Goal: Task Accomplishment & Management: Use online tool/utility

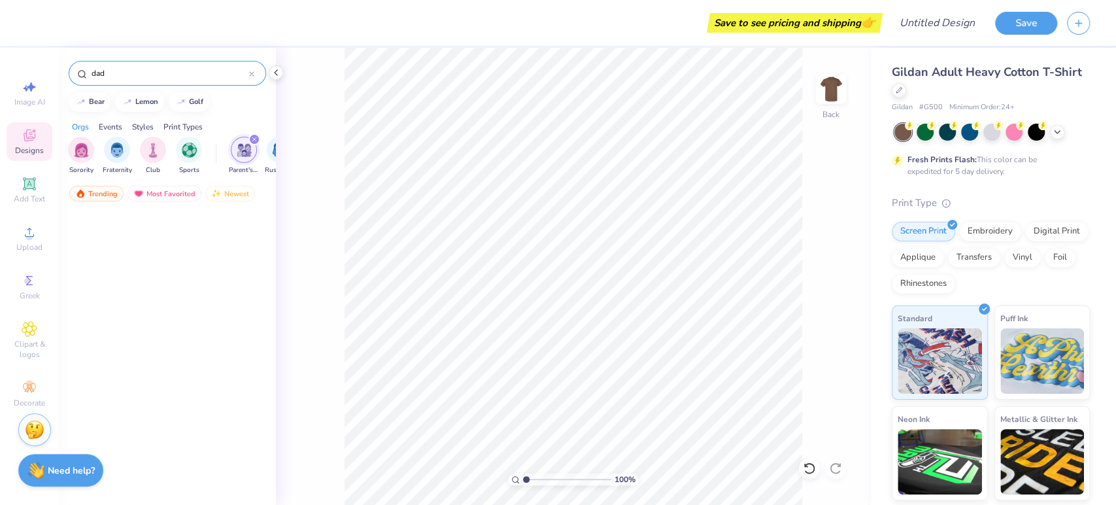
scroll to position [2623, 0]
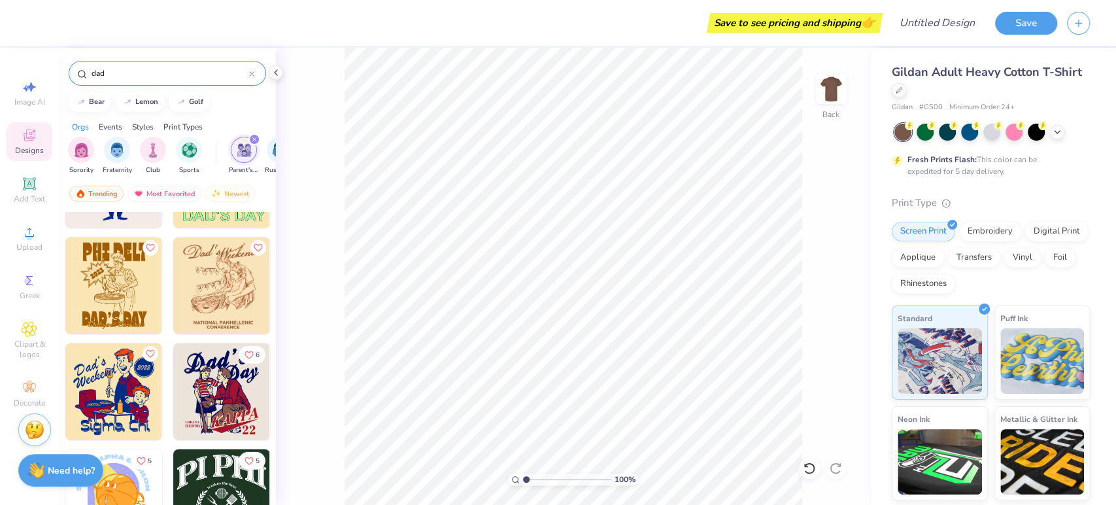
click at [126, 64] on div "dad" at bounding box center [167, 73] width 197 height 25
drag, startPoint x: 133, startPoint y: 76, endPoint x: 25, endPoint y: 48, distance: 111.5
click at [25, 48] on div "Save to see pricing and shipping 👉 Design Title Save Image AI Designs Add Text …" at bounding box center [558, 252] width 1116 height 505
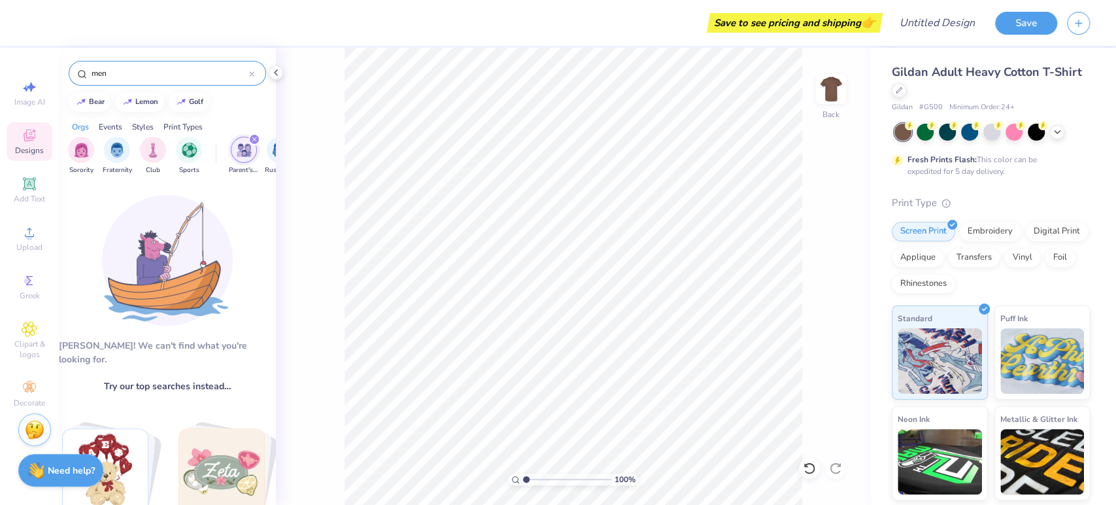
type input "men"
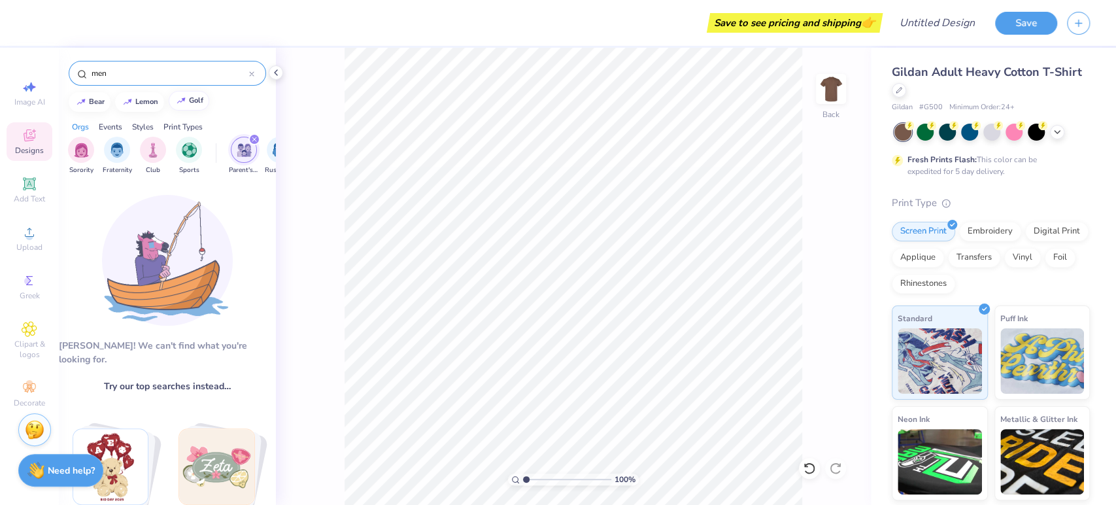
type input "1.00016653428844"
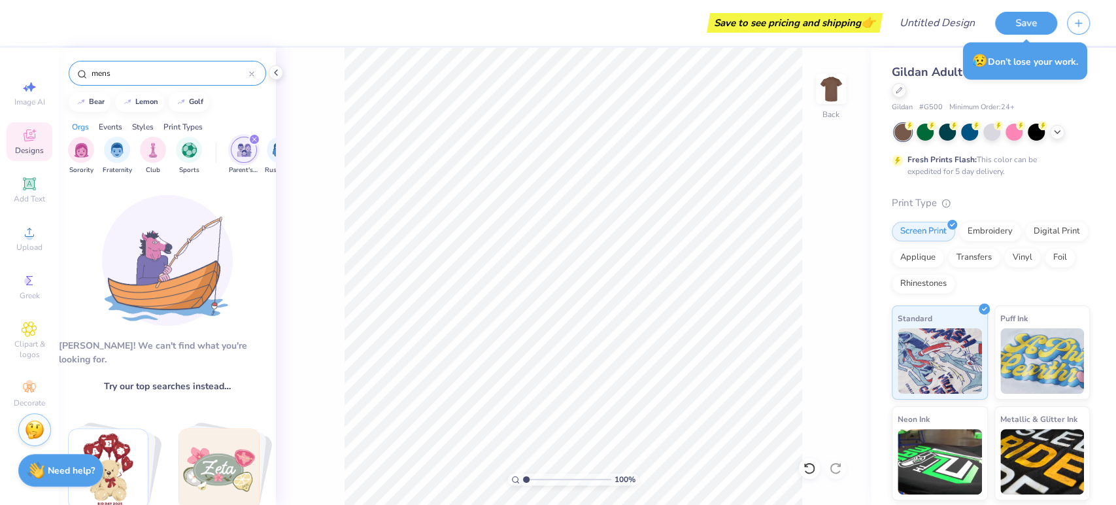
click at [256, 141] on icon "filter for Parent's Weekend" at bounding box center [254, 139] width 5 height 5
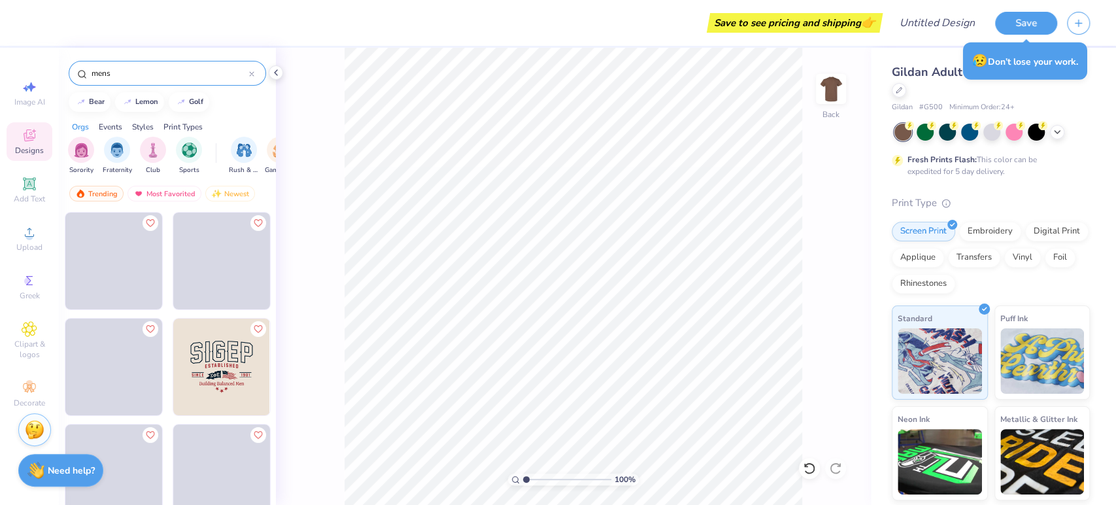
click at [122, 78] on input "mens" at bounding box center [169, 73] width 159 height 13
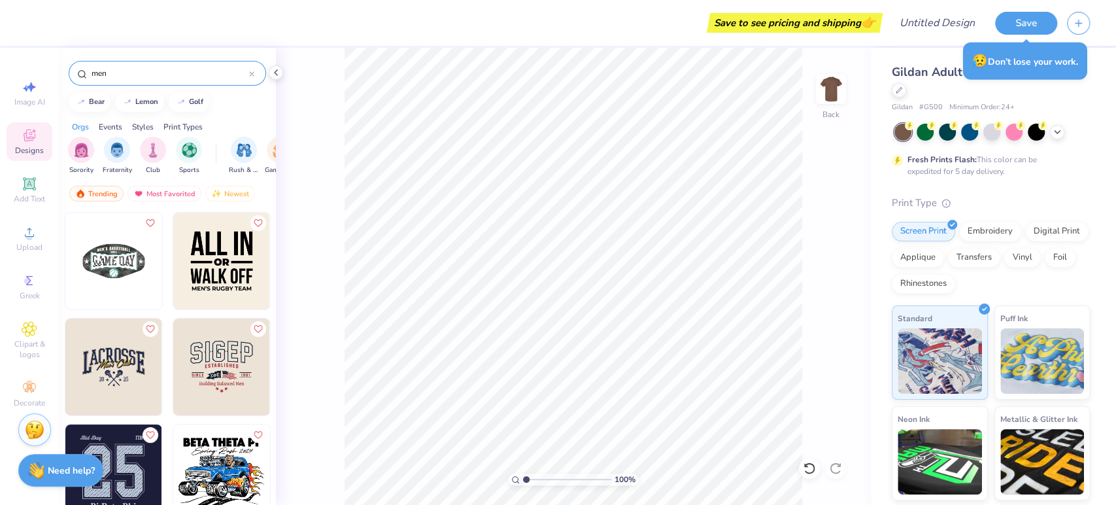
type input "men"
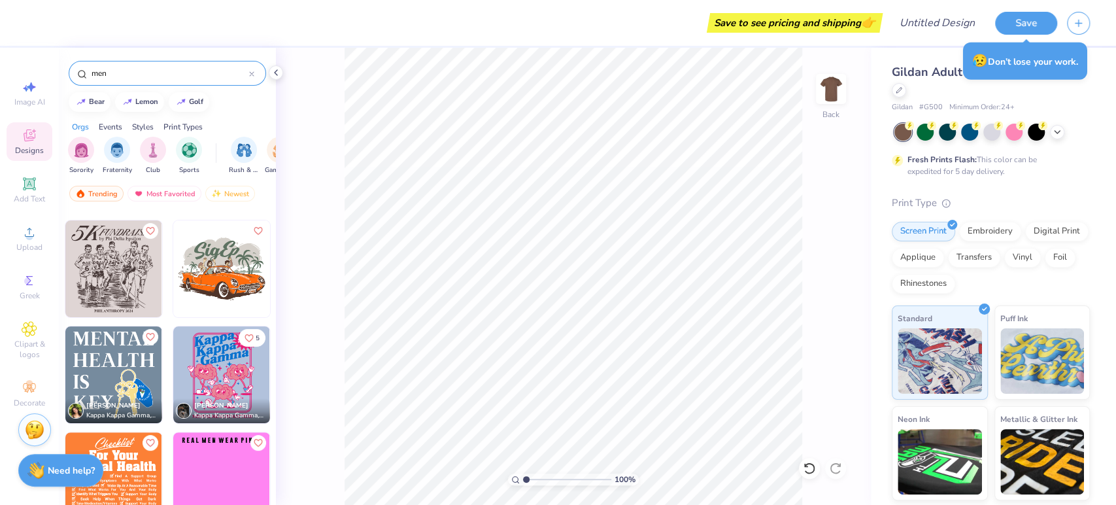
type input "1.00016653428844"
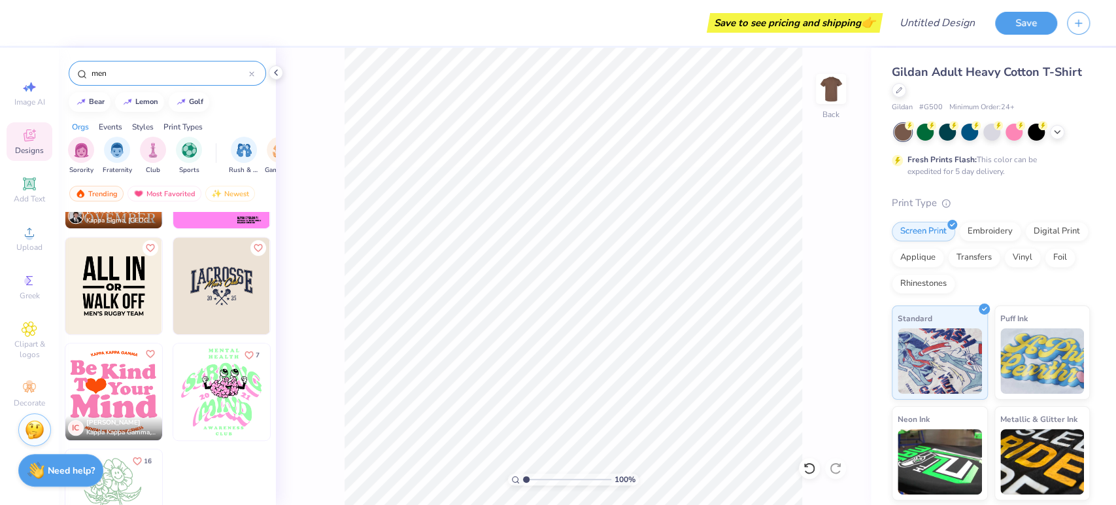
scroll to position [504, 0]
click at [151, 70] on input "men" at bounding box center [169, 73] width 159 height 13
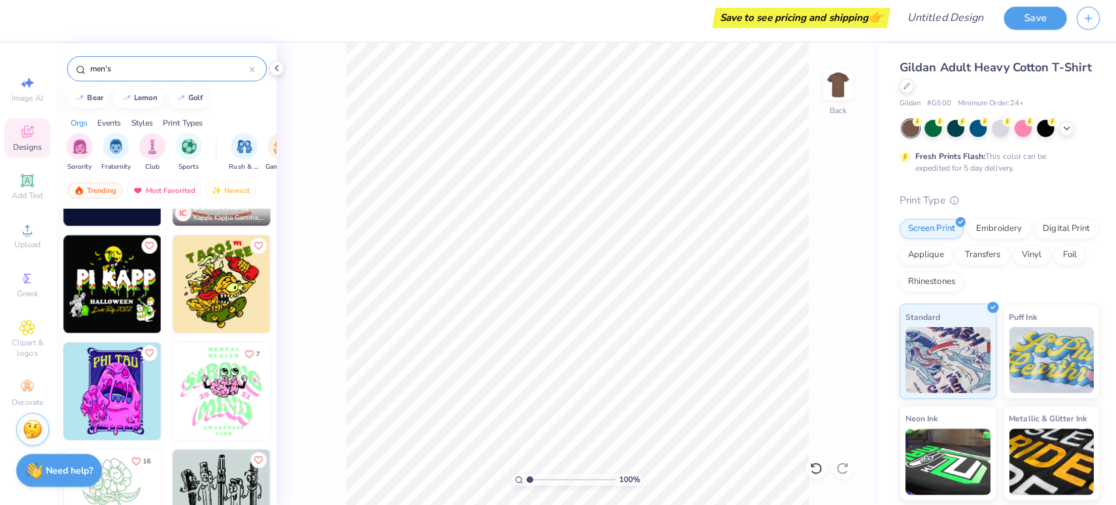
scroll to position [0, 0]
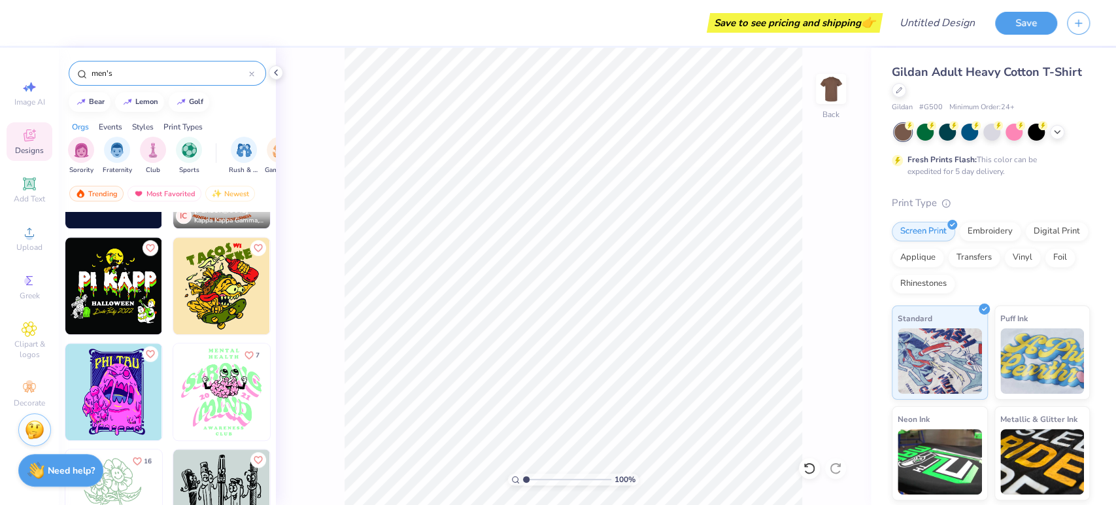
click at [142, 79] on input "men's" at bounding box center [169, 73] width 159 height 13
drag, startPoint x: 142, startPoint y: 79, endPoint x: 29, endPoint y: 69, distance: 113.5
click at [29, 69] on div "Save to see pricing and shipping 👉 Design Title Save Image AI Designs Add Text …" at bounding box center [558, 252] width 1116 height 505
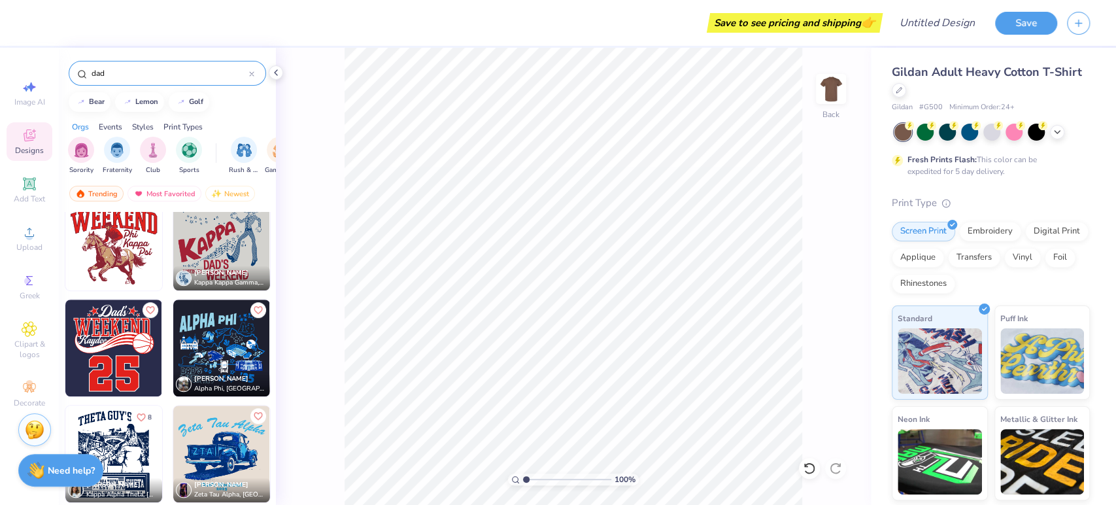
scroll to position [654, 0]
click at [253, 311] on icon "Like" at bounding box center [257, 309] width 9 height 9
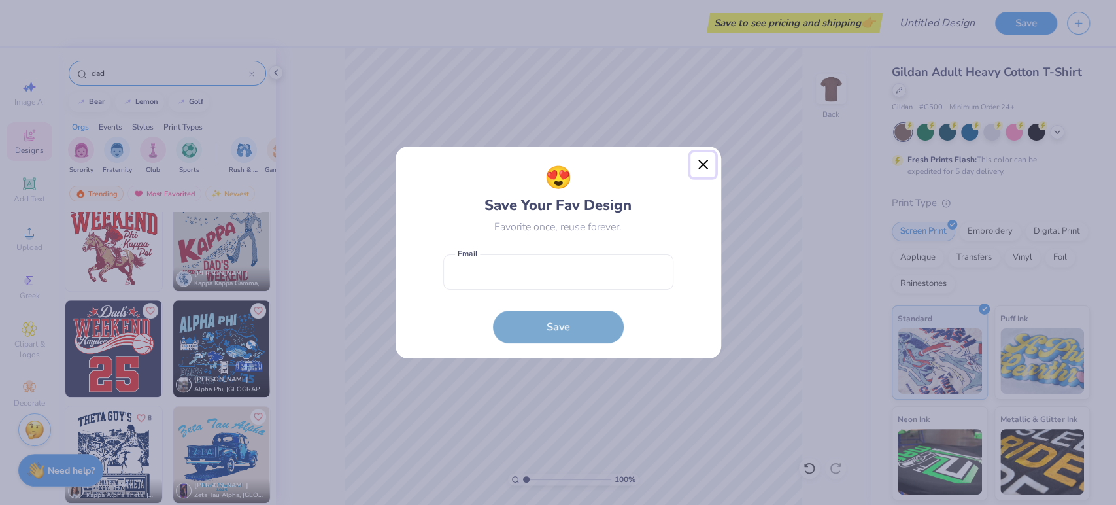
click at [696, 166] on button "Close" at bounding box center [702, 164] width 25 height 25
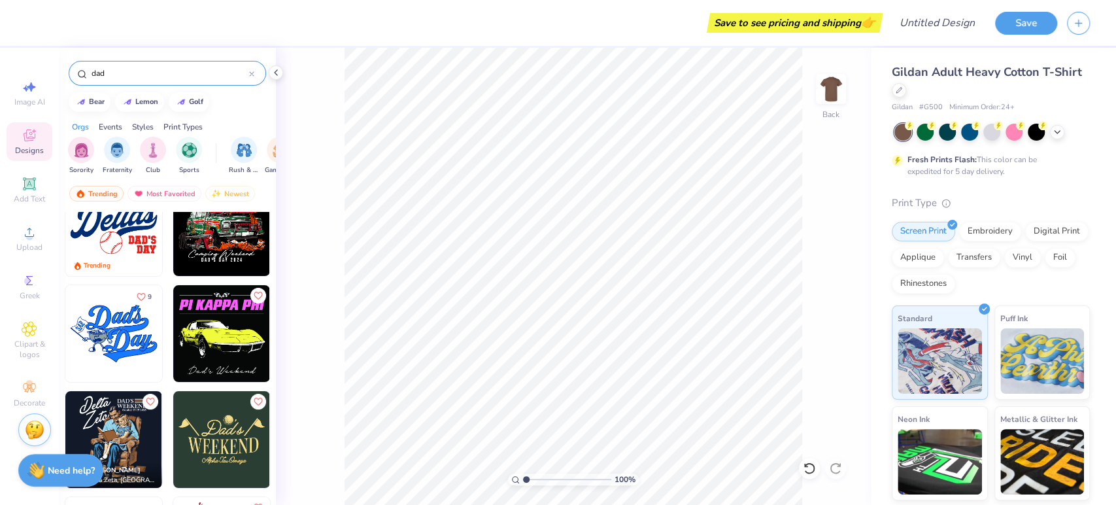
scroll to position [0, 0]
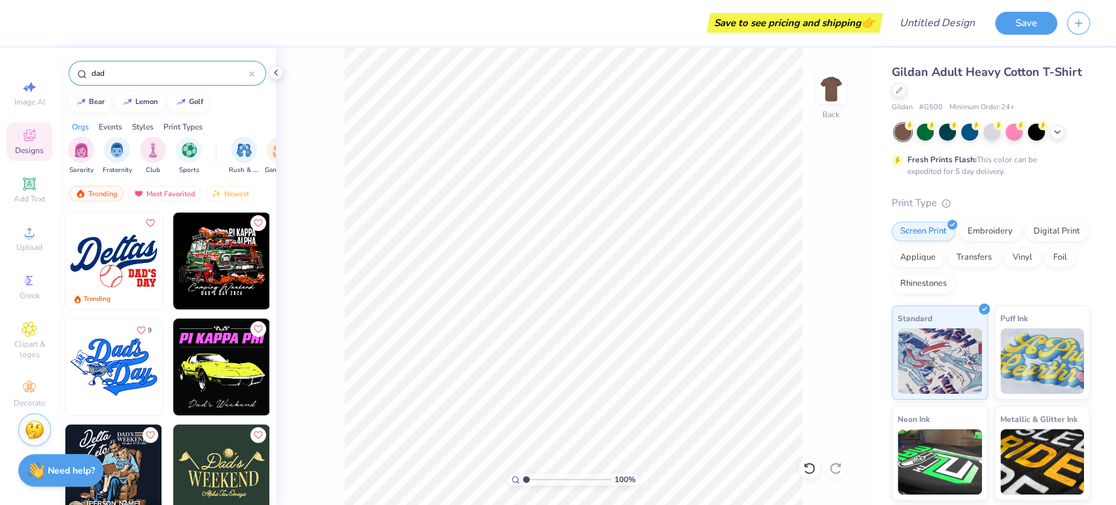
drag, startPoint x: 152, startPoint y: 71, endPoint x: 0, endPoint y: 42, distance: 154.5
click at [0, 42] on div "Save to see pricing and shipping 👉 Design Title Save Image AI Designs Add Text …" at bounding box center [558, 252] width 1116 height 505
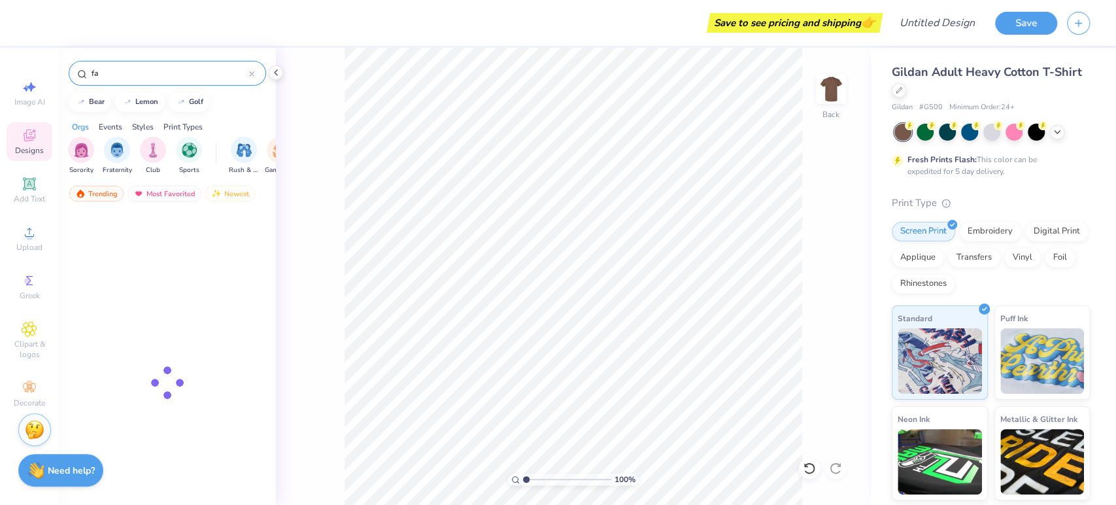
type input "f"
type input "autumn"
click at [154, 72] on input "autumn" at bounding box center [169, 73] width 159 height 13
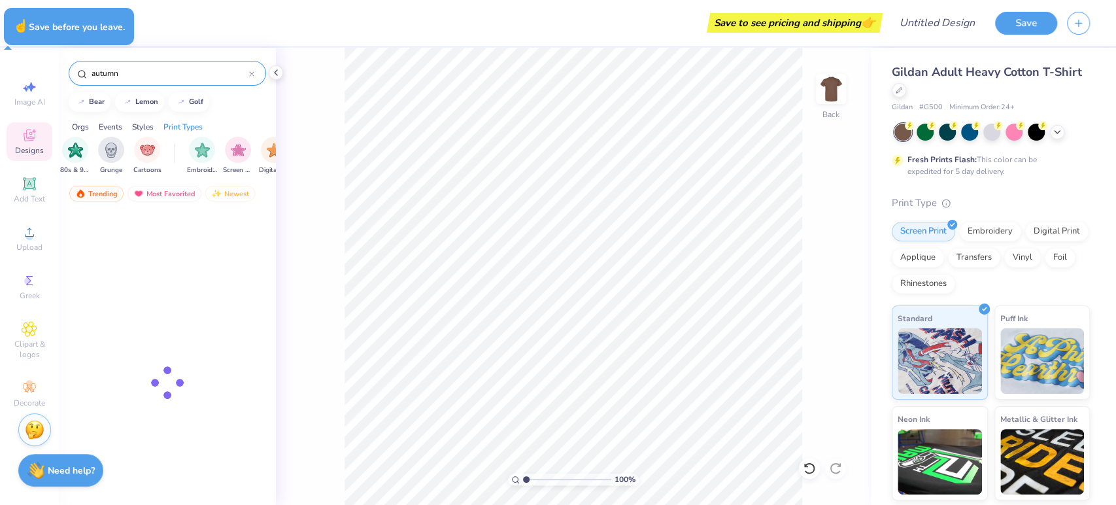
type input "1.00016653428844"
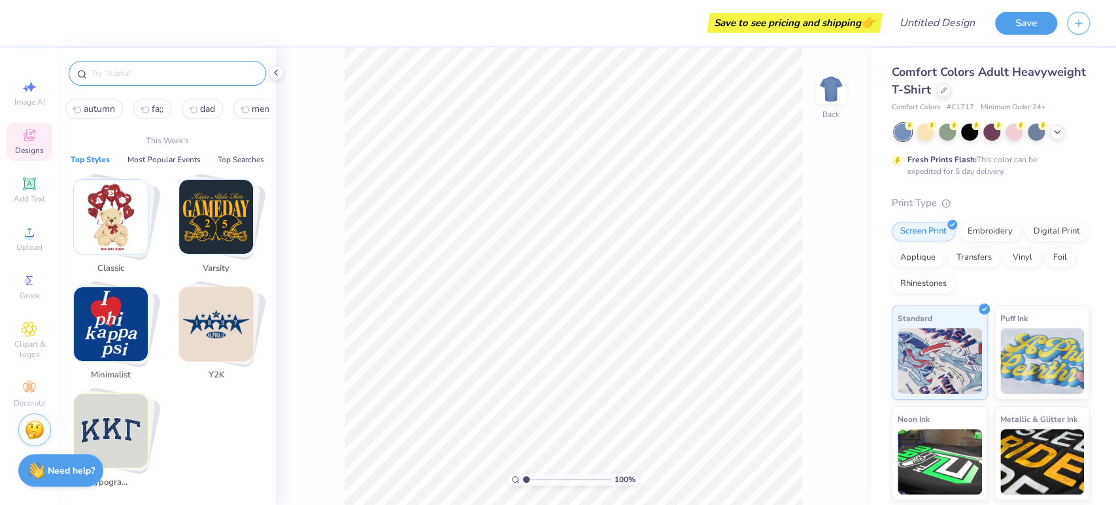
click at [161, 78] on input "text" at bounding box center [173, 73] width 167 height 13
click at [161, 78] on input "a" at bounding box center [173, 73] width 167 height 13
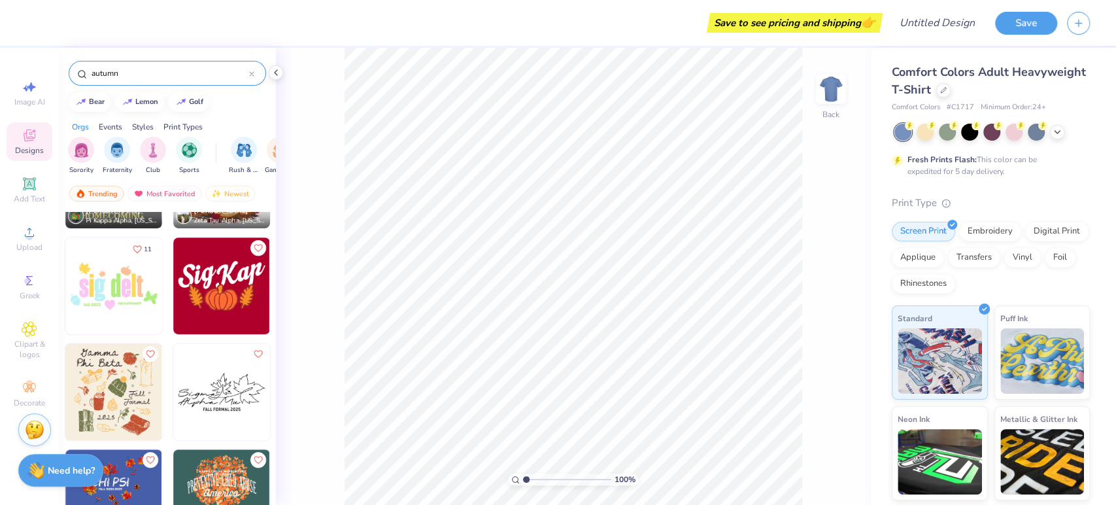
drag, startPoint x: 140, startPoint y: 71, endPoint x: 1, endPoint y: 70, distance: 138.6
click at [1, 70] on div "Save to see pricing and shipping 👉 Design Title Save Image AI Designs Add Text …" at bounding box center [558, 252] width 1116 height 505
type input "pumkin"
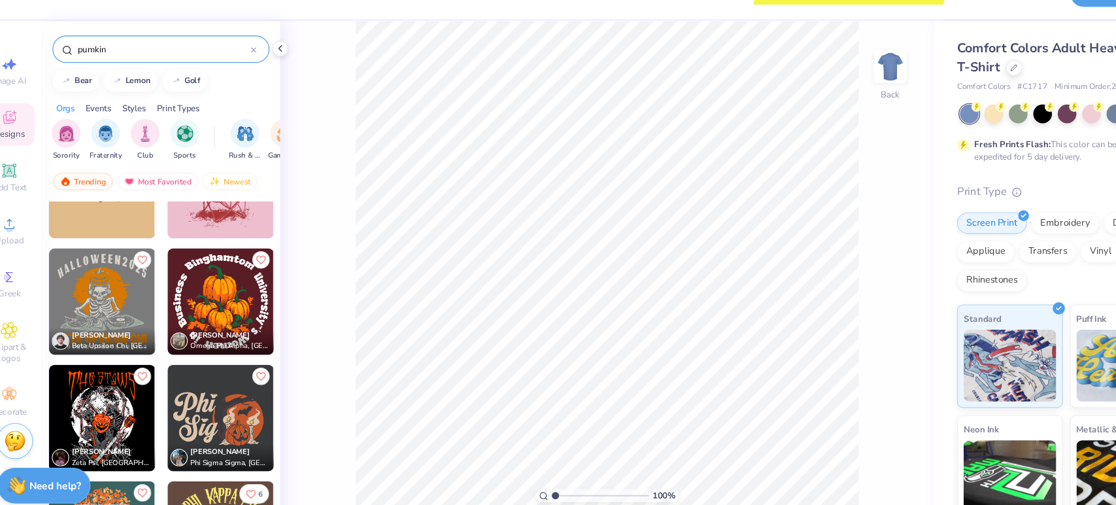
scroll to position [1229, 0]
click at [121, 303] on img at bounding box center [113, 303] width 97 height 97
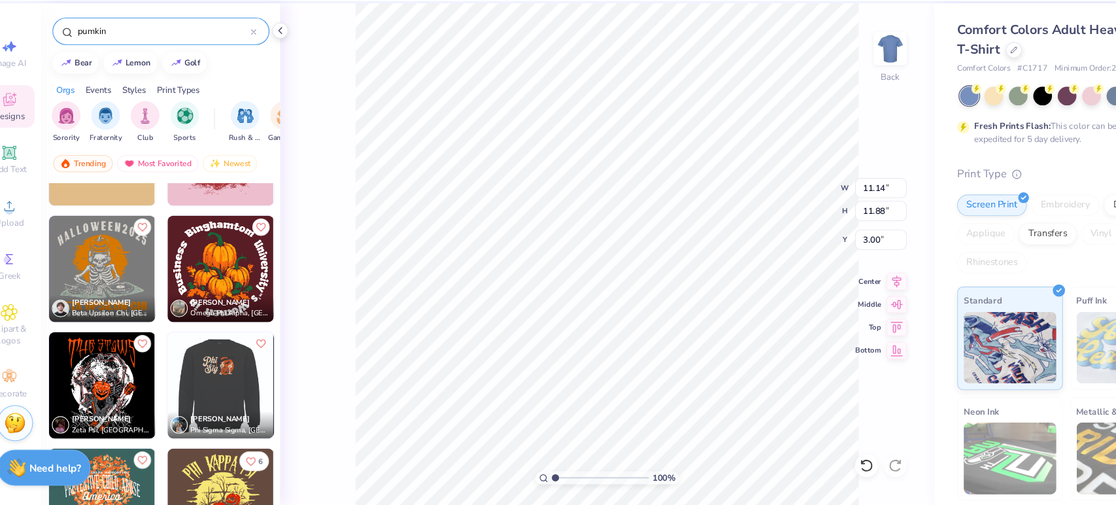
scroll to position [1246, 0]
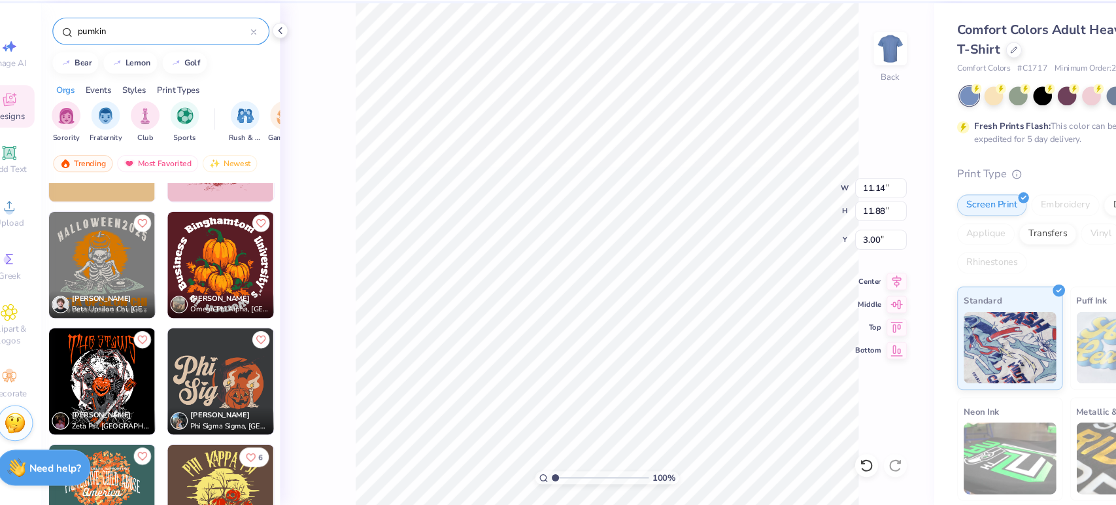
click at [207, 421] on span "Taylor Reinsel" at bounding box center [221, 422] width 54 height 9
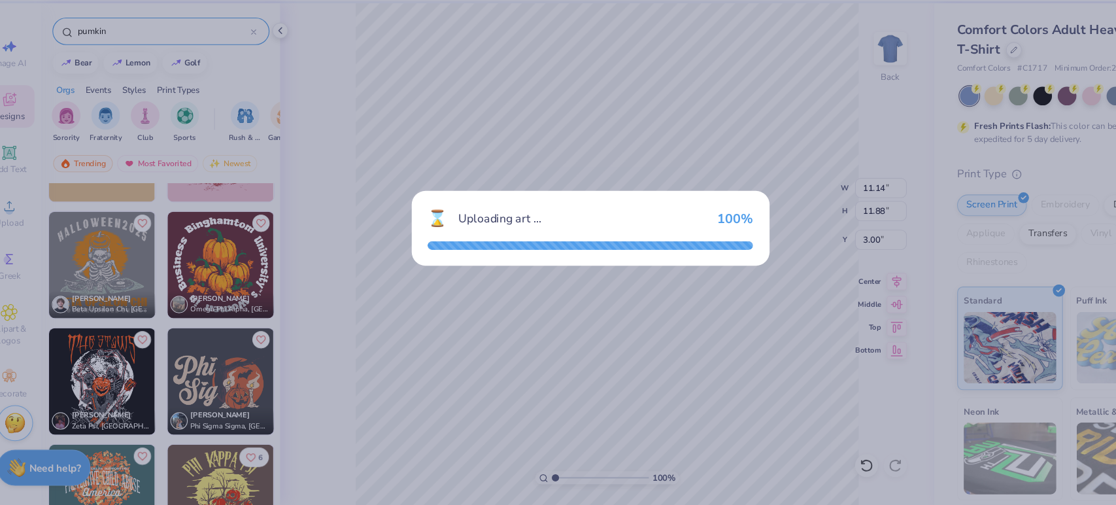
type input "9.60"
type input "5.67"
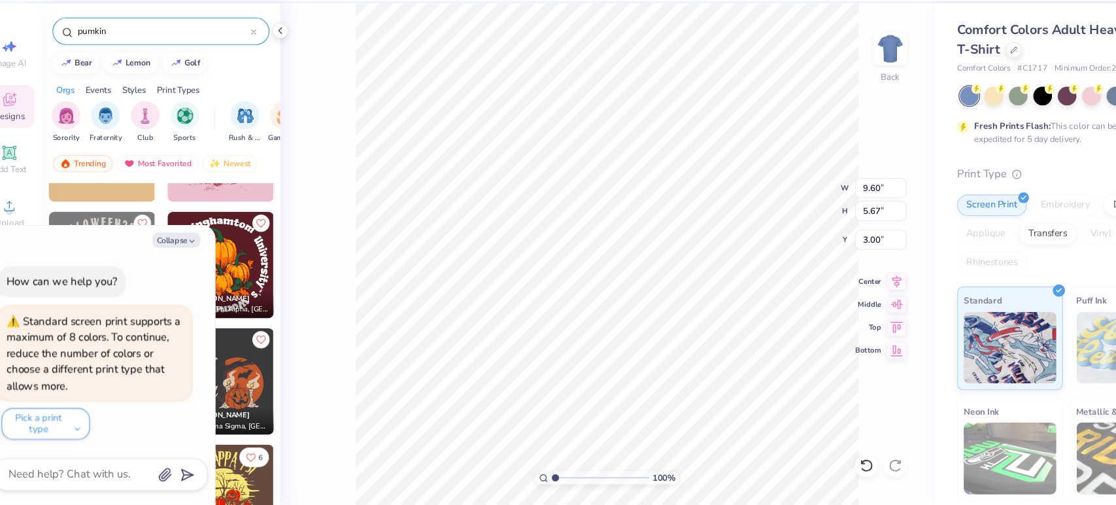
type textarea "x"
type input "16.88"
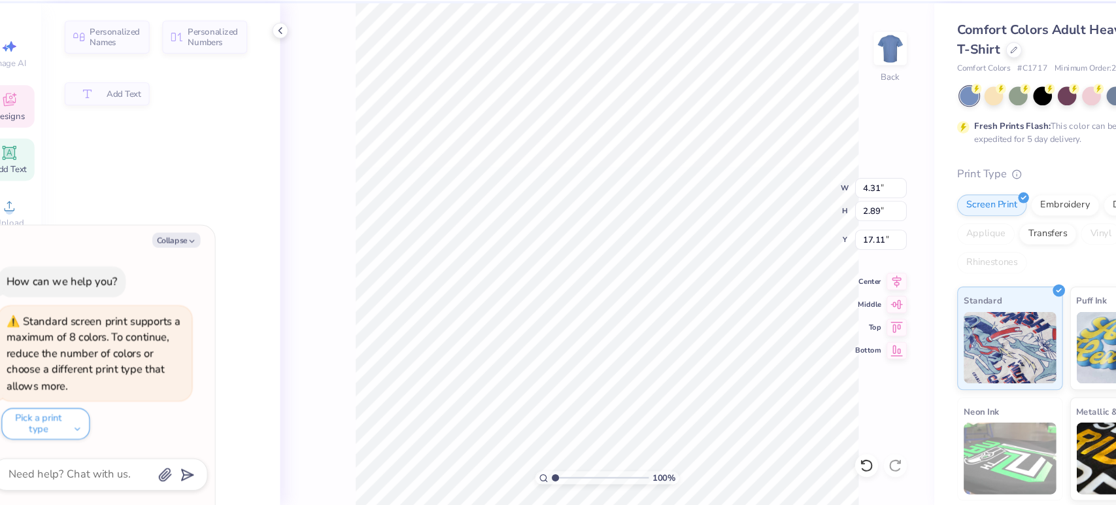
type textarea "x"
type input "4.31"
type input "2.89"
type input "17.11"
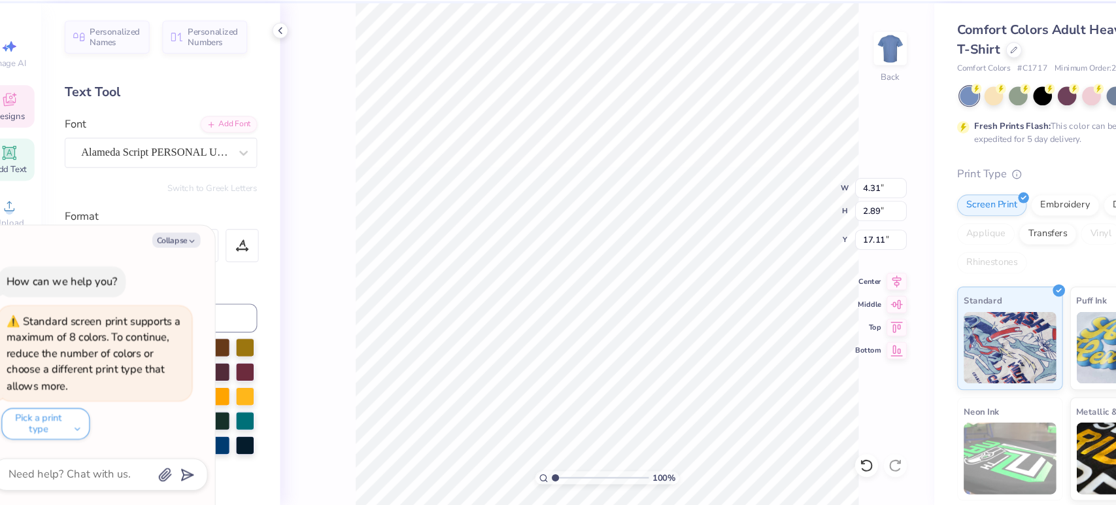
scroll to position [12, 1]
type textarea "x"
type textarea "C"
type textarea "x"
type textarea "Ca"
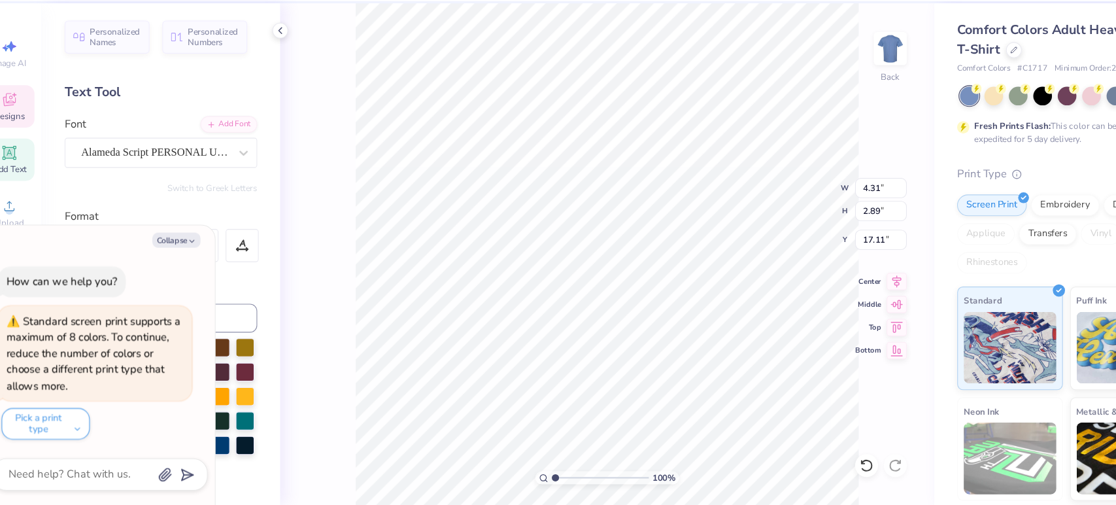
type textarea "x"
type textarea "Car"
type textarea "x"
type textarea "Cardi"
type textarea "x"
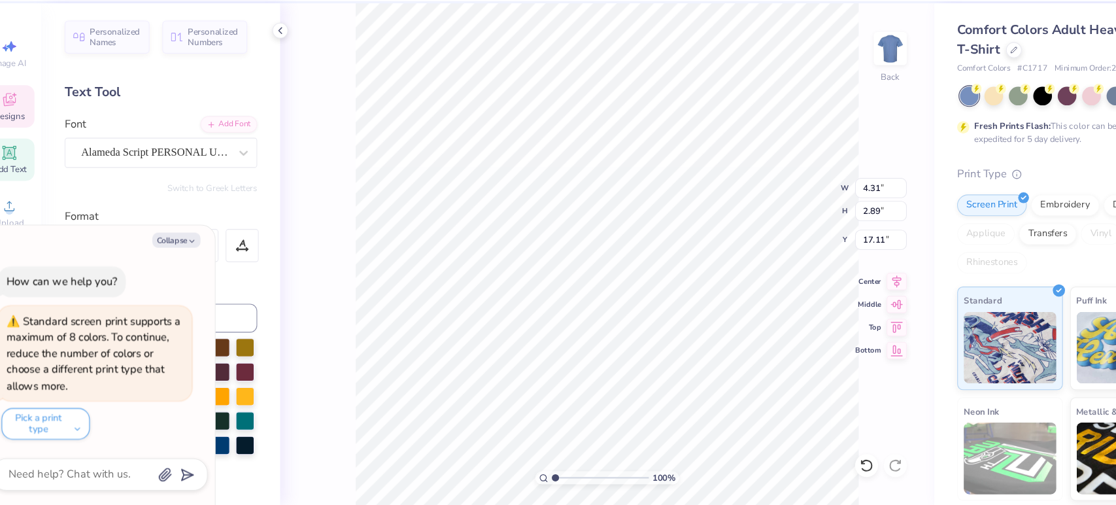
type textarea "Cardin"
type textarea "x"
type textarea "Cardinal"
type textarea "x"
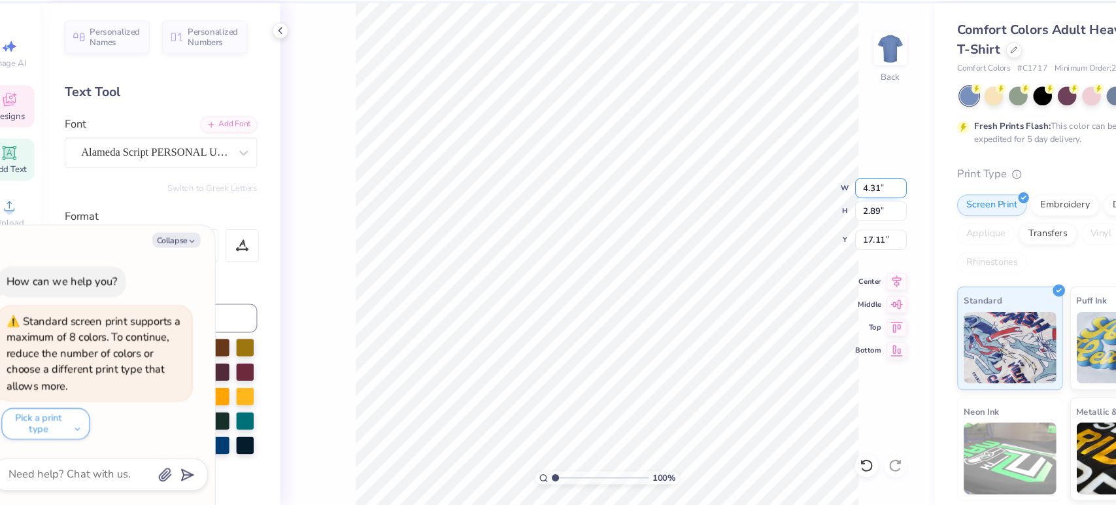
type input "4.3"
click at [841, 220] on input "4.3" at bounding box center [822, 216] width 47 height 18
click at [829, 216] on input "4.3" at bounding box center [822, 216] width 47 height 18
click at [809, 214] on input "4.3" at bounding box center [822, 216] width 47 height 18
type textarea "x"
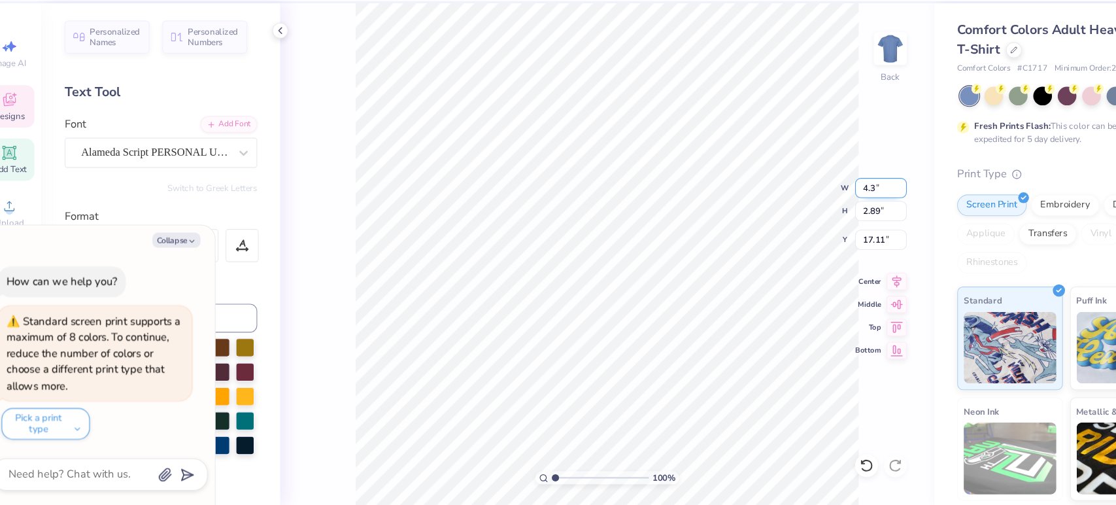
type input "3.12"
type input "16.97"
drag, startPoint x: 817, startPoint y: 214, endPoint x: 802, endPoint y: 214, distance: 15.0
click at [802, 214] on input "4.3" at bounding box center [822, 216] width 47 height 18
type input "3.75"
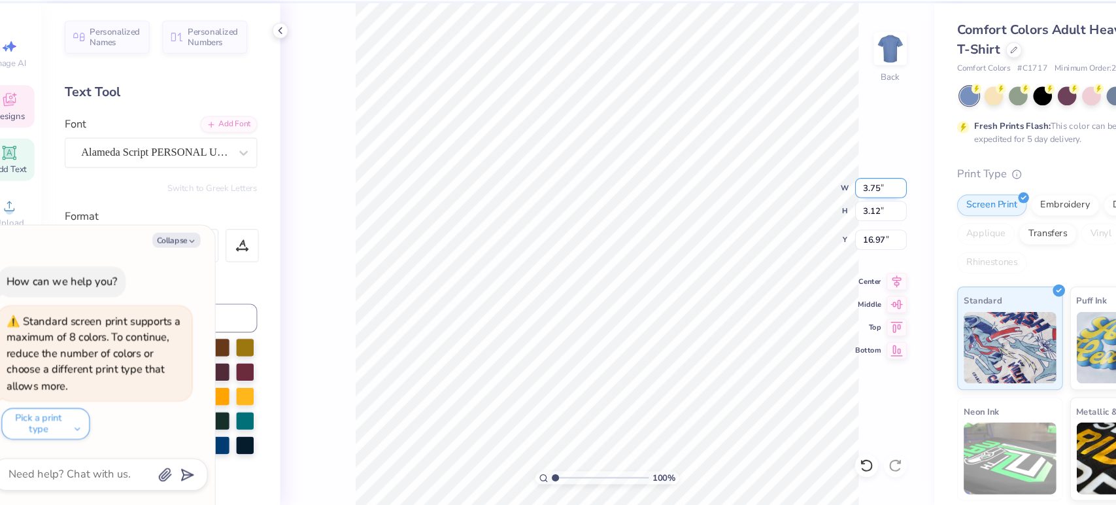
type textarea "x"
type input "1.25"
type input "17.91"
type input "3"
type input "4.25"
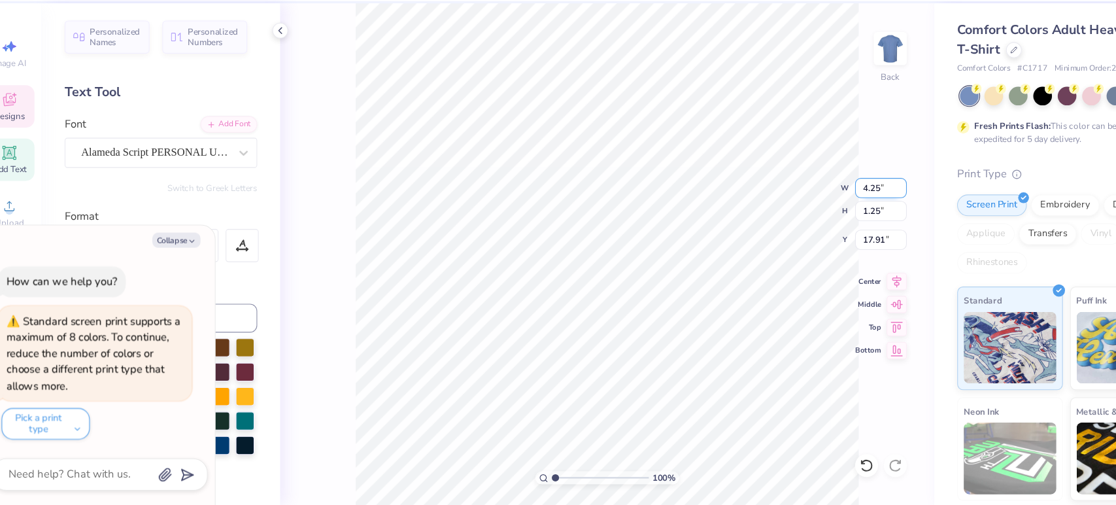
type textarea "x"
type input "1.41"
type input "17.82"
type input "4.5"
type textarea "x"
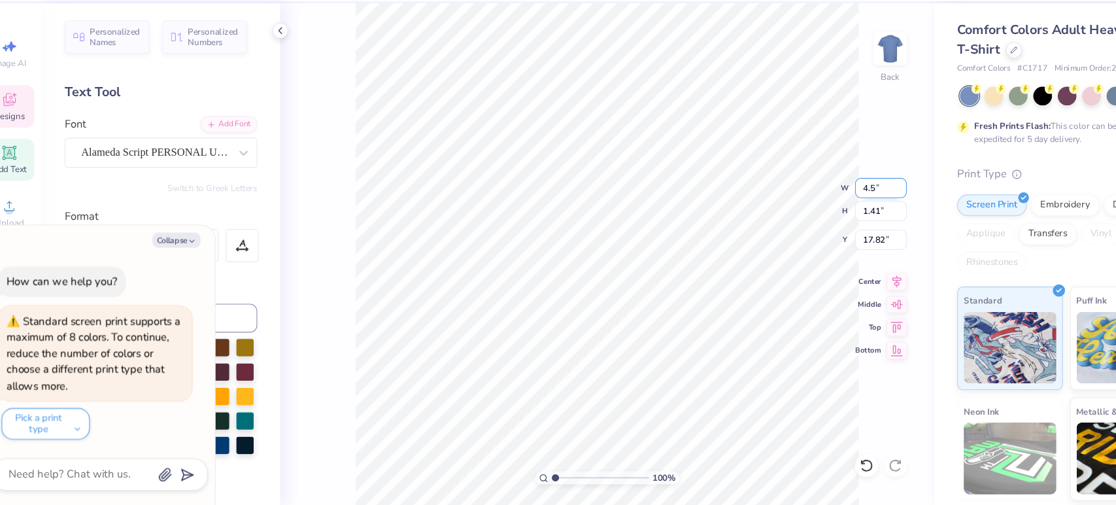
type input "4.50"
type input "1.50"
type input "17.78"
type input "4.75"
type textarea "x"
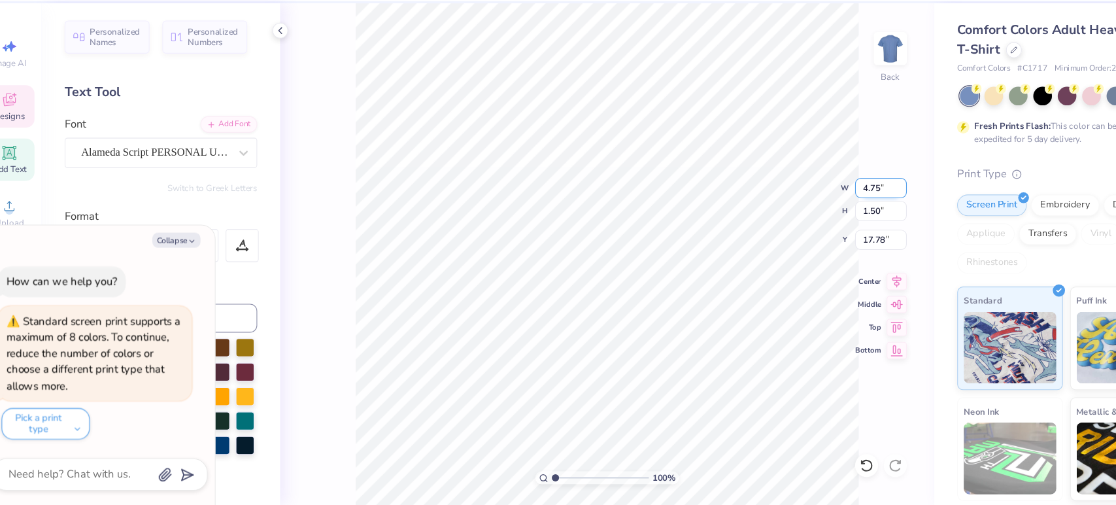
type input "1.58"
type input "17.74"
type textarea "x"
type input "3.93"
type input "2.84"
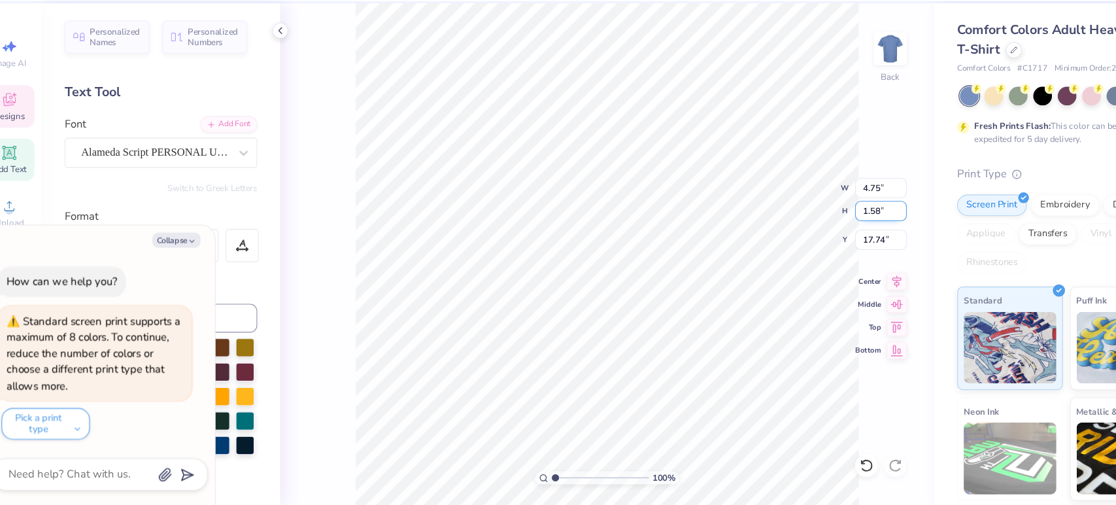
type input "19.36"
type textarea "x"
type input "4.75"
type input "1.58"
type input "18.13"
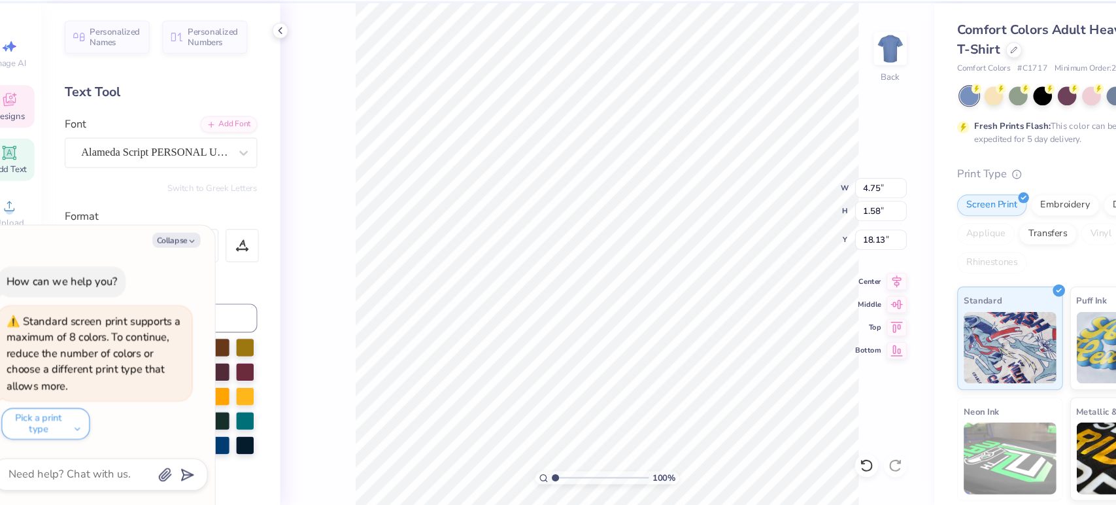
type textarea "x"
type input "3.93"
type input "2.84"
type input "19.36"
type input "2"
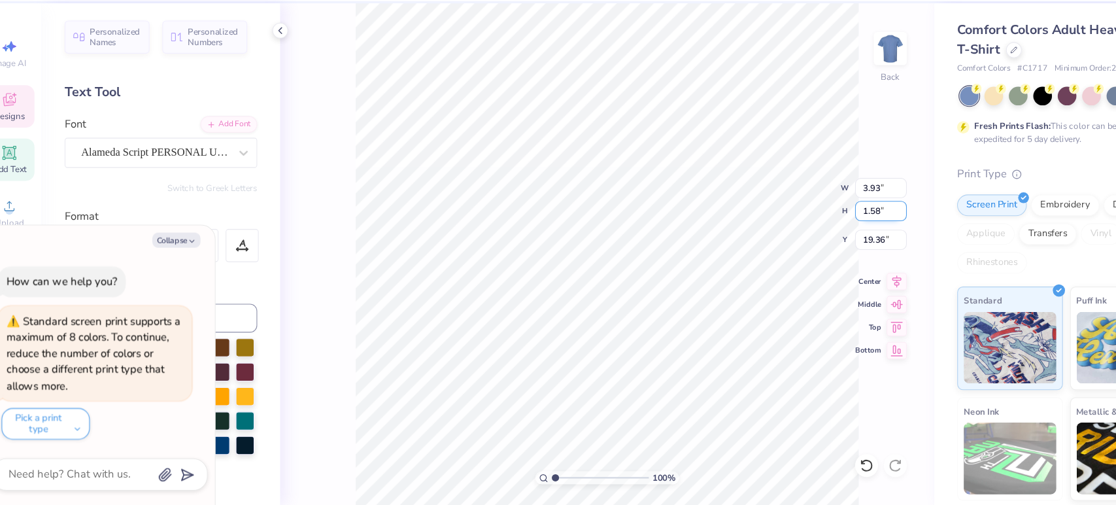
type input "1.58"
type textarea "x"
type input "2.19"
type input "19.99"
type input "1.05618835044041"
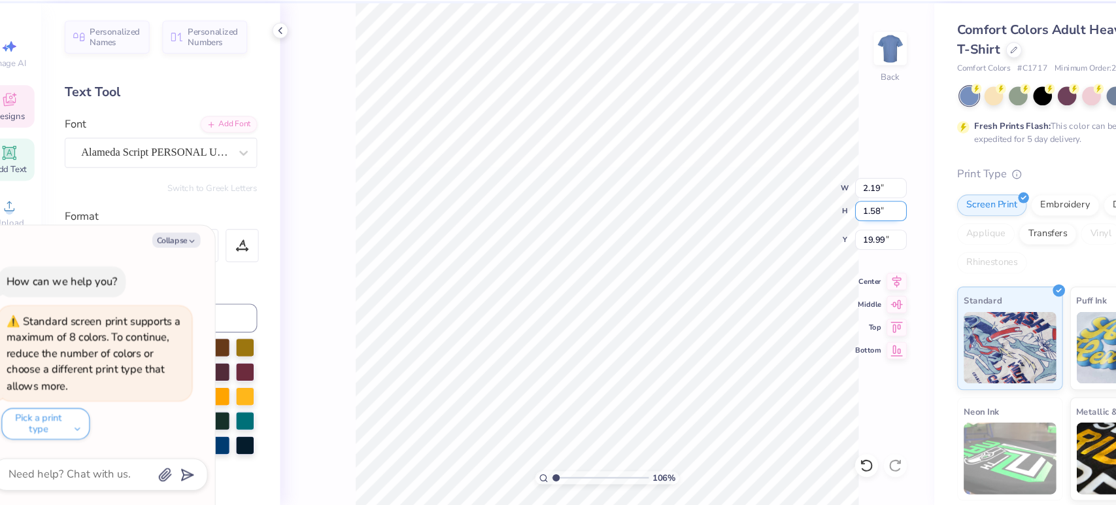
type textarea "x"
type input "1.05618835044041"
type textarea "x"
type input "1.05618835044041"
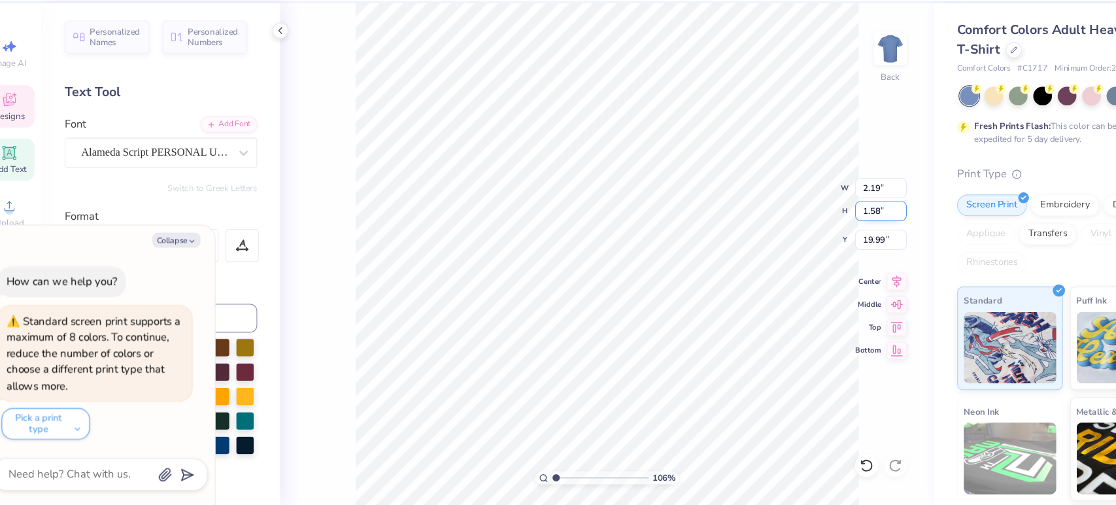
type textarea "x"
type input "1.05618835044041"
type textarea "x"
type input "1.05618835044041"
type textarea "x"
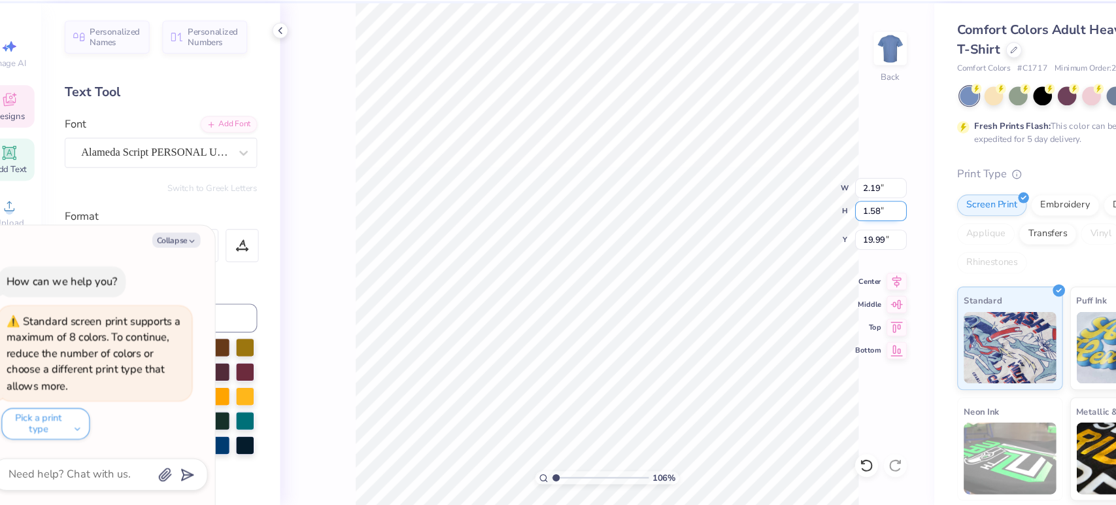
type input "1.05618835044041"
type textarea "x"
type textarea "K"
type input "1.05618835044041"
type textarea "x"
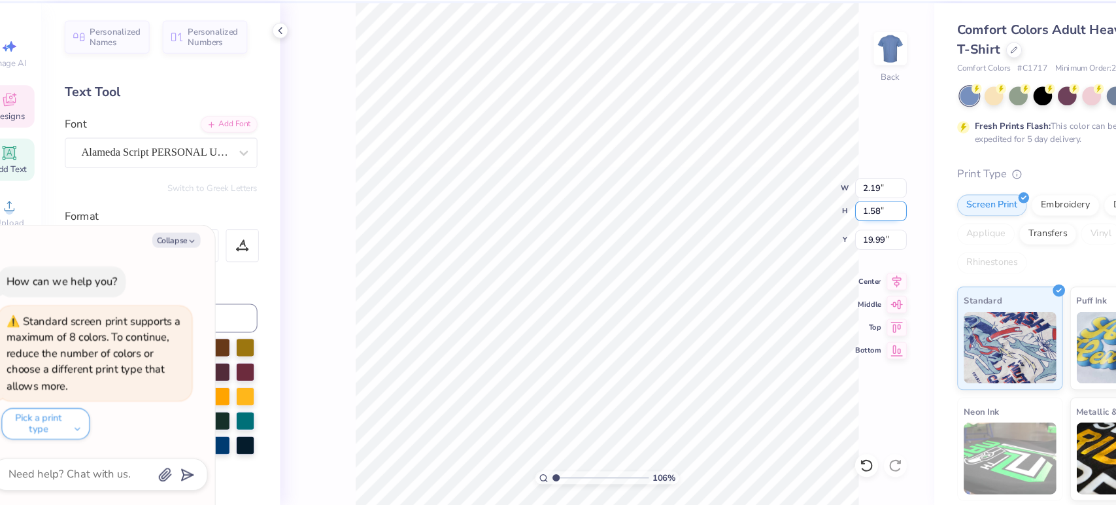
type textarea "Ke"
type input "1.05618835044041"
type textarea "x"
type textarea "Key"
type input "1.05618835044041"
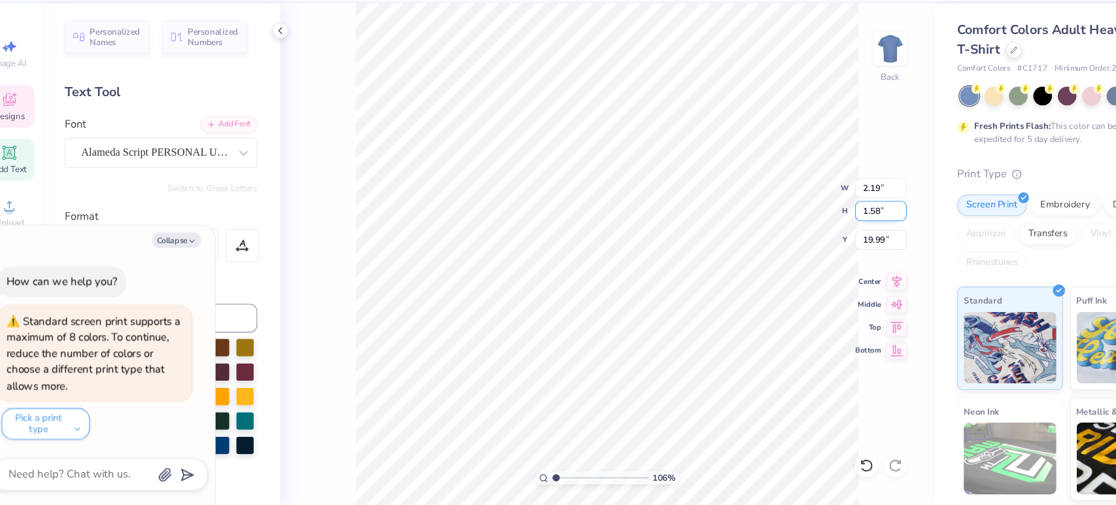
type textarea "x"
type input "1.05618835044041"
type textarea "x"
type input "4.75"
type input "18.13"
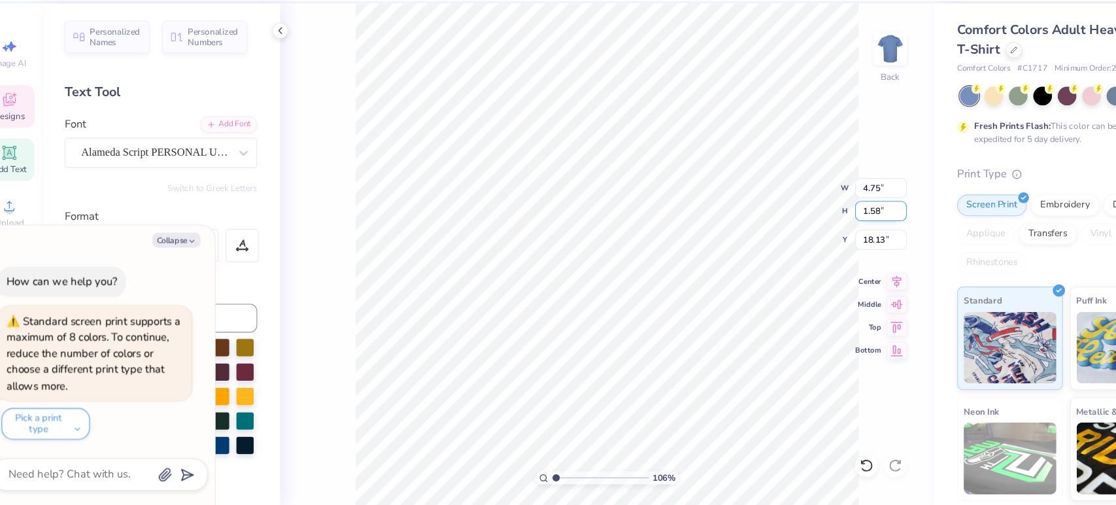
type input "1.05618835044041"
type textarea "x"
type input "1.05618835044041"
type textarea "x"
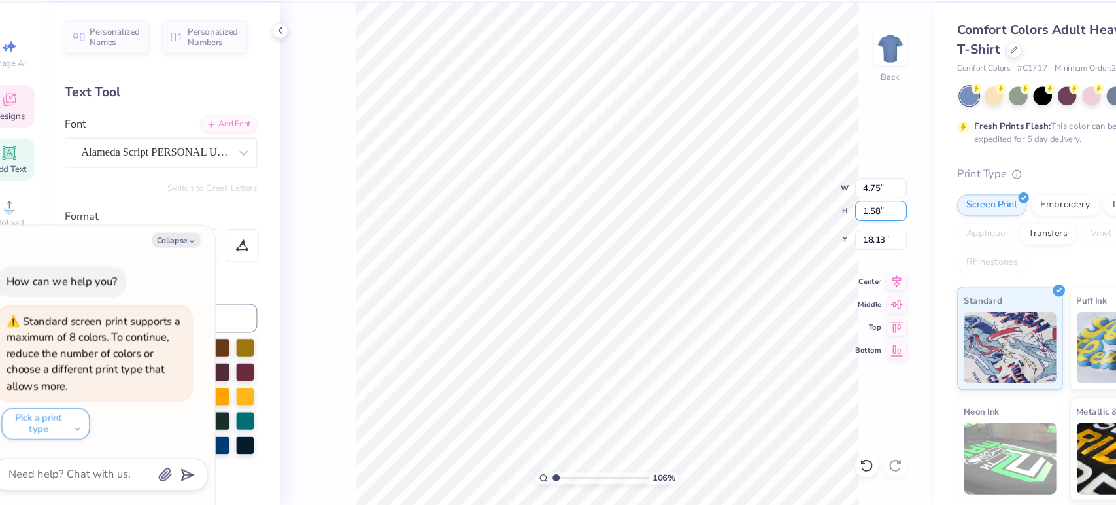
type input "1.05618835044041"
type textarea "x"
type input "2.78"
type input "1.55"
type input "20.00"
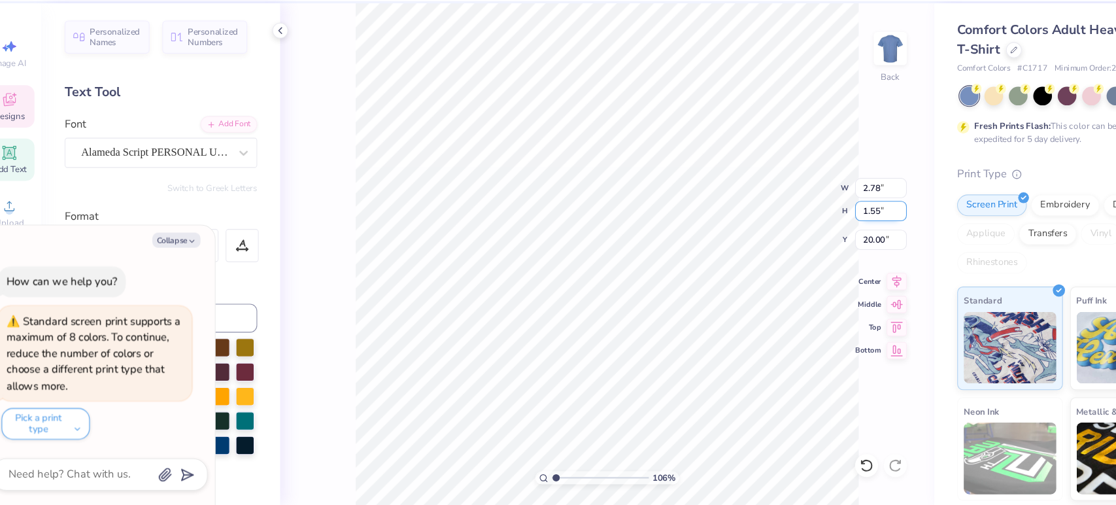
scroll to position [12, 1]
click at [821, 237] on input "1.55" at bounding box center [822, 237] width 47 height 18
type input "1.05618835044041"
type textarea "x"
type input "1.5"
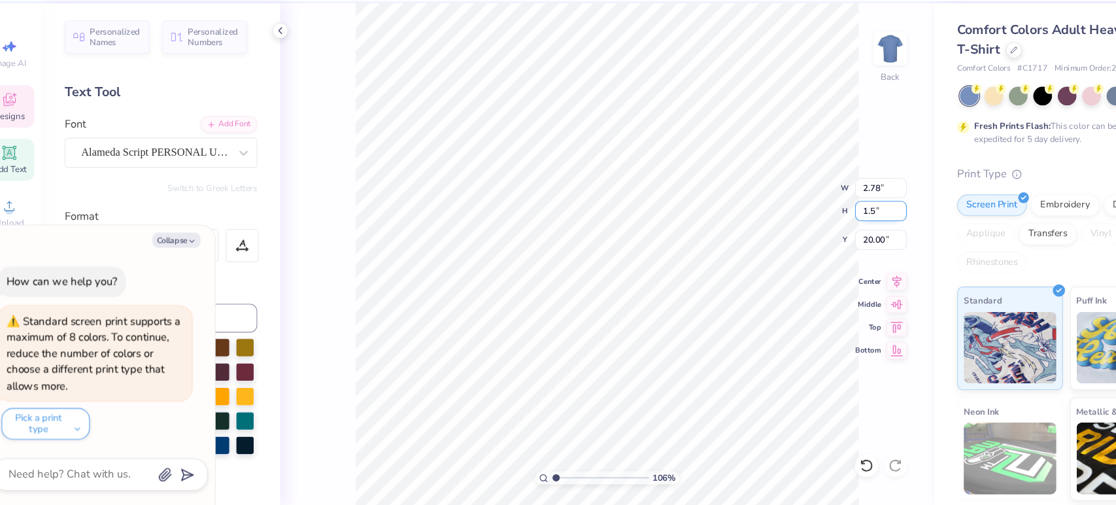
type input "1.05618835044041"
type textarea "x"
type input "2.68"
type input "1.50"
type input "20.03"
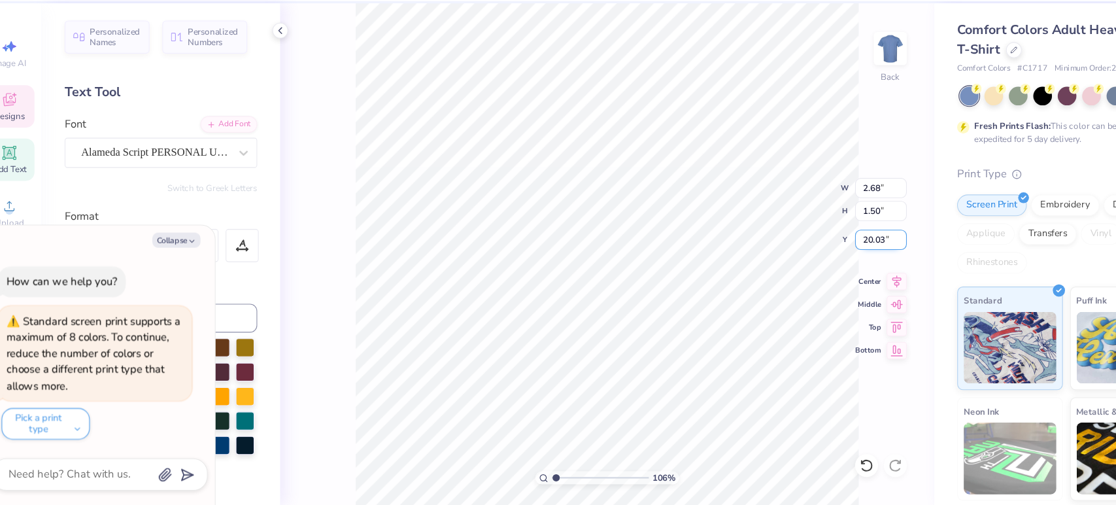
type input "1.05618835044041"
type textarea "x"
type input "1.05618835044041"
type textarea "x"
type input "1.05618835044041"
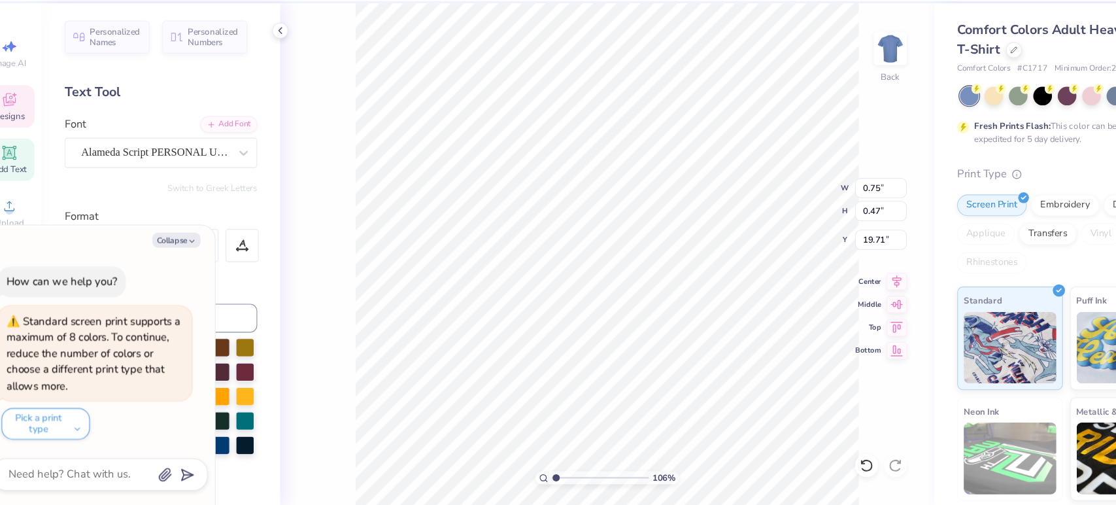
type textarea "x"
type input "1.05618835044041"
type textarea "x"
type input "1.05618835044041"
type textarea "x"
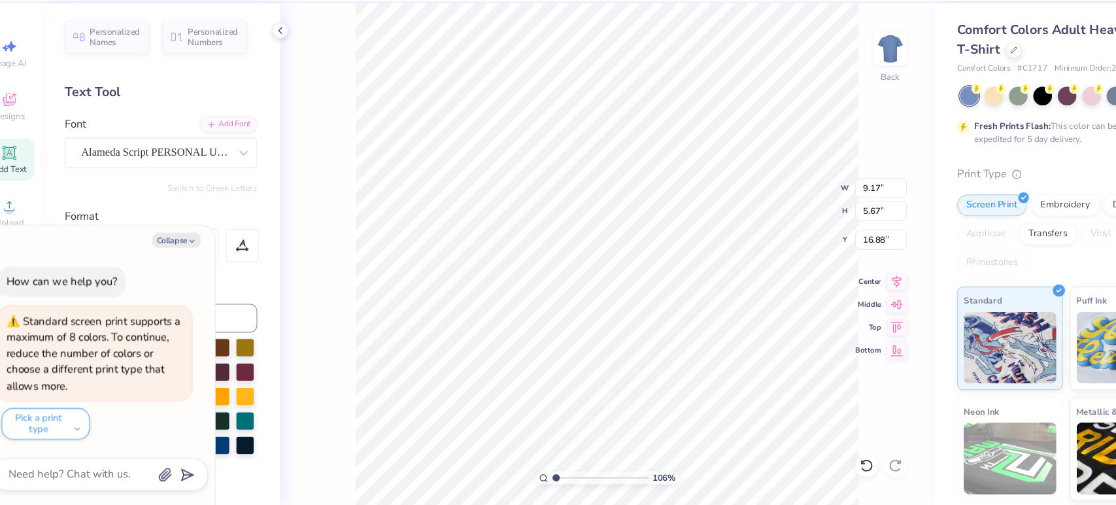
type input "1.05618835044041"
type textarea "x"
type input "3.00"
type input "1.05618835044041"
type textarea "x"
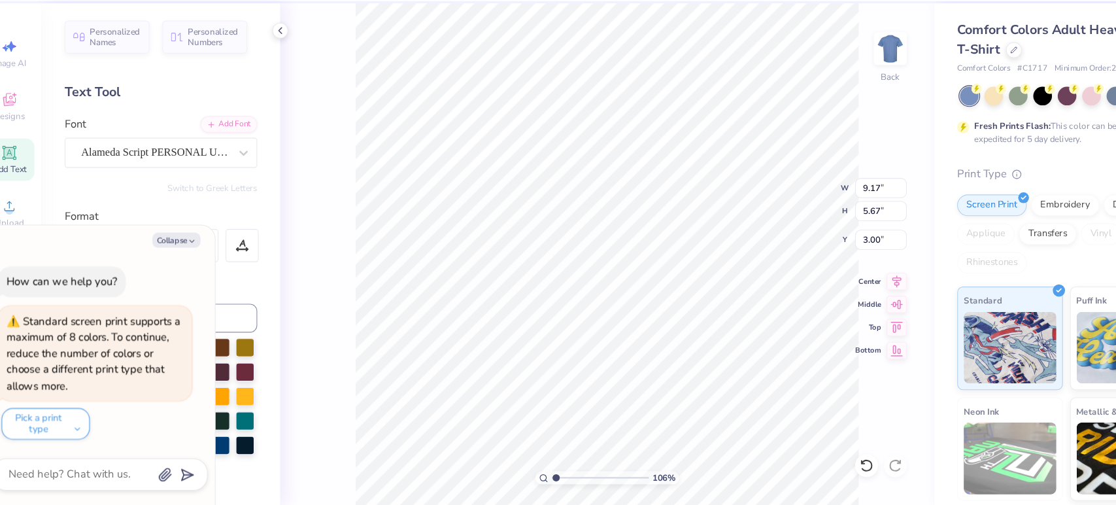
type input "1.11556431672842"
type textarea "x"
type input "11.77"
type input "7.27"
type input "1.65403421331755"
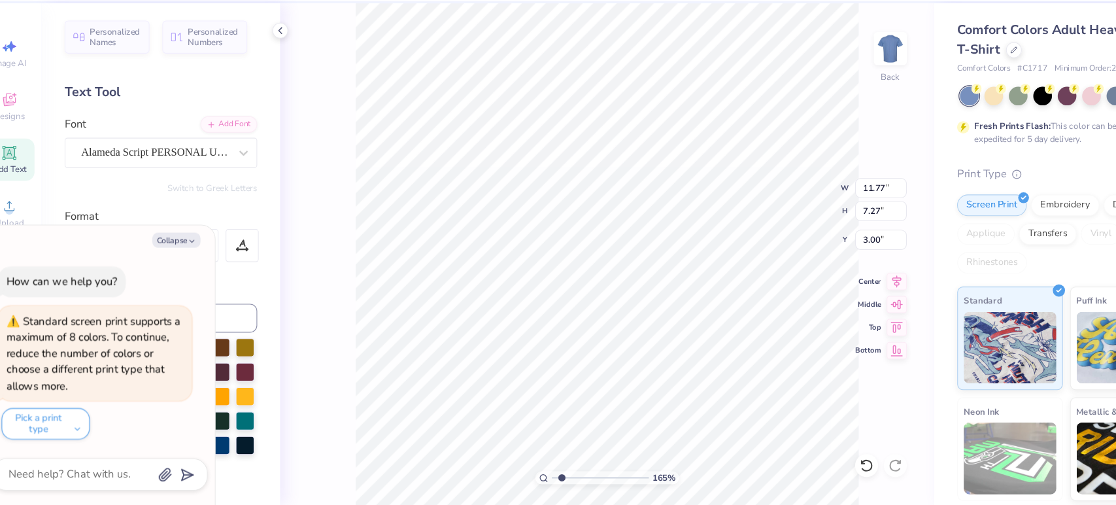
type textarea "x"
type input "1.65403421331755"
type textarea "x"
type input "1.65403421331755"
type textarea "x"
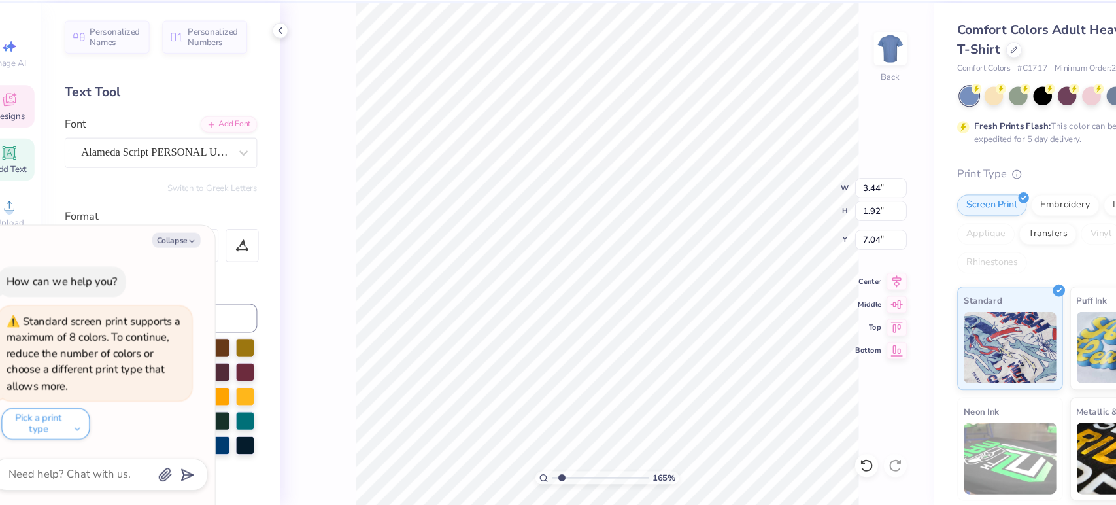
type input "6.08"
click at [186, 269] on button "Collapse" at bounding box center [182, 263] width 44 height 14
type textarea "x"
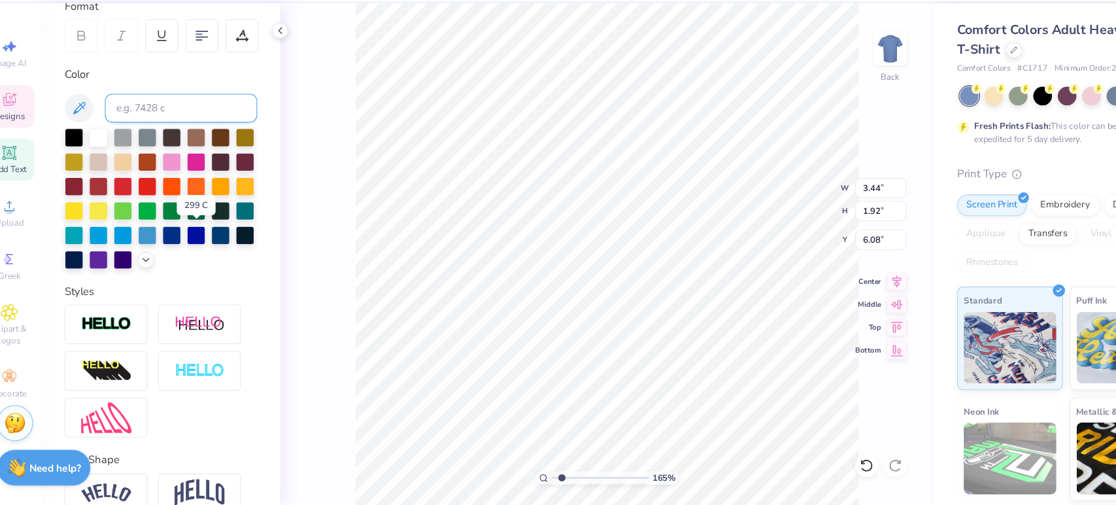
scroll to position [190, 0]
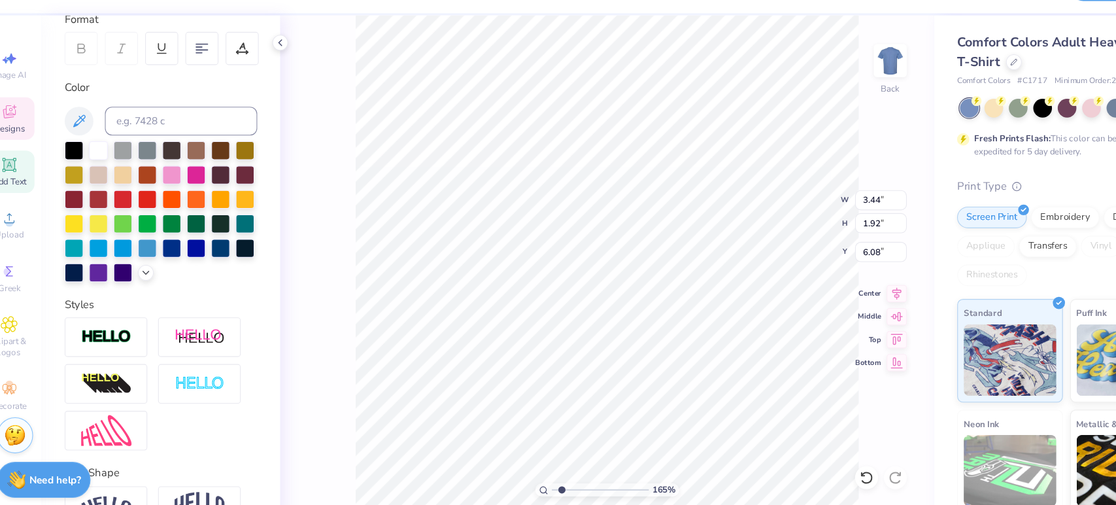
type input "1.65403421331755"
type input "0.96"
type input "0.60"
type input "3.46"
type input "1.65403421331755"
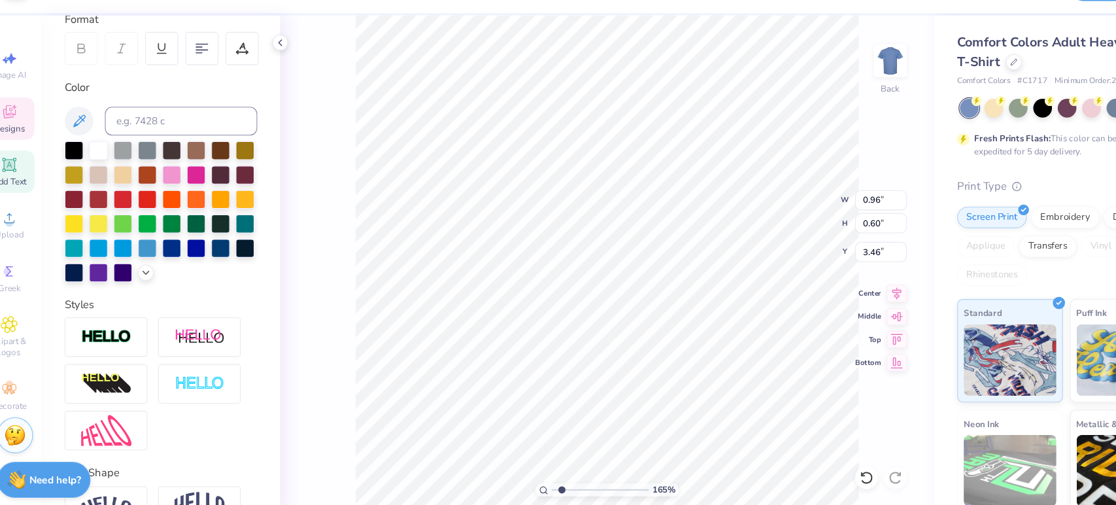
type input "3.44"
type input "1.92"
type input "6.08"
type input "1.65403421331755"
type input "0.51"
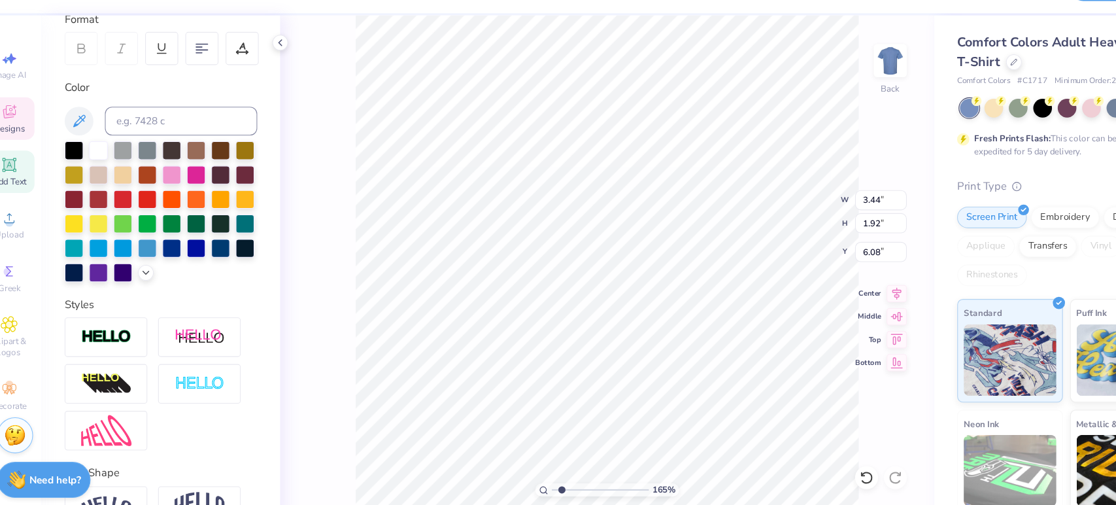
type input "0.32"
type input "3.75"
type input "1.65403421331755"
type input "4.87"
type input "1.45299390098213"
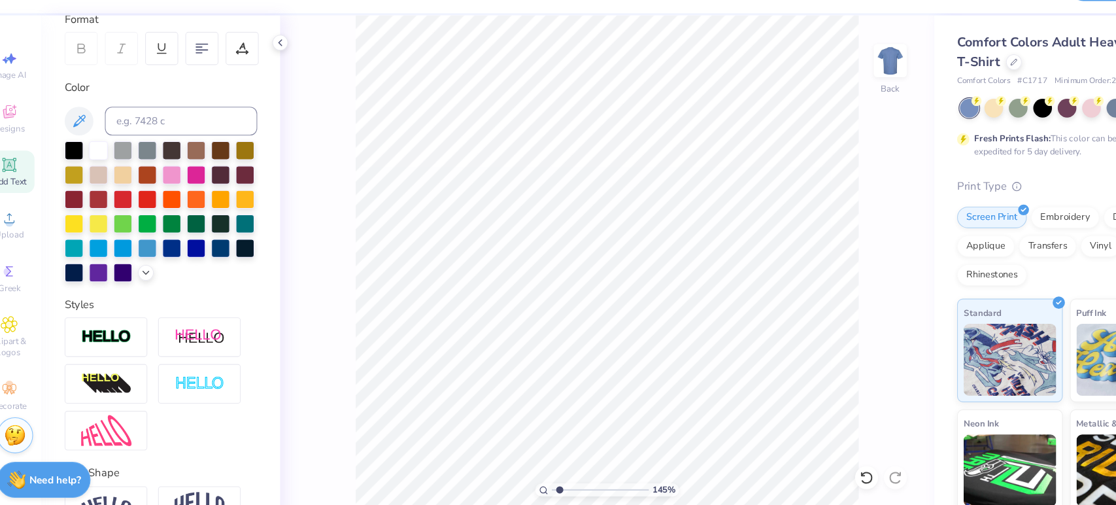
scroll to position [0, 0]
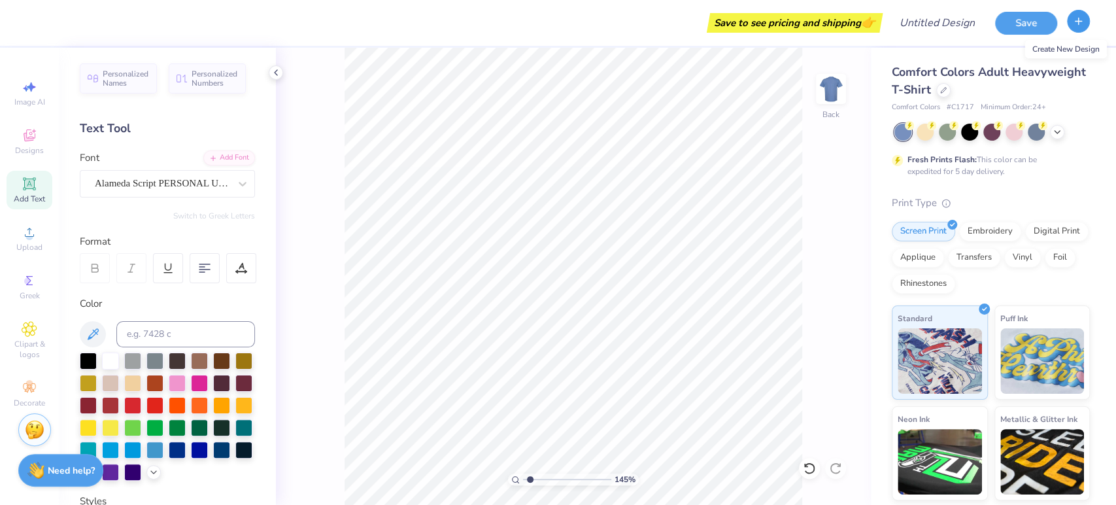
click at [1079, 25] on icon "button" at bounding box center [1078, 21] width 11 height 11
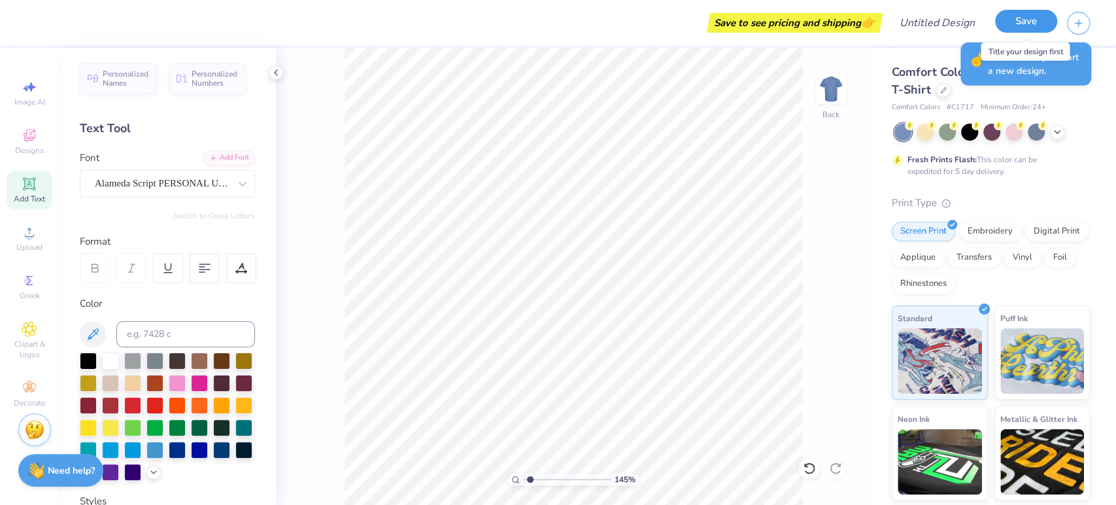
click at [1015, 29] on button "Save" at bounding box center [1026, 21] width 62 height 23
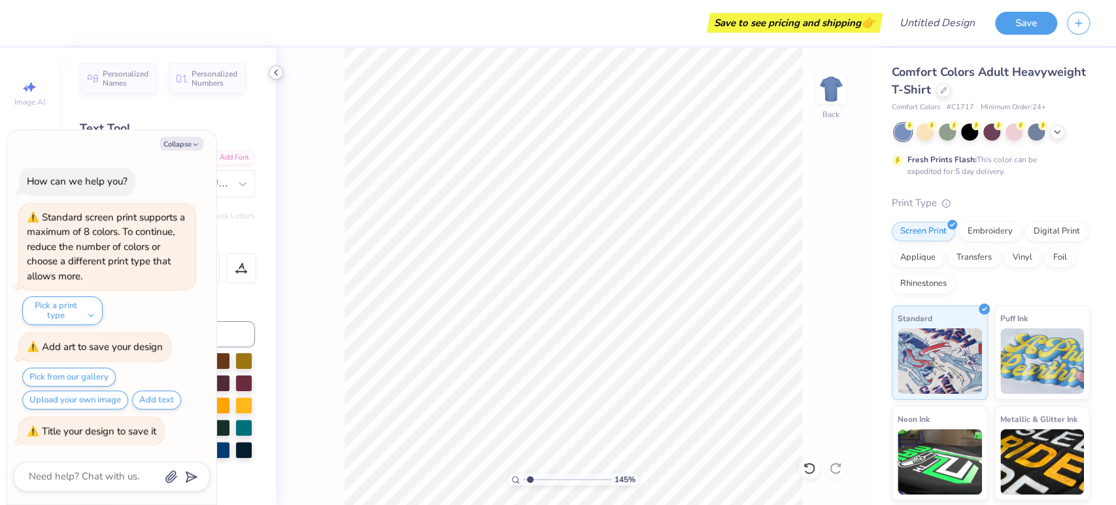
type textarea "x"
click at [279, 68] on icon at bounding box center [276, 72] width 10 height 10
type input "1.45299390098213"
type textarea "x"
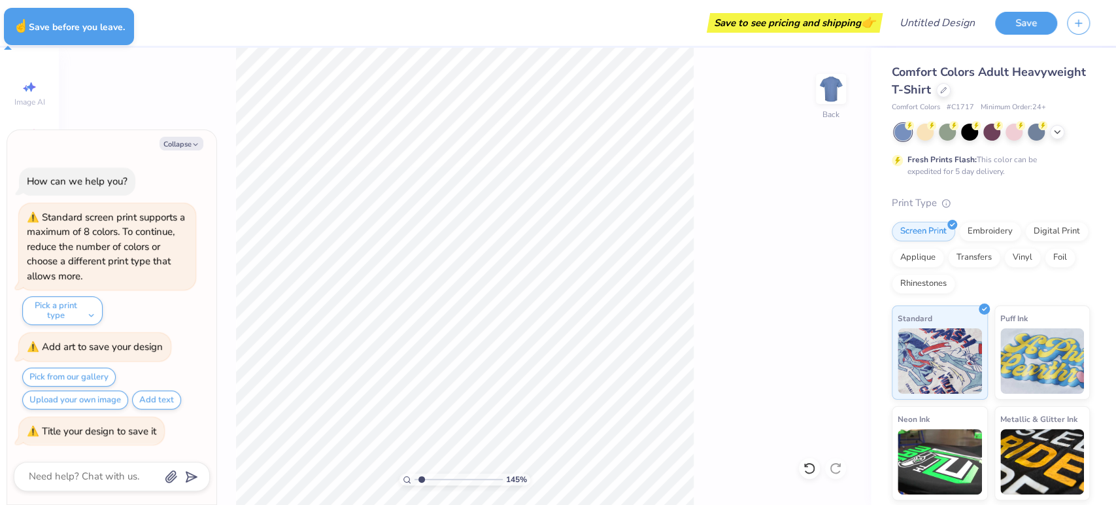
type input "1.45299390098213"
type textarea "x"
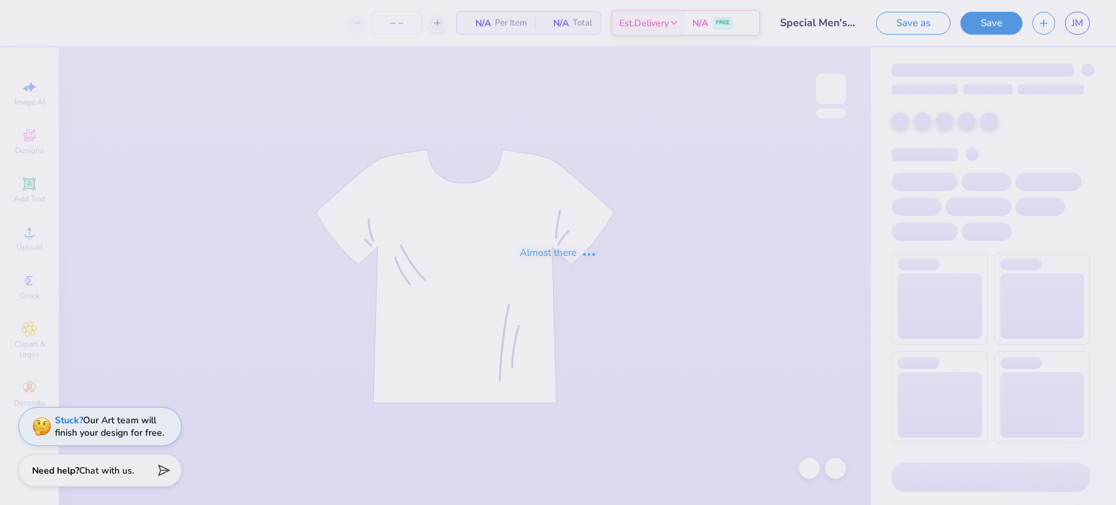
type input "12"
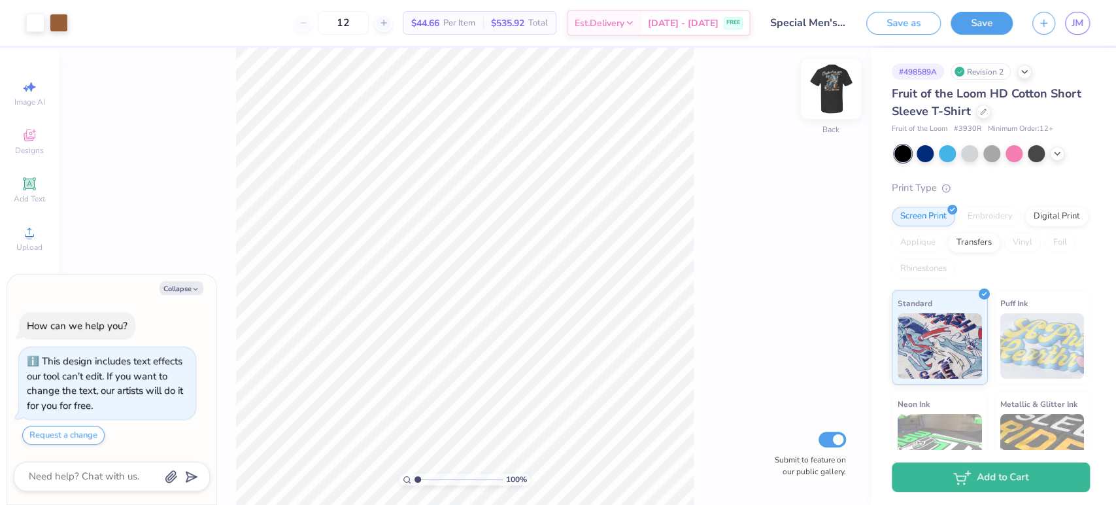
click at [828, 95] on img at bounding box center [831, 89] width 52 height 52
click at [39, 24] on div at bounding box center [35, 21] width 18 height 18
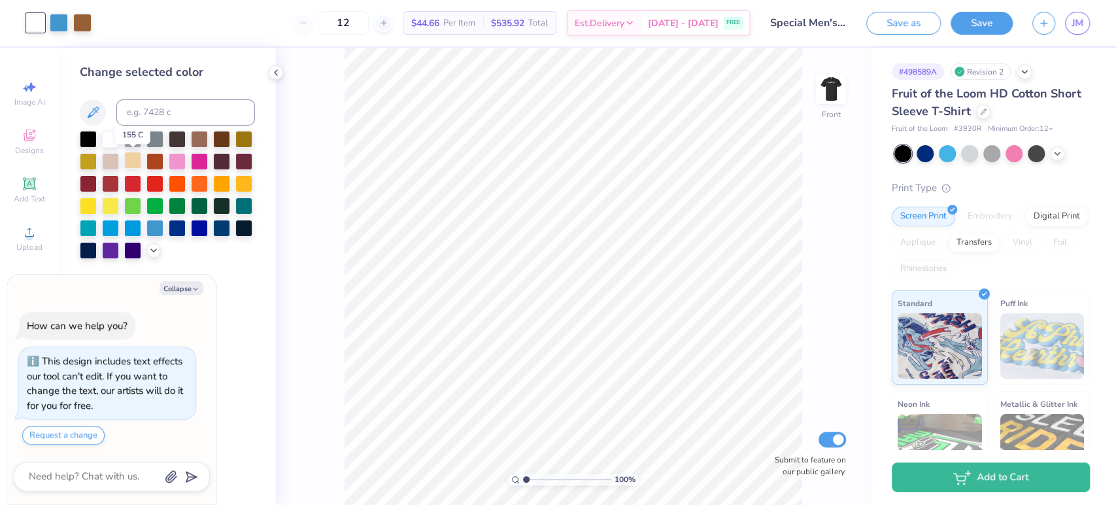
click at [129, 165] on div at bounding box center [132, 160] width 17 height 17
click at [105, 158] on div at bounding box center [110, 160] width 17 height 17
click at [80, 117] on button at bounding box center [93, 112] width 26 height 26
click at [196, 142] on div at bounding box center [199, 137] width 17 height 17
click at [109, 161] on div at bounding box center [110, 160] width 17 height 17
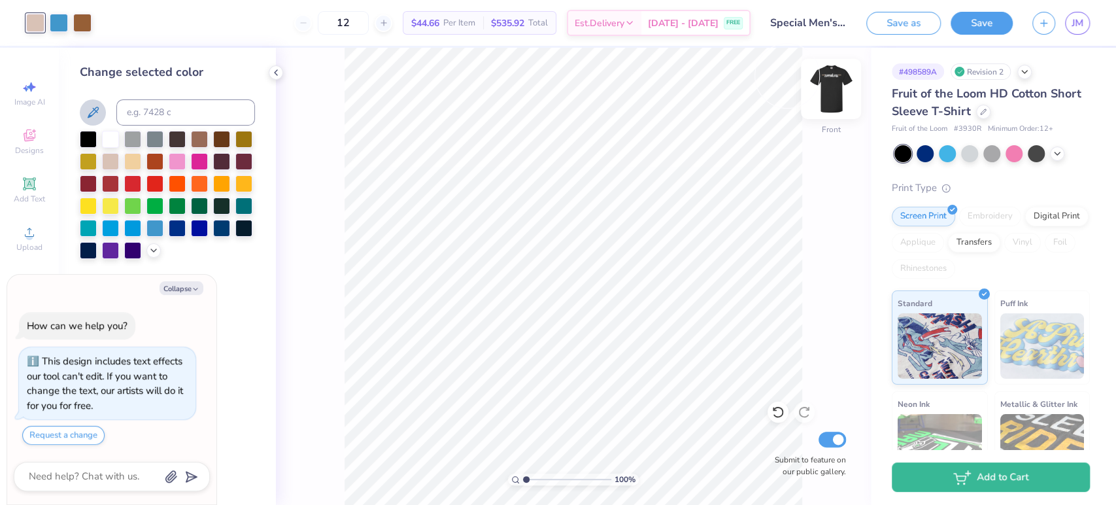
click at [832, 88] on img at bounding box center [831, 89] width 52 height 52
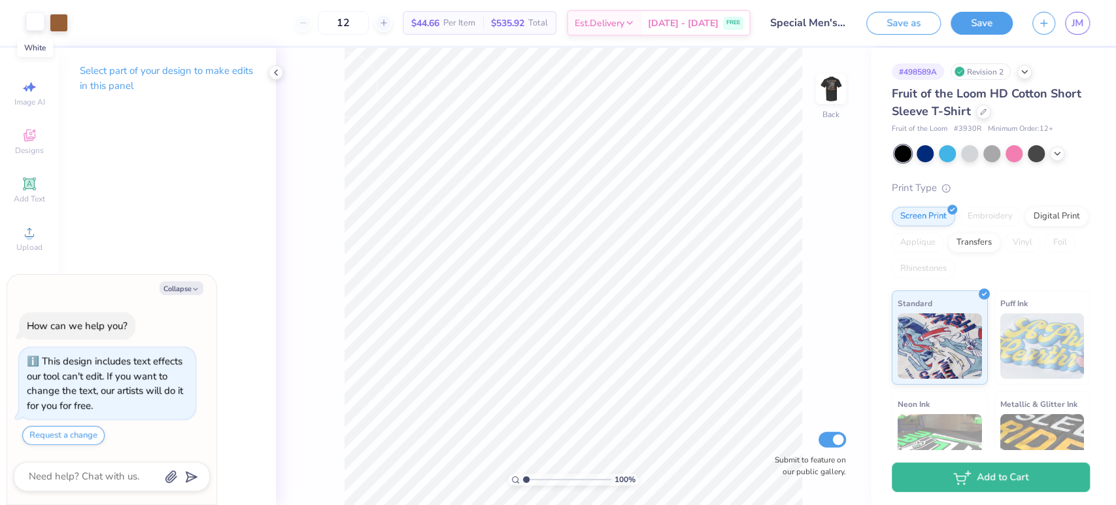
click at [31, 24] on div at bounding box center [35, 21] width 18 height 18
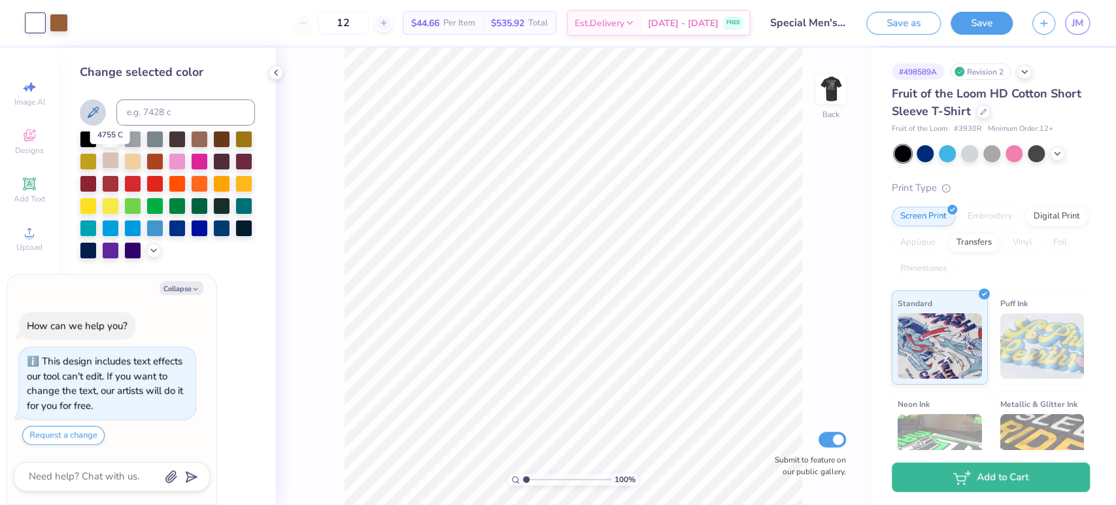
click at [107, 153] on div at bounding box center [110, 160] width 17 height 17
click at [831, 103] on img at bounding box center [831, 89] width 52 height 52
click at [834, 88] on img at bounding box center [831, 89] width 52 height 52
type textarea "x"
click at [968, 24] on button "Save" at bounding box center [982, 21] width 62 height 23
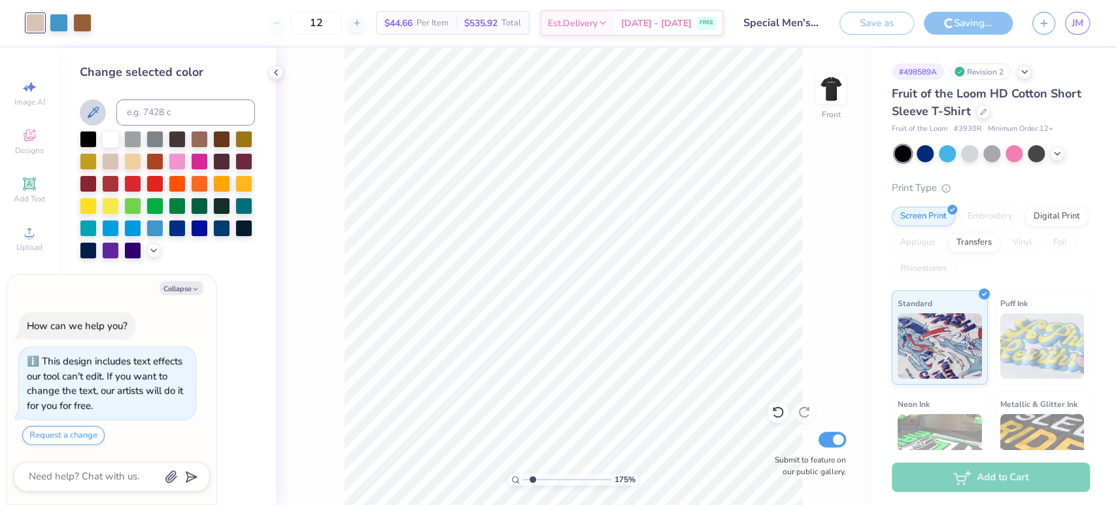
type input "1.74836818534379"
type textarea "x"
type input "1.74836818534379"
type textarea "x"
type input "1.74836818534379"
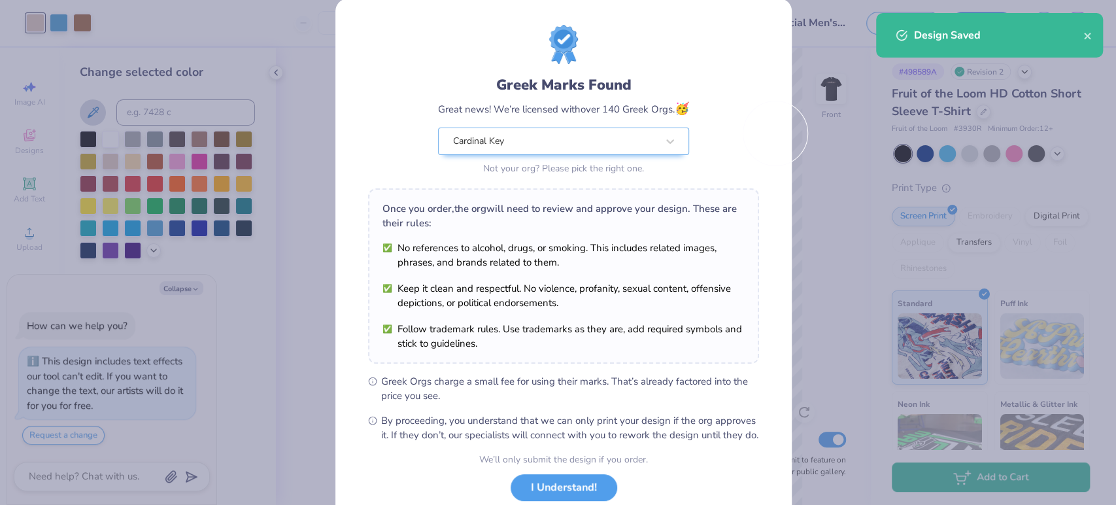
scroll to position [20, 0]
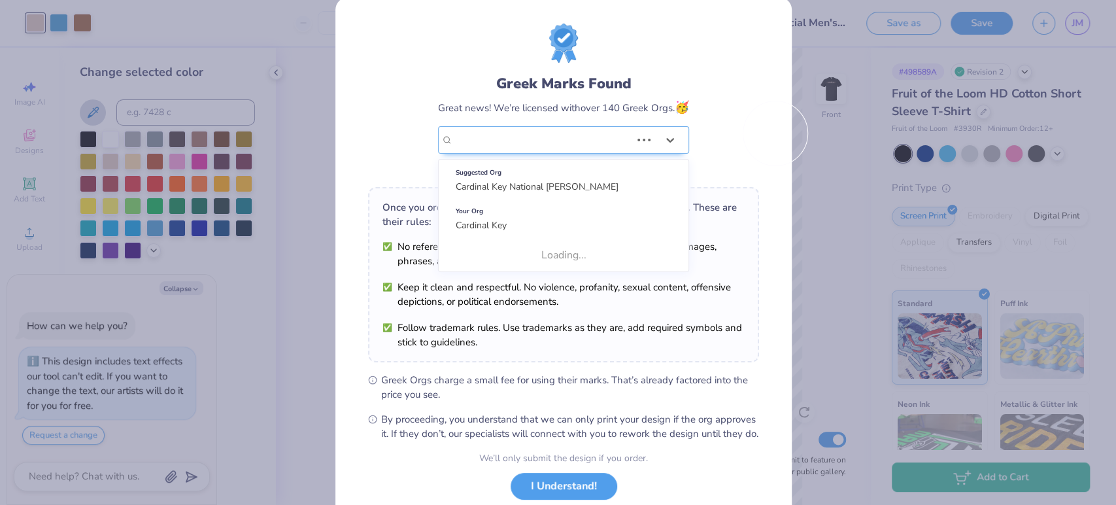
click at [668, 129] on div "Greek Marks Found Great news! We’re licensed with over 140 Greek Orgs. 🥳 Use Up…" at bounding box center [563, 124] width 251 height 103
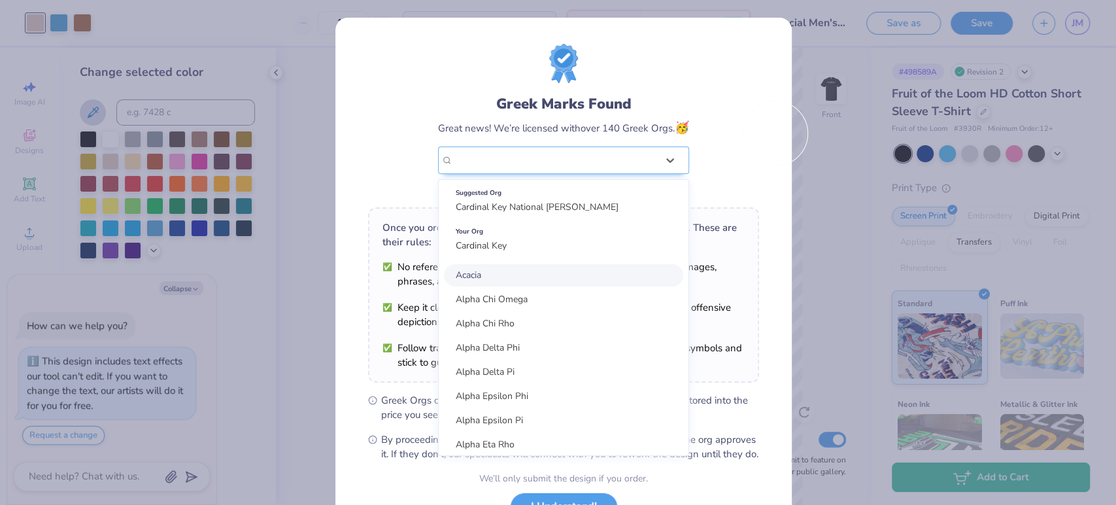
type textarea "x"
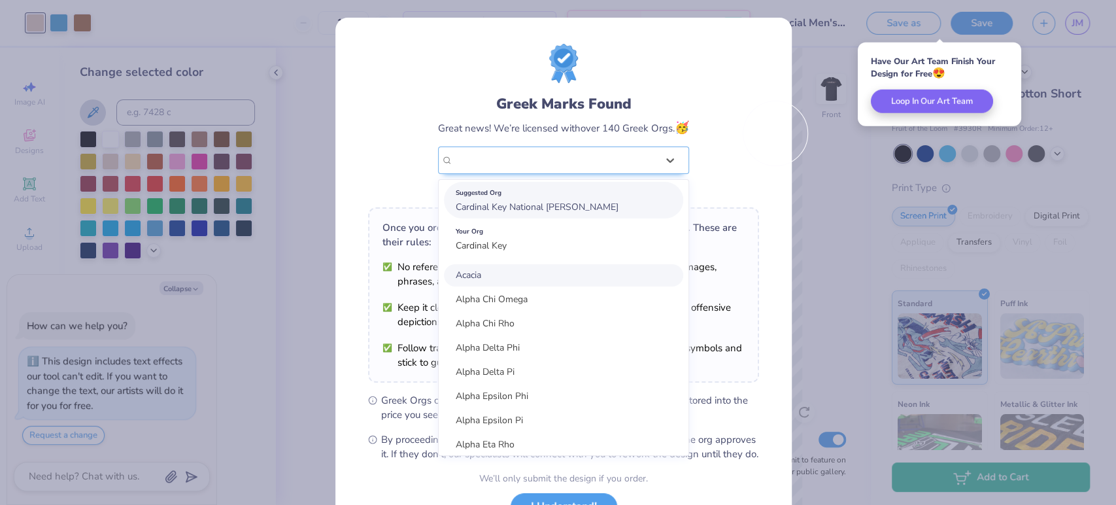
click at [613, 196] on div "Suggested Org" at bounding box center [564, 193] width 216 height 14
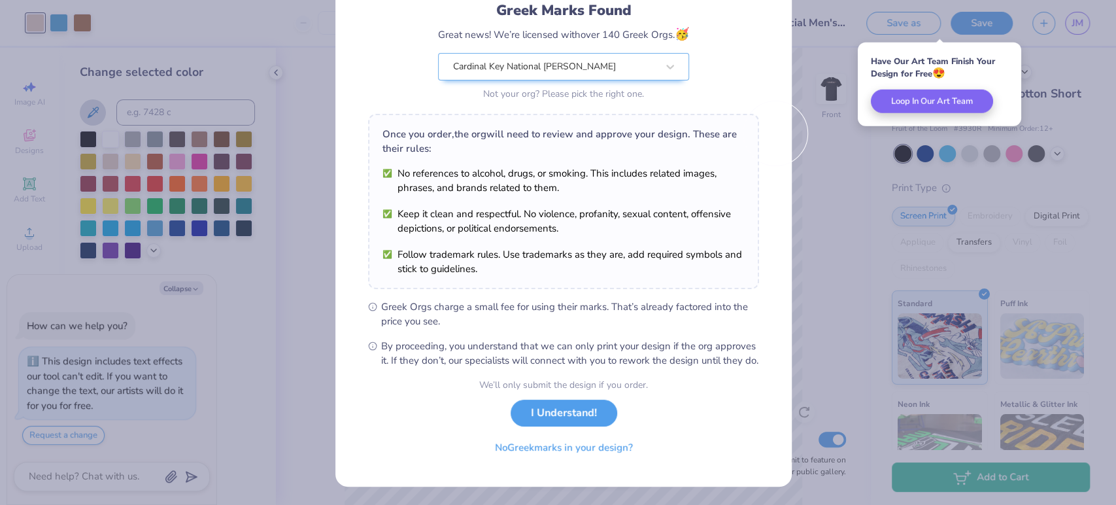
scroll to position [106, 0]
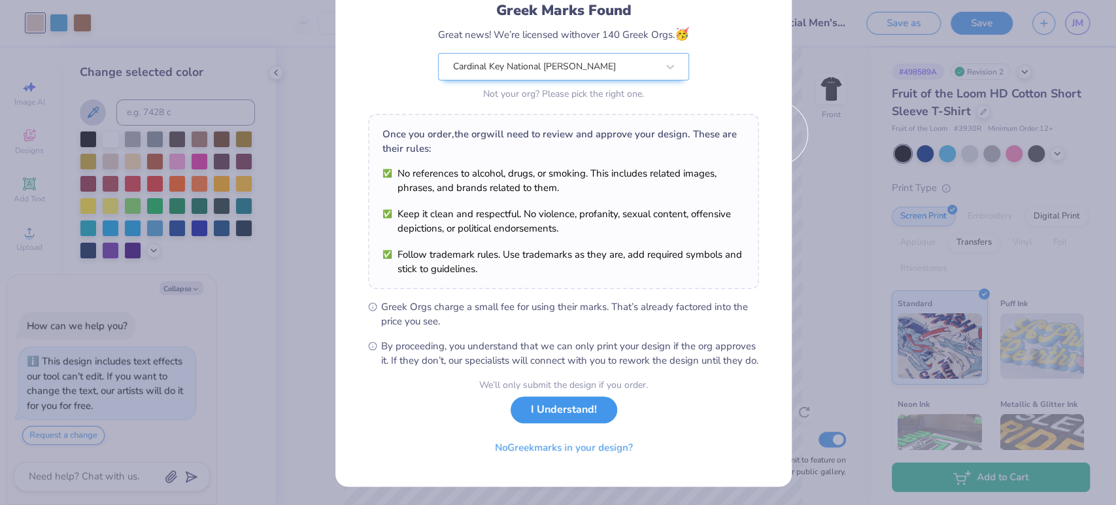
click at [549, 422] on button "I Understand!" at bounding box center [564, 409] width 107 height 27
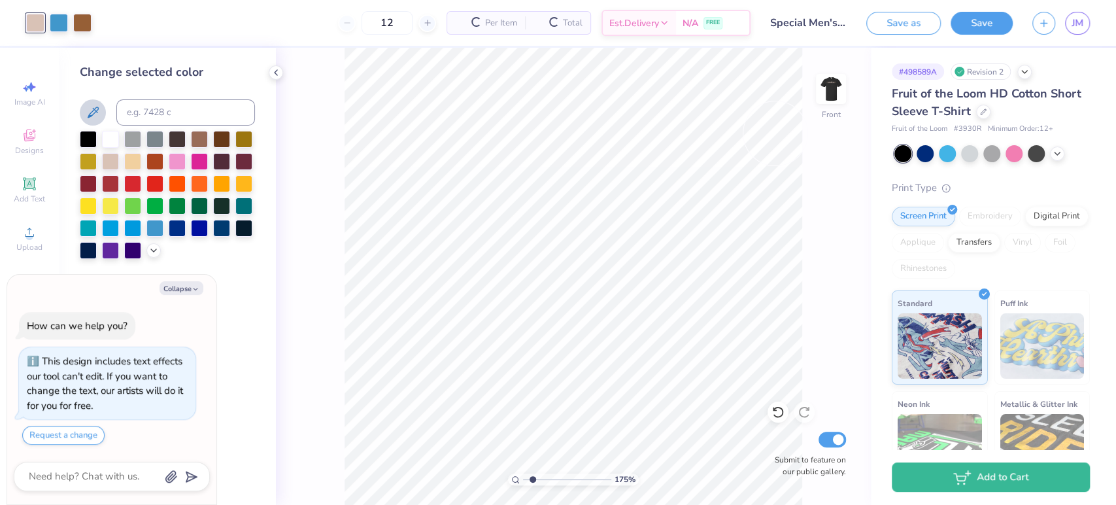
scroll to position [0, 0]
type input "1.42134263311837"
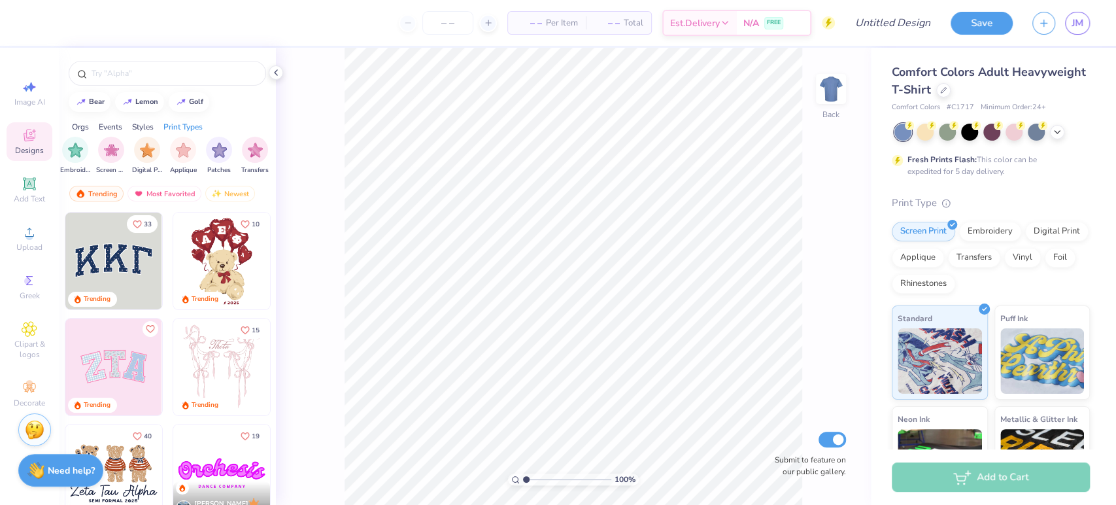
scroll to position [0, 1106]
click at [1075, 19] on span "JM" at bounding box center [1078, 23] width 12 height 15
click at [1086, 24] on link "JM" at bounding box center [1077, 23] width 25 height 23
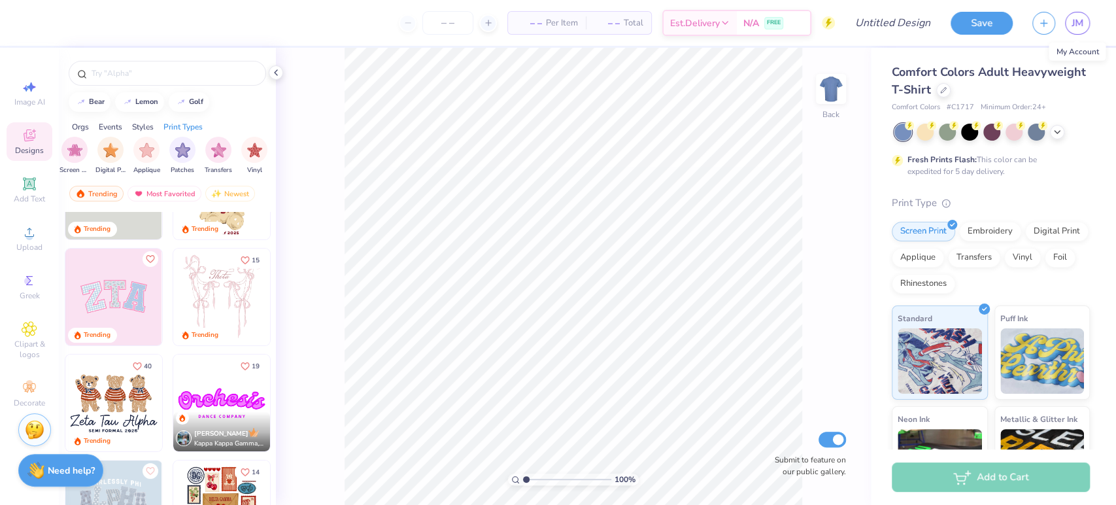
scroll to position [71, 0]
click at [1076, 12] on link "JM" at bounding box center [1077, 23] width 25 height 23
click at [1074, 20] on span "JM" at bounding box center [1078, 23] width 12 height 15
click at [1080, 20] on span "JM" at bounding box center [1078, 23] width 12 height 15
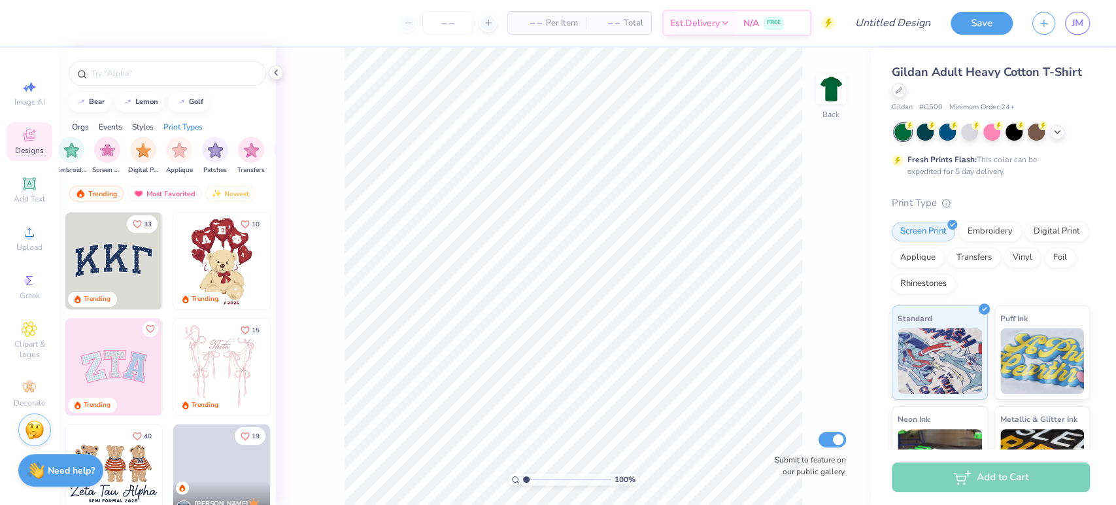
scroll to position [0, 1106]
click at [1072, 26] on span "JM" at bounding box center [1078, 23] width 12 height 15
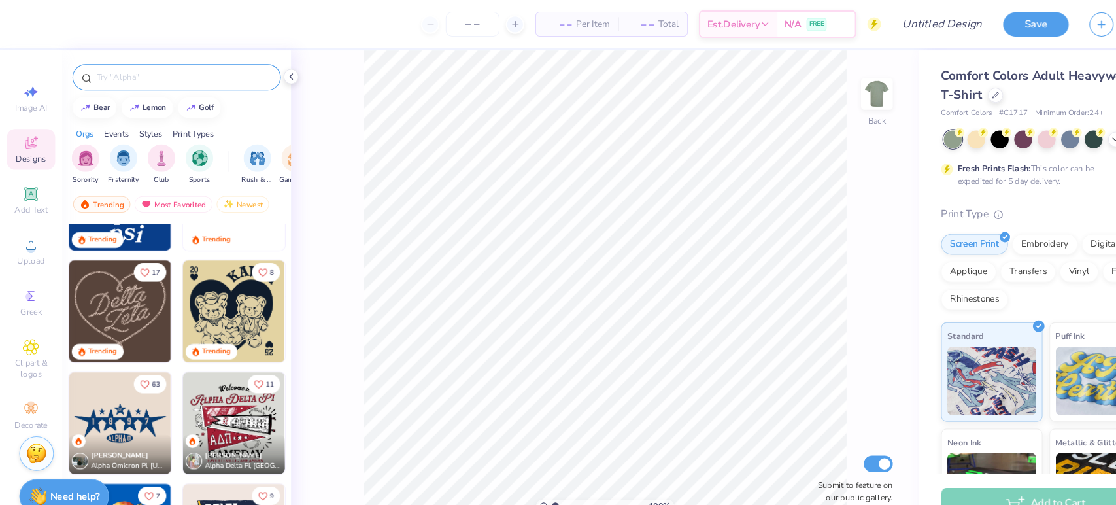
click at [151, 79] on div at bounding box center [167, 73] width 197 height 25
click at [139, 76] on input "text" at bounding box center [173, 73] width 167 height 13
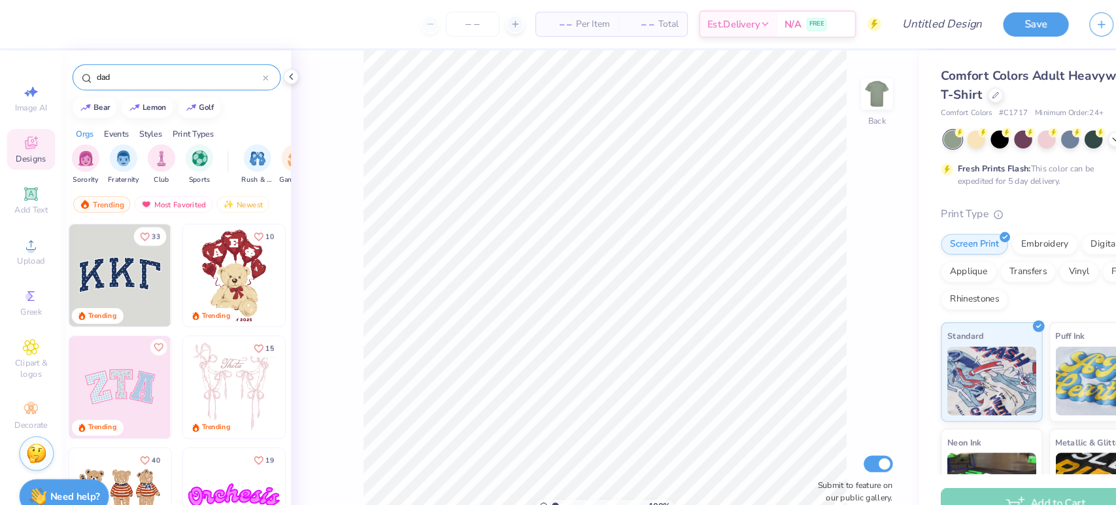
type input "dad"
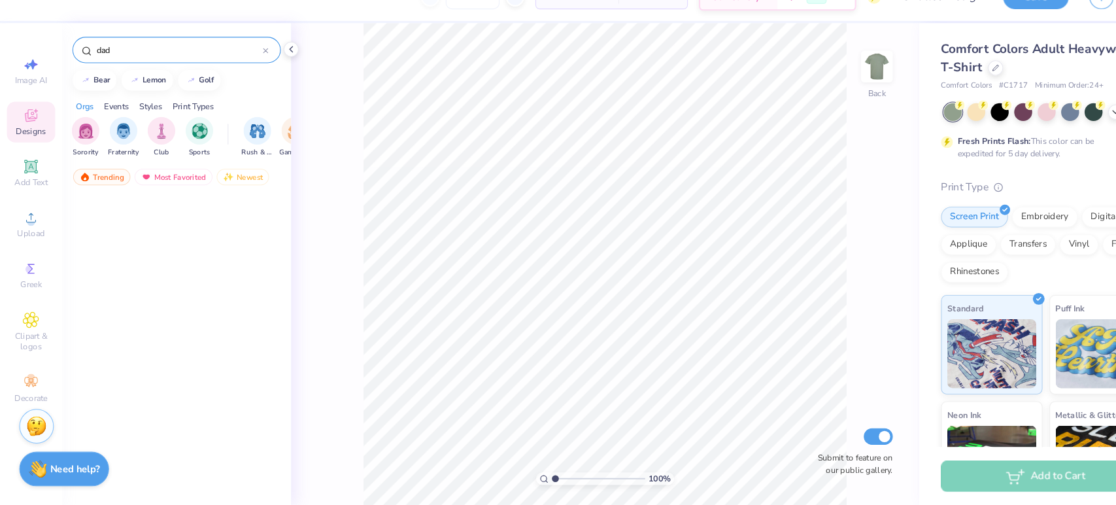
scroll to position [4000, 0]
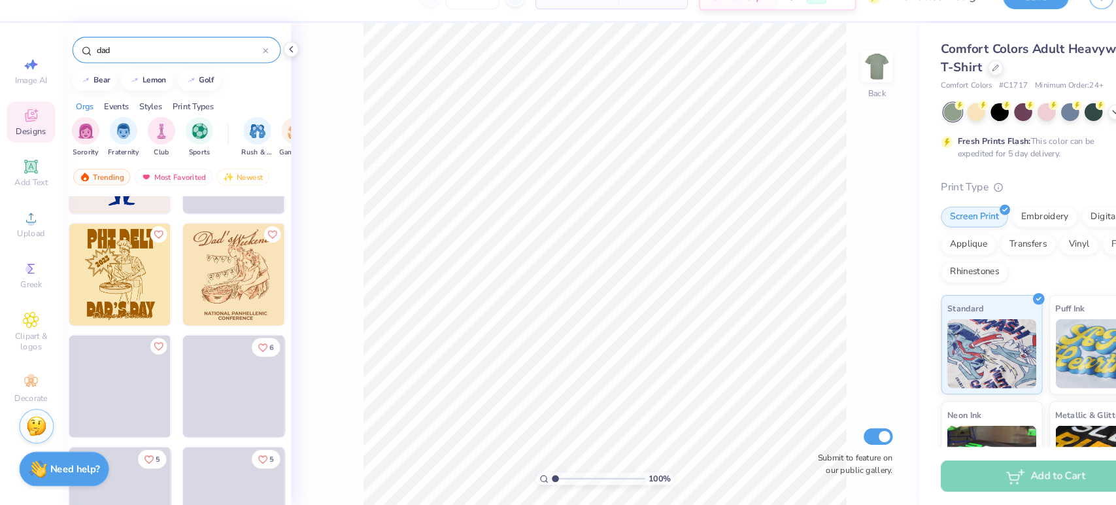
click at [148, 64] on div "dad" at bounding box center [167, 73] width 197 height 25
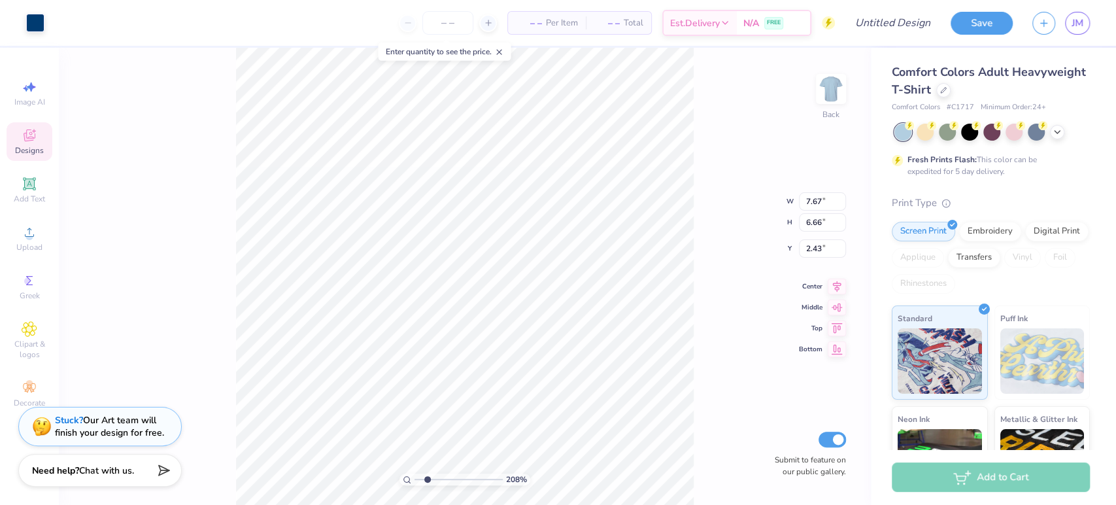
type input "2.07823748819158"
type input "4.17"
type input "1.17"
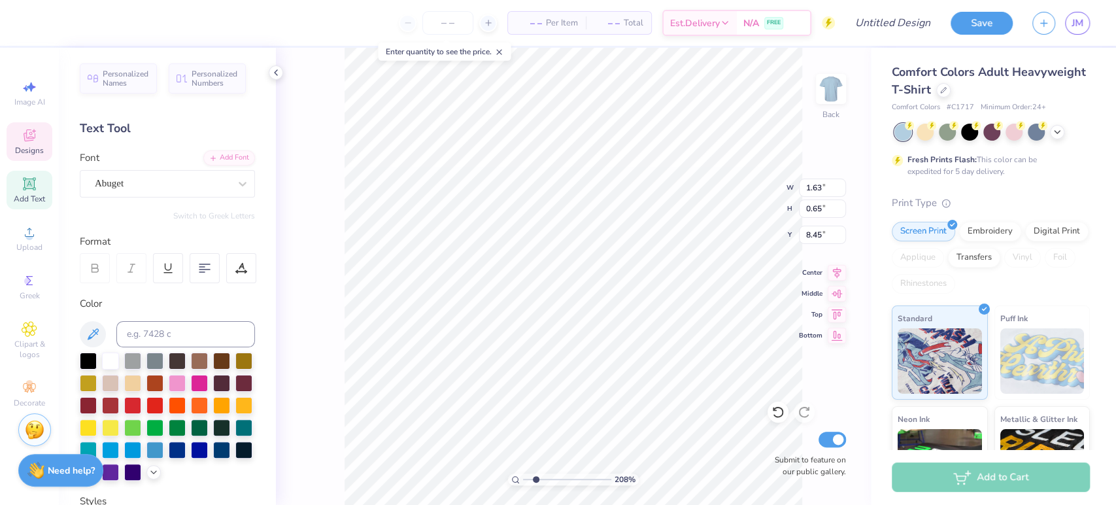
type input "2.07823748819158"
type input "4.17"
type input "1.17"
type input "2.43"
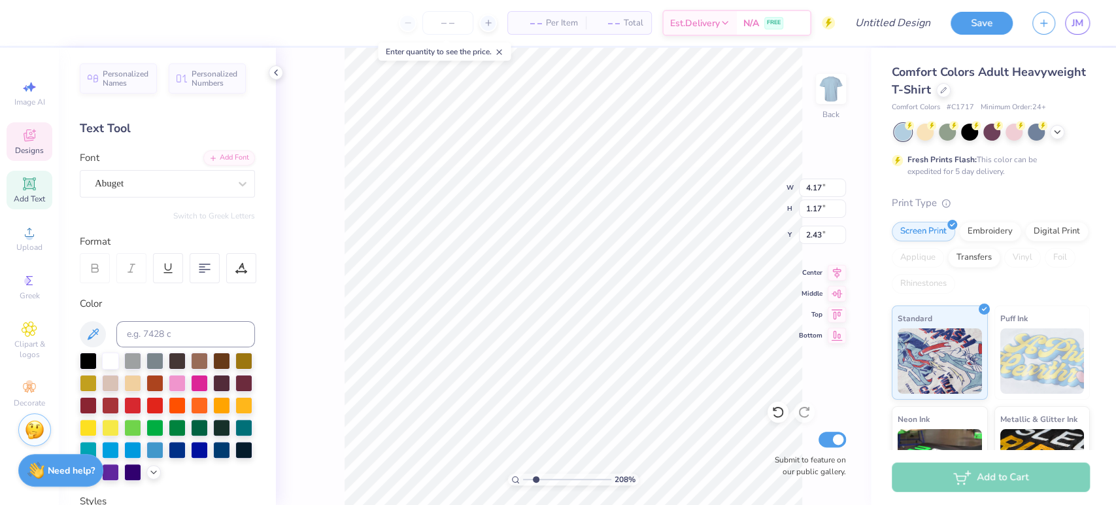
type input "2.07823748819158"
type textarea "S"
type input "2.07823748819158"
type textarea "Sp"
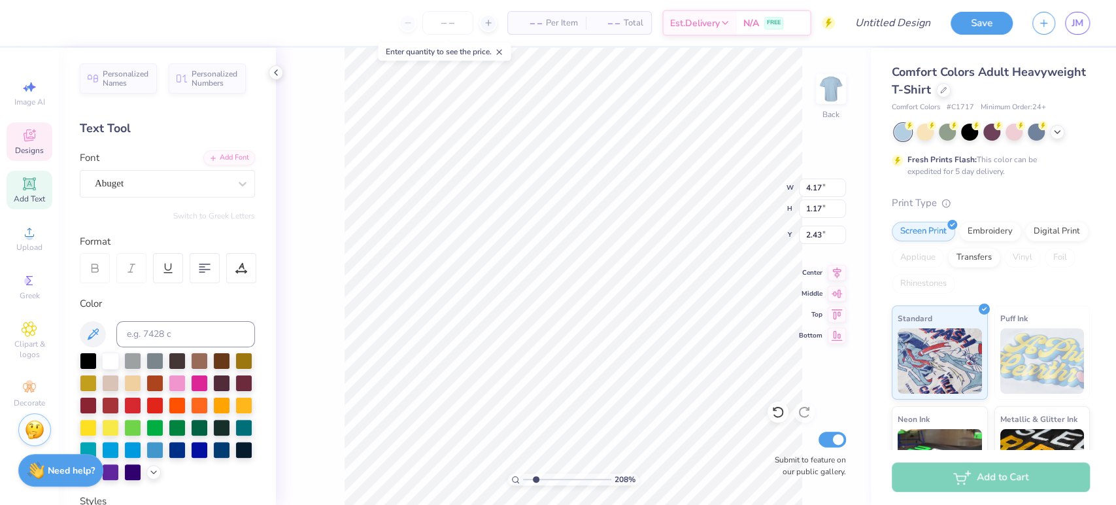
type input "2.07823748819158"
type textarea "Spe"
type input "2.07823748819158"
type textarea "Spec"
type input "2.07823748819158"
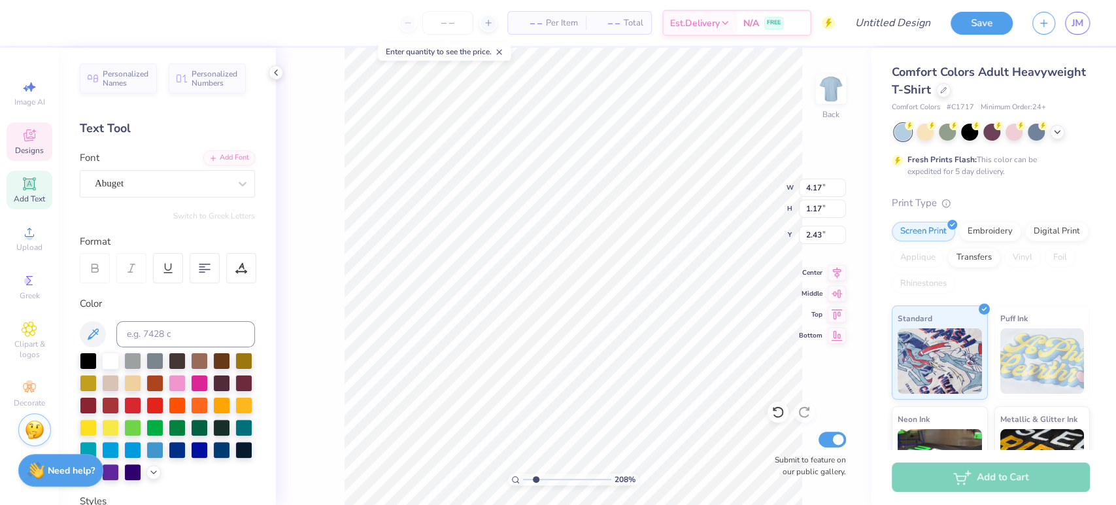
type textarea "Speci"
type input "2.07823748819158"
type textarea "Special"
type input "2.07823748819158"
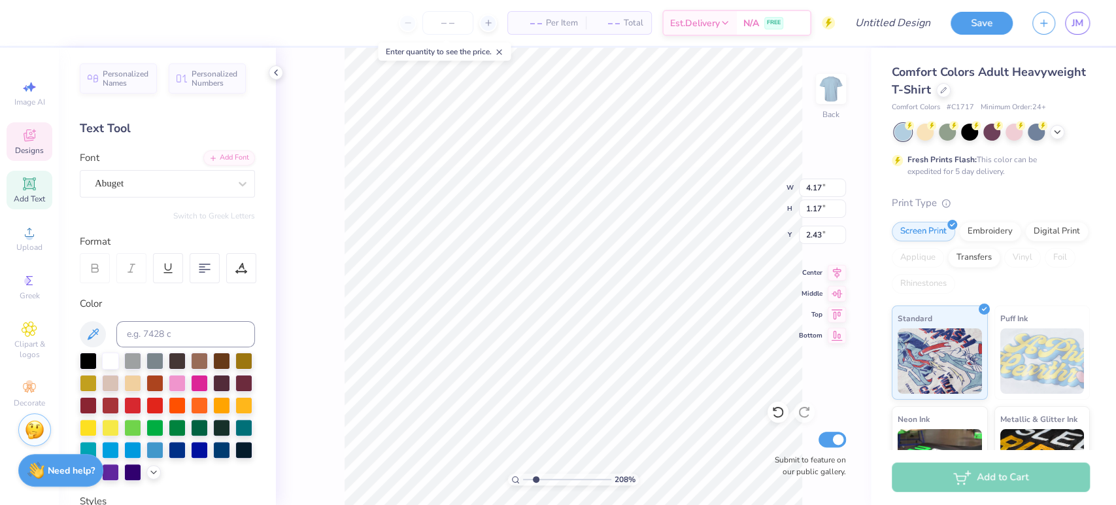
type textarea "Special"
type input "2.07823748819158"
type textarea "Special M"
type input "2.07823748819158"
type textarea "Special Me"
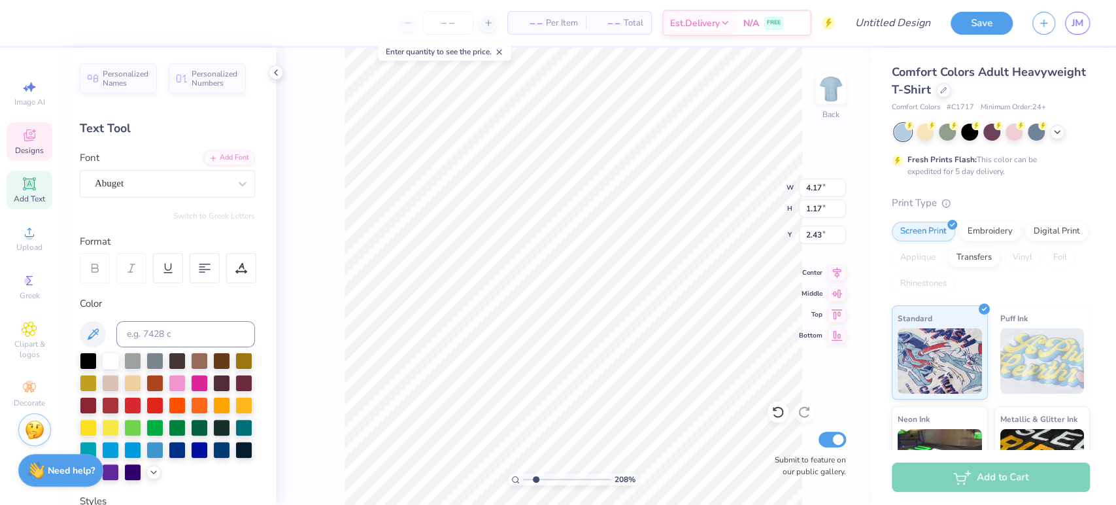
scroll to position [12, 3]
type input "2.07823748819158"
type textarea "Special Men"
type input "2.07823748819158"
type textarea "Special Men'"
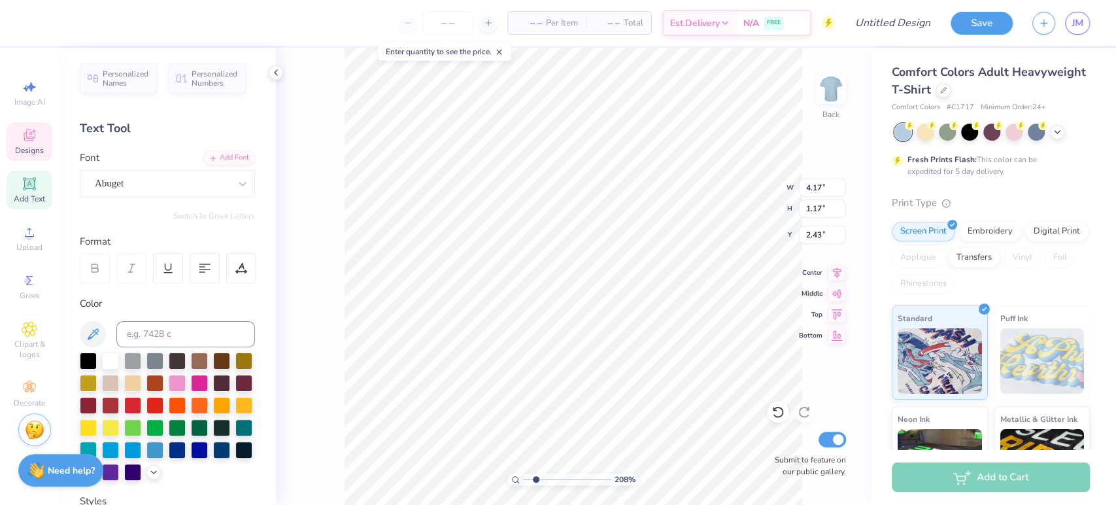
type input "2.07823748819158"
type textarea "Special Men's"
type input "2.07823748819158"
type textarea "Special Men's"
type input "2.07823748819158"
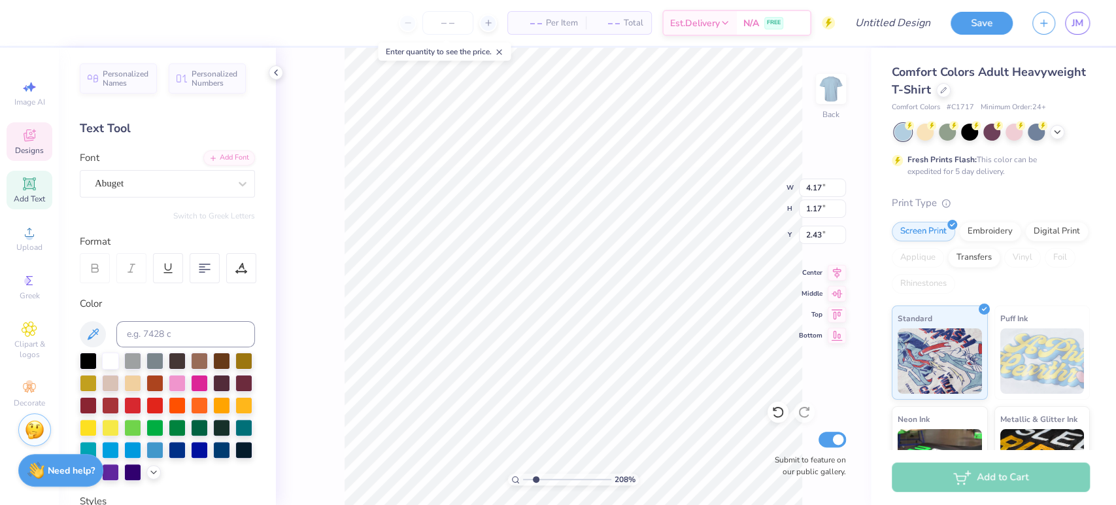
type textarea "Special Men's W"
type input "2.07823748819158"
type textarea "Special Men's We"
type input "2.07823748819158"
type textarea "Special Men's Wee"
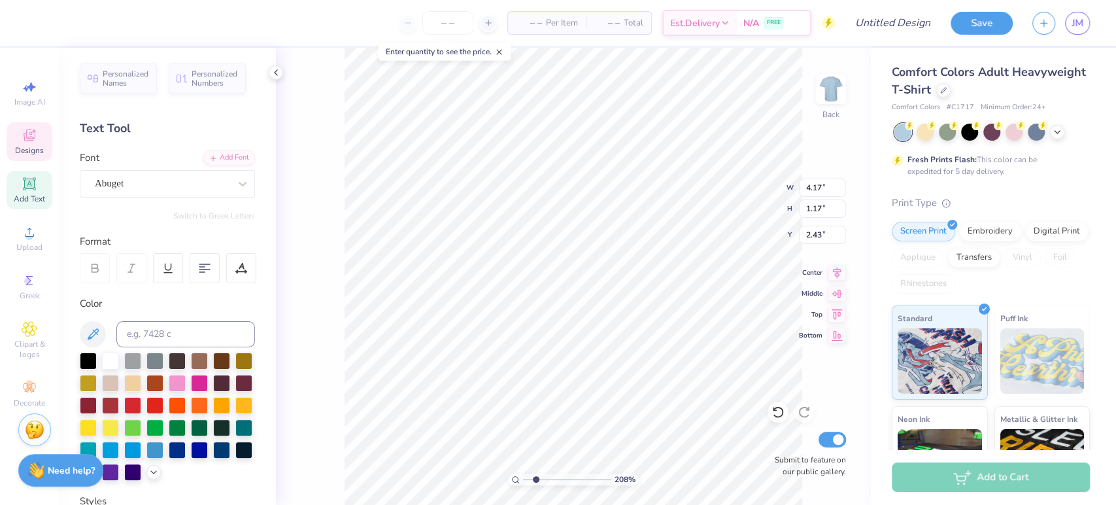
type input "2.07823748819158"
type textarea "Special Men's Week"
type input "2.07823748819158"
type textarea "Special Men's Weeken"
type input "2.07823748819158"
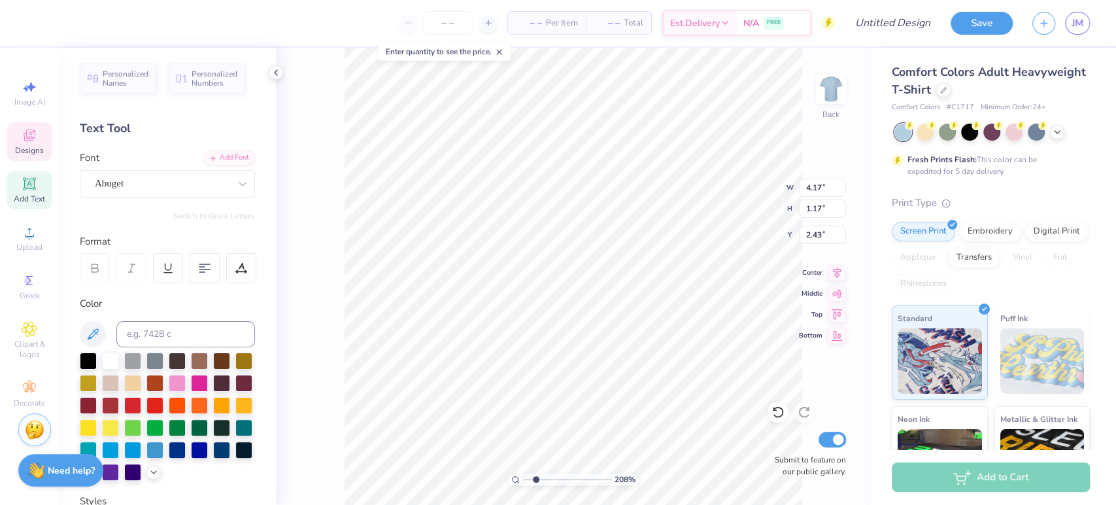
scroll to position [12, 7]
type textarea "Special Men's Weekend"
click at [160, 186] on div "Abuget" at bounding box center [161, 183] width 137 height 20
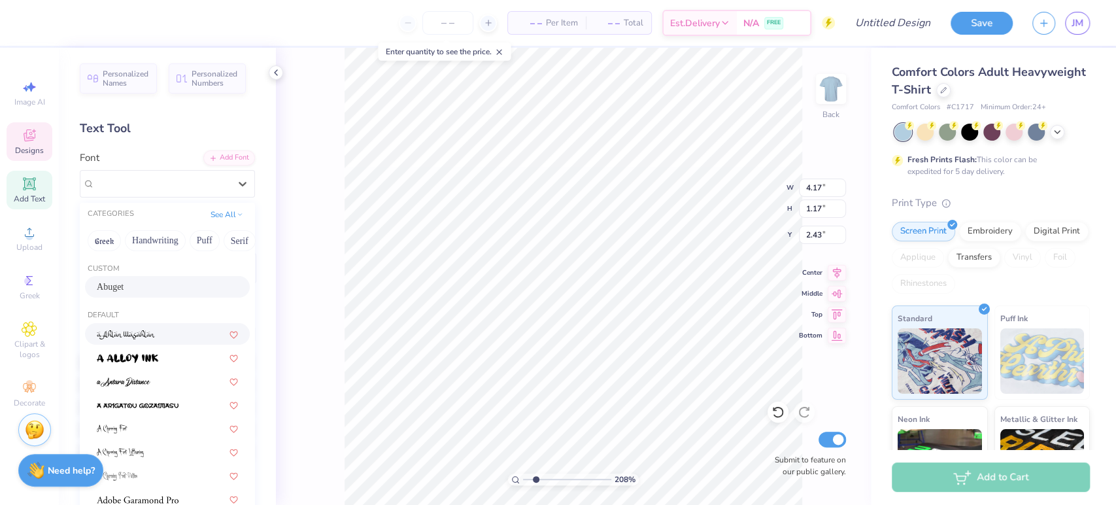
click at [158, 330] on div at bounding box center [167, 334] width 141 height 14
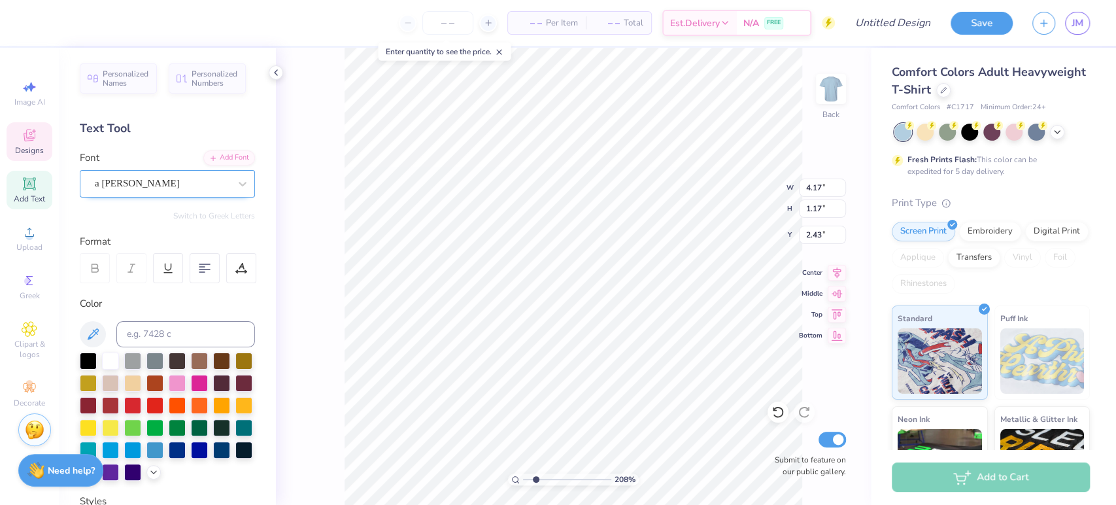
click at [173, 183] on div "a Ahlan Wasahlan" at bounding box center [161, 183] width 137 height 20
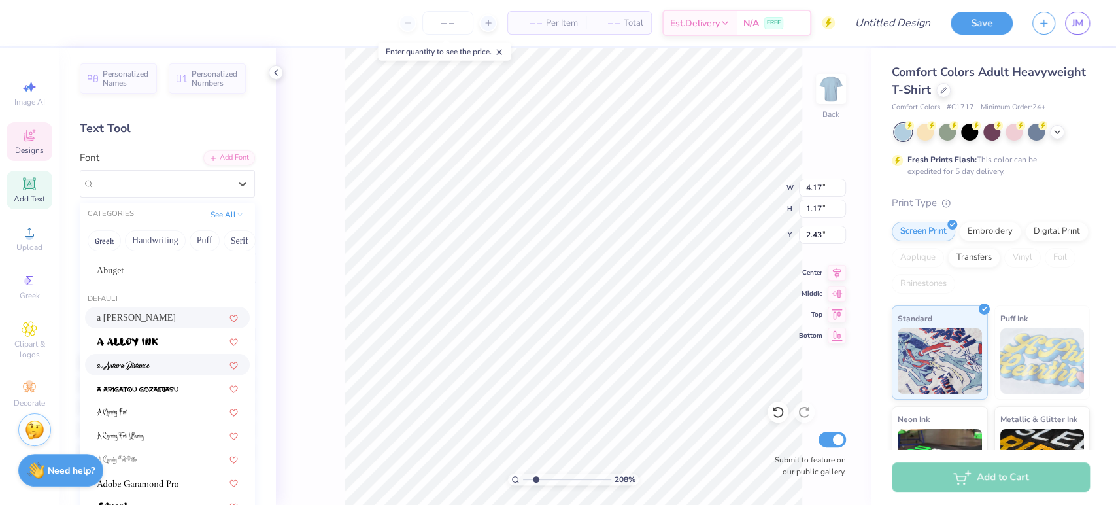
scroll to position [20, 0]
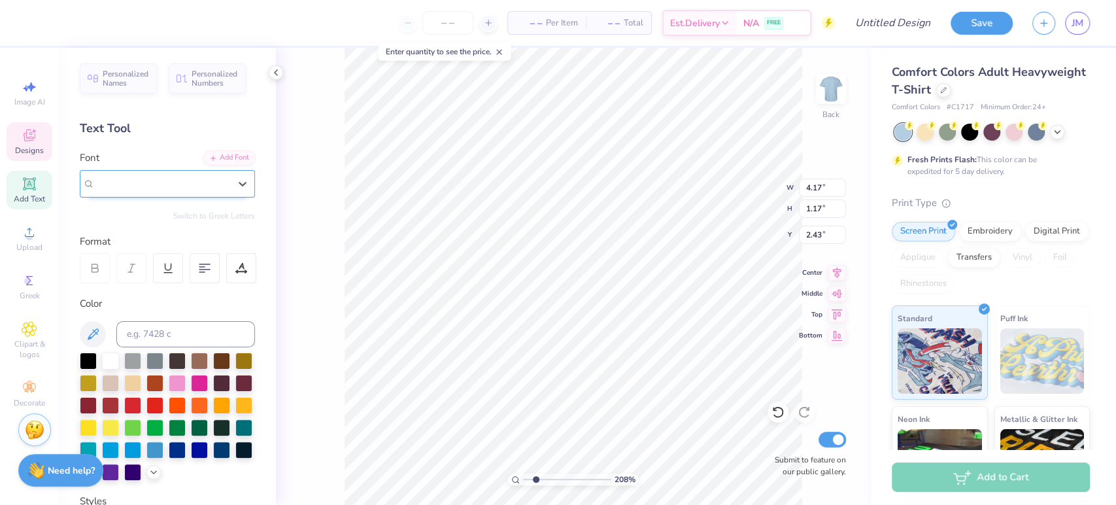
click at [200, 193] on div "a Ahlan Wasahlan" at bounding box center [167, 183] width 175 height 27
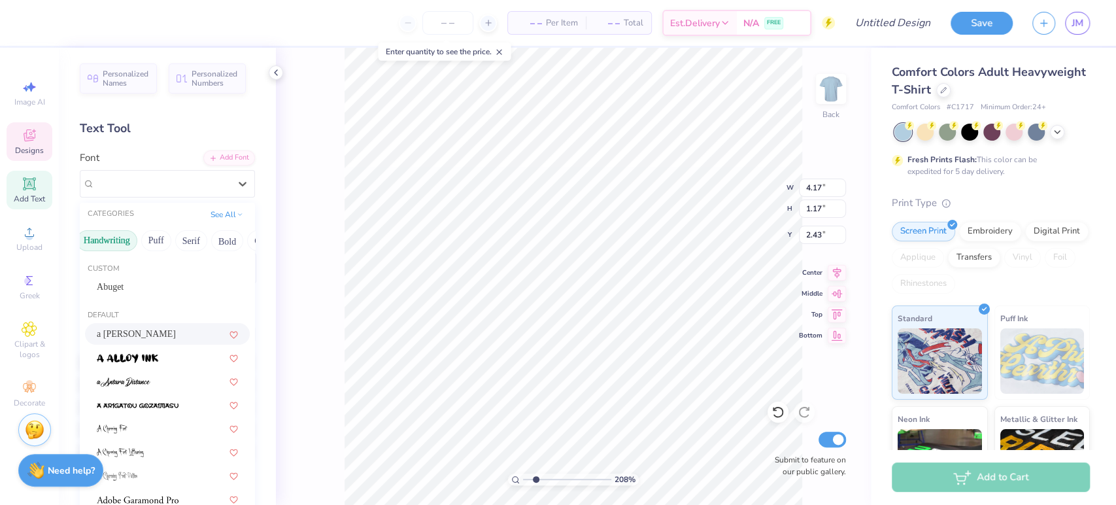
scroll to position [0, 51]
click at [119, 239] on button "Handwriting" at bounding box center [104, 240] width 61 height 21
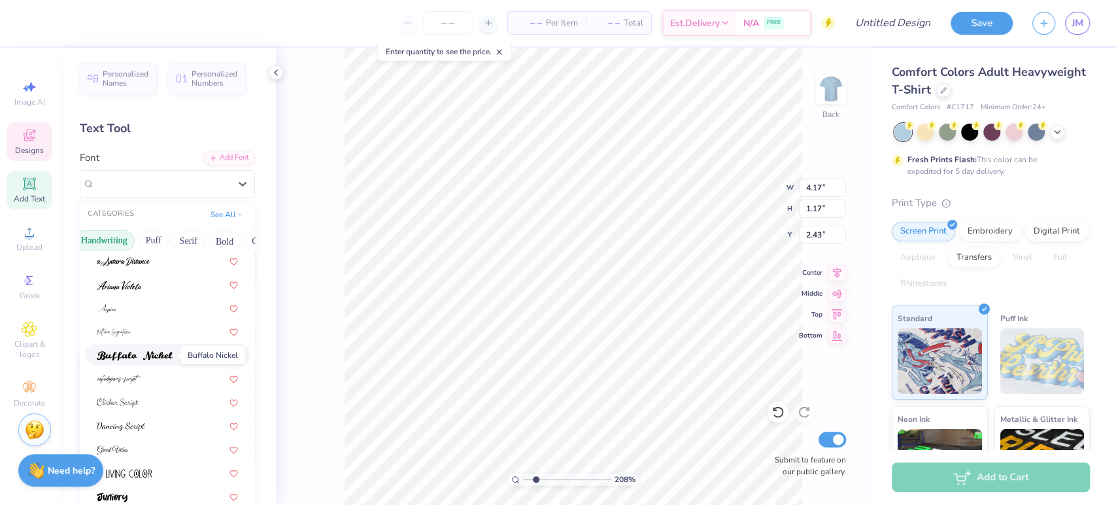
scroll to position [29, 0]
click at [161, 345] on span at bounding box center [135, 352] width 76 height 14
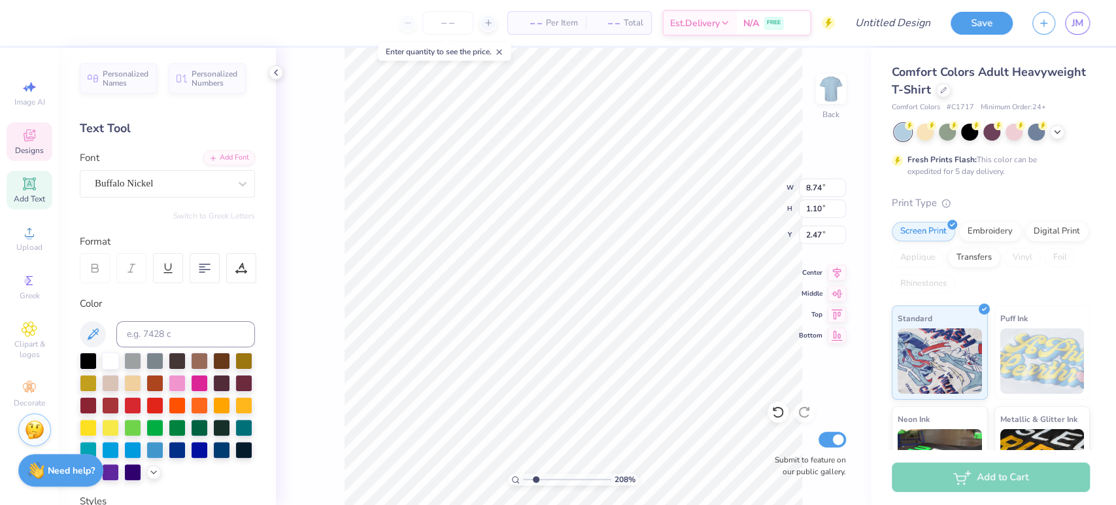
scroll to position [12, 4]
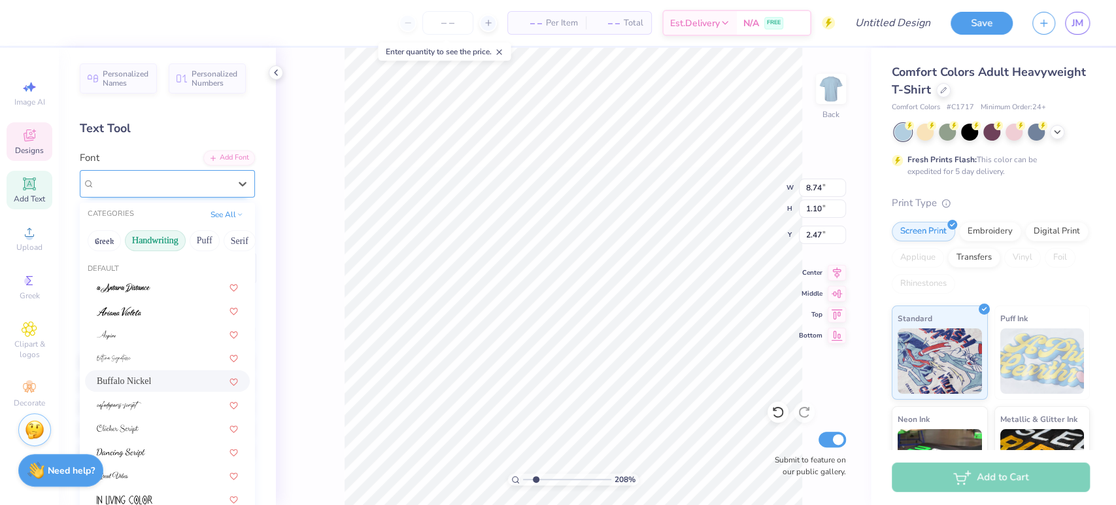
click at [179, 184] on div "Buffalo Nickel" at bounding box center [161, 183] width 137 height 20
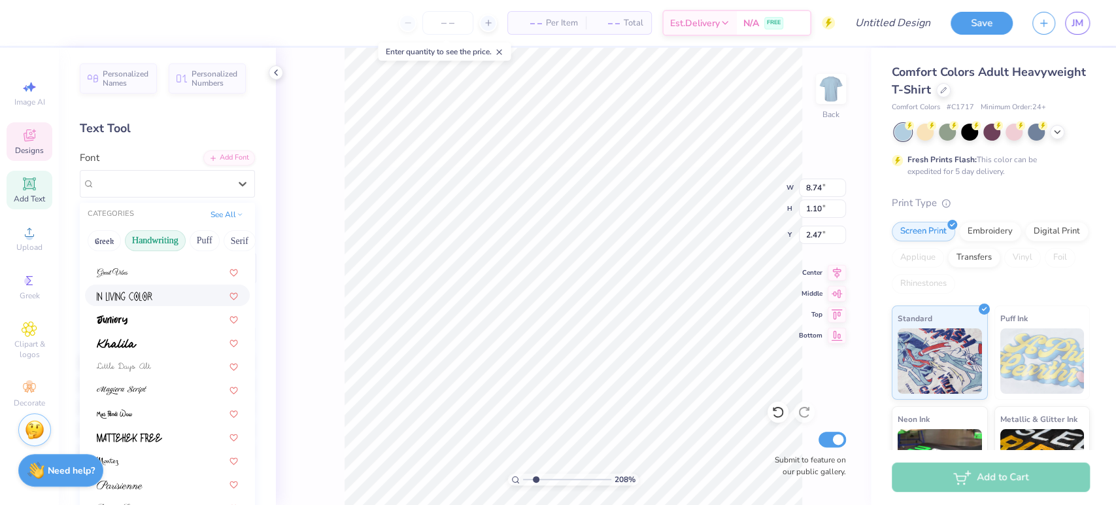
scroll to position [203, 0]
click at [158, 296] on div at bounding box center [167, 296] width 141 height 14
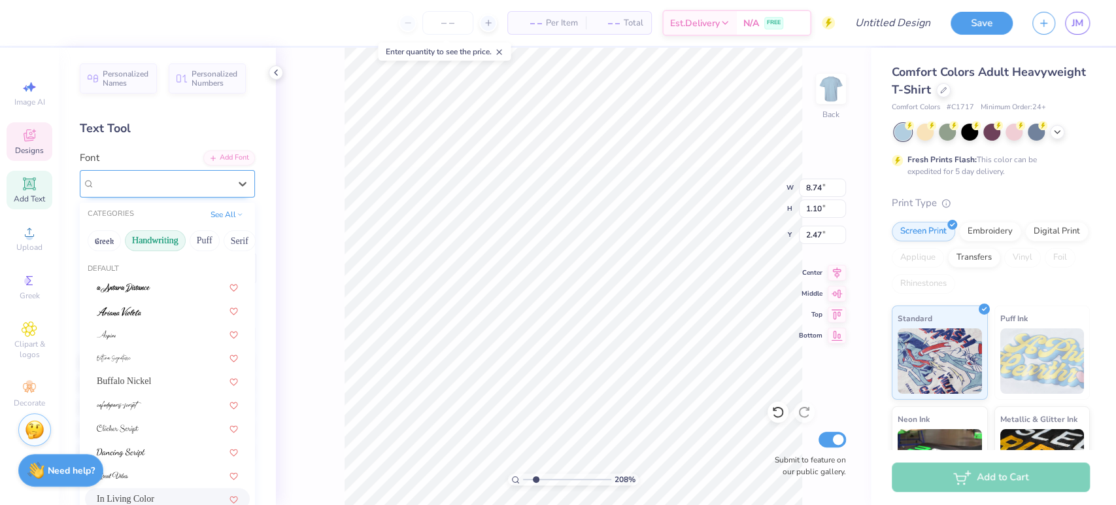
click at [163, 187] on div "In Living Color" at bounding box center [161, 183] width 137 height 20
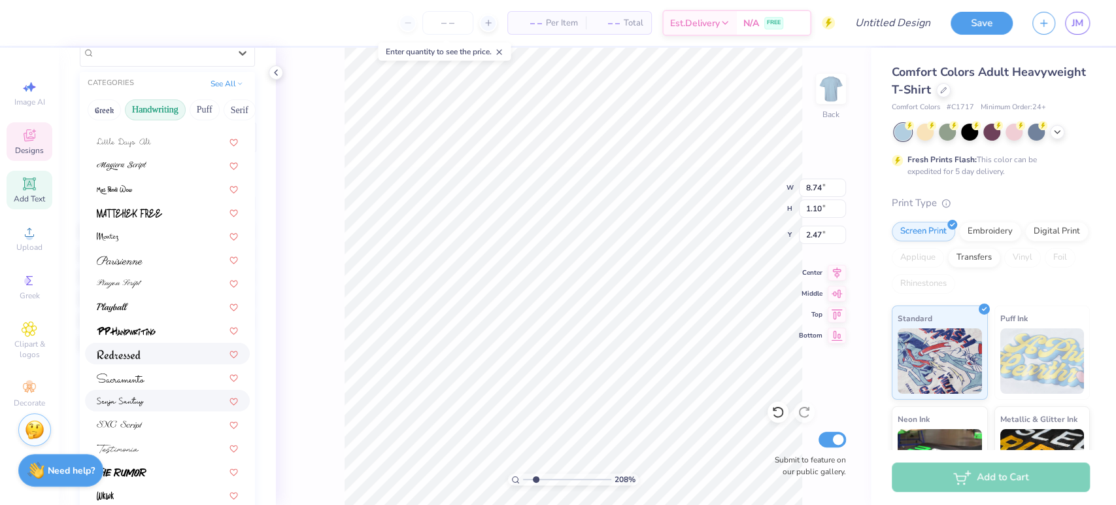
scroll to position [136, 0]
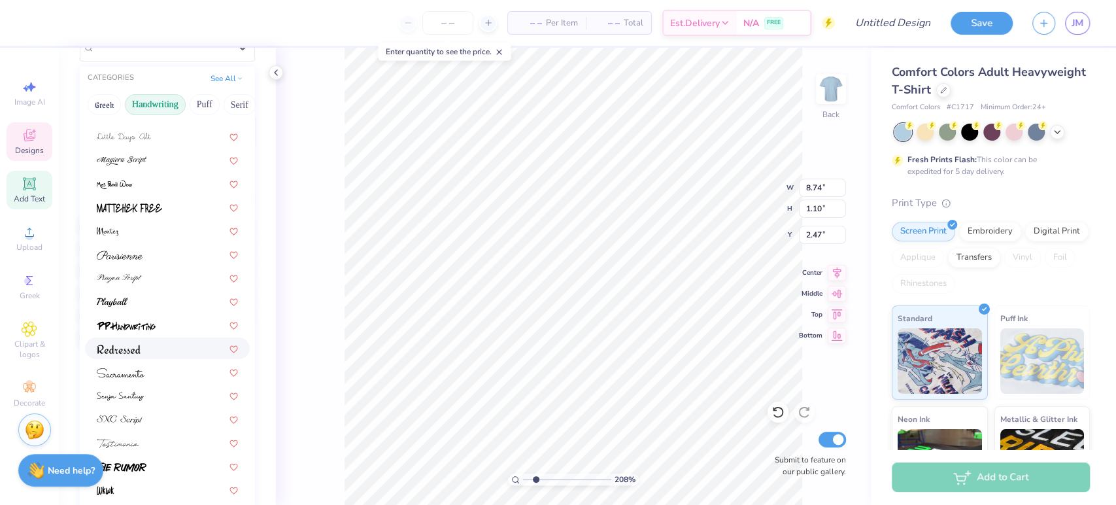
click at [144, 339] on div at bounding box center [167, 348] width 165 height 22
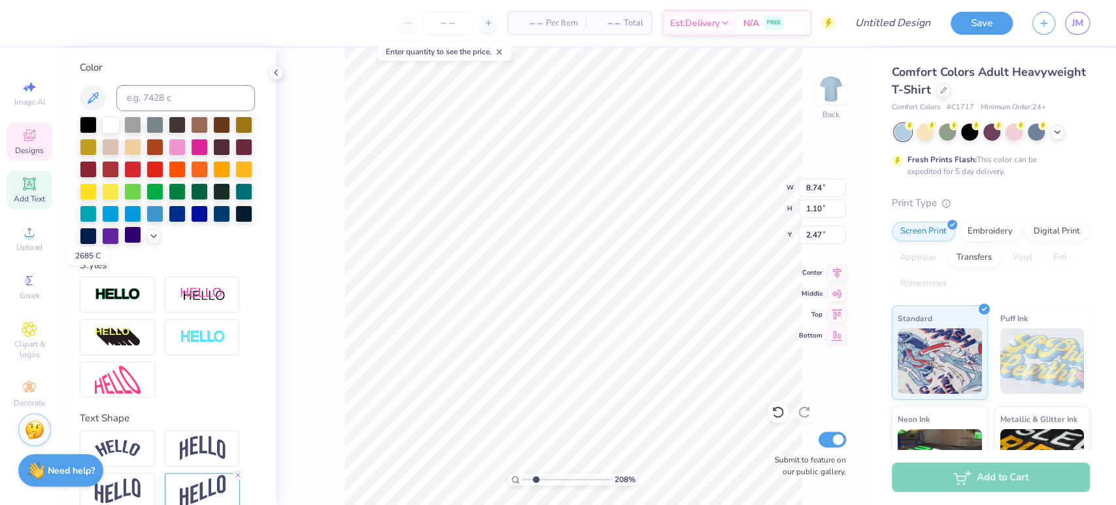
scroll to position [0, 0]
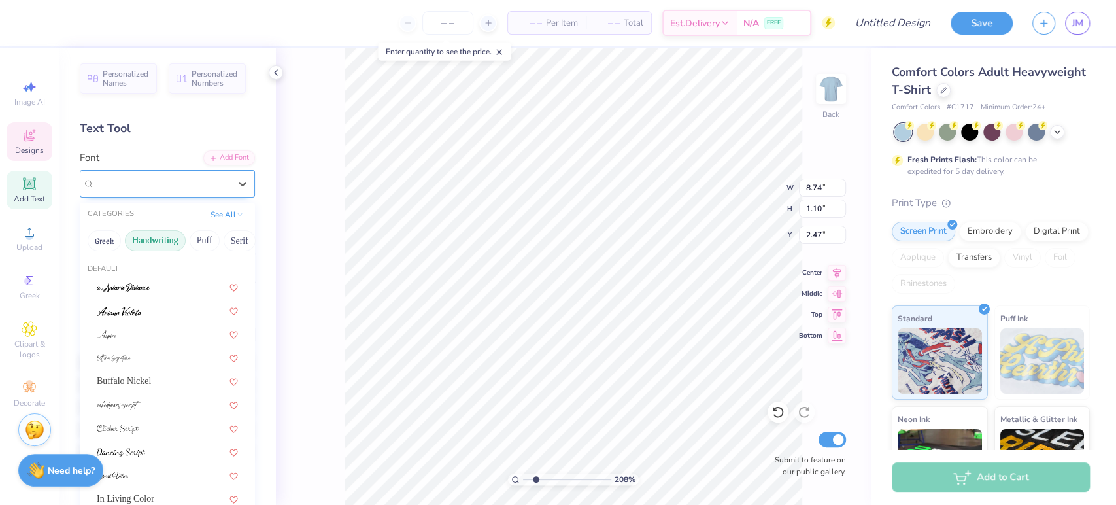
click at [165, 182] on div "Redressed" at bounding box center [161, 183] width 137 height 20
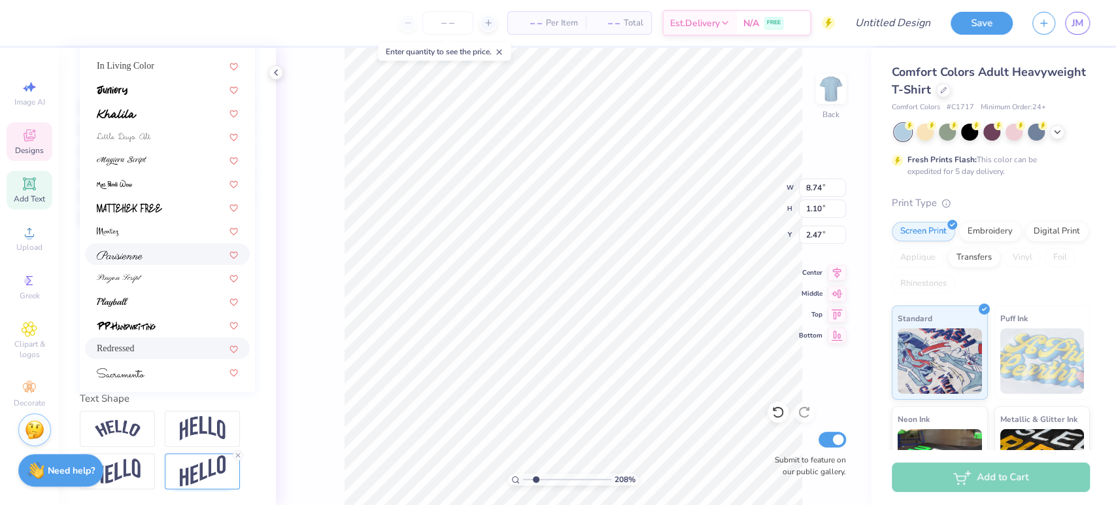
scroll to position [172, 0]
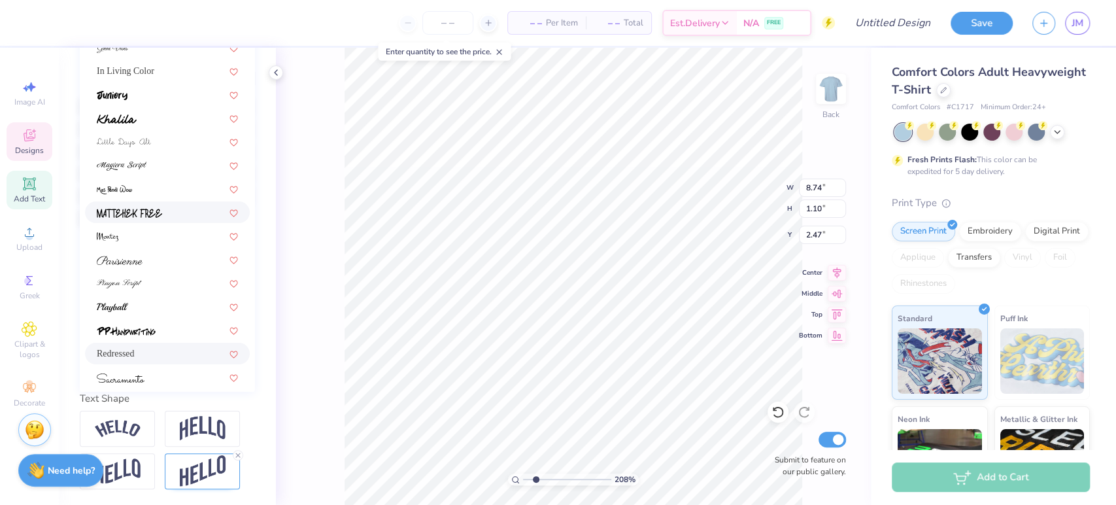
click at [143, 209] on img at bounding box center [129, 213] width 65 height 9
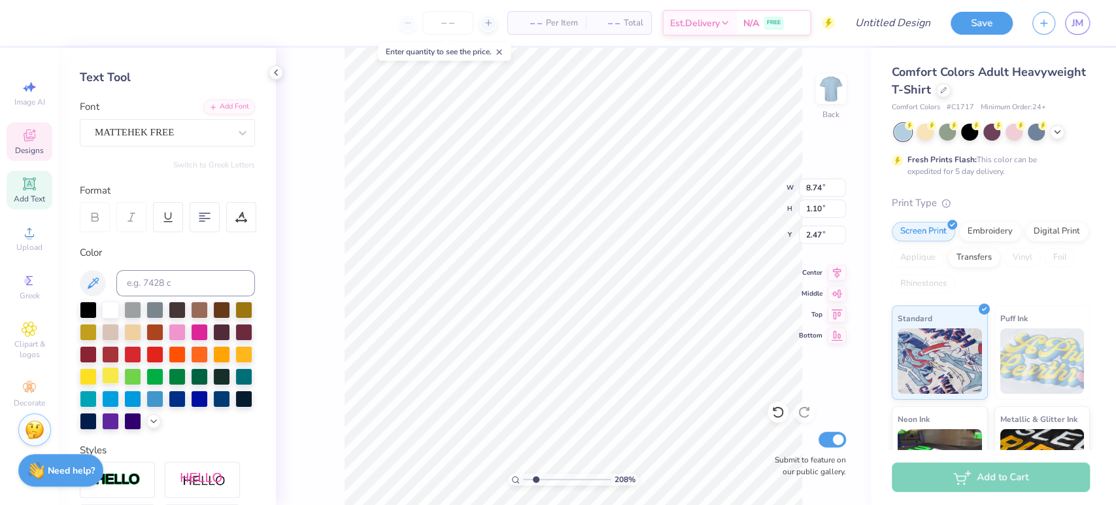
scroll to position [0, 0]
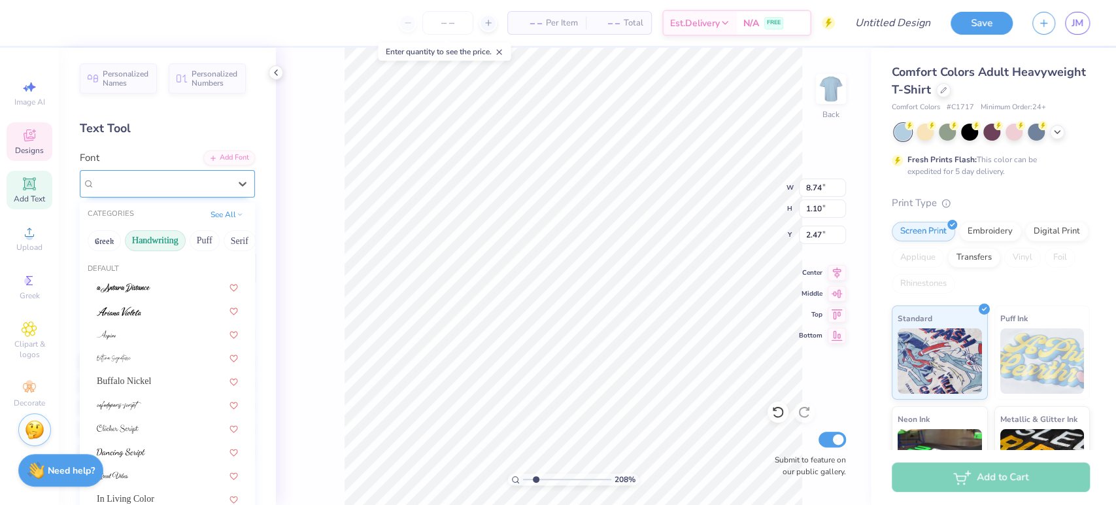
click at [154, 178] on div "MATTEHEK FREE" at bounding box center [161, 183] width 137 height 20
click at [127, 312] on img at bounding box center [119, 311] width 44 height 9
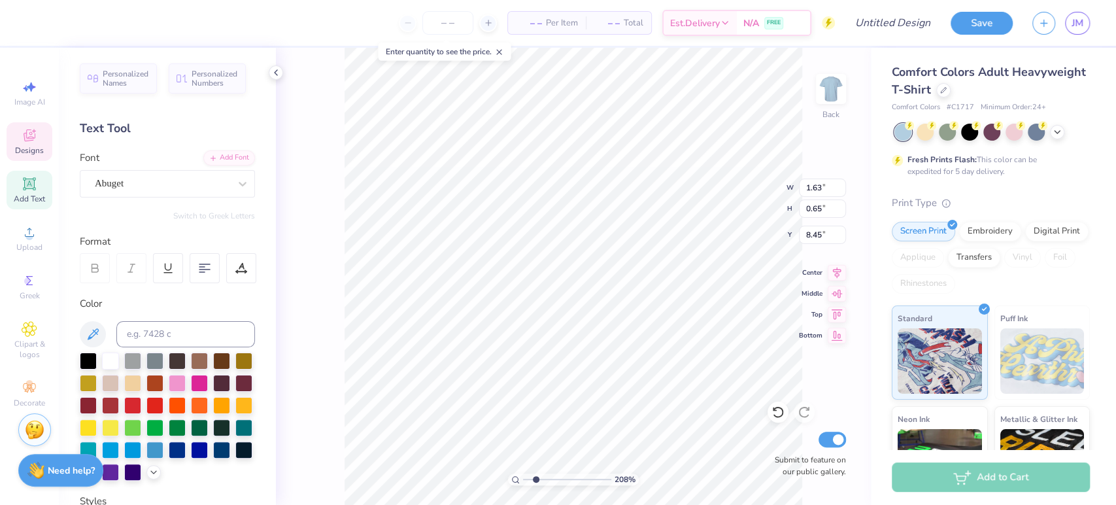
scroll to position [12, 1]
type input "2.07823748819158"
type textarea "C"
type input "2.07823748819158"
type textarea "Car"
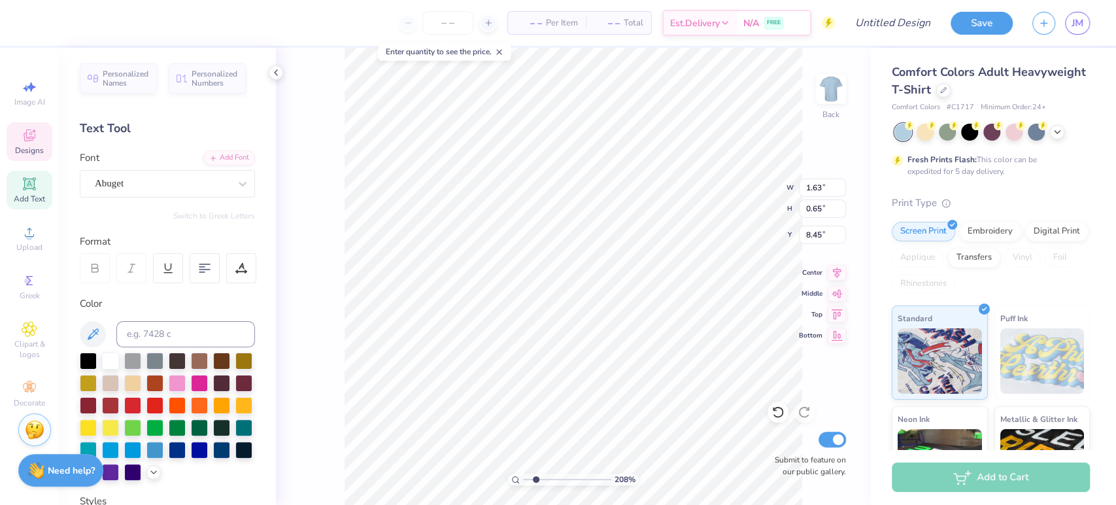
type input "2.07823748819158"
type textarea "Cardi"
type input "2.07823748819158"
type textarea "Cardin"
type input "2.07823748819158"
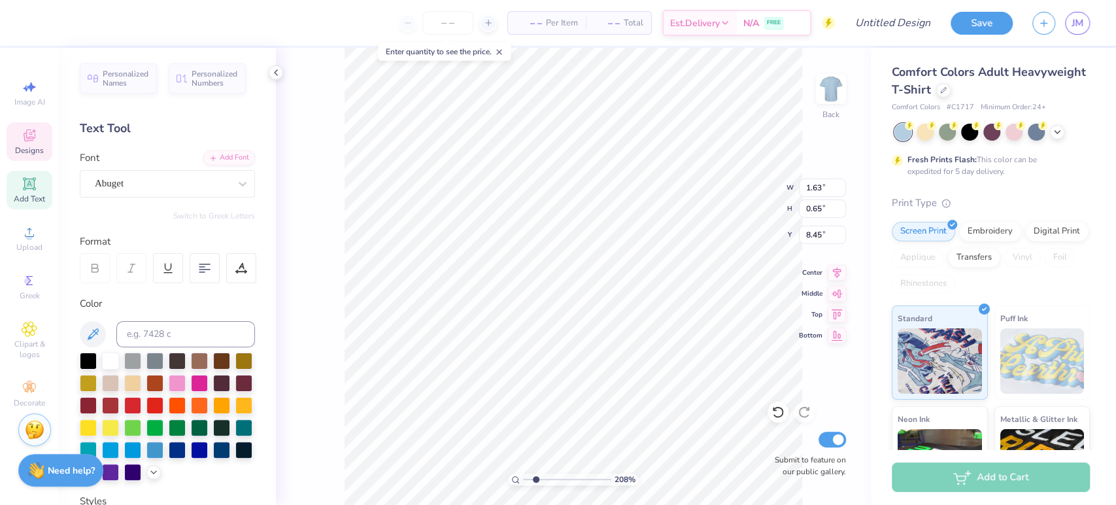
type textarea "Cardinal"
type input "2.07823748819158"
type textarea "Cardinal"
type input "2.07823748819158"
type textarea "Cardinal K"
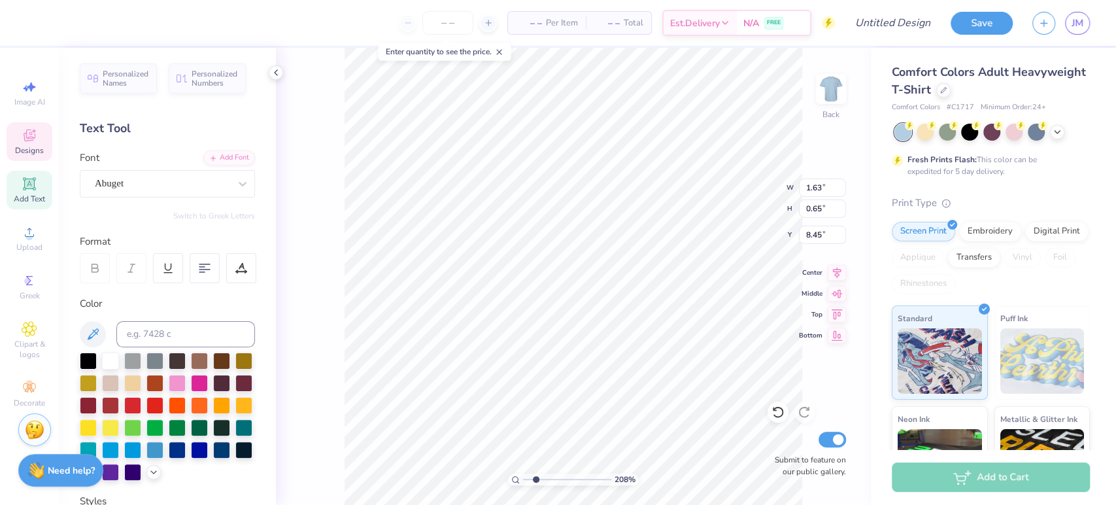
type input "2.07823748819158"
type textarea "Cardinal Ke"
type input "2.07823748819158"
type textarea "Cardinal Key"
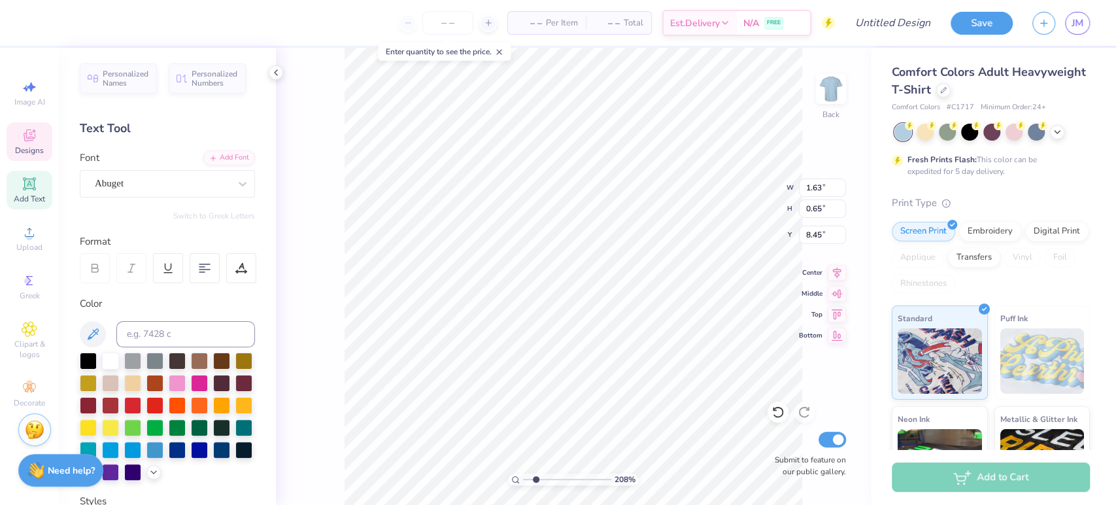
type input "2.07823748819158"
type textarea "Cardinal Key"
type input "2.07823748819158"
type textarea "Cardinal Key N"
type input "2.07823748819158"
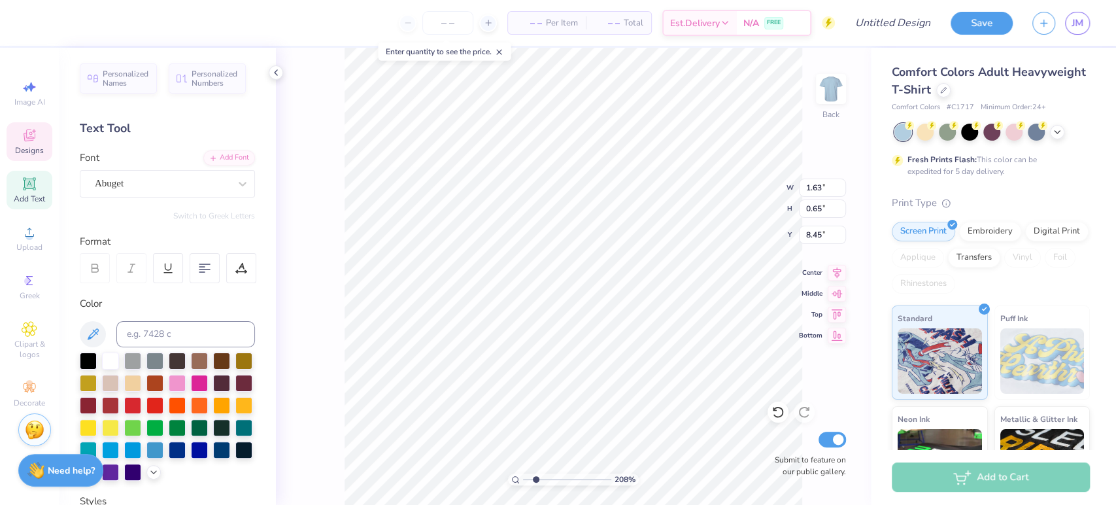
type textarea "Cardinal Key Nat"
type input "2.07823748819158"
type textarea "Cardinal Key Natio"
type input "2.07823748819158"
type textarea "Cardinal Key Nation"
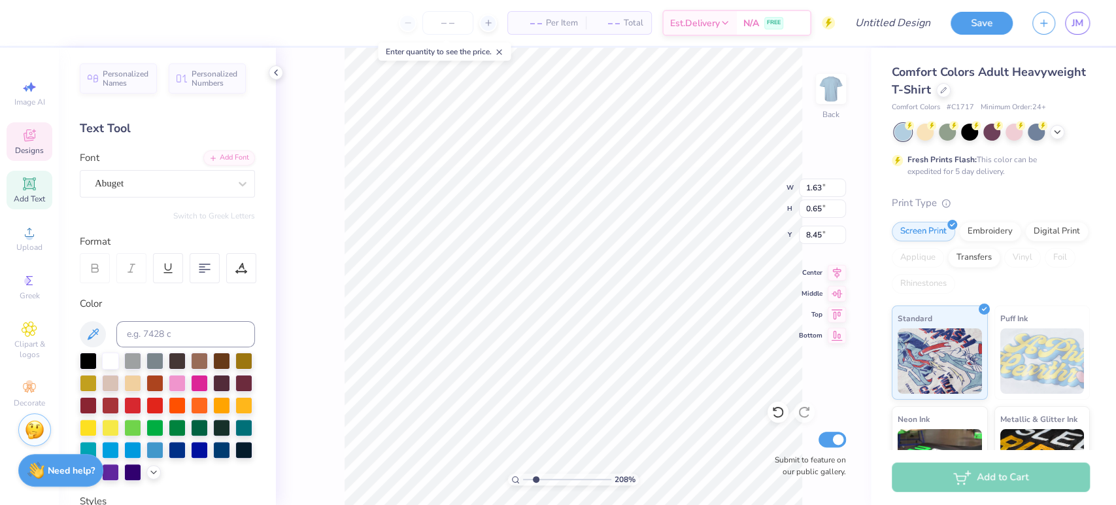
type input "2.07823748819158"
type textarea "Cardinal Key National"
type input "2.07823748819158"
type textarea "Cardinal Key National"
type input "2.07823748819158"
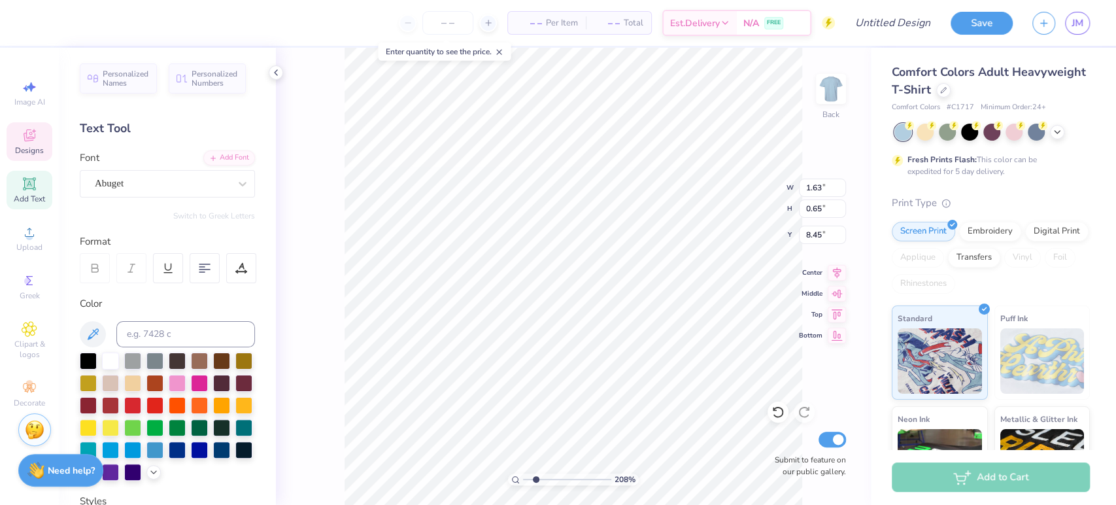
type textarea "Cardinal Key National H"
type input "2.07823748819158"
type textarea "Cardinal Key National Ho"
type input "2.07823748819158"
type textarea "Cardinal Key National Hon"
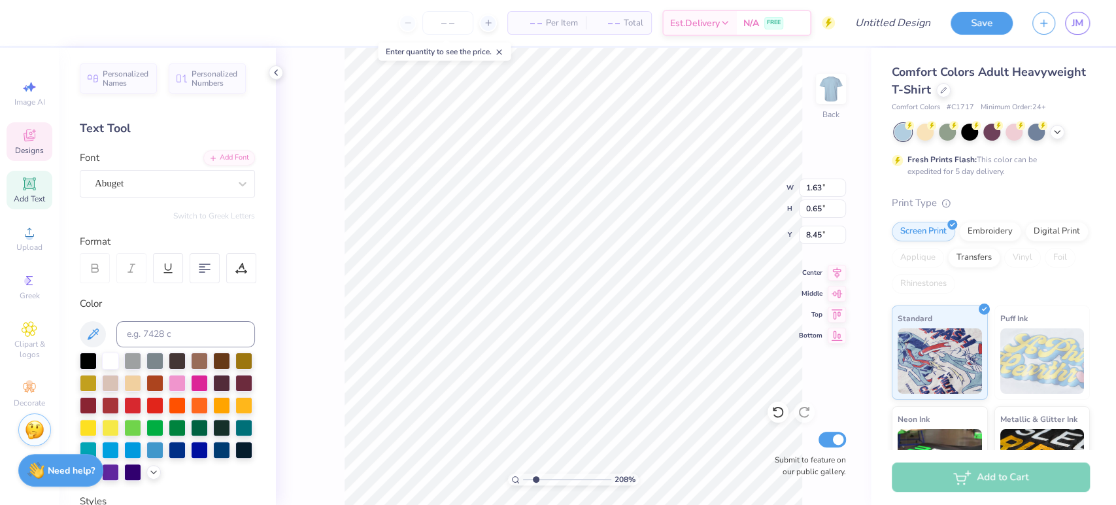
type input "2.07823748819158"
type textarea "Cardinal Key National Hono"
type input "2.07823748819158"
type textarea "Cardinal Key National Honor"
type input "2.07823748819158"
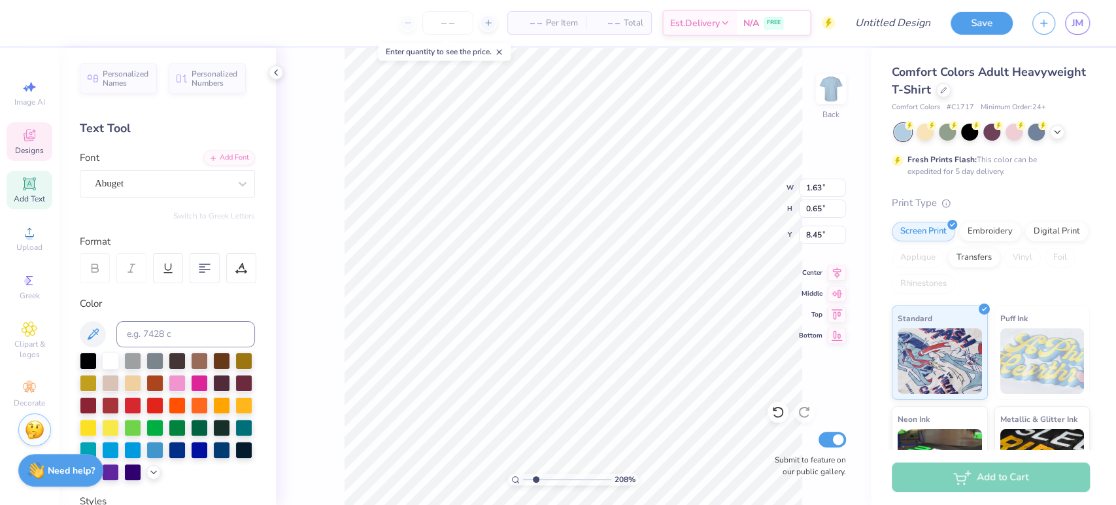
type textarea "Cardinal Key National Honor S"
type input "2.07823748819158"
type textarea "Cardinal Key National Honor So"
type input "2.07823748819158"
type textarea "Cardinal Key National Honor Soci"
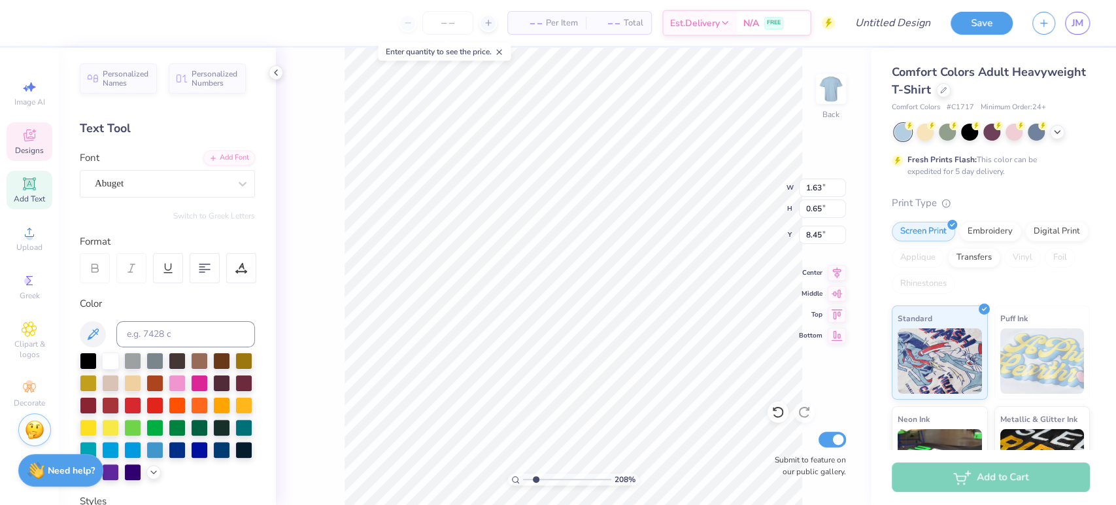
type input "2.07823748819158"
type textarea "Cardinal Key National Honor Socie"
type input "2.07823748819158"
type textarea "Cardinal Key National Honor Society"
type input "2.07823748819158"
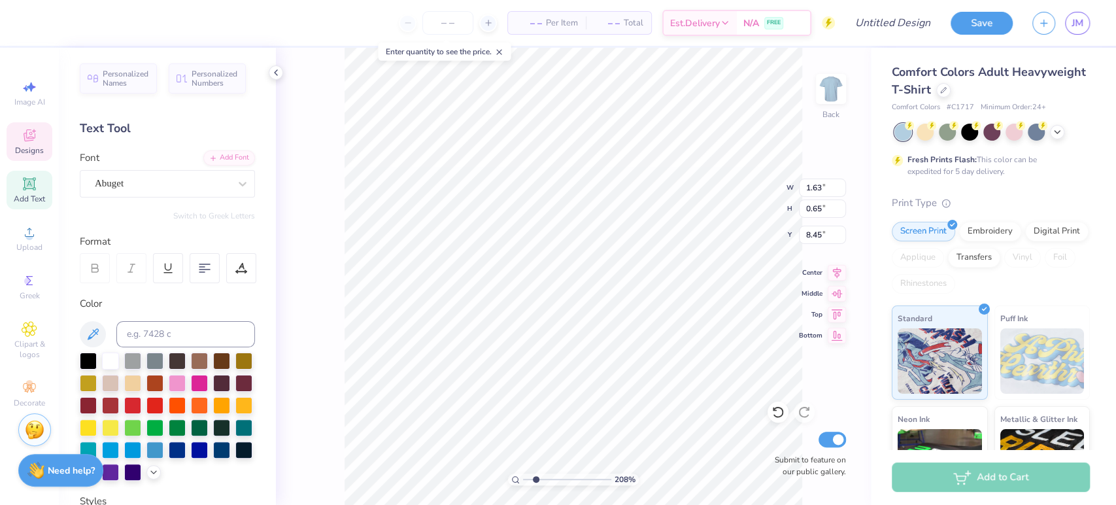
scroll to position [12, 10]
type textarea "Cardinal Key National Honor Society"
click at [157, 182] on div "Abuget" at bounding box center [161, 183] width 137 height 20
click at [830, 279] on div "208 % Back W 1.63 1.63 " H 0.65 0.65 " Y 8.45 8.45 " Center Middle Top Bottom S…" at bounding box center [573, 276] width 595 height 457
click at [205, 177] on div "Abuget" at bounding box center [161, 183] width 137 height 20
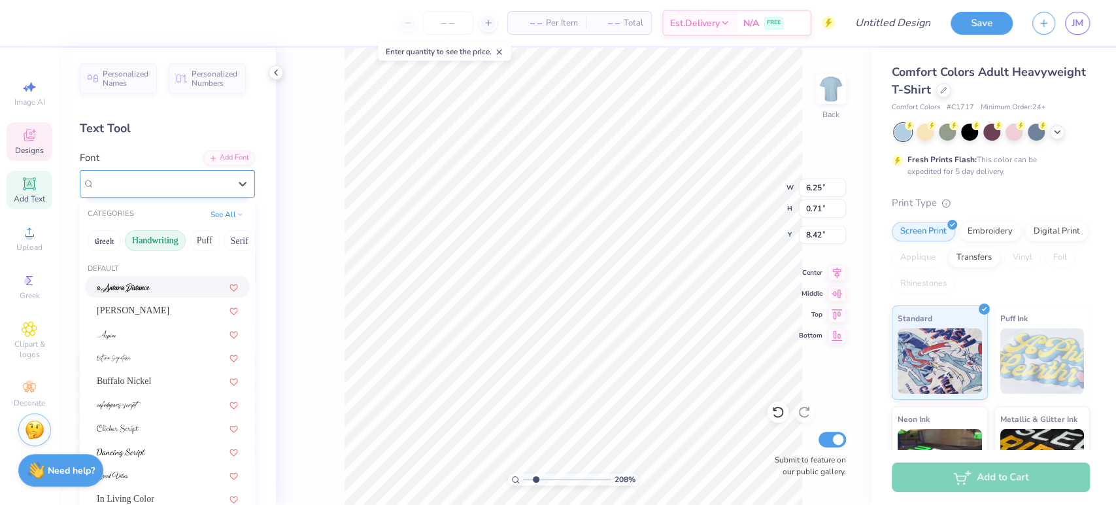
click at [209, 183] on div "Abuget" at bounding box center [161, 183] width 137 height 20
click at [152, 239] on button "Handwriting" at bounding box center [155, 240] width 61 height 21
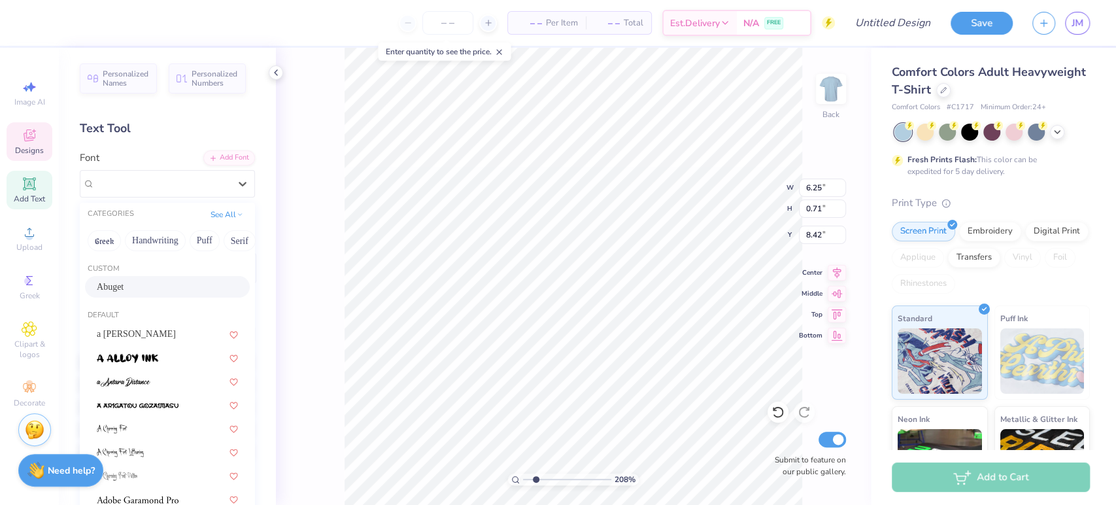
type input "2.07823748819158"
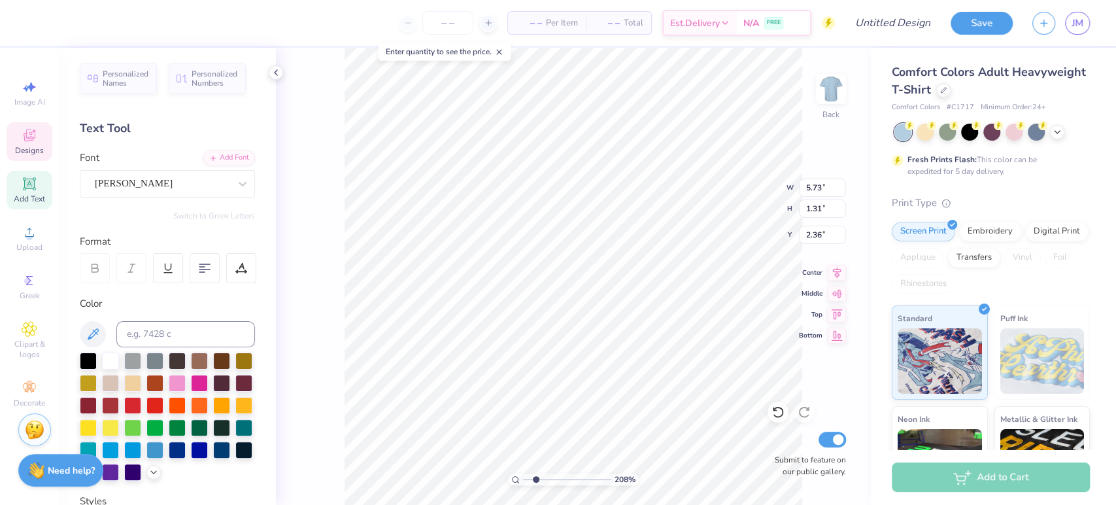
type input "5.73"
type input "1.31"
type input "2.36"
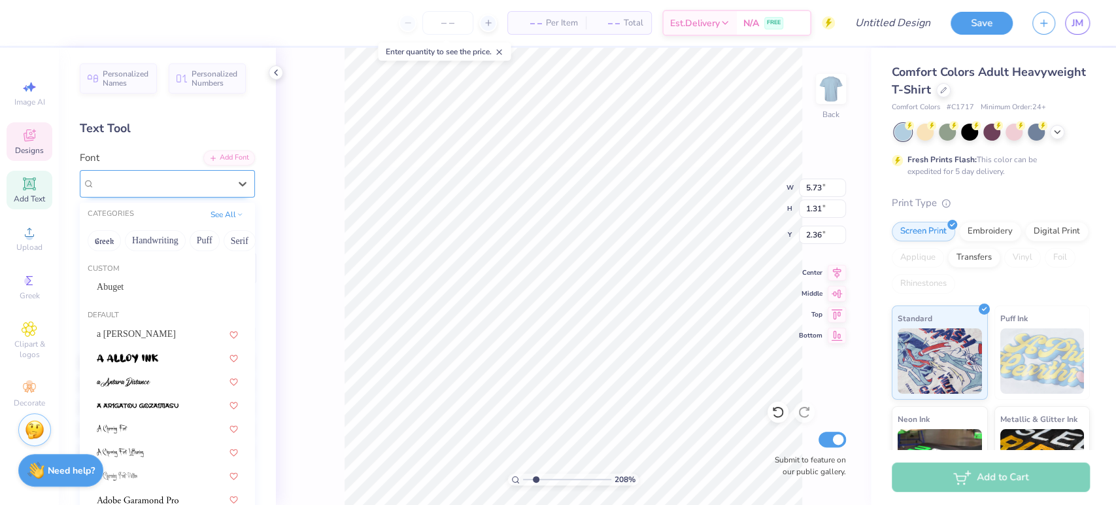
click at [114, 178] on div "Ariana Violeta" at bounding box center [161, 183] width 137 height 20
click at [152, 148] on div "Personalized Names Personalized Numbers Text Tool Add Font Font option Abuget f…" at bounding box center [167, 276] width 217 height 457
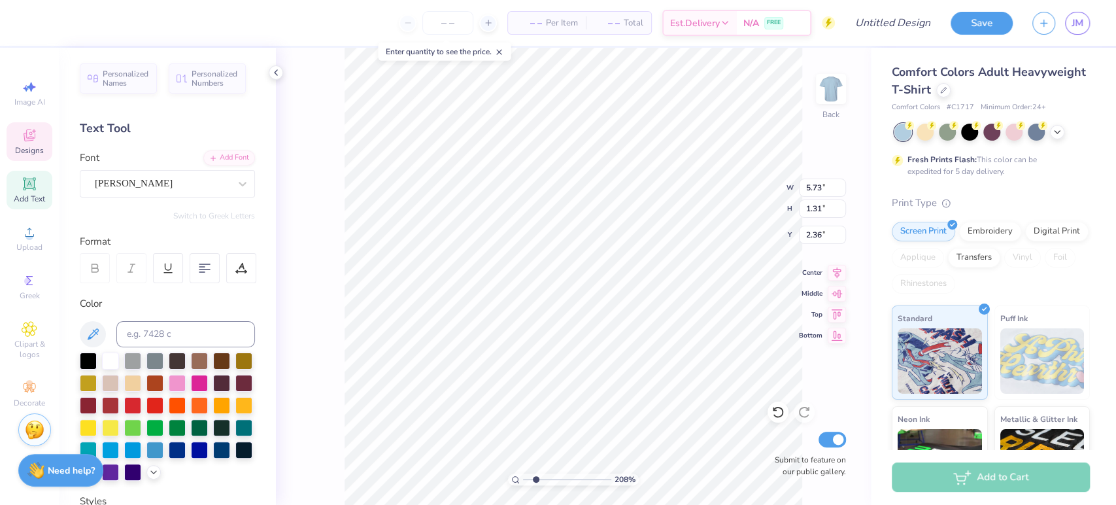
type input "2.07823748819158"
type input "6.25"
type input "0.71"
type input "8.42"
click at [146, 178] on div "Abuget" at bounding box center [161, 183] width 137 height 20
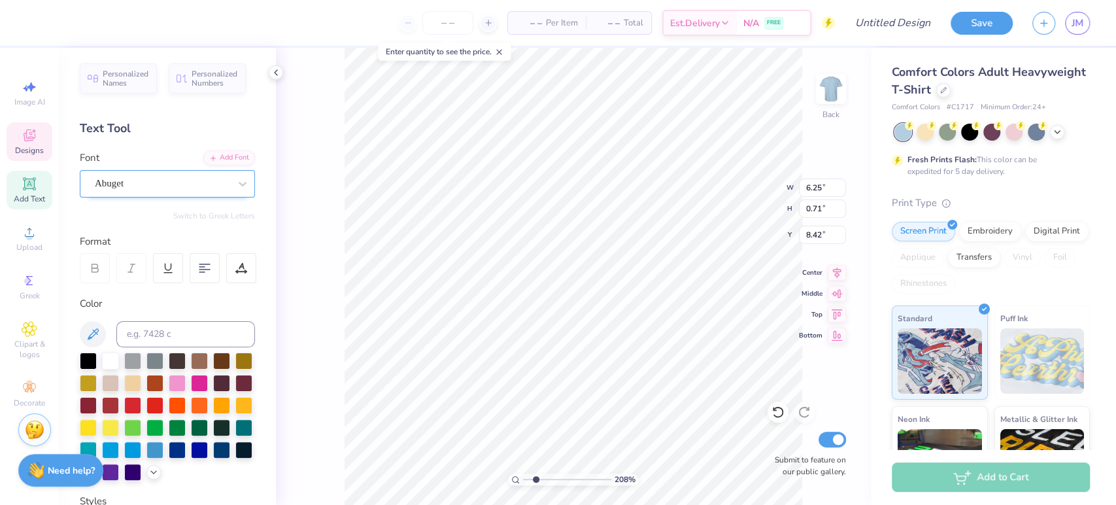
type input "2.07823748819158"
click at [134, 285] on div "Ariana Violeta" at bounding box center [167, 287] width 141 height 14
type input "ariana"
type input "2.07823748819158"
type input "6.91"
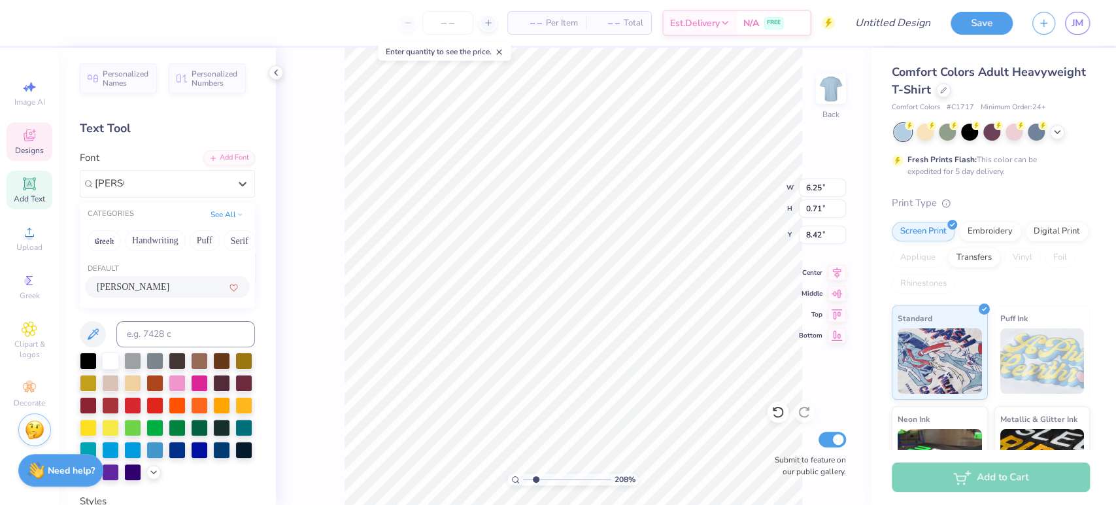
type input "8.41"
type input "2.07823748819158"
type input "5.73"
type input "1.31"
type input "2.36"
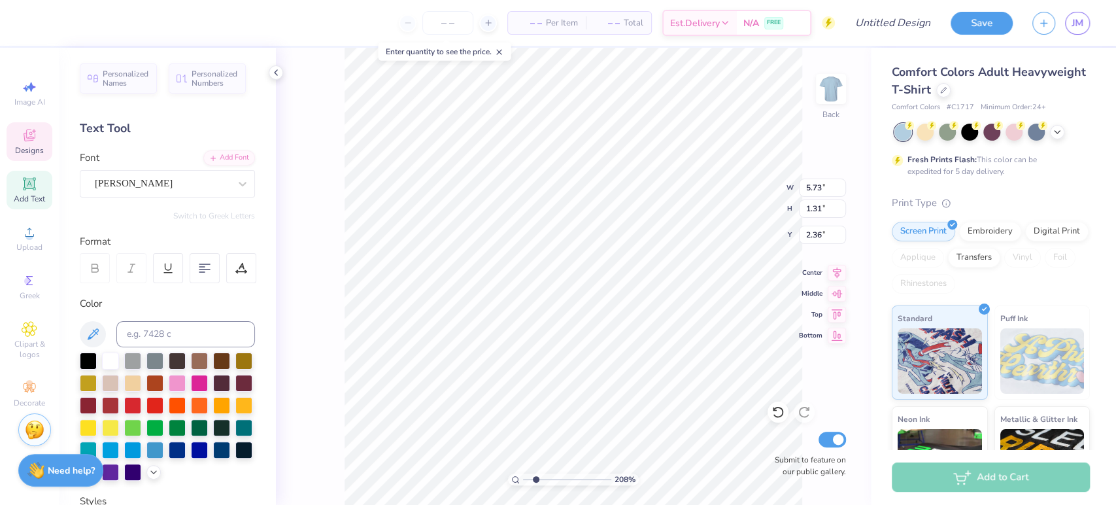
type input "2.07823748819158"
type input "6.91"
type input "0.71"
type input "8.41"
type input "2.07823748819158"
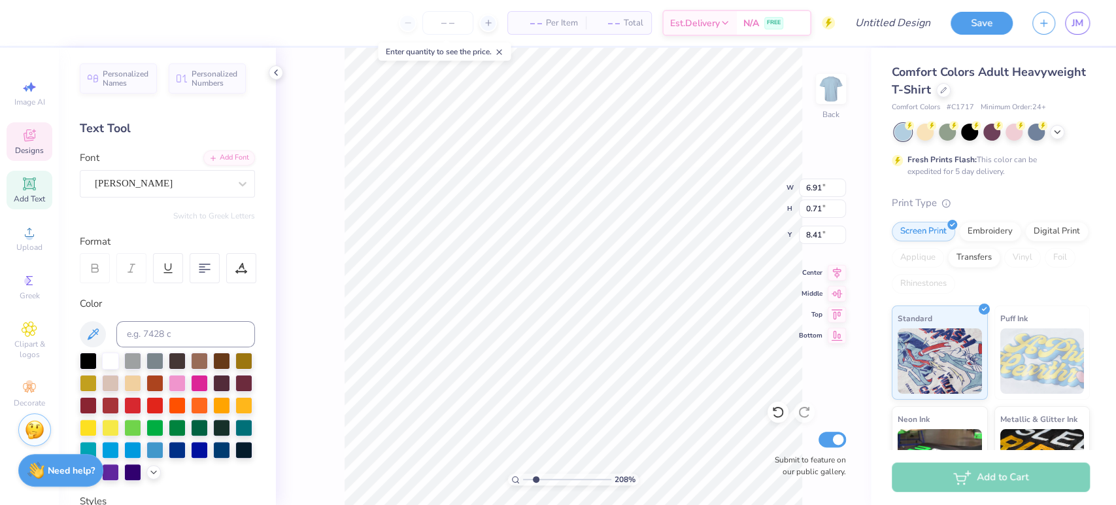
type input "5.73"
type input "1.31"
type input "2.36"
type input "2.07823748819158"
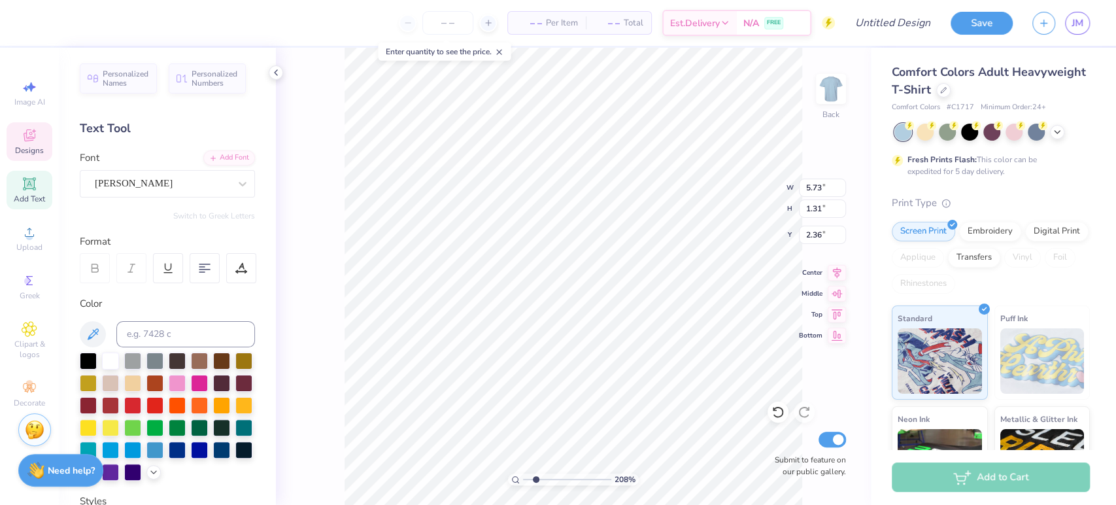
type textarea "Special Mens Weekend"
type input "2.07823748819158"
type textarea "Special Mens Weekend 20"
type input "2.07823748819158"
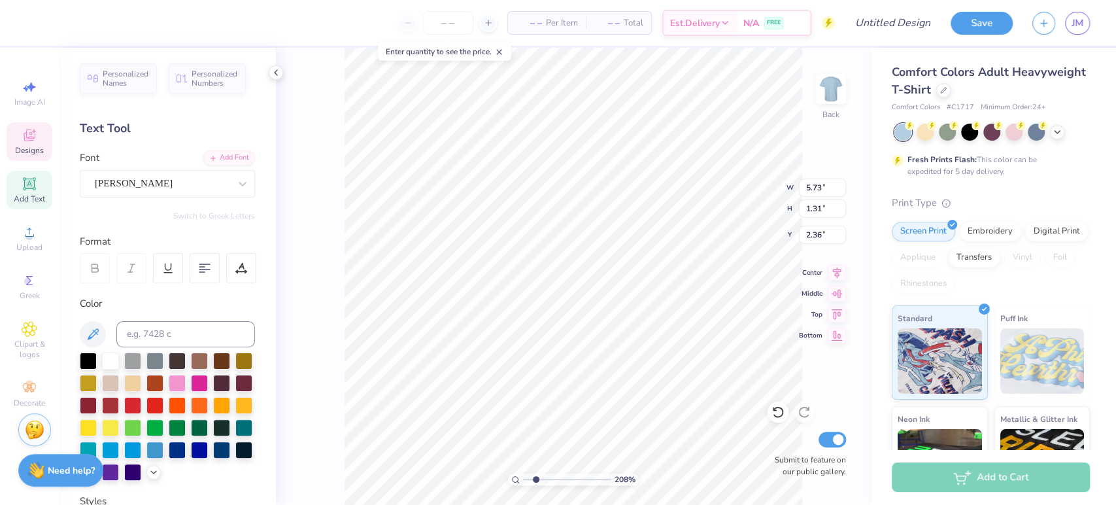
type textarea "Special Mens Weekend 202"
type input "2.07823748819158"
type textarea "Special Mens Weekend 2025"
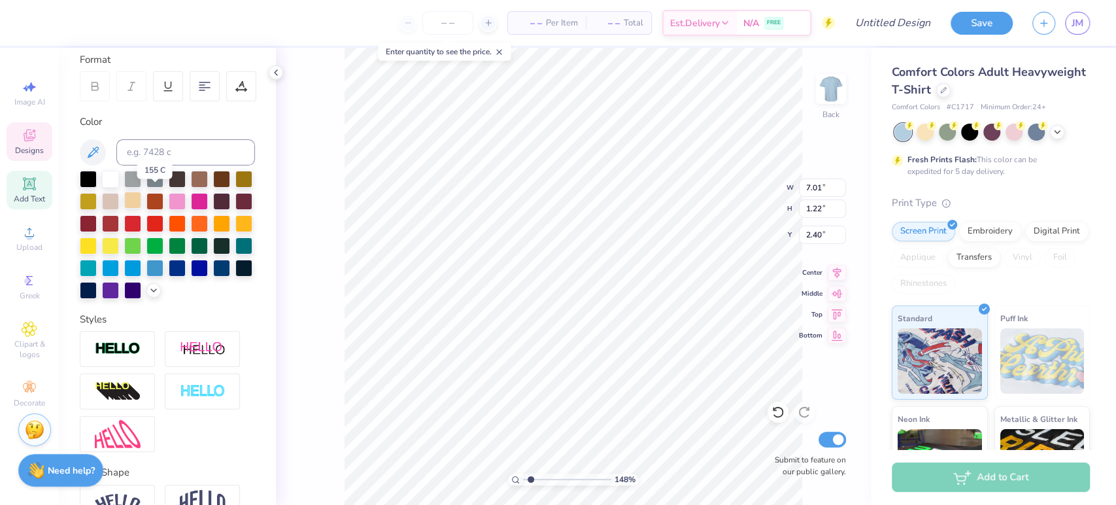
scroll to position [277, 0]
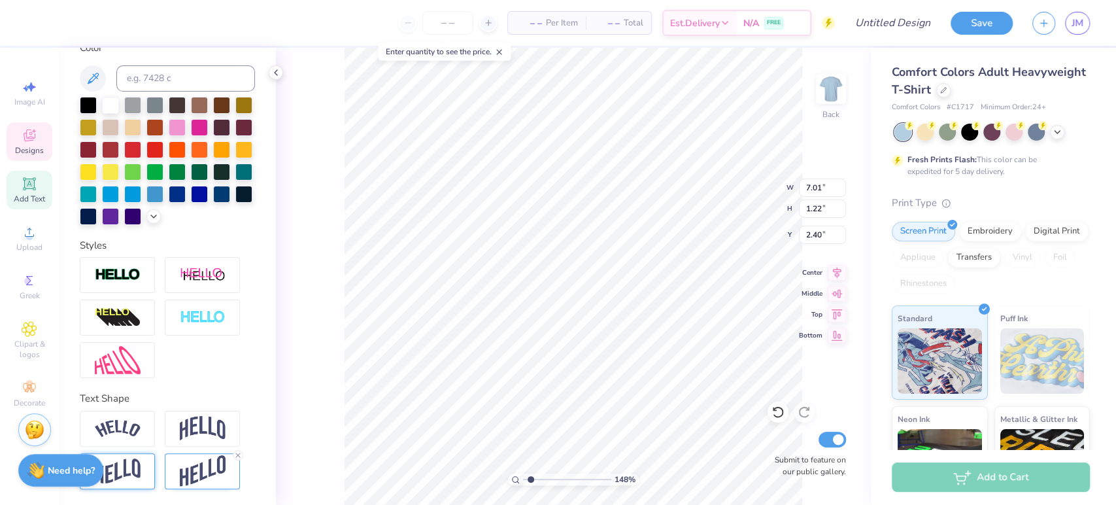
click at [135, 472] on img at bounding box center [118, 470] width 46 height 25
type input "1.48265646304411"
type input "1.00"
type input "2.51"
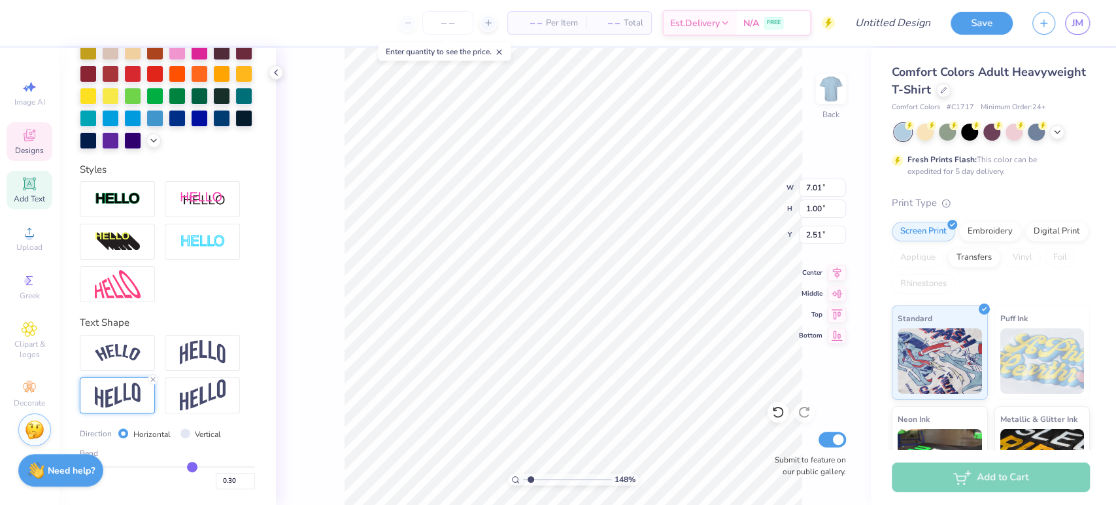
scroll to position [353, 0]
type input "0.25"
type input "0.19"
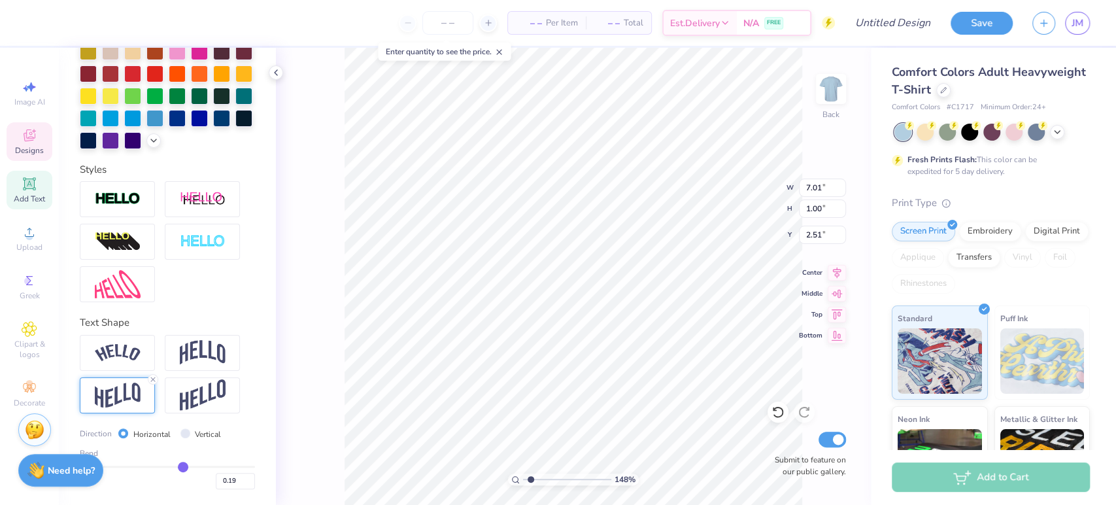
type input "0.16"
type input "0.12"
type input "0.07"
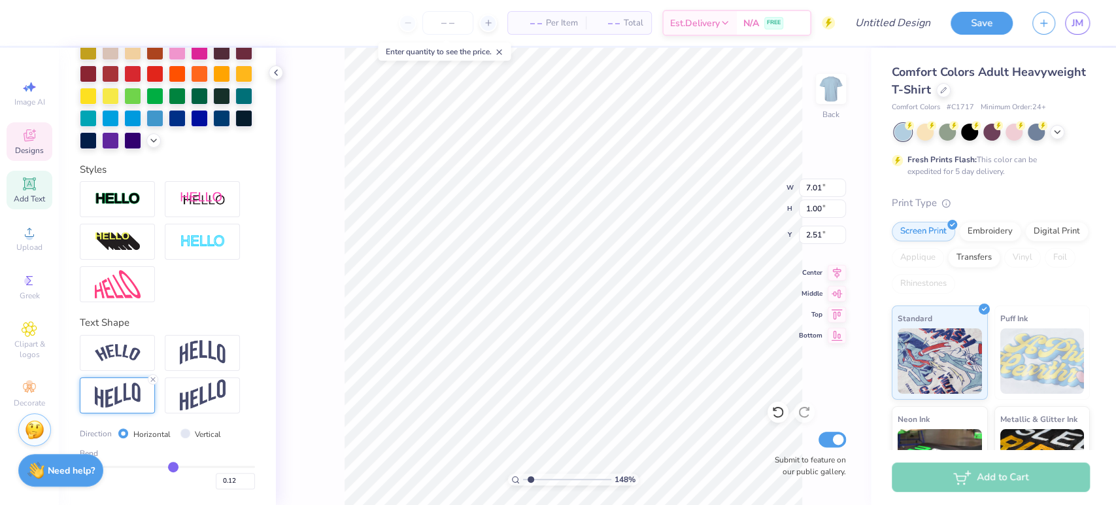
type input "0.07"
type input "0.05"
type input "0.01"
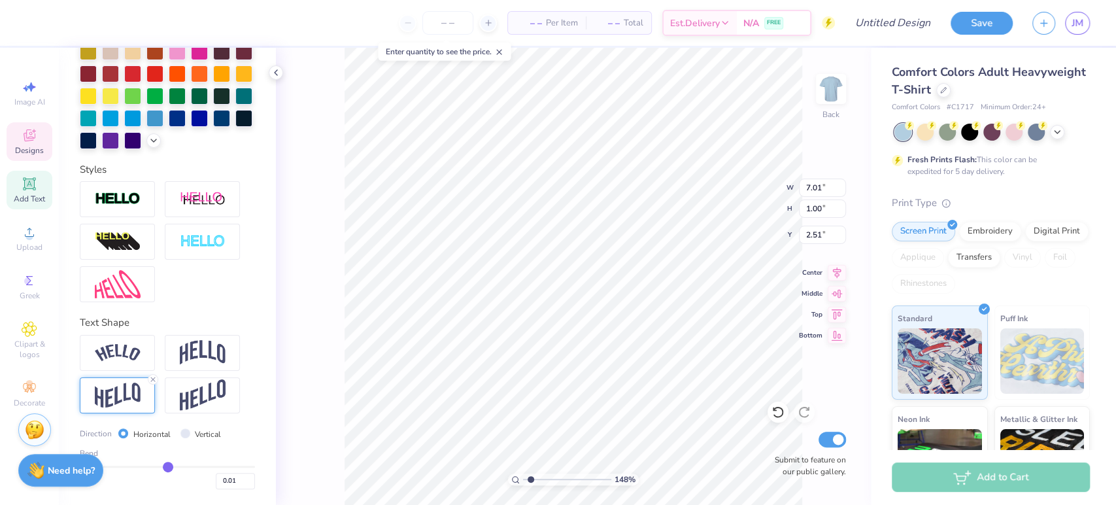
type input "0"
type input "0.00"
type input "-0.02"
type input "-0.05"
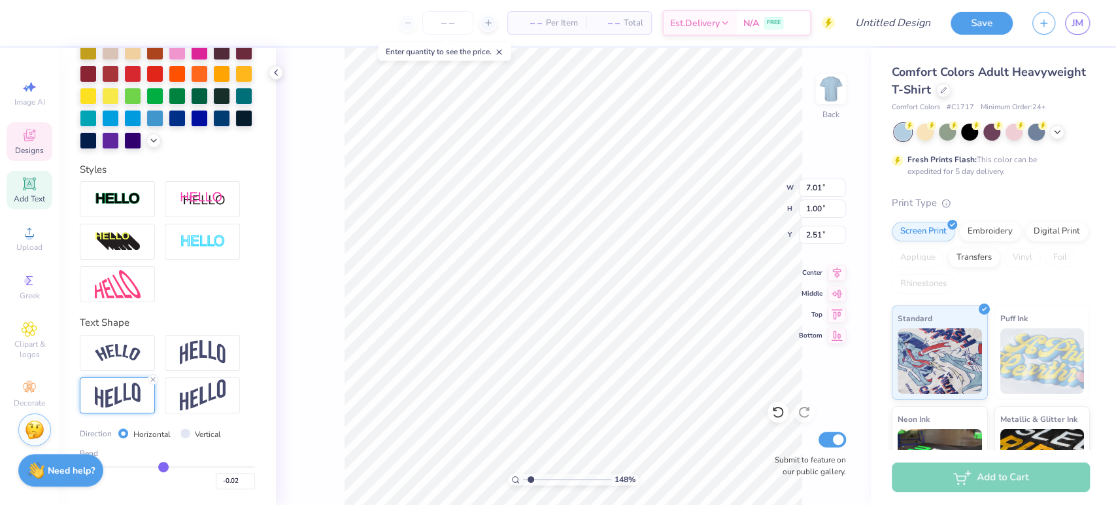
type input "-0.05"
type input "-0.06"
type input "-0.08"
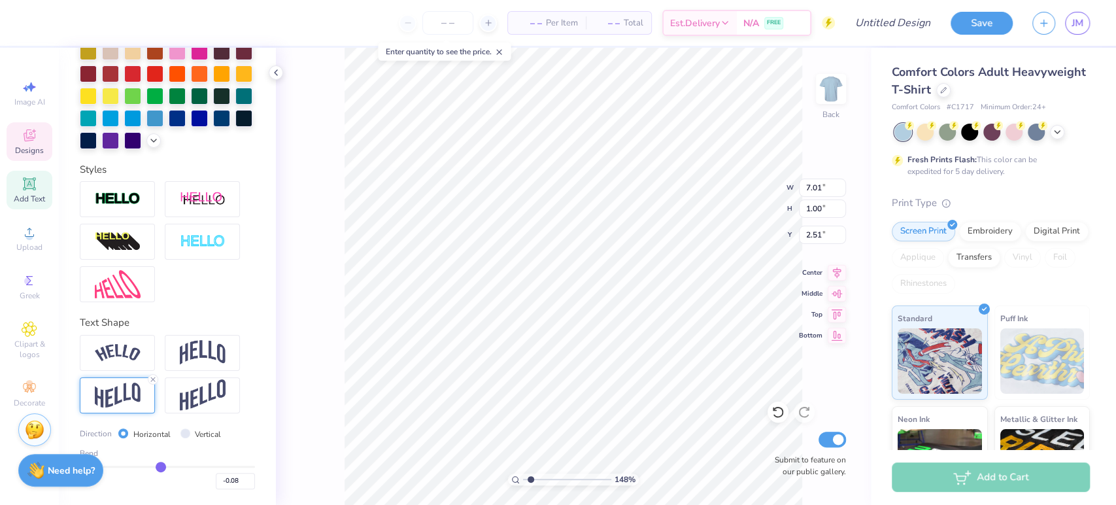
type input "-0.1"
type input "-0.10"
type input "-0.11"
type input "-0.12"
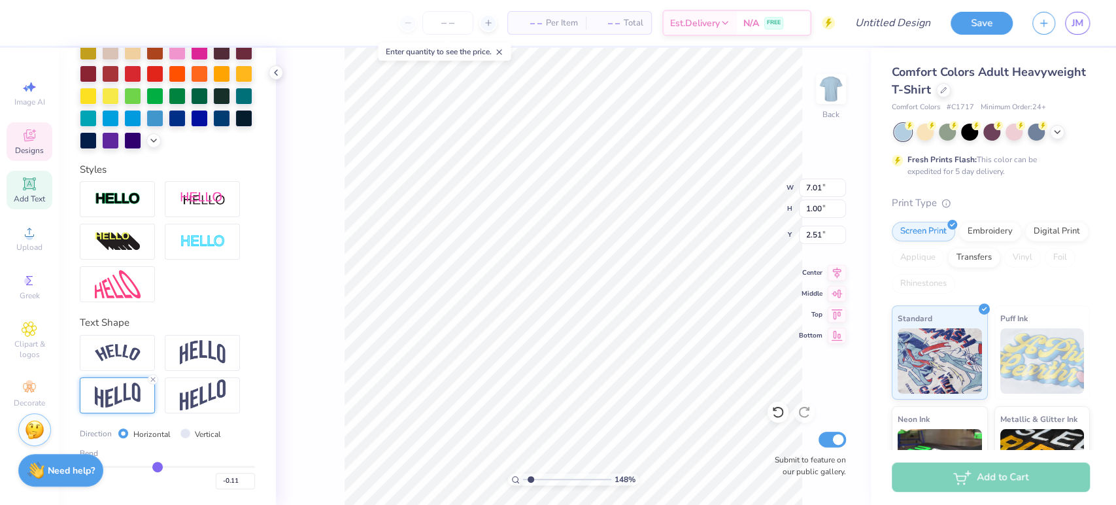
type input "-0.12"
type input "-0.13"
type input "-0.14"
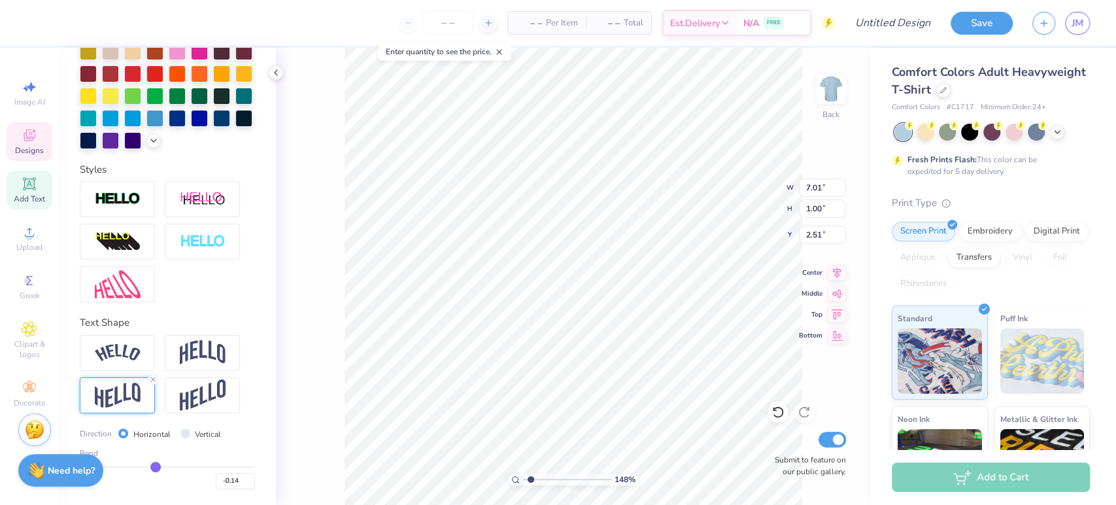
type input "-0.15"
type input "-0.16"
type input "-0.17"
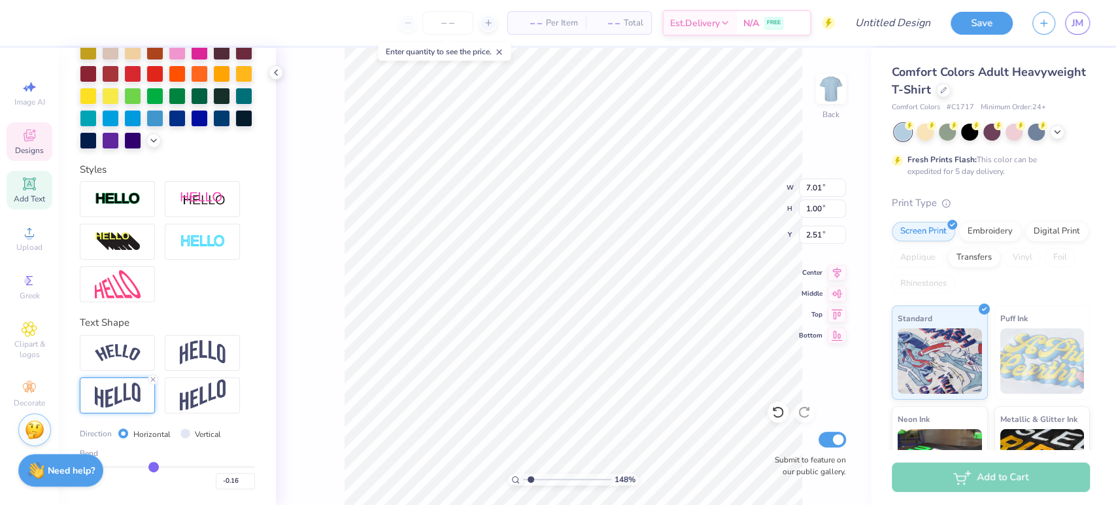
type input "-0.17"
type input "-0.18"
type input "-0.19"
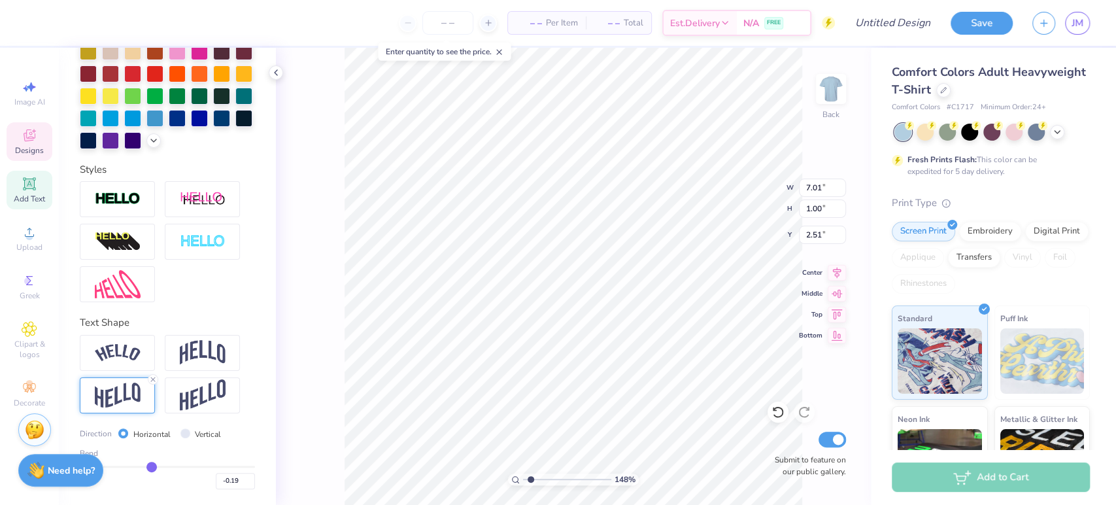
type input "-0.2"
type input "-0.20"
type input "-0.21"
type input "-0.22"
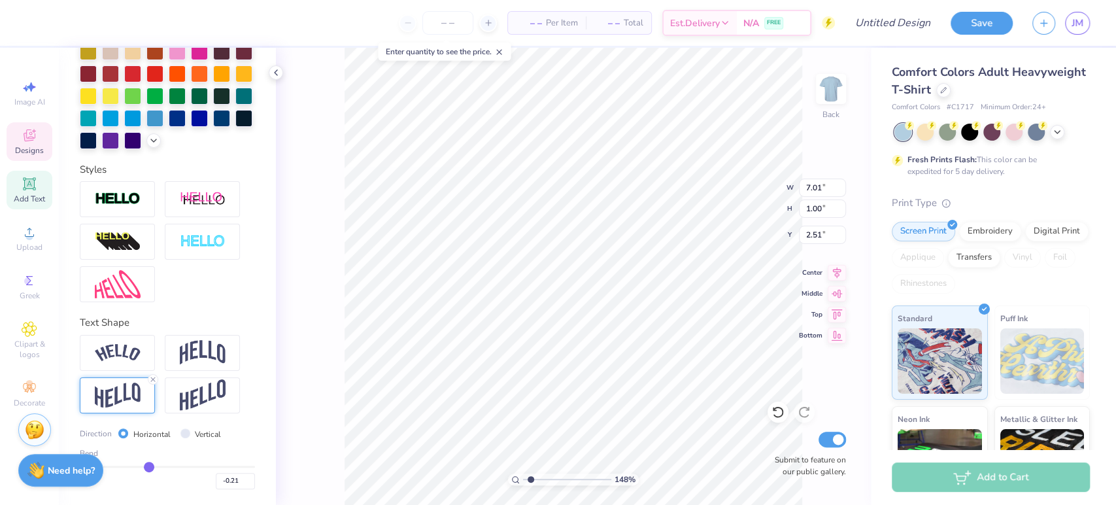
type input "-0.22"
type input "-0.23"
type input "-0.24"
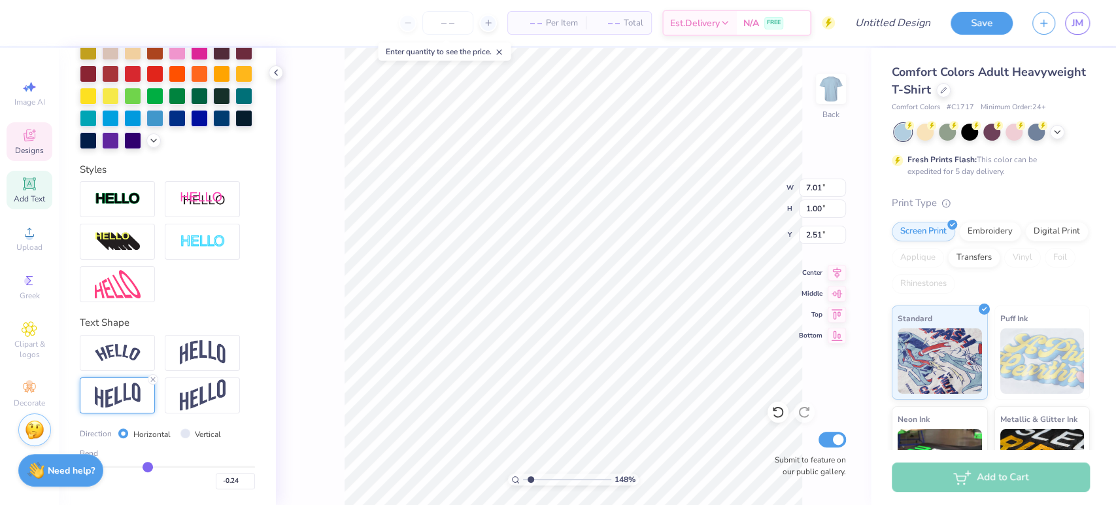
type input "-0.25"
type input "-0.26"
type input "-0.27"
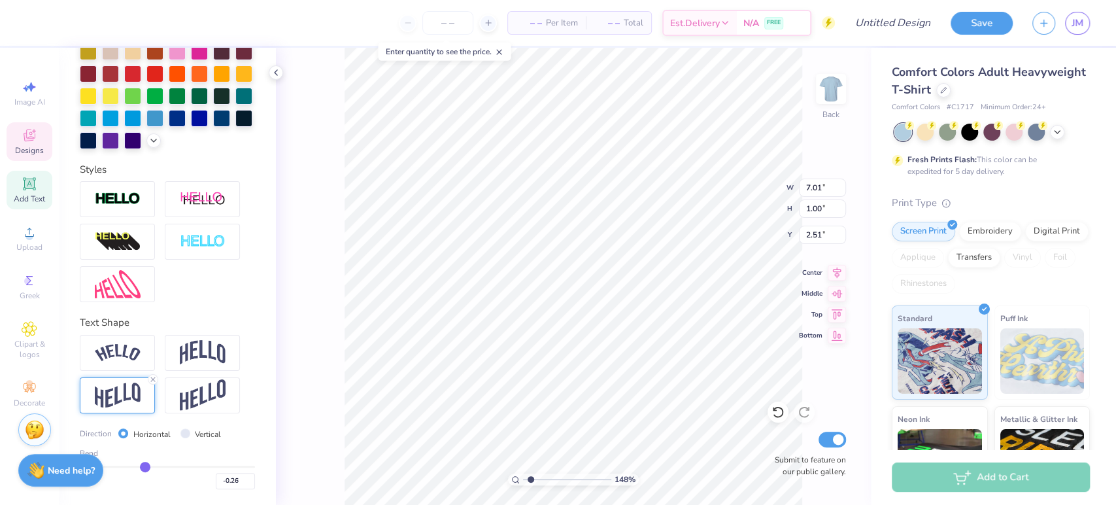
type input "-0.27"
type input "-0.28"
type input "-0.29"
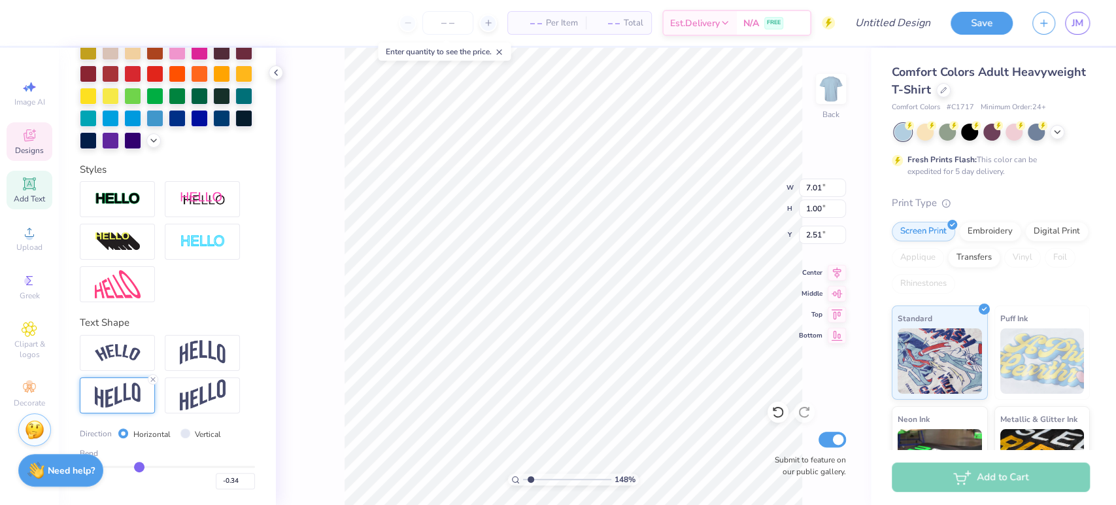
drag, startPoint x: 183, startPoint y: 469, endPoint x: 137, endPoint y: 473, distance: 46.6
click at [136, 467] on input "range" at bounding box center [167, 467] width 175 height 2
click at [231, 433] on div "Direction Horizontal Vertical" at bounding box center [167, 433] width 175 height 15
click at [207, 365] on img at bounding box center [203, 352] width 46 height 25
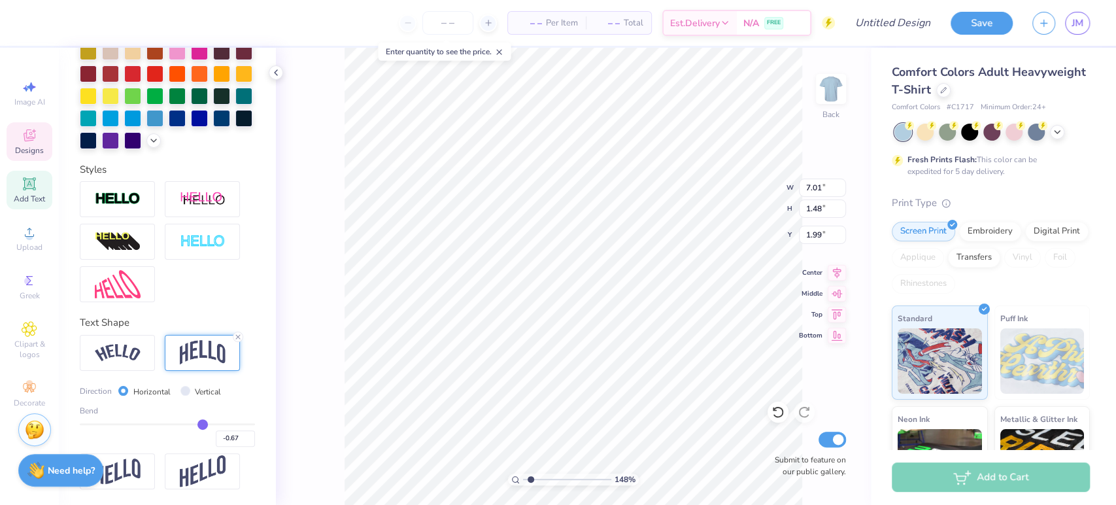
click at [194, 425] on input "range" at bounding box center [167, 424] width 175 height 2
click at [195, 425] on input "range" at bounding box center [167, 424] width 175 height 2
click at [134, 428] on div "-0.67" at bounding box center [167, 435] width 175 height 24
drag, startPoint x: 169, startPoint y: 426, endPoint x: 203, endPoint y: 432, distance: 34.6
click at [178, 423] on input "range" at bounding box center [167, 424] width 175 height 2
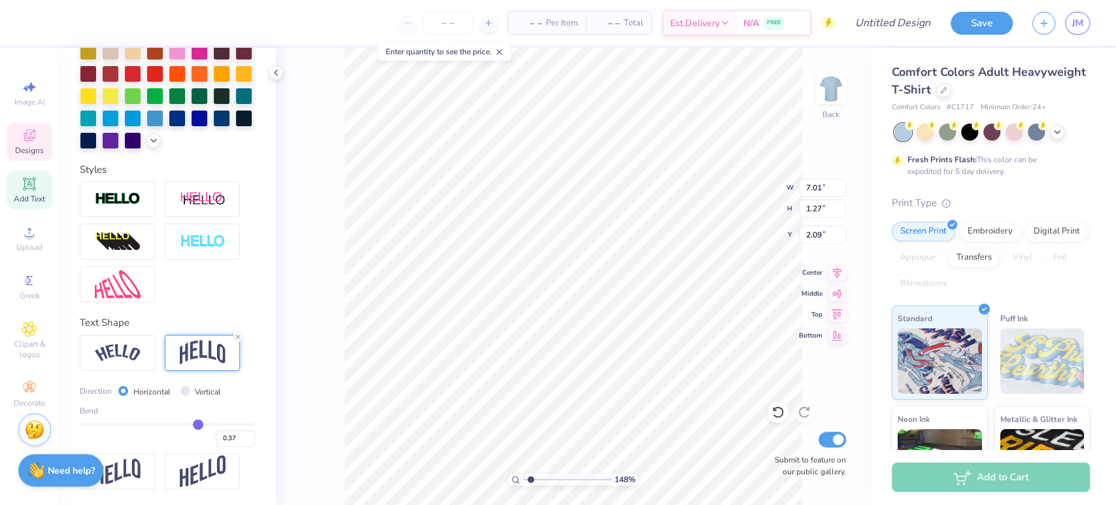
click at [190, 425] on input "range" at bounding box center [167, 424] width 175 height 2
click at [186, 425] on input "range" at bounding box center [167, 424] width 175 height 2
click at [113, 362] on div at bounding box center [117, 353] width 75 height 36
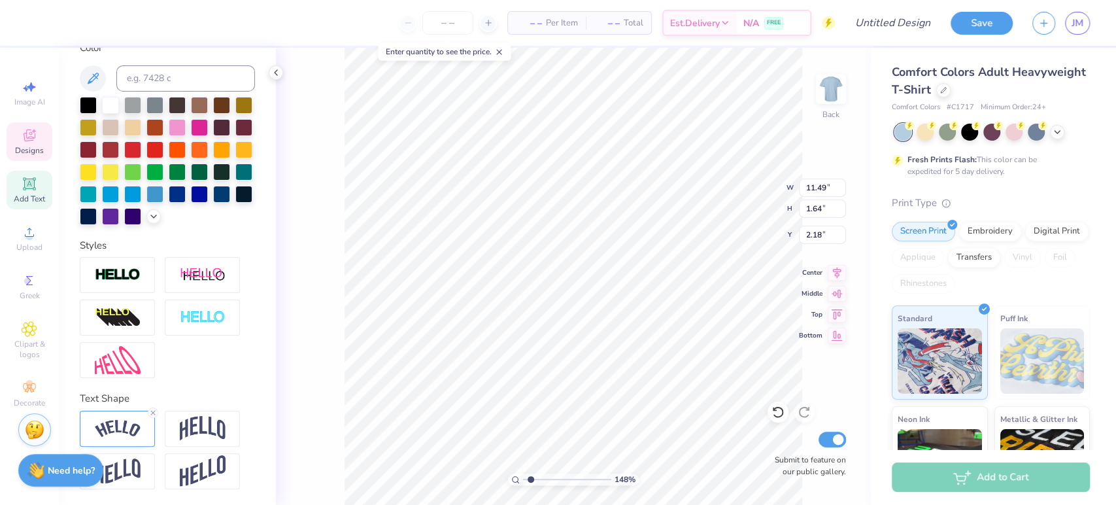
scroll to position [12, 4]
click at [734, 206] on div "148 % Back W 11.49 11.49 " H 1.64 1.64 " Y 2.18 2.18 " Center Middle Top Bottom…" at bounding box center [573, 276] width 595 height 457
click at [202, 426] on img at bounding box center [203, 428] width 46 height 25
click at [204, 430] on img at bounding box center [203, 428] width 46 height 25
click at [205, 427] on img at bounding box center [203, 428] width 46 height 25
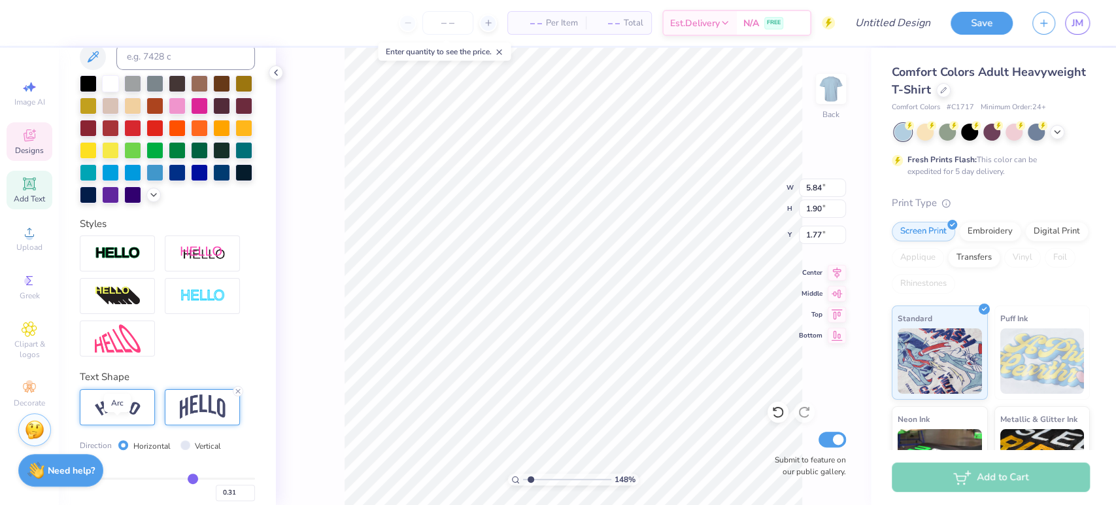
click at [116, 416] on img at bounding box center [118, 407] width 46 height 18
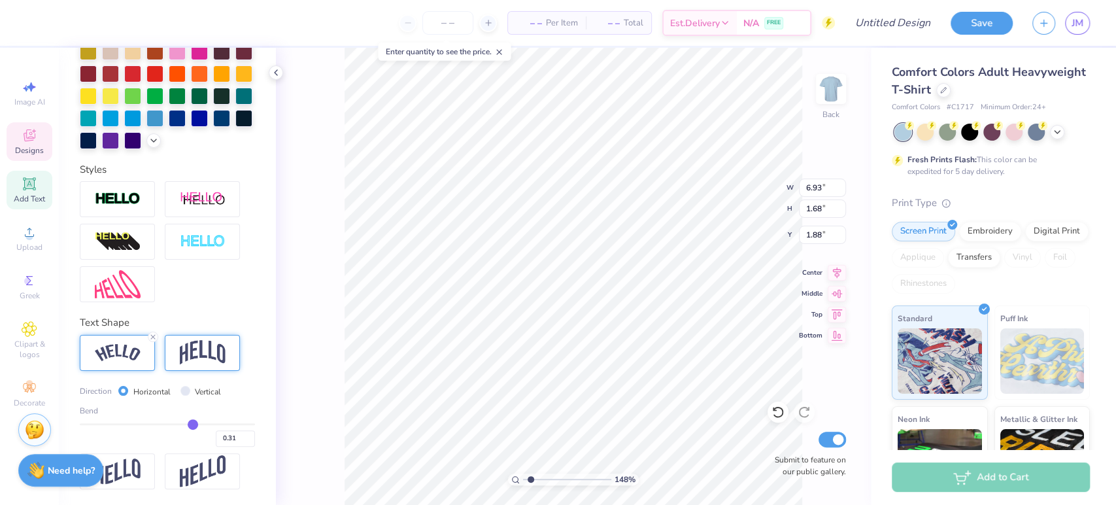
click at [202, 360] on img at bounding box center [203, 352] width 46 height 25
drag, startPoint x: 184, startPoint y: 422, endPoint x: 167, endPoint y: 418, distance: 17.4
click at [167, 423] on input "range" at bounding box center [167, 424] width 175 height 2
drag, startPoint x: 116, startPoint y: 354, endPoint x: 195, endPoint y: 424, distance: 106.1
click at [195, 424] on input "range" at bounding box center [167, 424] width 175 height 2
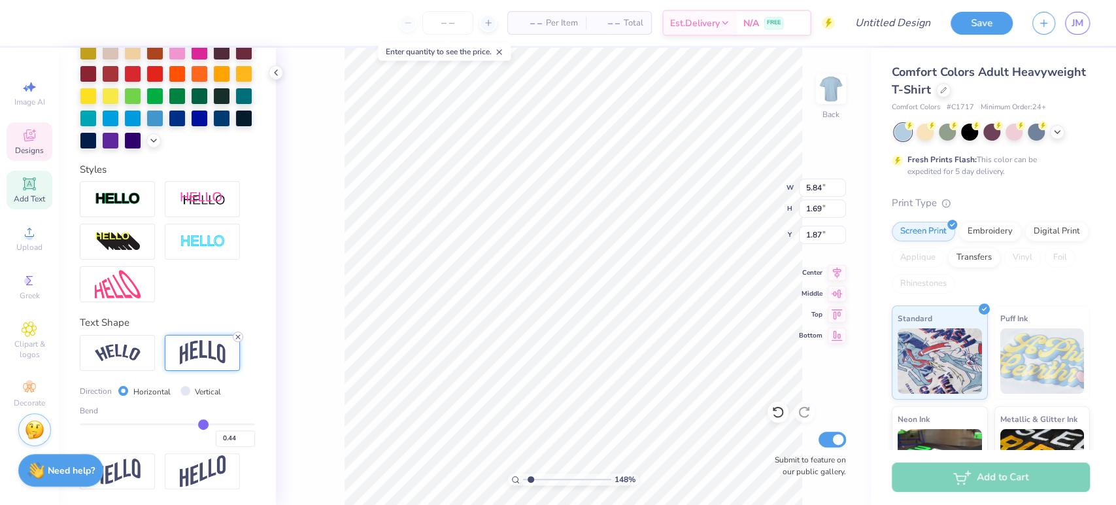
click at [236, 335] on line at bounding box center [238, 337] width 4 height 4
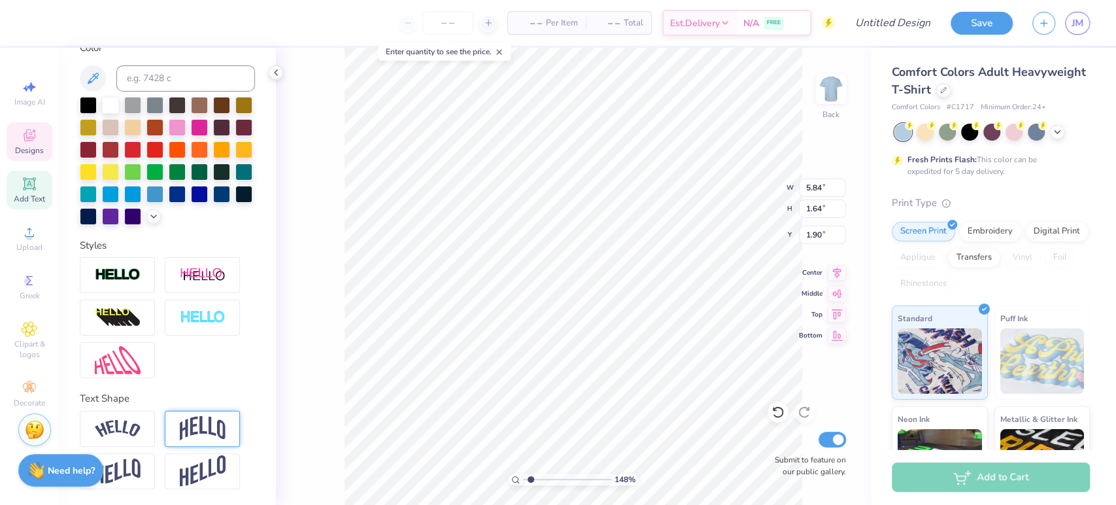
scroll to position [277, 0]
click at [736, 180] on div "148 % Back W 5.84 5.84 " H 1.64 1.64 " Y 1.81 1.81 " Center Middle Top Bottom S…" at bounding box center [573, 276] width 595 height 457
click at [779, 186] on div "148 % Back W 5.84 5.84 " H 1.64 1.64 " Y 1.81 1.81 " Center Middle Top Bottom S…" at bounding box center [573, 276] width 595 height 457
click at [824, 190] on input "5.84" at bounding box center [822, 187] width 47 height 18
click at [794, 186] on div "148 % Back W 5.84 5.84 " H 1.64 1.64 " Y 1.81 1.81 " Center Middle Top Bottom S…" at bounding box center [573, 276] width 595 height 457
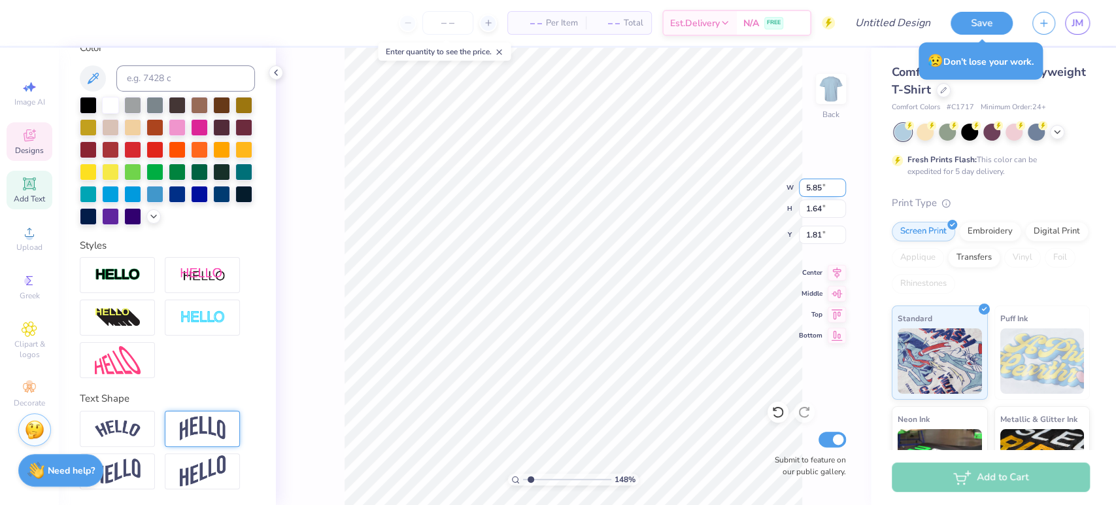
click at [842, 184] on input "5.85" at bounding box center [822, 187] width 47 height 18
click at [842, 184] on input "5.86" at bounding box center [822, 187] width 47 height 18
click at [842, 184] on input "5.87" at bounding box center [822, 187] width 47 height 18
click at [842, 184] on input "5.88" at bounding box center [822, 187] width 47 height 18
click at [842, 184] on input "5.89" at bounding box center [822, 187] width 47 height 18
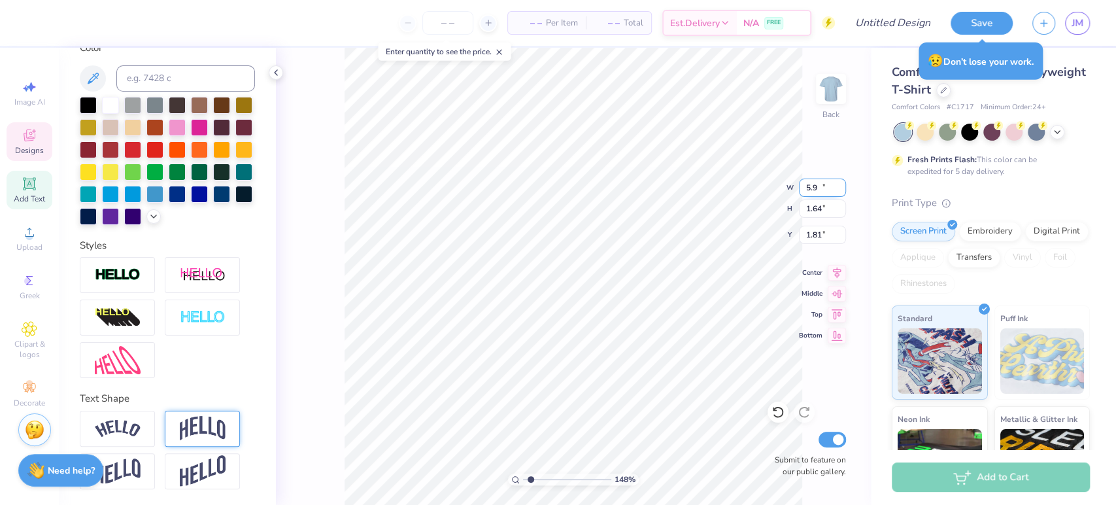
click at [842, 184] on input "5.9" at bounding box center [822, 187] width 47 height 18
click at [842, 184] on input "5.91" at bounding box center [822, 187] width 47 height 18
click at [842, 184] on input "5.92" at bounding box center [822, 187] width 47 height 18
click at [842, 184] on input "5.93" at bounding box center [822, 187] width 47 height 18
click at [842, 184] on input "6.34" at bounding box center [822, 187] width 47 height 18
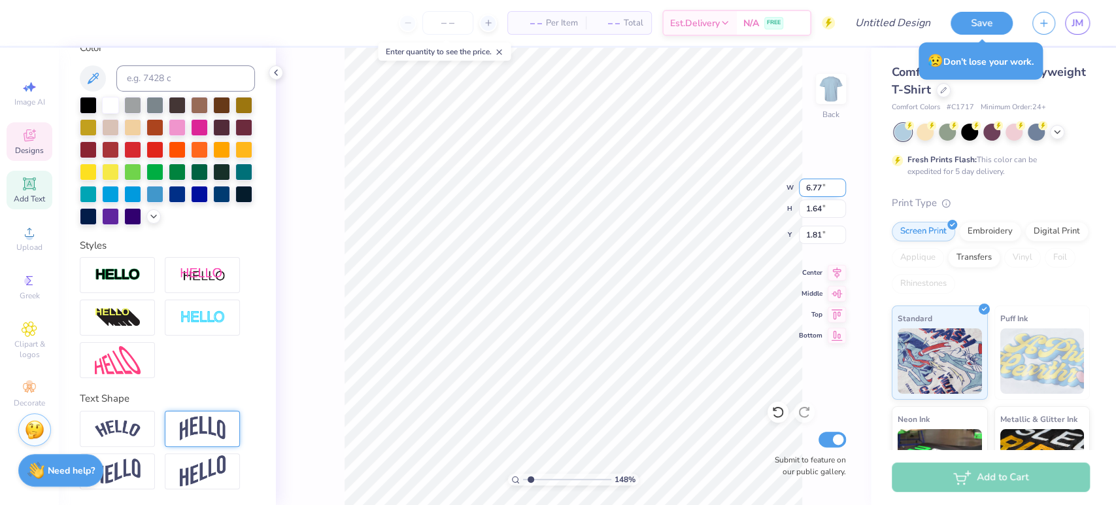
click at [842, 184] on input "6.77" at bounding box center [822, 187] width 47 height 18
click at [842, 184] on input "7.06" at bounding box center [822, 187] width 47 height 18
click at [842, 184] on input "7.07" at bounding box center [822, 187] width 47 height 18
click at [842, 184] on input "7.08" at bounding box center [822, 187] width 47 height 18
click at [842, 184] on input "7.09" at bounding box center [822, 187] width 47 height 18
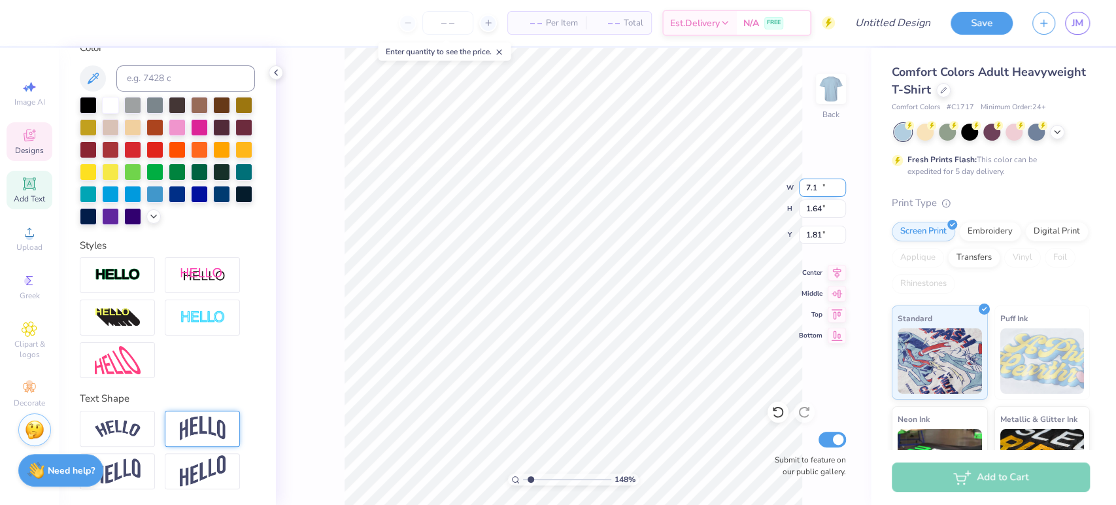
click at [842, 184] on input "7.1" at bounding box center [822, 187] width 47 height 18
click at [842, 184] on input "7.16" at bounding box center [822, 187] width 47 height 18
click at [842, 184] on input "7.17" at bounding box center [822, 187] width 47 height 18
click at [842, 184] on input "7.18" at bounding box center [822, 187] width 47 height 18
click at [842, 184] on input "7.19" at bounding box center [822, 187] width 47 height 18
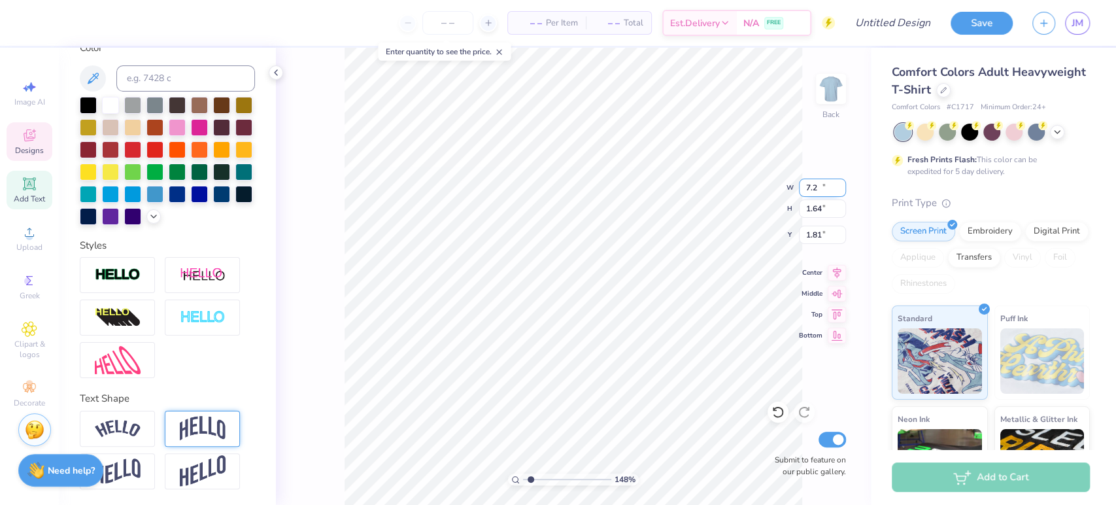
click at [842, 184] on input "7.2" at bounding box center [822, 187] width 47 height 18
click at [842, 184] on input "7.21" at bounding box center [822, 187] width 47 height 18
click at [842, 184] on input "7.22" at bounding box center [822, 187] width 47 height 18
click at [842, 184] on input "7.23" at bounding box center [822, 187] width 47 height 18
click at [842, 184] on input "7.24" at bounding box center [822, 187] width 47 height 18
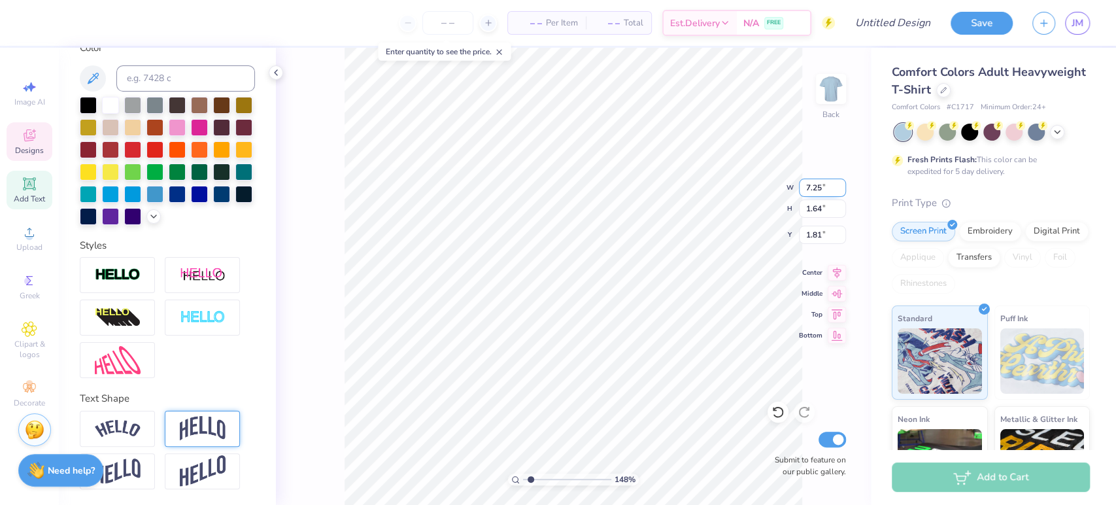
click at [842, 184] on input "7.25" at bounding box center [822, 187] width 47 height 18
click at [842, 184] on input "7.26" at bounding box center [822, 187] width 47 height 18
click at [842, 184] on input "7.27" at bounding box center [822, 187] width 47 height 18
click at [842, 184] on input "7.28" at bounding box center [822, 187] width 47 height 18
click at [842, 184] on input "7.29" at bounding box center [822, 187] width 47 height 18
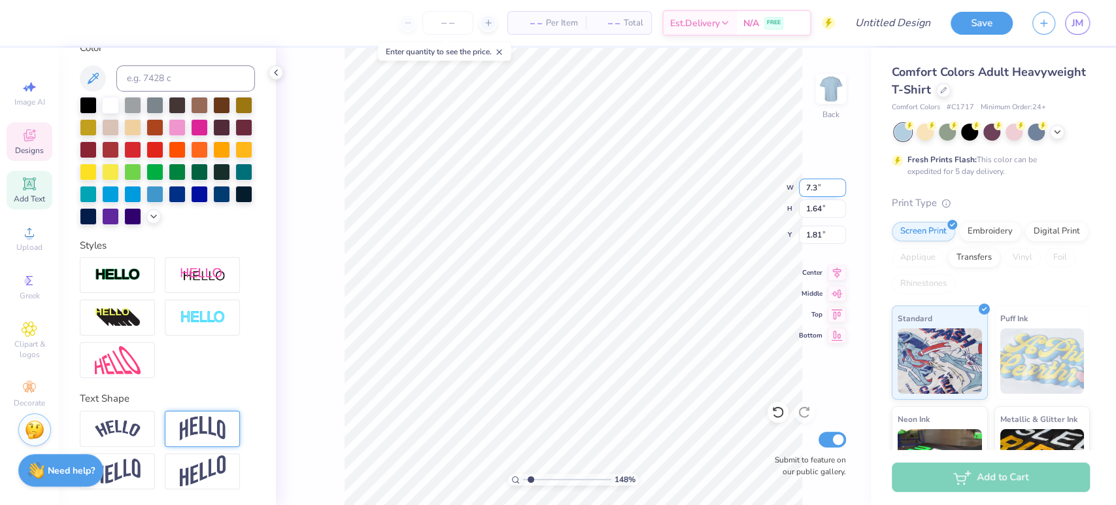
click at [842, 184] on input "7.3" at bounding box center [822, 187] width 47 height 18
click at [842, 184] on input "7.31" at bounding box center [822, 187] width 47 height 18
click at [842, 184] on input "7.32" at bounding box center [822, 187] width 47 height 18
click at [842, 184] on input "7.33" at bounding box center [822, 187] width 47 height 18
click at [842, 184] on input "7.34" at bounding box center [822, 187] width 47 height 18
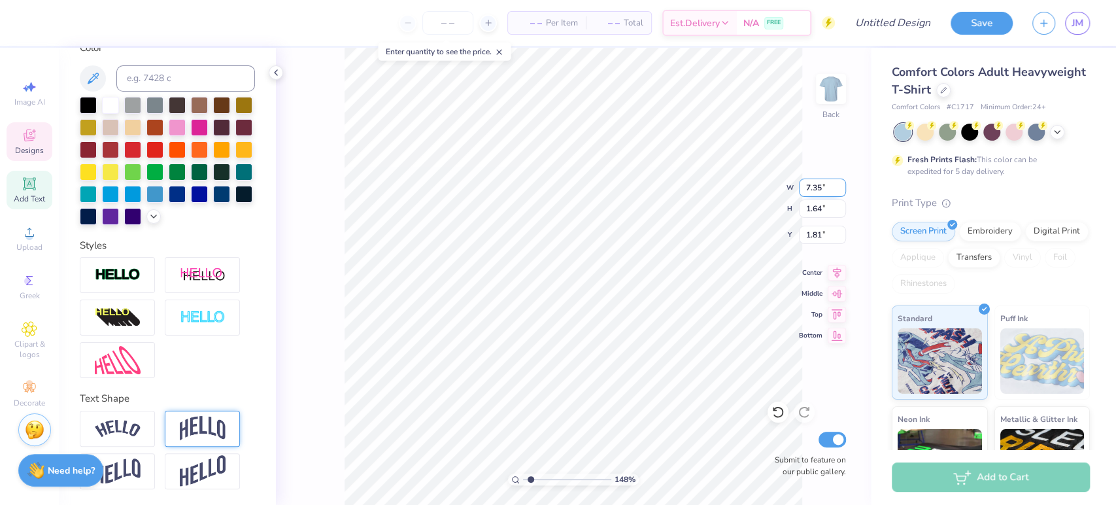
click at [842, 184] on input "7.35" at bounding box center [822, 187] width 47 height 18
click at [842, 184] on input "7.36" at bounding box center [822, 187] width 47 height 18
click at [724, 180] on div "148 % Back W 7.36 7.36 " H 2.07 2.07 " Y 1.60 1.60 " Center Middle Top Bottom S…" at bounding box center [573, 276] width 595 height 457
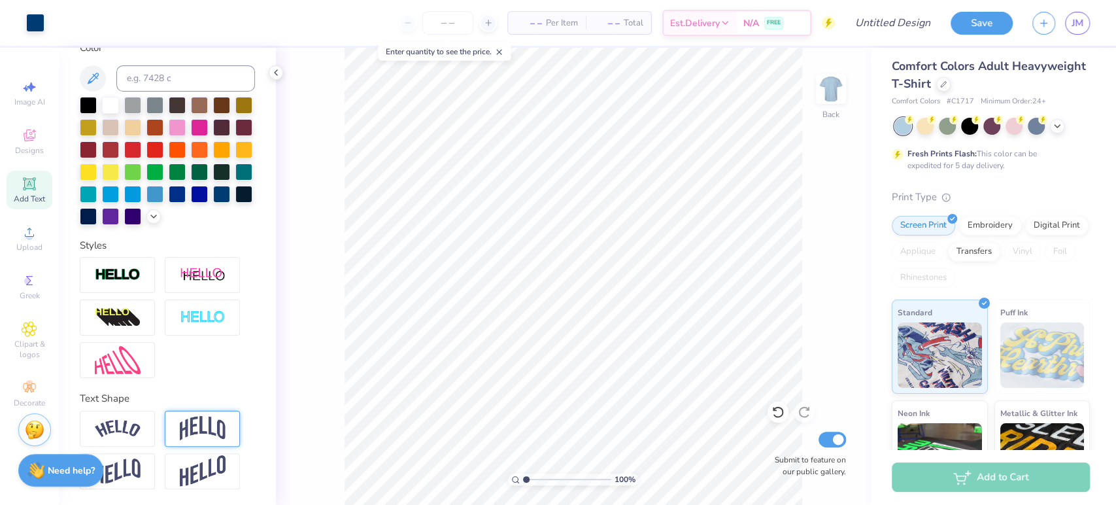
scroll to position [7, 0]
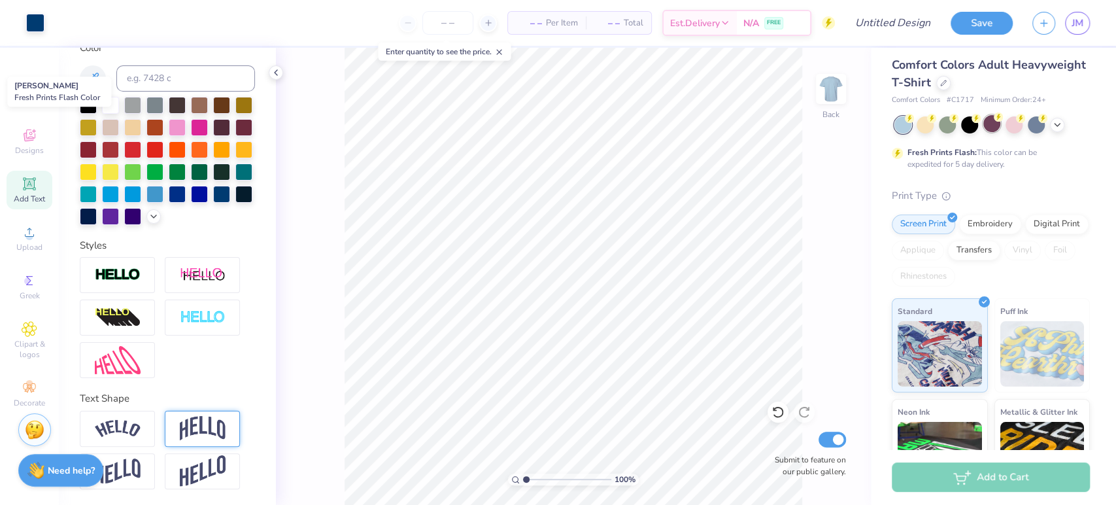
click at [992, 125] on div at bounding box center [991, 123] width 17 height 17
click at [37, 28] on div at bounding box center [35, 21] width 18 height 18
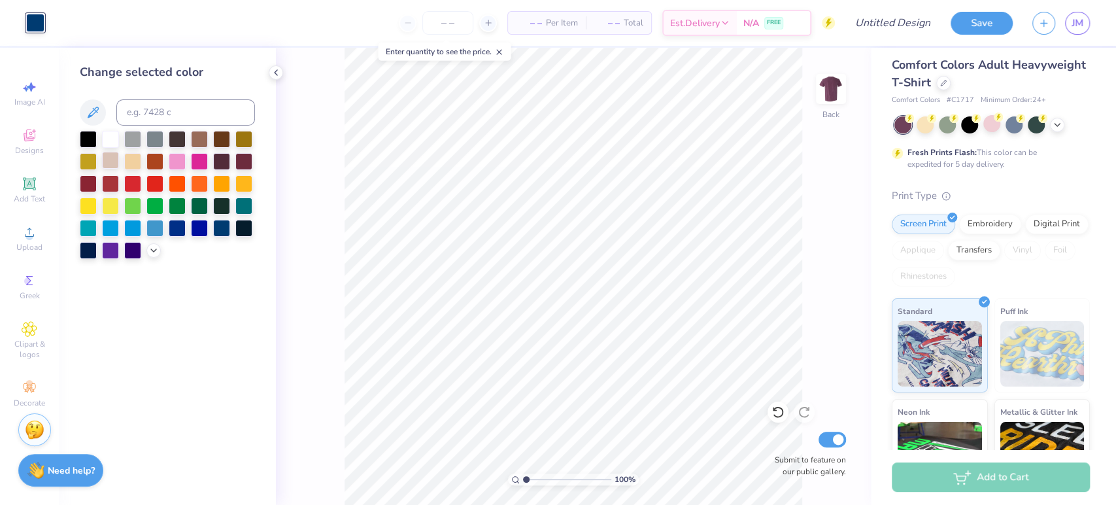
click at [105, 161] on div at bounding box center [110, 160] width 17 height 17
click at [173, 139] on div at bounding box center [177, 137] width 17 height 17
click at [1056, 129] on div at bounding box center [1057, 123] width 14 height 14
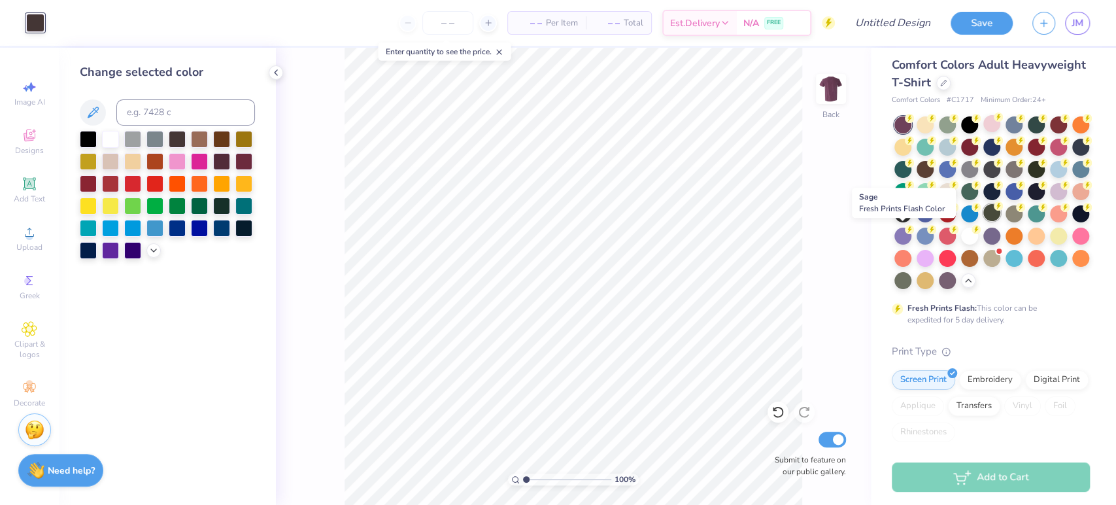
click at [983, 221] on div at bounding box center [991, 212] width 17 height 17
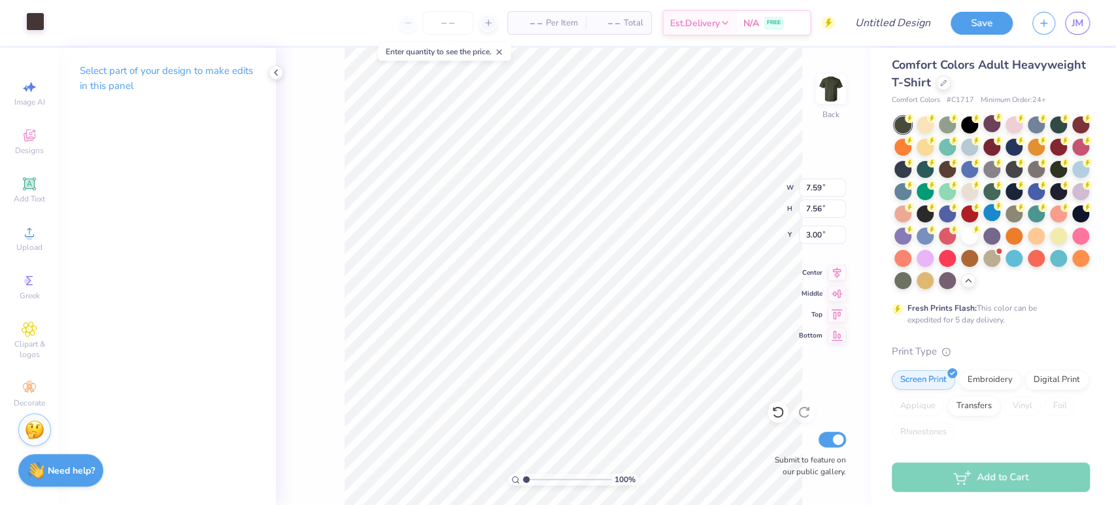
click at [34, 32] on div "Art colors" at bounding box center [22, 23] width 44 height 46
click at [37, 24] on div at bounding box center [35, 21] width 18 height 18
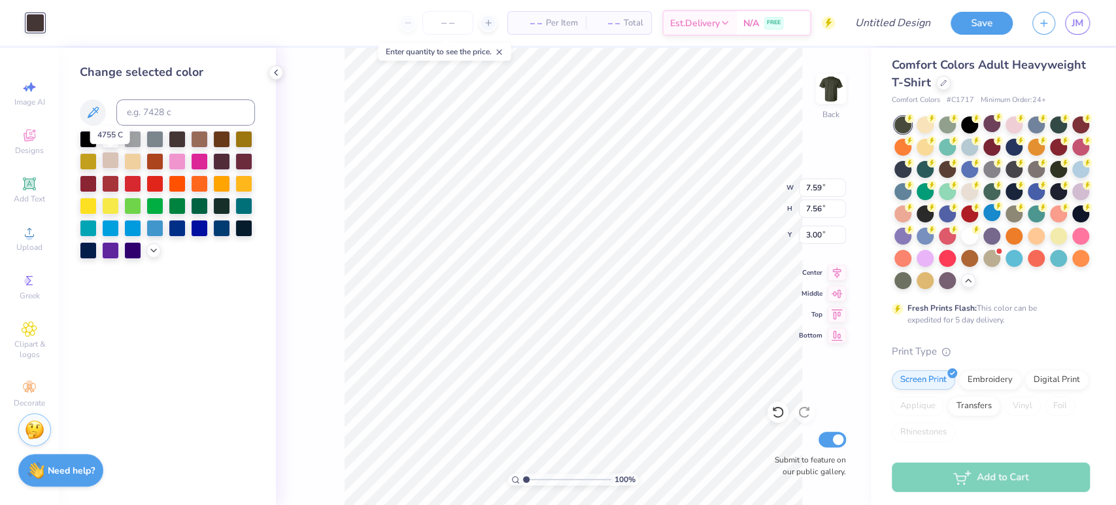
click at [113, 158] on div at bounding box center [110, 160] width 17 height 17
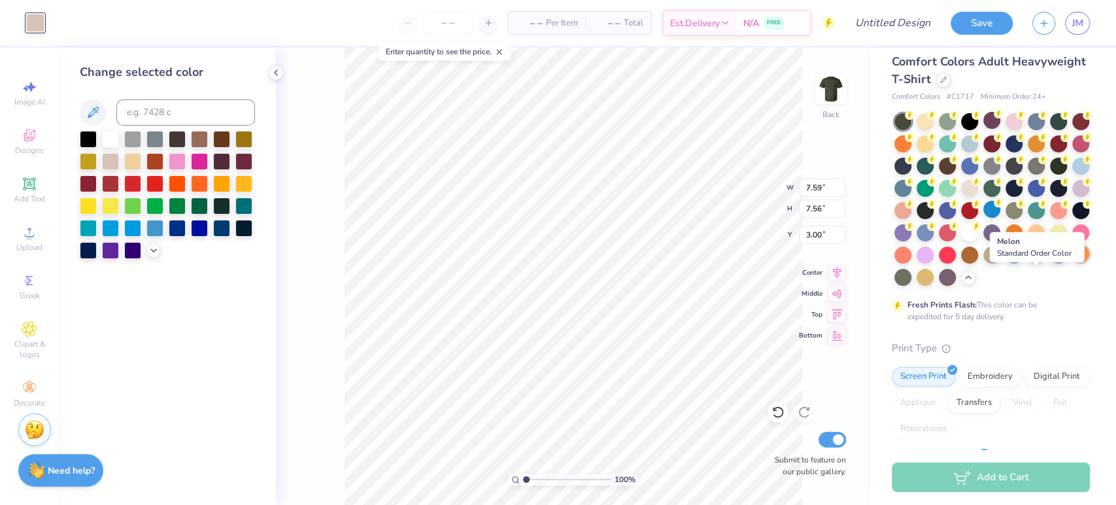
scroll to position [5, 0]
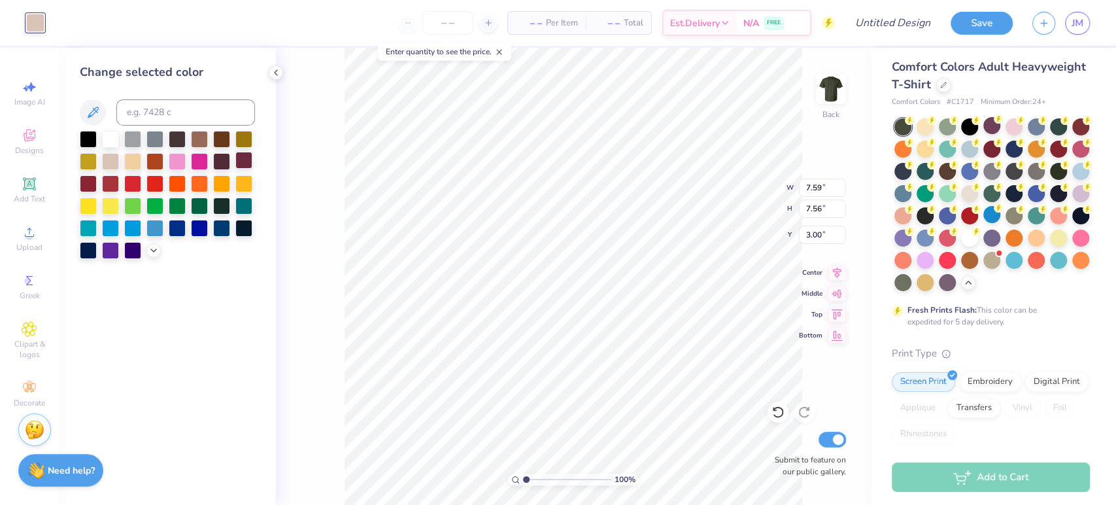
click at [246, 164] on div at bounding box center [243, 160] width 17 height 17
click at [1072, 156] on div at bounding box center [1080, 147] width 17 height 17
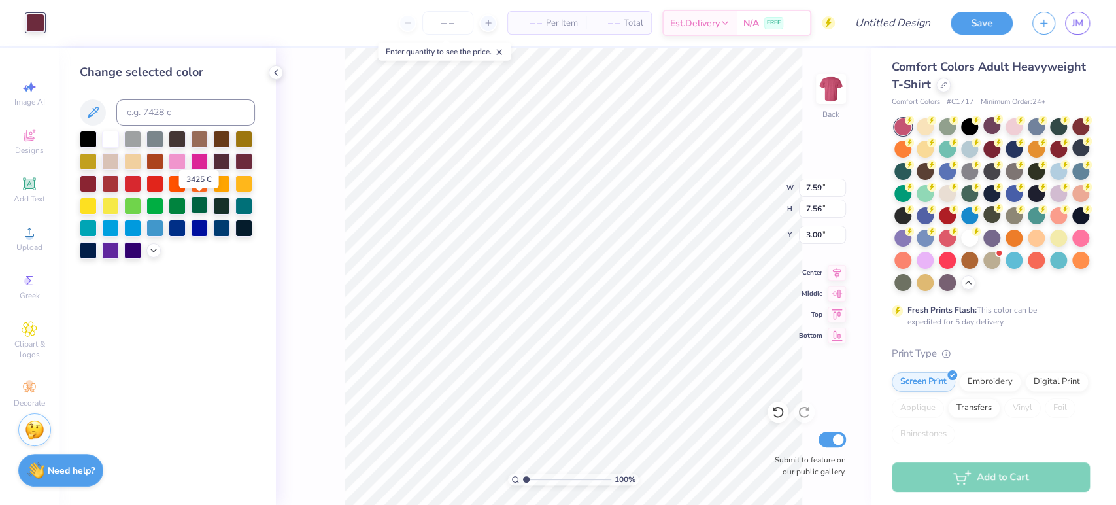
click at [194, 199] on div at bounding box center [199, 204] width 17 height 17
click at [911, 192] on div at bounding box center [902, 192] width 17 height 17
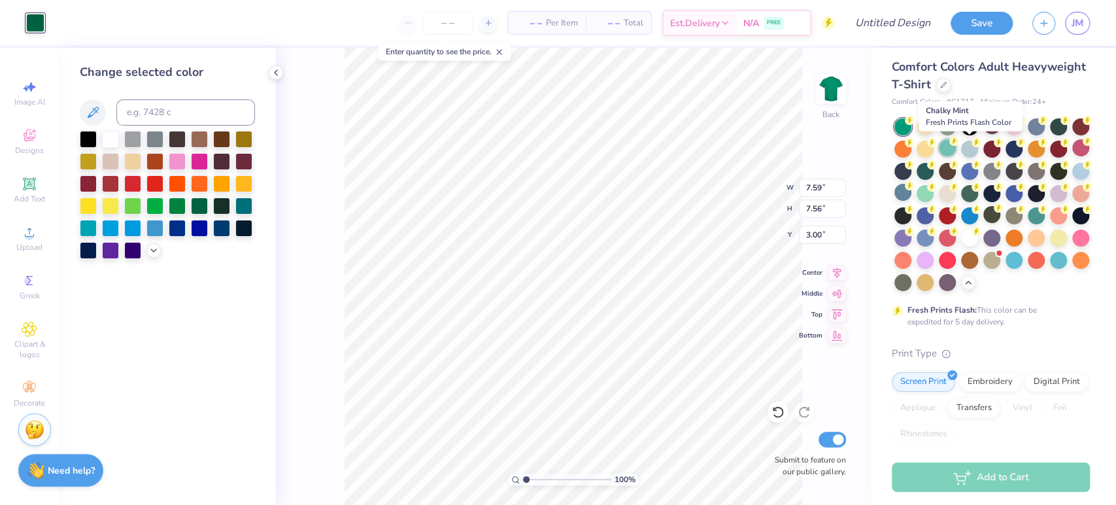
click at [956, 144] on div at bounding box center [947, 147] width 17 height 17
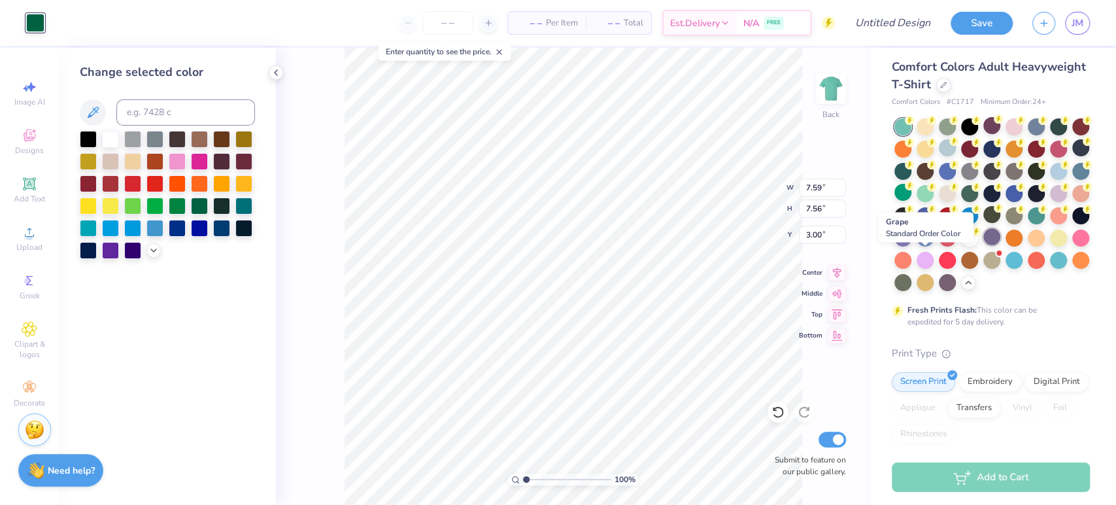
click at [983, 245] on div at bounding box center [991, 236] width 17 height 17
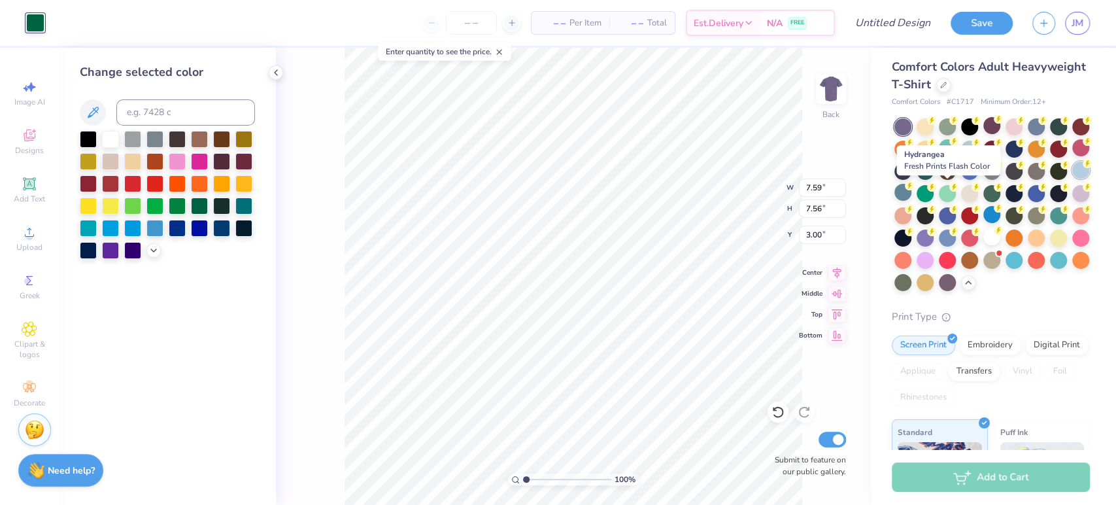
click at [1072, 178] on div at bounding box center [1080, 169] width 17 height 17
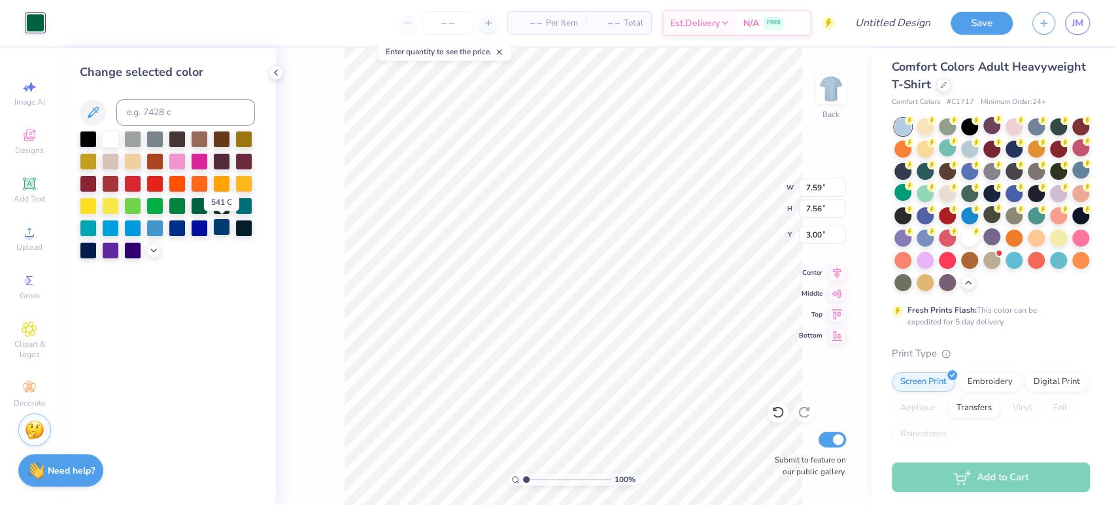
click at [225, 228] on div at bounding box center [221, 226] width 17 height 17
click at [89, 247] on div at bounding box center [88, 249] width 17 height 17
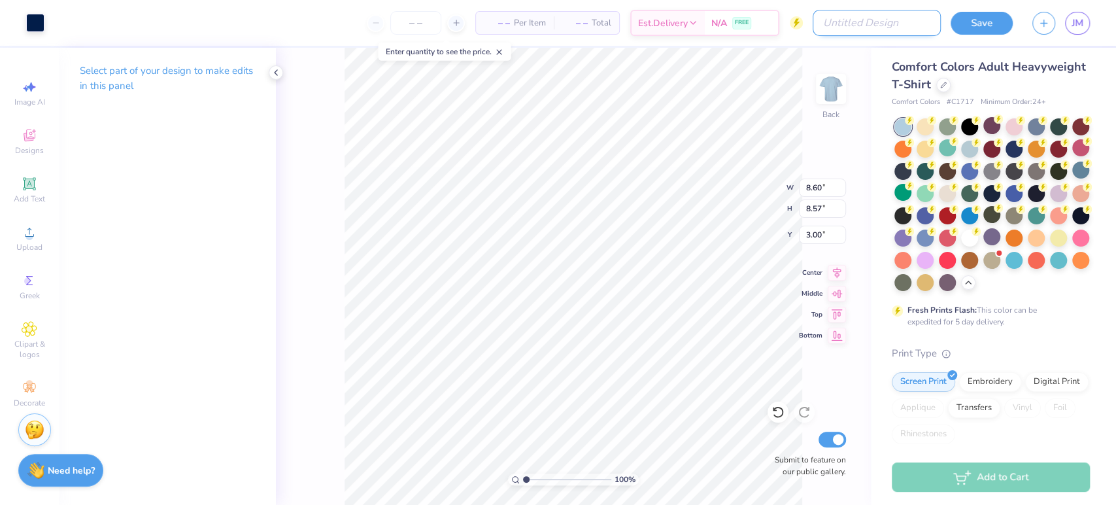
click at [881, 22] on input "Design Title" at bounding box center [877, 23] width 128 height 26
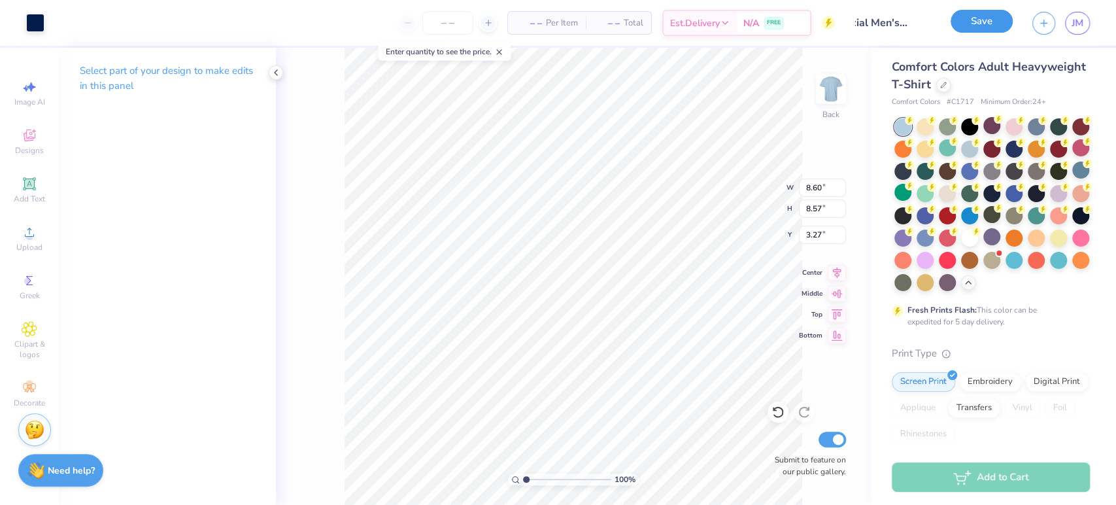
scroll to position [0, 0]
click at [972, 30] on button "Save" at bounding box center [982, 21] width 62 height 23
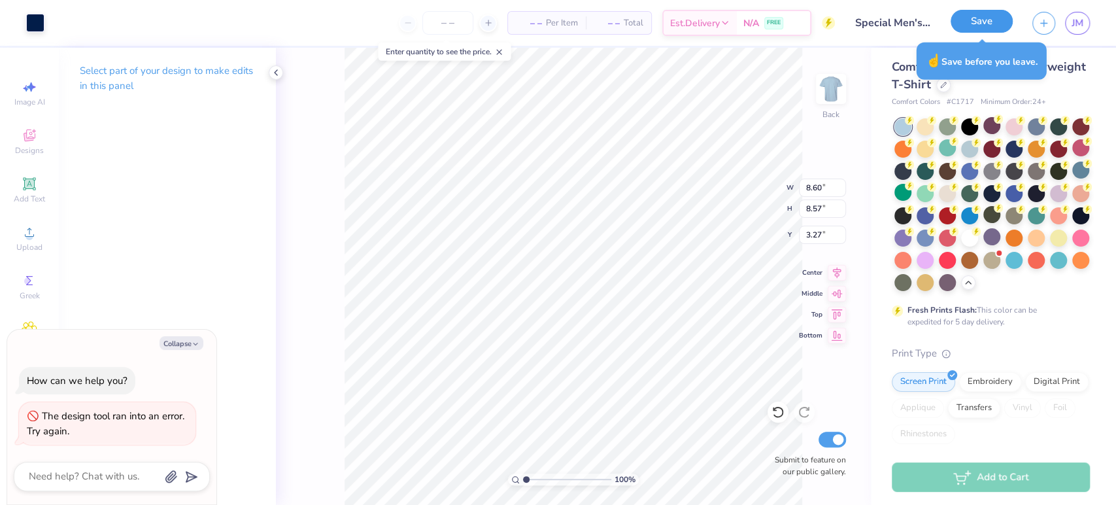
click at [981, 25] on button "Save" at bounding box center [982, 21] width 62 height 23
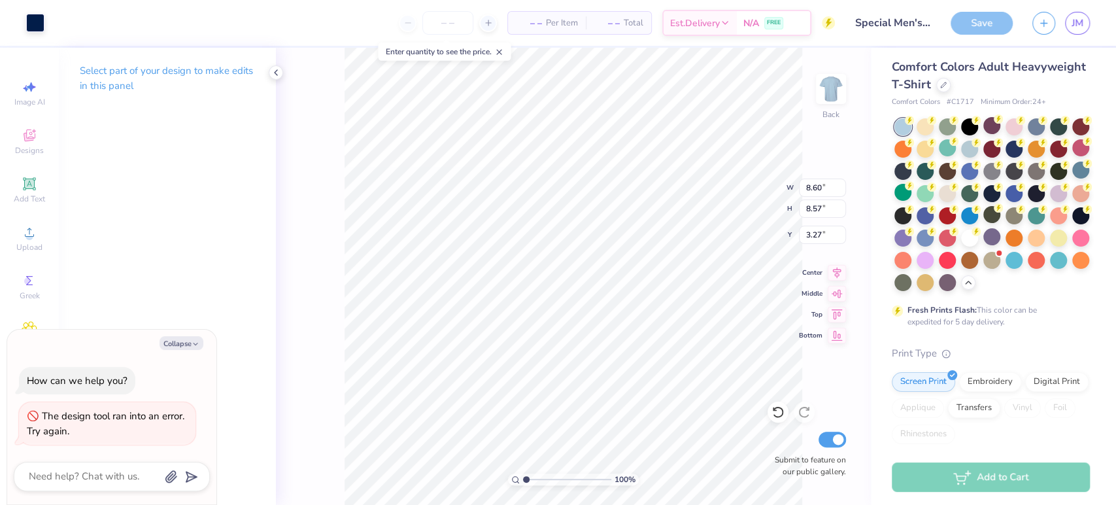
click at [440, 24] on input "number" at bounding box center [447, 23] width 51 height 24
click at [457, 30] on input "number" at bounding box center [447, 23] width 51 height 24
click at [501, 53] on icon at bounding box center [498, 52] width 9 height 9
click at [460, 24] on input "number" at bounding box center [447, 23] width 51 height 24
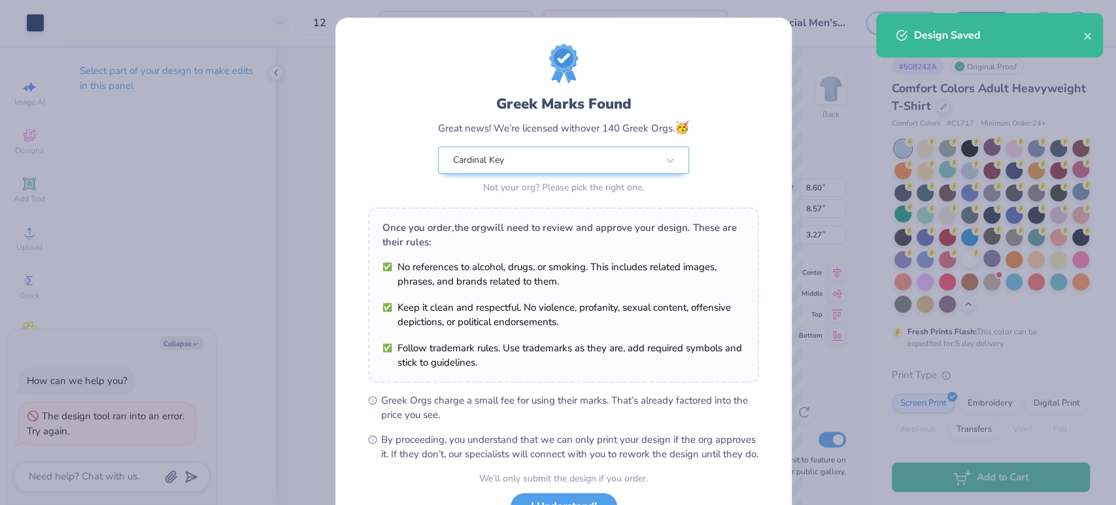
scroll to position [26, 0]
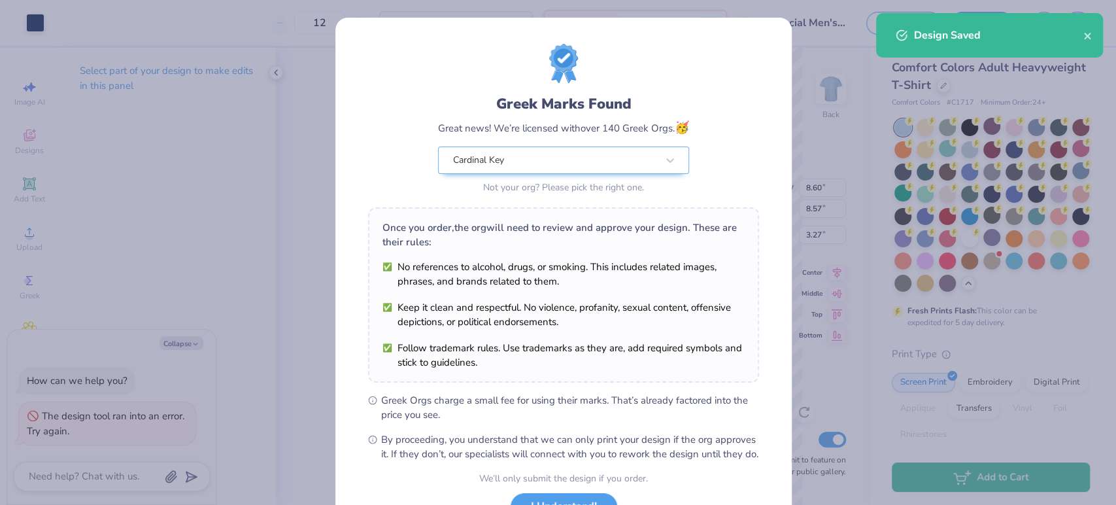
click at [783, 39] on div "Greek Marks Found Great news! We’re licensed with over 140 Greek Orgs. 🥳 Cardin…" at bounding box center [563, 299] width 456 height 562
click at [862, 54] on div "Greek Marks Found Great news! We’re licensed with over 140 Greek Orgs. 🥳 Cardin…" at bounding box center [558, 252] width 1116 height 505
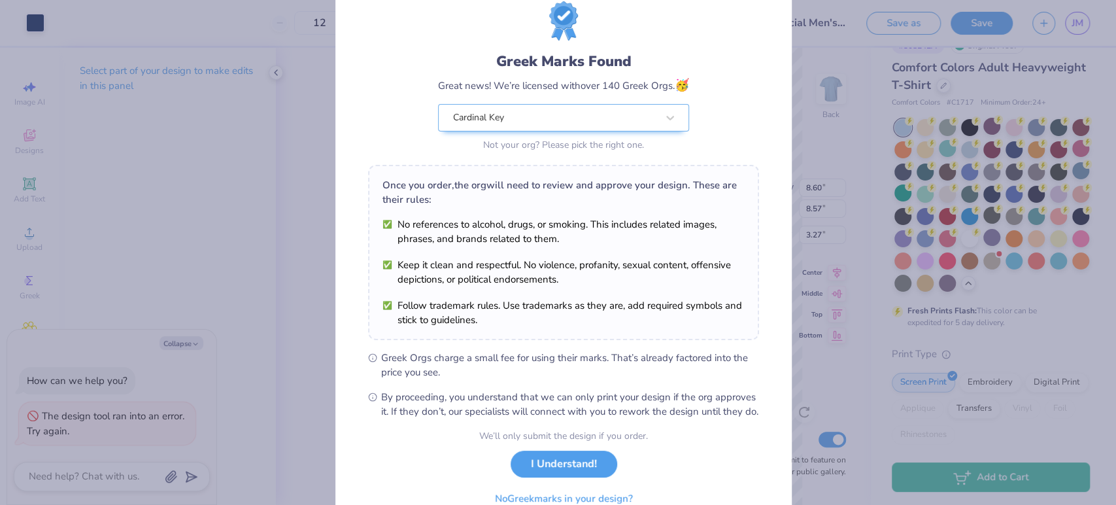
scroll to position [45, 0]
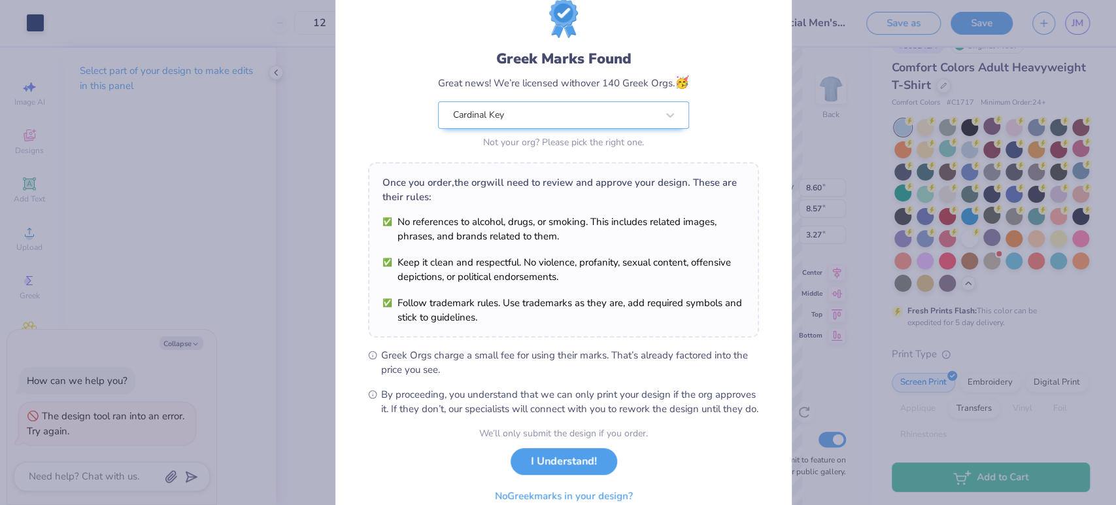
click at [839, 74] on div "Greek Marks Found Great news! We’re licensed with over 140 Greek Orgs. 🥳 Cardin…" at bounding box center [558, 252] width 1116 height 505
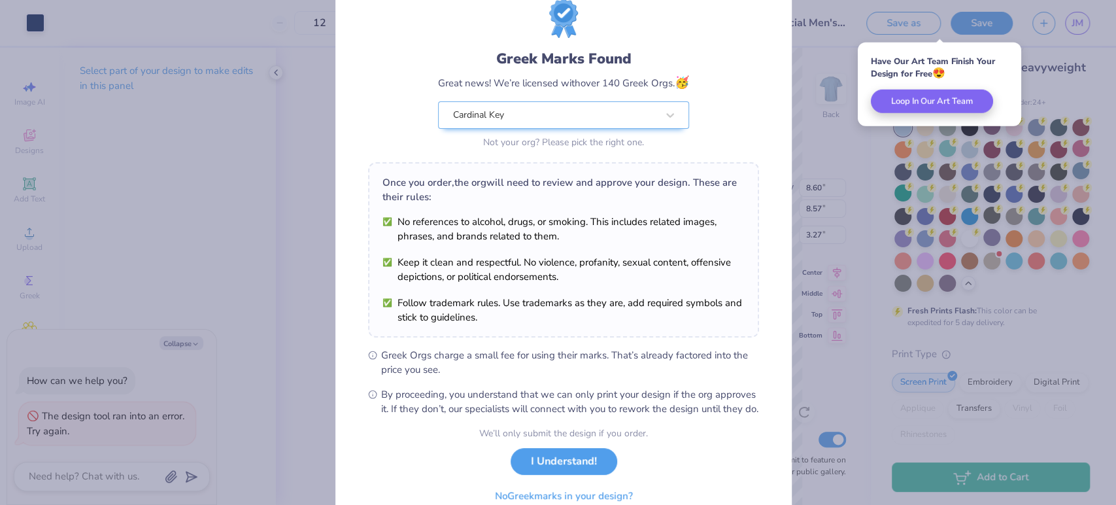
scroll to position [106, 0]
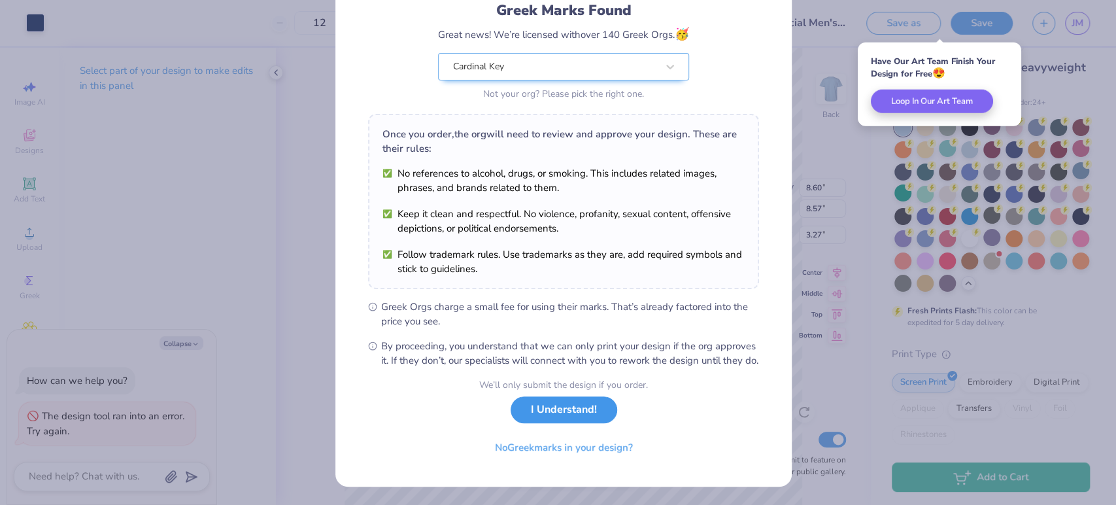
click at [551, 426] on div "We’ll only submit the design if you order. I Understand! No Greek marks in your…" at bounding box center [563, 419] width 169 height 82
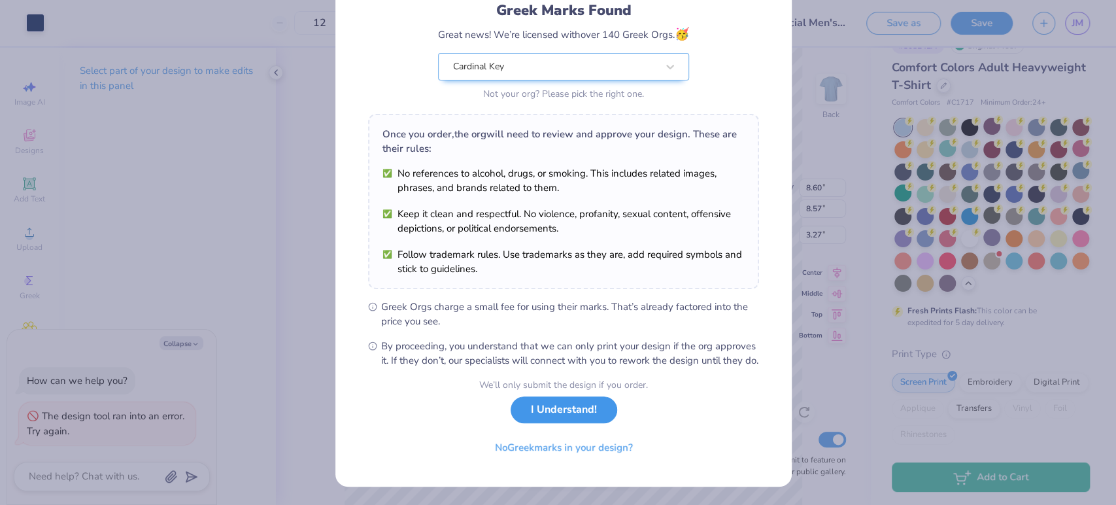
click at [554, 408] on button "I Understand!" at bounding box center [564, 409] width 107 height 27
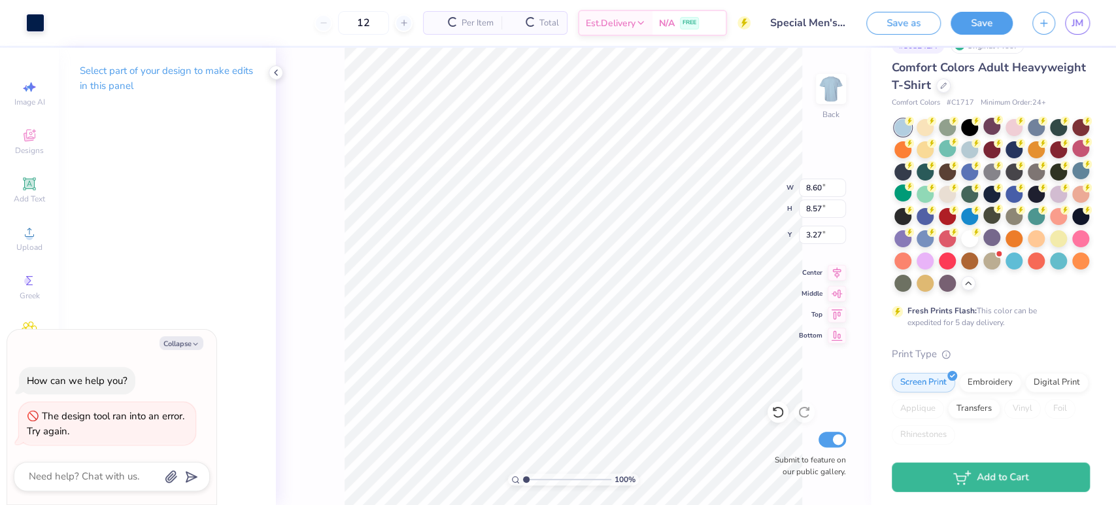
scroll to position [0, 0]
click at [1076, 14] on link "JM" at bounding box center [1077, 23] width 25 height 23
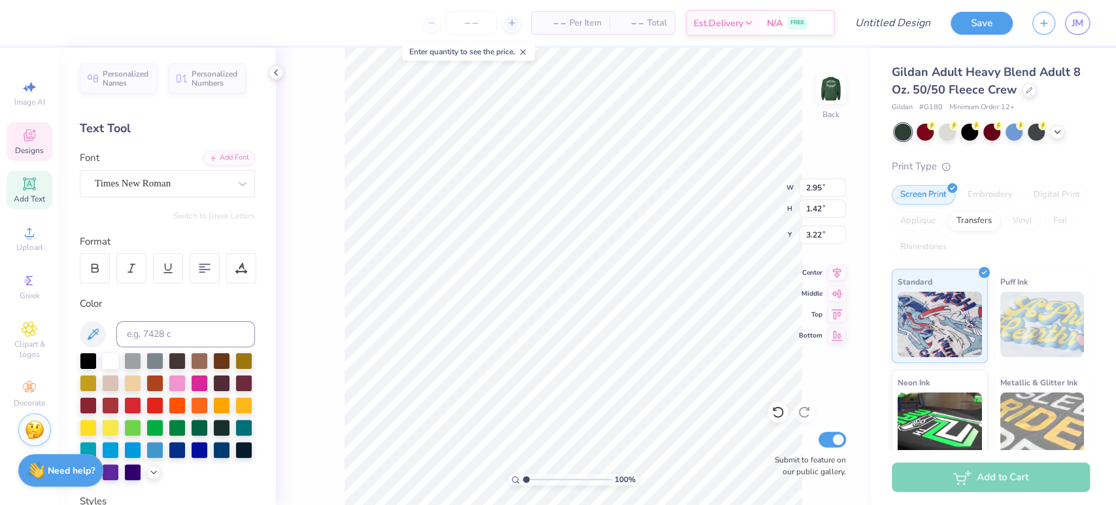
scroll to position [12, 1]
type textarea "CK"
type input "3.61"
type input "0.48"
type input "5.10"
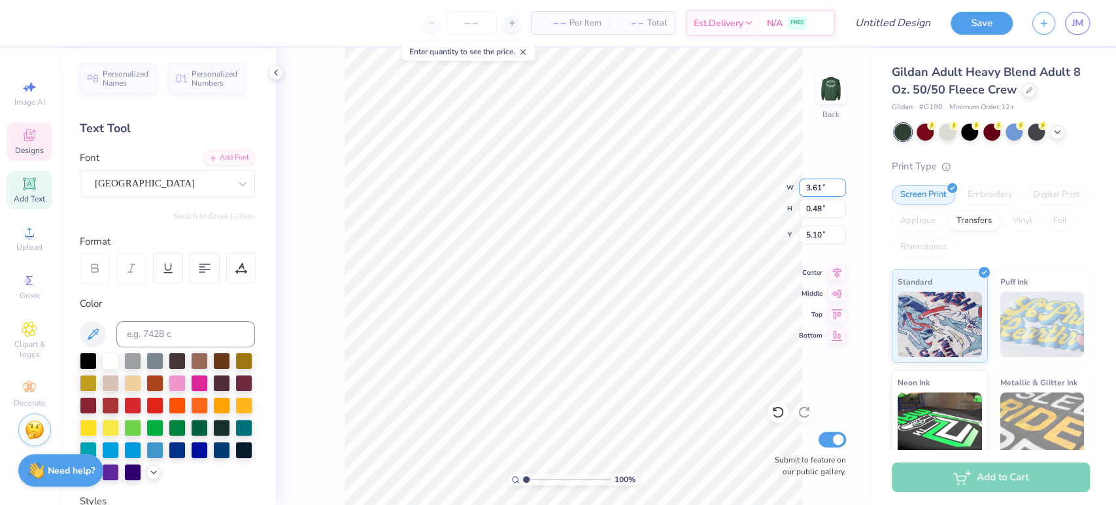
scroll to position [12, 3]
type input "1.67628549582323"
type textarea "Special Men's Weekend 2025"
type input "5.33"
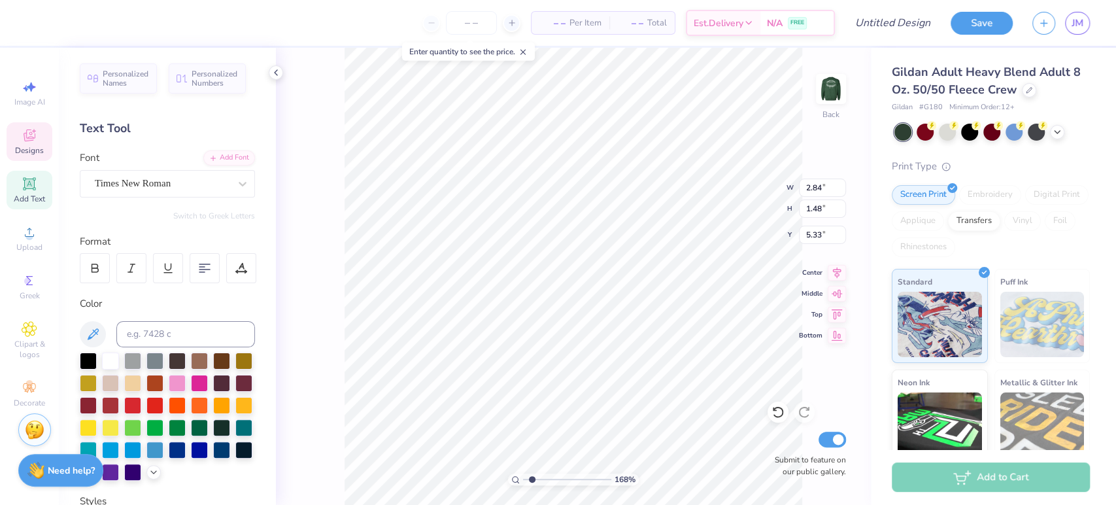
type input "2.84"
type input "1.48"
type input "7.36"
type input "2.88"
type input "0.07"
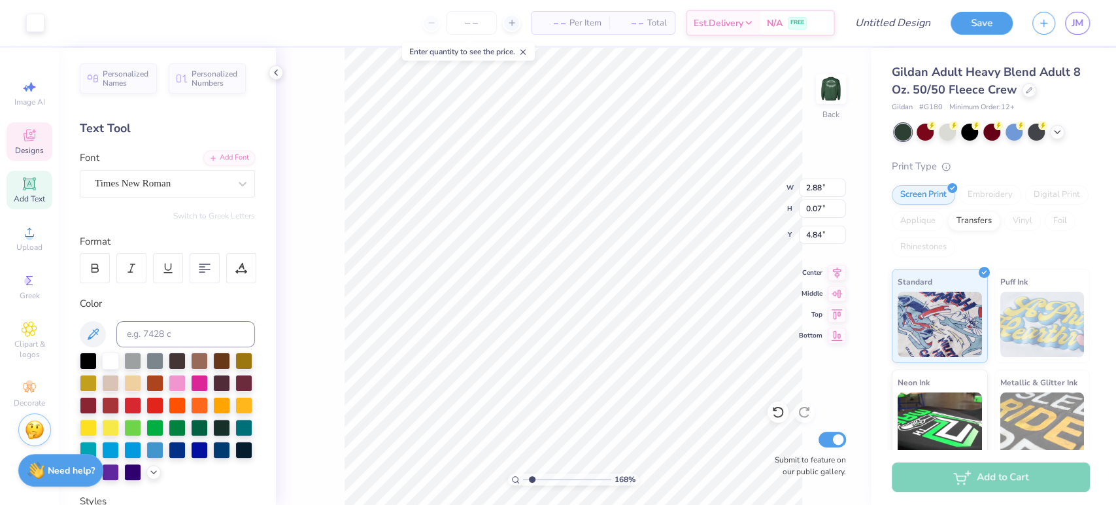
type input "4.89"
type input "2.84"
type input "1.48"
type input "3.26"
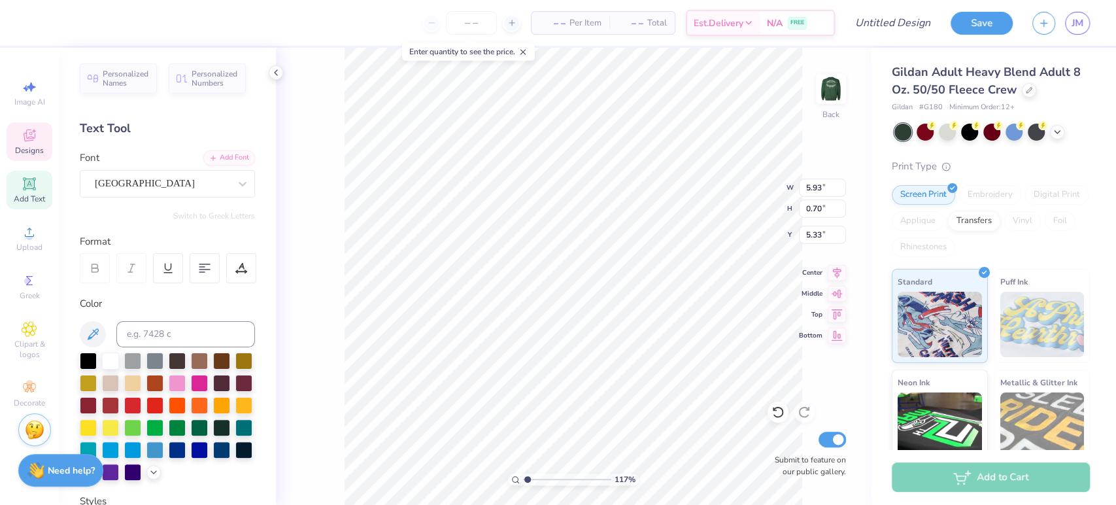
type input "1.17459509078814"
type textarea "Special Men's Weekend 225"
type input "1.17459509078814"
type textarea "Special Men's Weekend '25"
type input "1.17459509078814"
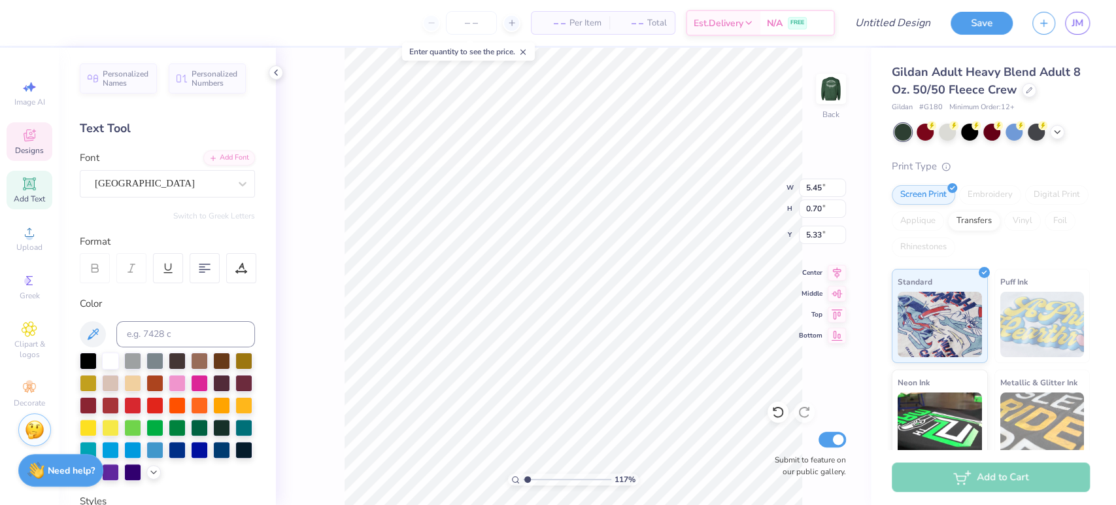
type input "5.16"
type input "1.17459509078814"
type input "4.96"
type input "1.17459509078814"
type input "5.20"
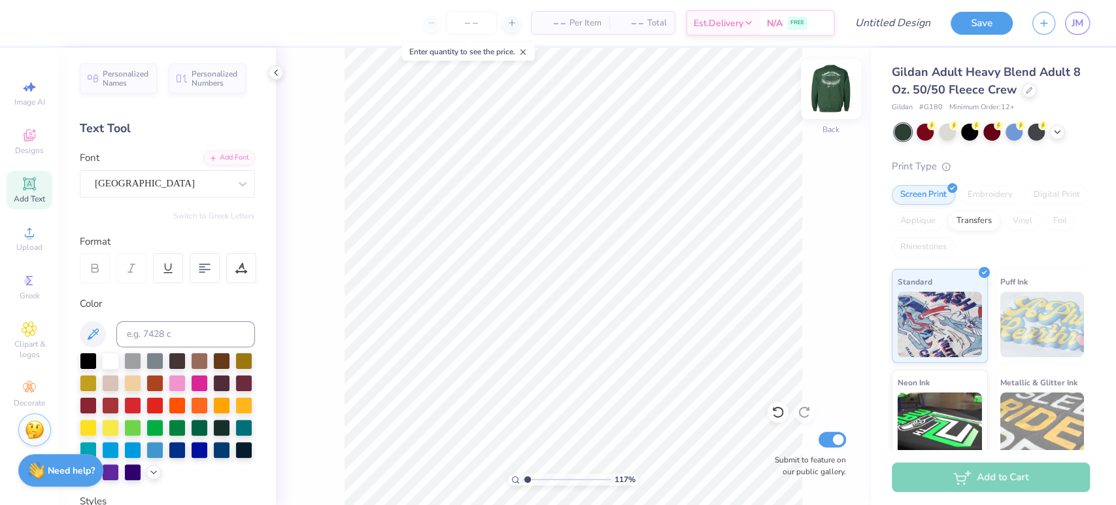
click at [841, 88] on img at bounding box center [831, 89] width 52 height 52
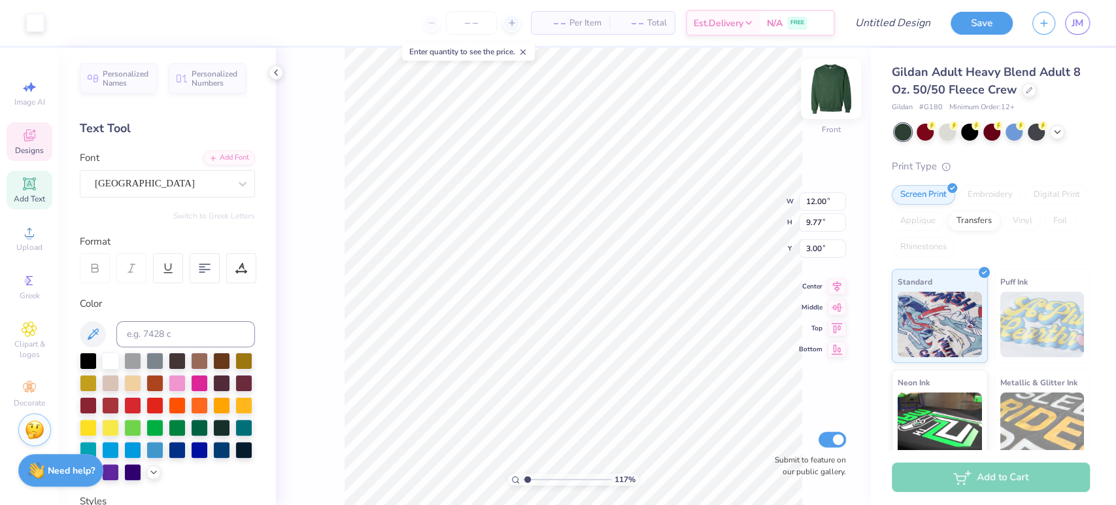
click at [821, 94] on img at bounding box center [831, 89] width 52 height 52
type input "1.17459509078814"
type input "3.35"
type input "1.17459509078814"
type input "9.42"
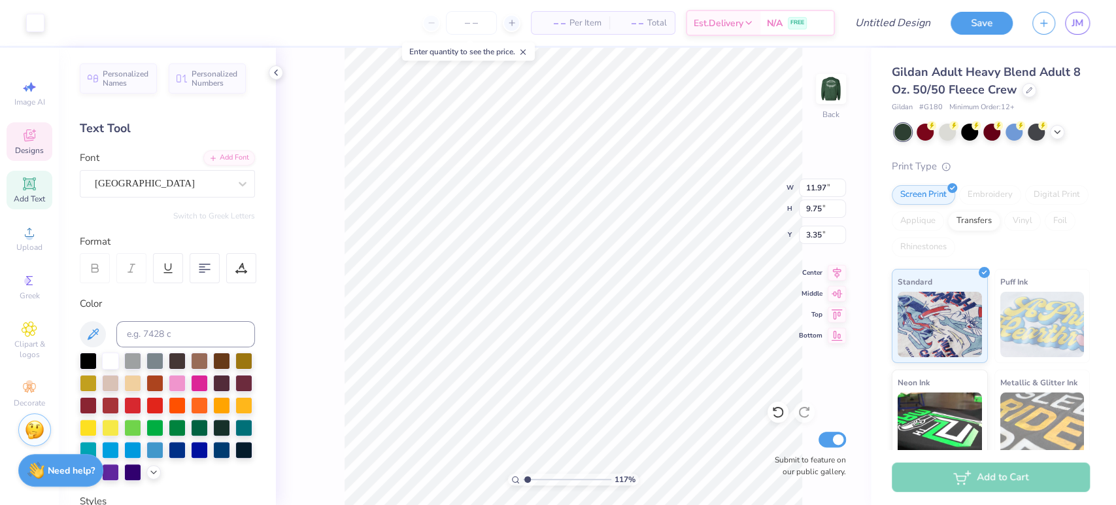
type input "7.66"
type input "1.17459509078814"
type input "3.00"
type input "1.17459509078814"
type input "10.00"
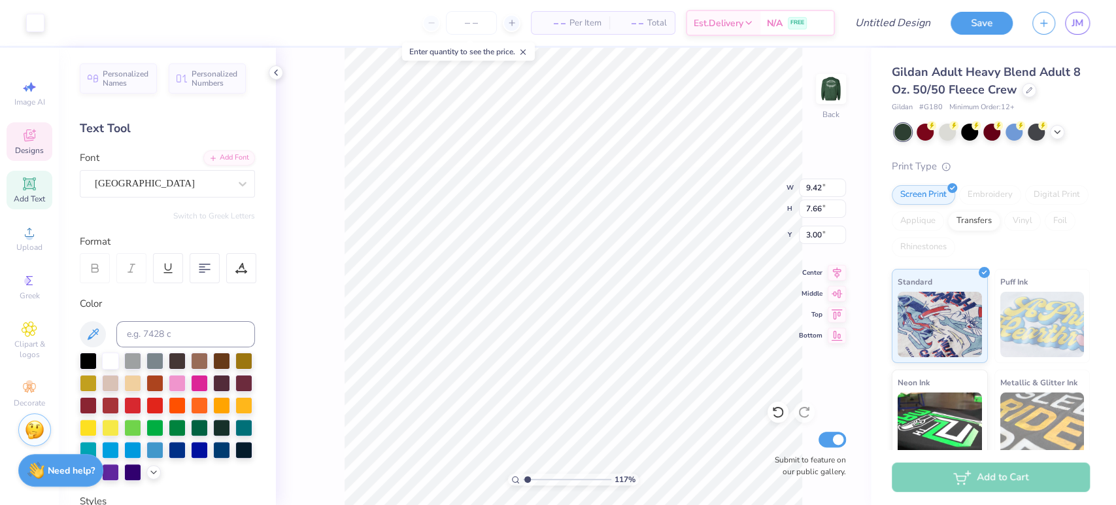
type input "8.14"
type input "1.17459509078814"
type input "4.15"
type input "0.72"
type input "10.43"
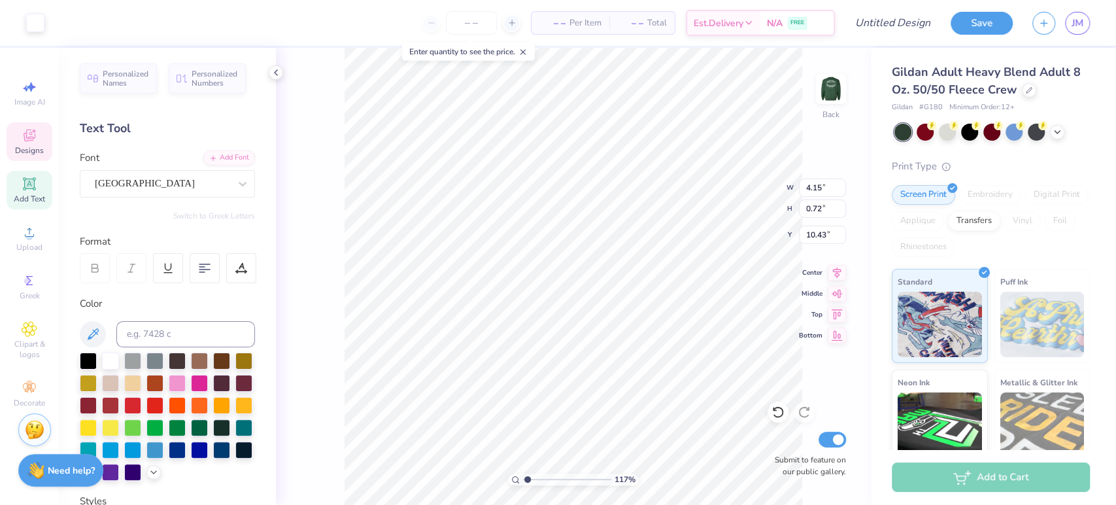
scroll to position [12, 1]
type input "1.17459509078814"
type input "9.50"
type input "2.57"
type input "3.00"
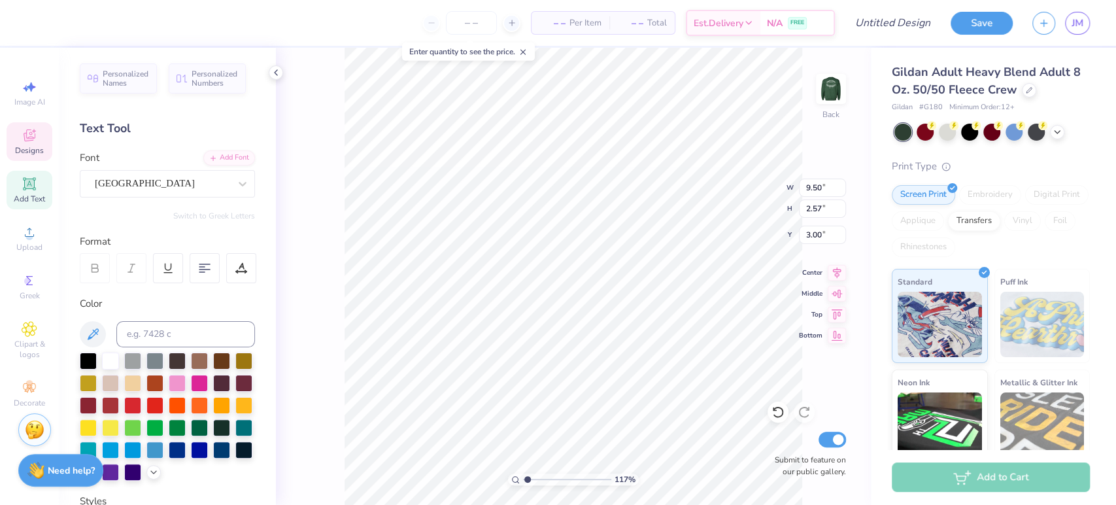
scroll to position [12, 5]
type input "1.17459509078814"
type textarea "S"
type input "1.17459509078814"
type textarea "Sp"
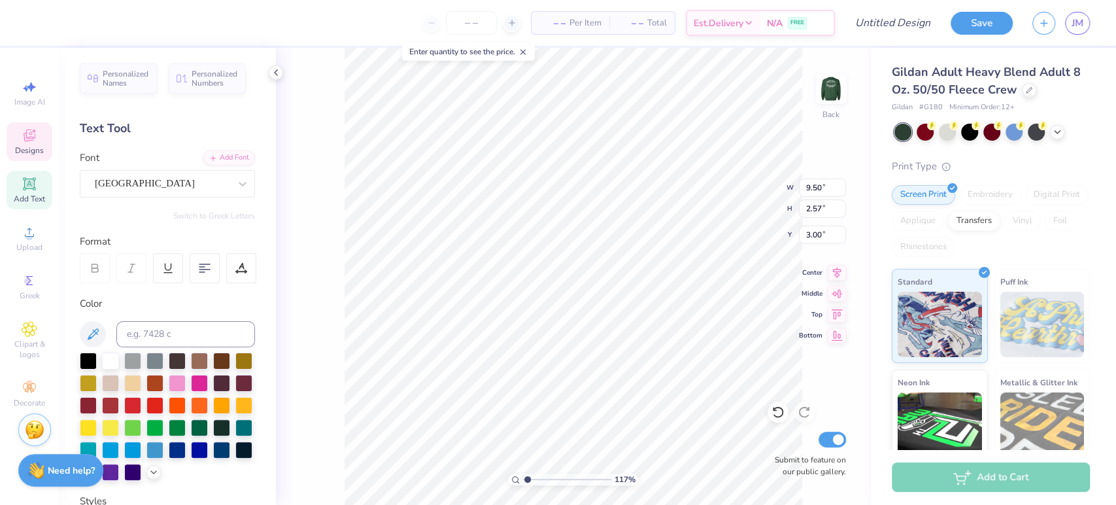
type input "1.17459509078814"
type textarea "Spe"
type input "1.17459509078814"
type textarea "Speci"
type input "1.17459509078814"
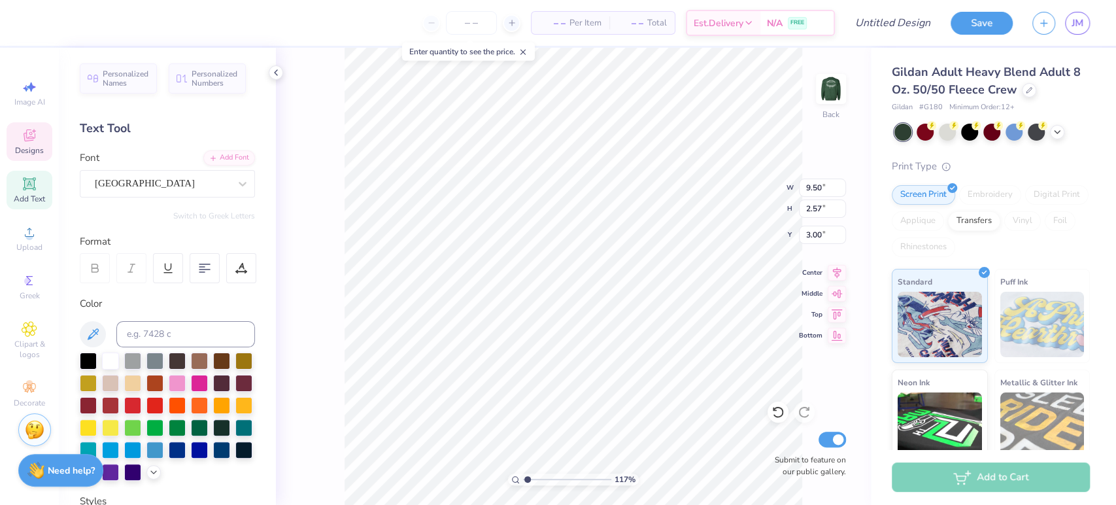
type textarea "Specia"
type input "1.17459509078814"
type textarea "Special"
type input "1.17459509078814"
type textarea "Special"
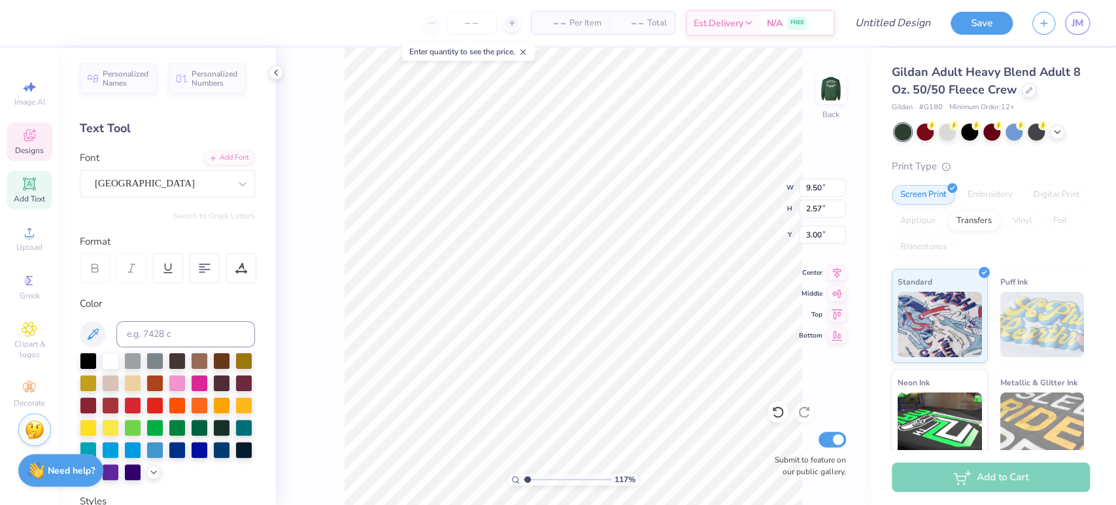
type input "1.17459509078814"
type textarea "Special M"
type input "1.17459509078814"
type textarea "Special Men"
type input "1.17459509078814"
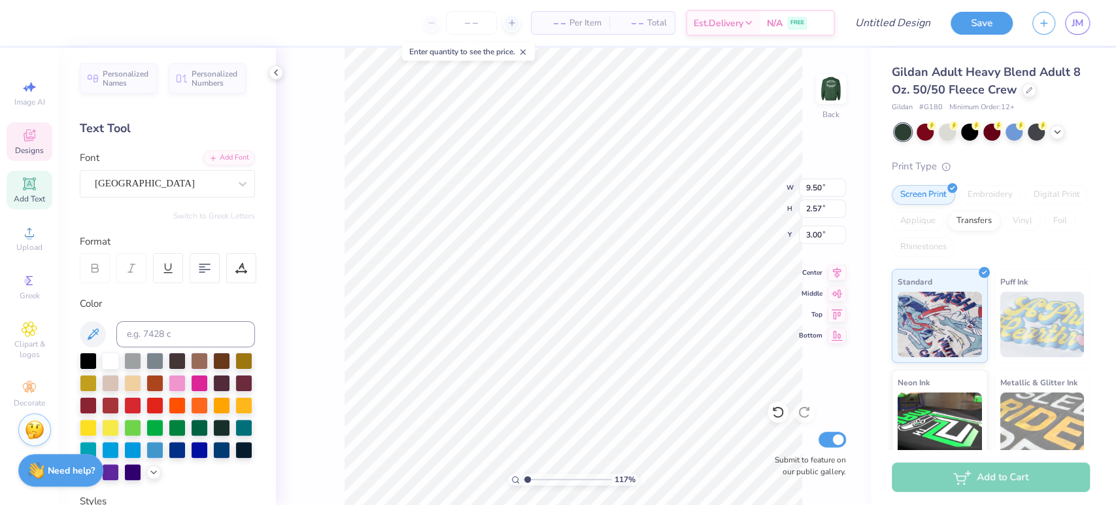
type textarea "Special Men's"
type input "1.17459509078814"
type textarea "Special Men's"
type input "1.17459509078814"
type textarea "Special Men's W"
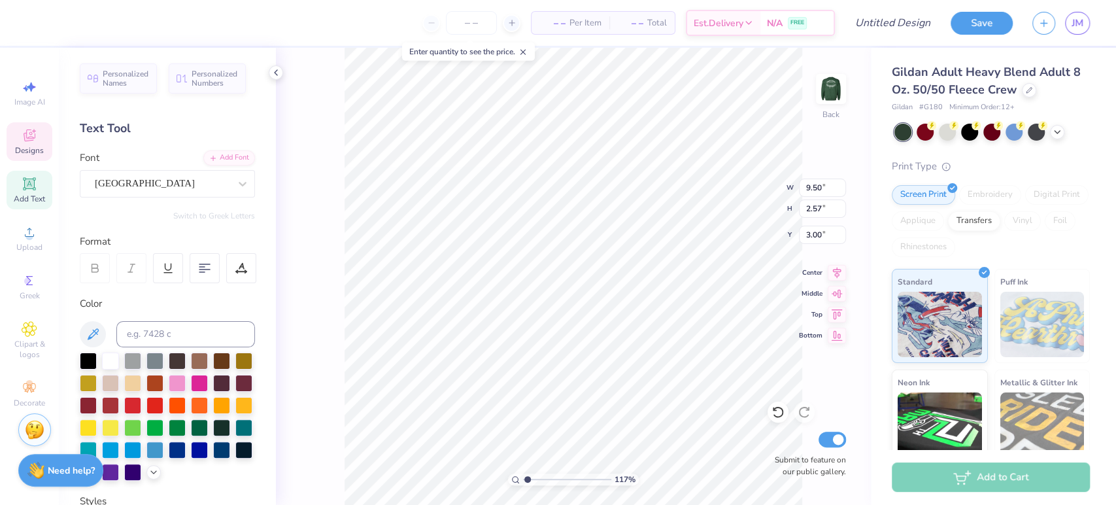
type input "1.17459509078814"
type textarea "Special Men's We"
type input "1.17459509078814"
type textarea "Special Men's Week"
type input "1.17459509078814"
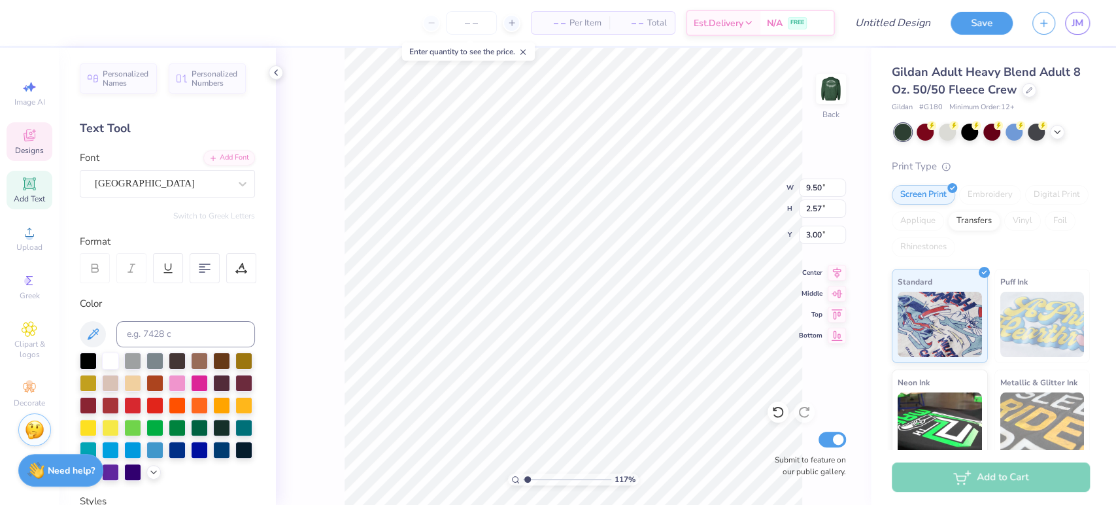
type textarea "Special Men's Weeke"
type input "1.17459509078814"
type textarea "Special Men's Weeken"
type input "1.17459509078814"
type textarea "Special Men's Weekend"
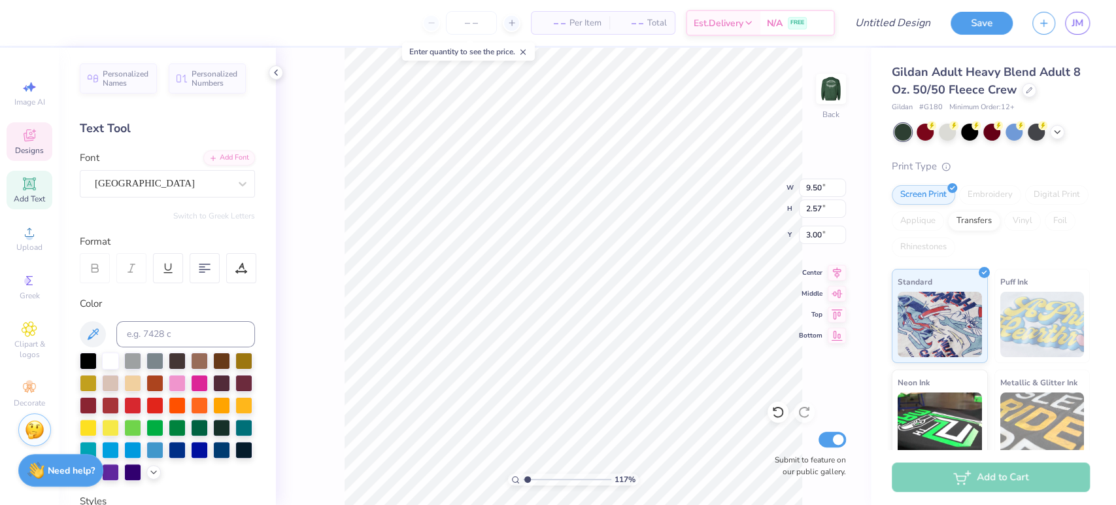
scroll to position [12, 7]
click at [826, 187] on input "9.50" at bounding box center [822, 187] width 47 height 18
type input "1.17459509078814"
type input "12.60"
type input "3.25"
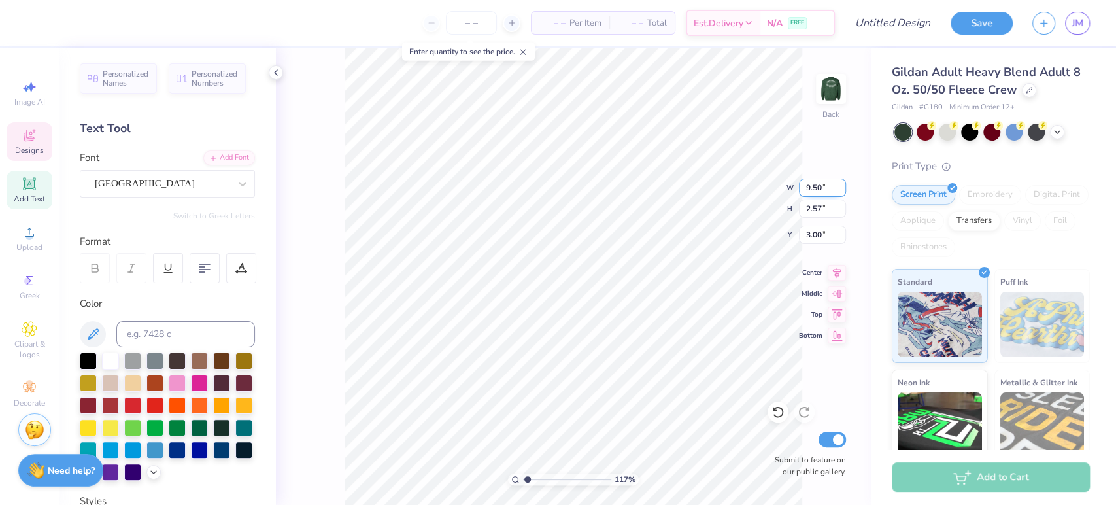
type input "2.53"
drag, startPoint x: 823, startPoint y: 190, endPoint x: 805, endPoint y: 190, distance: 18.3
click at [805, 190] on input "12.60" at bounding box center [822, 187] width 47 height 18
click at [781, 193] on div "117 % Back W 12.60 12.60 " H 3.25 3.25 " Y 2.53 2.53 " Center Middle Top Bottom…" at bounding box center [573, 276] width 595 height 457
type input "1.17459509078814"
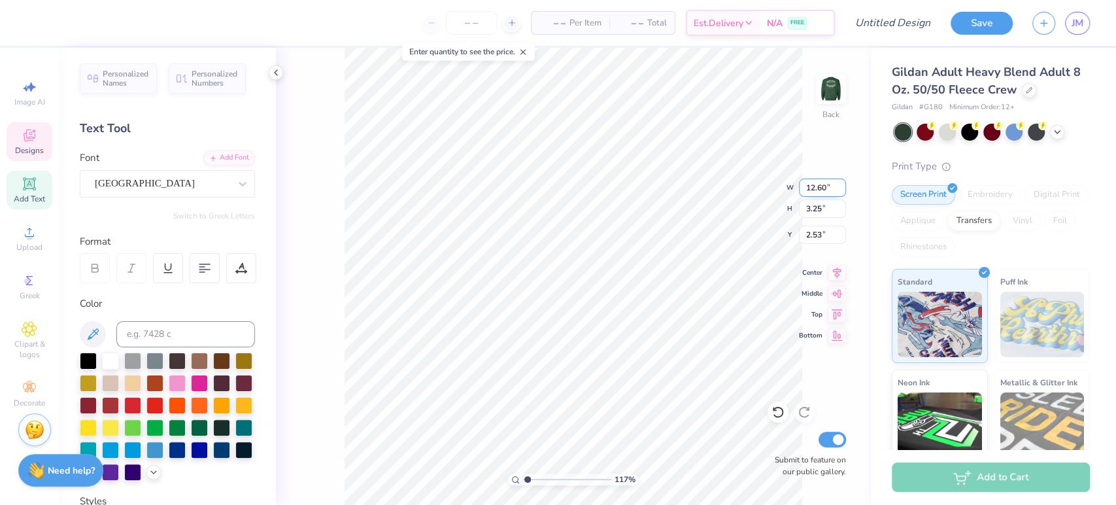
drag, startPoint x: 827, startPoint y: 189, endPoint x: 802, endPoint y: 188, distance: 24.9
click at [802, 188] on input "12.60" at bounding box center [822, 187] width 47 height 18
type input "10"
type input "1.17459509078814"
type input "10.00"
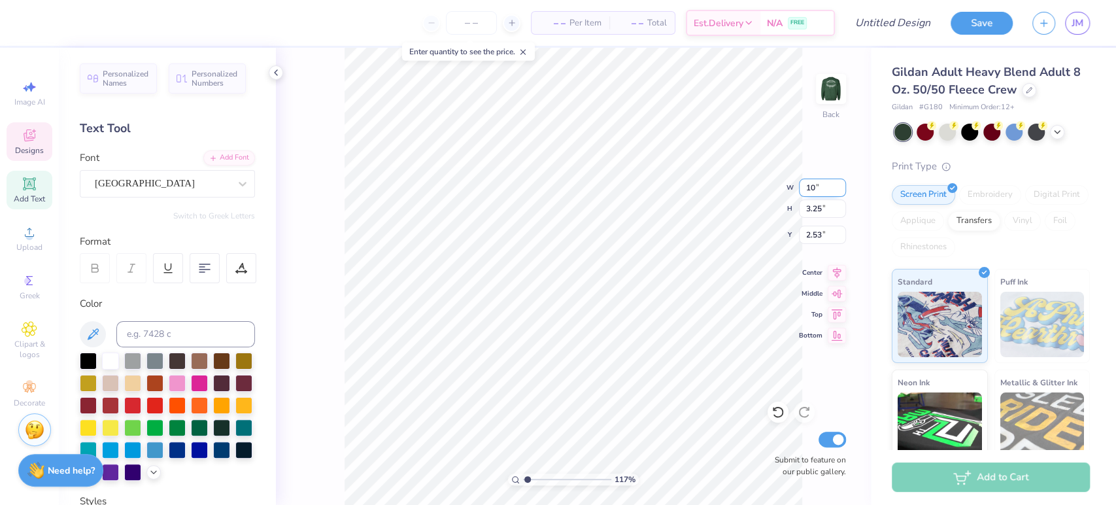
type input "2.58"
type input "2.86"
type input "1.17459509078814"
type input "3.00"
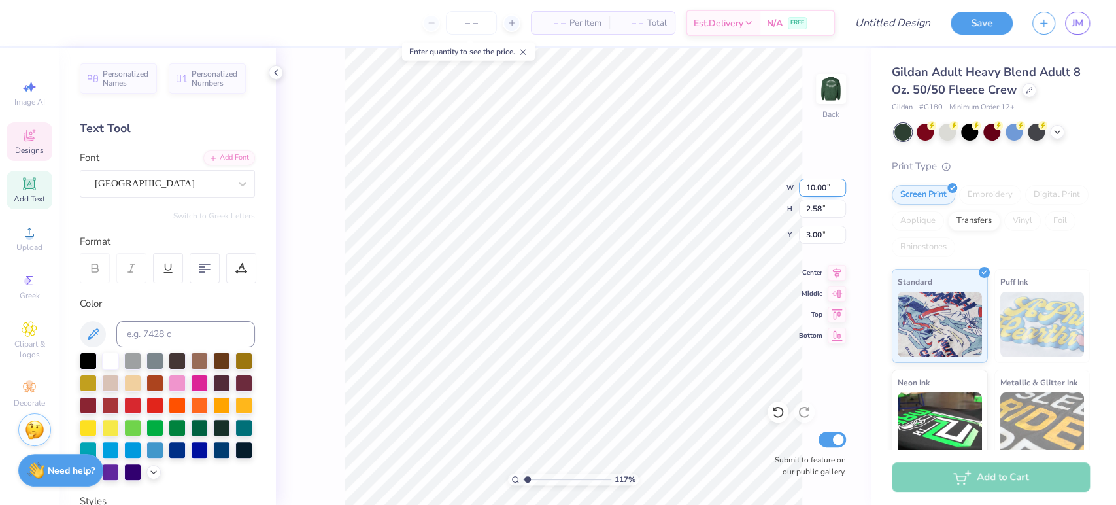
type input "1.17459509078814"
type textarea "C"
type input "1.17459509078814"
type textarea "Ca"
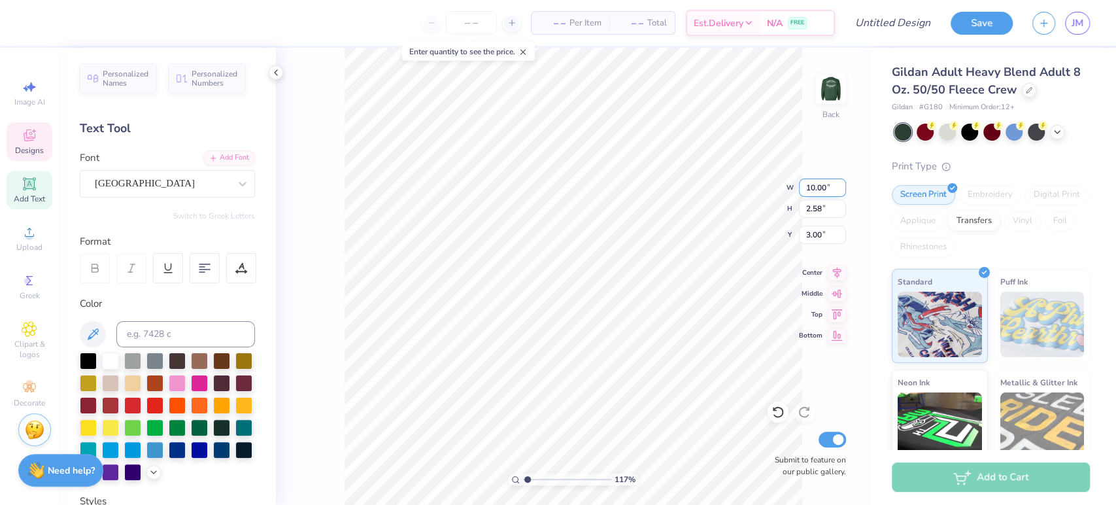
type input "1.17459509078814"
type textarea "Car"
type input "1.17459509078814"
type textarea "Cardi"
type input "1.17459509078814"
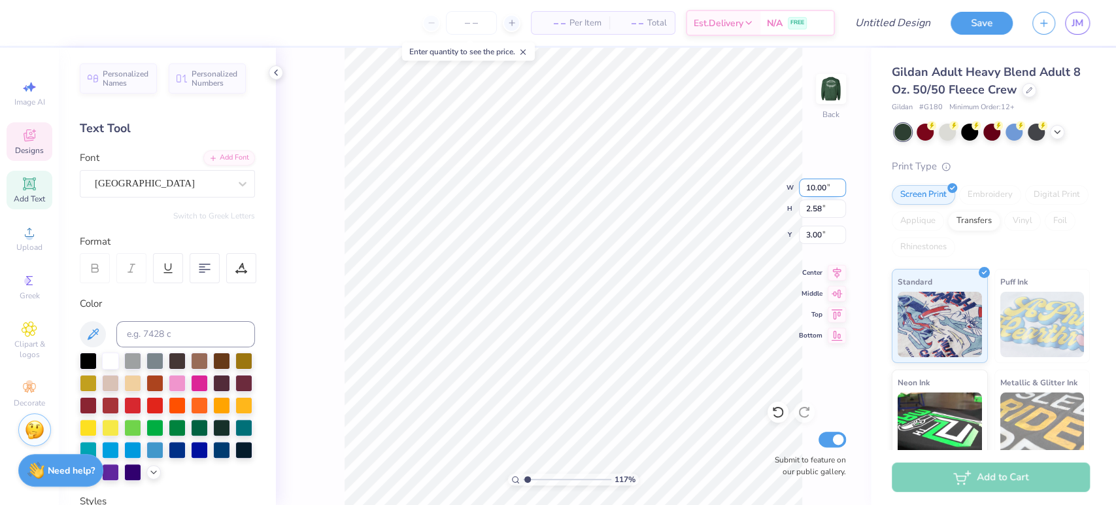
type textarea "Cardin"
type input "1.17459509078814"
type textarea "Cardina"
type input "1.17459509078814"
type textarea "Cardinal"
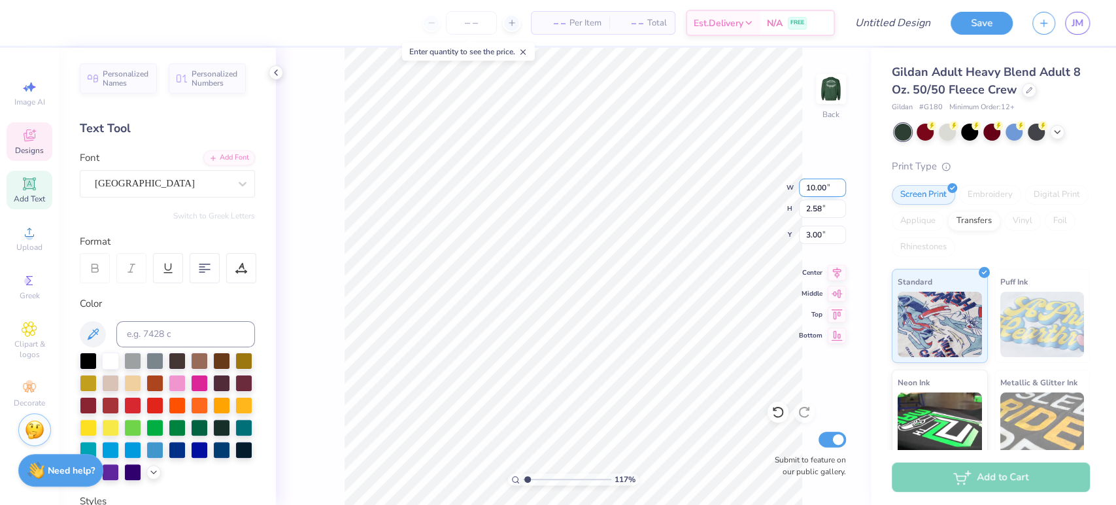
type input "1.17459509078814"
type textarea "Cardinal K"
type input "1.17459509078814"
type textarea "Cardinal Ke"
type input "1.17459509078814"
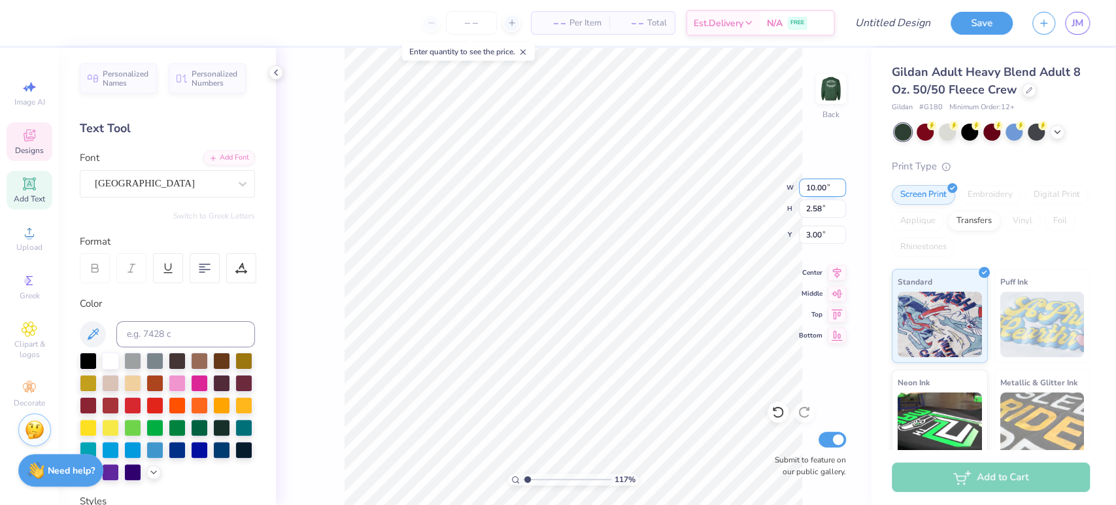
type textarea "Cardinal Key"
type input "1.17459509078814"
type textarea "Cardinal Key"
type input "1.17459509078814"
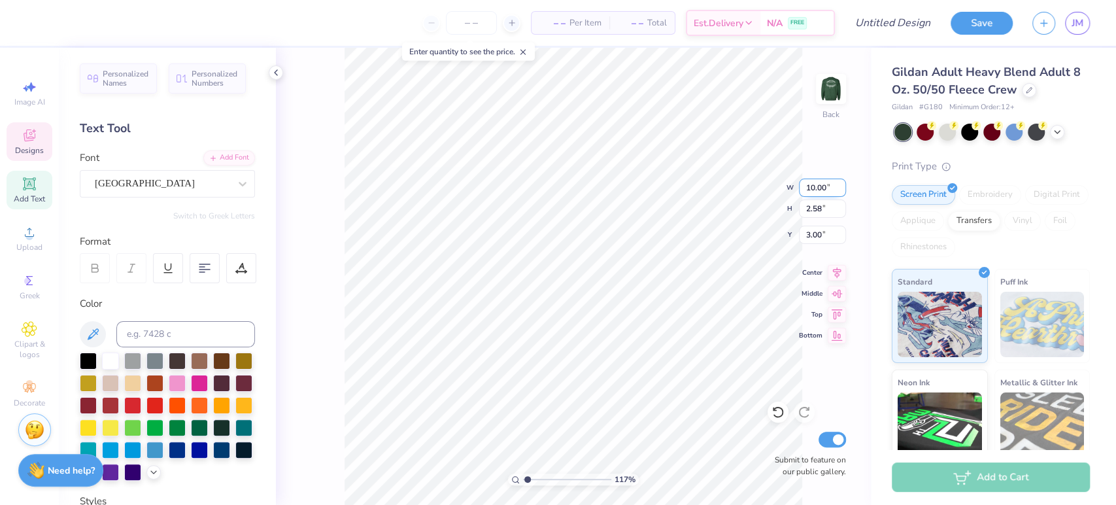
type textarea "Cardinal Key N"
type input "1.17459509078814"
type textarea "Cardinal Key Na"
type input "1.17459509078814"
type textarea "Cardinal Key Nat"
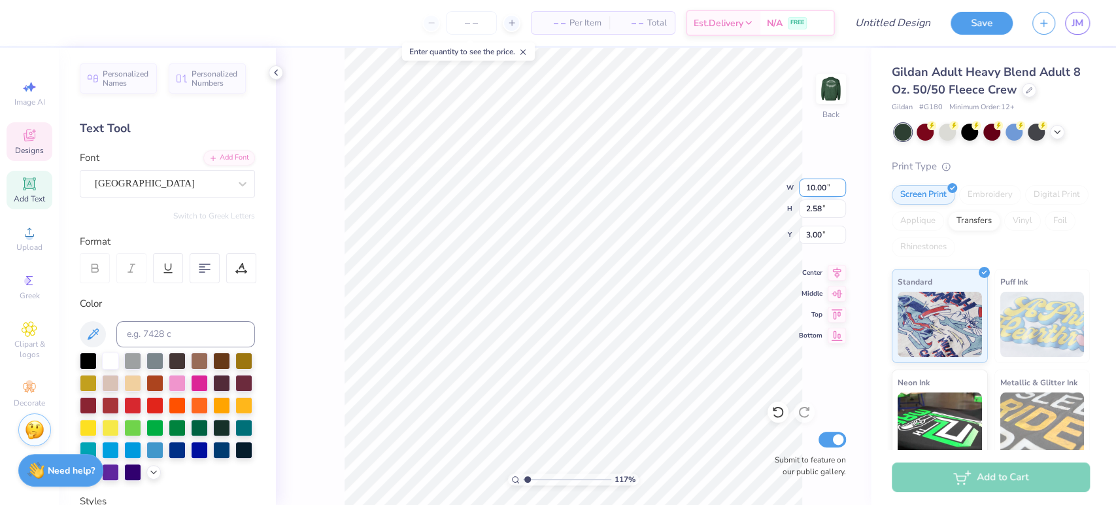
type input "1.17459509078814"
type textarea "Cardinal Key Natio"
type input "1.17459509078814"
type textarea "Cardinal Key Nation"
type input "1.17459509078814"
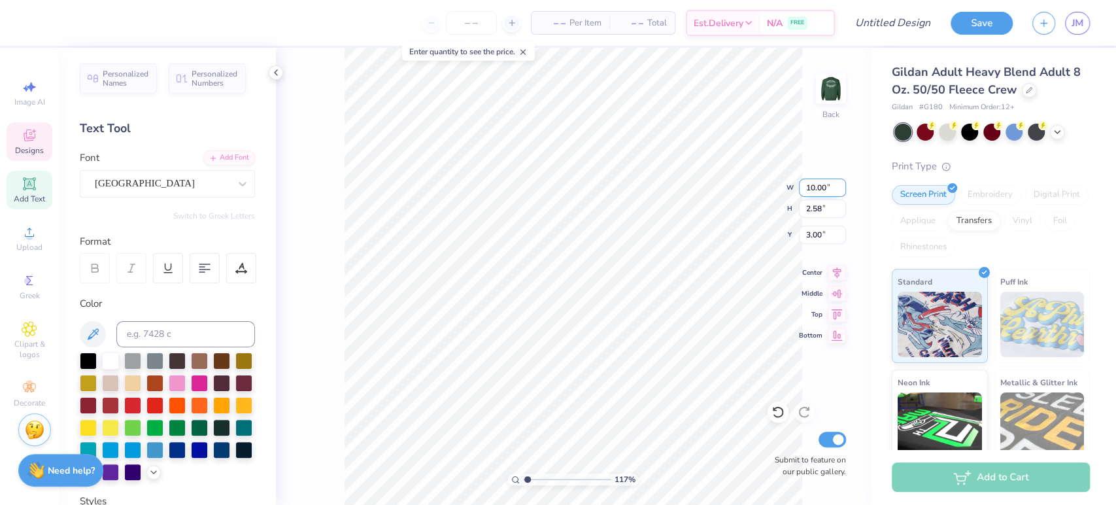
type textarea "Cardinal Key National"
type input "1.17459509078814"
type textarea "Cardinal Key National"
type input "1.17459509078814"
type textarea "Cardinal Key National H"
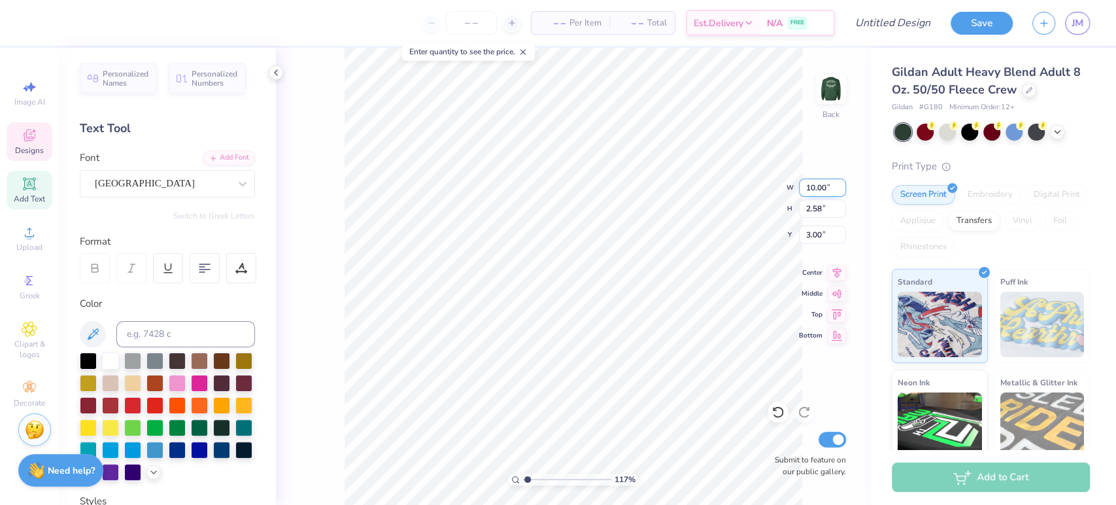
type input "1.17459509078814"
type textarea "Cardinal Key National Hon"
type input "1.17459509078814"
type textarea "Cardinal Key National Hono"
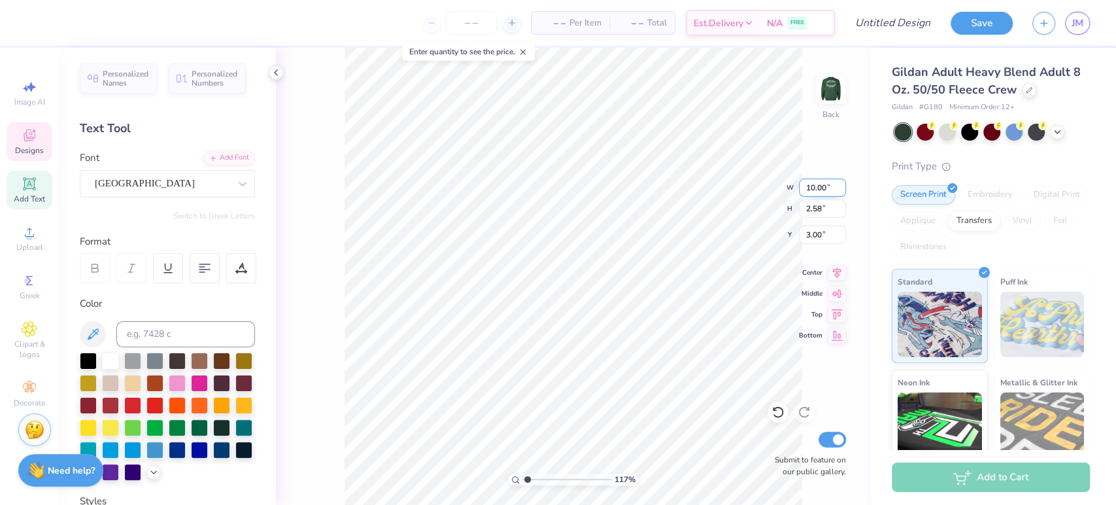
type input "1.17459509078814"
type textarea "Cardinal Key National Honor"
type input "1.17459509078814"
type textarea "Cardinal Key Nati"
type input "1.17459509078814"
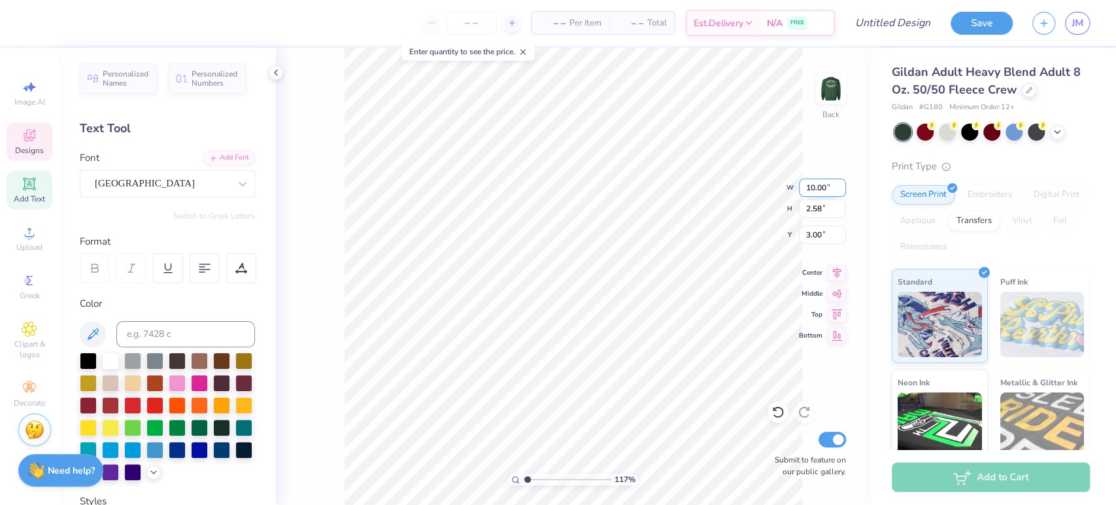
type textarea "Cardinal Key Nat"
type input "1.17459509078814"
type textarea "Cardinal Key Na"
type input "1.17459509078814"
type textarea "Cardinal Key N"
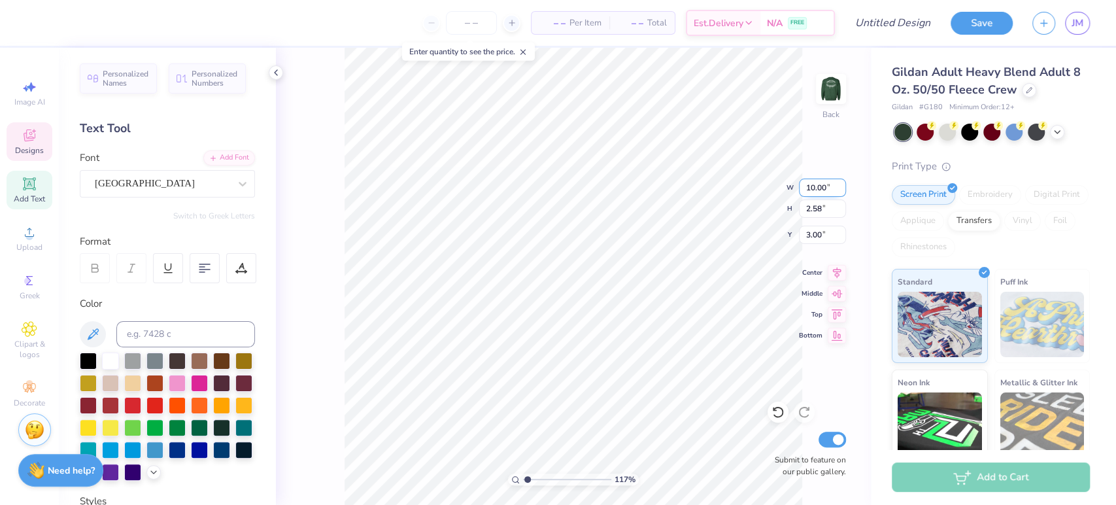
type input "1.17459509078814"
type textarea "Cardinal Key"
type input "1.17459509078814"
type textarea "Cardinal Key"
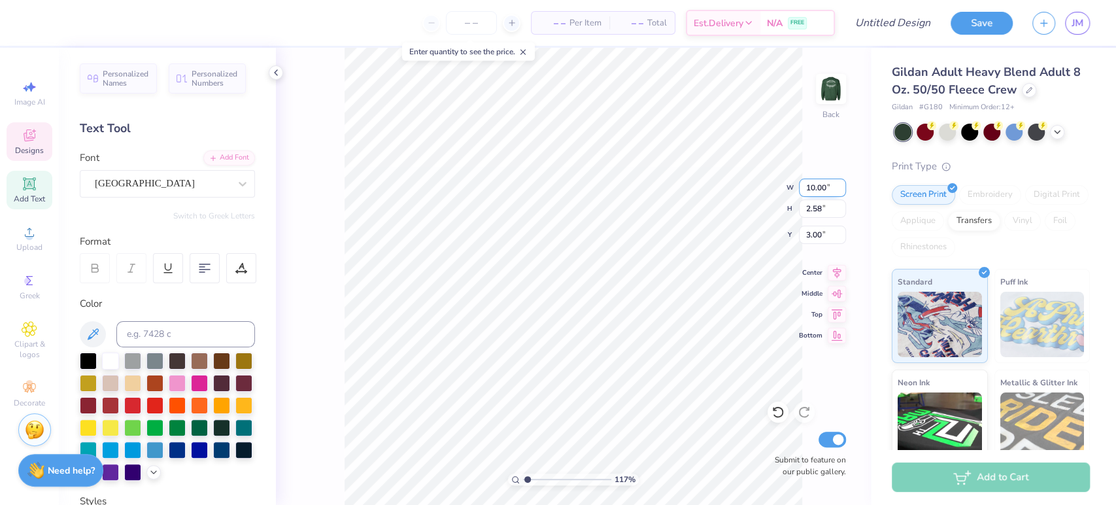
type input "1.17459509078814"
type textarea "Cardinal Key"
type input "1.17459509078814"
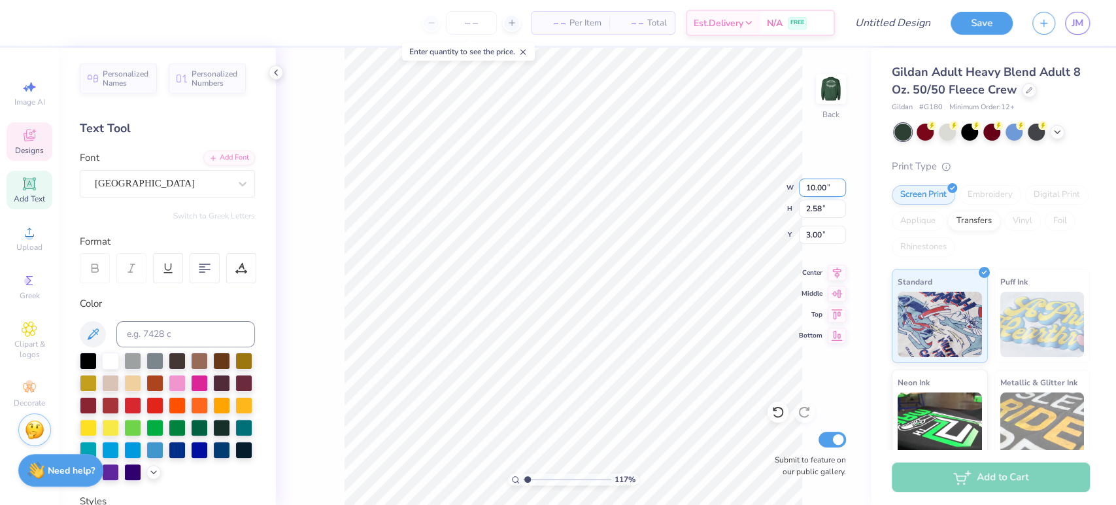
type textarea "Cardinal Key"
click at [817, 188] on input "10.00" at bounding box center [822, 187] width 47 height 18
type input "1.17459509078814"
type input "6.17"
type input "1.79"
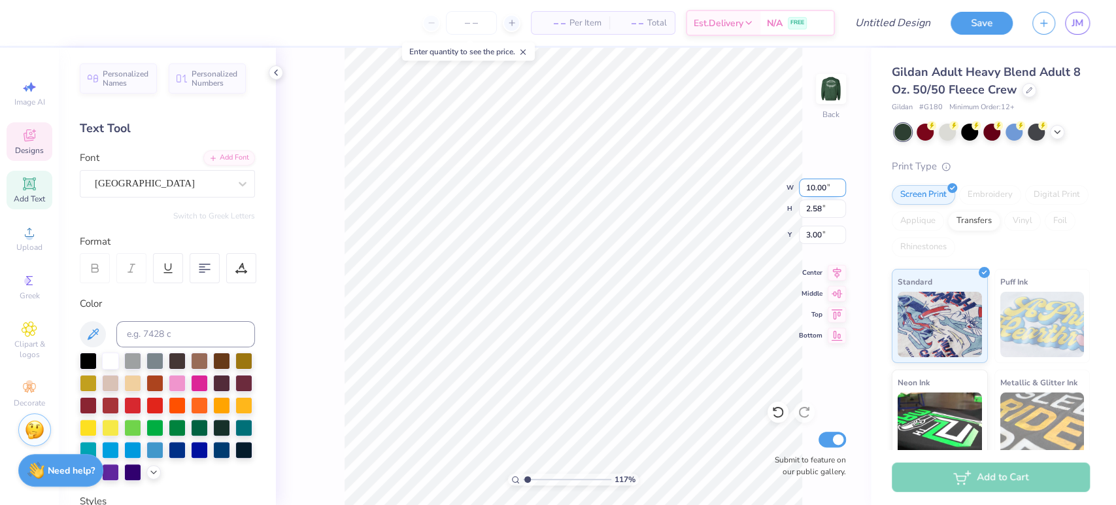
type input "3.40"
click at [780, 186] on div "117 % Back W 6.17 6.17 " H 1.79 1.79 " Y 3.40 3.40 " Center Middle Top Bottom S…" at bounding box center [573, 276] width 595 height 457
type input "1.17459509078814"
drag, startPoint x: 821, startPoint y: 187, endPoint x: 800, endPoint y: 187, distance: 20.3
click at [800, 187] on input "6.17" at bounding box center [822, 187] width 47 height 18
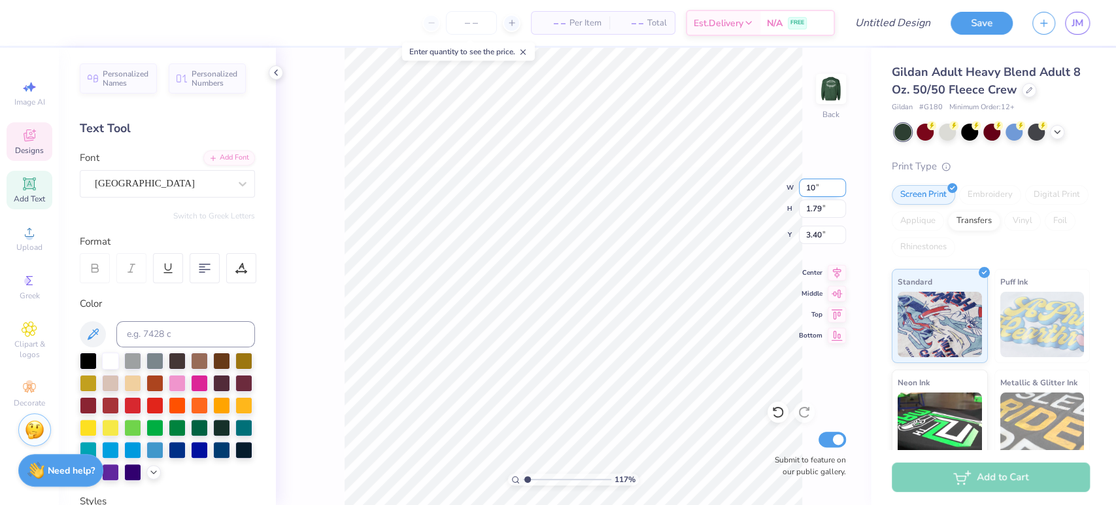
type input "10"
type input "1.17459509078814"
type input "10.00"
type input "2.89"
type input "2.84"
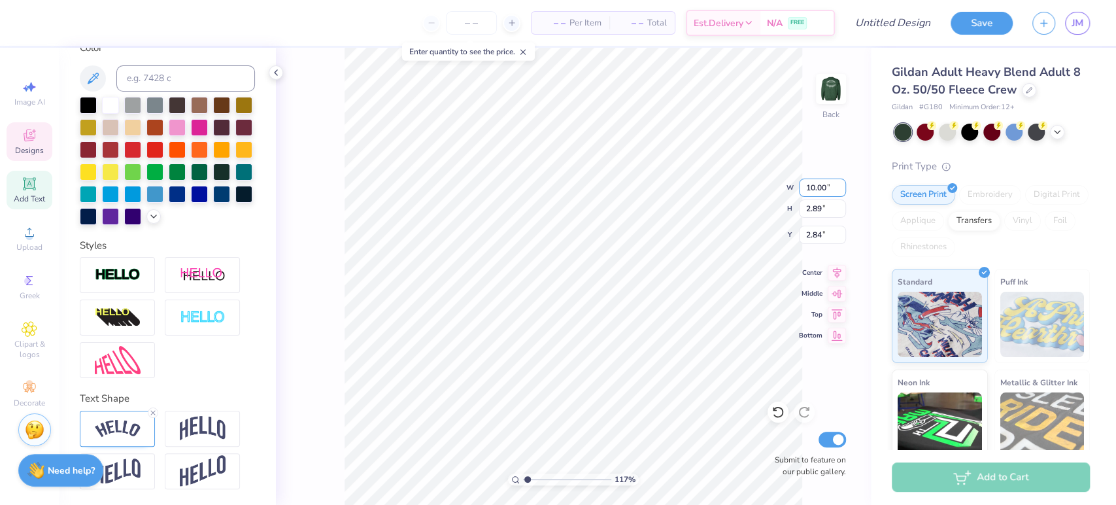
scroll to position [277, 0]
click at [205, 435] on img at bounding box center [203, 428] width 46 height 25
type input "1.17459509078814"
type input "7.84"
type input "3.02"
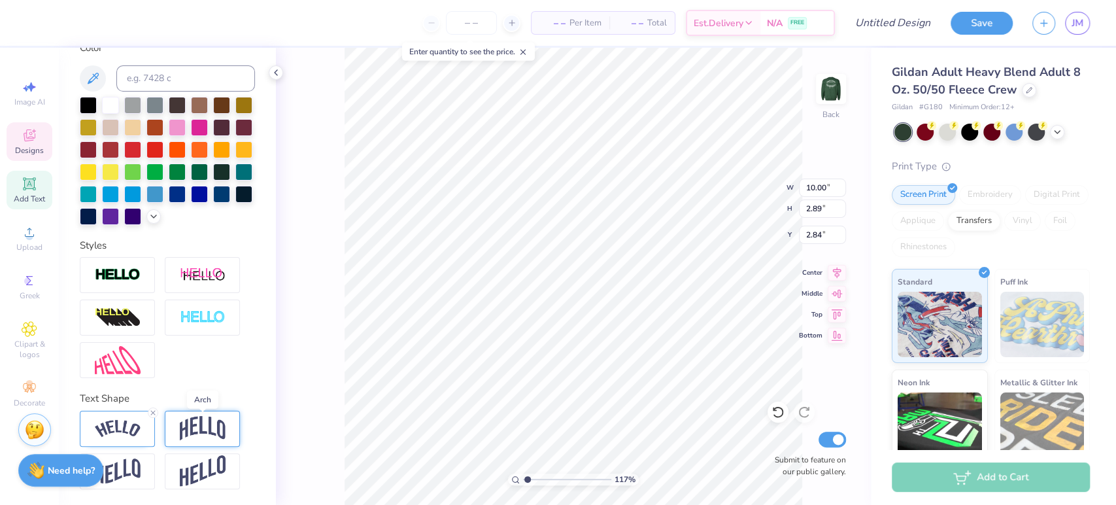
type input "3.02"
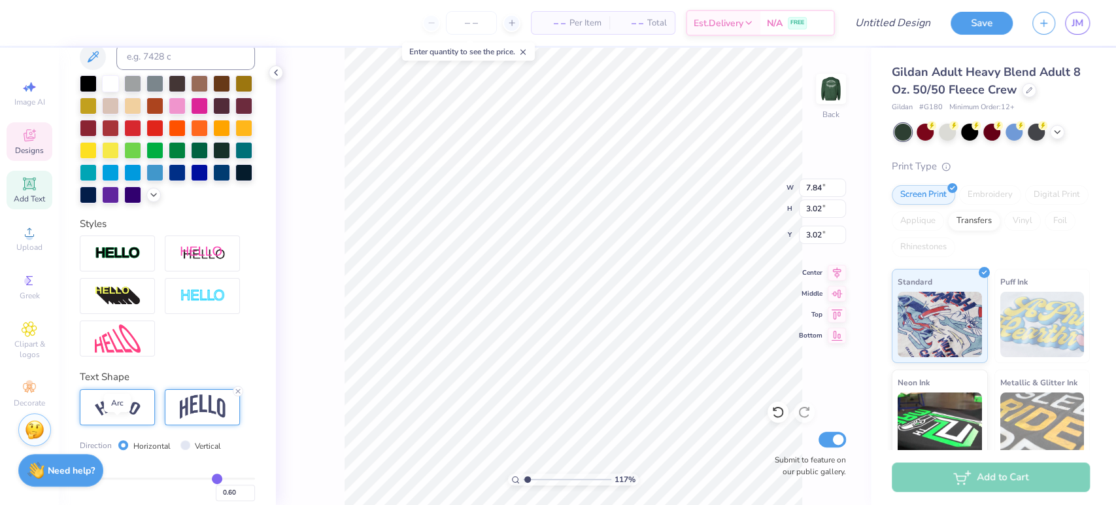
click at [114, 416] on img at bounding box center [118, 407] width 46 height 18
type input "1.17459509078814"
type input "10.00"
type input "2.89"
type input "2.84"
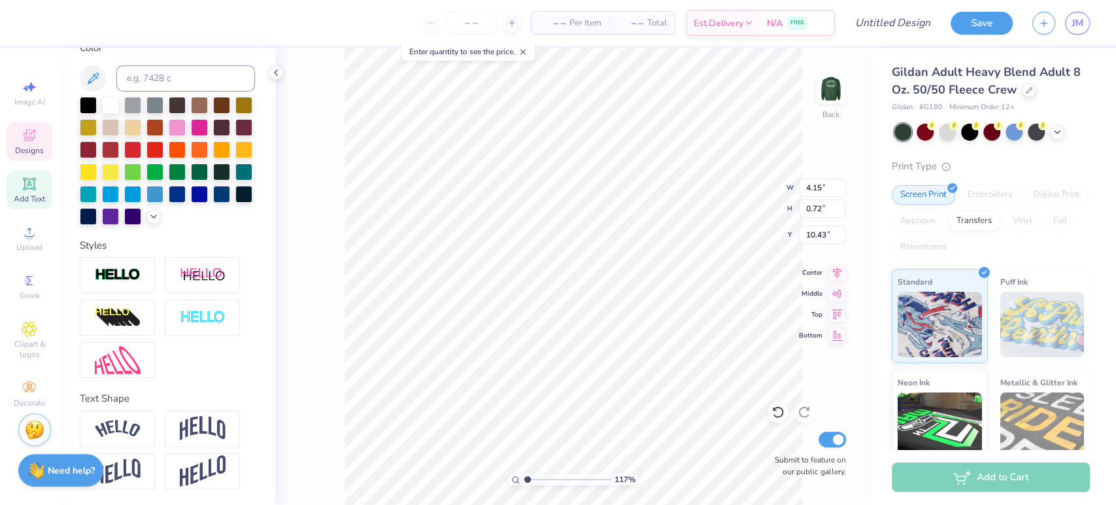
scroll to position [12, 1]
type input "1.17459509078814"
type textarea "S"
type input "1.17459509078814"
type textarea "Sp"
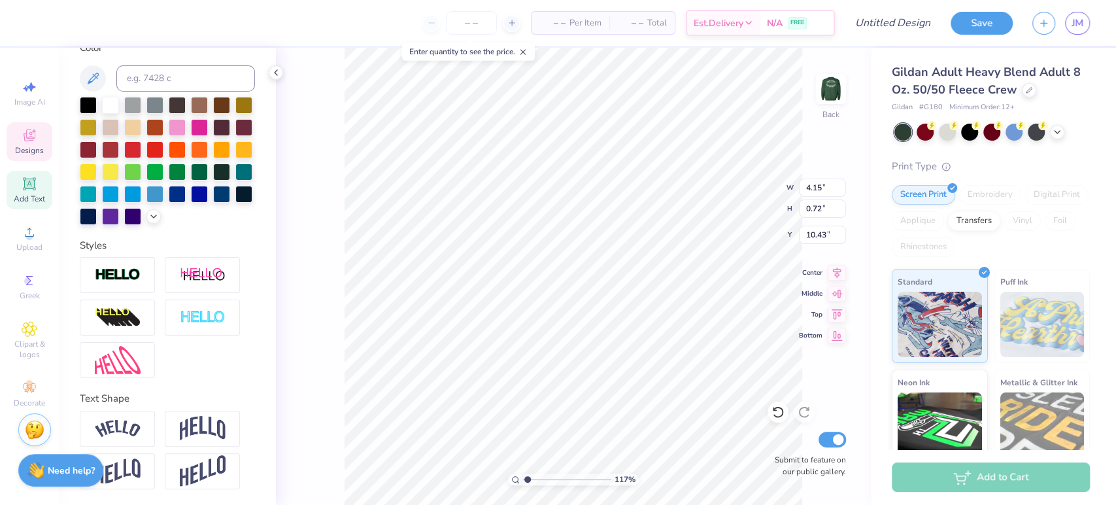
type input "1.17459509078814"
type textarea "Spe"
type input "1.17459509078814"
type textarea "Speci"
type input "1.17459509078814"
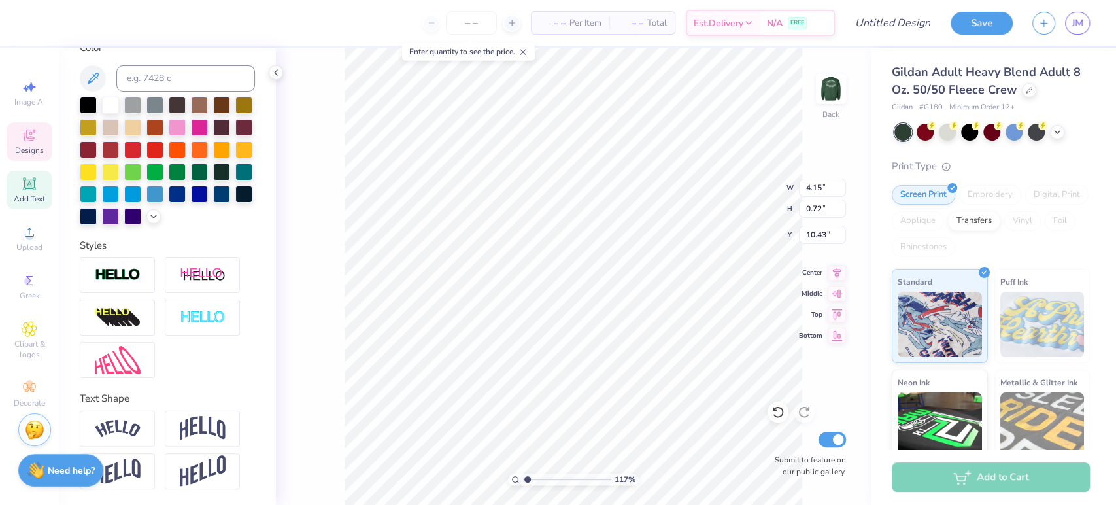
type textarea "Specia"
type input "1.17459509078814"
type textarea "Special"
type input "1.17459509078814"
type textarea "Special"
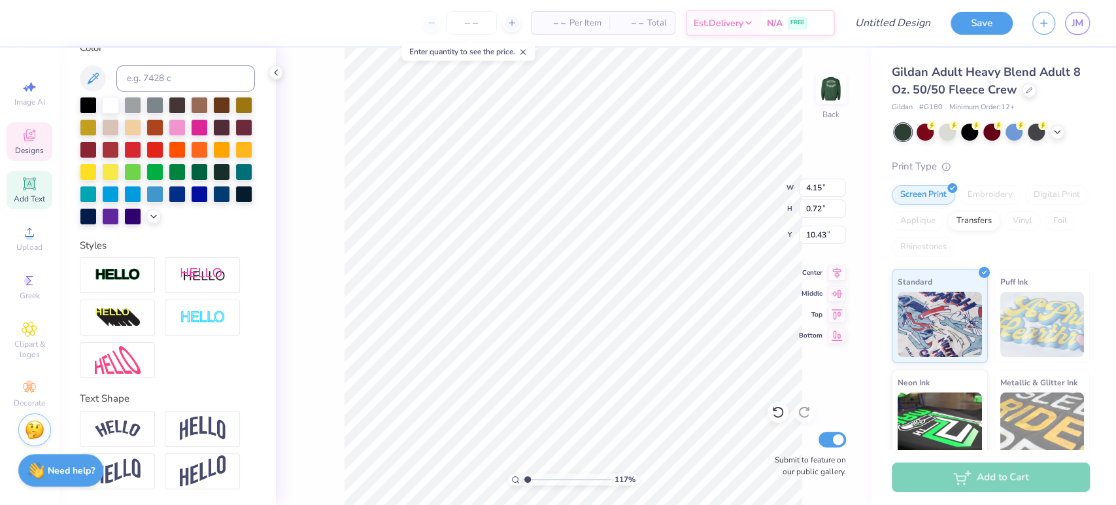
type input "1.17459509078814"
type textarea "Special M"
type input "1.17459509078814"
type textarea "Special Men"
type input "1.17459509078814"
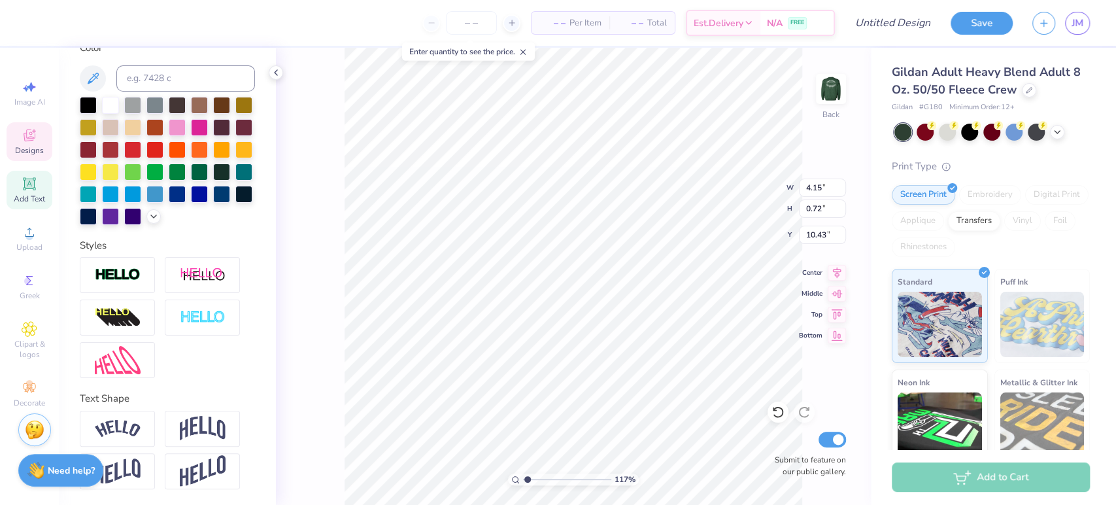
type textarea "Special Men's"
type input "1.17459509078814"
type textarea "Special Men's"
type input "1.17459509078814"
type textarea "Special Men's D"
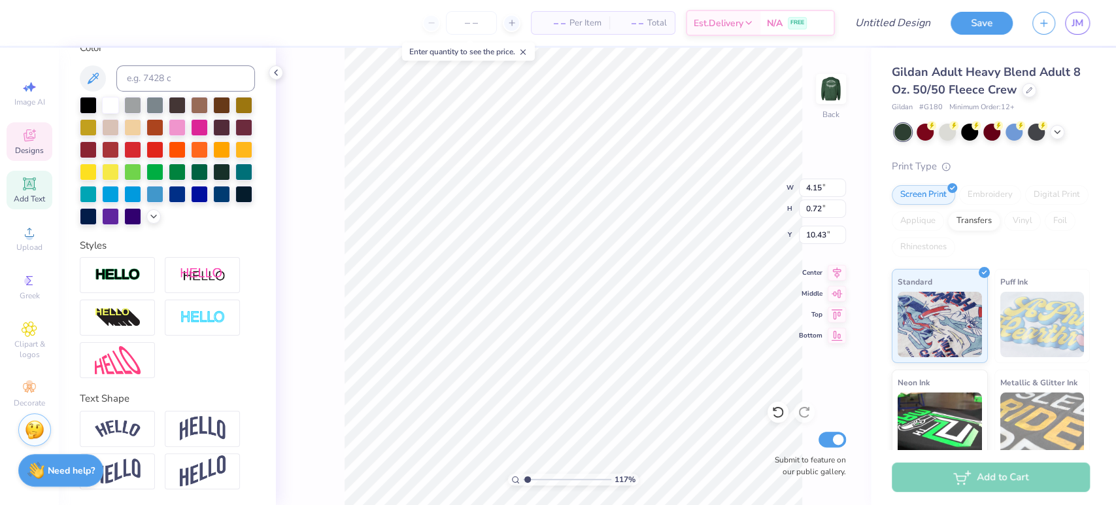
type input "1.17459509078814"
type textarea "Special Men's Da"
type input "1.17459509078814"
type textarea "Special Men's Day"
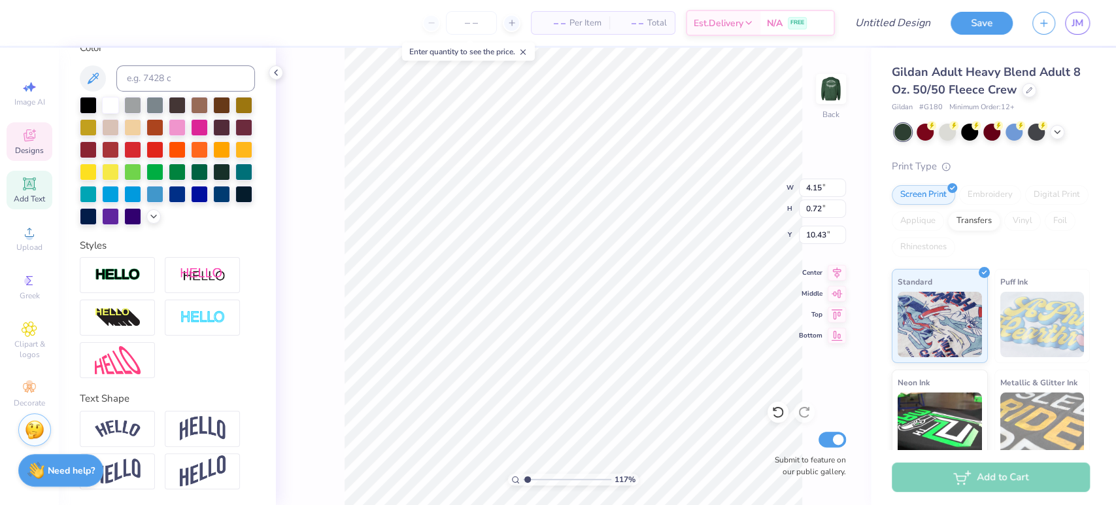
type input "1.17459509078814"
type textarea "Special Men's D"
type input "1.17459509078814"
type textarea "Special Men's"
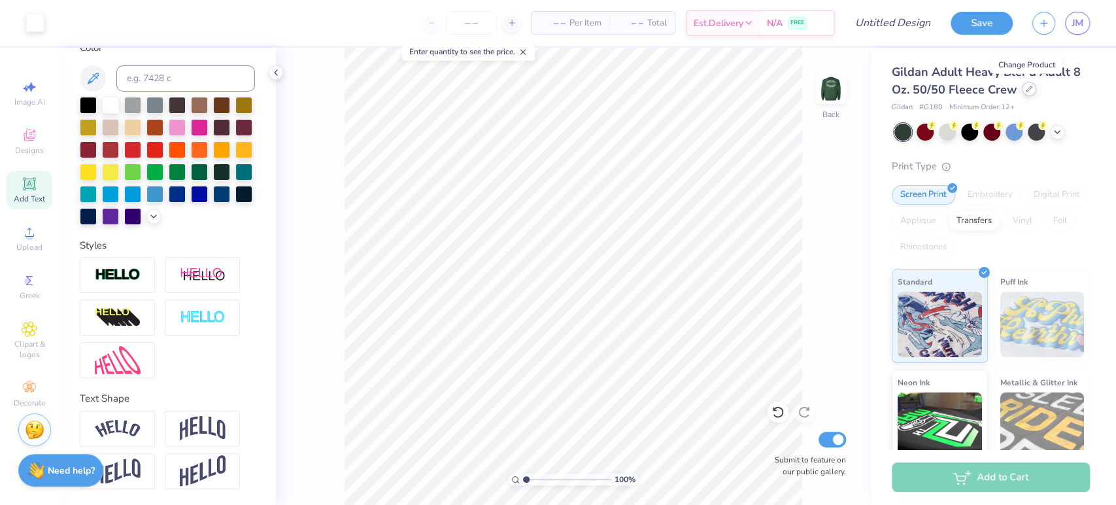
click at [1028, 91] on icon at bounding box center [1029, 89] width 7 height 7
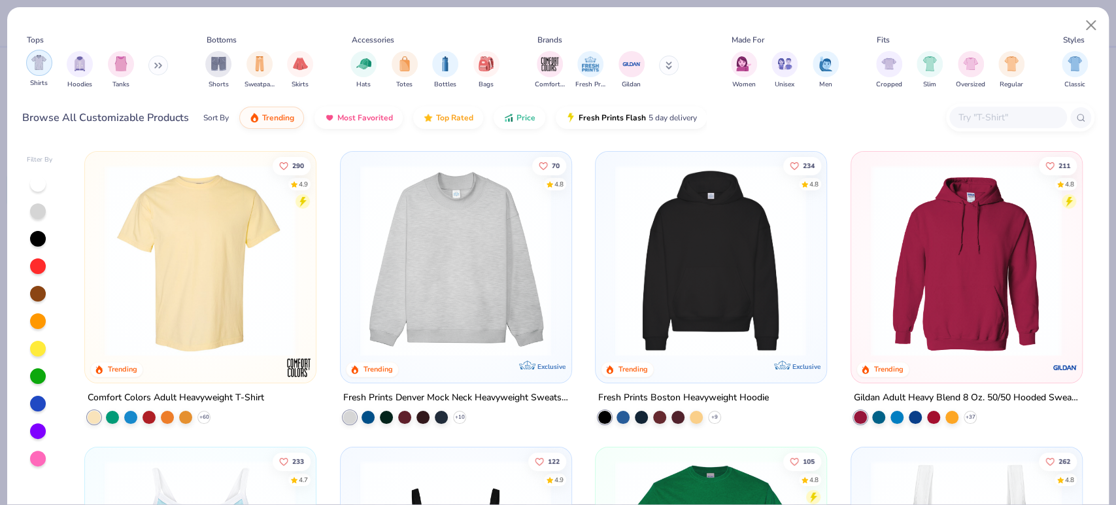
click at [46, 56] on img "filter for Shirts" at bounding box center [38, 62] width 15 height 15
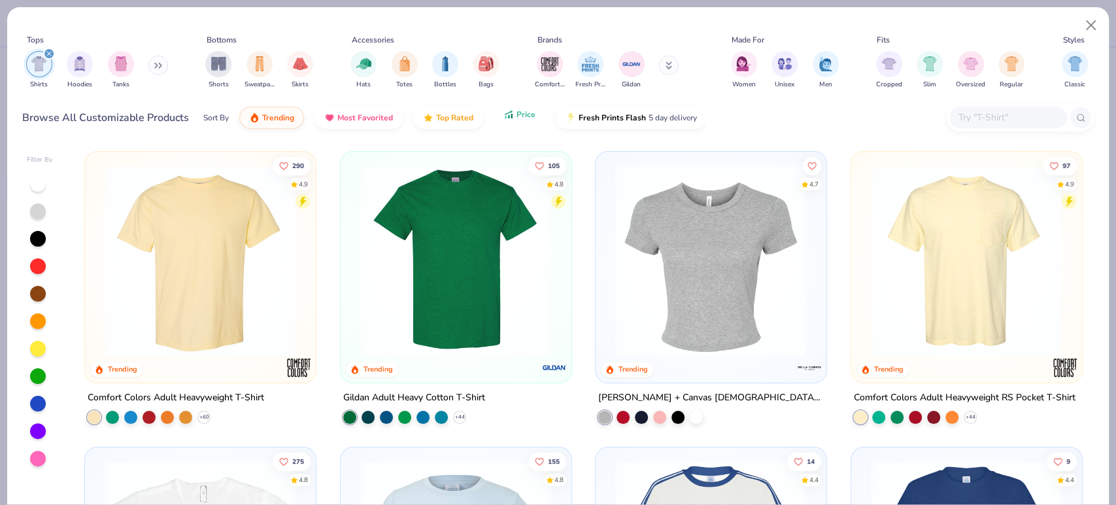
click at [523, 121] on button "Price" at bounding box center [520, 114] width 52 height 22
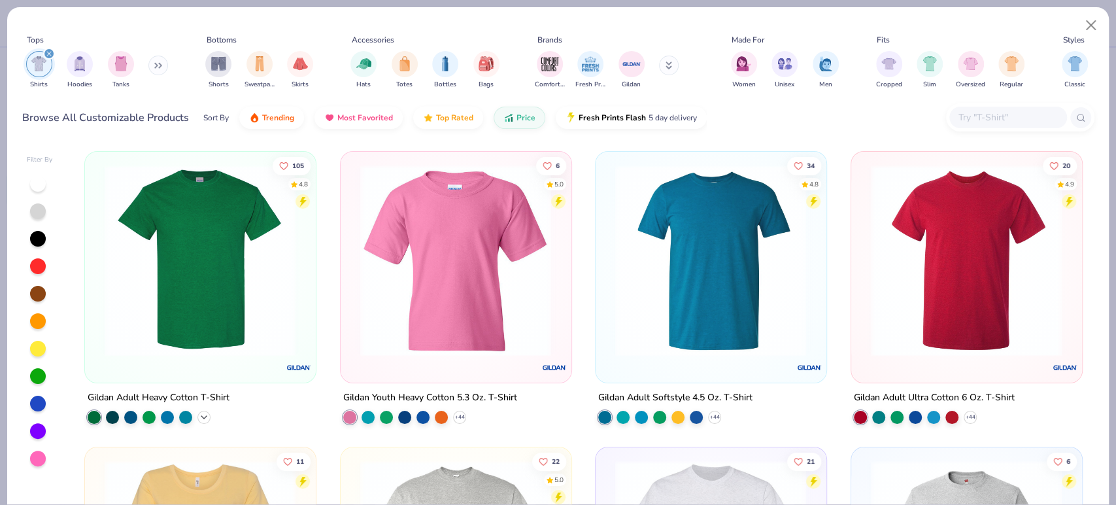
click at [201, 413] on icon at bounding box center [204, 416] width 10 height 10
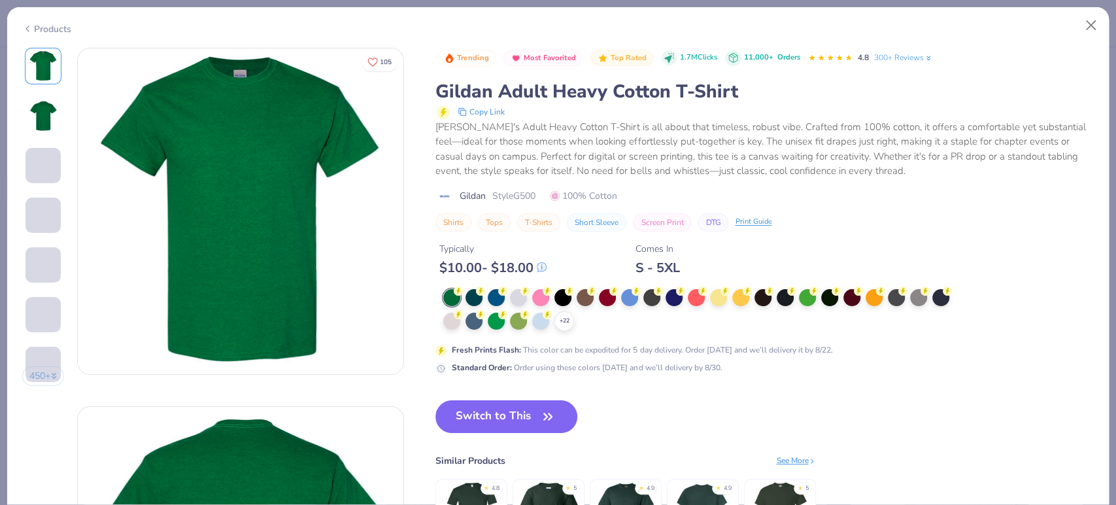
scroll to position [25, 0]
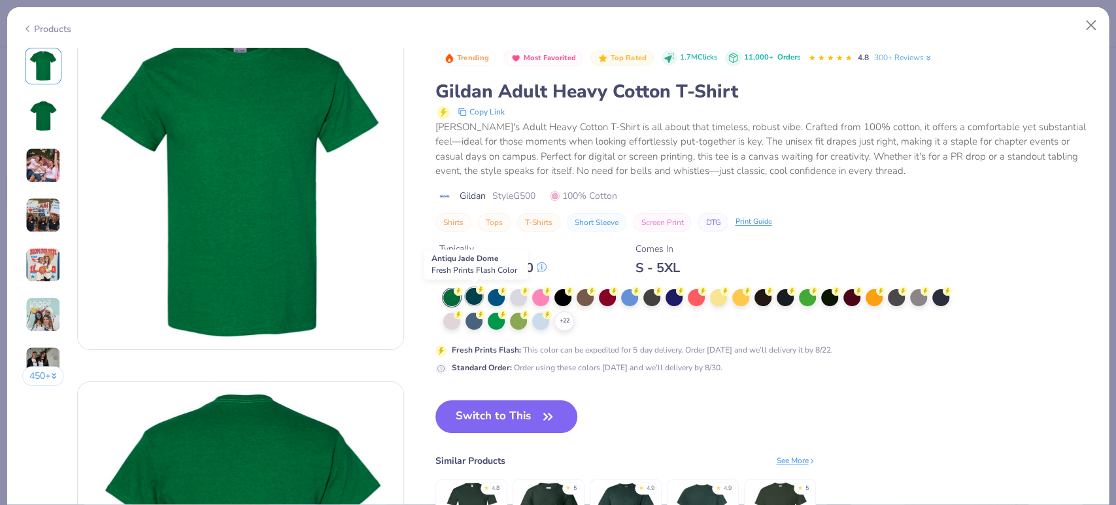
click at [472, 299] on div at bounding box center [474, 296] width 17 height 17
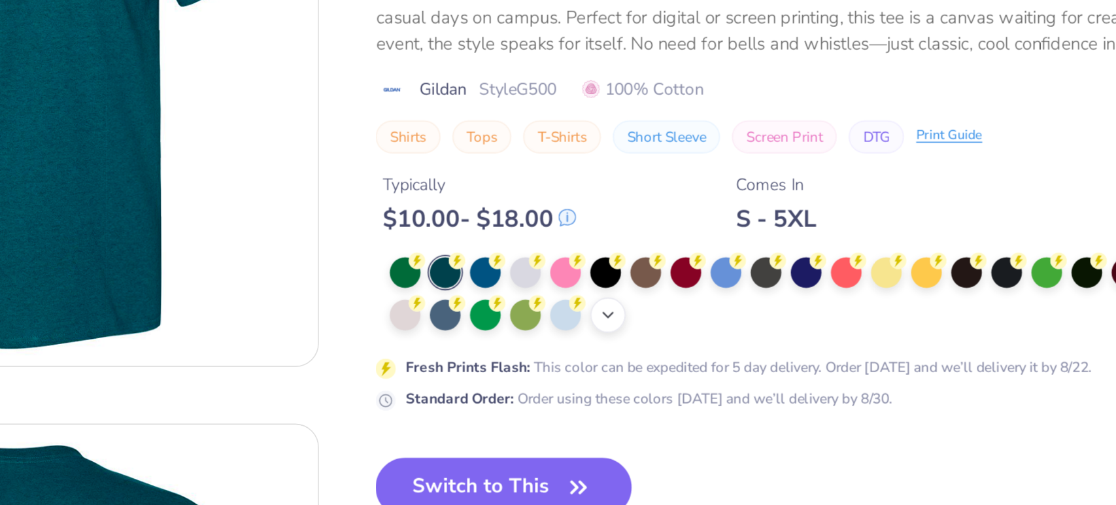
click at [561, 322] on icon at bounding box center [564, 321] width 10 height 10
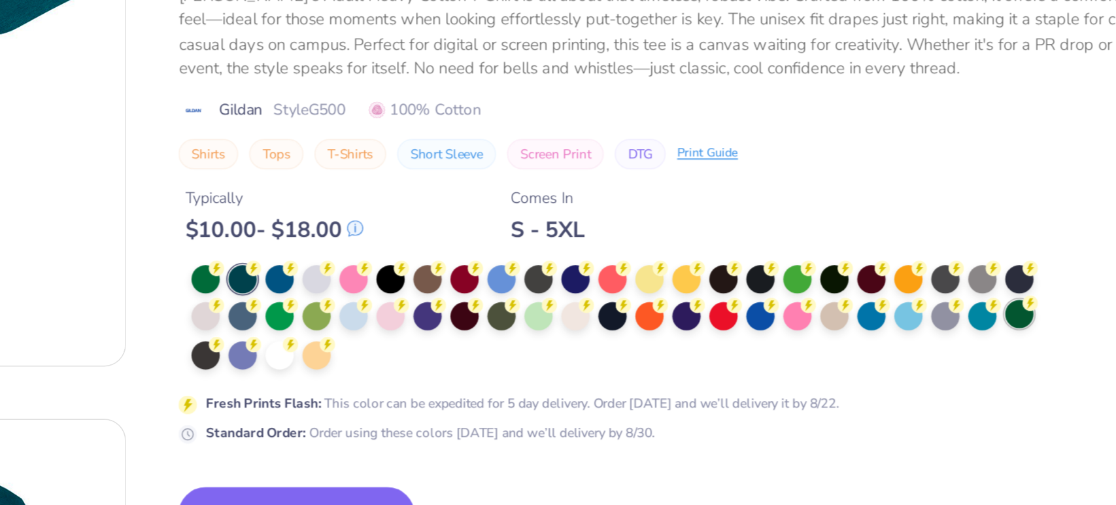
click at [938, 319] on div at bounding box center [940, 318] width 17 height 17
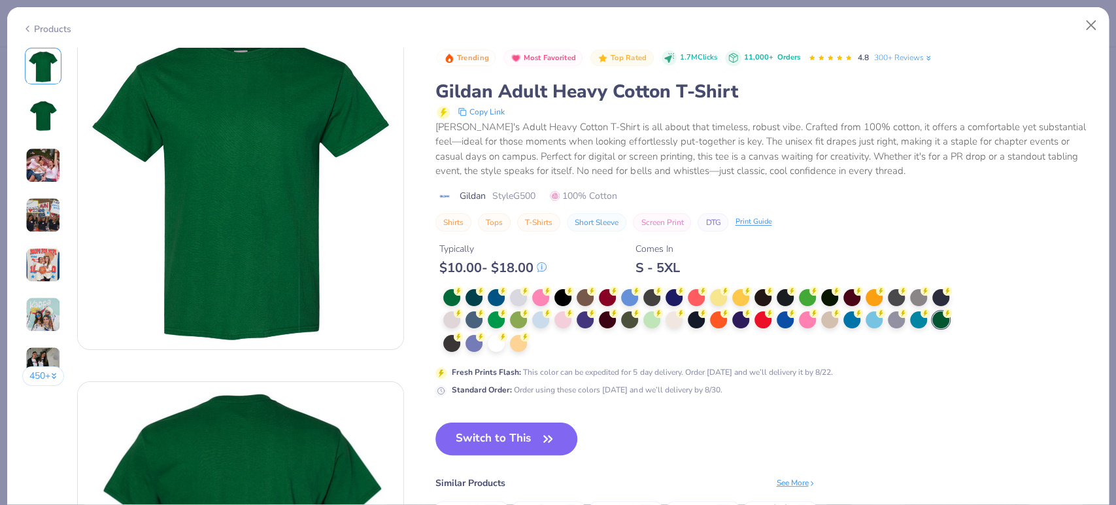
scroll to position [22, 0]
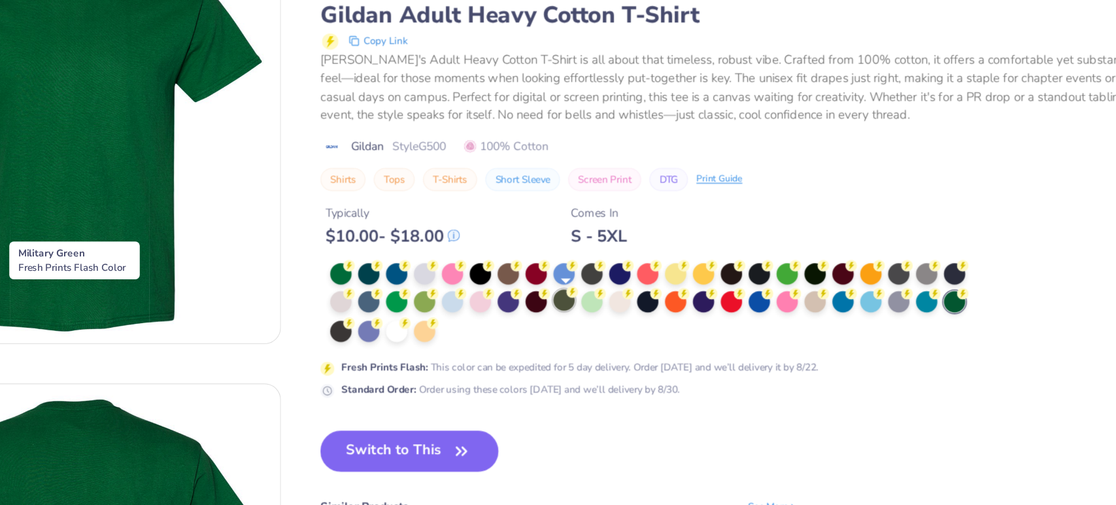
click at [630, 320] on div at bounding box center [629, 318] width 17 height 17
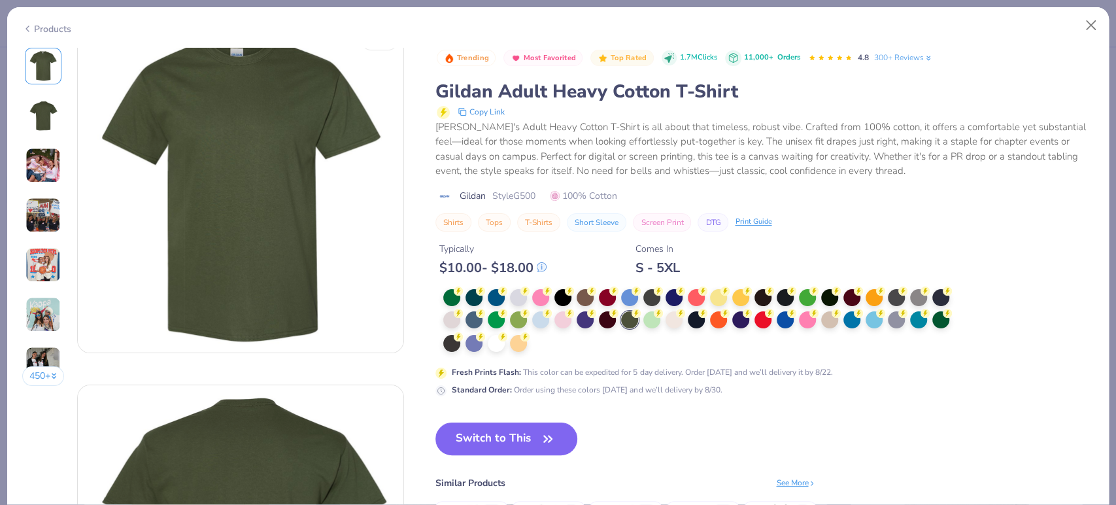
drag, startPoint x: 630, startPoint y: 320, endPoint x: 541, endPoint y: 204, distance: 145.9
click at [541, 204] on div "Trending Most Favorited Top Rated 1.7M Clicks 11,000+ Orders 4.8 300+ Reviews G…" at bounding box center [764, 222] width 658 height 348
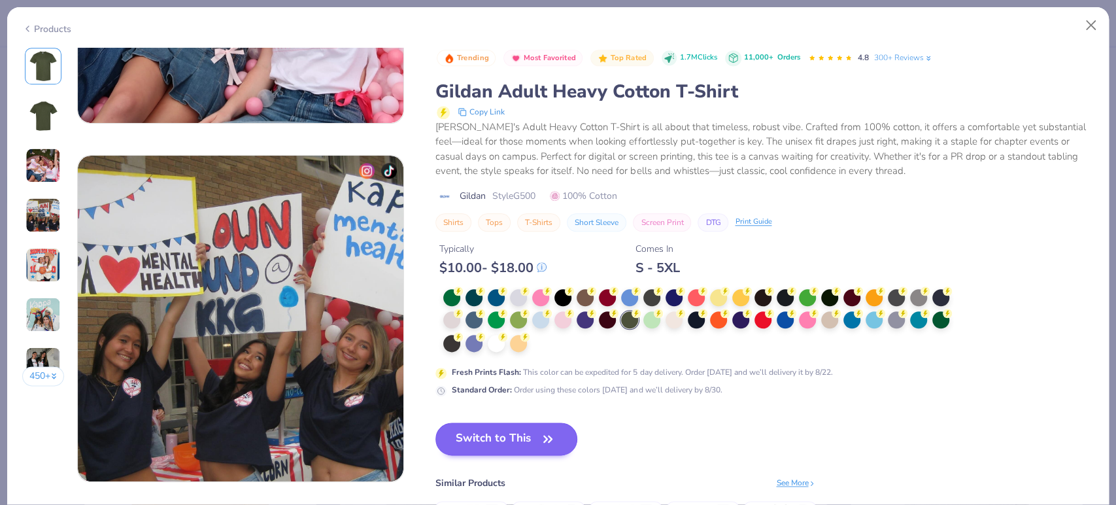
scroll to position [972, 0]
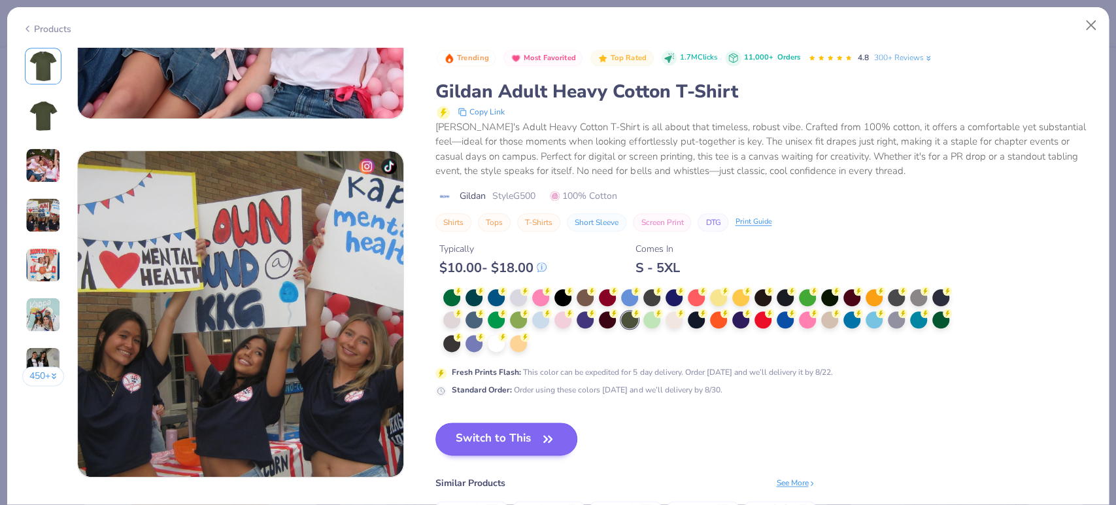
click at [503, 444] on button "Switch to This" at bounding box center [506, 438] width 142 height 33
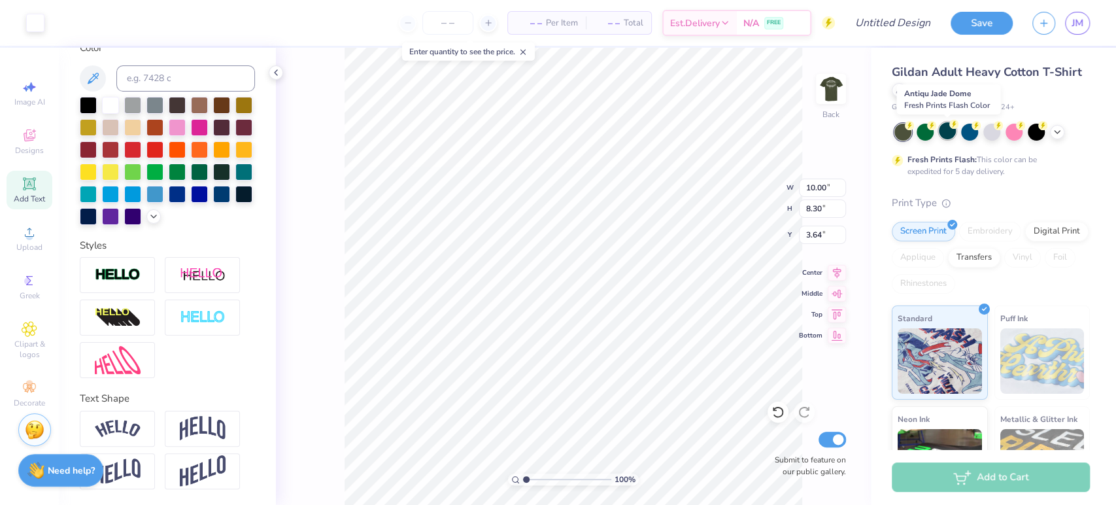
click at [941, 133] on div at bounding box center [947, 130] width 17 height 17
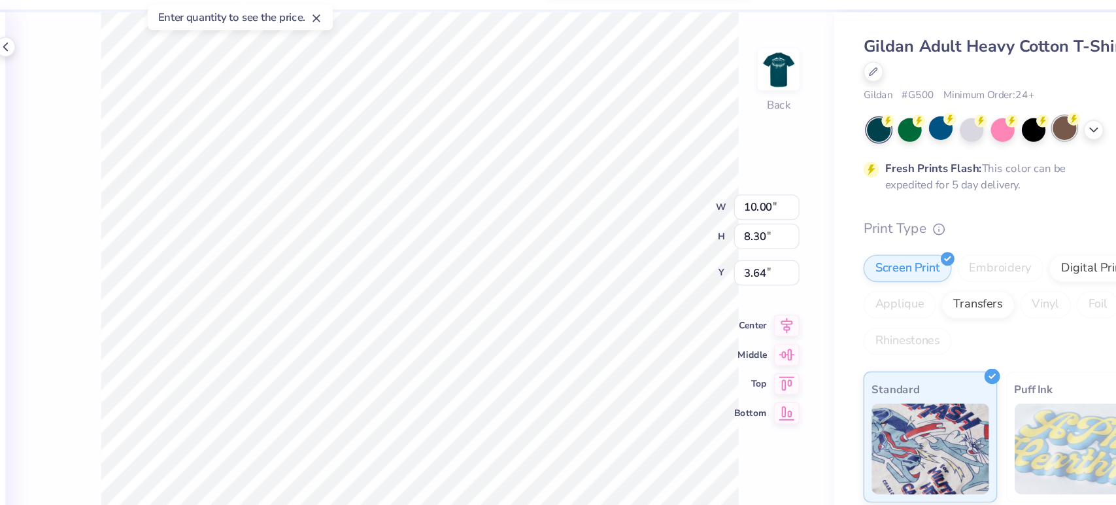
click at [1036, 131] on div at bounding box center [1036, 130] width 17 height 17
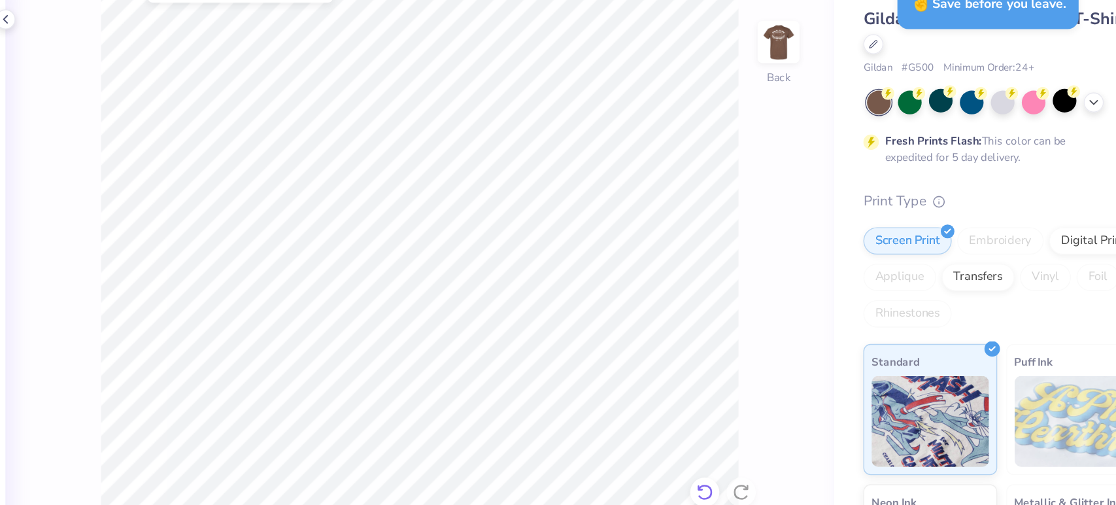
click at [776, 406] on icon at bounding box center [778, 411] width 13 height 13
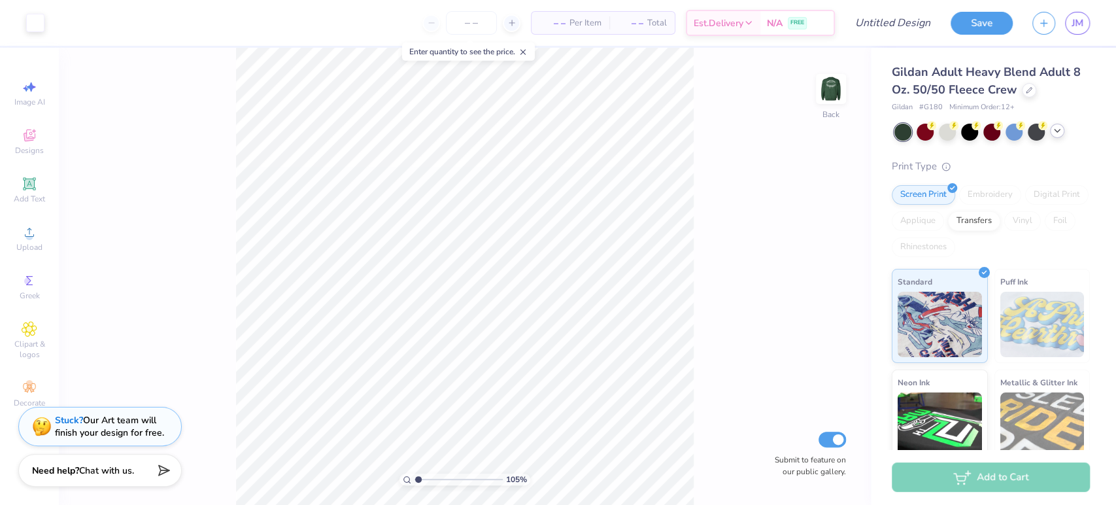
click at [1054, 130] on icon at bounding box center [1057, 131] width 10 height 10
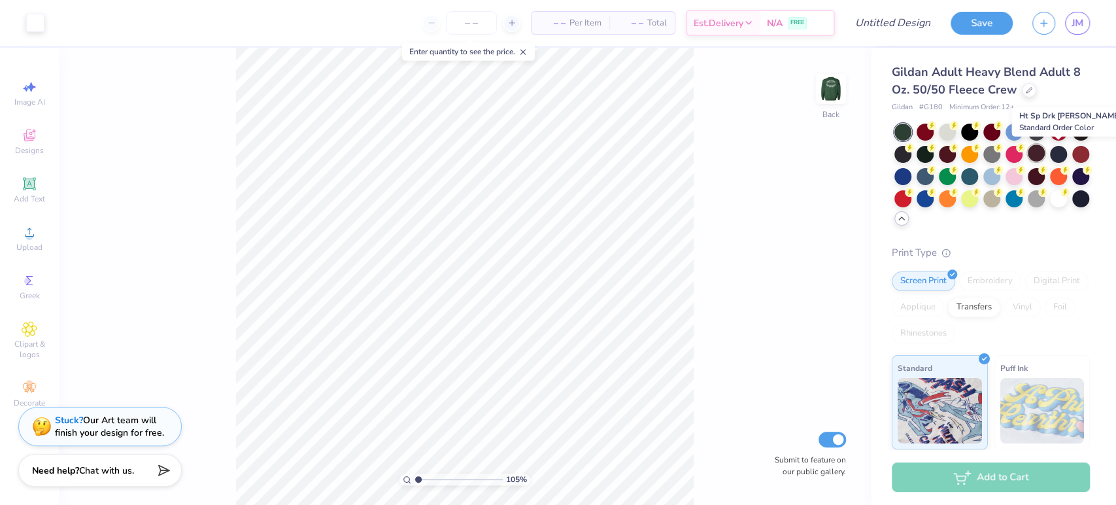
click at [1045, 152] on div at bounding box center [1036, 152] width 17 height 17
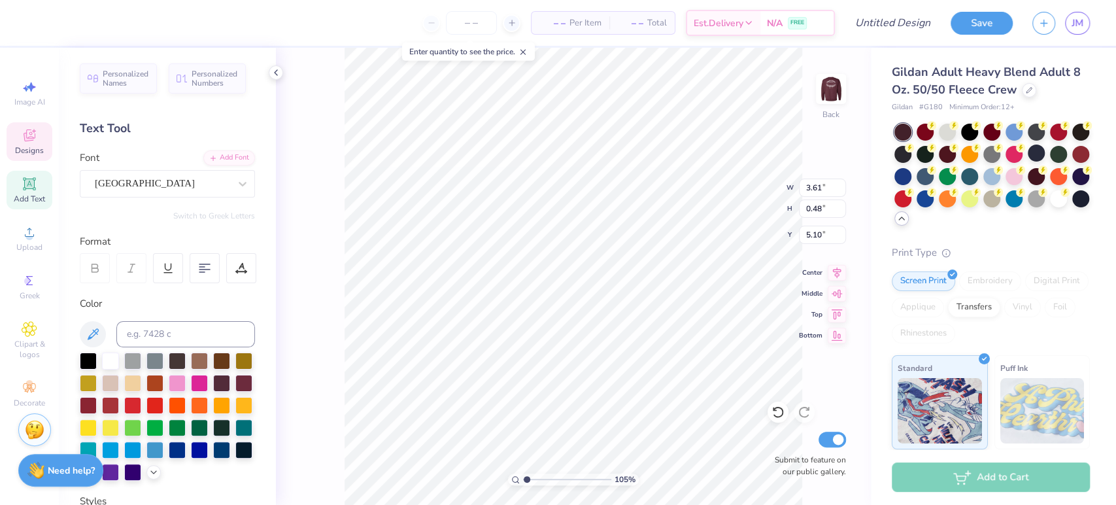
scroll to position [12, 5]
type input "1.04985395873344"
type textarea "Sp"
type input "1.04985395873344"
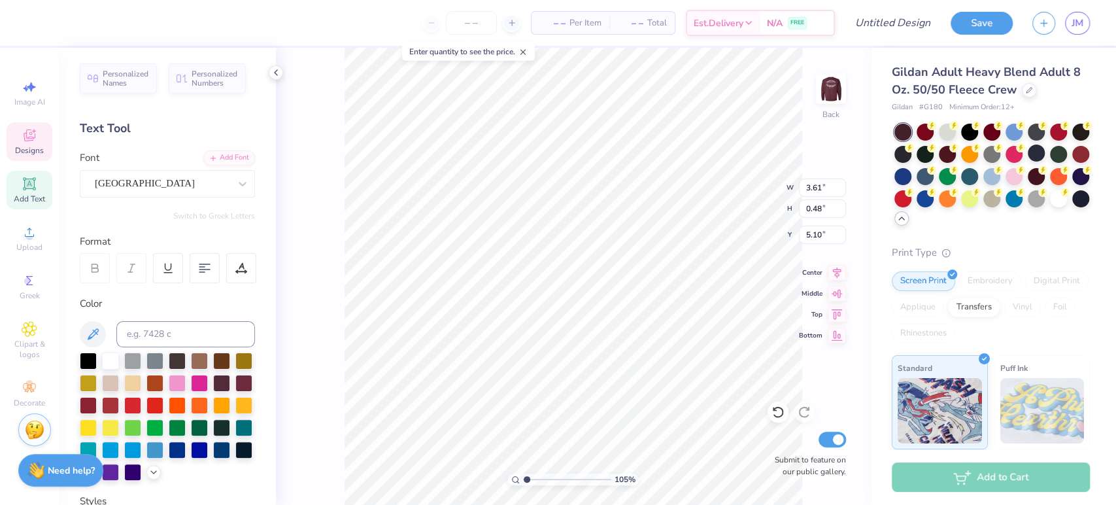
type textarea "Spe"
type input "1.04985395873344"
type textarea "Spec"
type input "1.04985395873344"
type textarea "Speci"
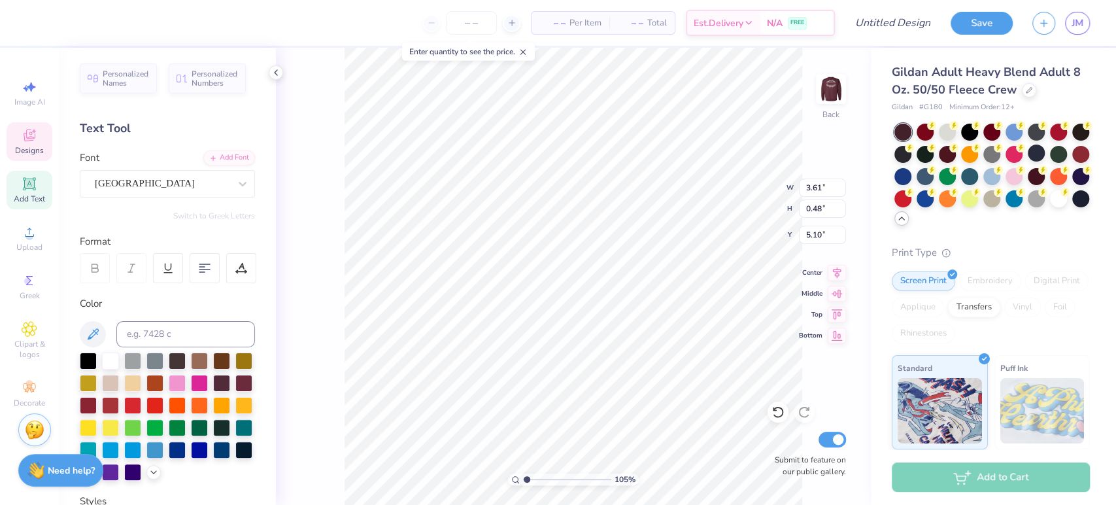
type input "1.04985395873344"
type textarea "Specia"
type input "1.04985395873344"
type textarea "Special"
type input "1.04985395873344"
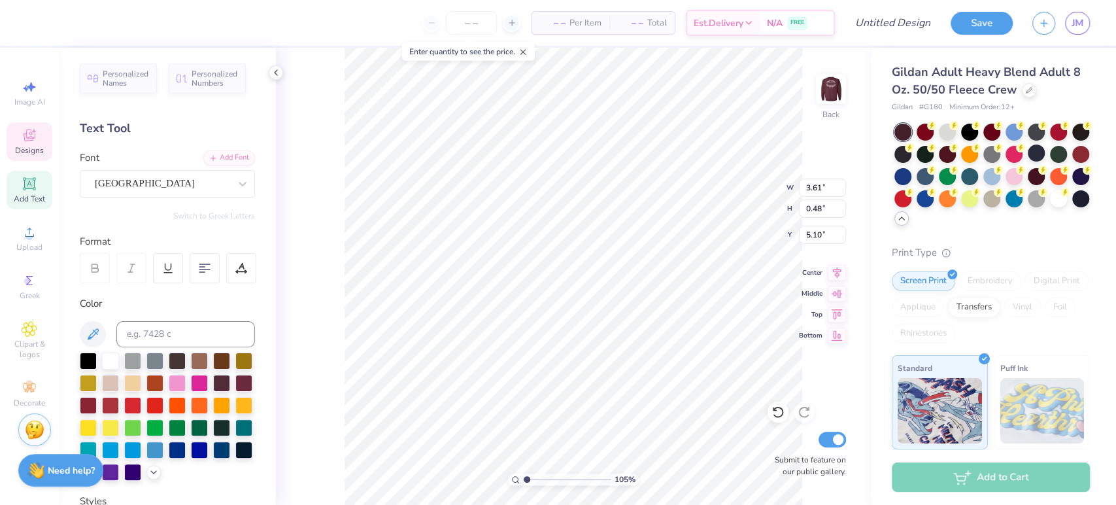
type textarea "Special"
type input "1.04985395873344"
type textarea "Special M"
type input "1.04985395873344"
type textarea "Special Men"
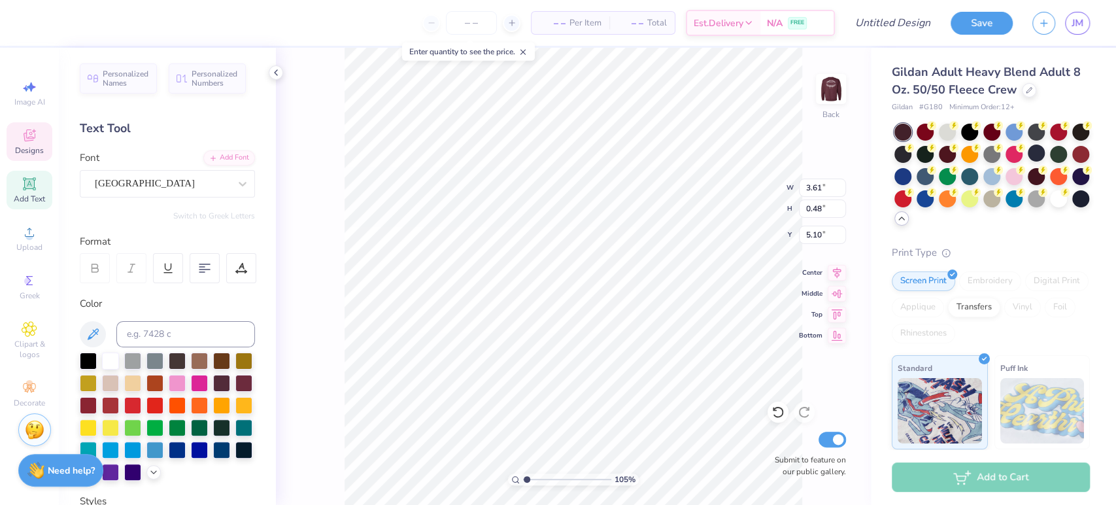
type input "1.04985395873344"
type textarea "Special Men's"
type input "1.04985395873344"
type textarea "Special Men's"
type input "1.04985395873344"
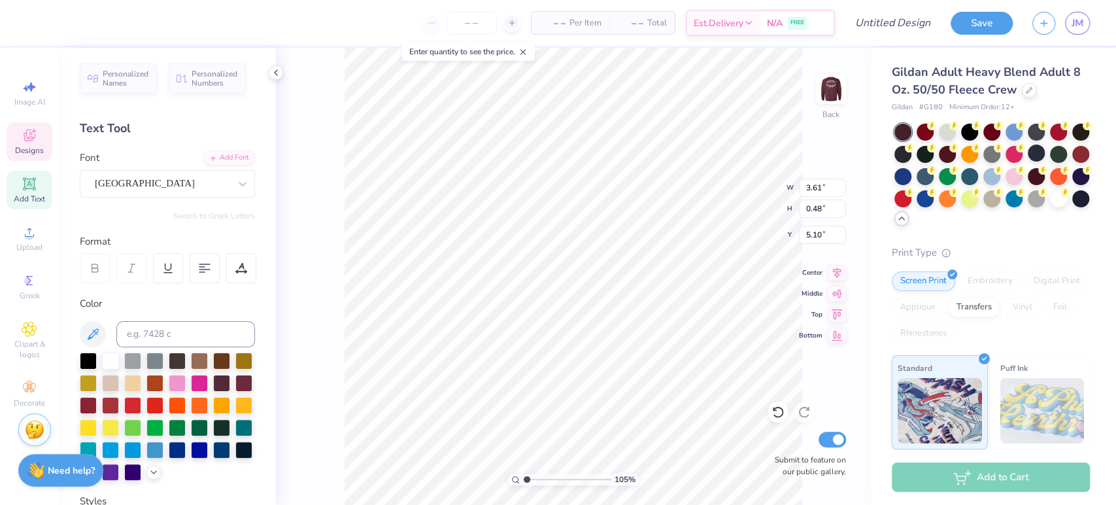
type textarea "Special Men's D"
type input "1.04985395873344"
type textarea "Special Men's Da"
type input "1.04985395873344"
type textarea "Special Men's Day"
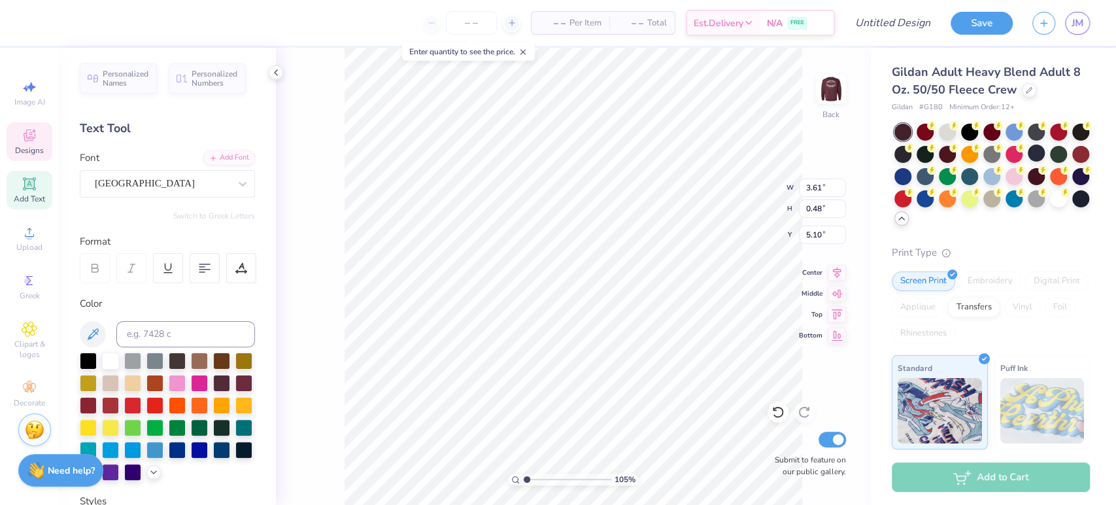
type input "1.04985395873344"
type input "2.95"
type input "1.42"
type input "3.22"
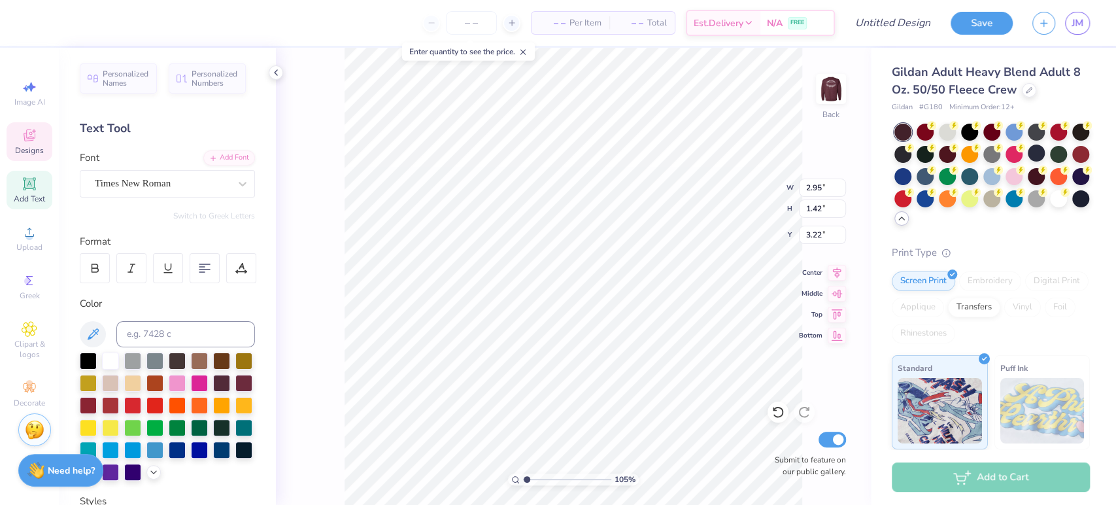
type input "1.04985395873344"
type textarea "C"
type input "1.04985395873344"
type textarea "CK"
click at [1026, 92] on div at bounding box center [1029, 89] width 14 height 14
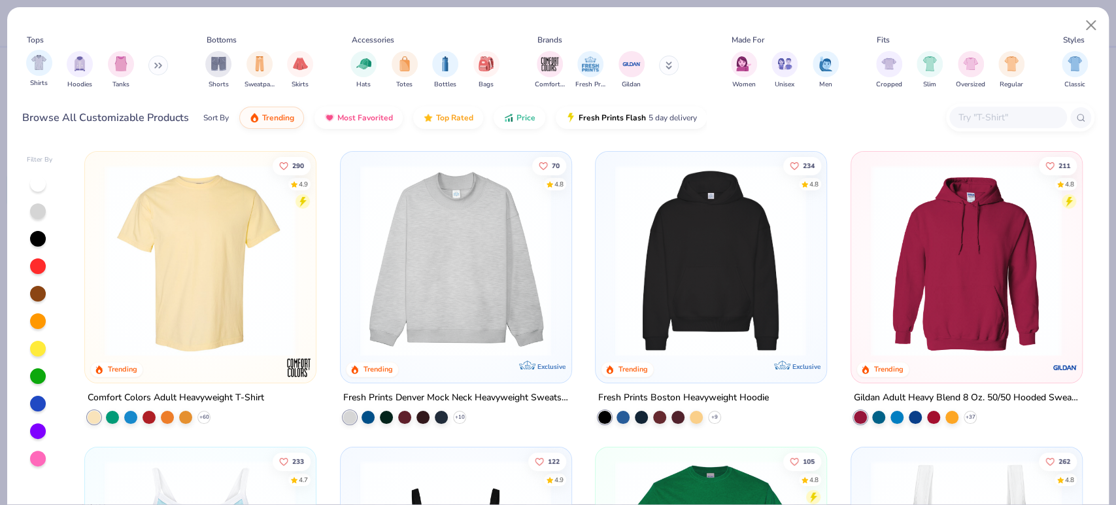
click at [35, 80] on span "Shirts" at bounding box center [39, 83] width 18 height 10
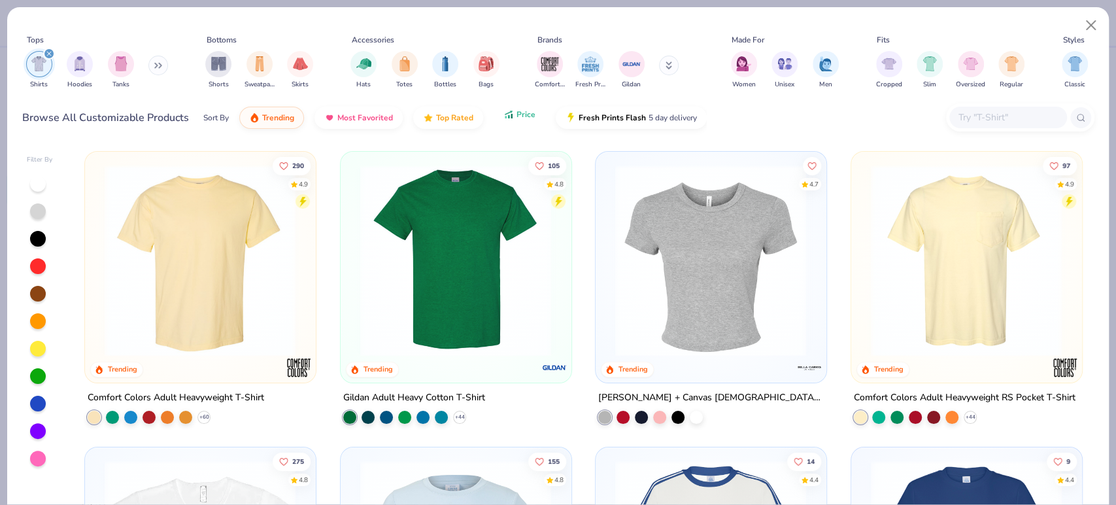
click at [530, 115] on span "Price" at bounding box center [526, 114] width 19 height 10
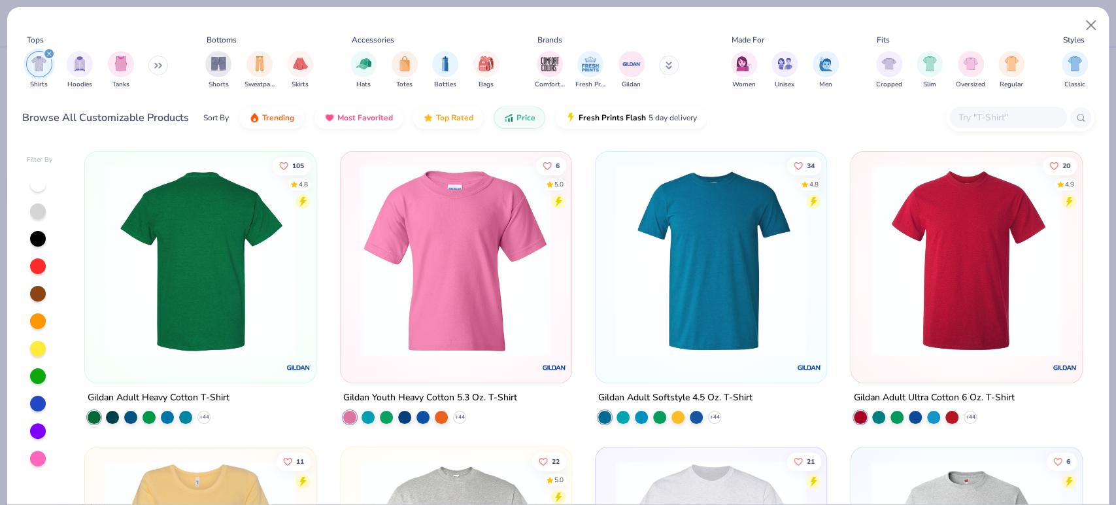
click at [237, 285] on img at bounding box center [200, 261] width 204 height 192
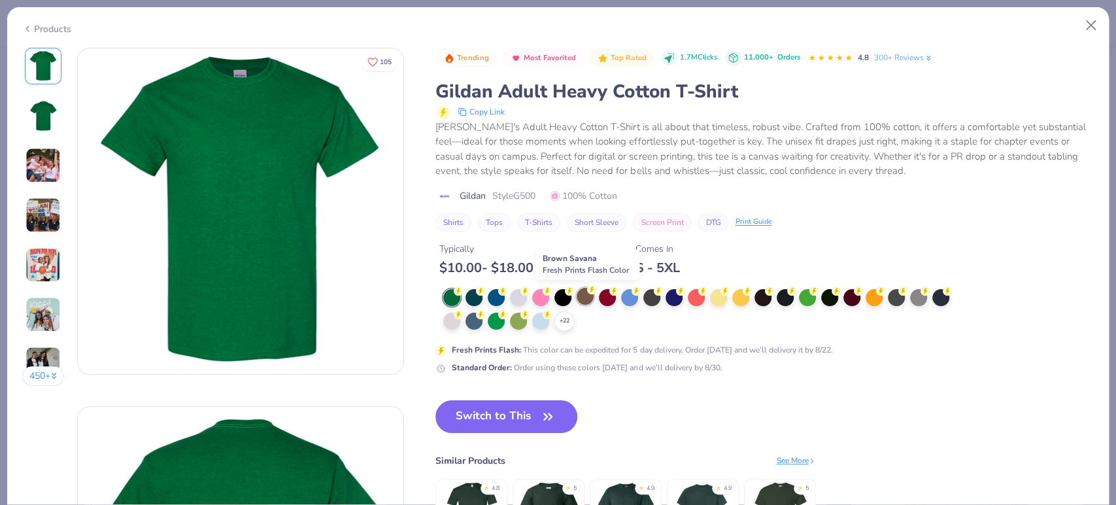
click at [579, 302] on div at bounding box center [585, 296] width 17 height 17
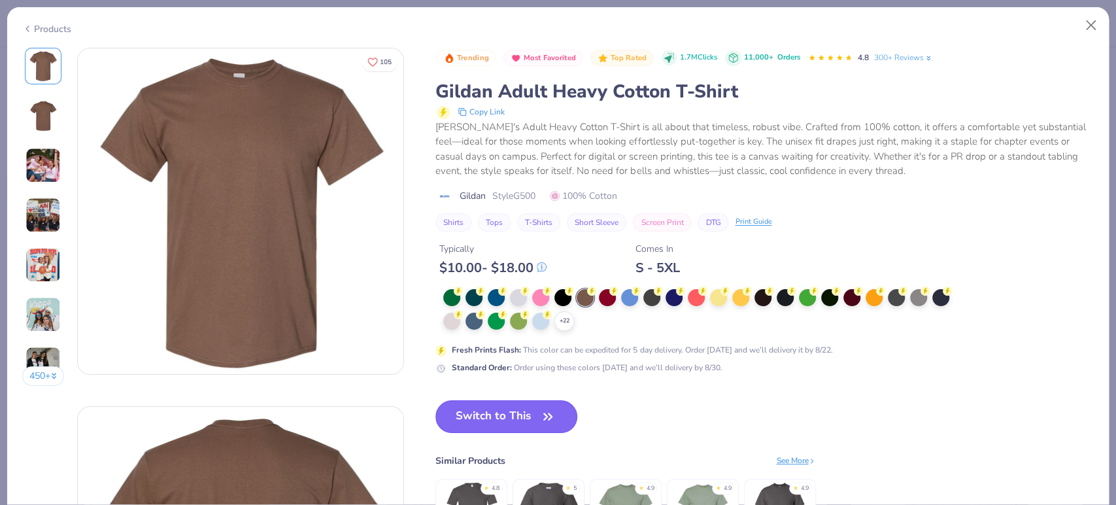
click at [526, 416] on button "Switch to This" at bounding box center [506, 416] width 142 height 33
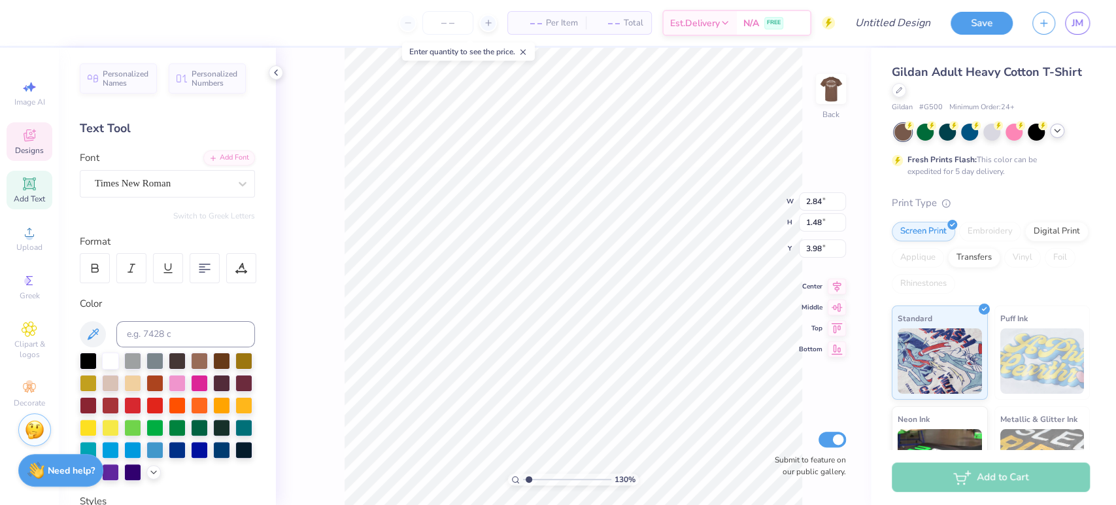
type input "1.29575776094082"
type input "3.92"
type input "1.29575776094082"
type input "6.81"
type input "1.29575776094082"
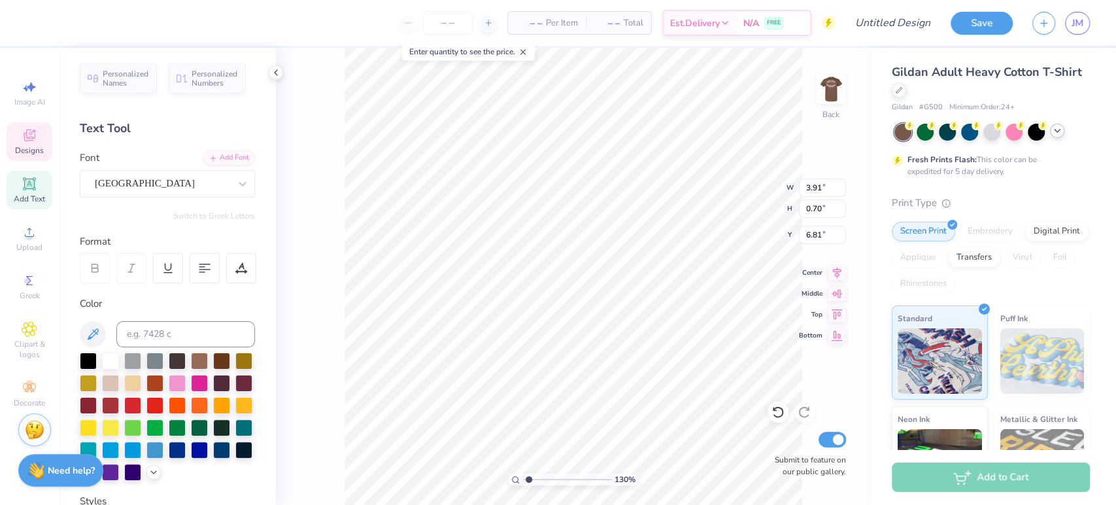
type input "2.84"
type input "1.48"
type input "3.92"
type input "1.29575776094082"
type input "3.91"
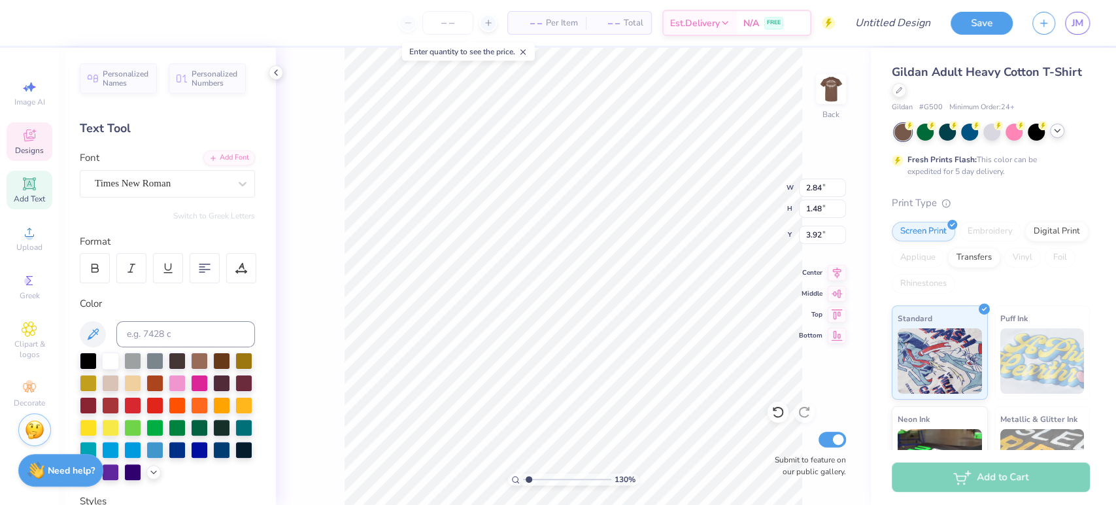
type input "0.70"
type input "6.81"
type input "1.29575776094082"
type input "2.84"
type input "1.48"
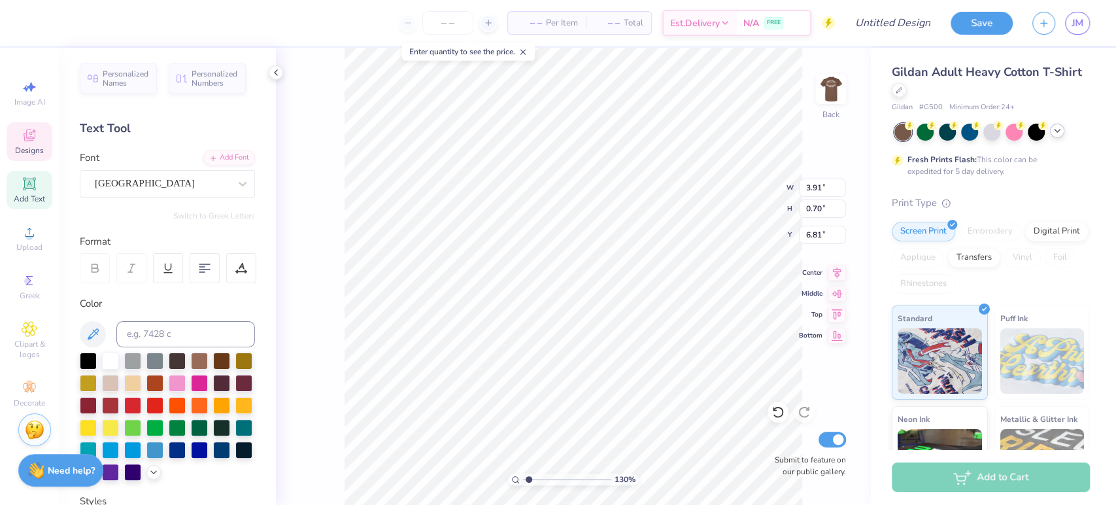
type input "3.92"
type input "1.29575776094082"
type input "6.97"
type input "1.29575776094082"
type input "5.41"
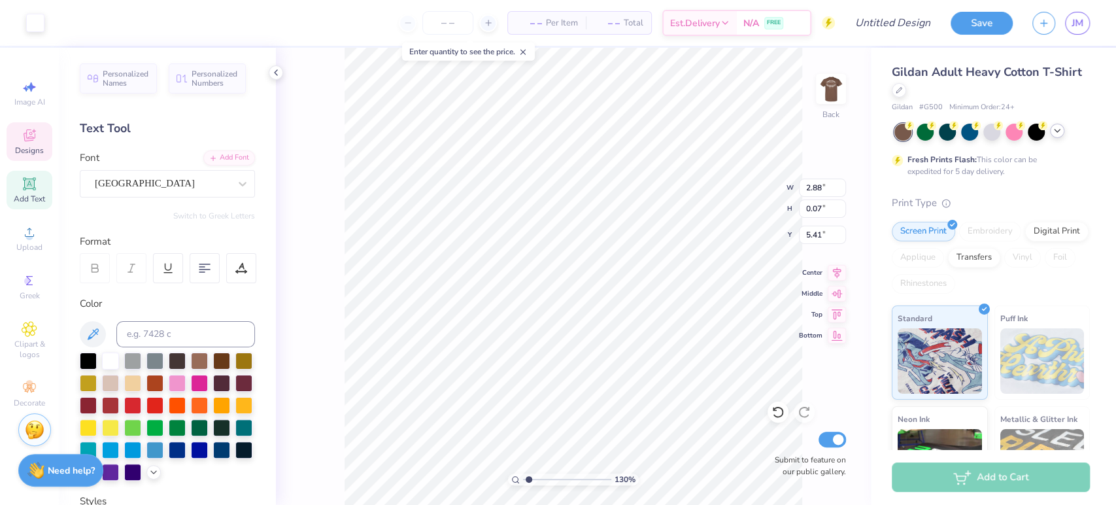
type input "1.29575776094082"
type input "2.84"
type input "1.48"
type input "3.62"
type input "1.29575776094082"
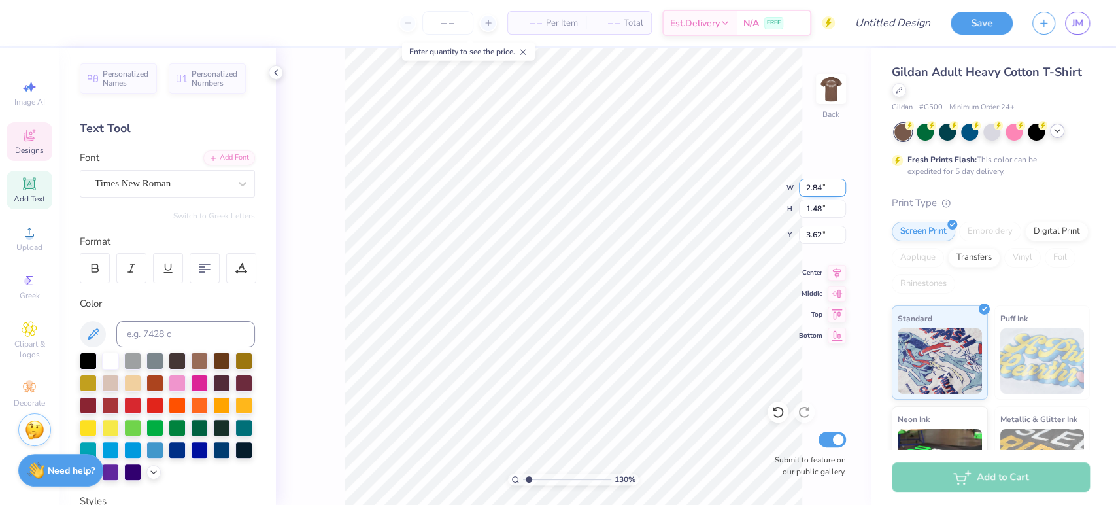
click at [821, 188] on input "2.84" at bounding box center [822, 187] width 47 height 18
type input "2.88"
type input "1.29575776094082"
type input "1.50"
type input "3.61"
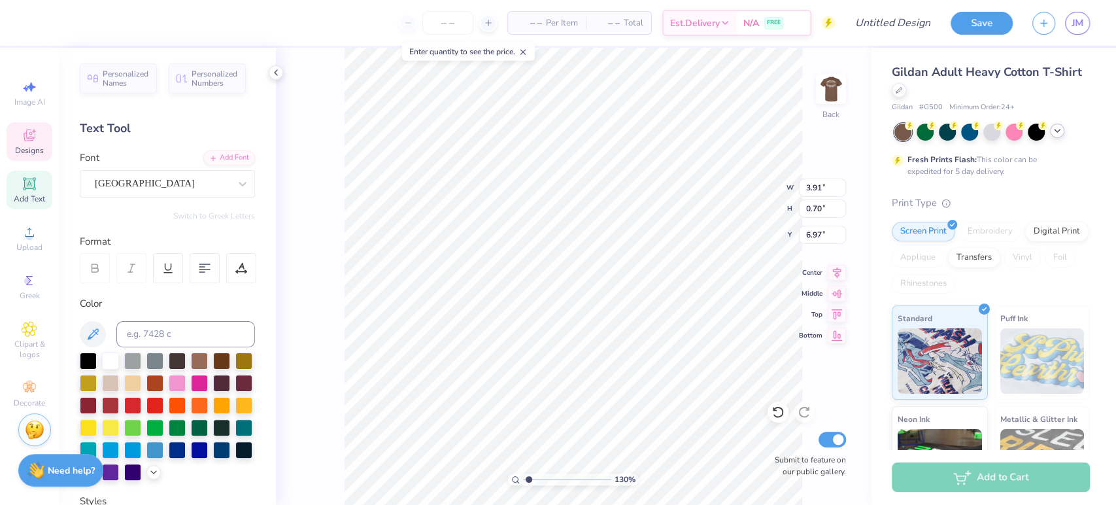
type input "1.29575776094082"
type input "5.78"
type input "1.29575776094082"
type input "4.17"
type input "3.06"
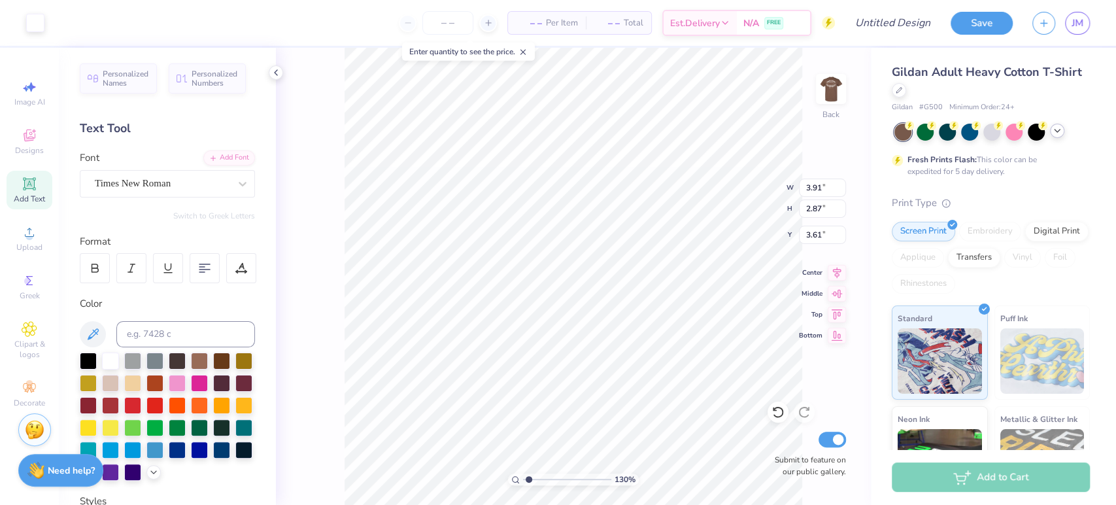
type input "3.62"
type input "1.29575776094082"
type input "3.33"
type input "1"
click at [830, 82] on img at bounding box center [831, 89] width 52 height 52
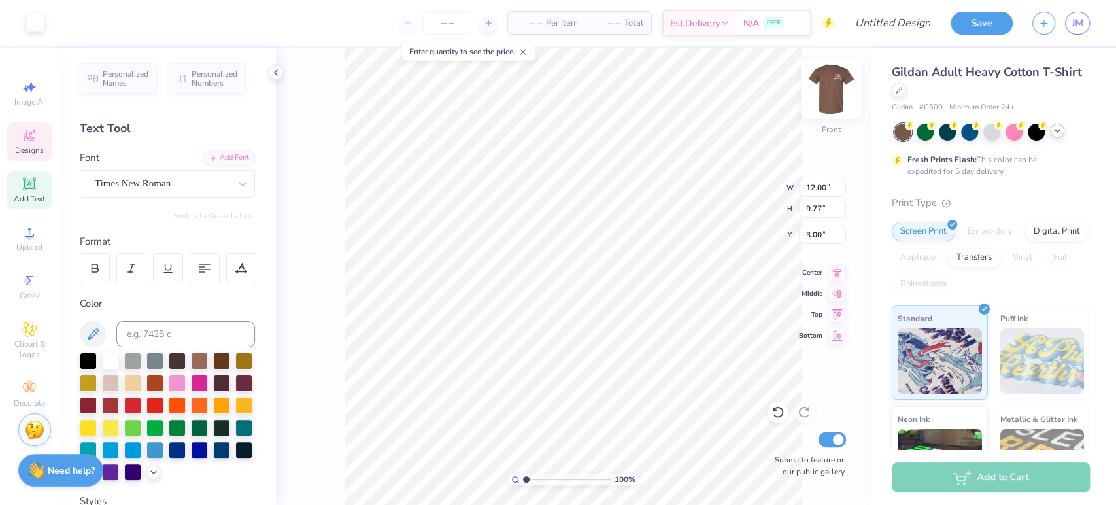
type input "3.00"
type textarea "S"
type textarea "C"
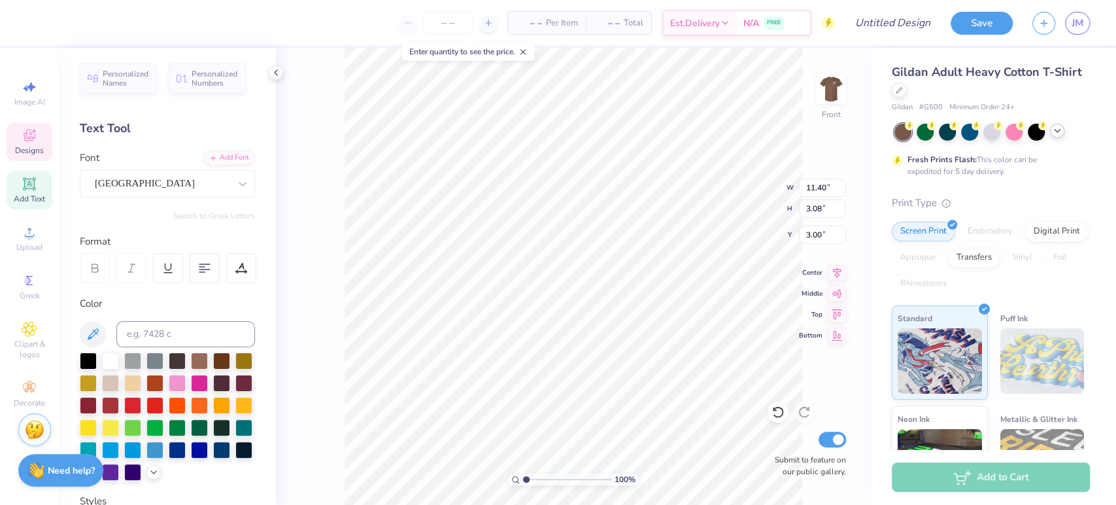
scroll to position [10, 2]
type textarea "S"
type textarea "Cardinal Key"
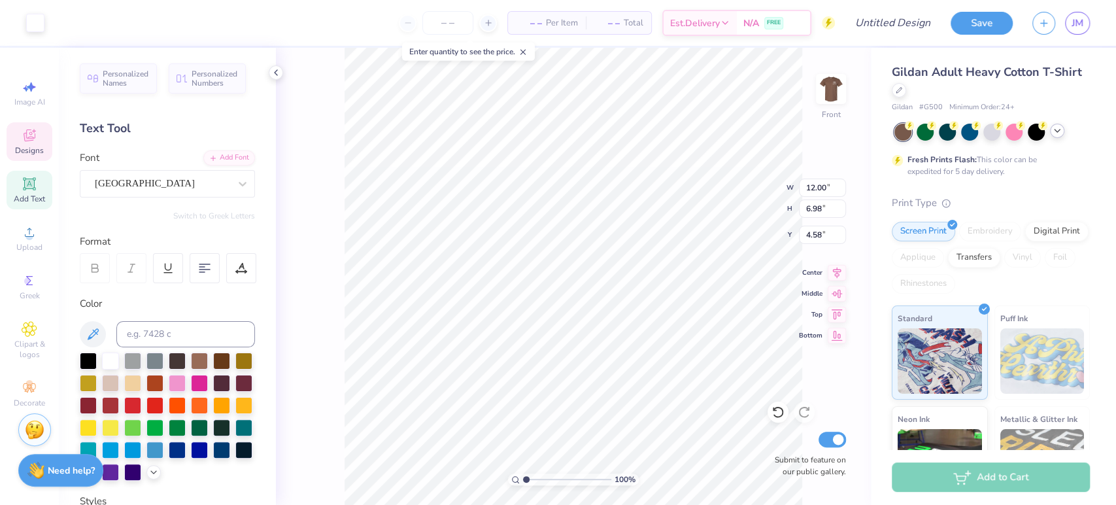
type input "9.34"
type input "2.70"
type input "3.03"
click at [781, 182] on div "100 % Front W 9.34 9.34 " H 2.70 2.70 " Y 3.03 3.03 " Center Middle Top Bottom …" at bounding box center [573, 276] width 595 height 457
click at [792, 186] on div "100 % Front W 9.34 9.34 " H 2.70 2.70 " Y 3.03 3.03 " Center Middle Top Bottom …" at bounding box center [573, 276] width 595 height 457
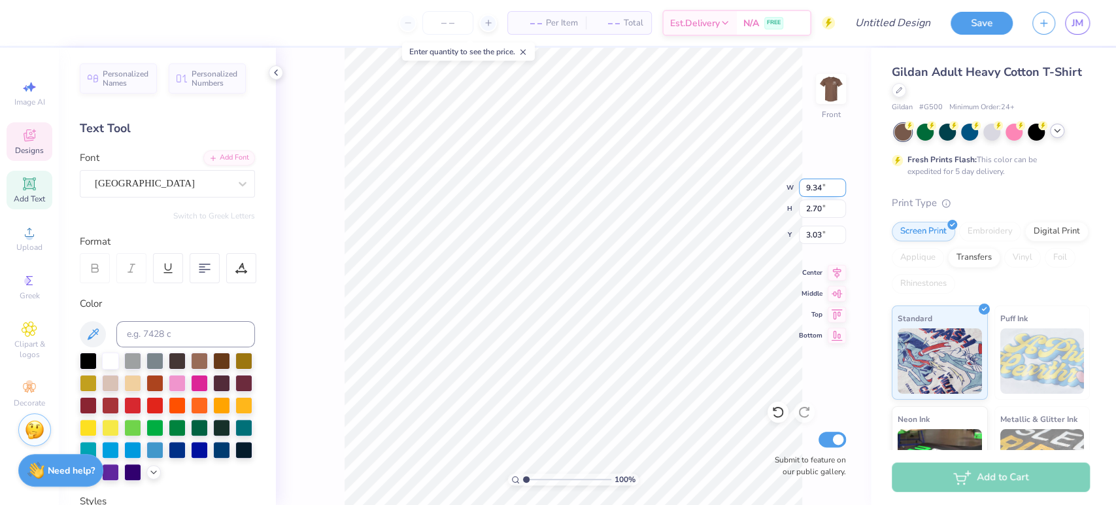
drag, startPoint x: 822, startPoint y: 187, endPoint x: 806, endPoint y: 187, distance: 16.3
click at [806, 187] on input "9.34" at bounding box center [822, 187] width 47 height 18
type input "12.00"
type input "3.47"
type input "3.00"
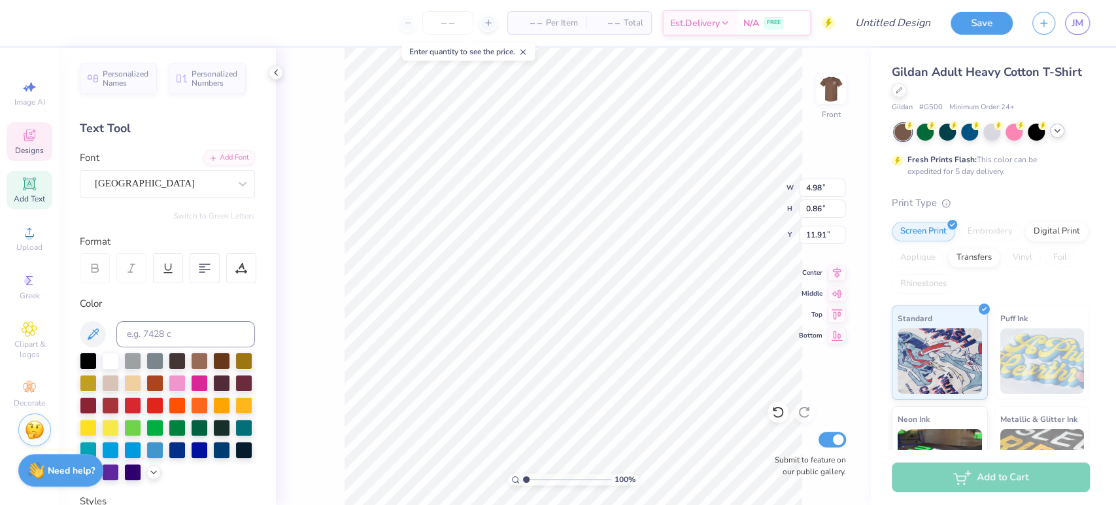
scroll to position [12, 7]
type textarea "Special Men's Day 2025"
type input "3.77"
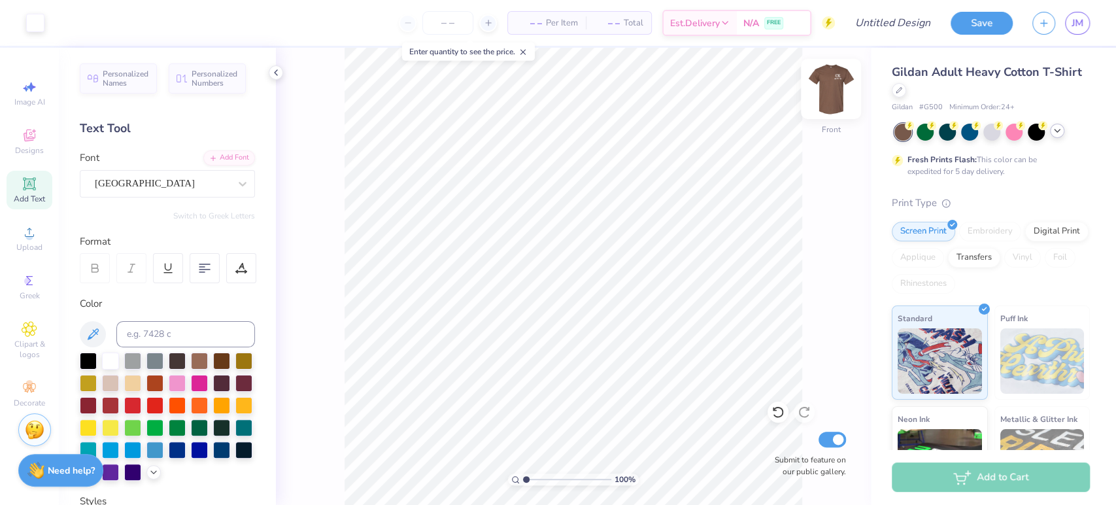
click at [838, 93] on img at bounding box center [831, 89] width 52 height 52
type textarea "Special Men's Day '25"
click at [828, 86] on img at bounding box center [831, 89] width 52 height 52
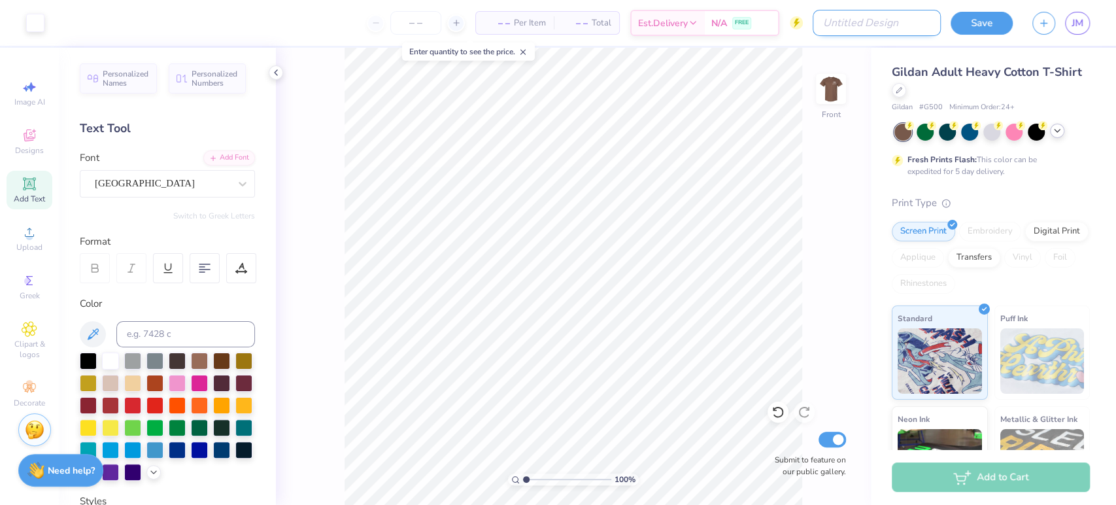
click at [893, 19] on input "Design Title" at bounding box center [877, 23] width 128 height 26
type input "Special Men's Weekend #3"
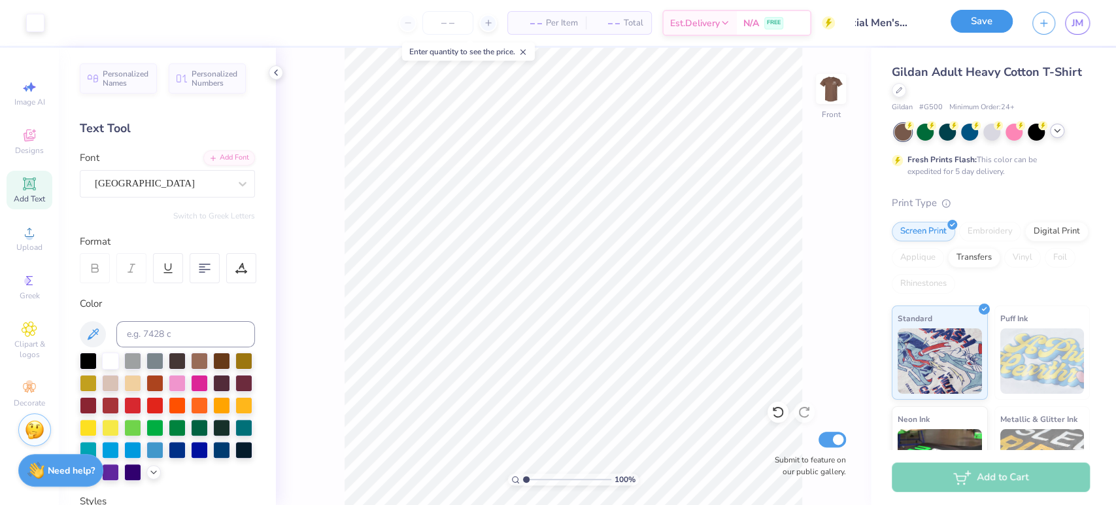
click at [994, 26] on button "Save" at bounding box center [982, 21] width 62 height 23
click at [450, 20] on input "number" at bounding box center [447, 23] width 51 height 24
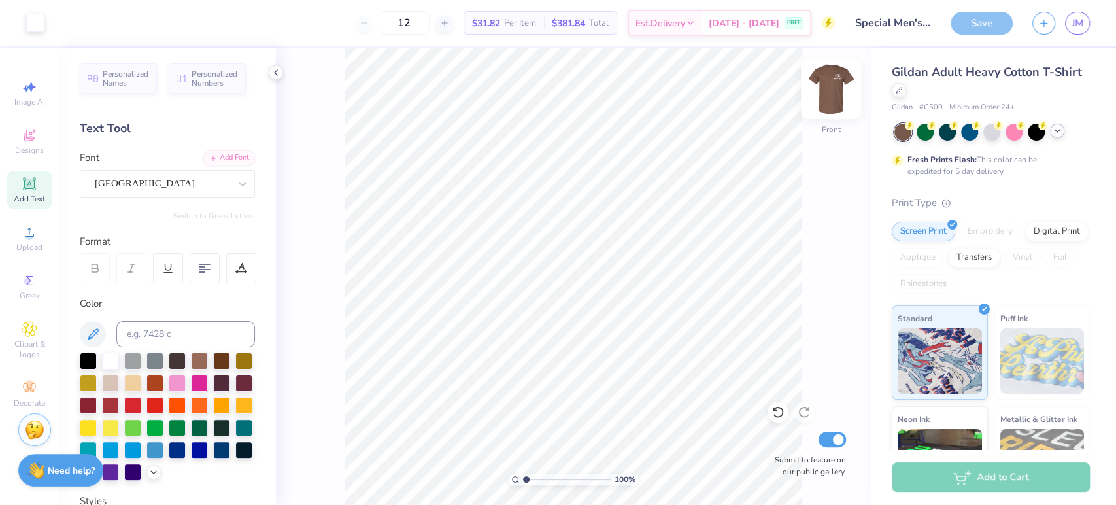
click at [828, 78] on img at bounding box center [831, 89] width 52 height 52
drag, startPoint x: 429, startPoint y: 18, endPoint x: 381, endPoint y: 20, distance: 47.8
click at [381, 20] on div "12" at bounding box center [404, 23] width 98 height 24
type input "20"
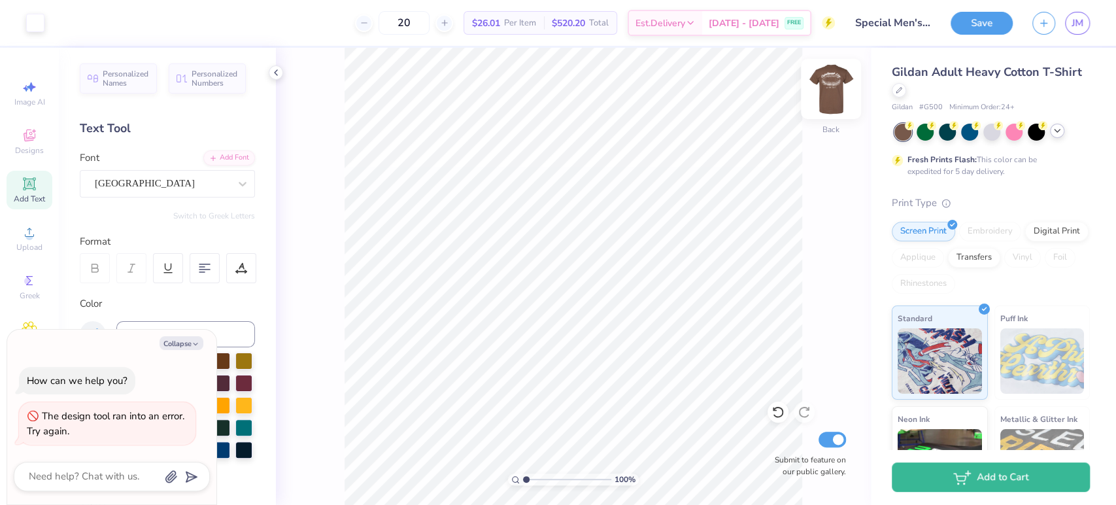
click at [830, 97] on img at bounding box center [831, 89] width 52 height 52
click at [830, 97] on img at bounding box center [831, 89] width 26 height 26
click at [826, 92] on img at bounding box center [831, 89] width 52 height 52
type textarea "x"
type input "3.00"
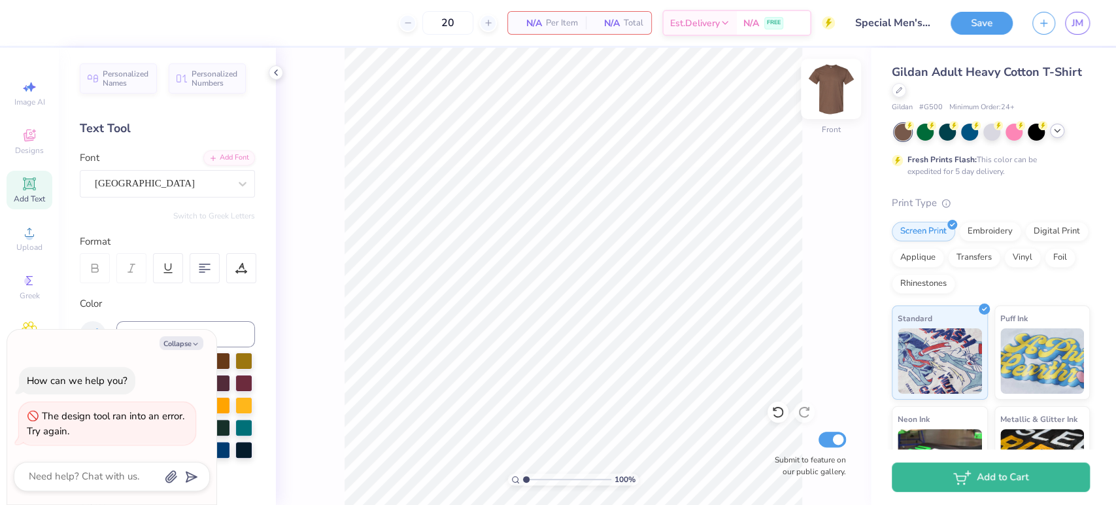
click at [823, 88] on img at bounding box center [831, 89] width 52 height 52
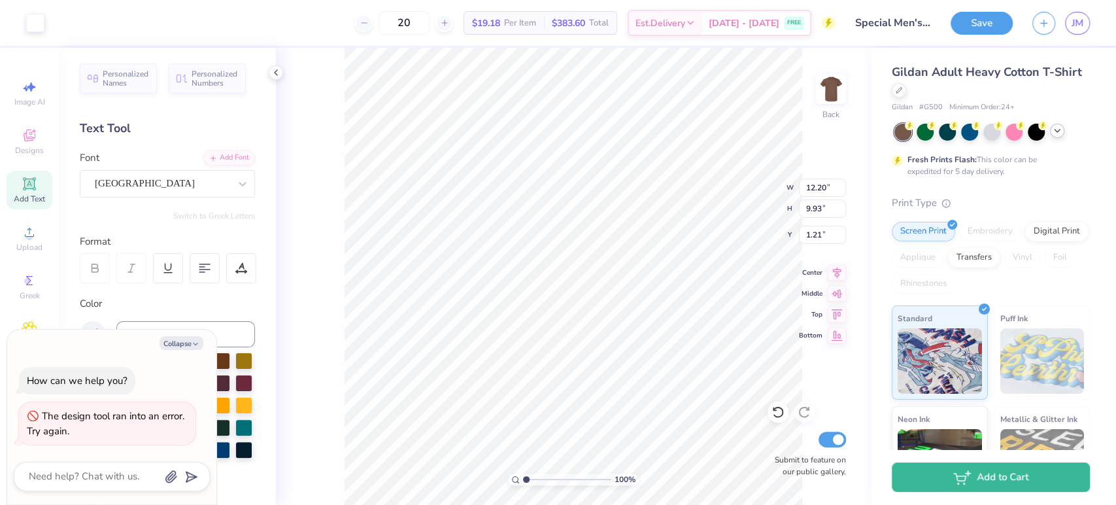
type textarea "x"
type input "3.00"
type textarea "x"
type input "9.45"
type input "7.69"
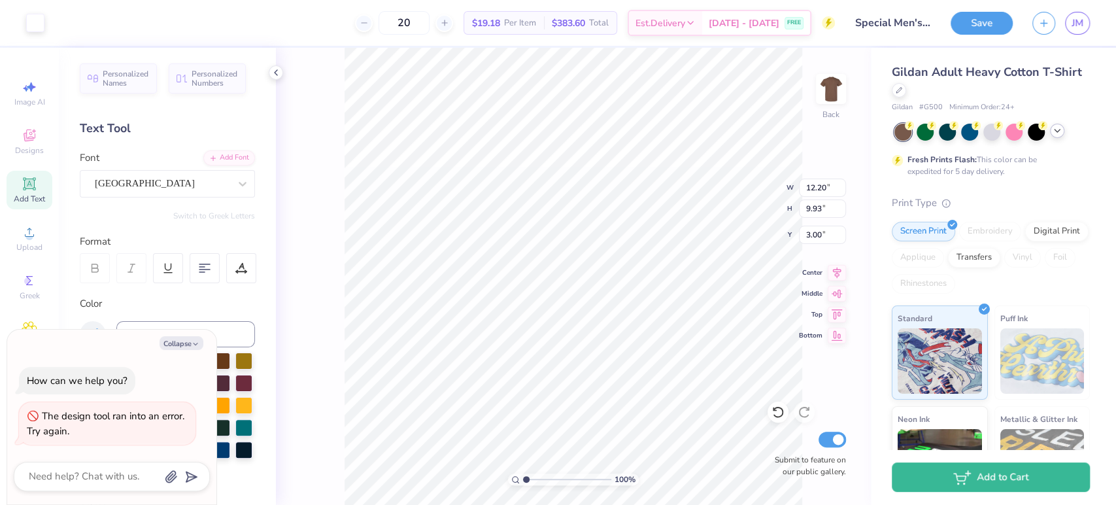
type input "5.23"
type textarea "x"
type input "3.00"
type textarea "x"
type input "10.35"
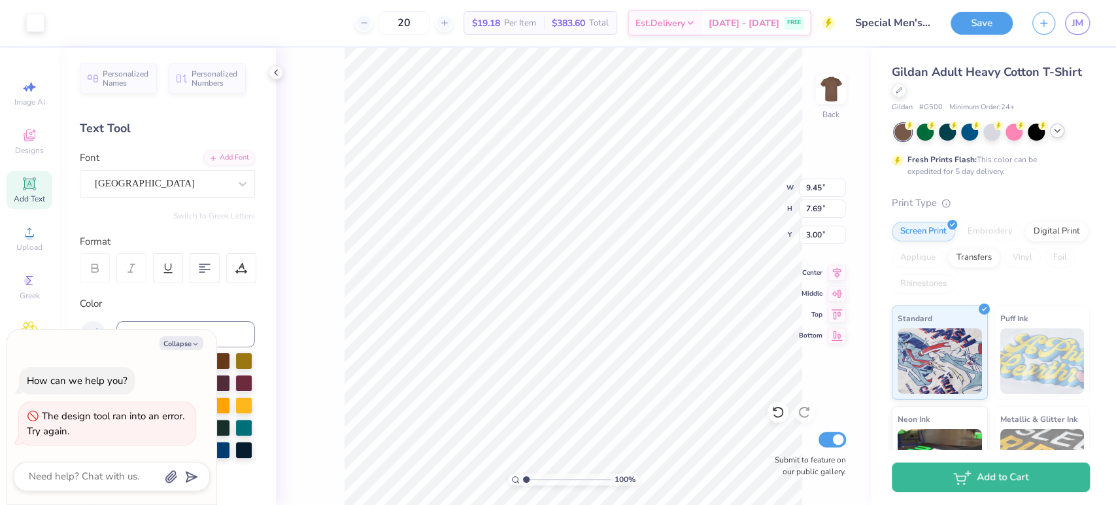
type input "8.42"
type textarea "x"
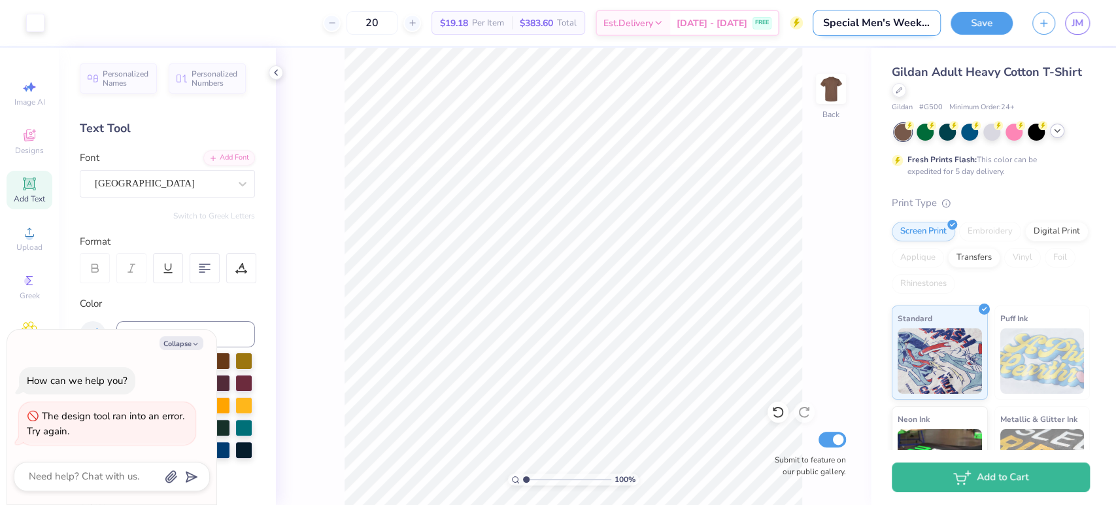
click at [926, 26] on input "Special Men's Weekend #3" at bounding box center [877, 23] width 128 height 26
click at [933, 24] on input "Special Men's Weekend #3" at bounding box center [877, 23] width 128 height 26
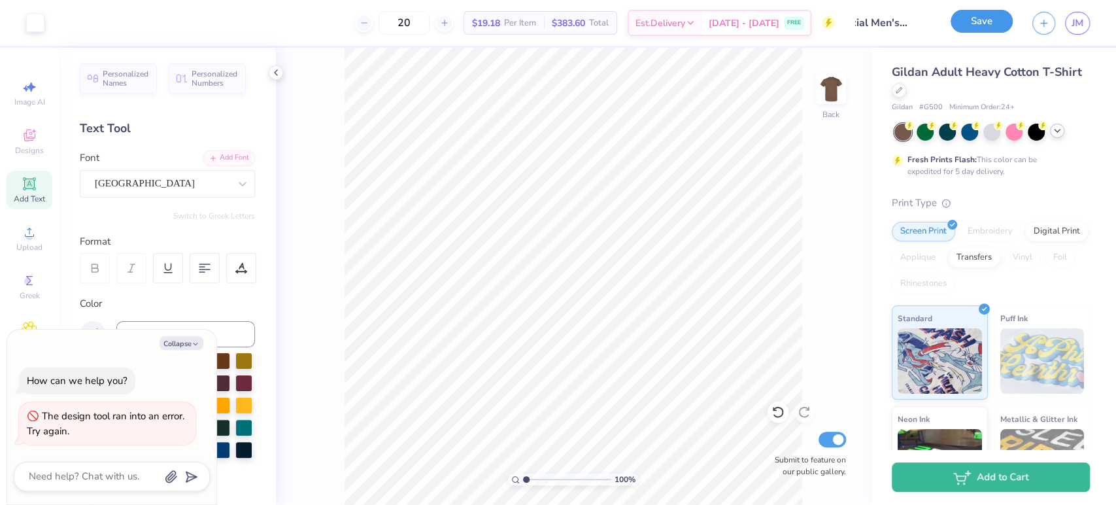
scroll to position [0, 0]
click at [1005, 16] on button "Save" at bounding box center [982, 21] width 62 height 23
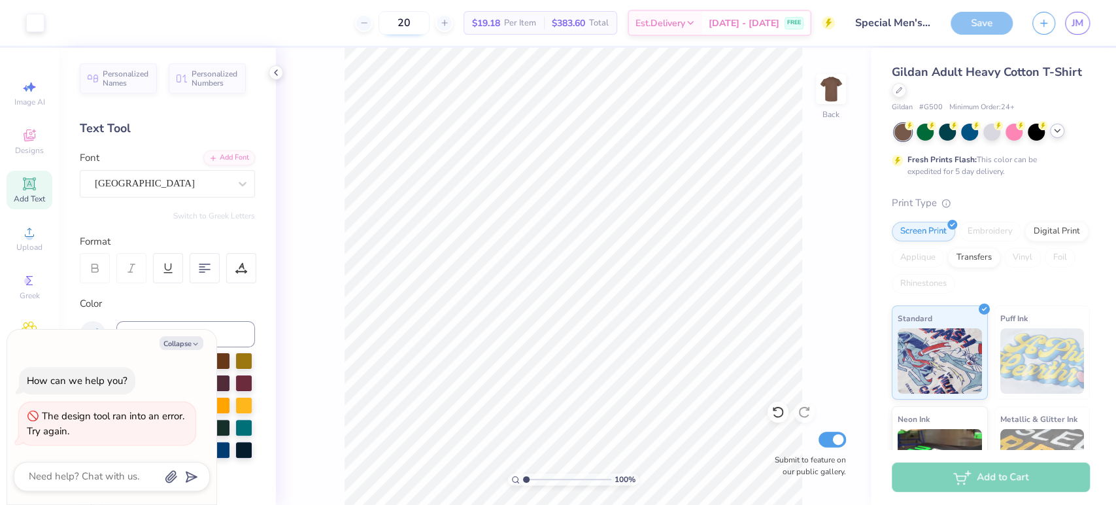
click at [430, 21] on input "20" at bounding box center [404, 23] width 51 height 24
drag, startPoint x: 421, startPoint y: 22, endPoint x: 393, endPoint y: 20, distance: 28.2
click at [393, 20] on input "20" at bounding box center [404, 23] width 51 height 24
type input "12"
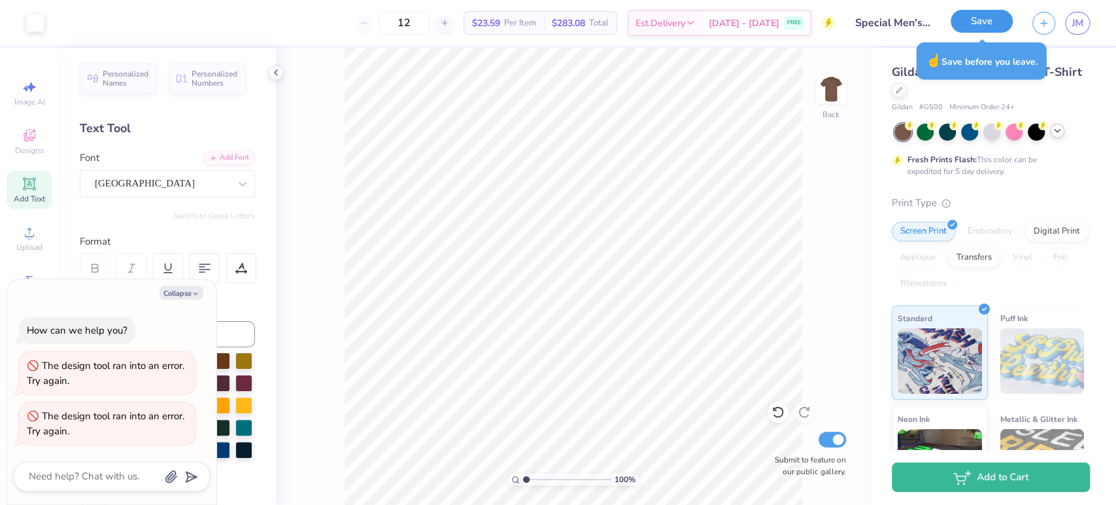
click at [967, 23] on button "Save" at bounding box center [982, 21] width 62 height 23
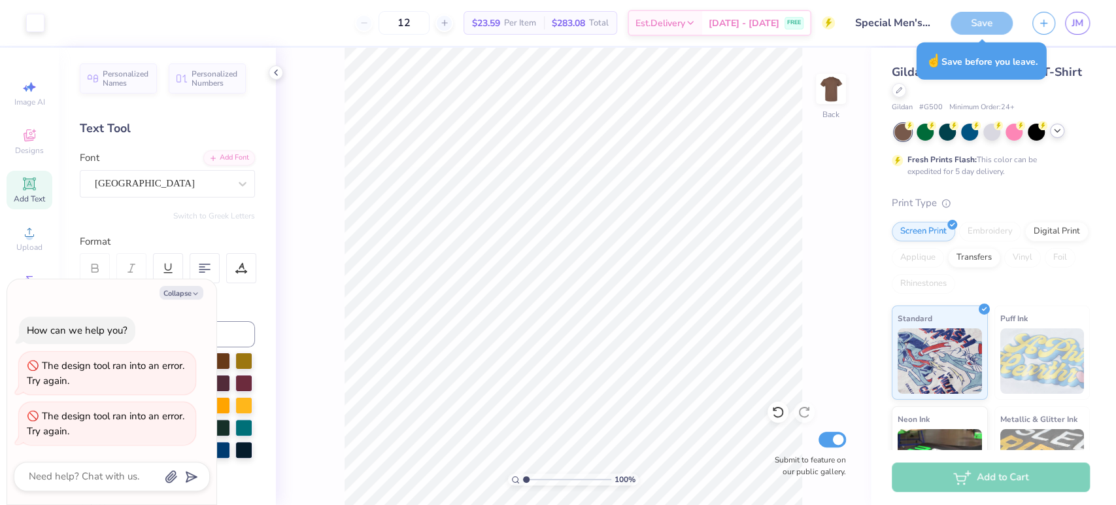
click at [978, 24] on div "Save" at bounding box center [982, 23] width 62 height 23
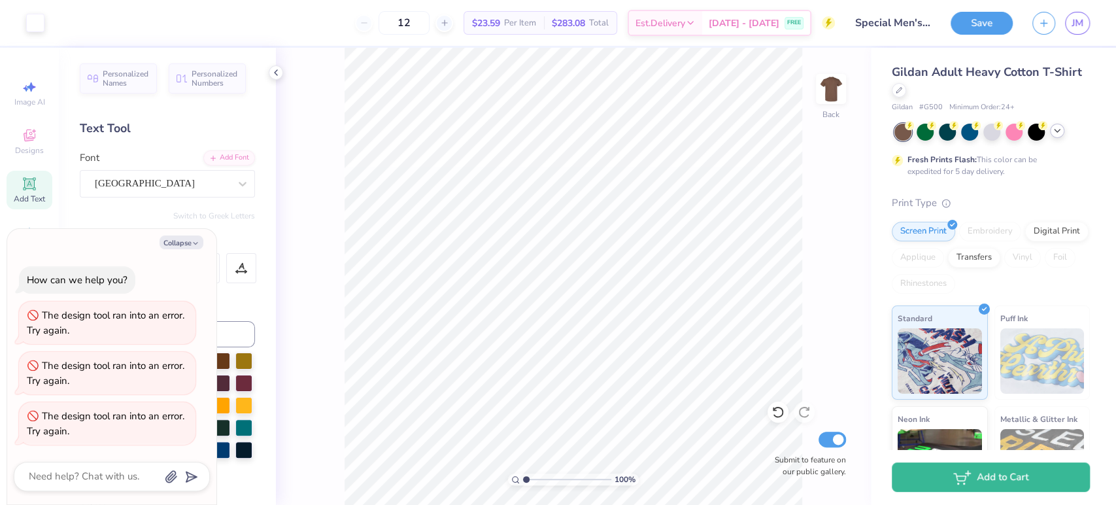
type textarea "x"
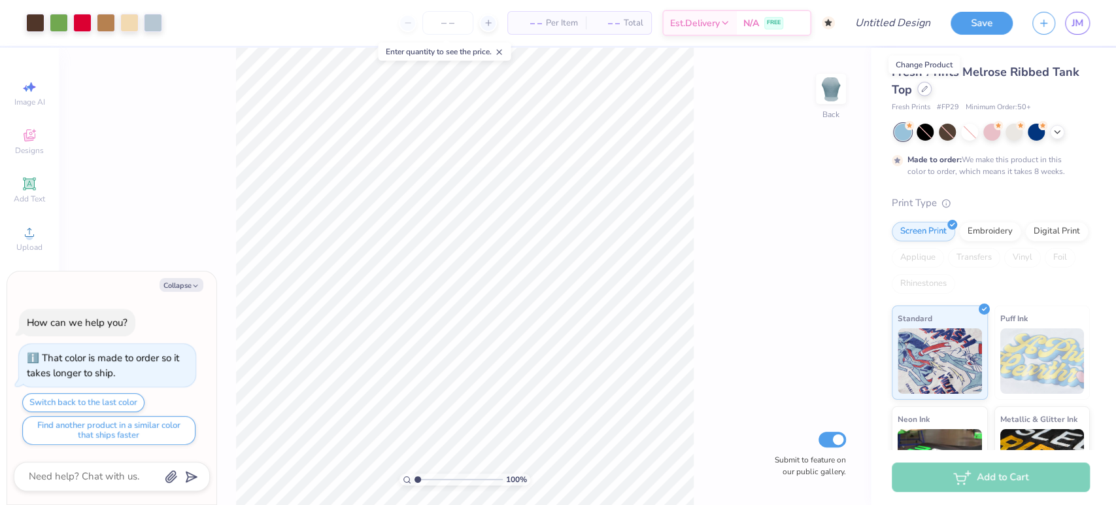
click at [925, 87] on icon at bounding box center [924, 89] width 7 height 7
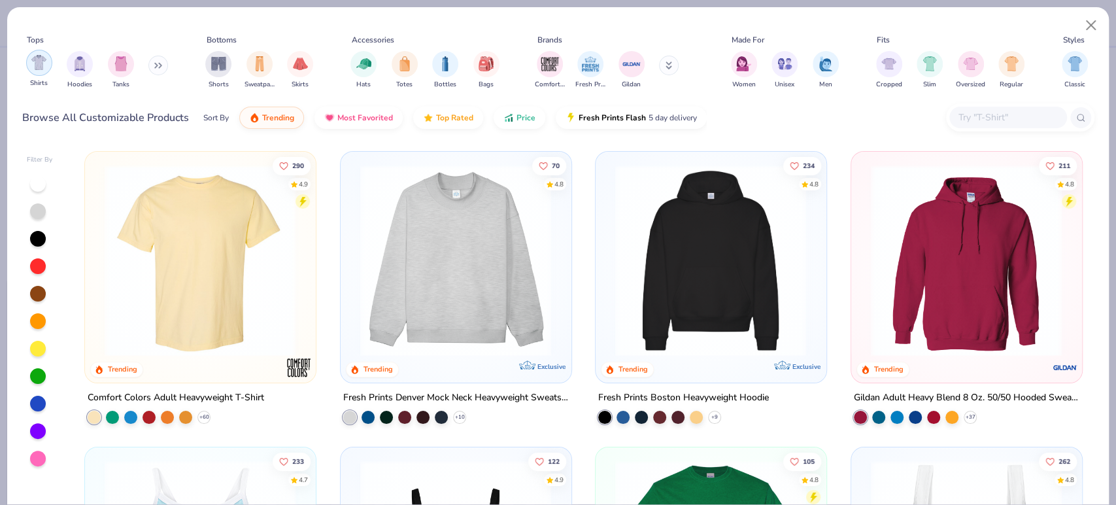
click at [39, 63] on img "filter for Shirts" at bounding box center [38, 62] width 15 height 15
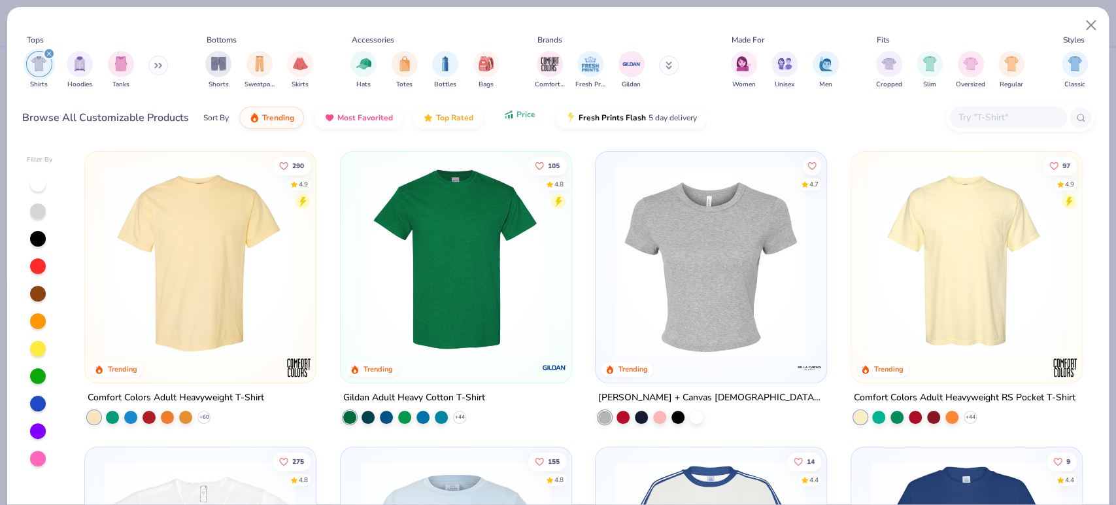
click at [508, 110] on icon "button" at bounding box center [508, 115] width 10 height 12
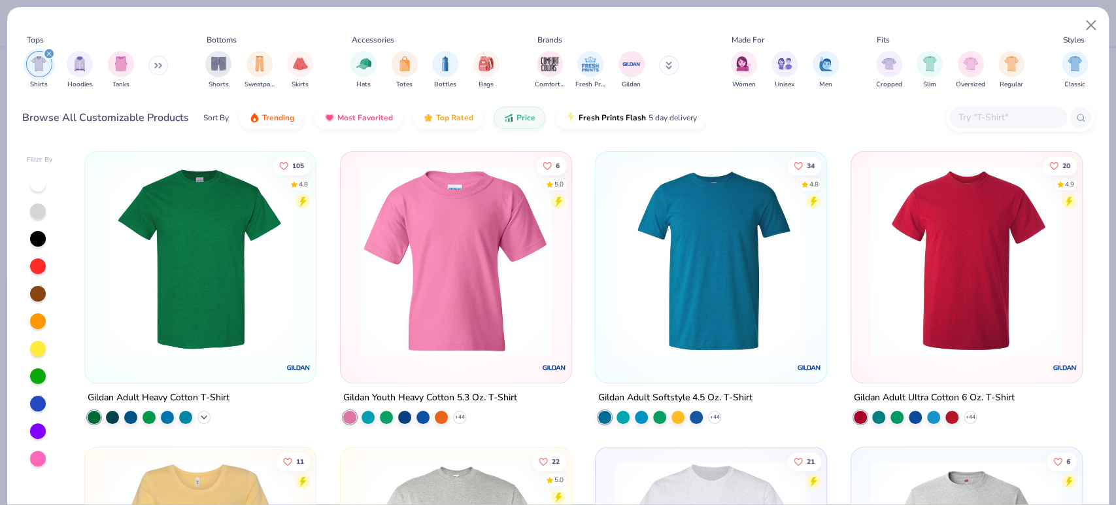
click at [201, 415] on polyline at bounding box center [203, 416] width 5 height 3
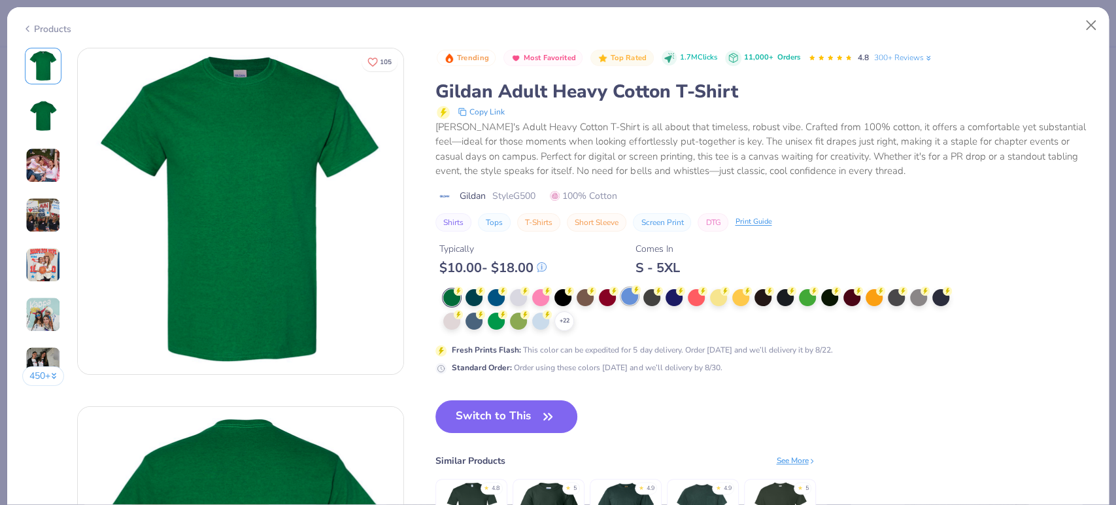
click at [631, 299] on div at bounding box center [629, 296] width 17 height 17
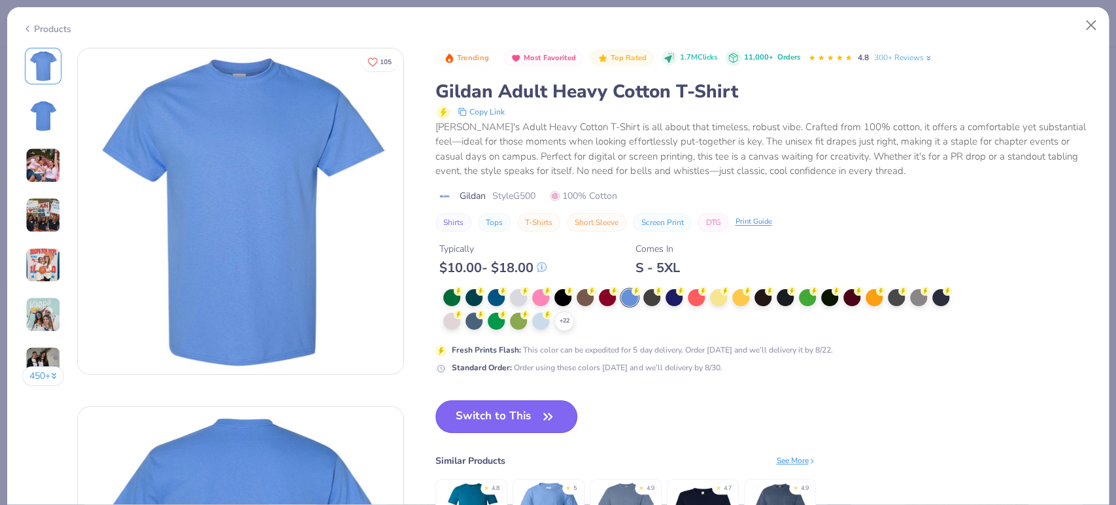
click at [523, 413] on button "Switch to This" at bounding box center [506, 416] width 142 height 33
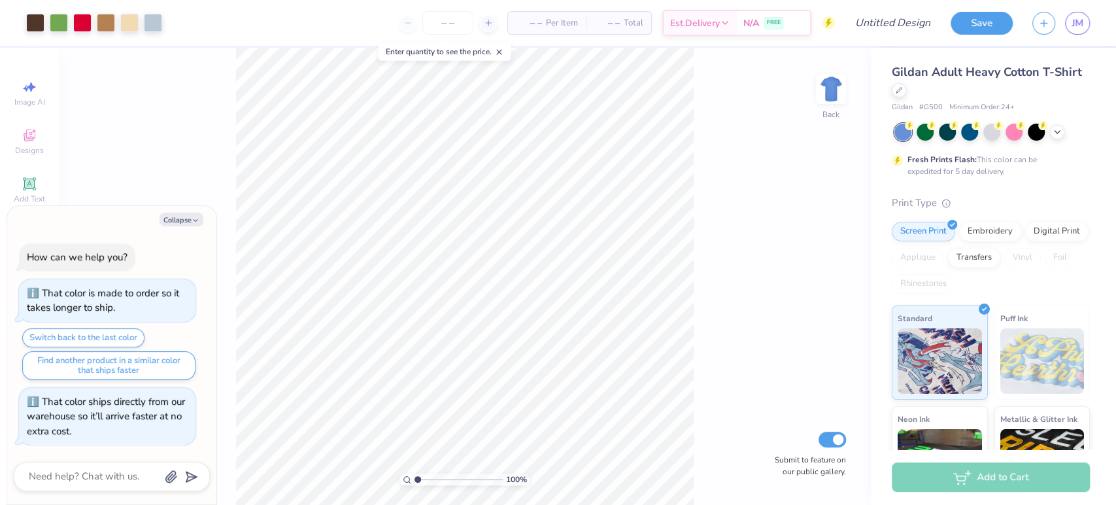
type textarea "x"
type input "1.66751079760731"
type textarea "x"
type input "1.66751079760731"
type textarea "x"
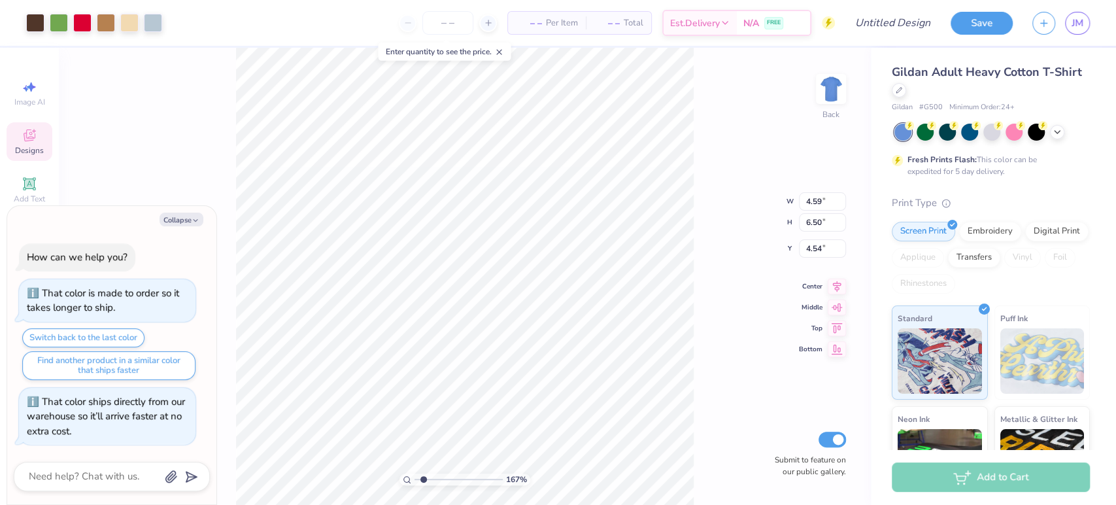
type input "1.66751079760731"
type textarea "x"
type input "1.66751079760731"
type textarea "x"
type input "1.66751079760731"
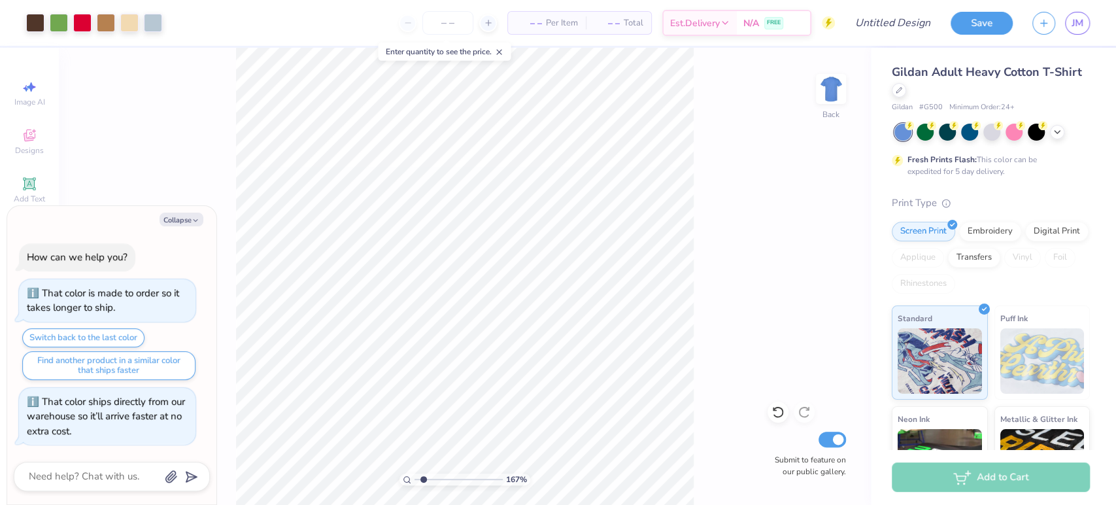
type textarea "x"
type input "1.66751079760731"
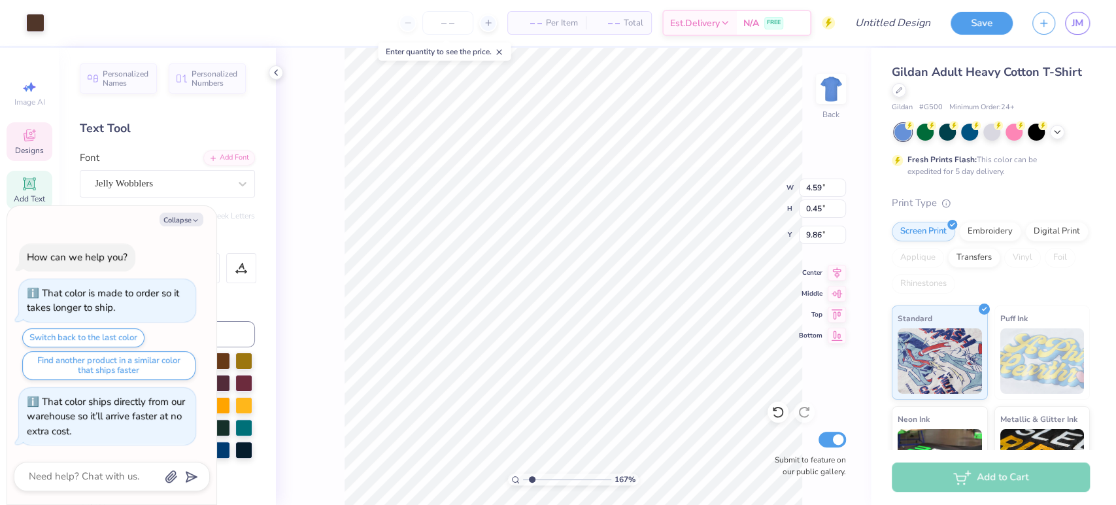
type textarea "x"
type input "1.66751079760731"
type textarea "x"
type input "1.66751079760731"
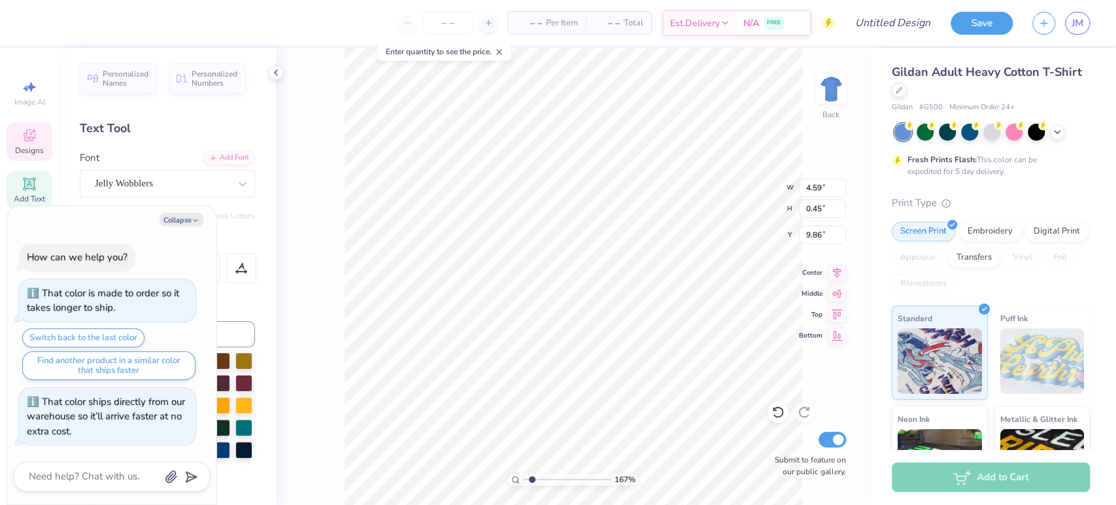
type textarea "x"
type input "1.66751079760731"
type input "4.43"
type input "9.13"
type textarea "x"
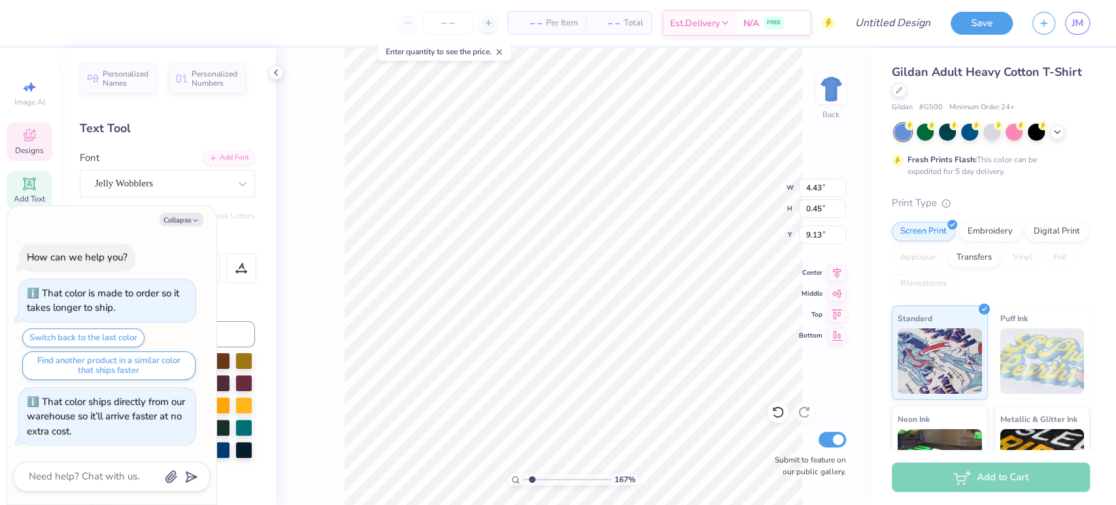
type input "1.66751079760731"
type textarea "x"
type input "1.66751079760731"
type textarea "x"
type input "1.66751079760731"
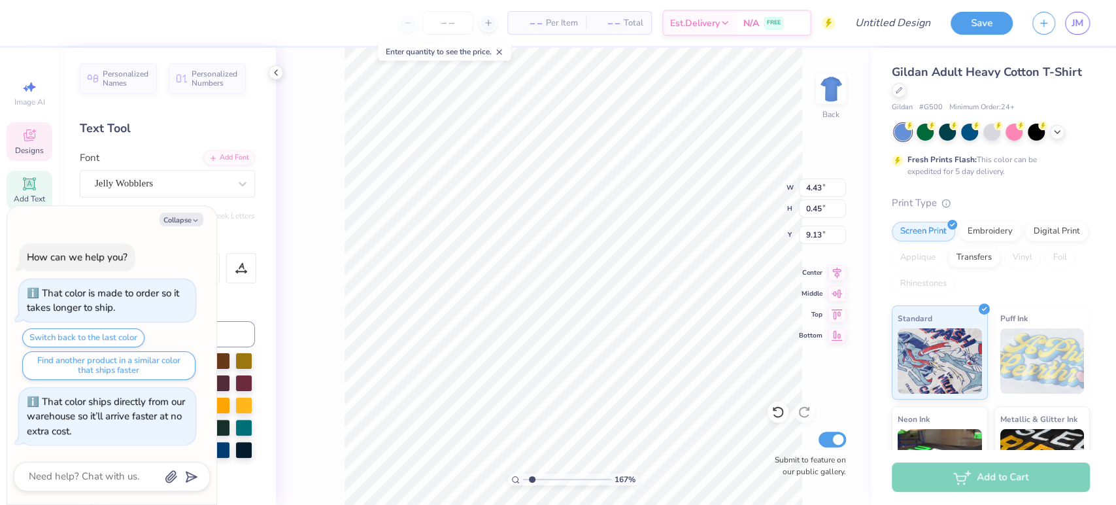
type textarea "x"
type input "1.66751079760731"
type textarea "x"
type input "1.66751079760731"
type textarea "S"
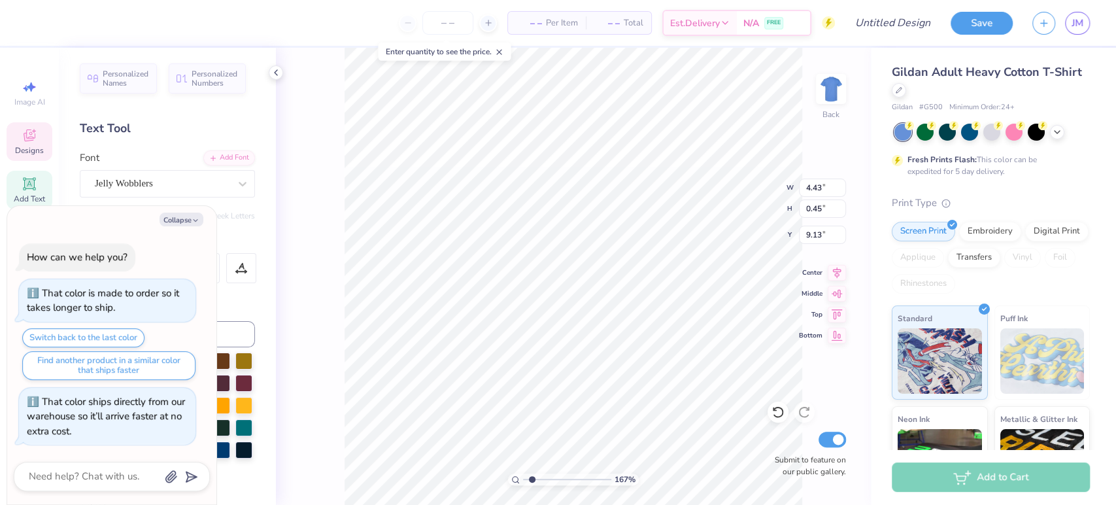
type textarea "x"
type input "1.66751079760731"
type textarea "Sp"
type textarea "x"
type input "1.66751079760731"
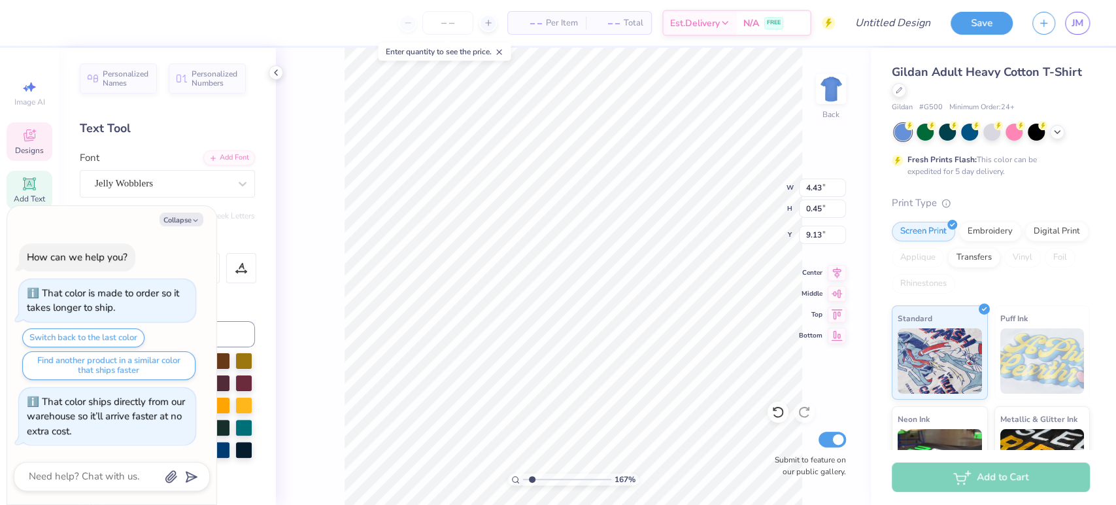
type textarea "Spe"
type textarea "x"
type input "1.66751079760731"
type textarea "Spec"
type textarea "x"
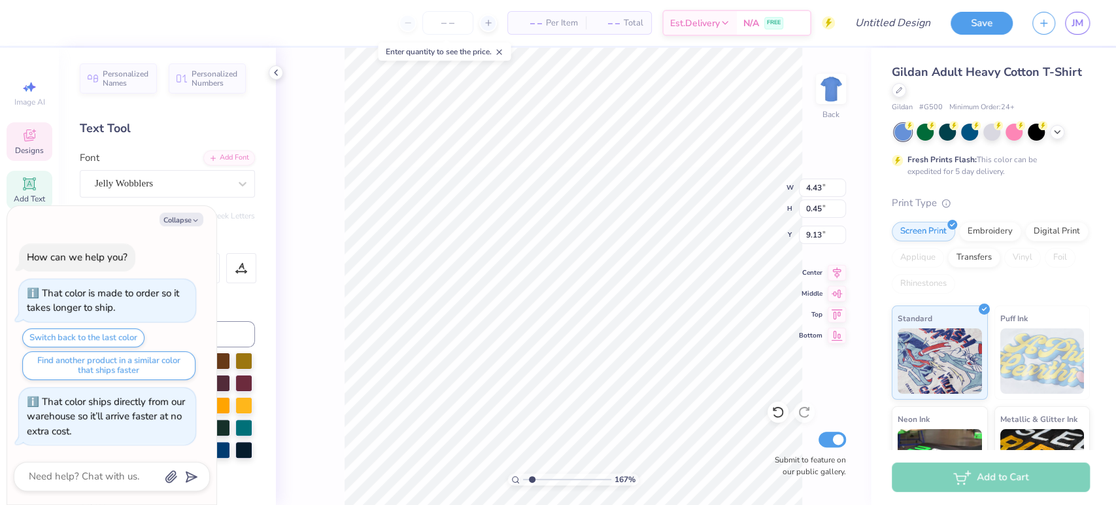
type input "1.66751079760731"
type textarea "Speci"
type textarea "x"
type input "1.66751079760731"
type textarea "Specia"
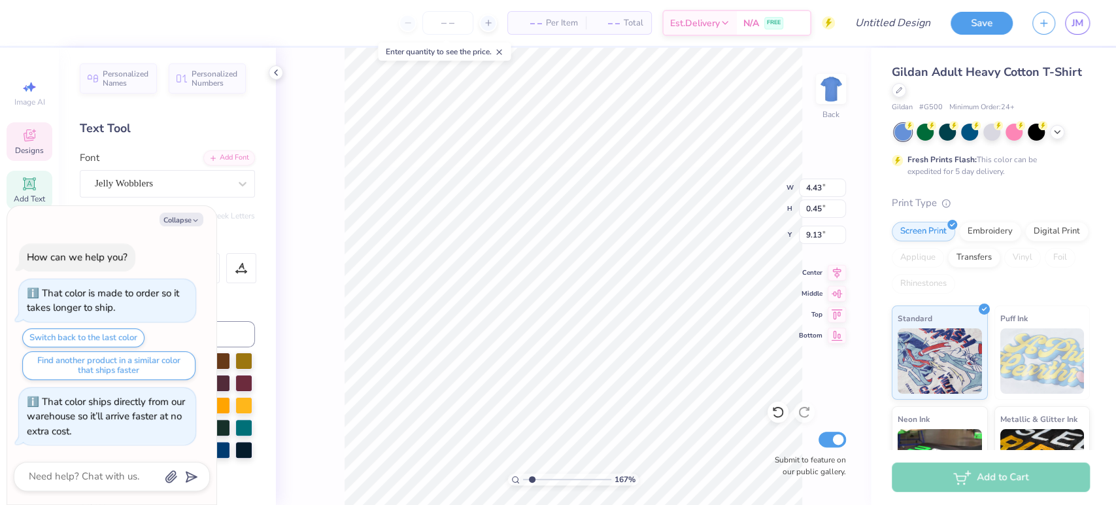
scroll to position [11, 2]
type textarea "x"
type input "1.66751079760731"
type textarea "Special"
type textarea "x"
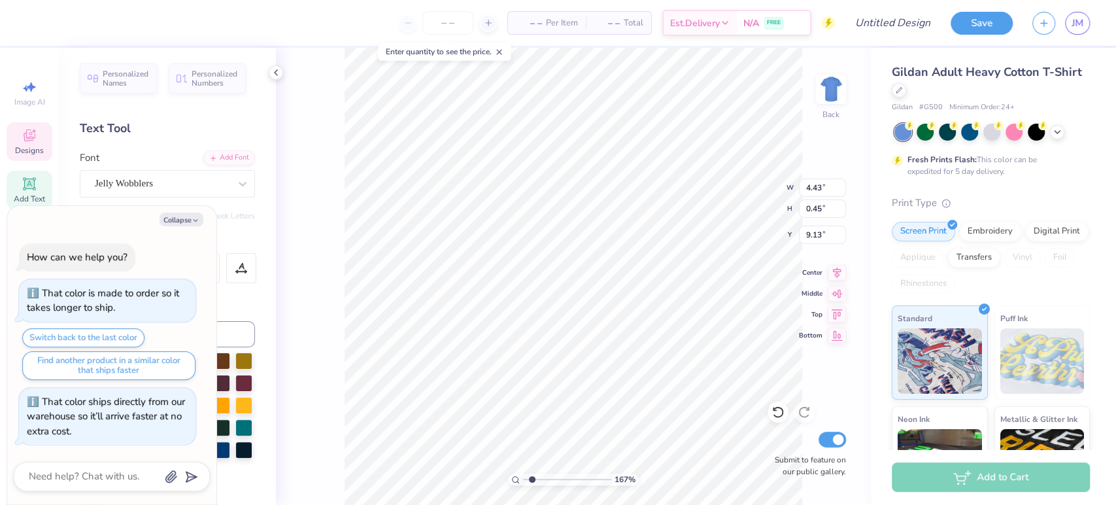
type input "1.66751079760731"
type textarea "Special"
type textarea "x"
type input "1.66751079760731"
type textarea "x"
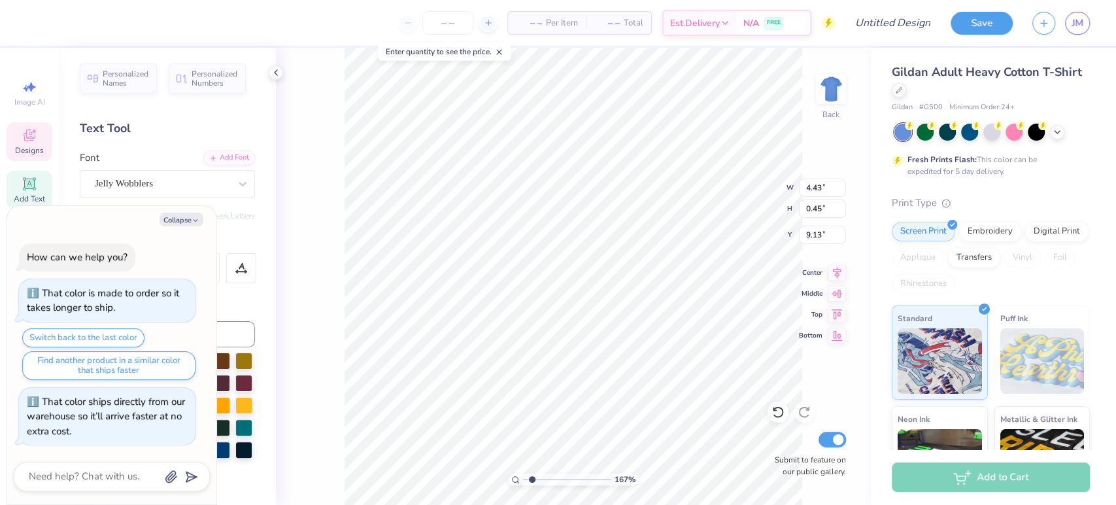
type input "1.66751079760731"
type textarea "Special M"
type textarea "x"
type input "1.66751079760731"
type textarea "Special Me"
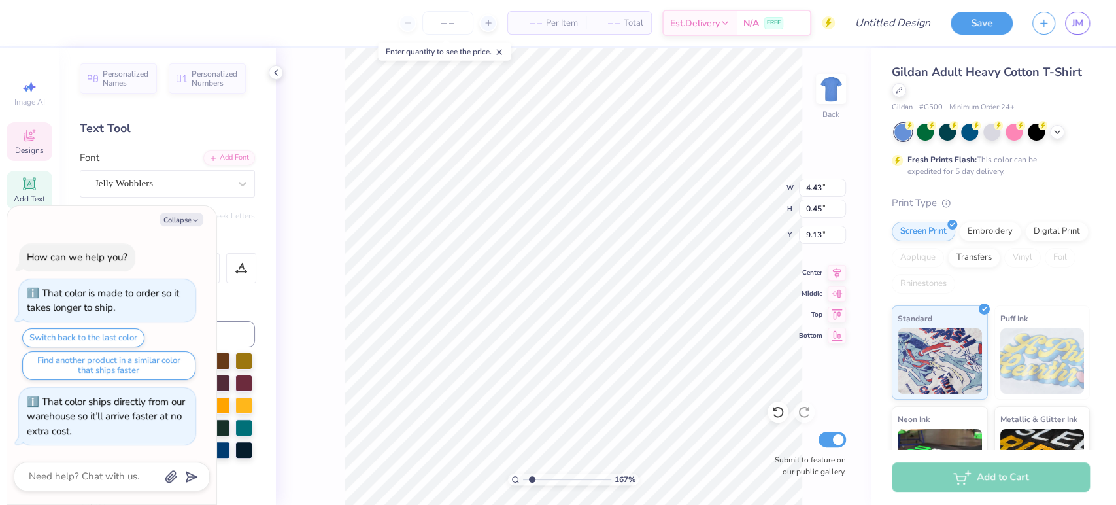
type textarea "x"
type input "1.66751079760731"
type textarea "Special Men"
type textarea "x"
type input "1.66751079760731"
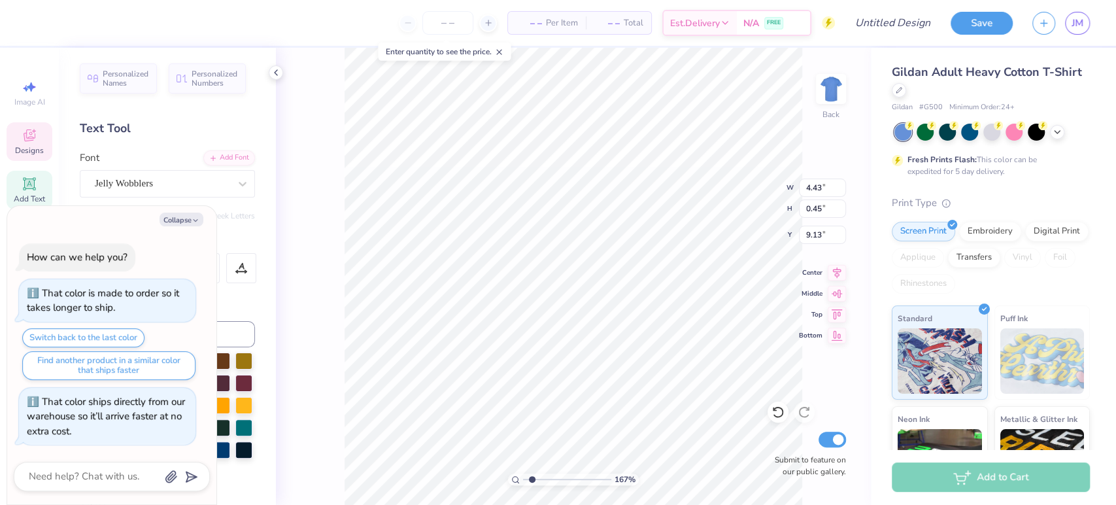
type textarea "Special Men's"
type textarea "x"
type input "1.66751079760731"
type textarea "x"
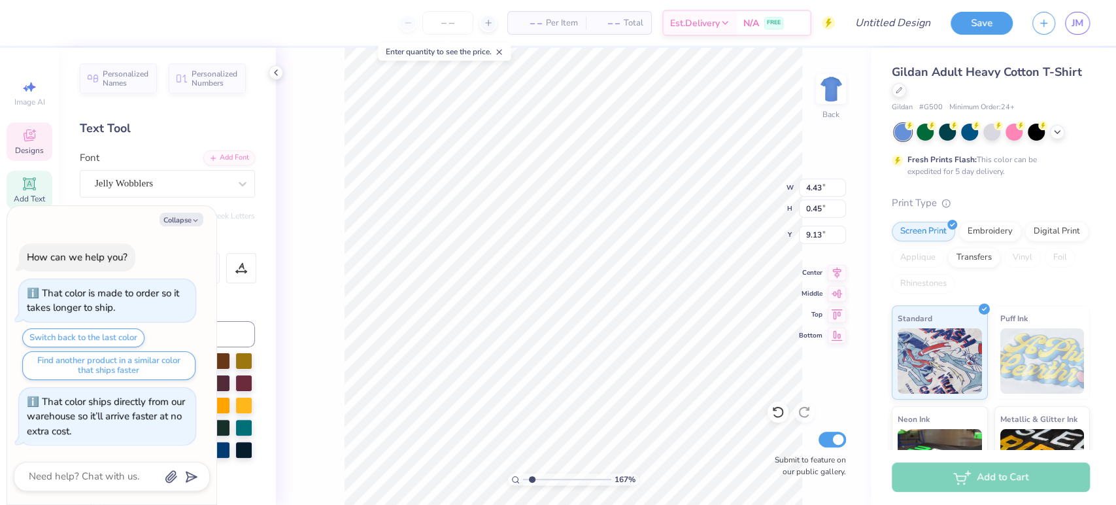
type input "1.66751079760731"
type input "4.59"
type input "9.86"
type textarea "x"
type input "1.66751079760731"
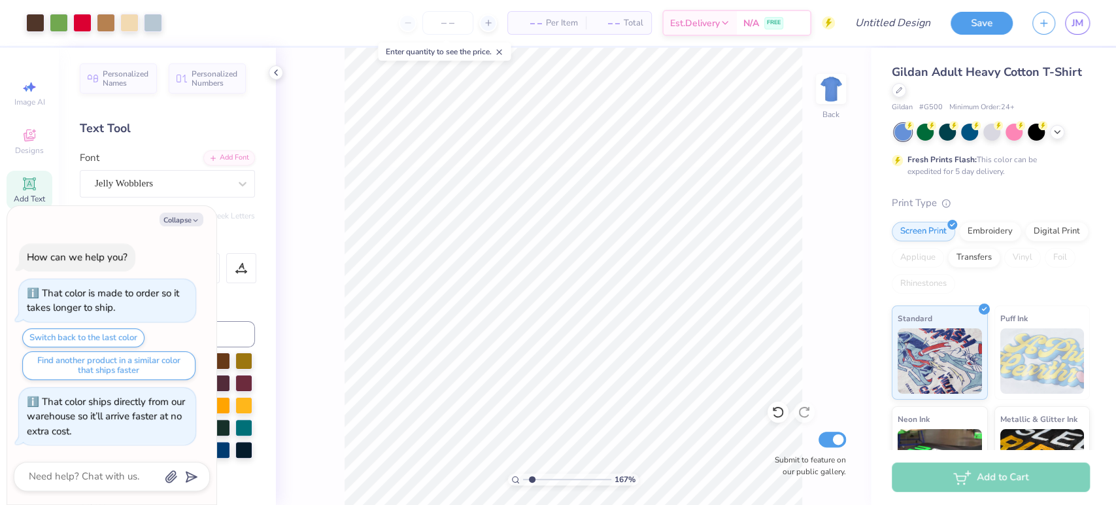
type textarea "x"
type input "1.66751079760731"
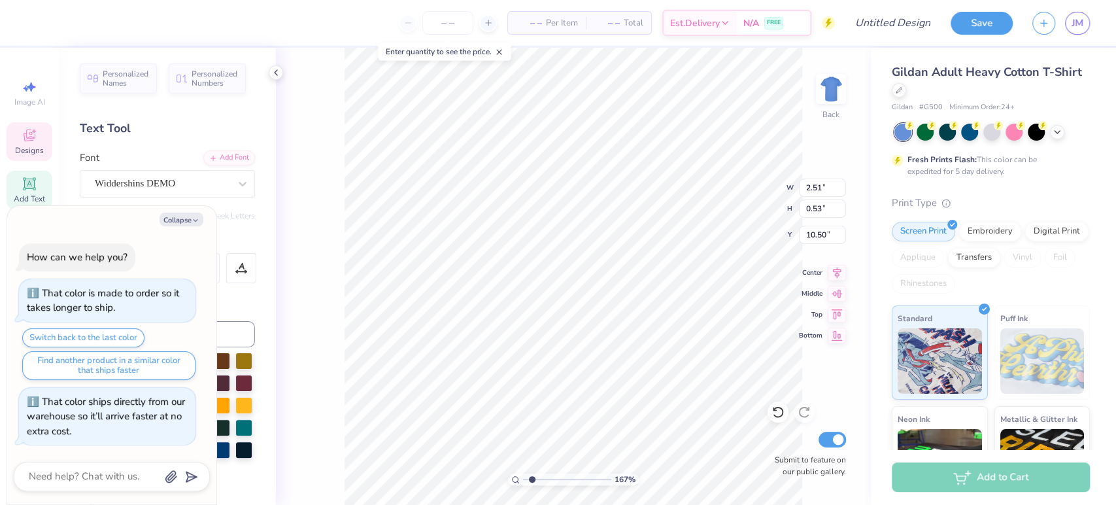
type textarea "x"
type input "1.66751079760731"
type textarea "x"
type input "1.66751079760731"
type textarea "x"
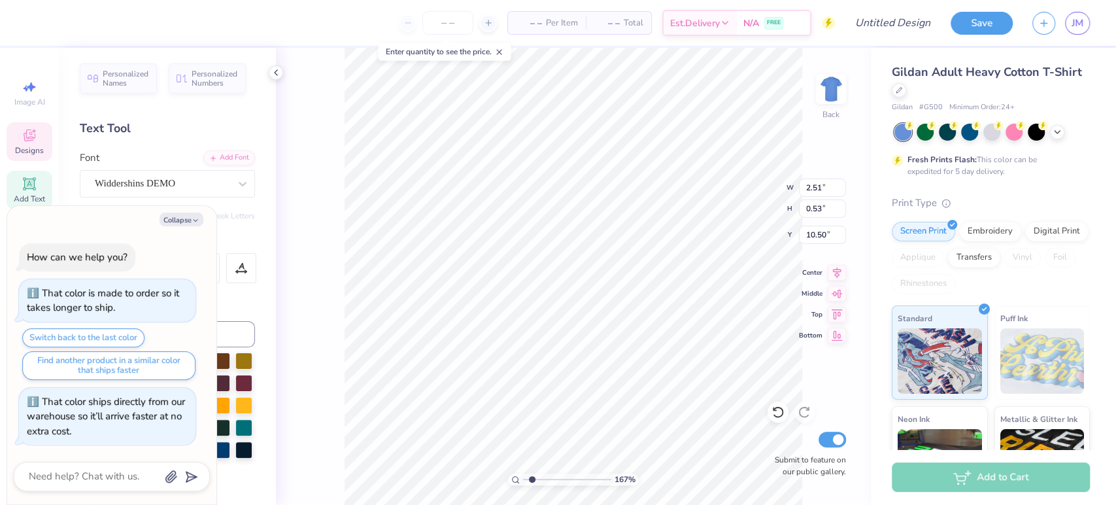
type input "1.66751079760731"
type textarea "x"
type input "1.66751079760731"
type textarea "x"
type input "1.66751079760731"
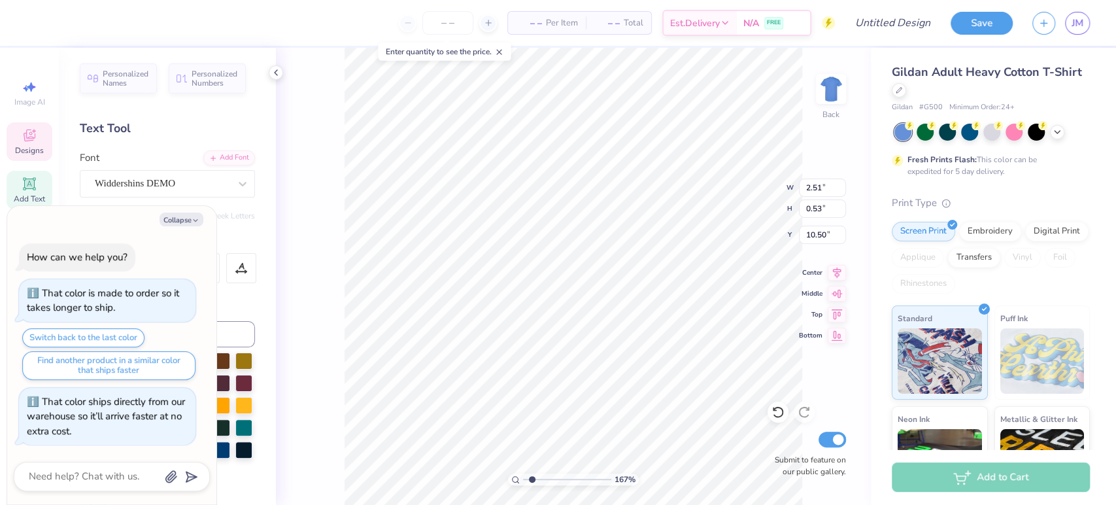
scroll to position [11, 3]
type textarea "x"
type input "1.66751079760731"
type textarea "x"
type input "1.66751079760731"
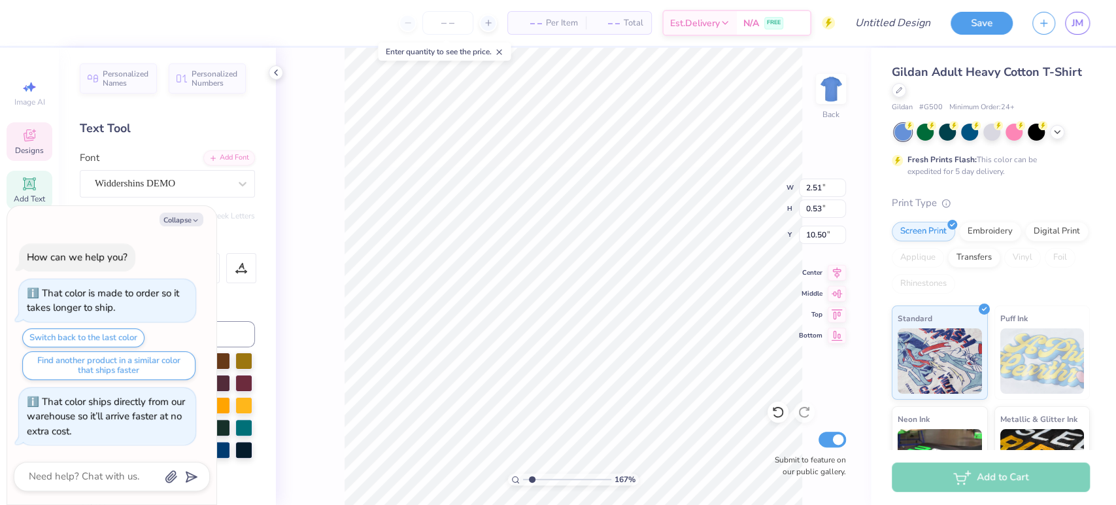
type textarea "x"
type input "1.66751079760731"
type textarea "C"
type textarea "x"
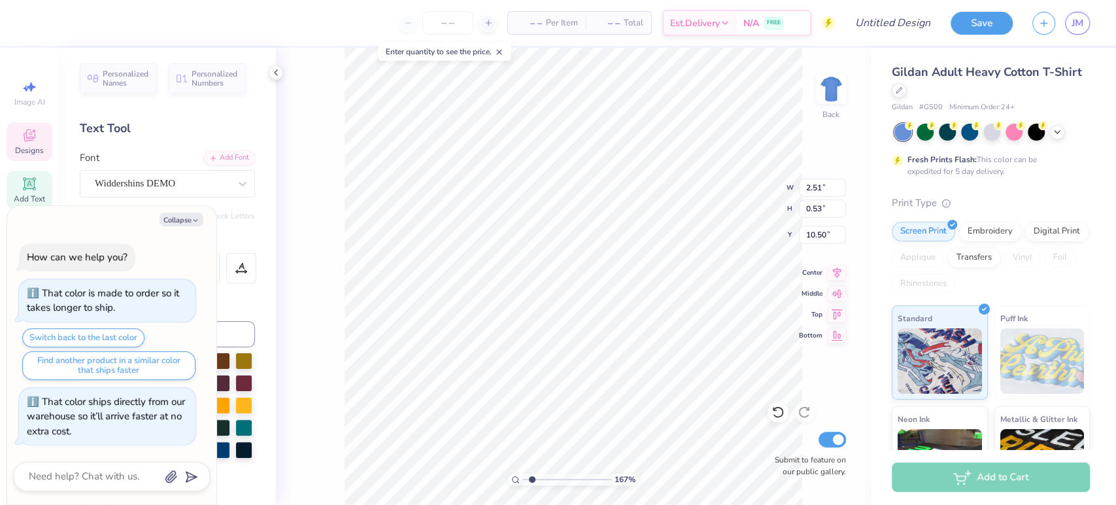
type input "1.66751079760731"
type textarea "x"
type input "1.66751079760731"
type textarea "x"
type input "1.66751079760731"
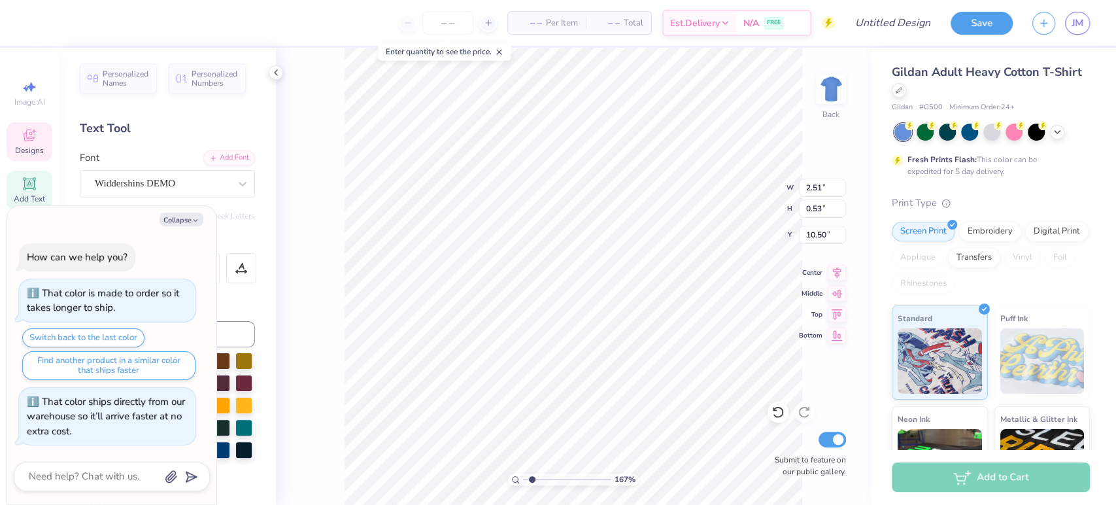
type textarea "C"
type textarea "x"
type input "1.66751079760731"
type textarea "Ca"
type textarea "x"
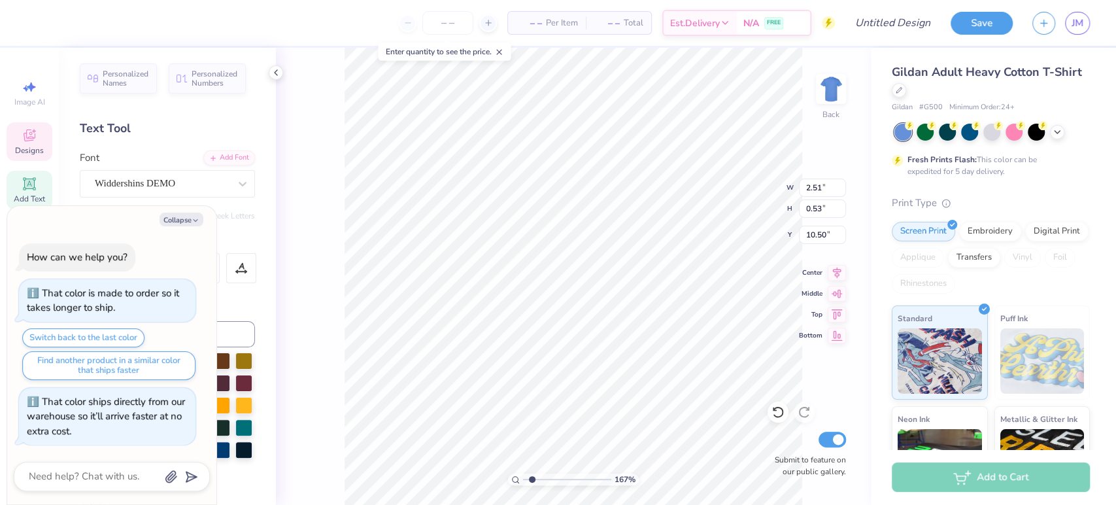
type input "1.66751079760731"
type textarea "Car"
type textarea "x"
type input "1.66751079760731"
type textarea "Cardi"
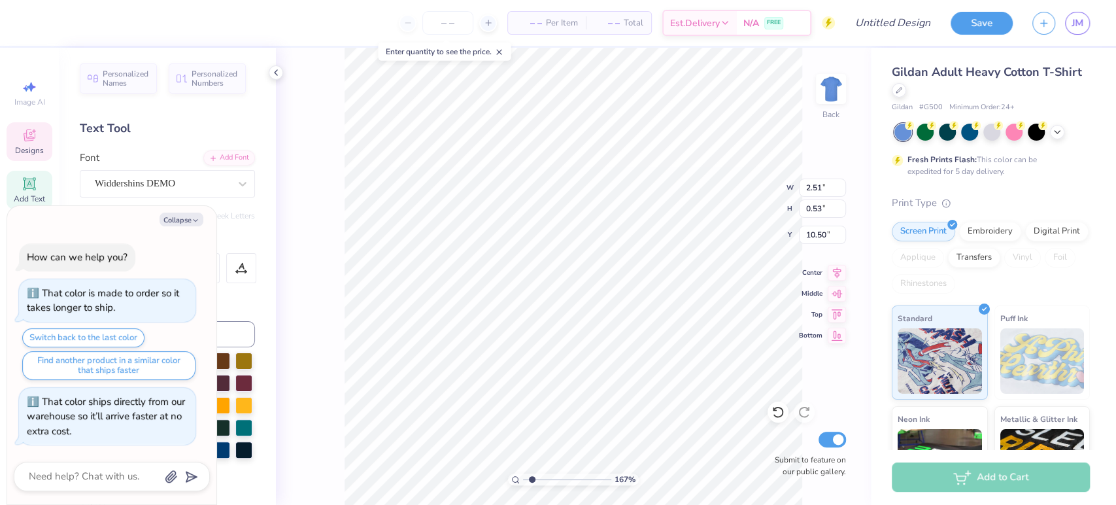
type textarea "x"
type input "1.66751079760731"
type textarea "x"
type input "1.66751079760731"
type textarea "x"
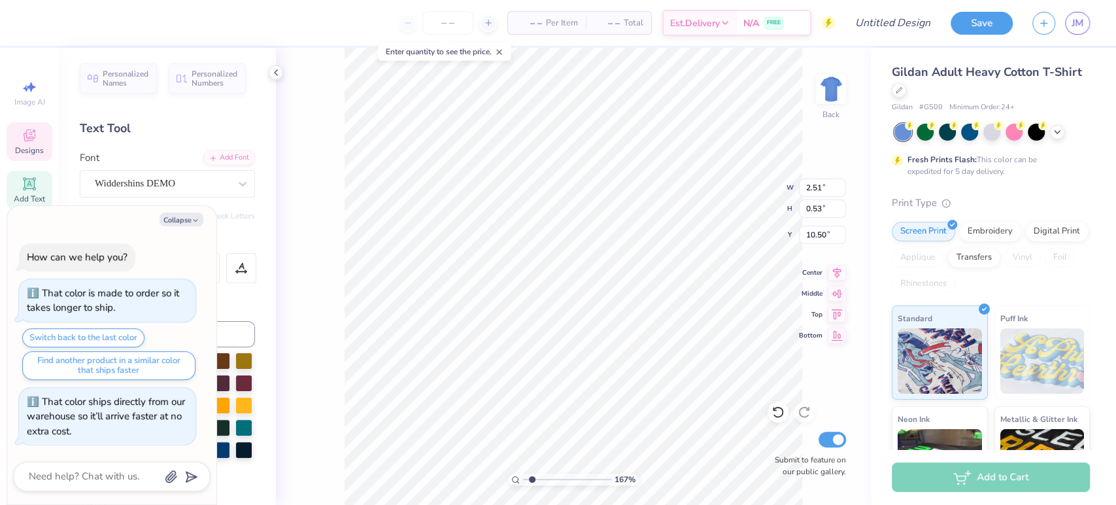
type input "1.66751079760731"
type textarea "CardiN"
type textarea "x"
type input "1.66751079760731"
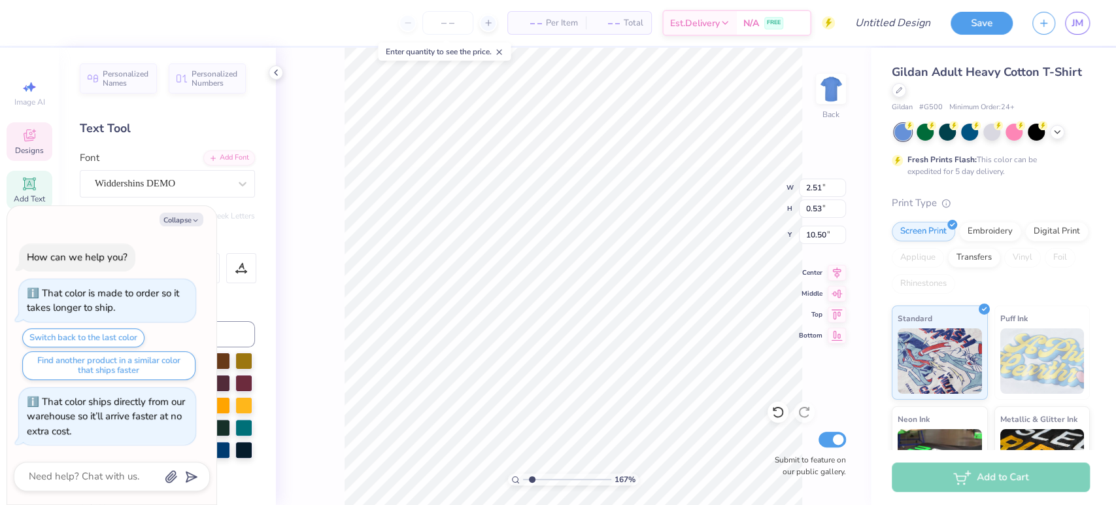
type textarea "CardiNn"
type textarea "x"
type input "1.66751079760731"
type textarea "CardiN"
type textarea "x"
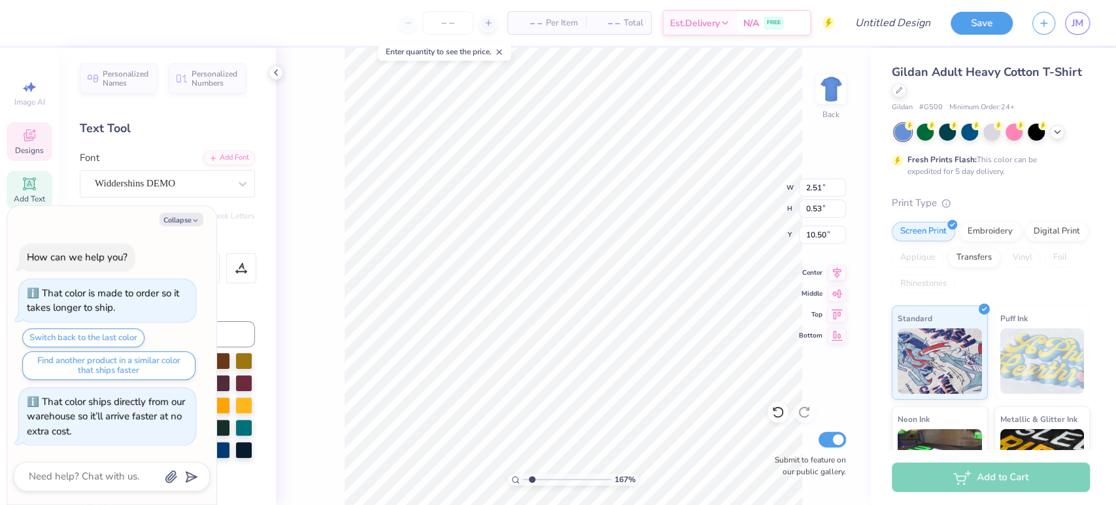
type input "1.66751079760731"
type textarea "Cardi"
type textarea "x"
type input "1.66751079760731"
type textarea "Card"
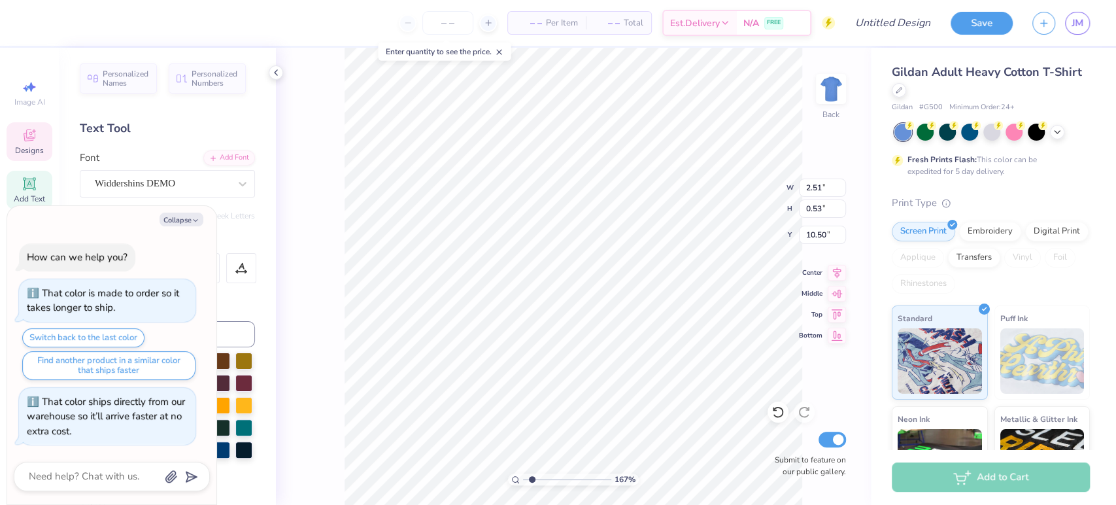
type textarea "x"
type input "1.66751079760731"
type textarea "Car"
type textarea "x"
type input "1.66751079760731"
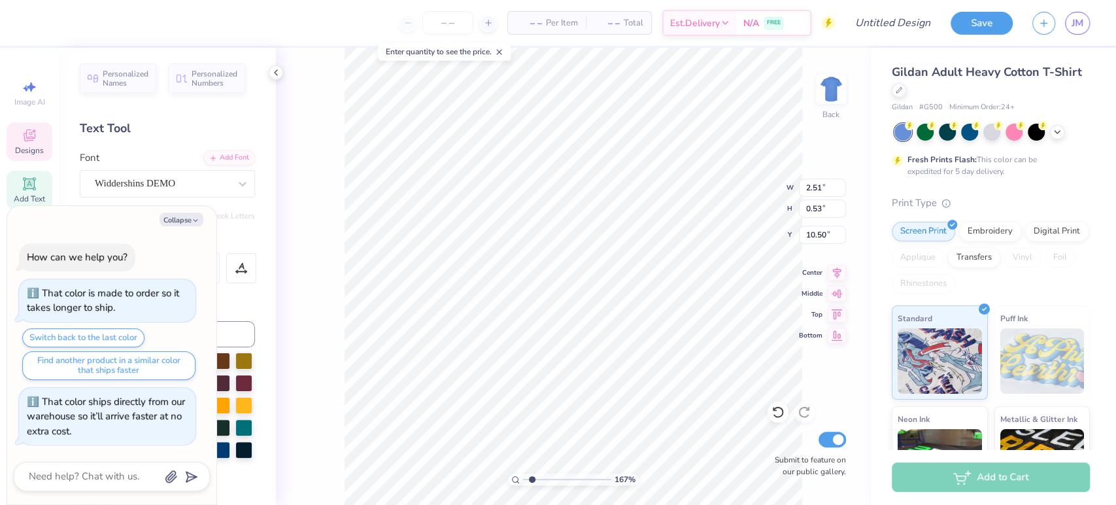
type textarea "Ca"
type textarea "x"
type input "1.66751079760731"
type textarea "C"
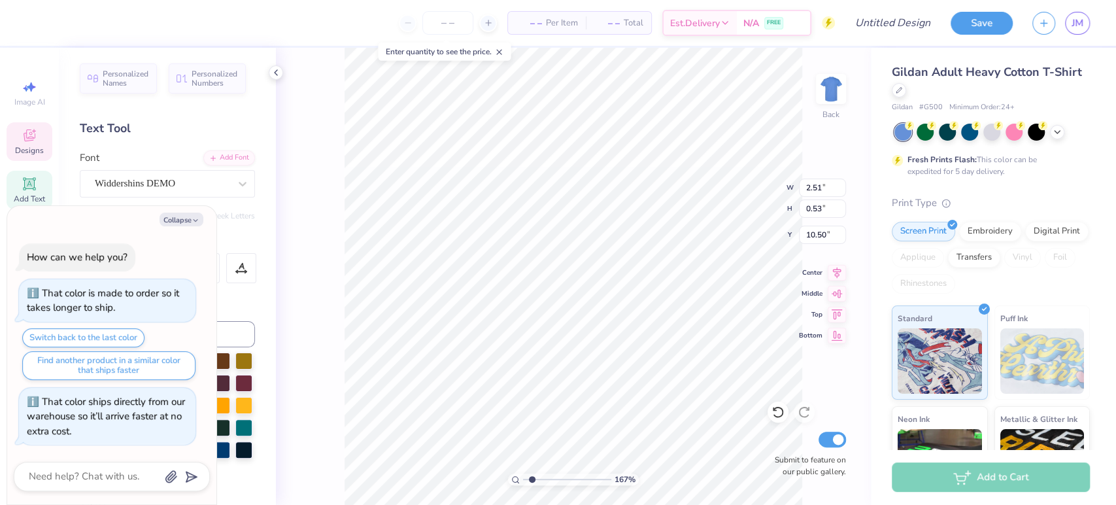
type textarea "x"
type input "1.66751079760731"
type textarea "x"
type input "1.66751079760731"
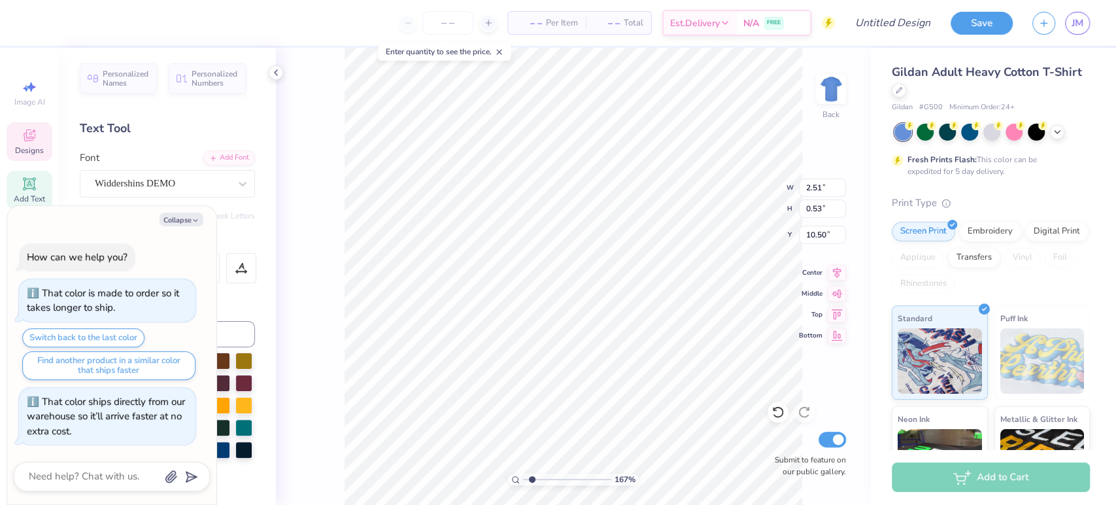
type textarea "x"
type input "1.66751079760731"
type textarea "x"
type input "1.66751079760731"
type textarea "C"
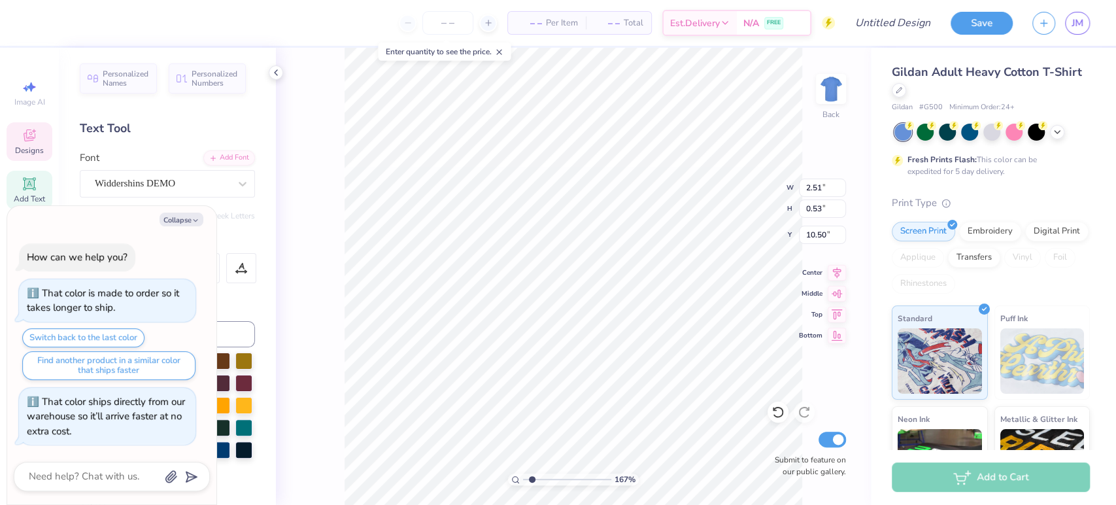
type textarea "x"
type input "1.66751079760731"
type textarea "CDI"
type textarea "x"
type input "1.66751079760731"
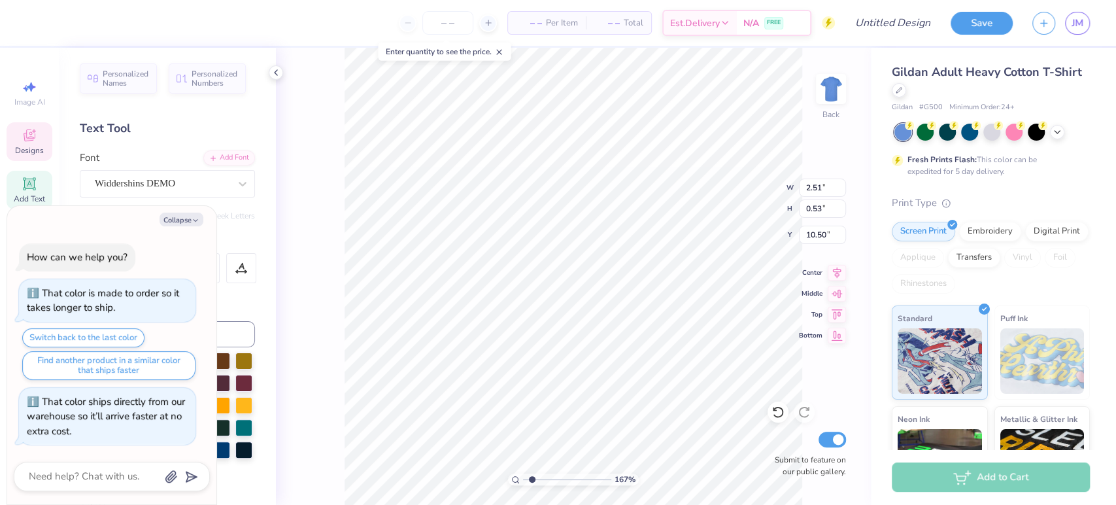
type textarea "x"
type input "1.66751079760731"
type textarea "CDIN"
type textarea "x"
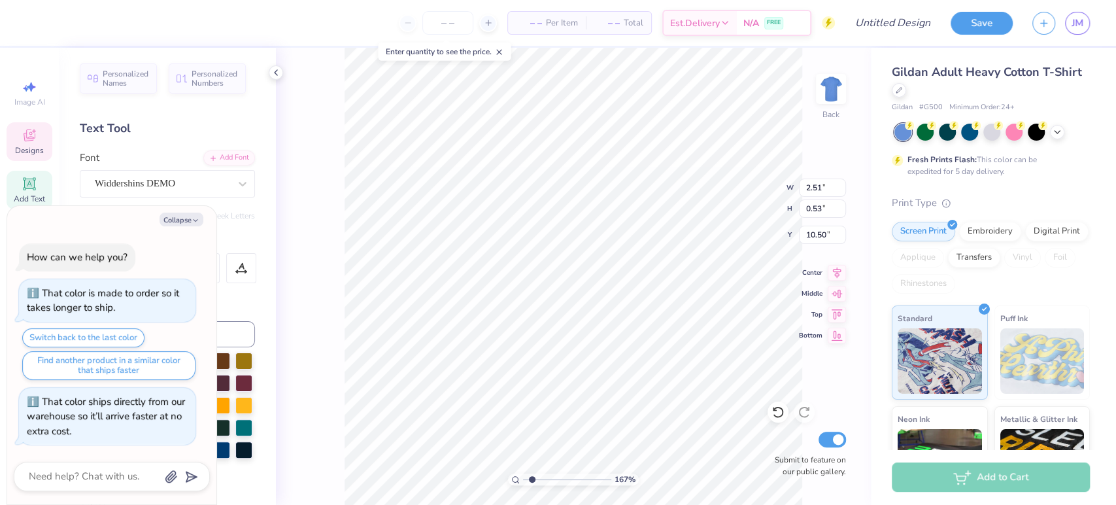
type input "1.66751079760731"
type textarea "CDI"
type textarea "x"
type input "1.66751079760731"
type textarea "CD"
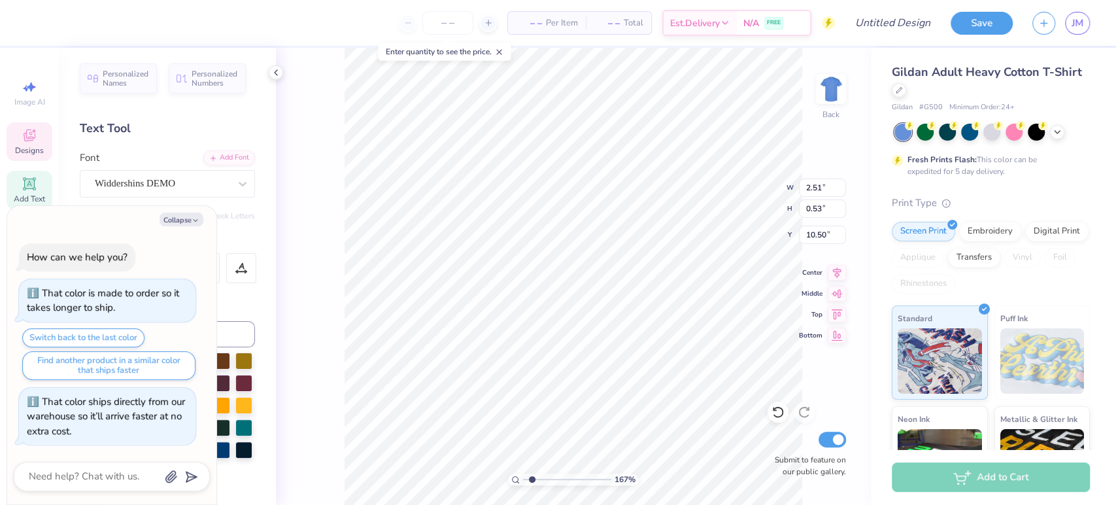
type textarea "x"
type input "1.66751079760731"
type textarea "C"
type textarea "x"
type input "1.66751079760731"
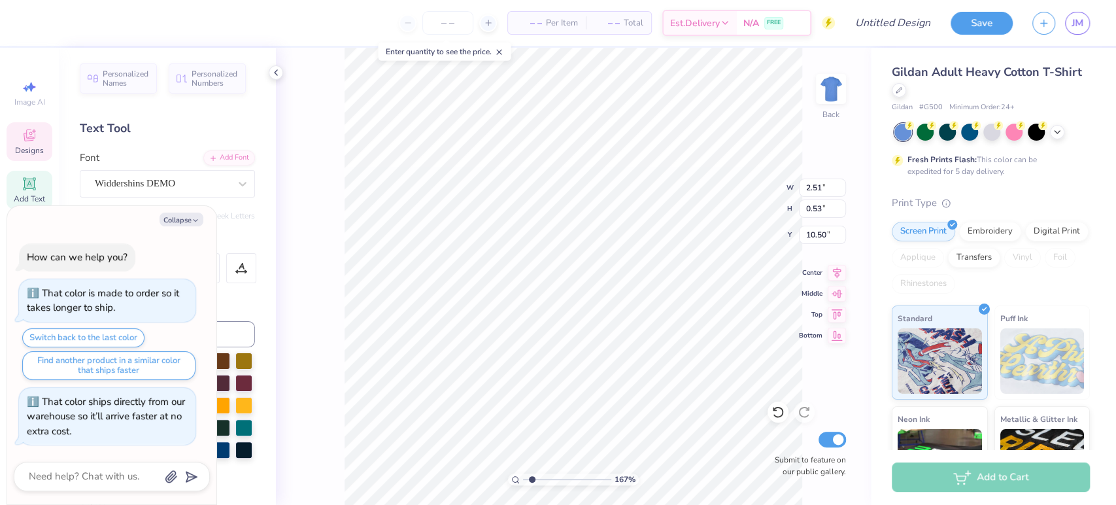
type textarea "CA"
type textarea "x"
type input "1.66751079760731"
type textarea "CAR"
type textarea "x"
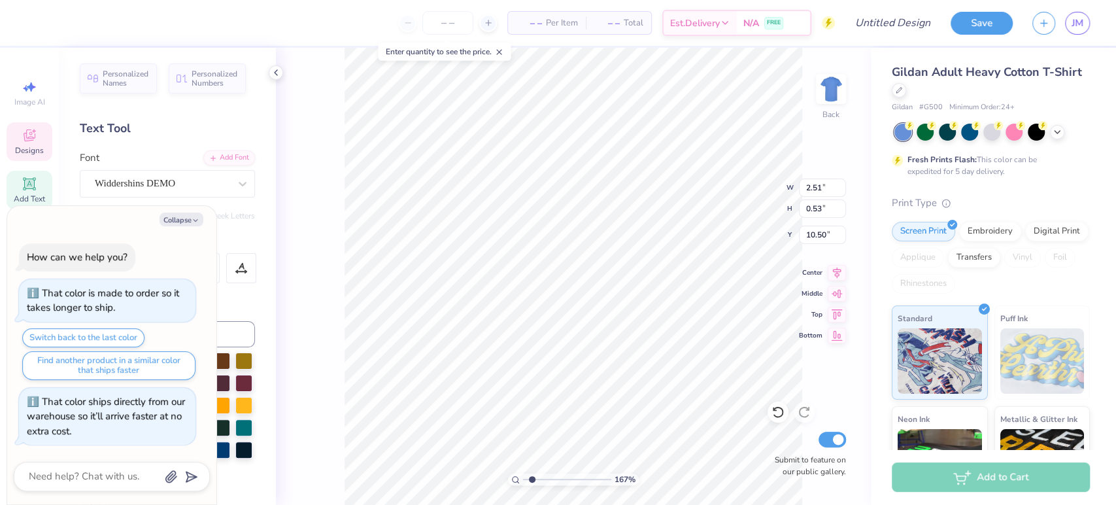
type input "1.66751079760731"
type textarea "CART"
type textarea "x"
type input "1.66751079760731"
type textarea "CARTD"
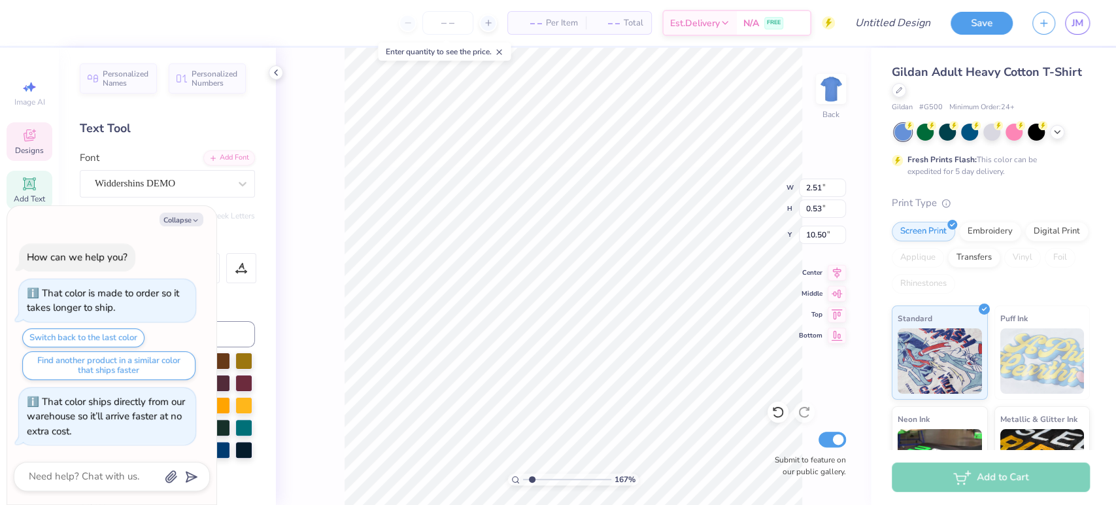
type textarea "x"
type input "1.66751079760731"
type textarea "CARTDI"
type textarea "x"
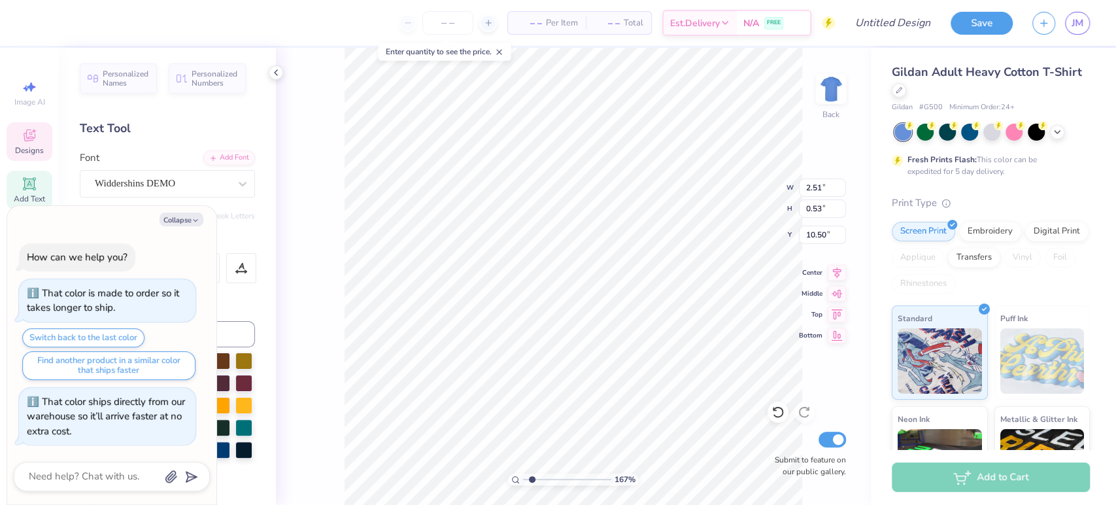
type input "1.66751079760731"
type textarea "CARTD"
type textarea "x"
type input "1.66751079760731"
type textarea "CART"
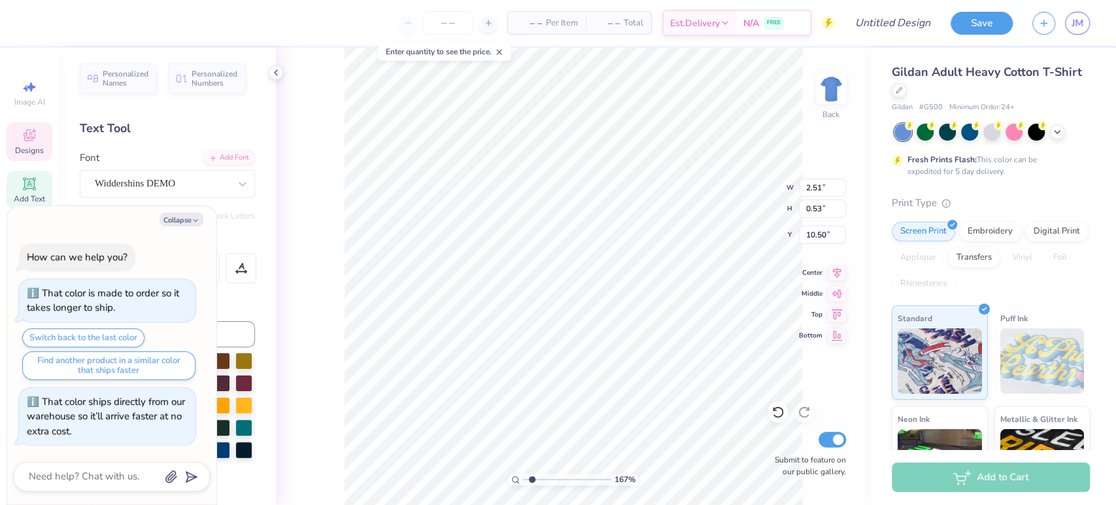
type textarea "x"
type input "1.66751079760731"
type textarea "CAR"
type textarea "x"
type input "1.66751079760731"
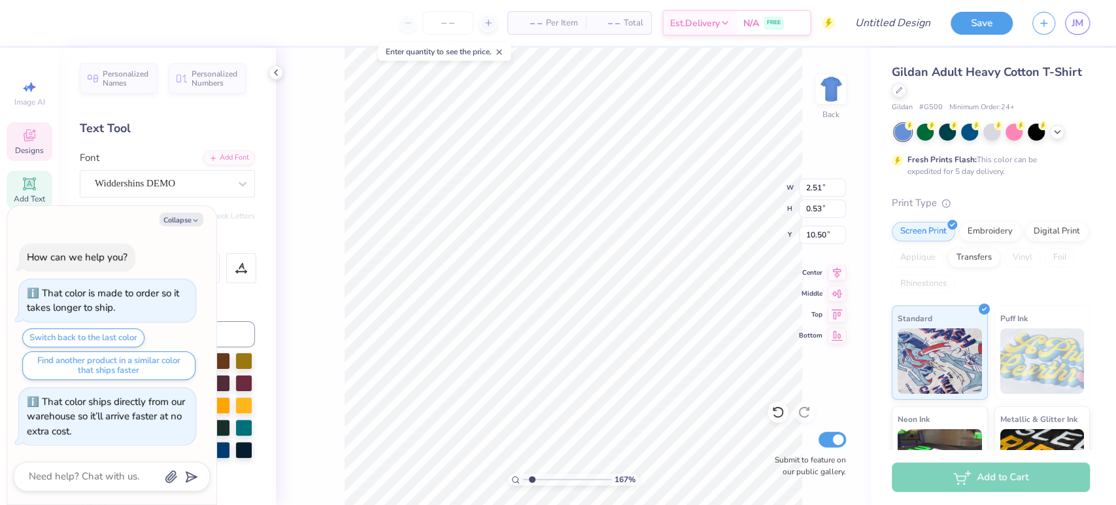
type textarea "CARD"
type textarea "x"
type input "1.66751079760731"
type textarea "CARDI"
type textarea "x"
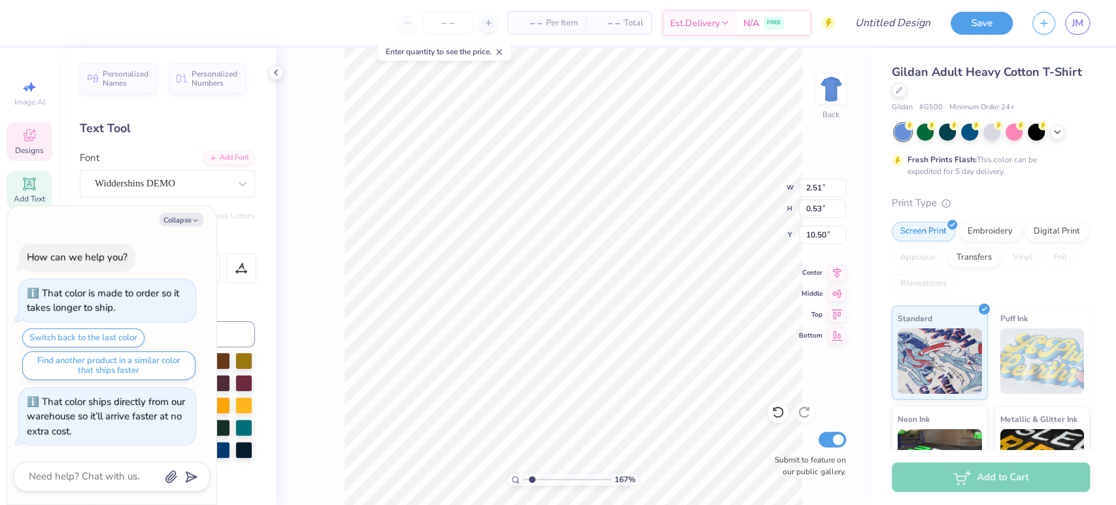
type input "1.66751079760731"
type textarea "CARDIN"
type textarea "x"
type input "1.66751079760731"
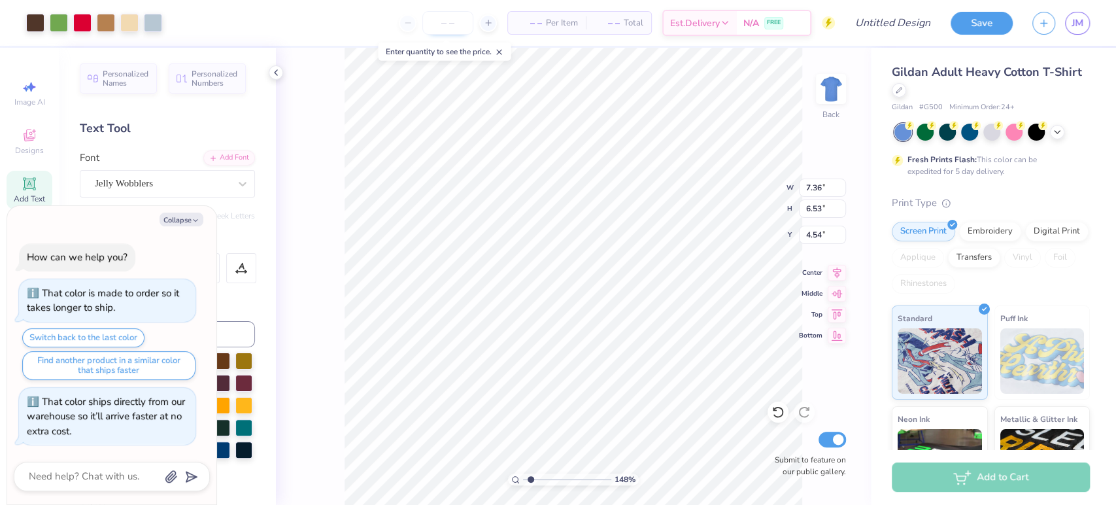
click at [463, 30] on input "number" at bounding box center [447, 23] width 51 height 24
click at [777, 413] on icon at bounding box center [778, 411] width 13 height 13
click at [785, 416] on div at bounding box center [778, 411] width 21 height 21
click at [780, 411] on icon at bounding box center [778, 411] width 13 height 13
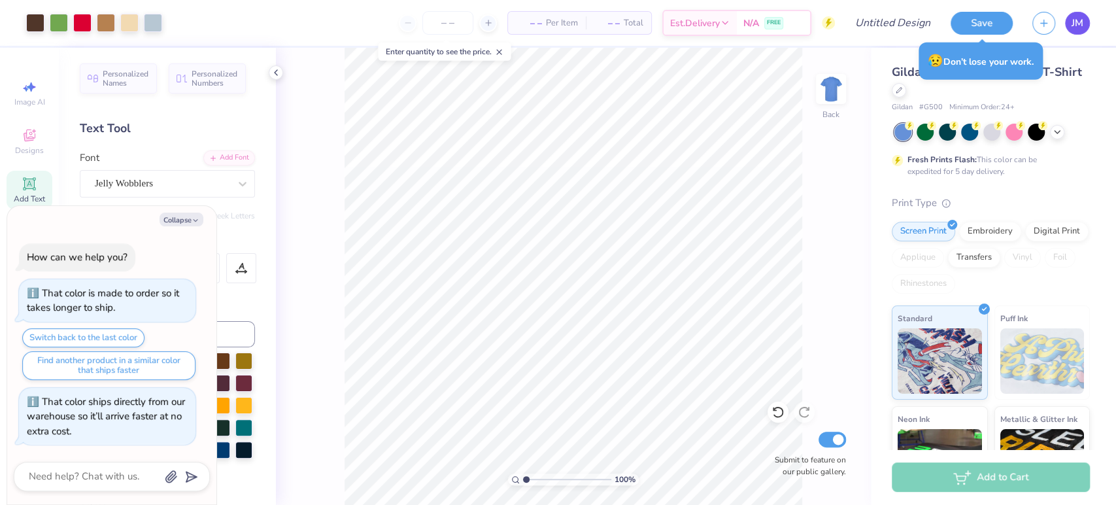
click at [1082, 19] on span "JM" at bounding box center [1078, 23] width 12 height 15
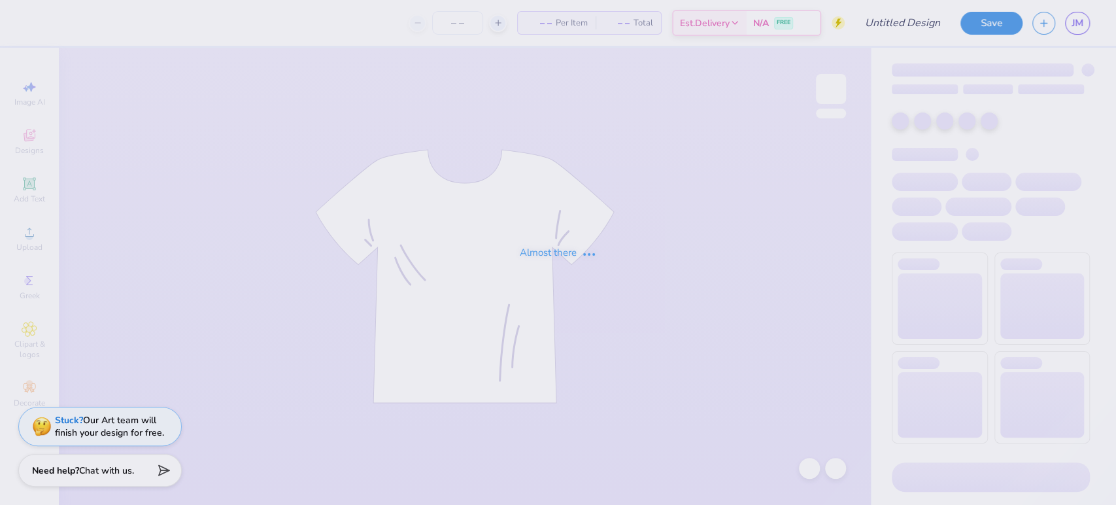
type input "Special Men's Day #1"
type input "12"
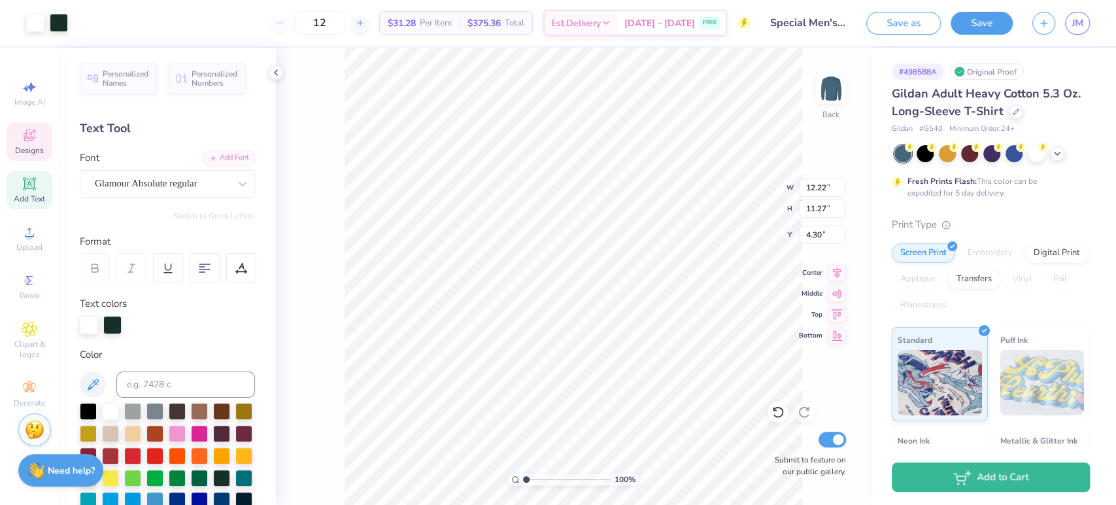
type input "3.89"
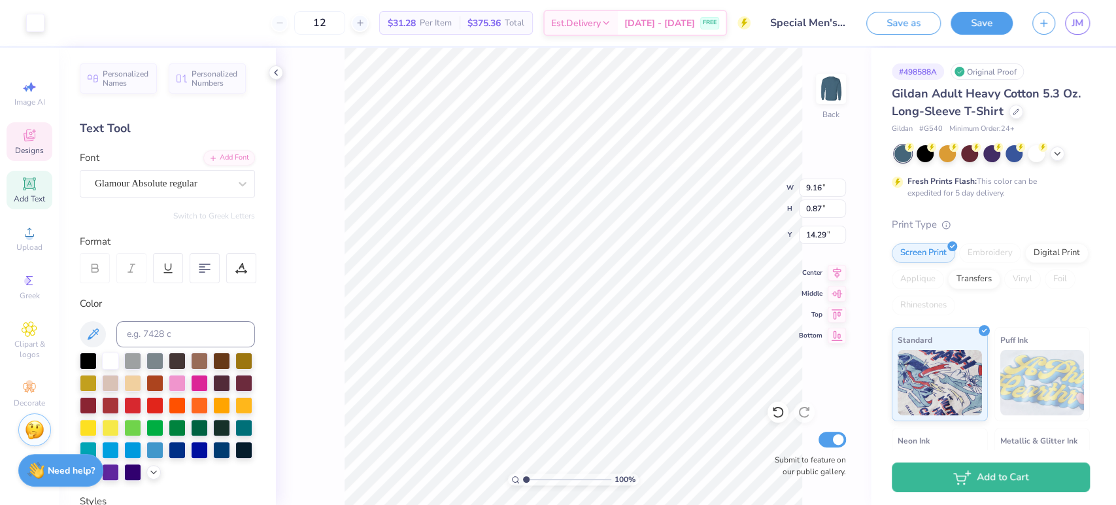
scroll to position [12, 1]
type input "12.56"
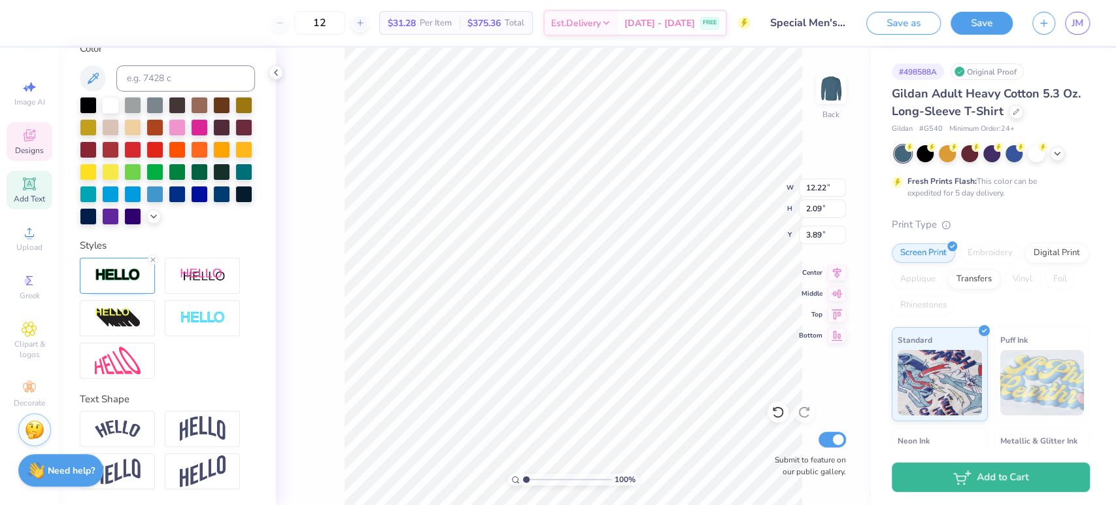
scroll to position [328, 0]
click at [214, 421] on img at bounding box center [203, 428] width 46 height 25
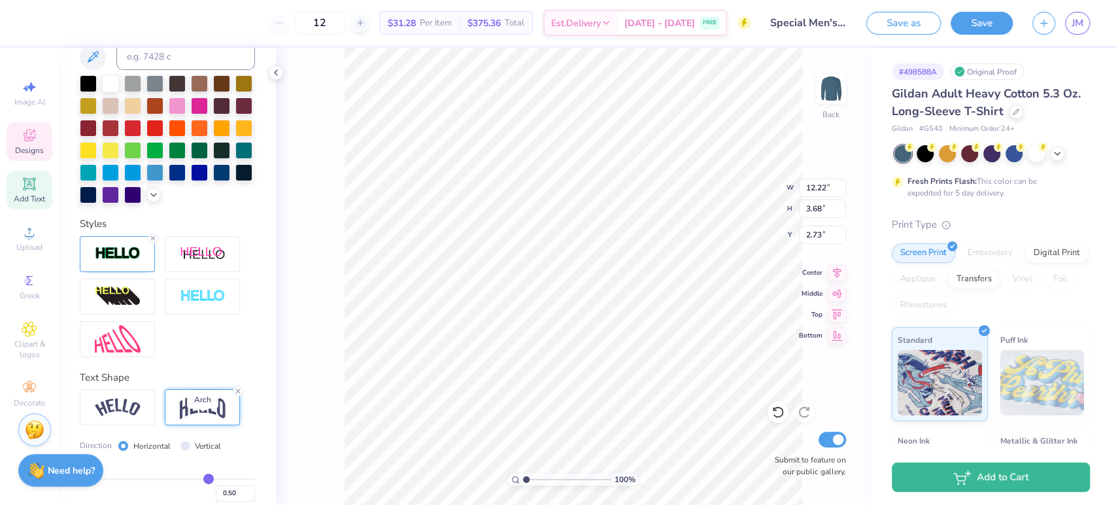
type input "3.68"
type input "2.73"
click at [136, 416] on img at bounding box center [118, 407] width 46 height 18
type input "14.33"
type input "3.26"
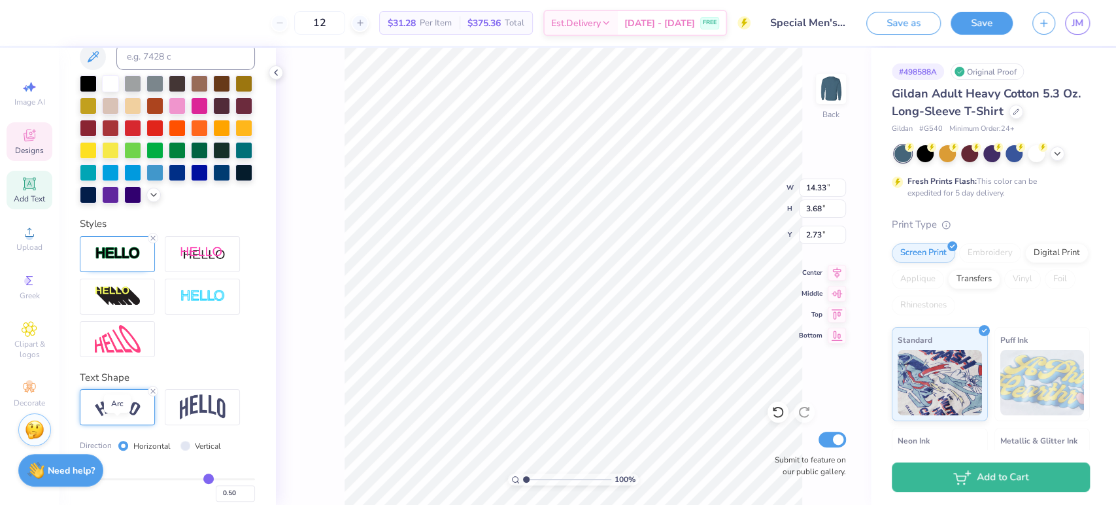
type input "2.68"
type input "9.16"
type input "0.87"
type input "12.56"
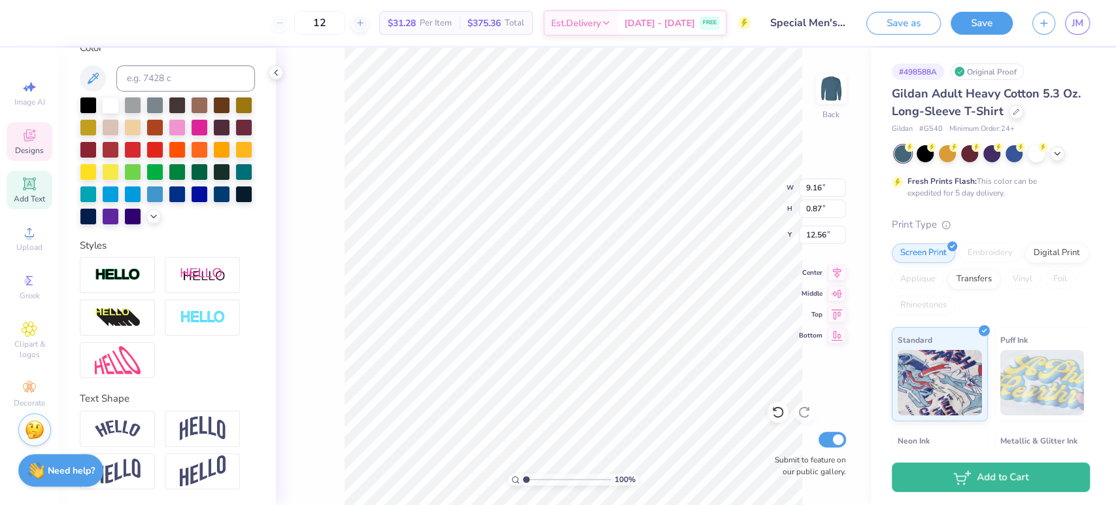
scroll to position [277, 0]
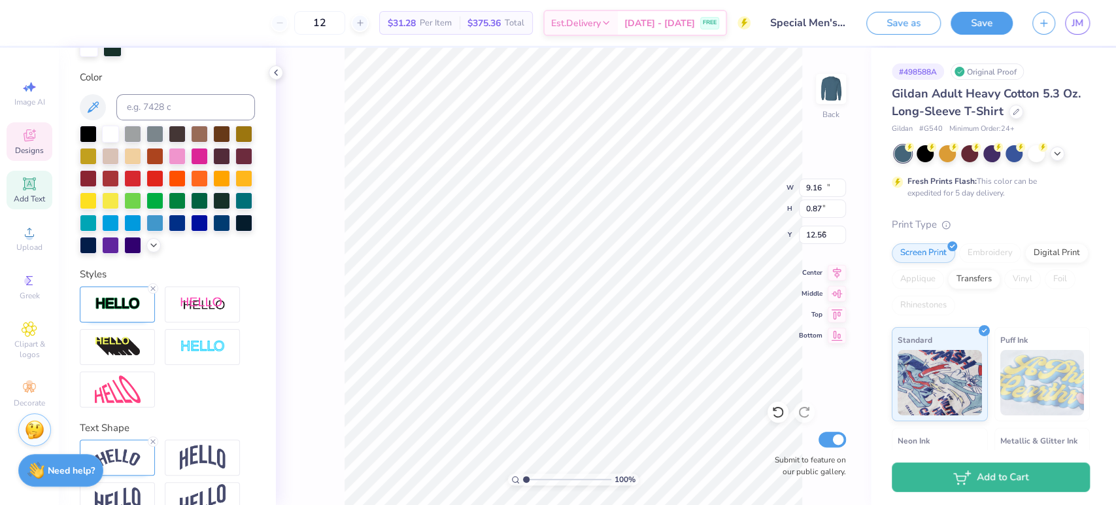
type input "14.33"
type input "3.26"
type input "2.68"
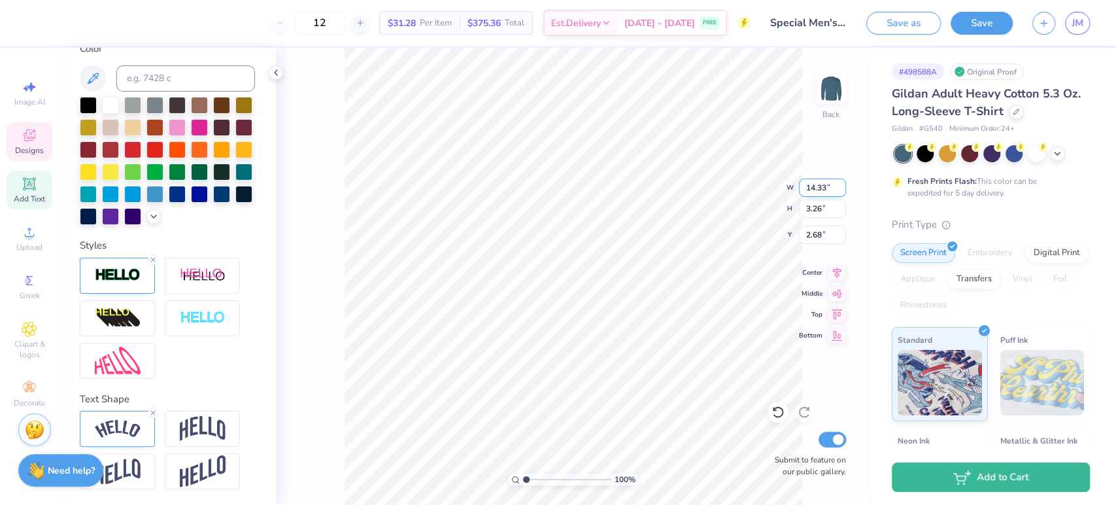
click at [743, 191] on div "100 % Back W 14.33 14.33 " H 3.26 3.26 " Y 2.68 2.68 " Center Middle Top Bottom…" at bounding box center [573, 276] width 595 height 457
click at [809, 188] on input "14.33" at bounding box center [822, 187] width 47 height 18
type input "10.00"
type input "2.27"
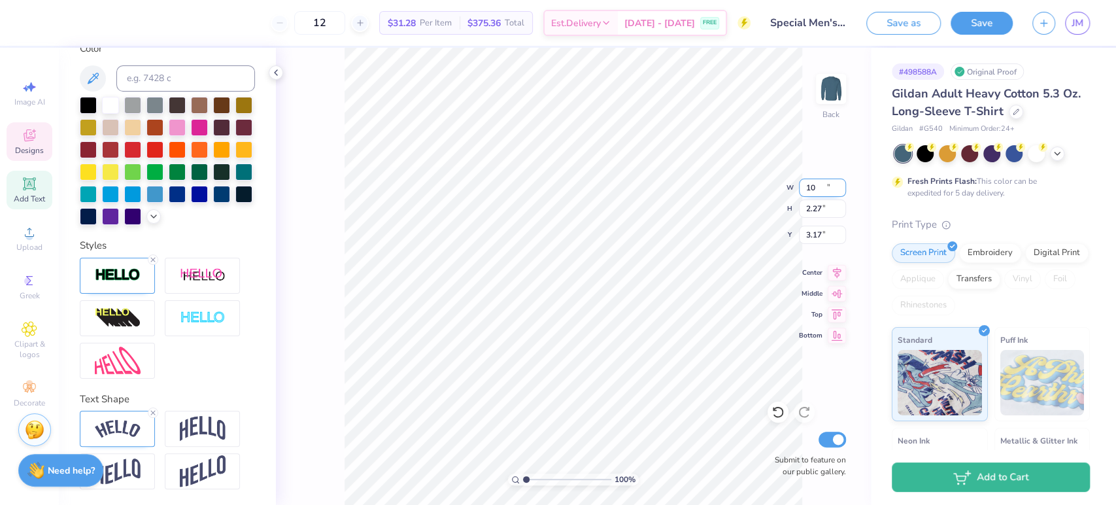
type input "3.17"
drag, startPoint x: 826, startPoint y: 188, endPoint x: 817, endPoint y: 188, distance: 9.8
click at [817, 188] on input "10.00" at bounding box center [822, 187] width 47 height 18
type input "10.50"
type input "2.39"
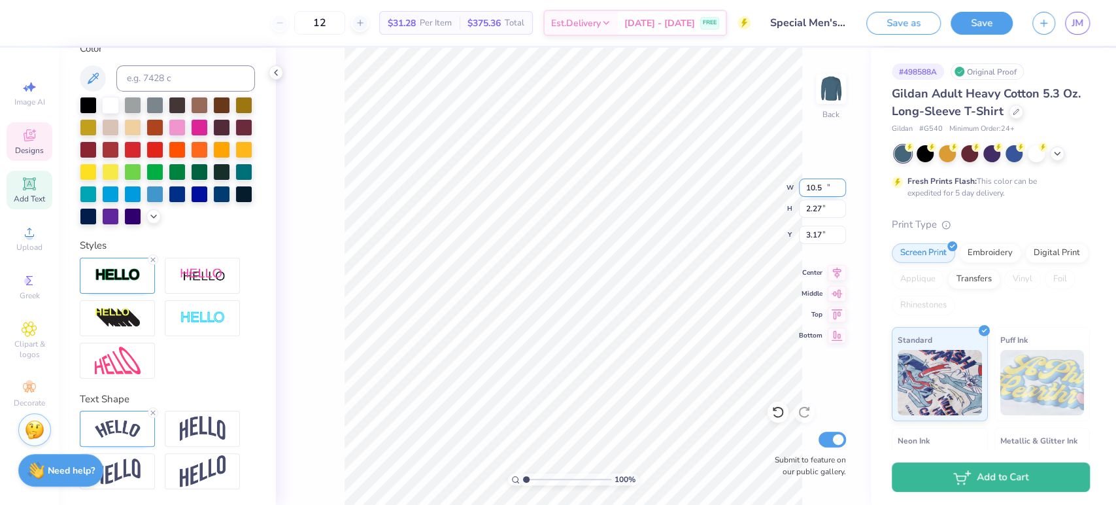
type input "3.12"
click at [794, 186] on div "100 % Back W 10.50 10.50 " H 2.39 2.39 " Y 3.12 3.12 " Center Middle Top Bottom…" at bounding box center [573, 276] width 595 height 457
click at [824, 188] on input "10.50" at bounding box center [822, 187] width 47 height 18
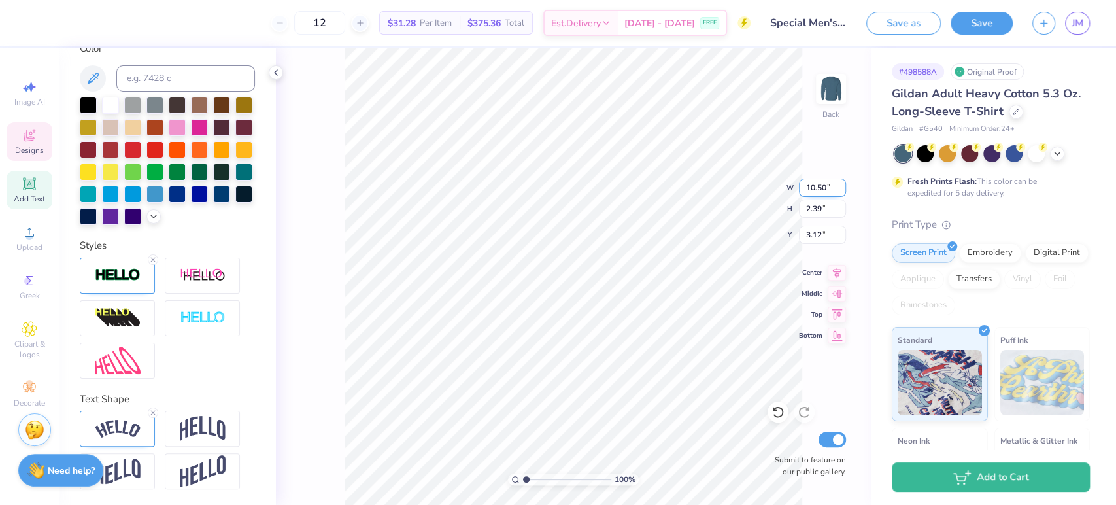
click at [816, 187] on input "10.50" at bounding box center [822, 187] width 47 height 18
type input "12.00"
type input "2.73"
type input "4.01"
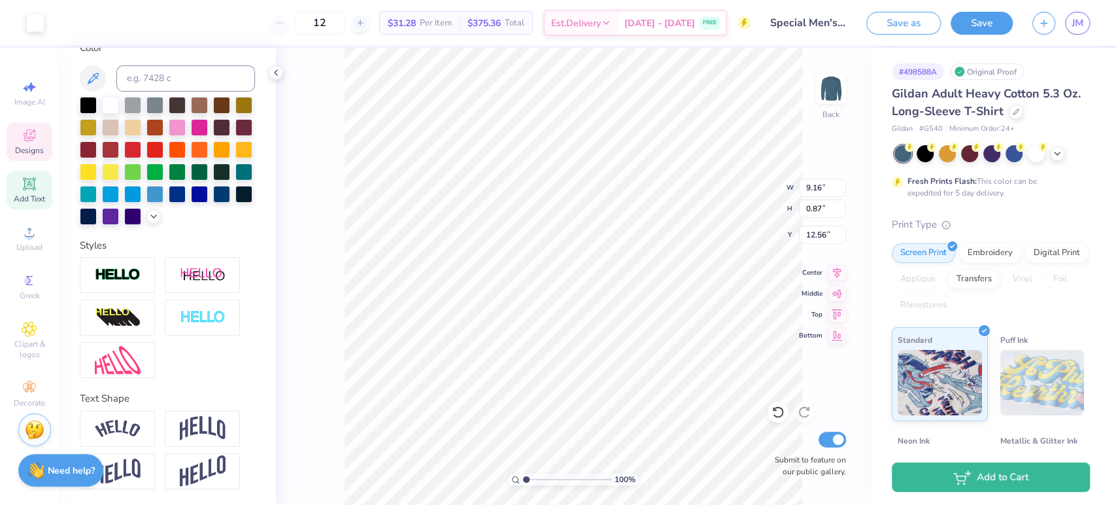
scroll to position [277, 0]
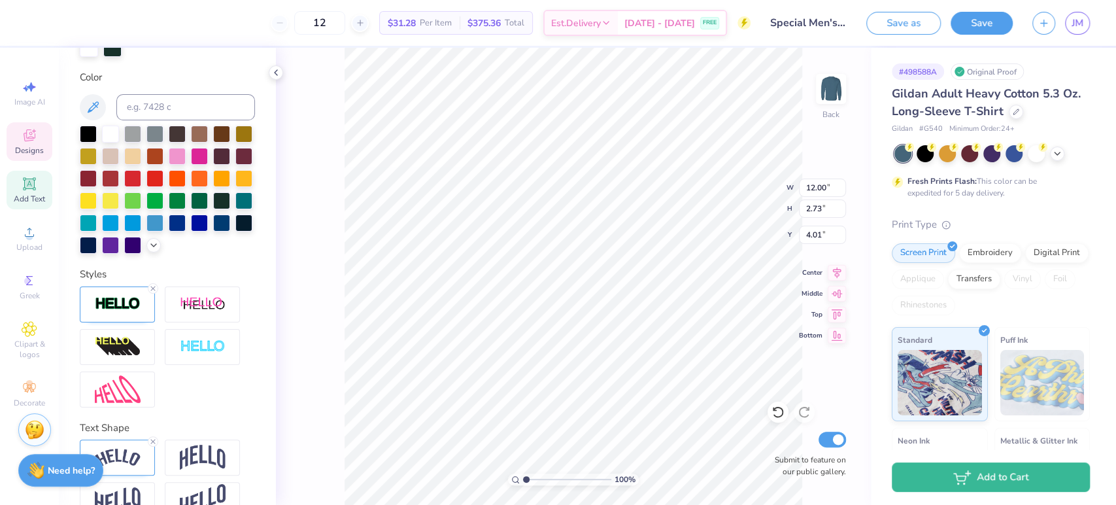
type input "12.00"
type input "2.73"
type input "4.01"
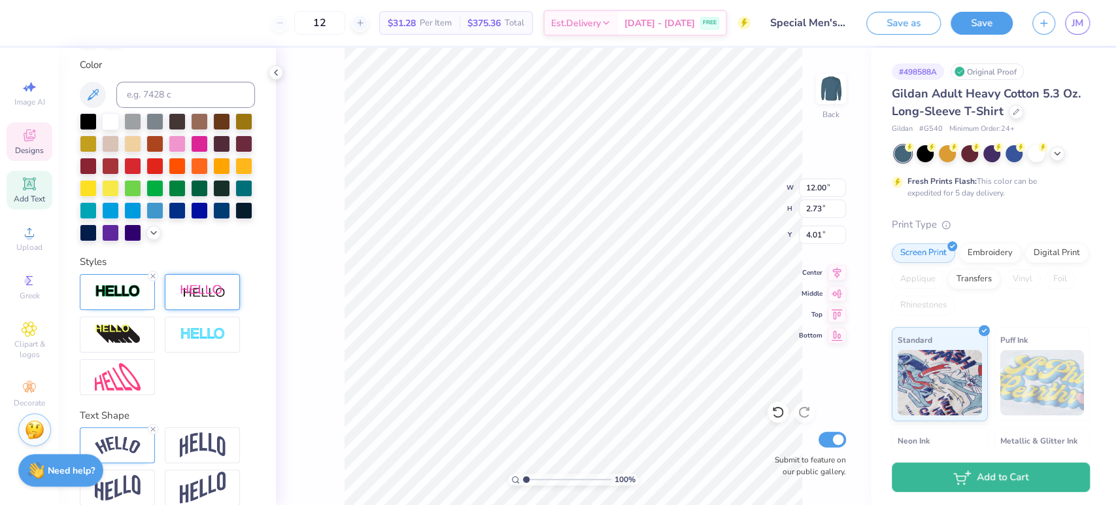
scroll to position [328, 0]
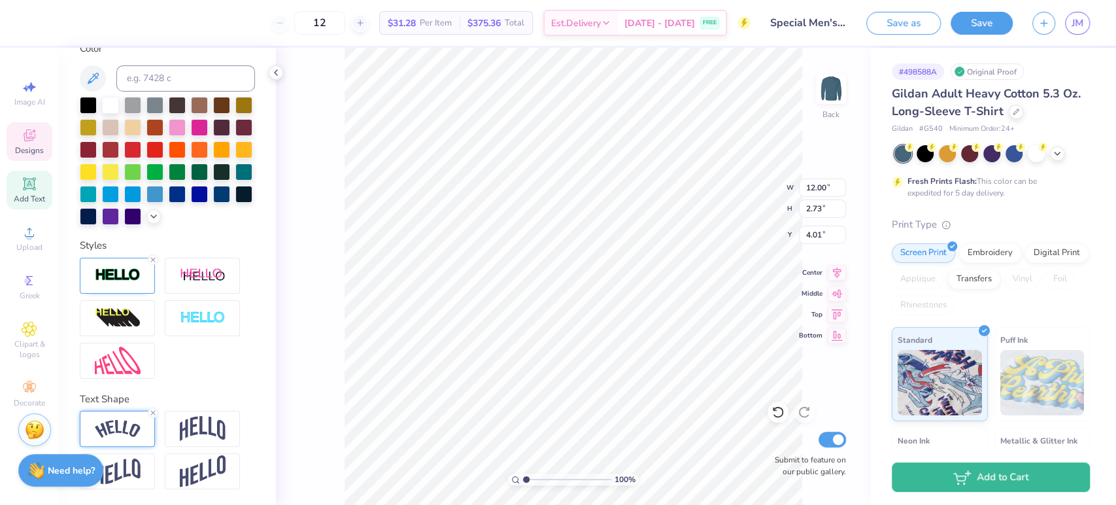
click at [127, 428] on img at bounding box center [118, 429] width 46 height 18
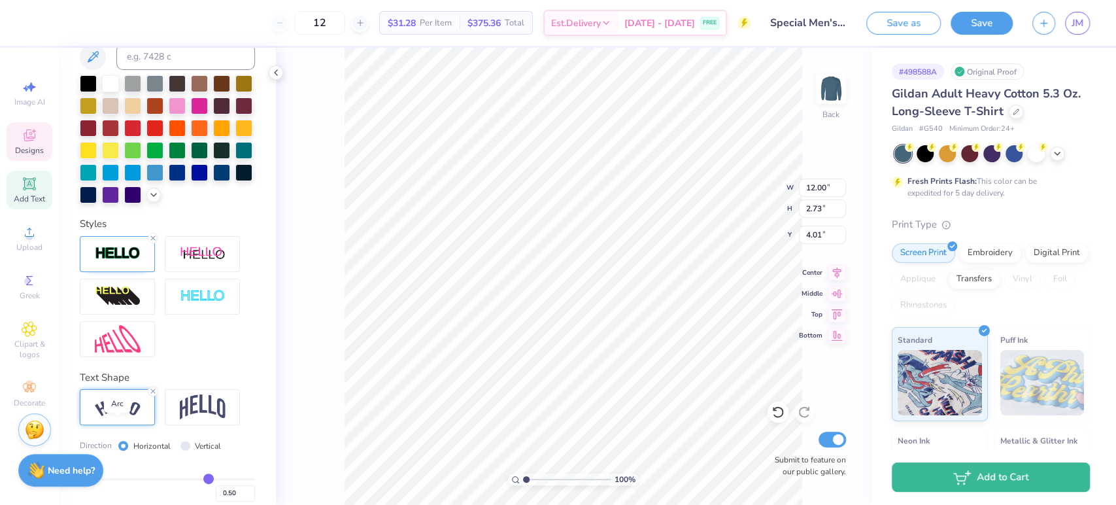
scroll to position [403, 0]
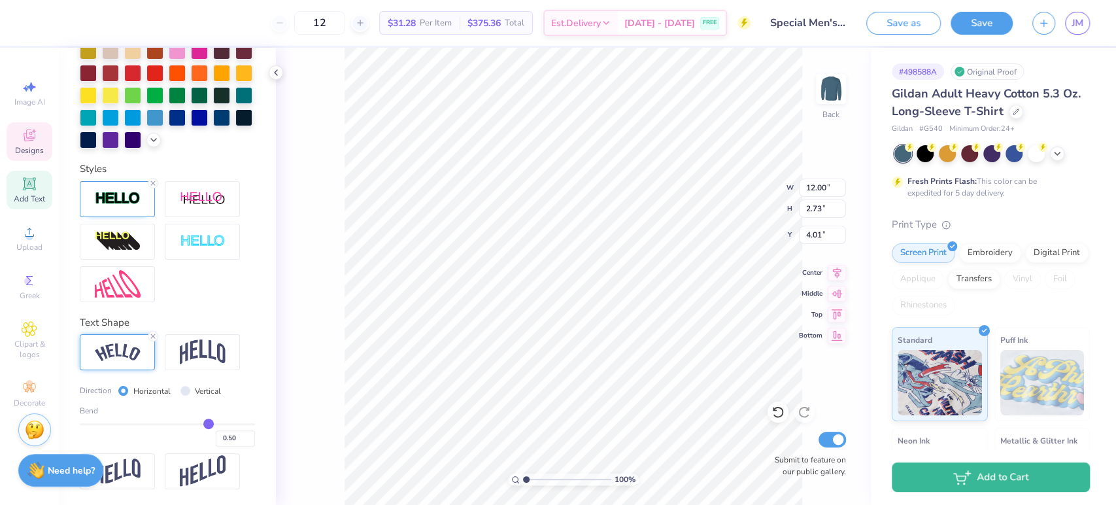
type input "0.49"
type input "0.5"
type input "0.50"
type input "0.51"
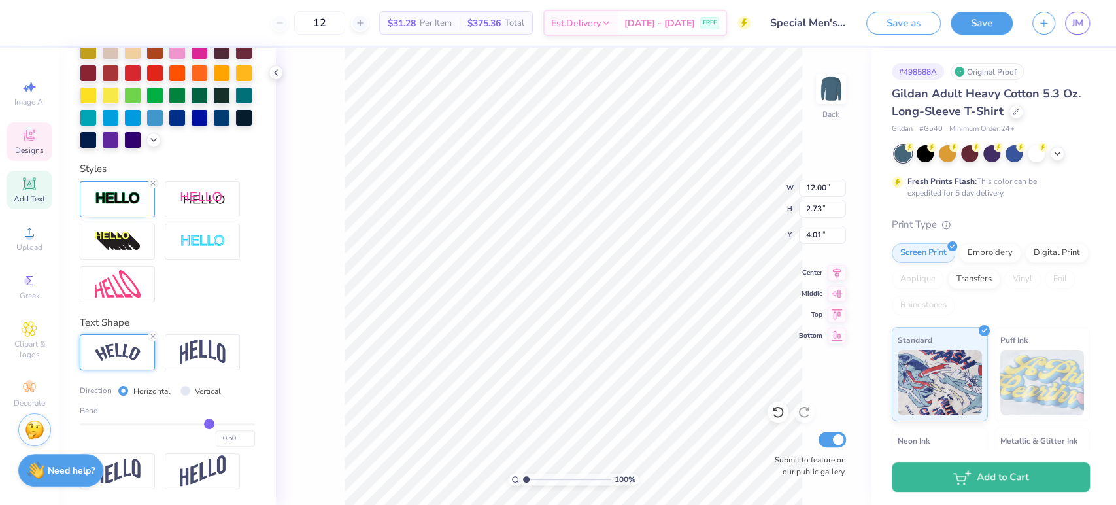
type input "0.51"
type input "0.53"
type input "0.55"
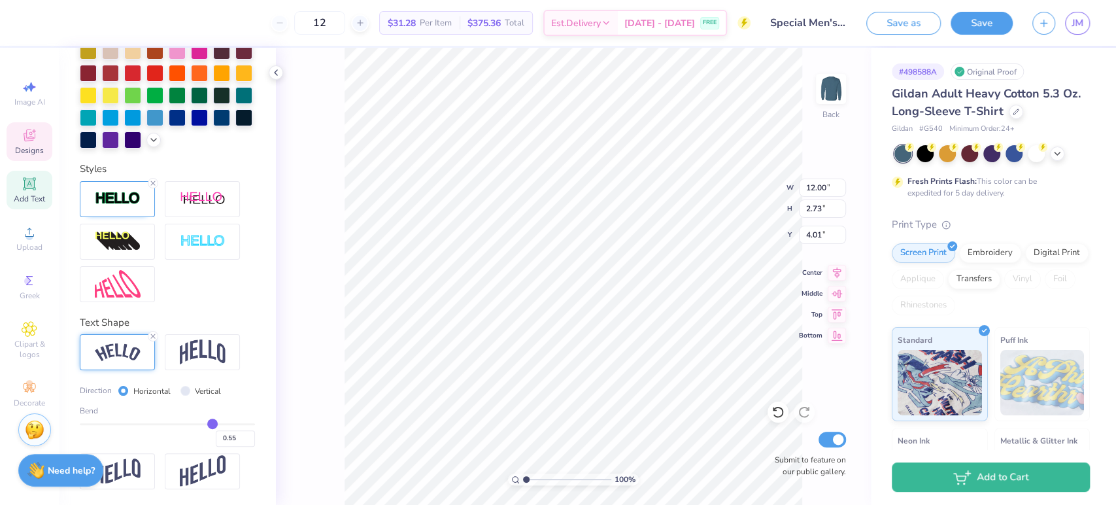
type input "0.57"
type input "0.58"
type input "0.59"
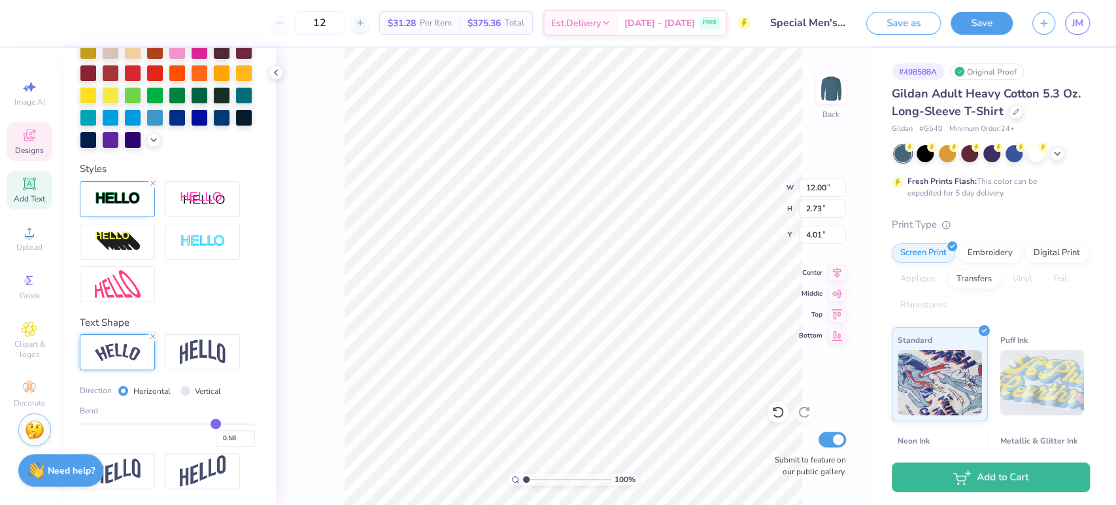
type input "0.59"
type input "0.6"
type input "0.60"
type input "0.62"
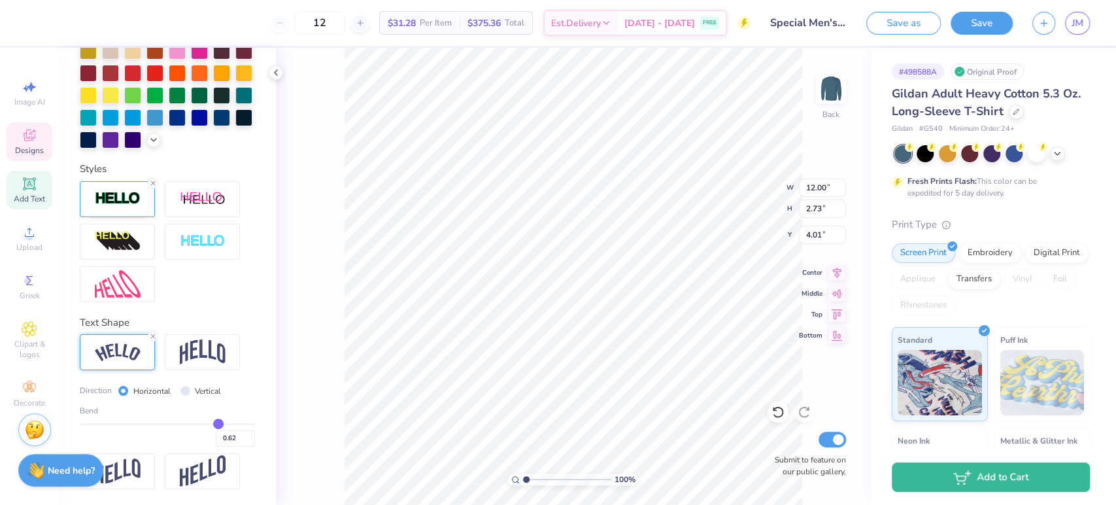
type input "0.64"
type input "0.65"
type input "0.67"
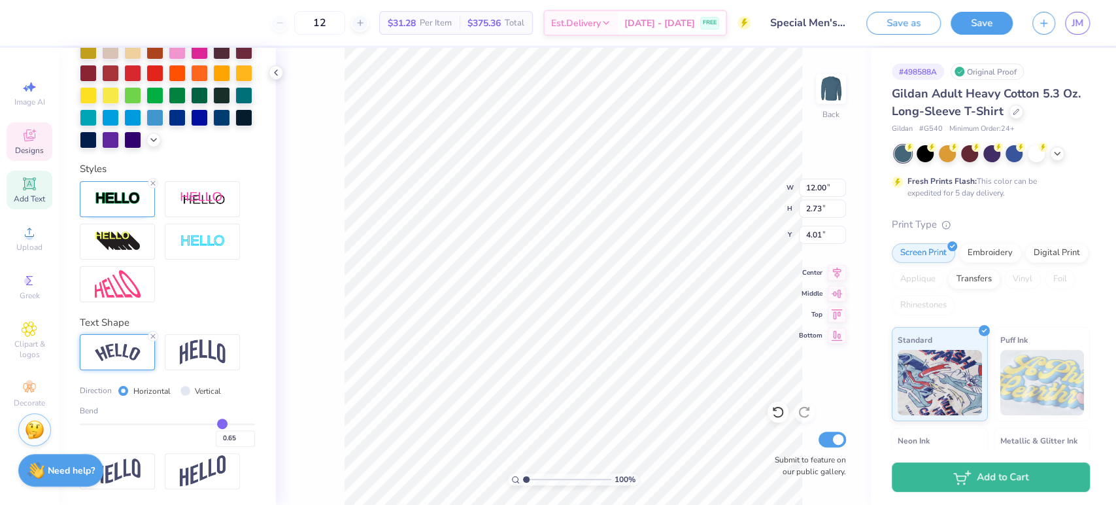
type input "0.67"
type input "0.69"
type input "0.71"
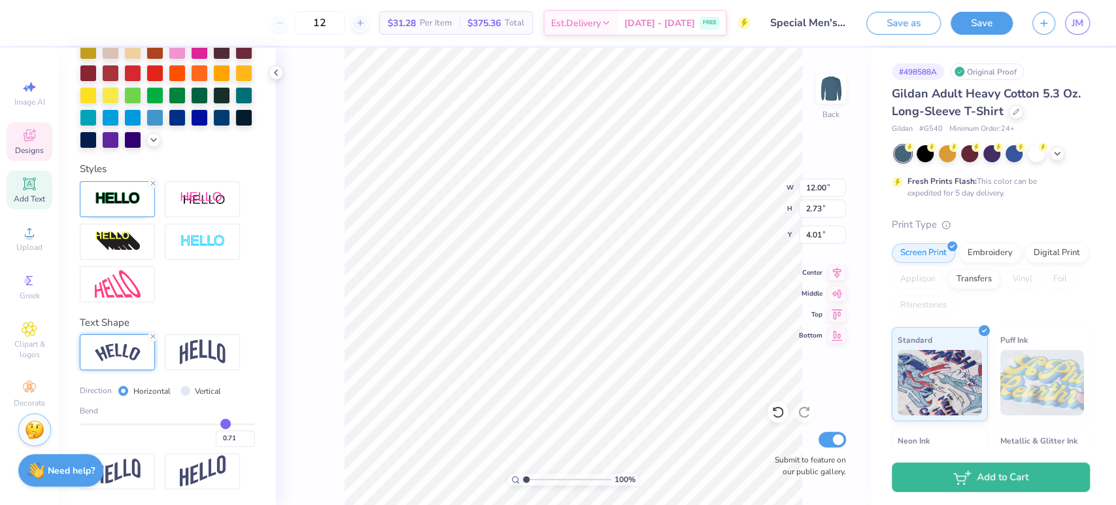
type input "0.72"
type input "0.74"
type input "0.76"
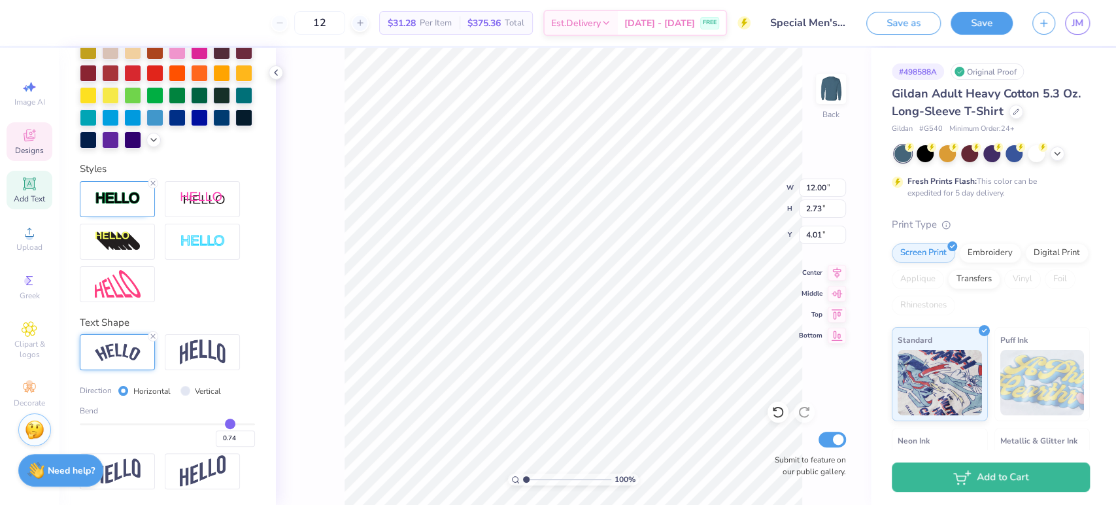
type input "0.76"
type input "0.78"
type input "0.79"
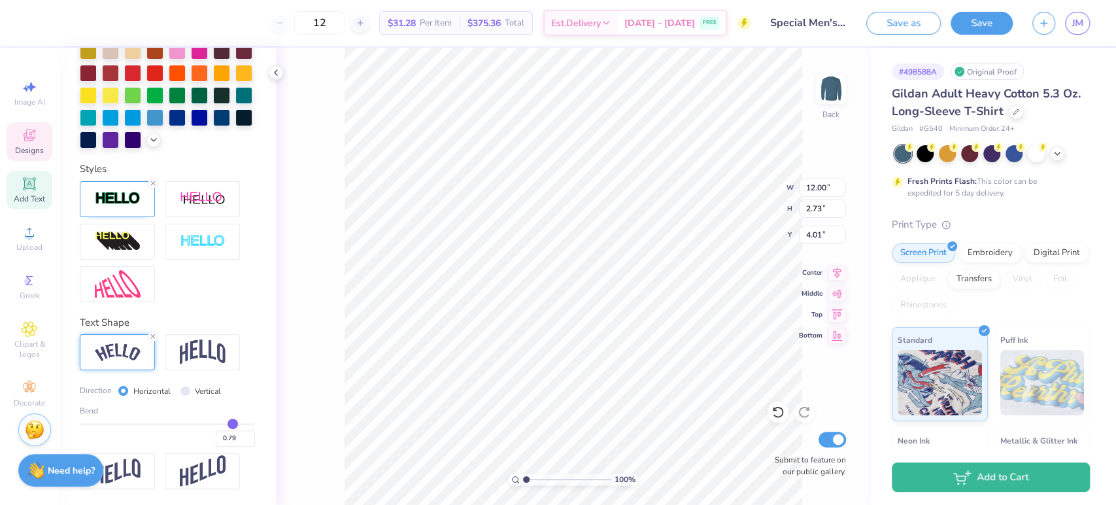
type input "0.81"
type input "0.83"
type input "0.84"
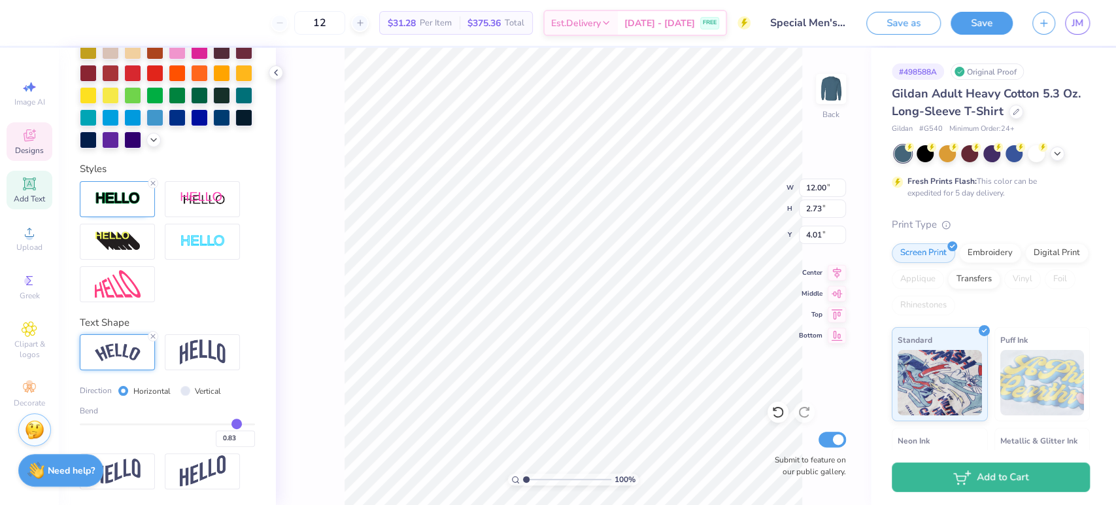
type input "0.84"
type input "0.85"
type input "0.86"
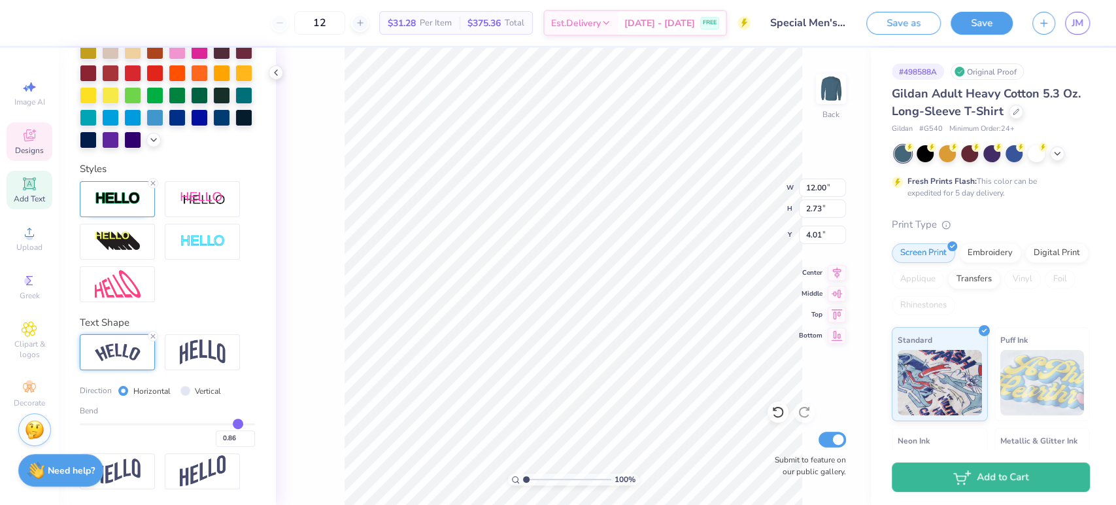
type input "0.87"
type input "0.88"
type input "0.9"
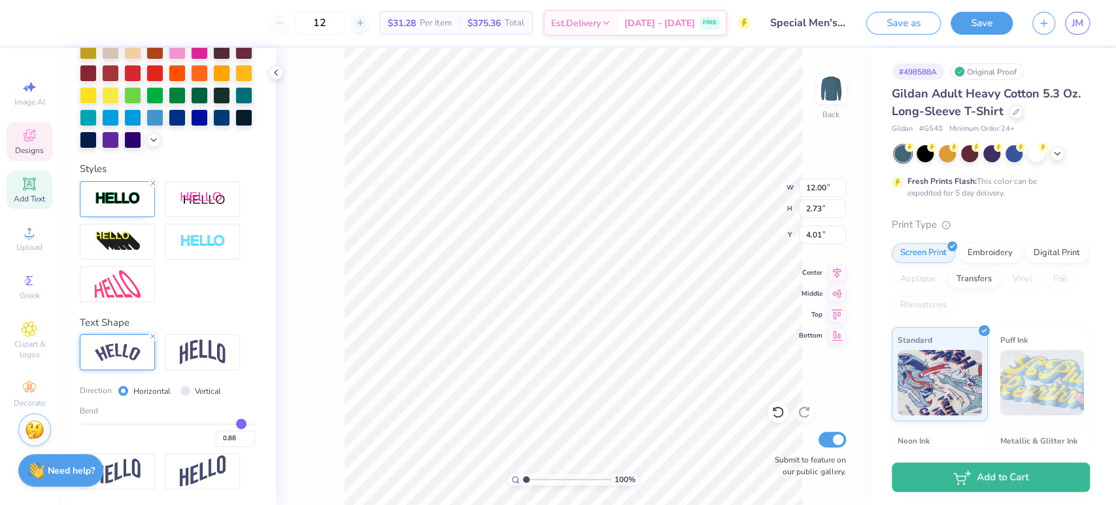
type input "0.90"
drag, startPoint x: 197, startPoint y: 424, endPoint x: 230, endPoint y: 422, distance: 32.7
type input "0.9"
click at [230, 423] on input "range" at bounding box center [167, 424] width 175 height 2
type input "12.91"
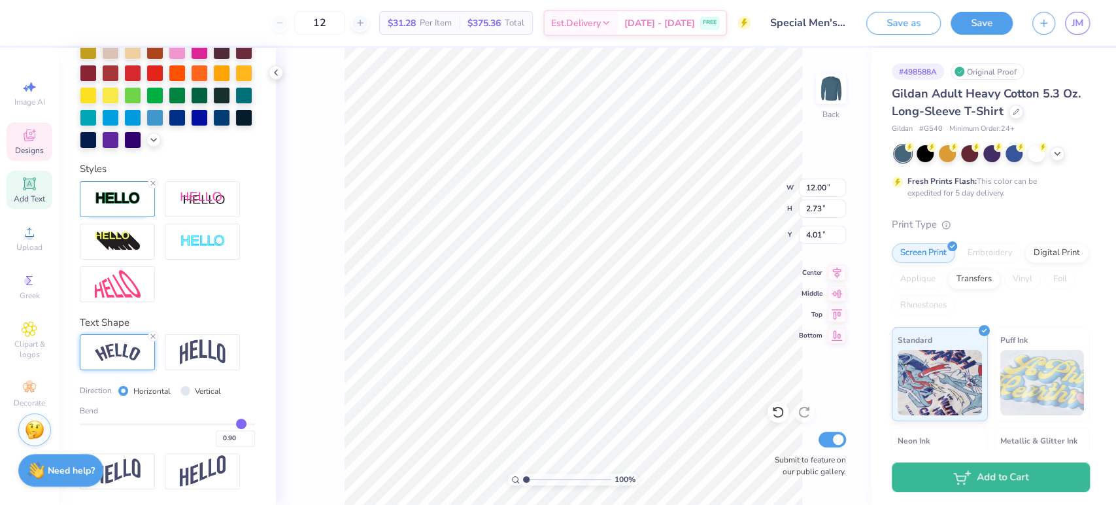
type input "5.64"
type input "2.68"
type input "0.85"
type input "0.84"
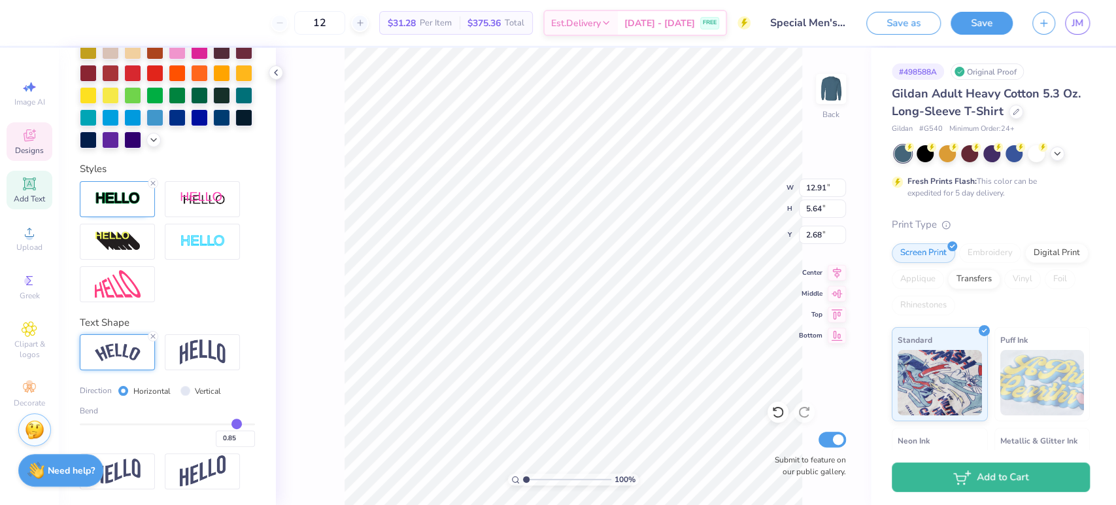
type input "0.84"
type input "0.81"
type input "0.78"
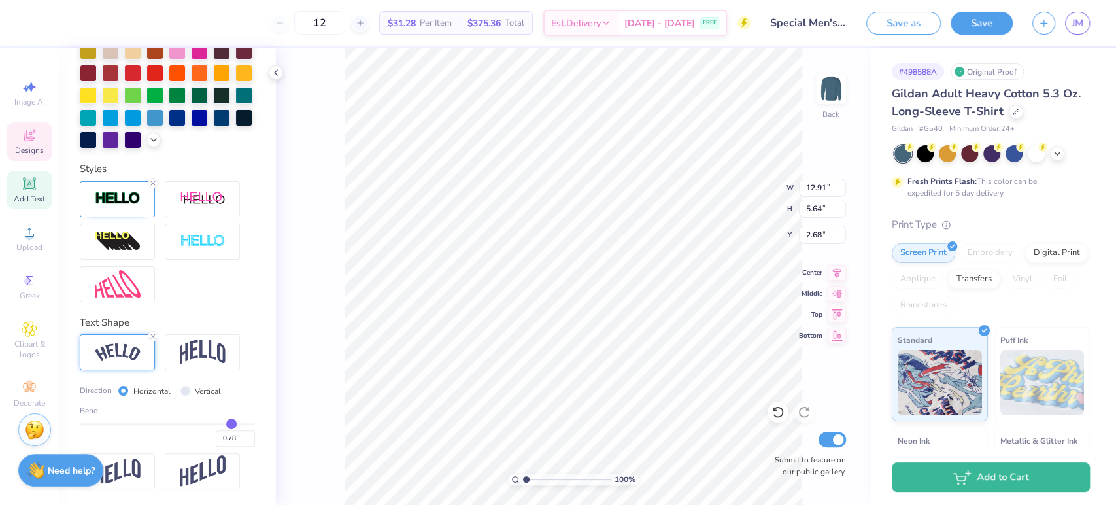
type input "0.75"
type input "0.74"
type input "0.73"
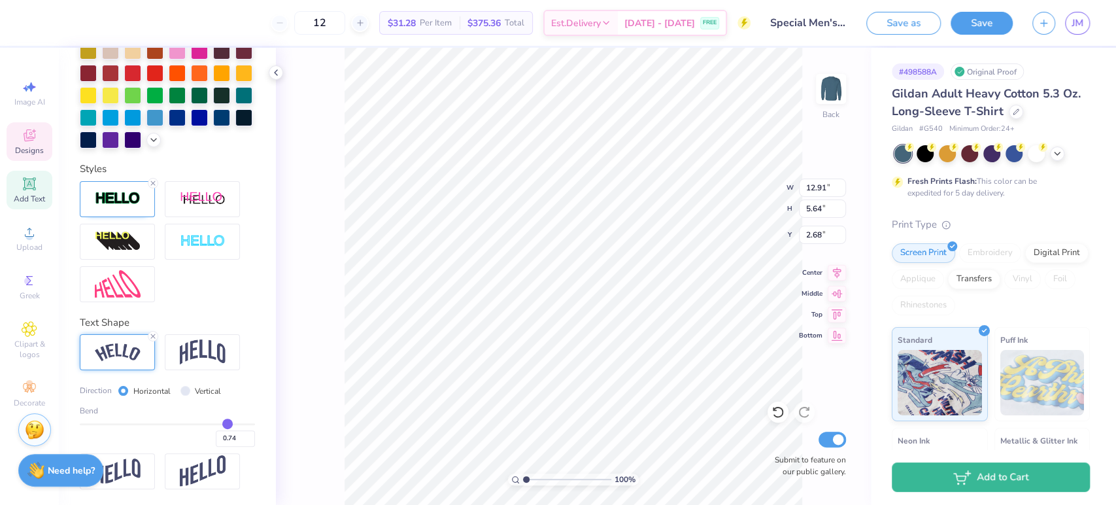
type input "0.73"
type input "0.72"
type input "0.71"
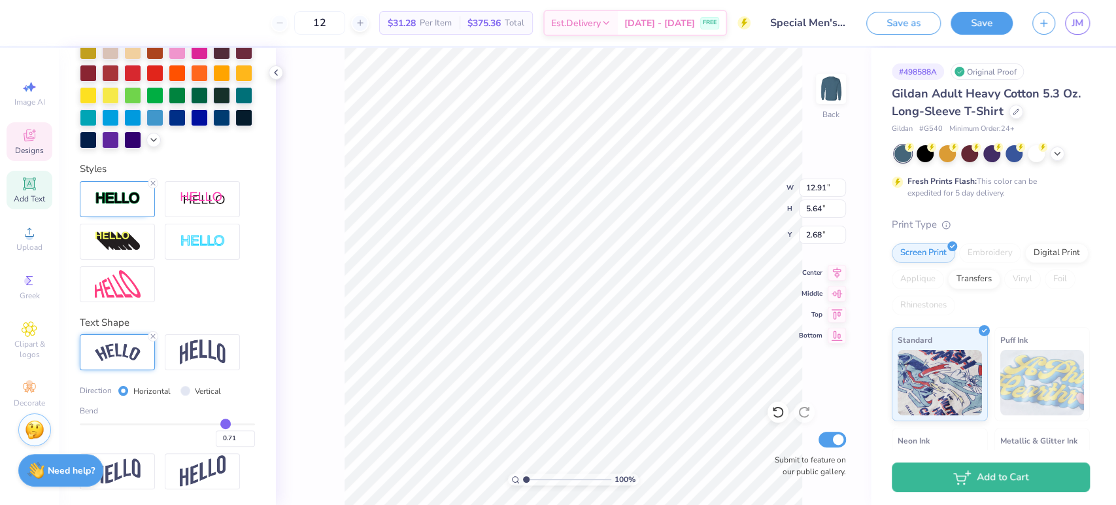
type input "0.7"
type input "0.70"
type input "0.68"
type input "0.66"
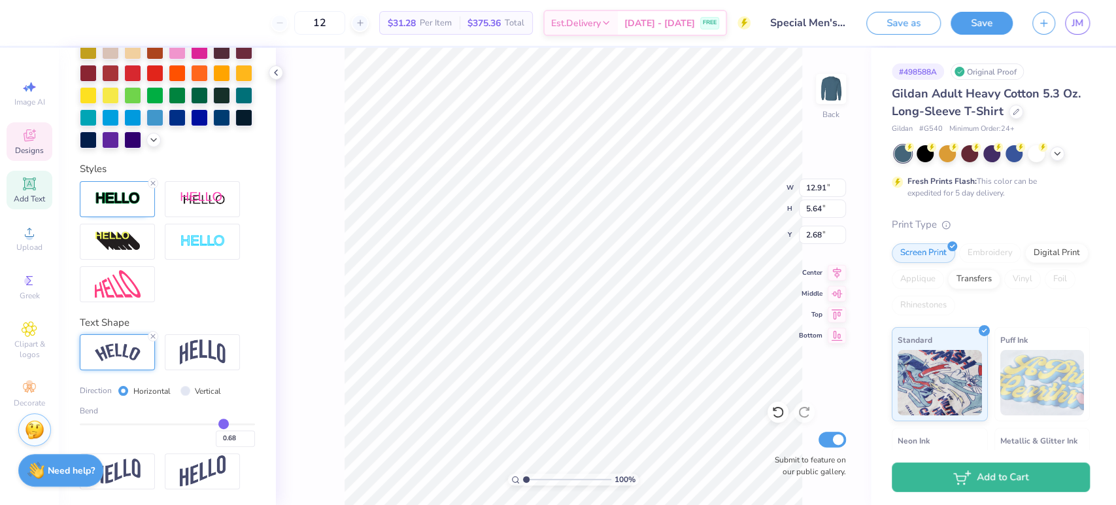
type input "0.66"
type input "0.65"
type input "0.64"
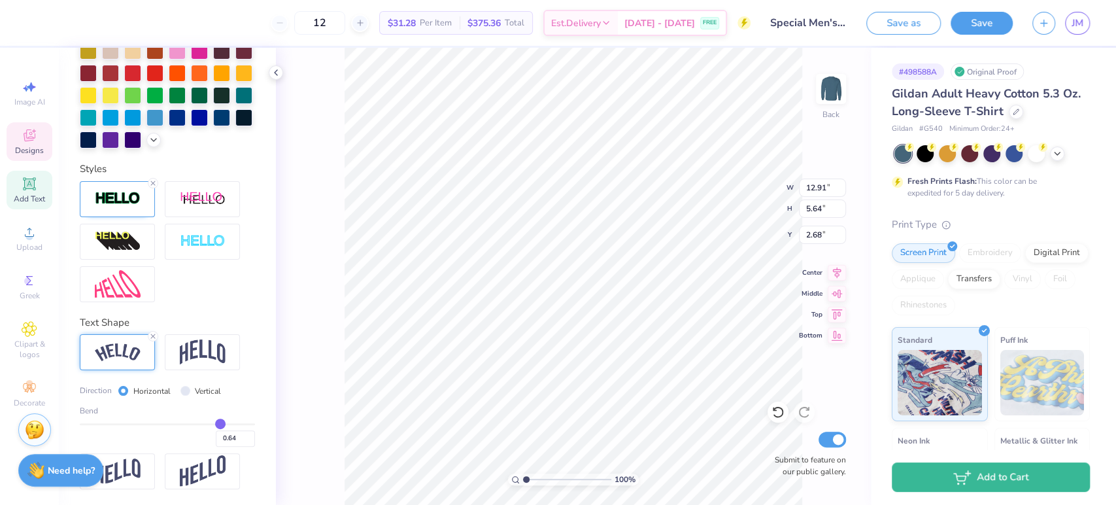
type input "0.63"
type input "0.62"
type input "0.6"
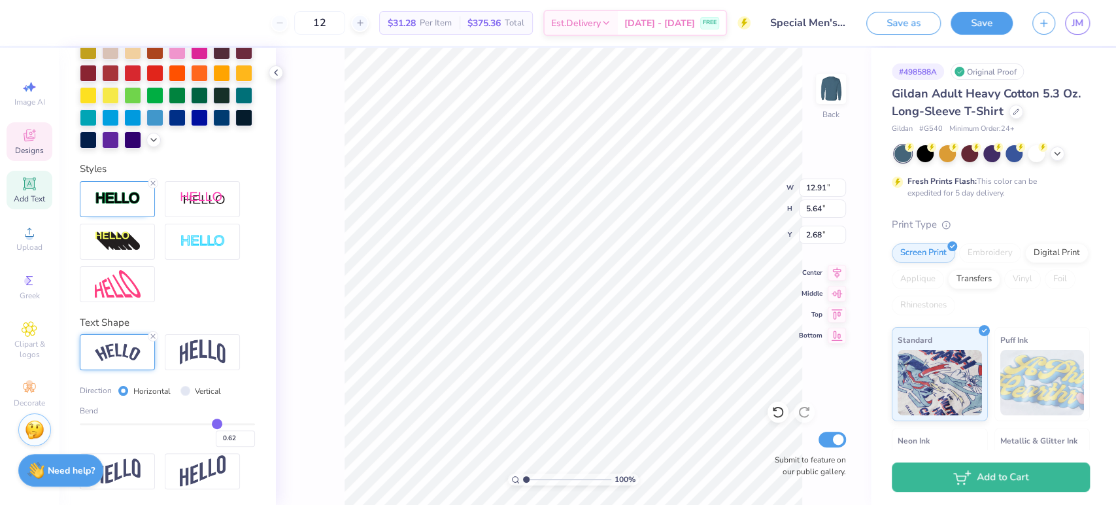
type input "0.60"
type input "0.59"
type input "0.58"
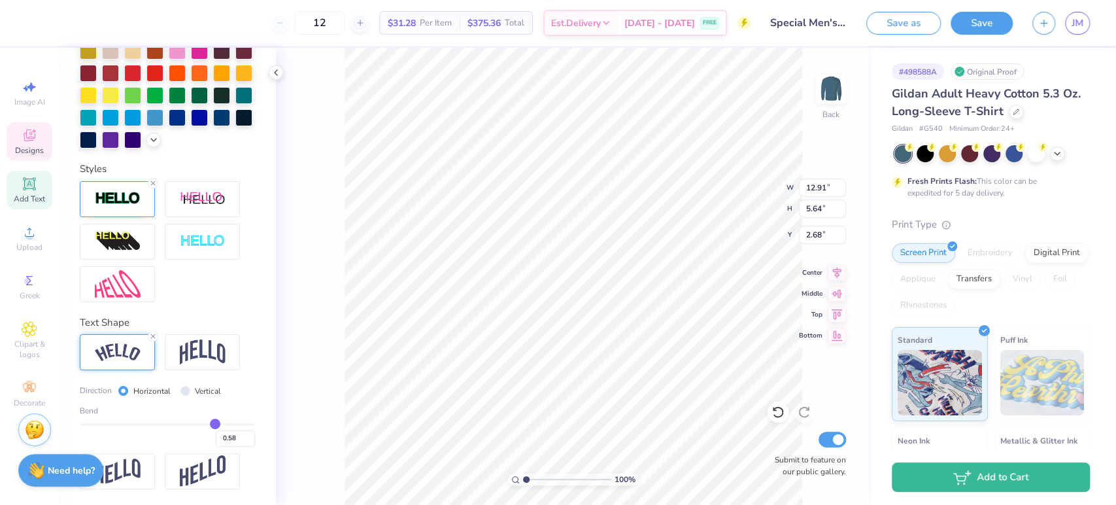
drag, startPoint x: 230, startPoint y: 422, endPoint x: 206, endPoint y: 422, distance: 24.2
type input "0.58"
click at [206, 423] on input "range" at bounding box center [167, 424] width 175 height 2
type input "12.23"
type input "3.10"
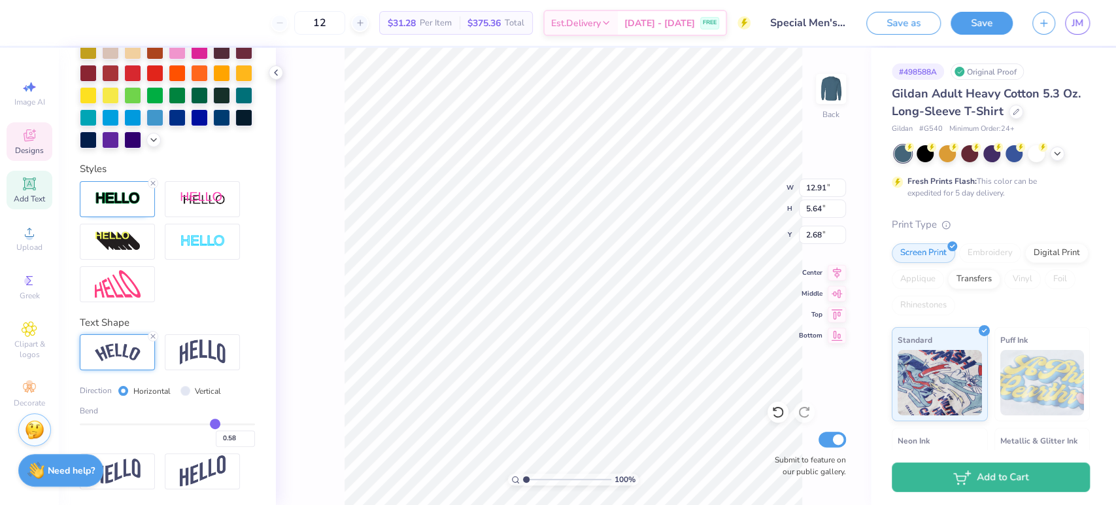
type input "3.78"
click at [204, 423] on input "range" at bounding box center [167, 424] width 175 height 2
type input "9.16"
type input "0.87"
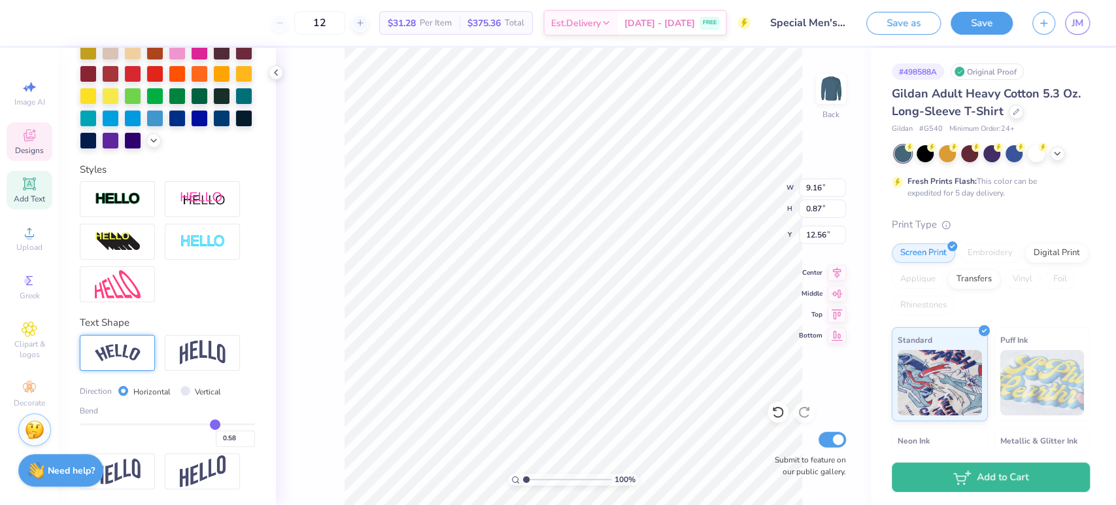
scroll to position [277, 0]
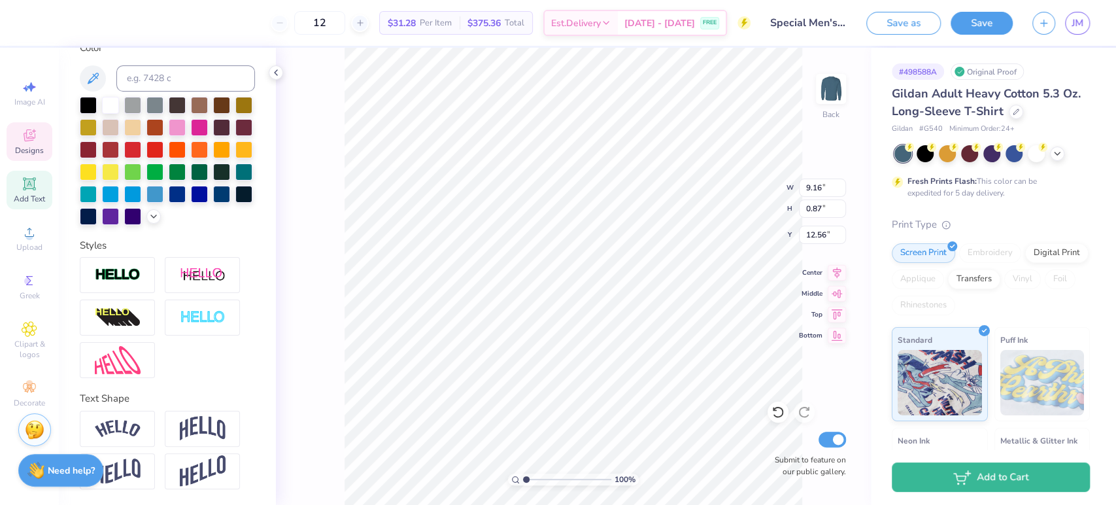
type input "12.13"
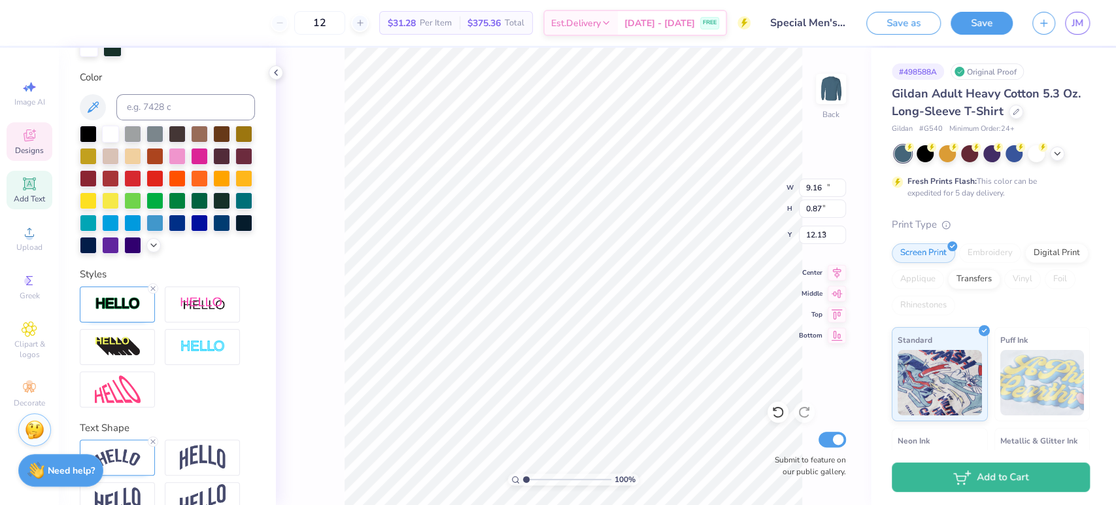
type input "12.23"
type input "3.10"
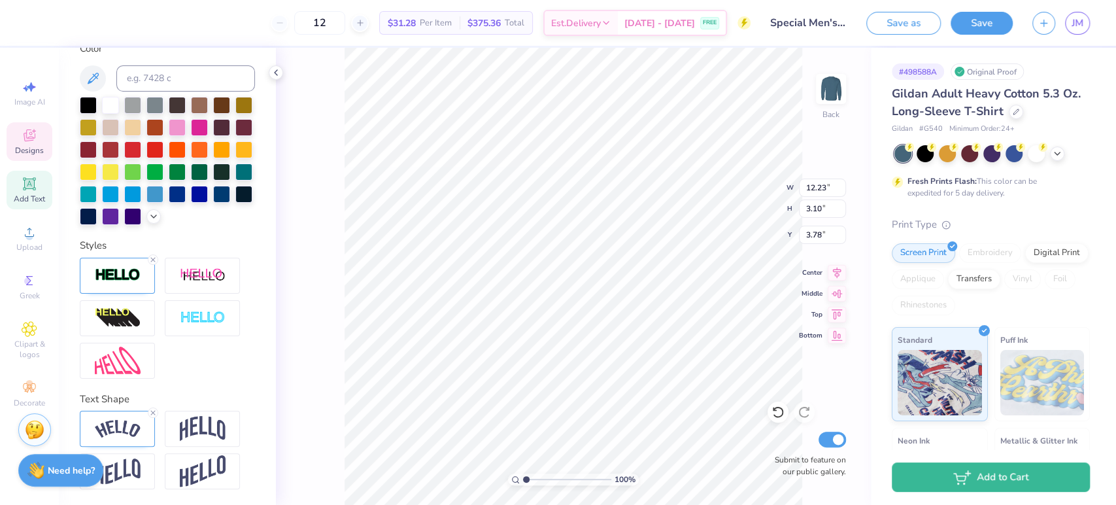
type input "4.25"
type input "3.58"
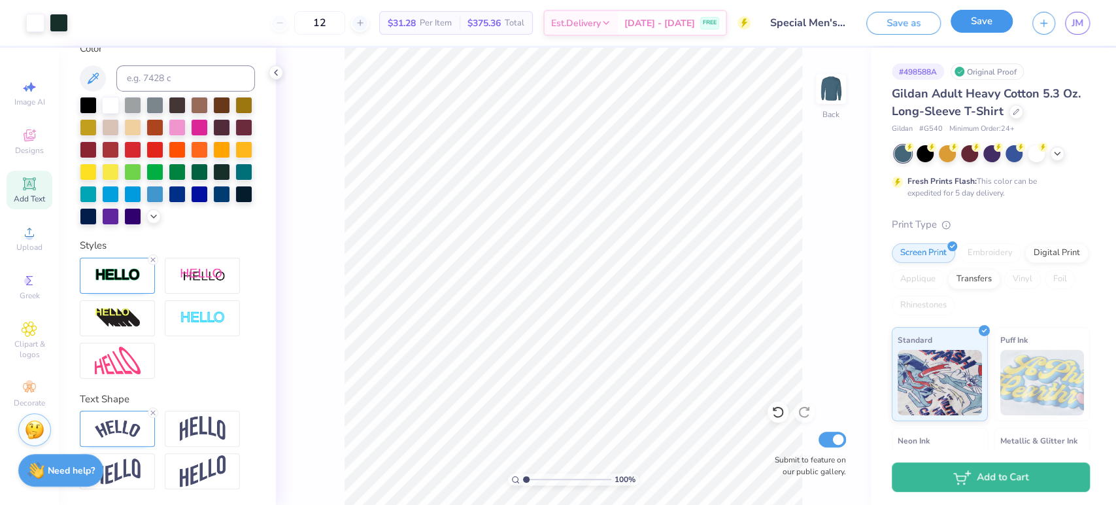
click at [985, 29] on button "Save" at bounding box center [982, 21] width 62 height 23
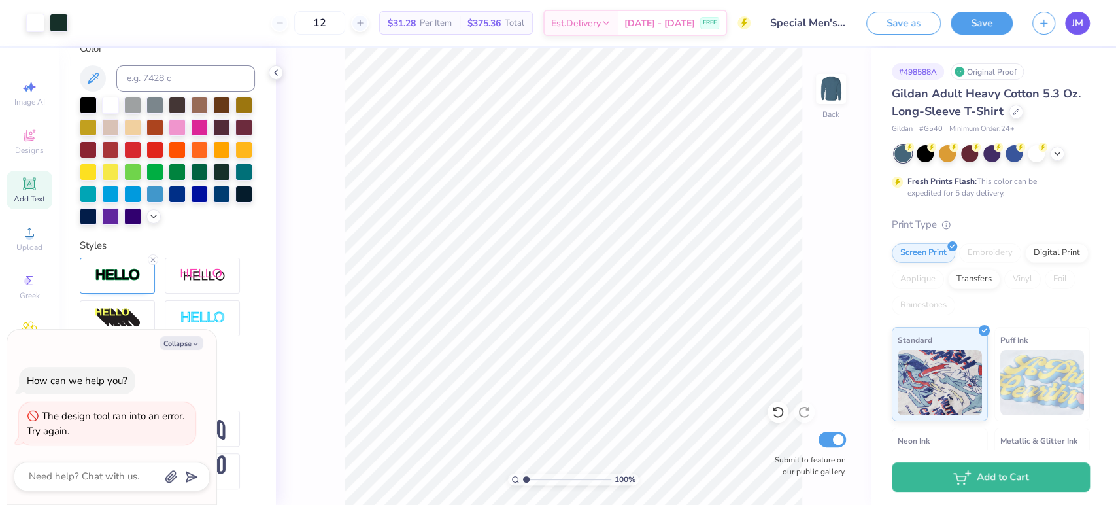
click at [1087, 16] on link "JM" at bounding box center [1077, 23] width 25 height 23
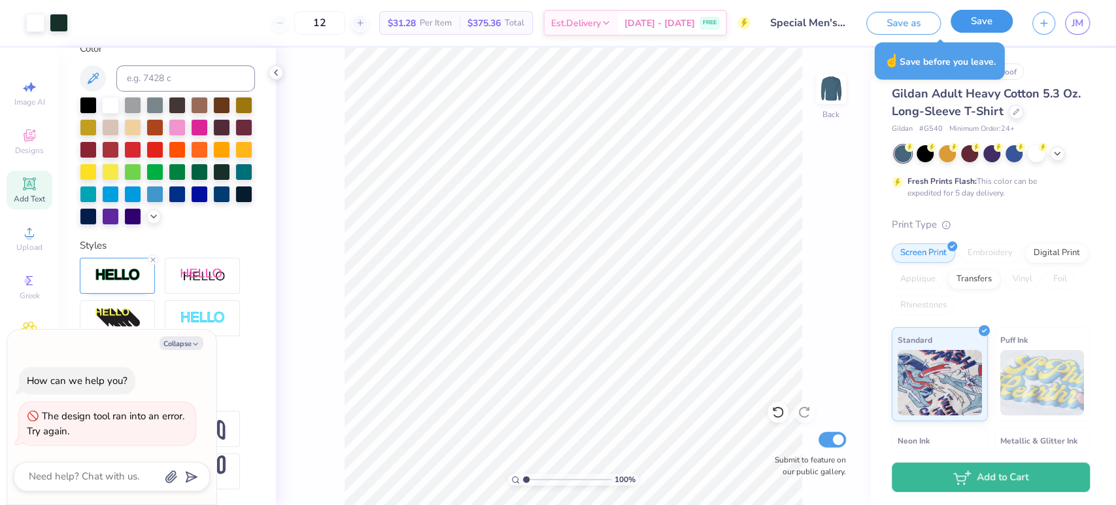
click at [991, 20] on button "Save" at bounding box center [982, 21] width 62 height 23
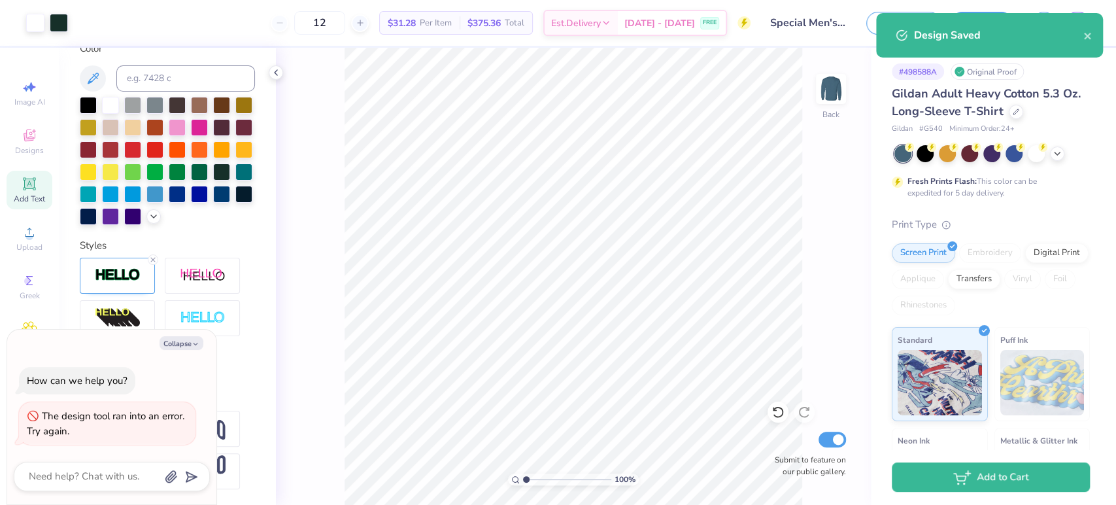
type textarea "x"
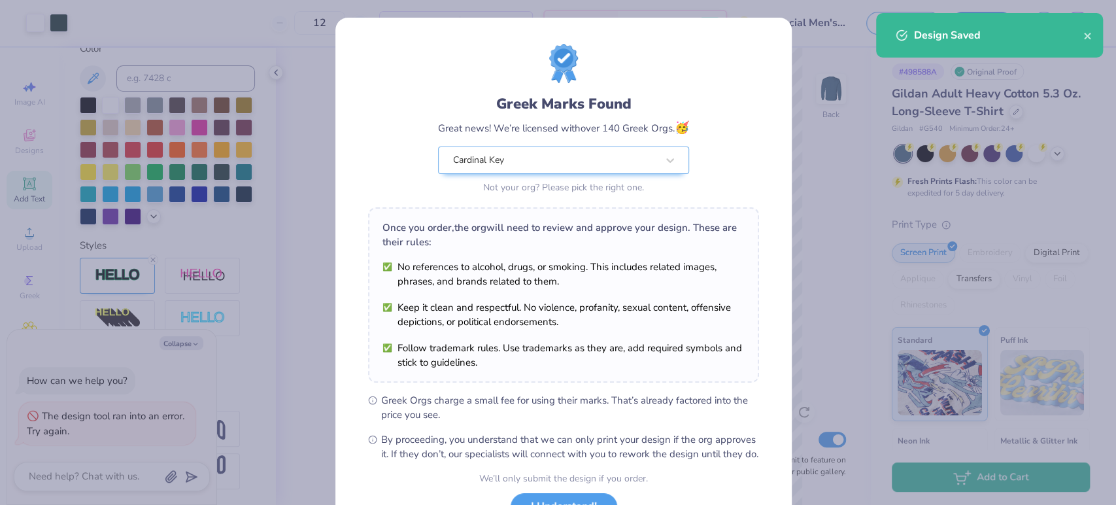
click at [836, 27] on div "Greek Marks Found Great news! We’re licensed with over 140 Greek Orgs. 🥳 Cardin…" at bounding box center [558, 252] width 1116 height 505
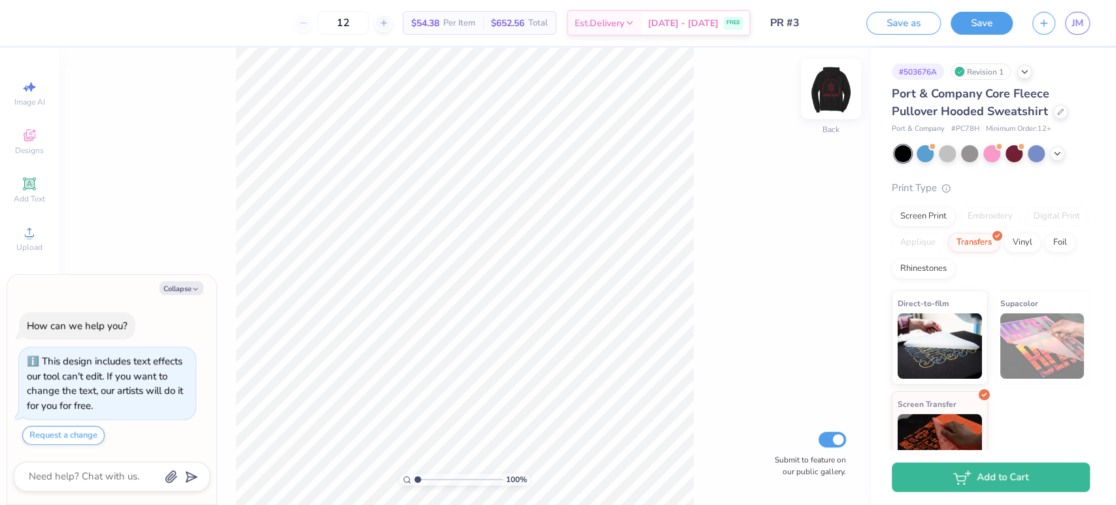
click at [823, 82] on img at bounding box center [831, 89] width 52 height 52
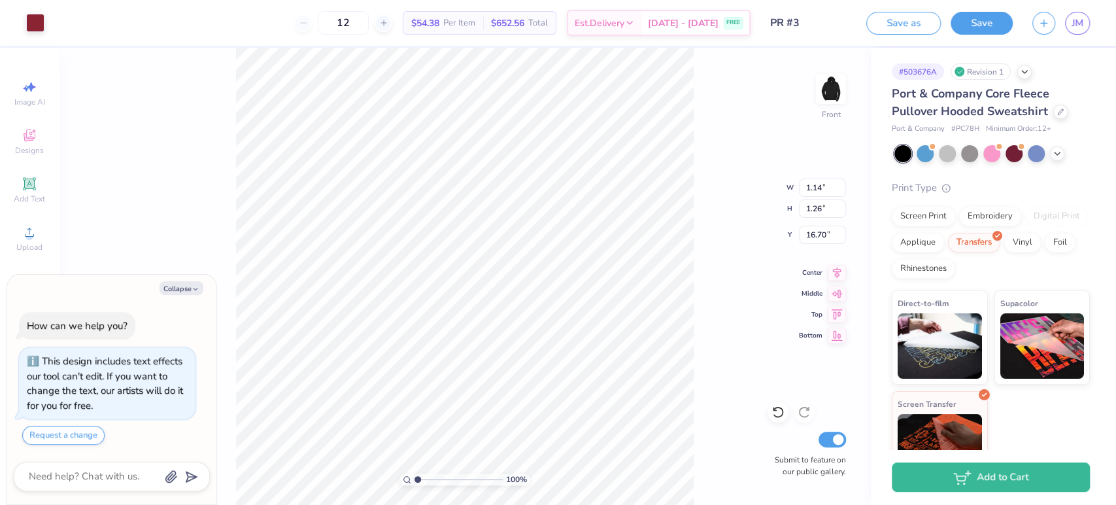
type textarea "x"
type input "1.23"
type input "1.28"
type input "16.68"
click at [830, 82] on img at bounding box center [831, 89] width 52 height 52
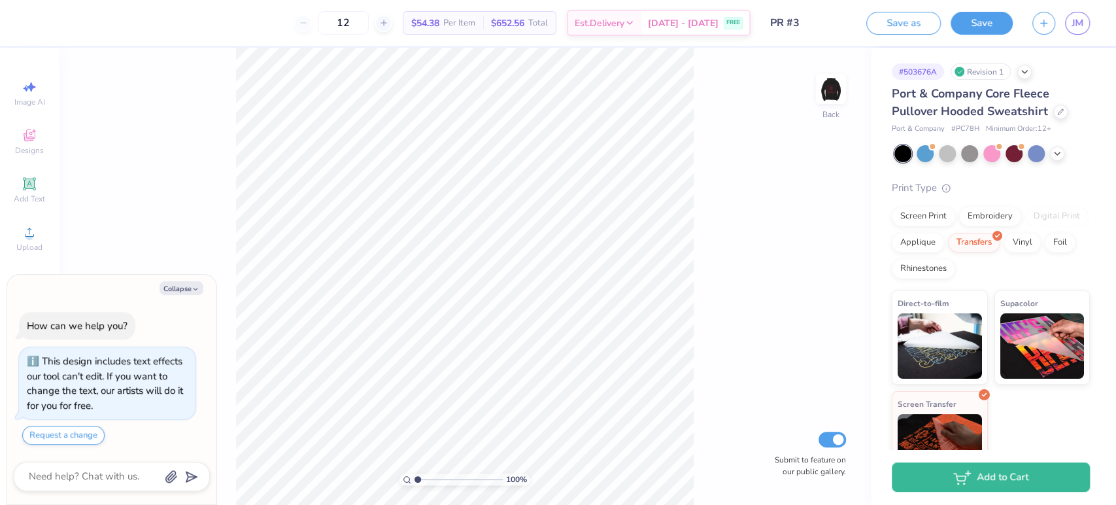
click at [179, 296] on div "Collapse How can we help you? This design includes text effects our tool can't …" at bounding box center [111, 390] width 209 height 230
click at [183, 290] on button "Collapse" at bounding box center [182, 288] width 44 height 14
type textarea "x"
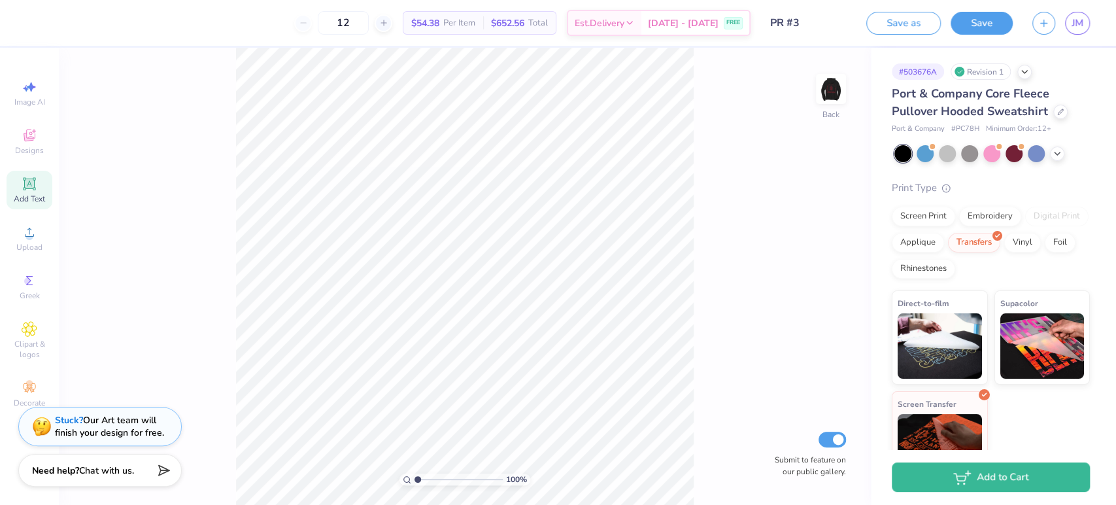
click at [20, 189] on div "Add Text" at bounding box center [30, 190] width 46 height 39
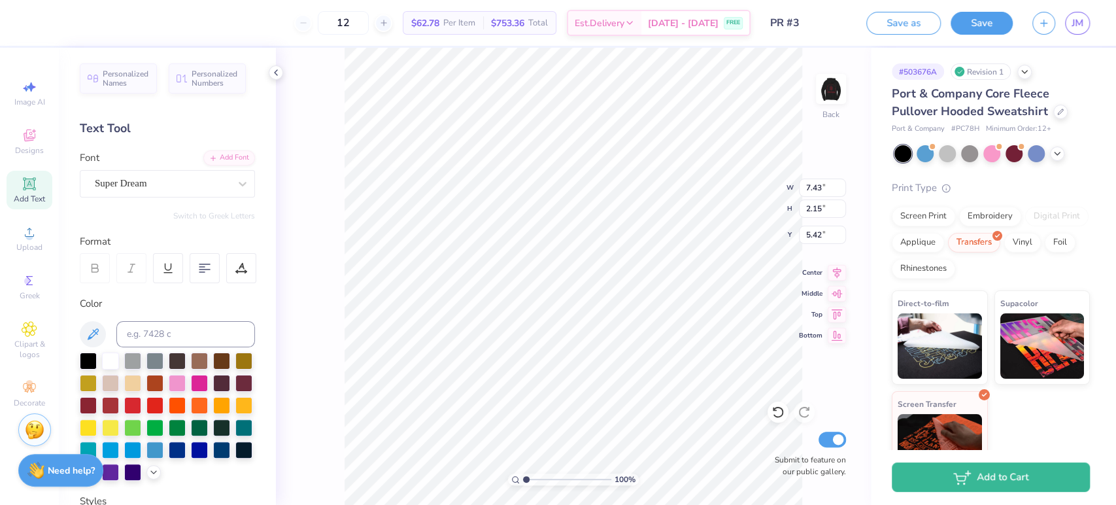
scroll to position [12, 1]
type textarea "c"
type textarea "CK"
click at [840, 85] on img at bounding box center [831, 89] width 52 height 52
click at [192, 171] on div "Super Dream" at bounding box center [167, 183] width 175 height 27
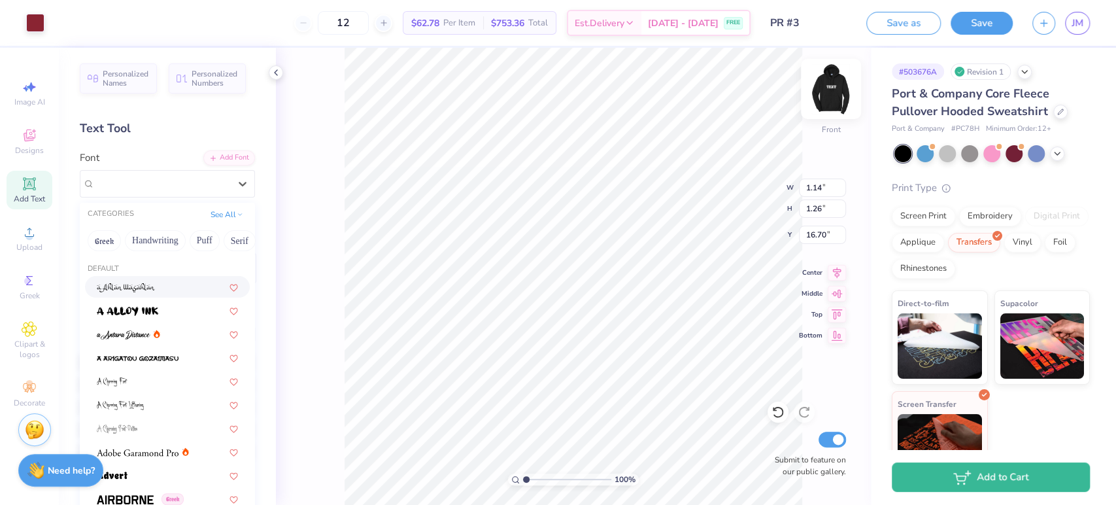
click at [828, 93] on img at bounding box center [831, 89] width 52 height 52
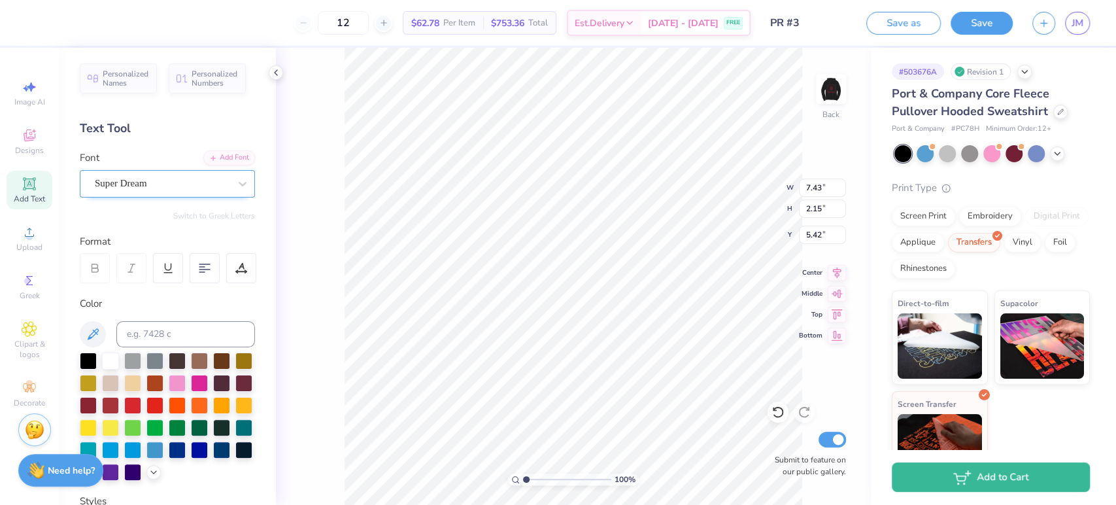
click at [150, 187] on div "Super Dream" at bounding box center [161, 183] width 137 height 20
type input "F"
type input "FSP"
click at [209, 217] on button "See All" at bounding box center [227, 213] width 41 height 13
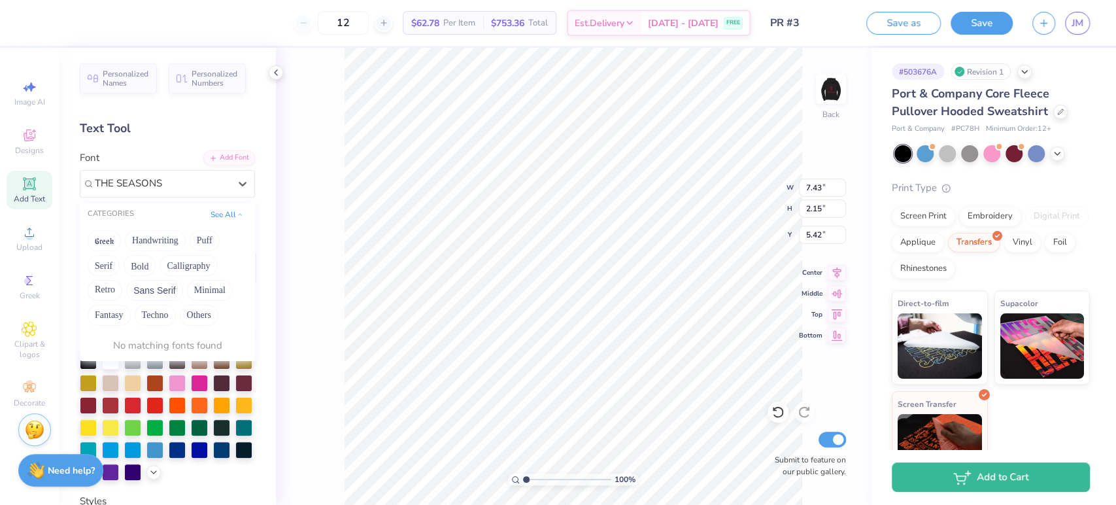
type input "THE SEASONS"
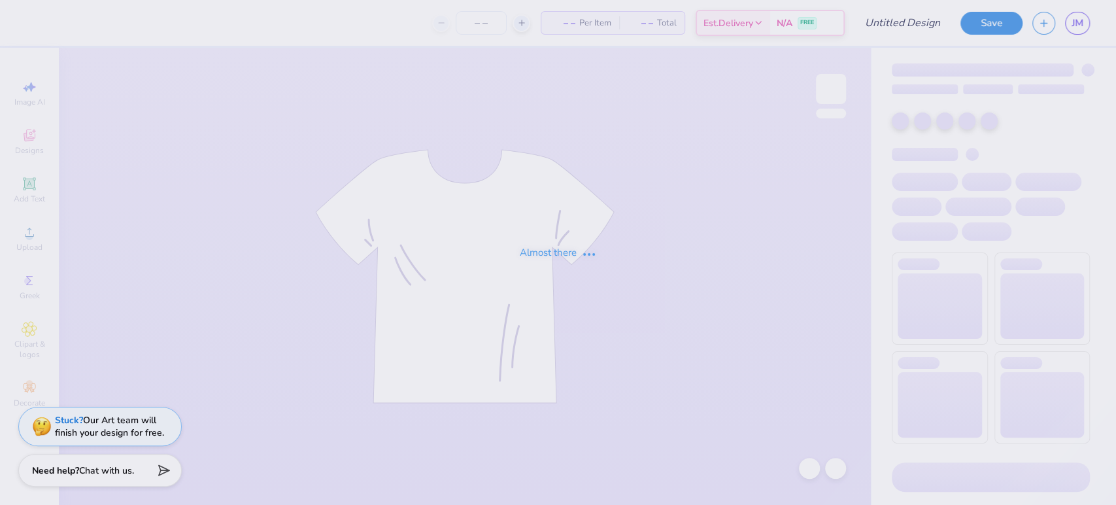
type input "PR #3"
type input "12"
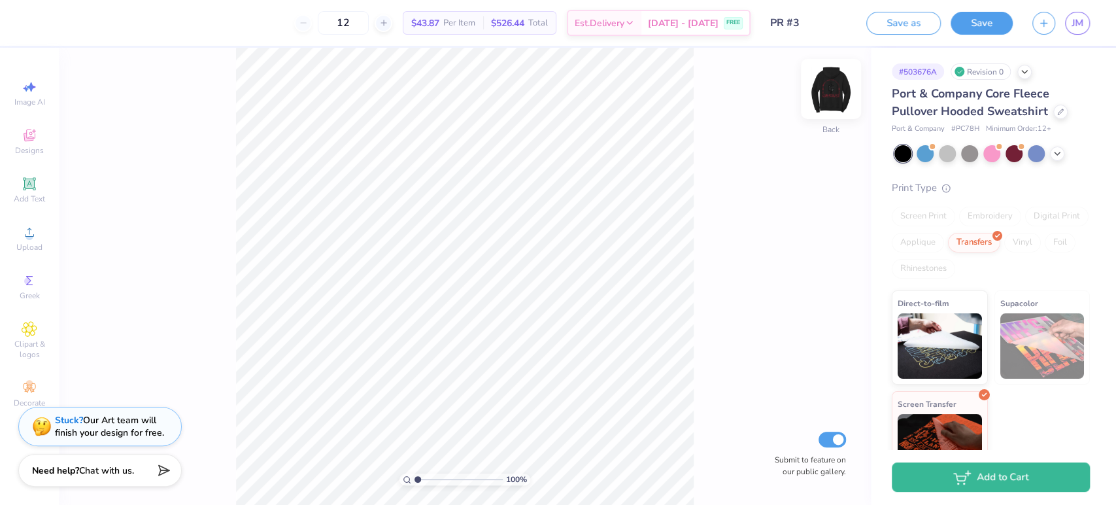
click at [833, 97] on img at bounding box center [831, 89] width 52 height 52
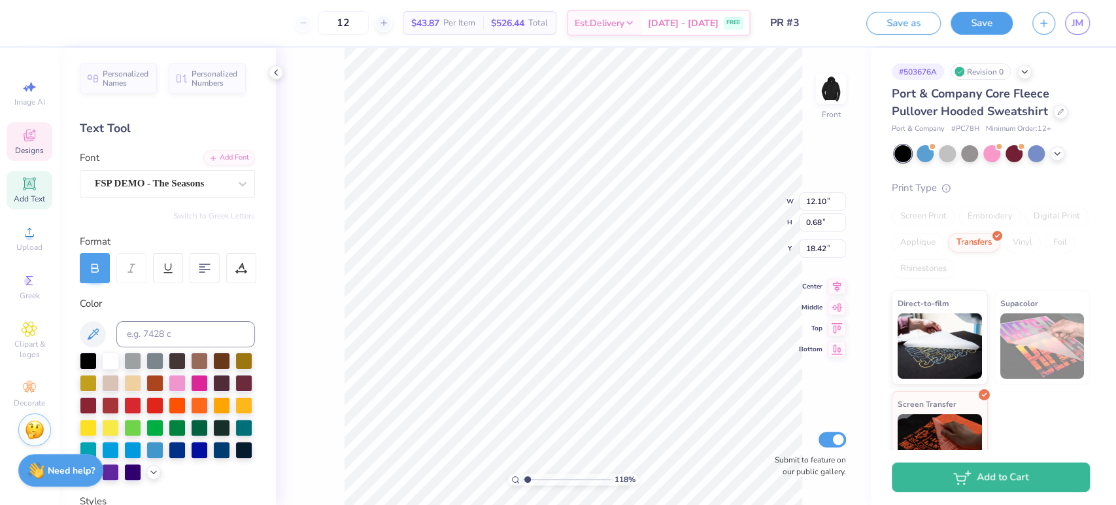
type input "1.17880984812736"
type input "12.31"
type input "11.80"
type input "6.52"
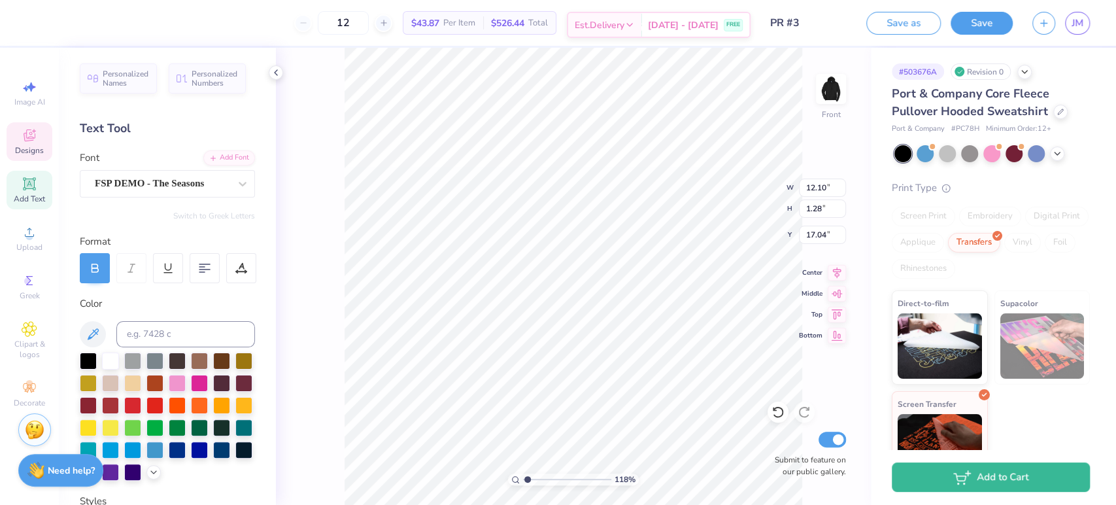
type input "1.17880984812736"
type input "0.68"
type input "18.42"
type input "1.17880984812736"
type input "1.28"
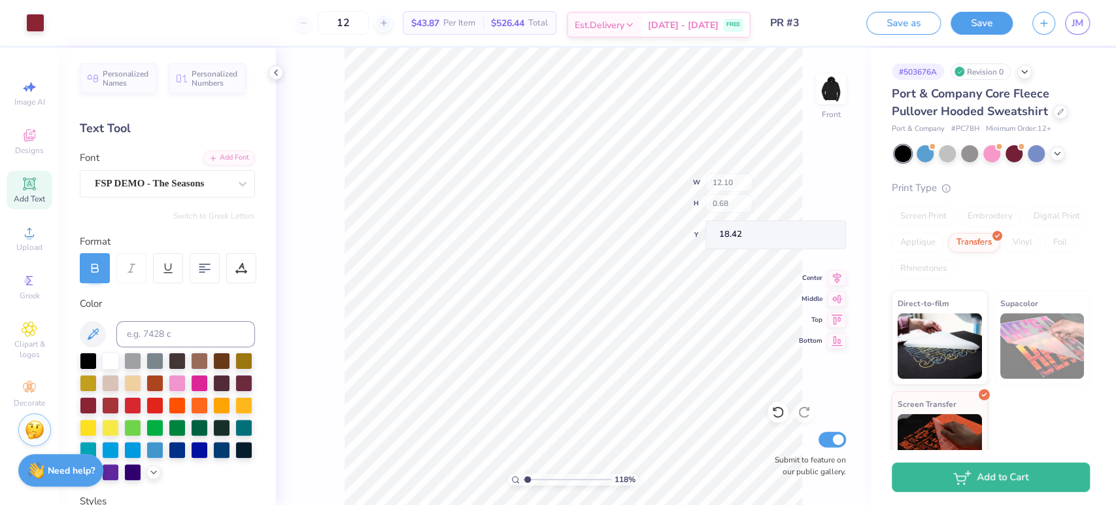
type input "17.04"
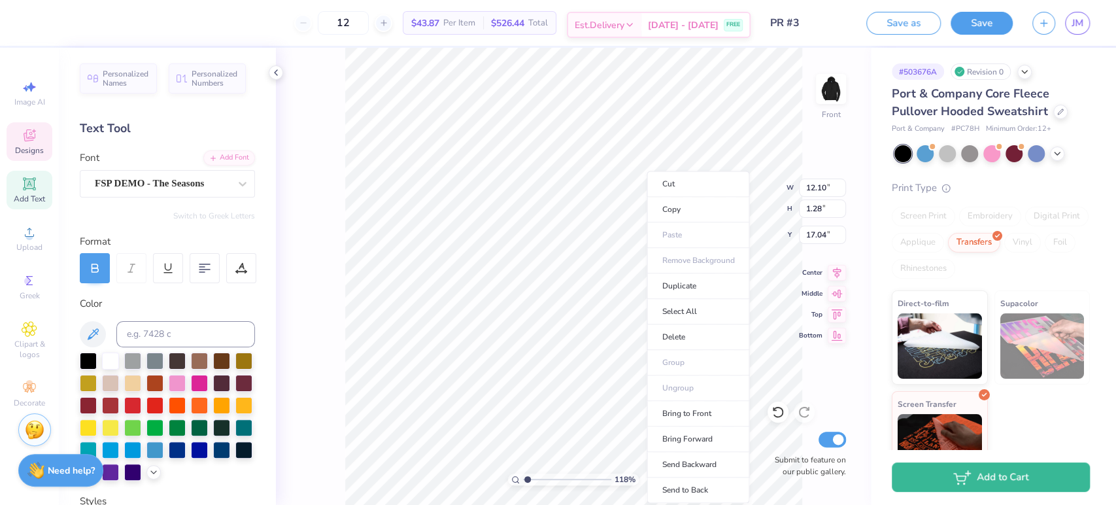
type input "1"
click at [688, 212] on li "Copy" at bounding box center [698, 209] width 103 height 25
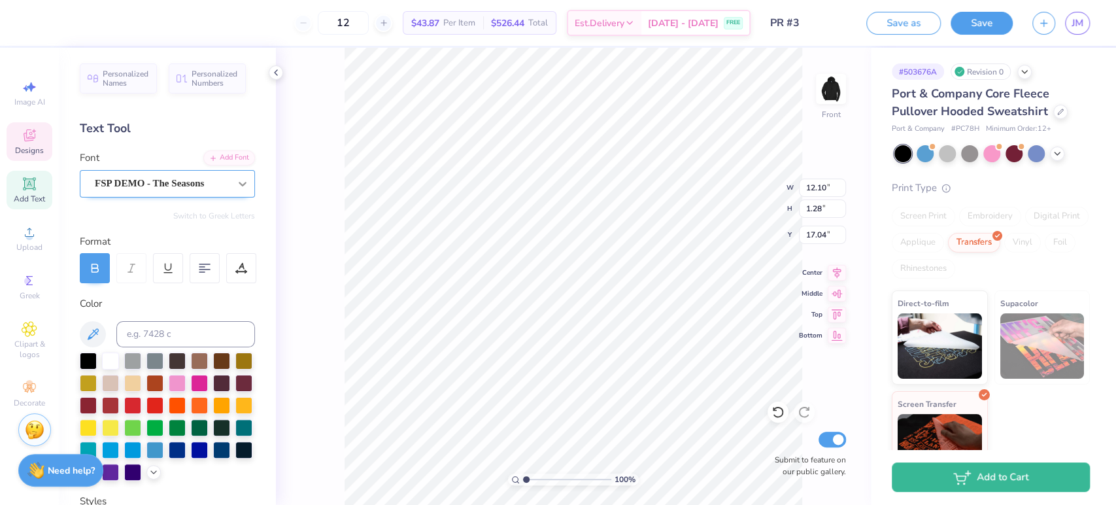
click at [231, 192] on div at bounding box center [243, 184] width 24 height 24
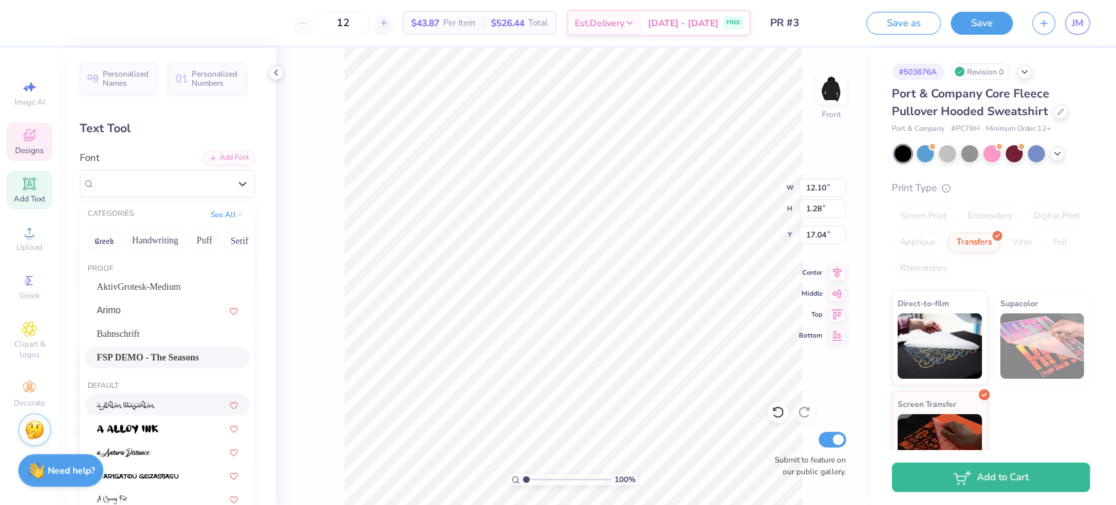
scroll to position [0, 0]
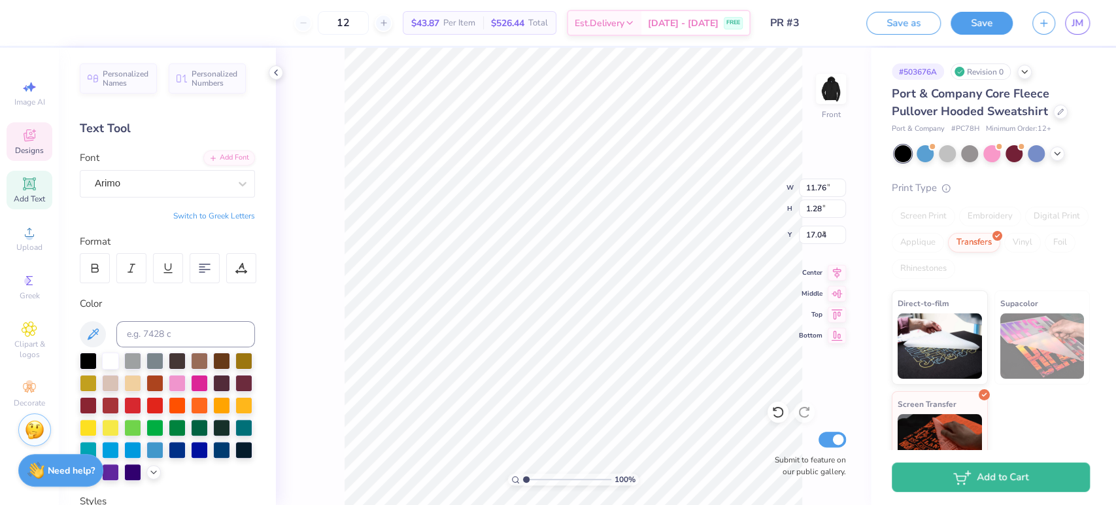
type input "11.76"
type input "5.88"
type input "6.52"
type input "0.66"
type input "1.54"
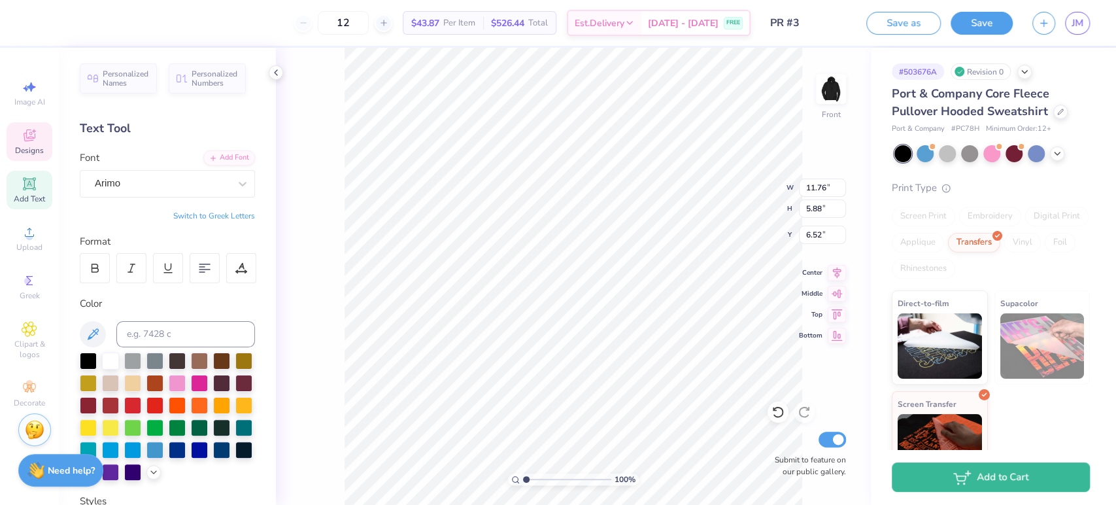
type input "14.98"
click at [821, 104] on img at bounding box center [831, 89] width 52 height 52
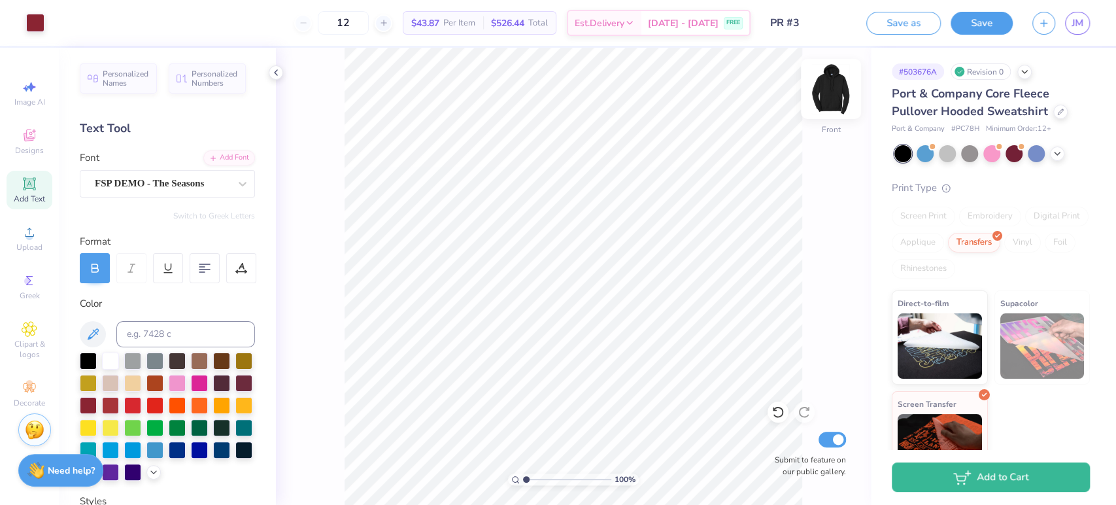
click at [845, 102] on img at bounding box center [831, 89] width 52 height 52
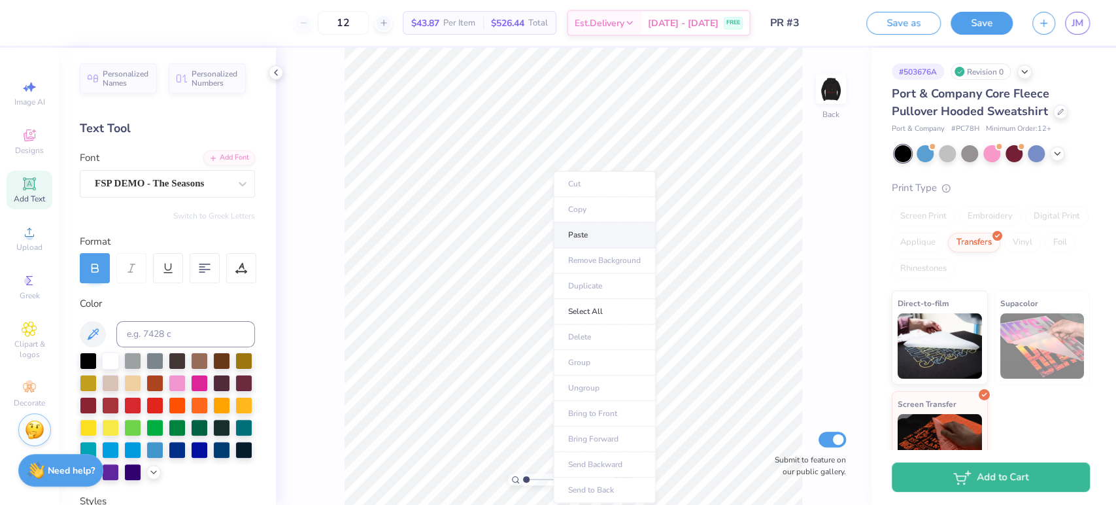
click at [592, 237] on li "Paste" at bounding box center [604, 234] width 103 height 25
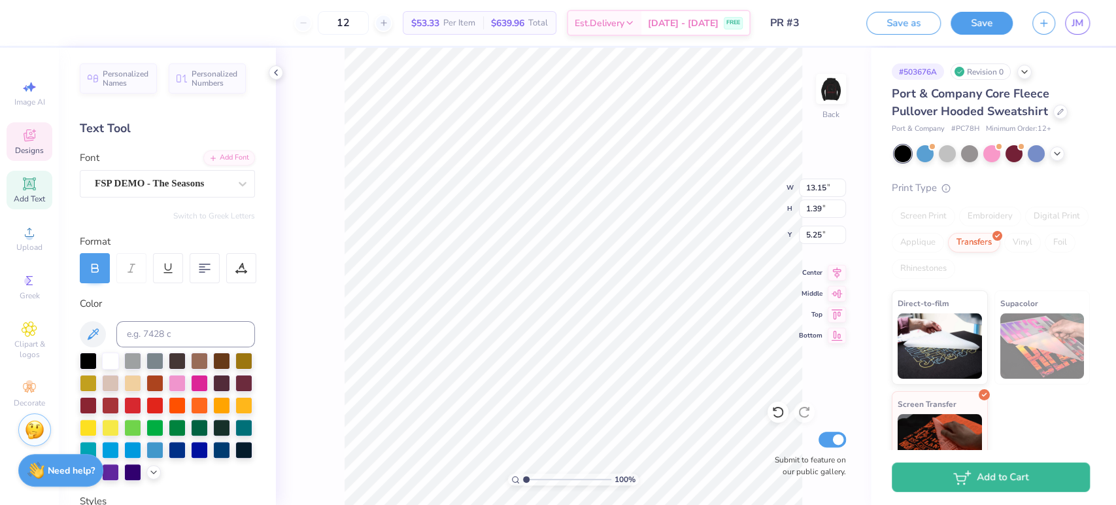
scroll to position [12, 1]
type textarea "c"
type textarea "CK"
type input "3.00"
click at [823, 88] on img at bounding box center [831, 89] width 52 height 52
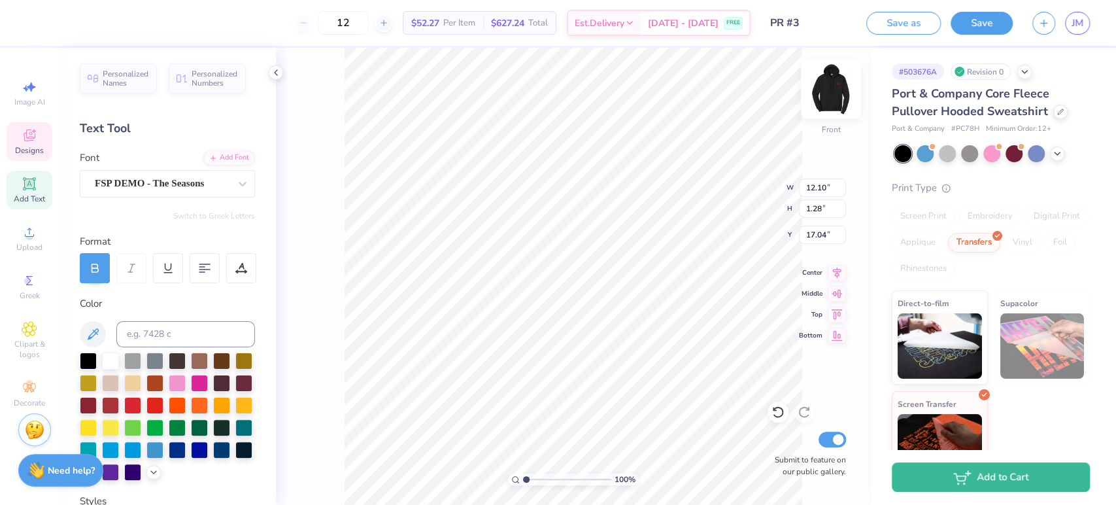
click at [831, 93] on img at bounding box center [831, 89] width 52 height 52
type input "2.61"
type input "1.39"
type input "3.00"
click at [832, 86] on img at bounding box center [831, 89] width 52 height 52
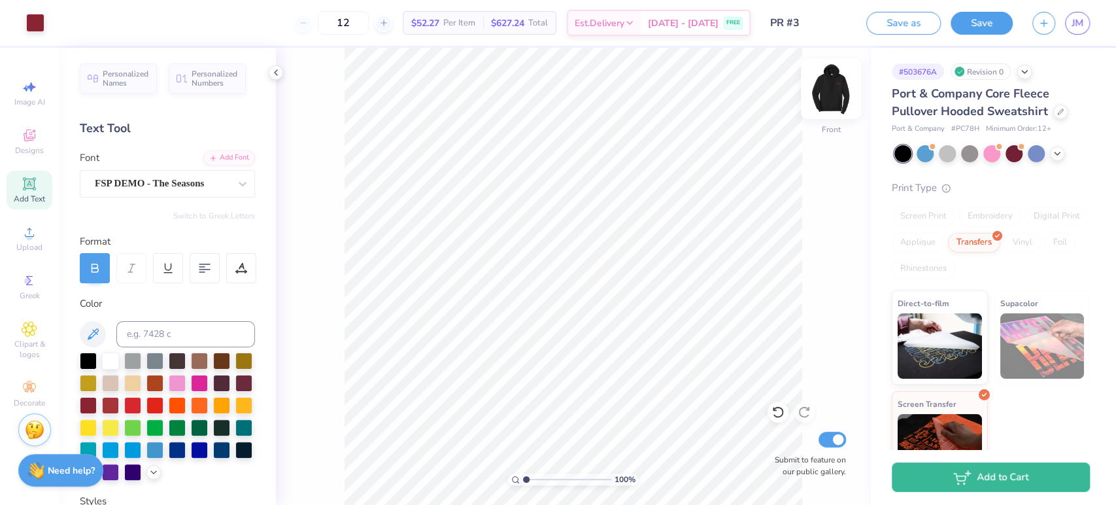
click at [830, 96] on img at bounding box center [831, 89] width 52 height 52
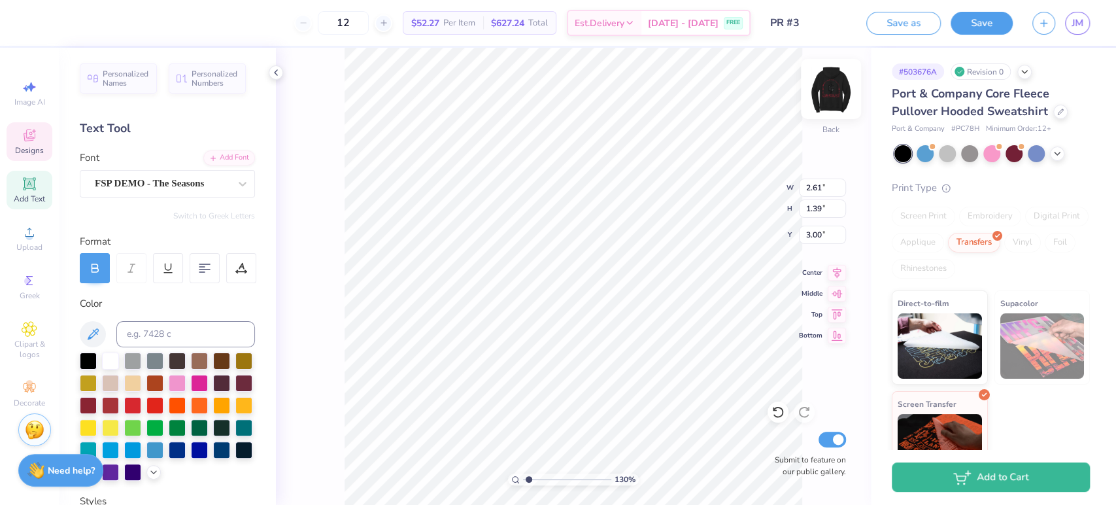
type input "1.29905947605961"
type input "3.73"
type input "1.98"
type input "1"
click at [592, 234] on li "Paste" at bounding box center [643, 234] width 103 height 25
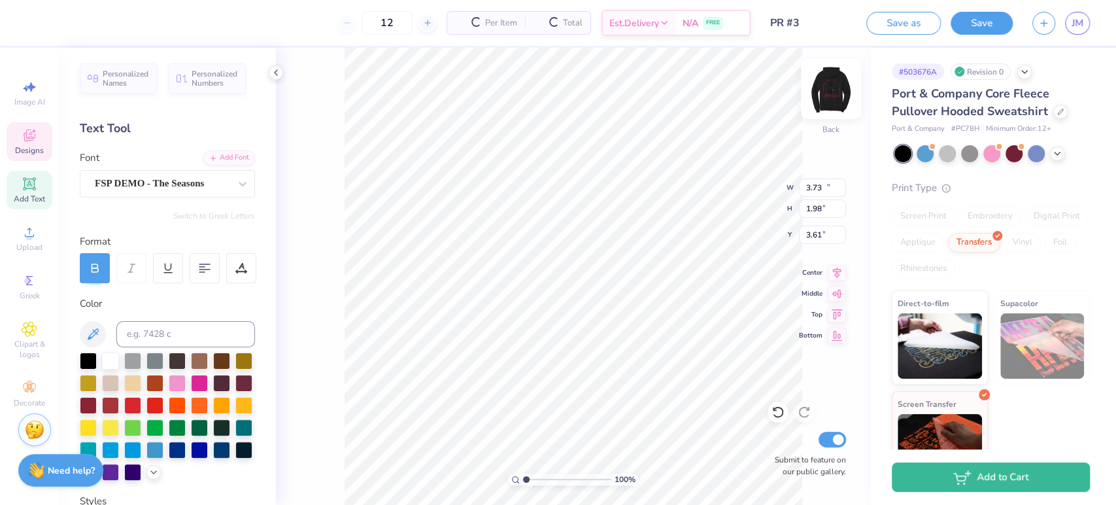
type input "13.15"
type input "1.39"
type input "3.61"
type textarea "O"
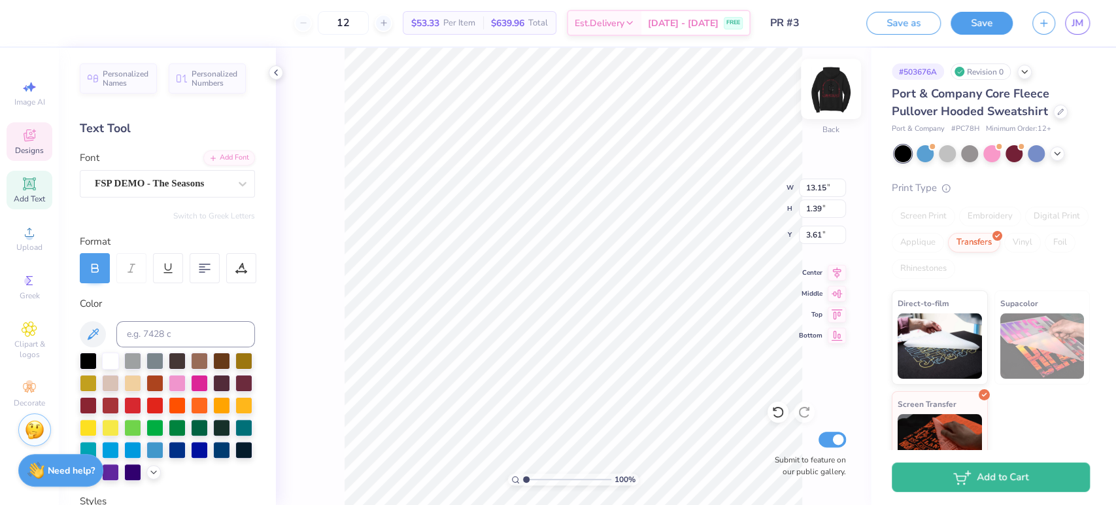
scroll to position [12, 1]
type textarea "LOVE ALWAYS"
type input "6.50"
type input "3.73"
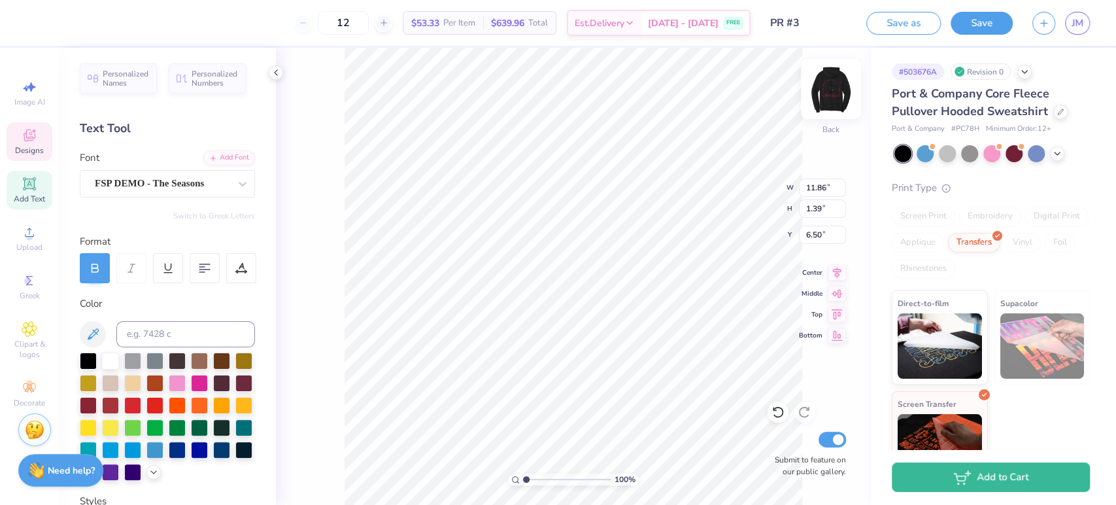
type input "1.98"
type input "3.00"
drag, startPoint x: 826, startPoint y: 188, endPoint x: 801, endPoint y: 188, distance: 25.5
click at [801, 188] on input "11.86" at bounding box center [822, 187] width 47 height 18
type input "3.73"
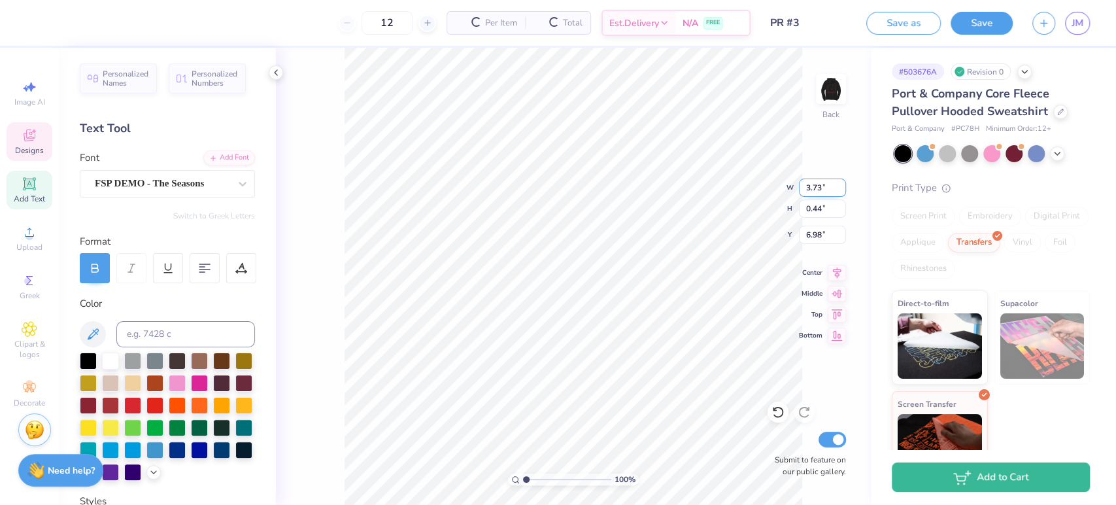
type input "0.44"
type input "6.98"
type input "1.228044631981"
type input "5.31"
type input "1.228044631981"
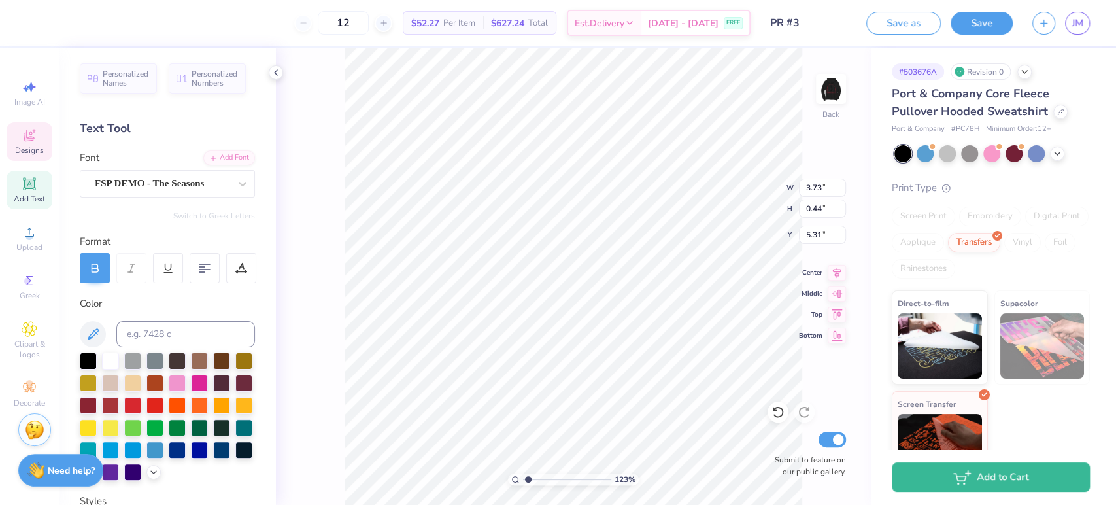
type input "5.22"
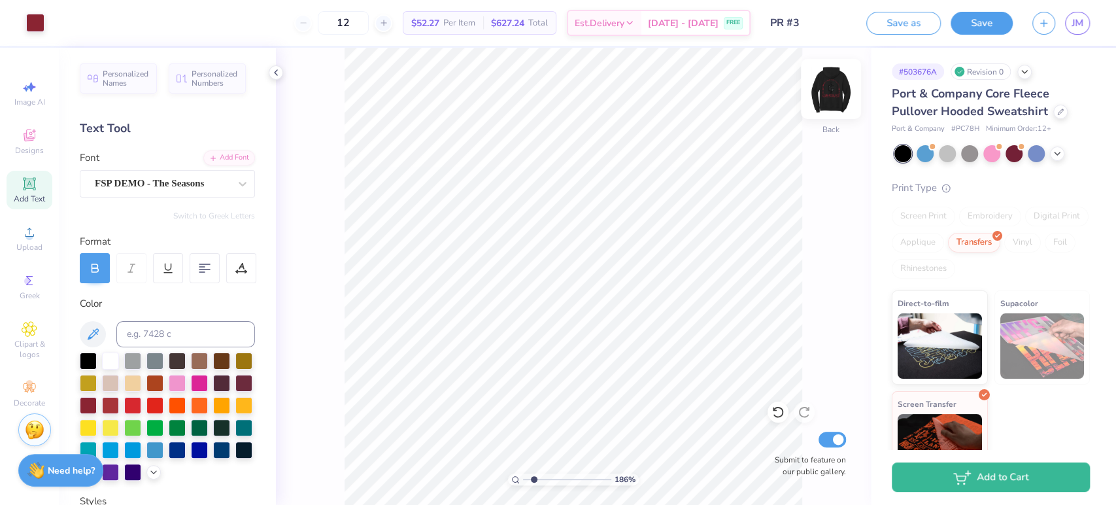
click at [828, 88] on img at bounding box center [831, 89] width 52 height 52
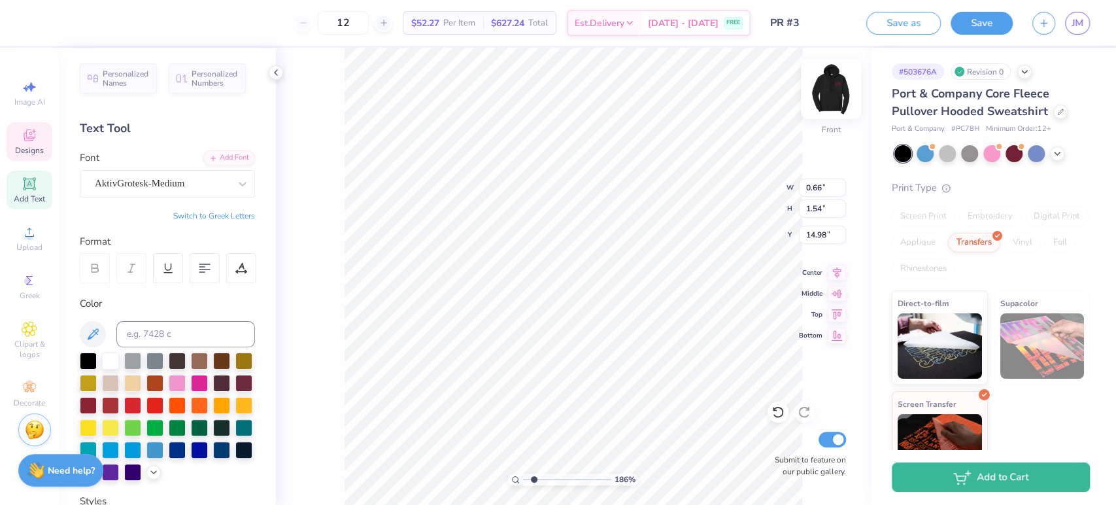
click at [837, 77] on img at bounding box center [831, 89] width 52 height 52
click at [134, 201] on div "Personalized Names Personalized Numbers Text Tool Add Font Font FSP DEMO - The …" at bounding box center [167, 276] width 217 height 457
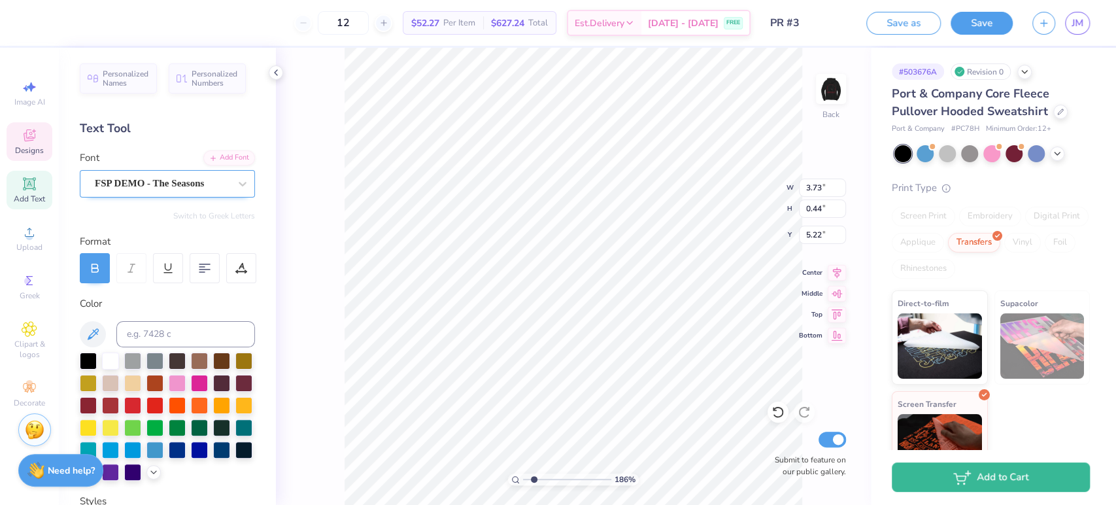
click at [131, 191] on div at bounding box center [162, 184] width 135 height 18
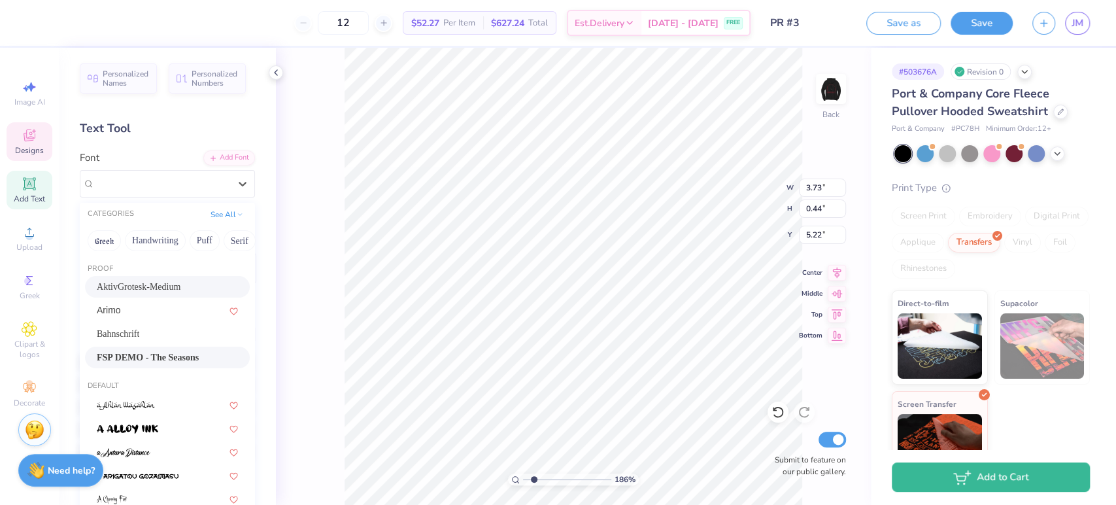
click at [122, 290] on span "AktivGrotesk-Medium" at bounding box center [139, 287] width 84 height 14
type input "1.86272793062928"
type input "4.20"
type input "0.46"
type input "5.20"
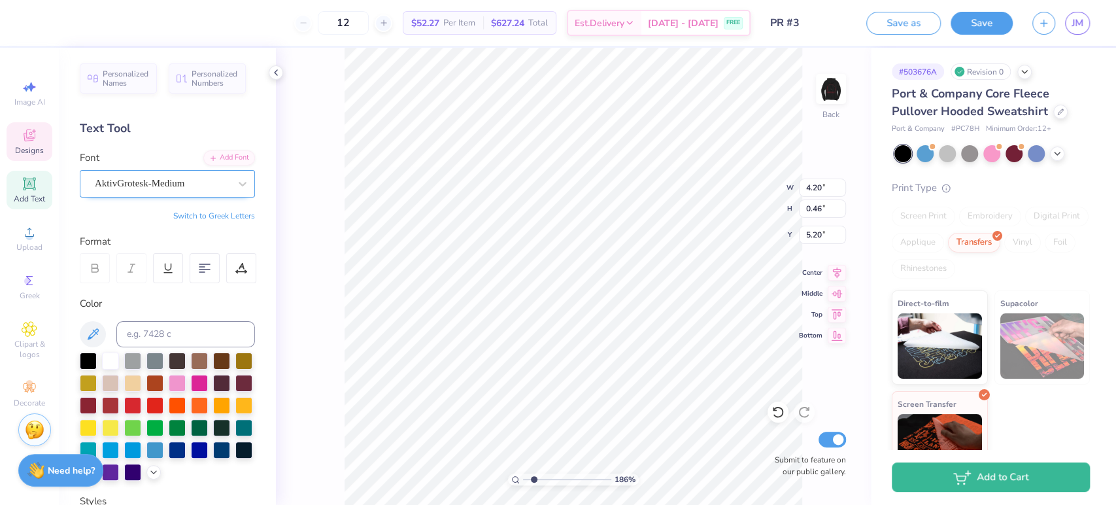
click at [118, 175] on div "AktivGrotesk-Medium" at bounding box center [161, 183] width 137 height 20
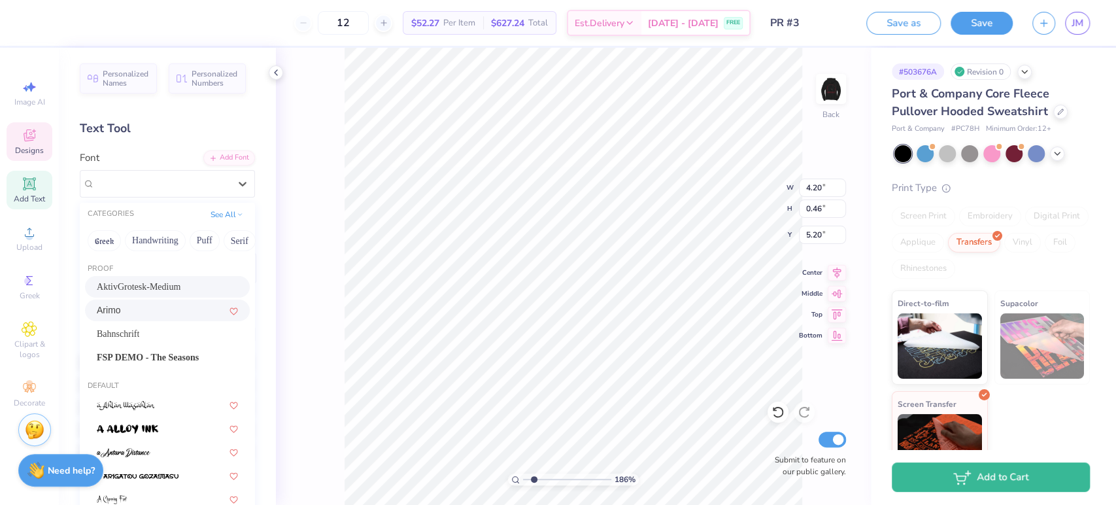
click at [137, 312] on div "Arimo" at bounding box center [167, 310] width 141 height 14
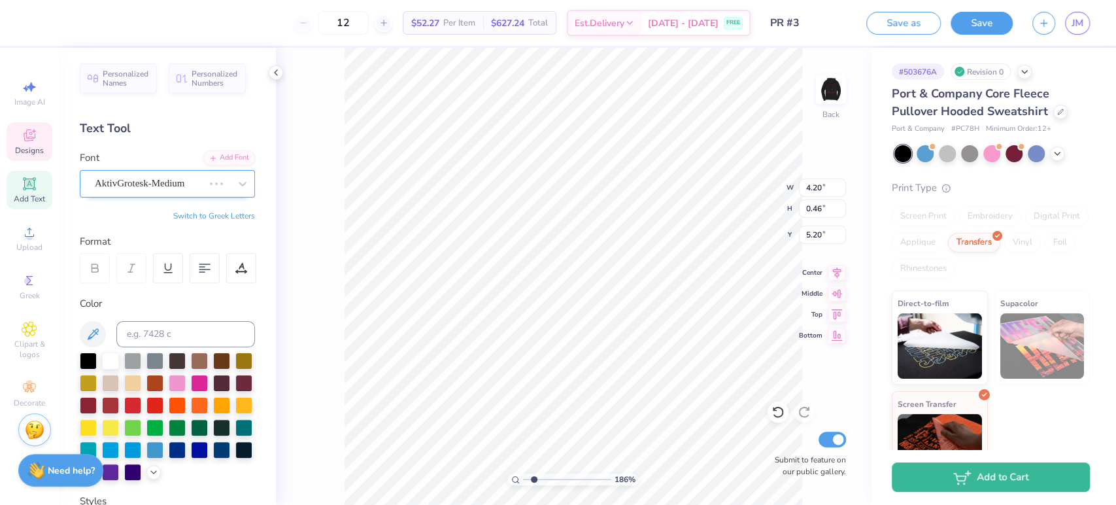
click at [118, 188] on div "AktivGrotesk-Medium" at bounding box center [148, 183] width 111 height 20
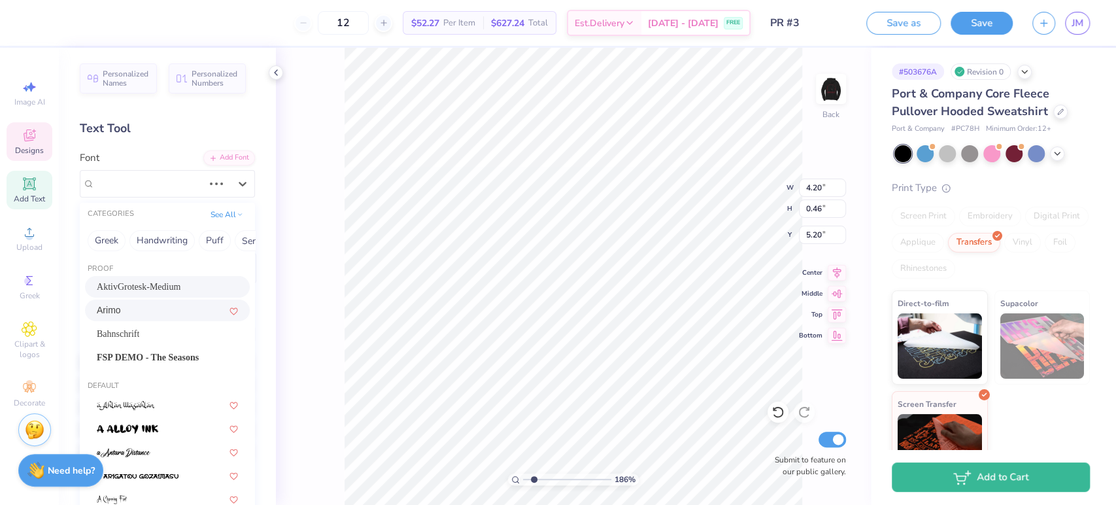
click at [129, 311] on div "Arimo" at bounding box center [167, 310] width 141 height 14
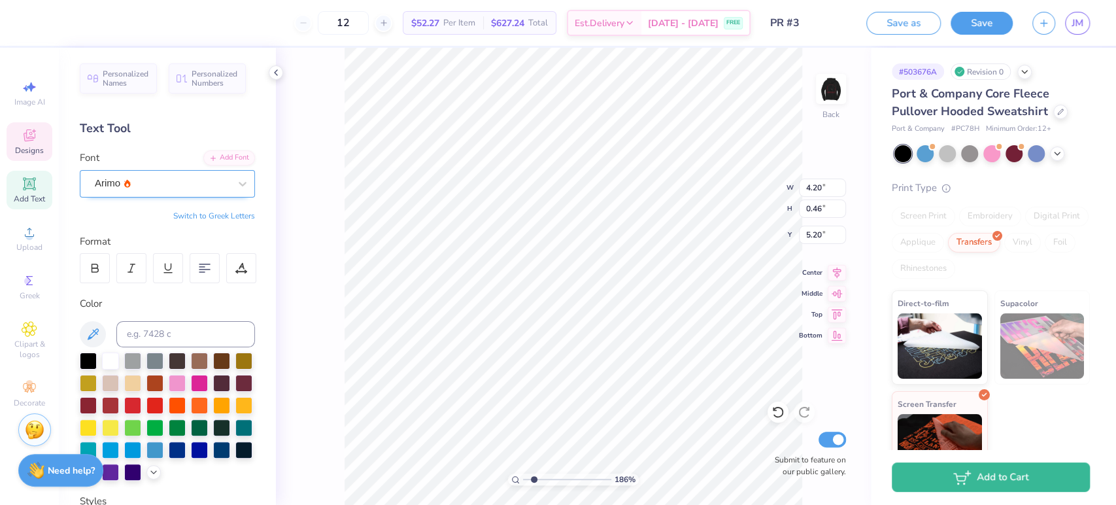
type input "1.86272793062928"
type input "4.10"
type input "0.43"
type input "5.23"
click at [129, 185] on div "Arimo" at bounding box center [161, 183] width 137 height 20
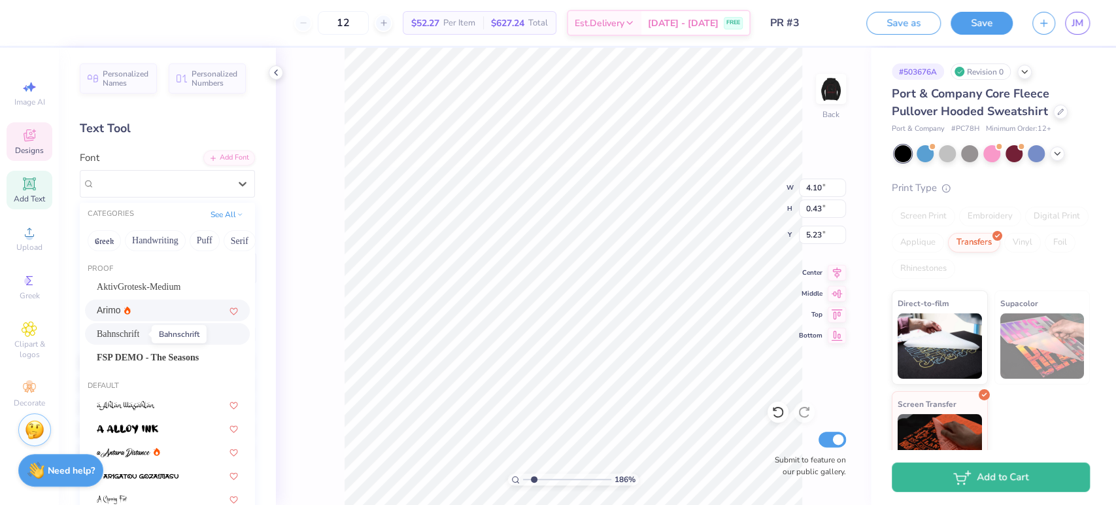
click at [133, 334] on span "Bahnschrift" at bounding box center [118, 334] width 42 height 14
type input "1.86272793062928"
type input "3.76"
type input "0.44"
type input "5.22"
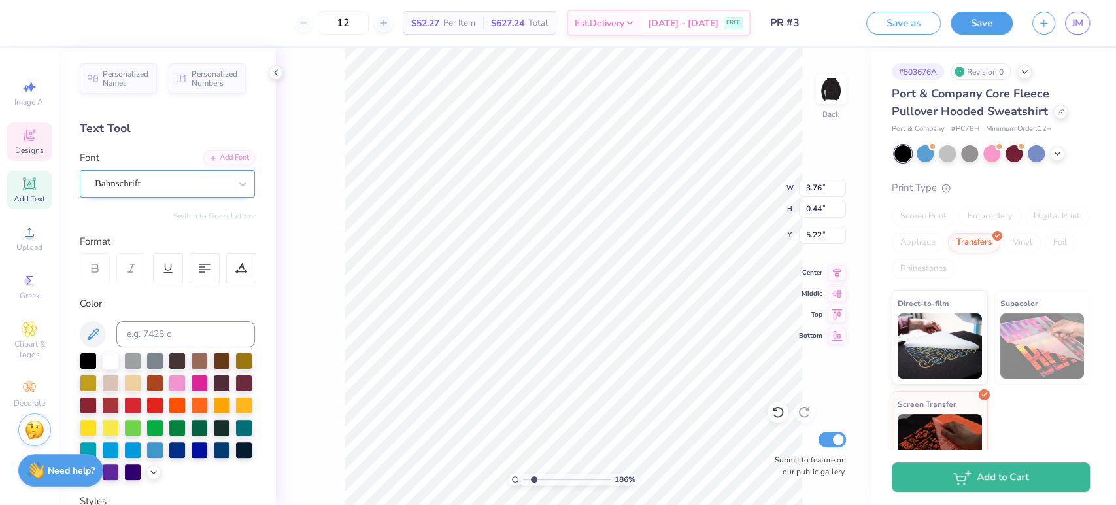
click at [141, 192] on div "Bahnschrift" at bounding box center [161, 183] width 137 height 20
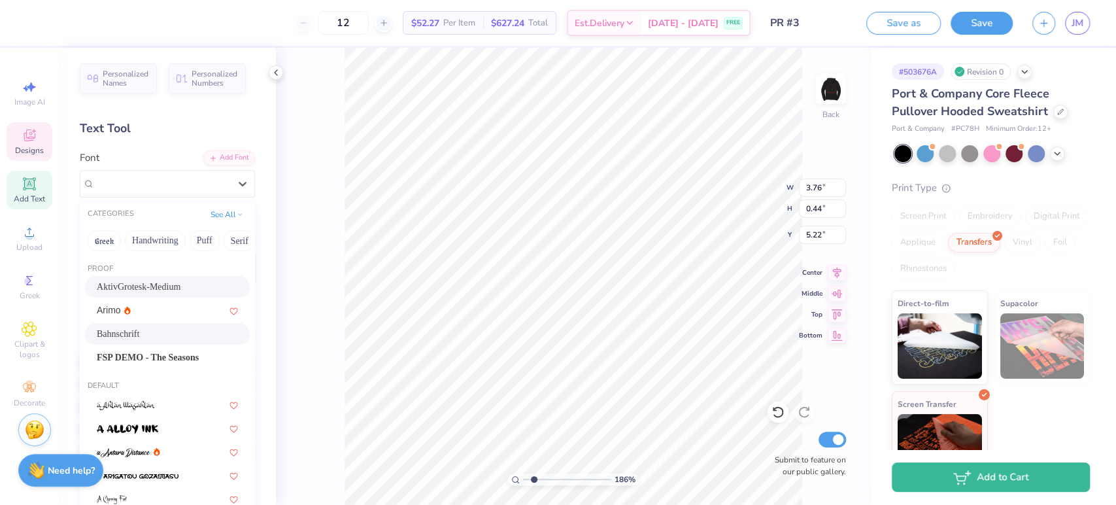
click at [146, 295] on div "AktivGrotesk-Medium" at bounding box center [167, 287] width 165 height 22
type input "1.86272793062928"
type input "4.20"
type input "0.46"
type input "5.20"
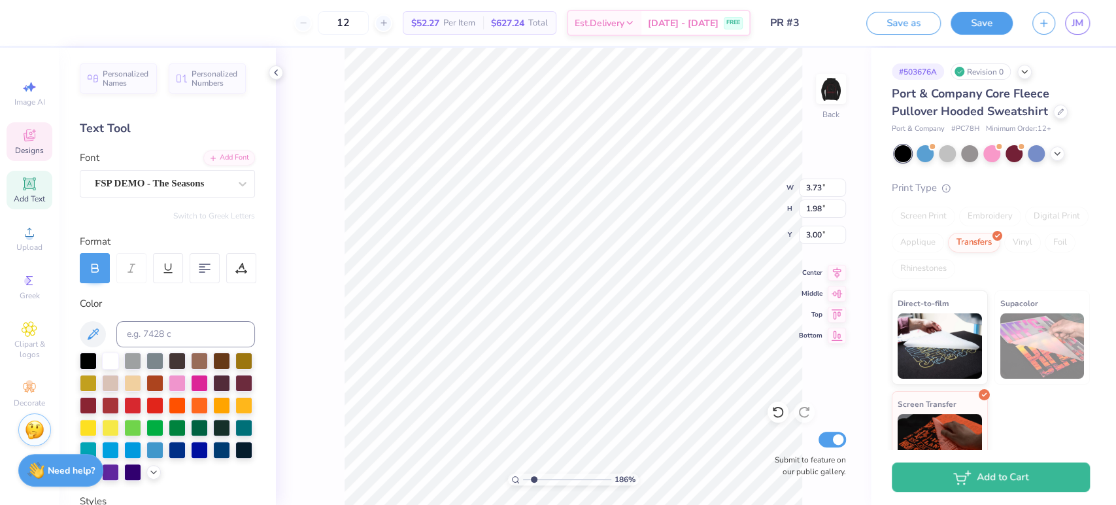
scroll to position [12, 1]
type input "1.2754373611291"
type input "3.51"
type input "1.87"
type input "3.11"
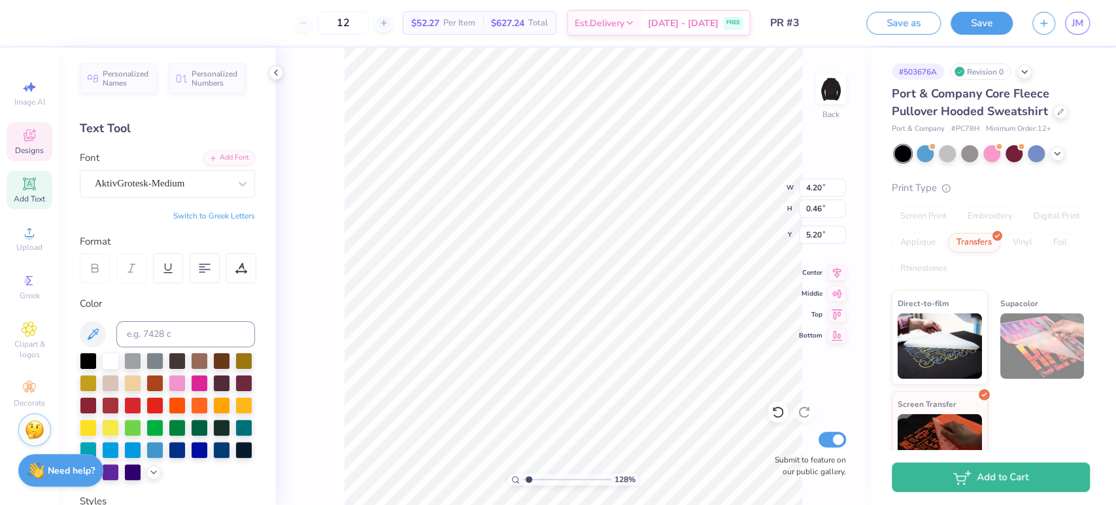
type input "1.2754373611291"
type input "3.51"
type input "1.87"
type input "3.11"
drag, startPoint x: 820, startPoint y: 184, endPoint x: 806, endPoint y: 184, distance: 14.4
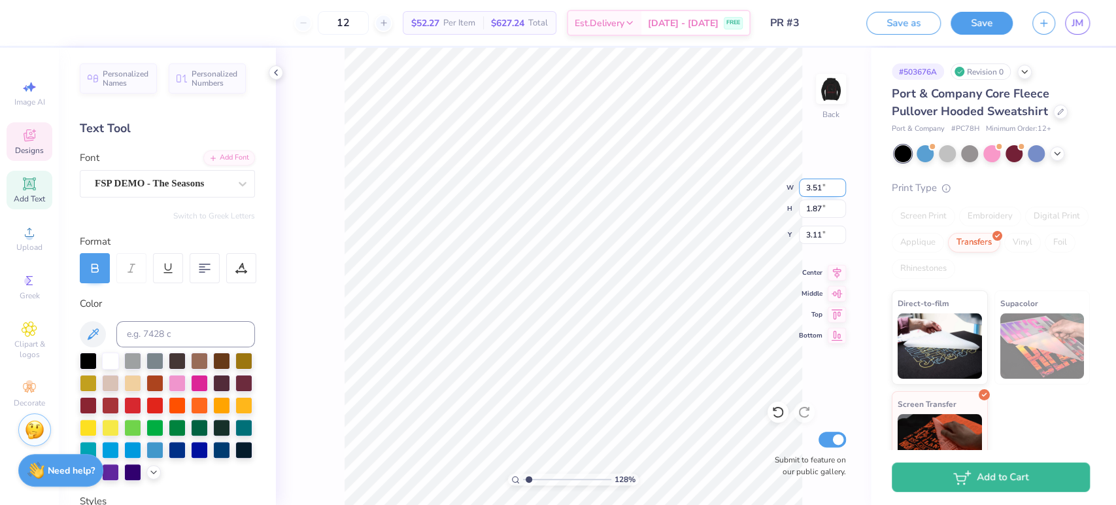
click at [806, 184] on input "3.51" at bounding box center [822, 187] width 47 height 18
type input "4.2"
type input "1.2754373611291"
type input "4.20"
type input "2.23"
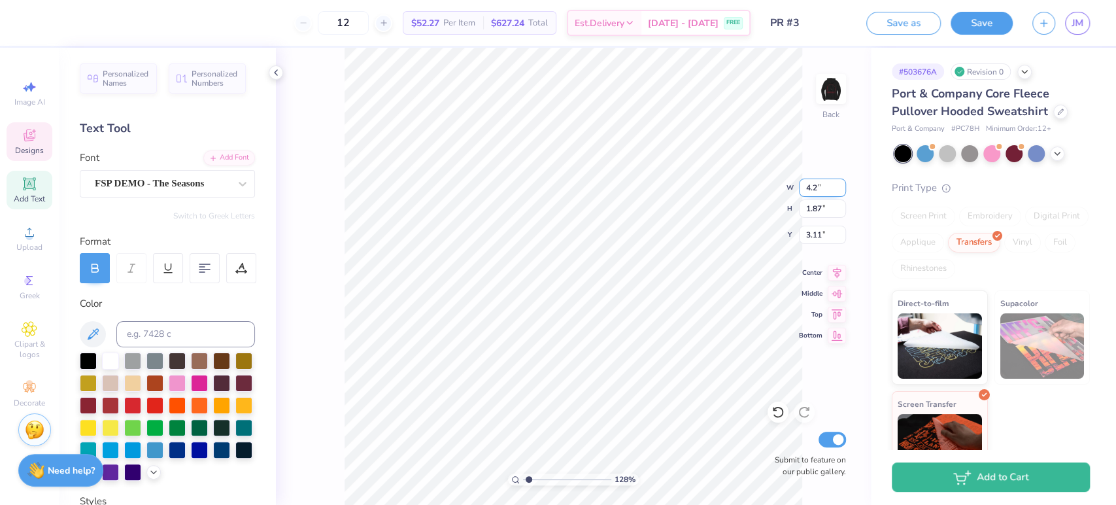
type input "2.93"
type input "1.2754373611291"
type input "6.50"
type input "1.2754373611291"
type input "2.23"
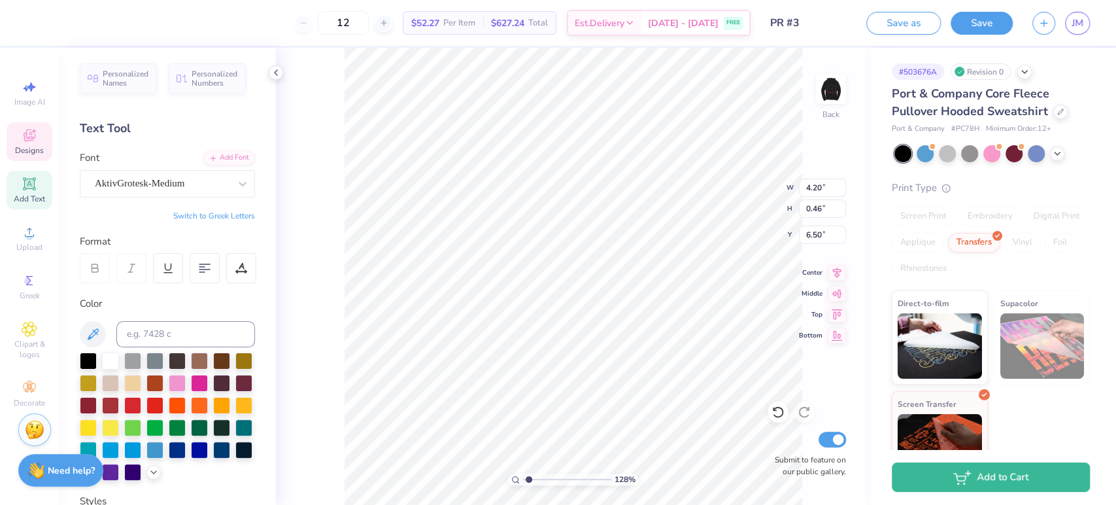
type input "2.93"
type input "1.2754373611291"
type input "3.00"
type input "1.2754373611291"
type input "0.46"
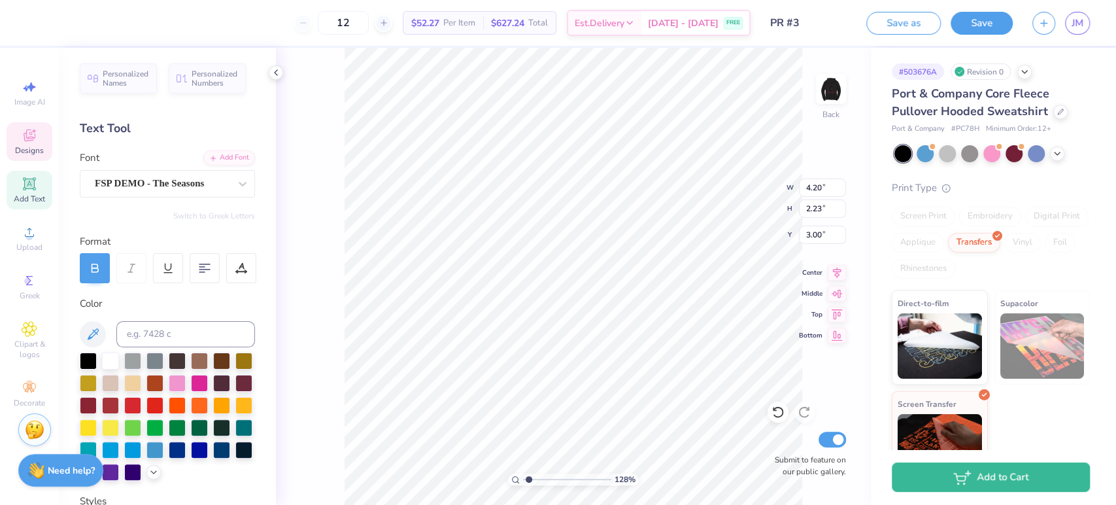
type input "6.50"
type input "1.2754373611291"
type input "5.58"
type input "1.2754373611291"
type input "5.50"
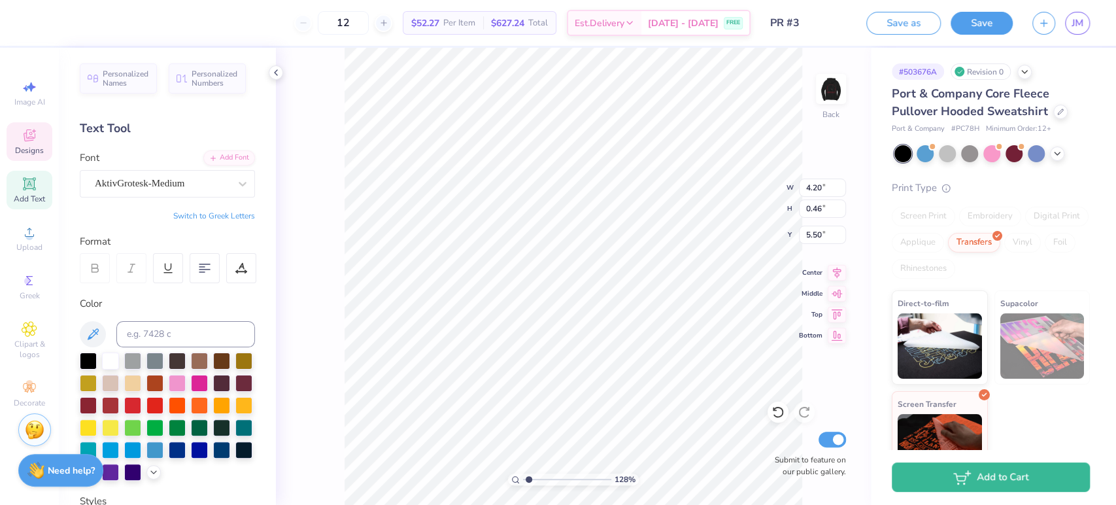
click at [736, 204] on div "128 % Back W 4.20 4.20 " H 0.46 0.46 " Y 5.50 5.50 " Center Middle Top Bottom S…" at bounding box center [573, 276] width 595 height 457
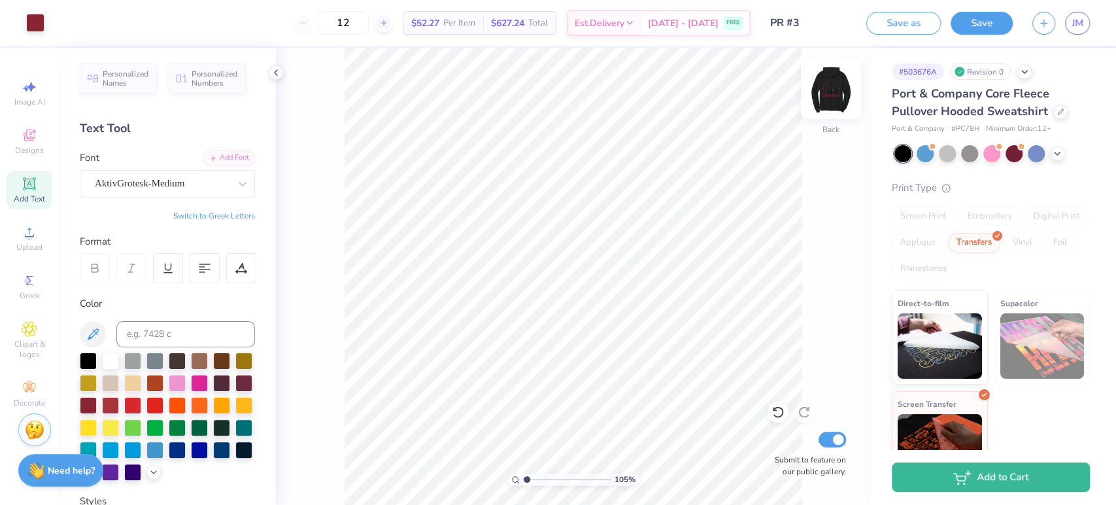
click at [844, 81] on img at bounding box center [831, 89] width 52 height 52
type input "1.04782665766693"
click at [48, 462] on strong "Need help?" at bounding box center [71, 468] width 47 height 12
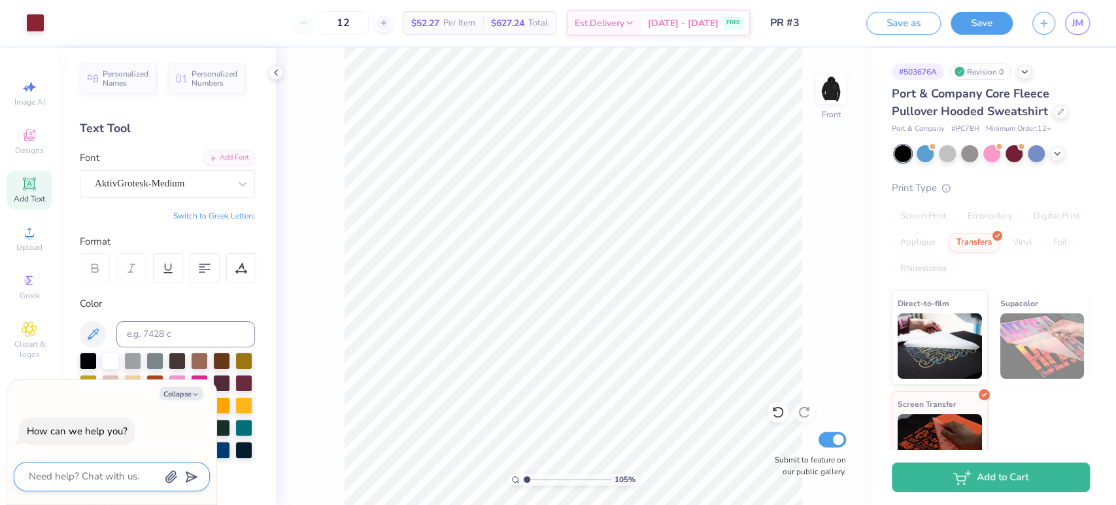
click at [95, 480] on textarea at bounding box center [93, 476] width 133 height 18
click at [233, 430] on div at bounding box center [167, 416] width 175 height 128
click at [190, 387] on button "Collapse" at bounding box center [182, 393] width 44 height 14
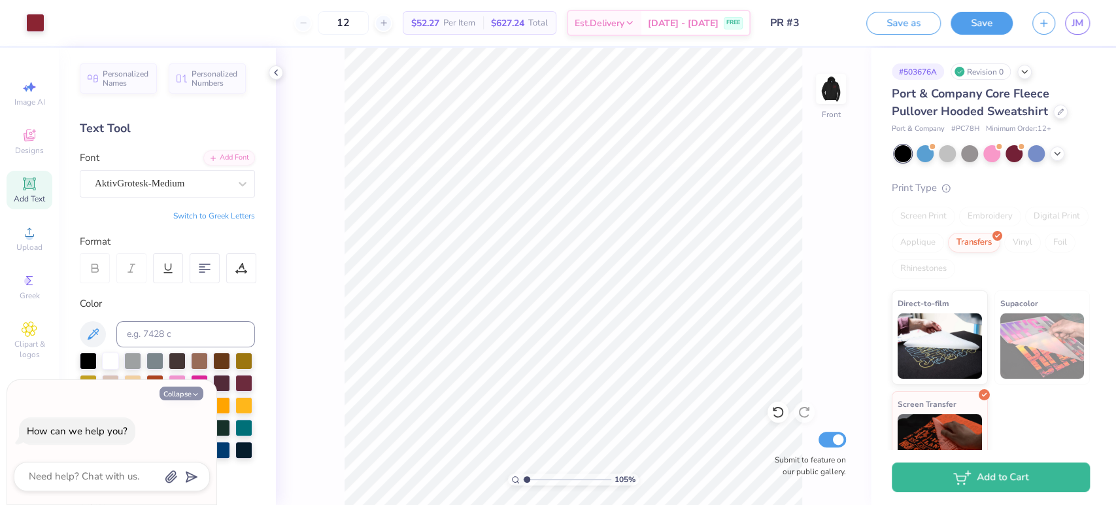
type textarea "x"
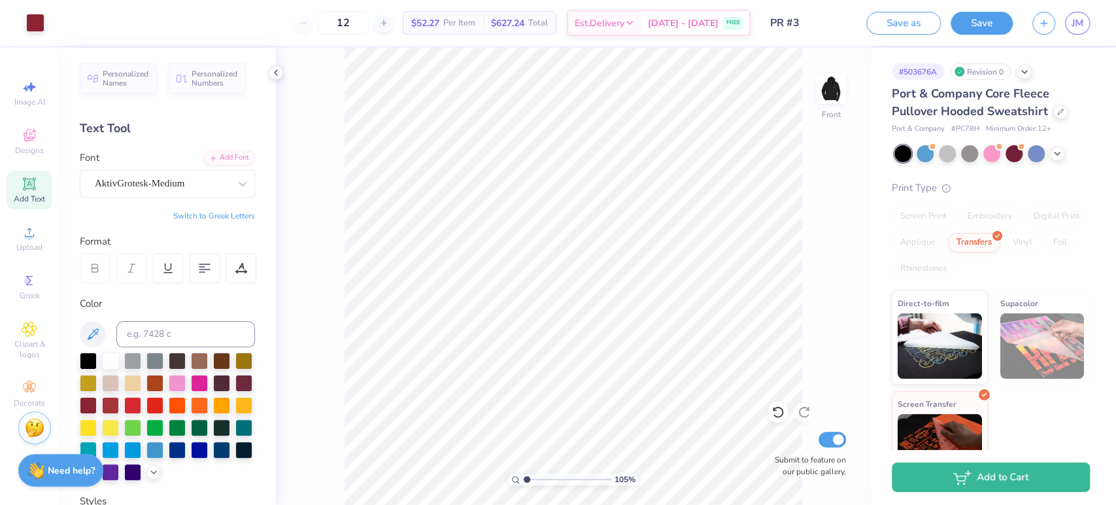
click at [36, 428] on img at bounding box center [35, 428] width 20 height 20
type input "1.04782665766693"
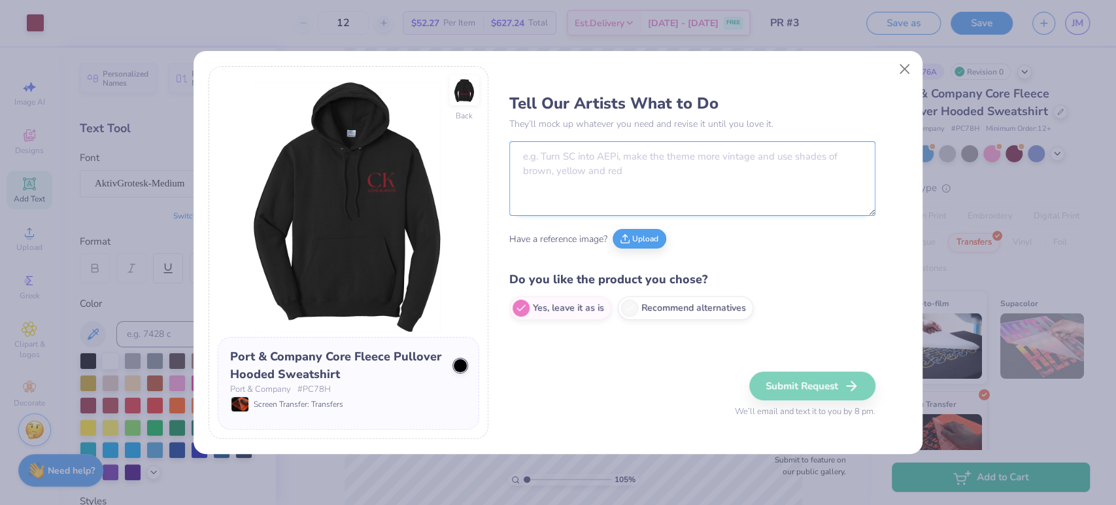
click at [613, 188] on textarea at bounding box center [692, 178] width 366 height 75
type textarea "M"
type textarea "1) make sure the"
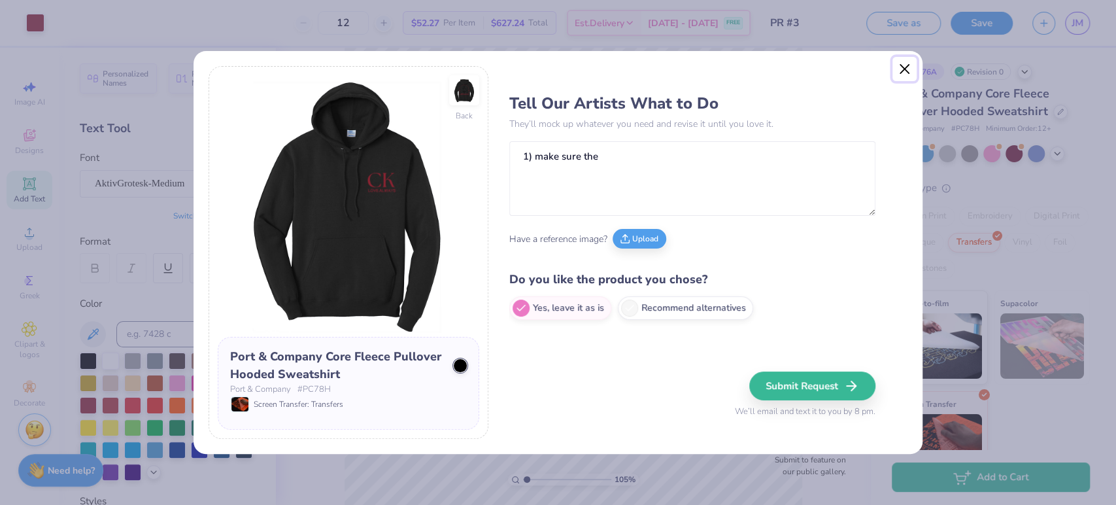
click at [893, 72] on button "Close" at bounding box center [904, 69] width 25 height 25
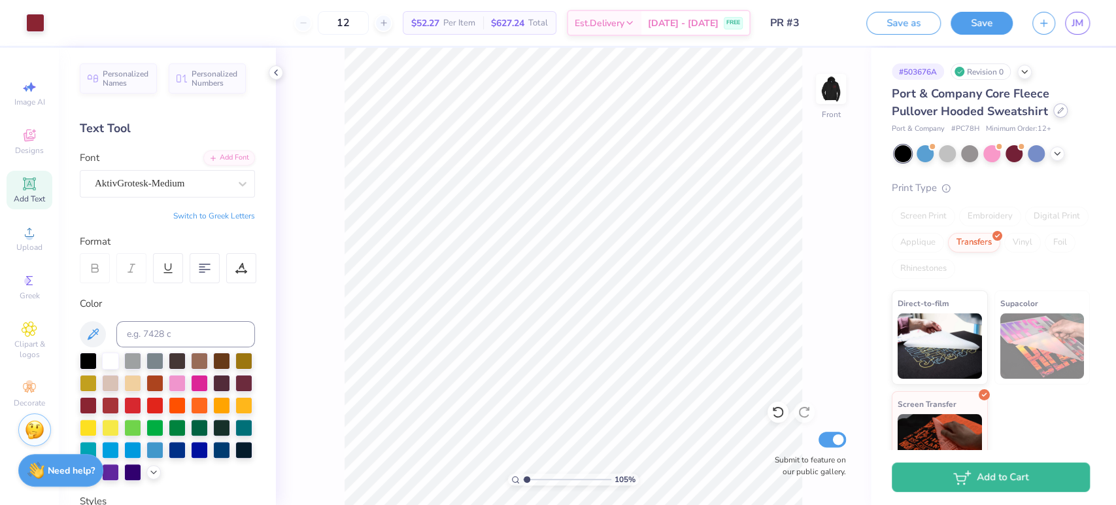
click at [1060, 115] on div at bounding box center [1060, 110] width 14 height 14
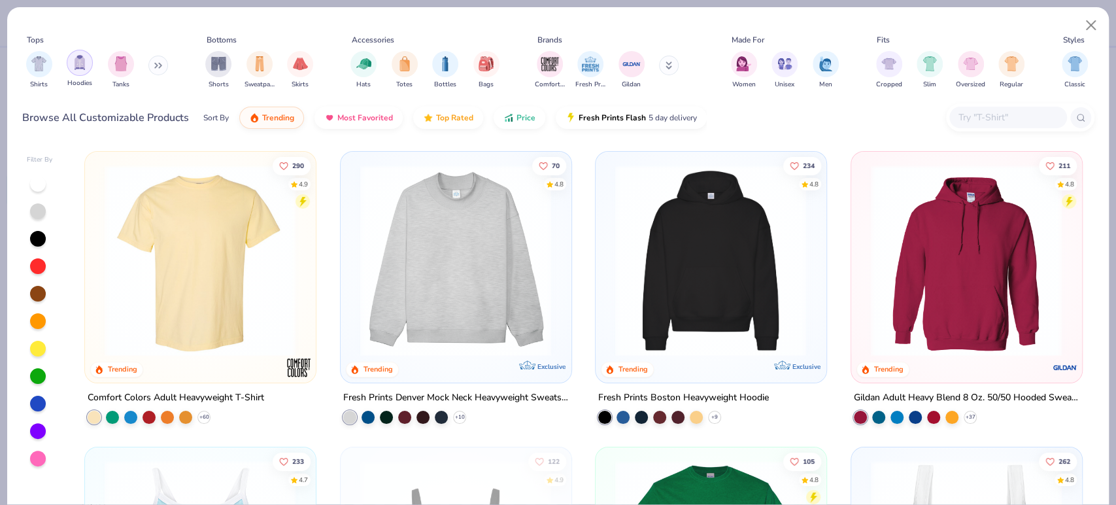
click at [80, 72] on div "filter for Hoodies" at bounding box center [80, 63] width 26 height 26
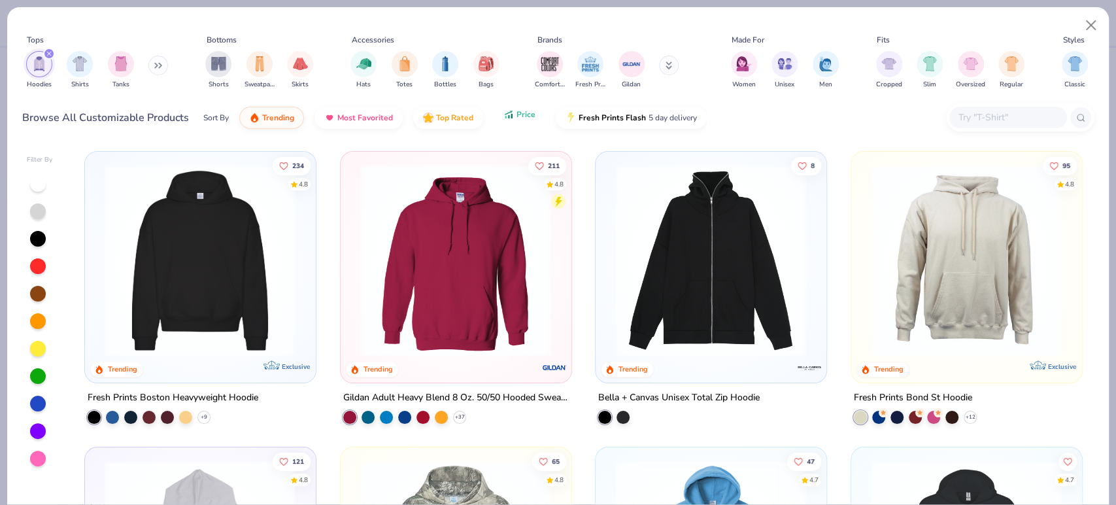
click at [517, 111] on span "Price" at bounding box center [526, 114] width 19 height 10
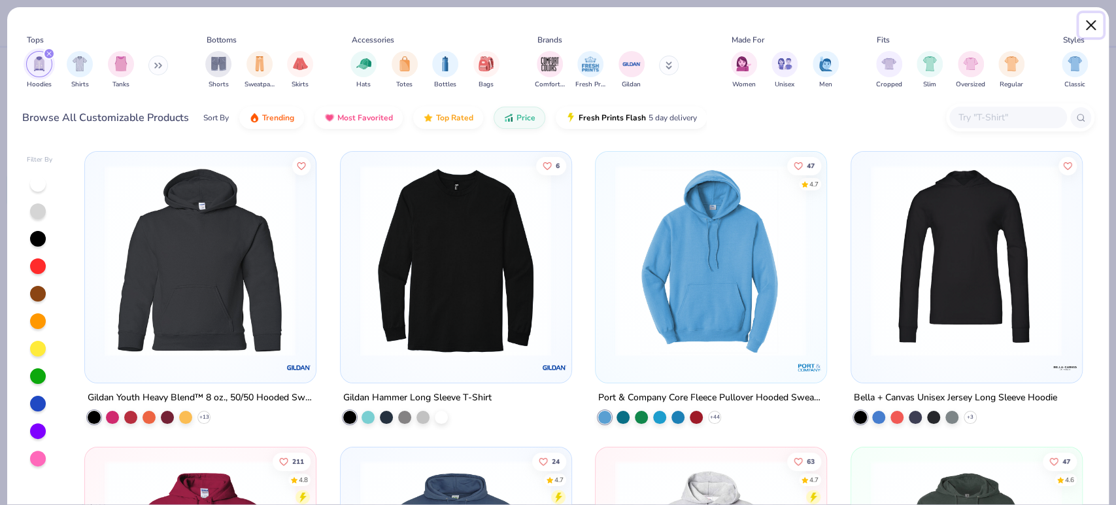
click at [1093, 35] on button "Close" at bounding box center [1091, 25] width 25 height 25
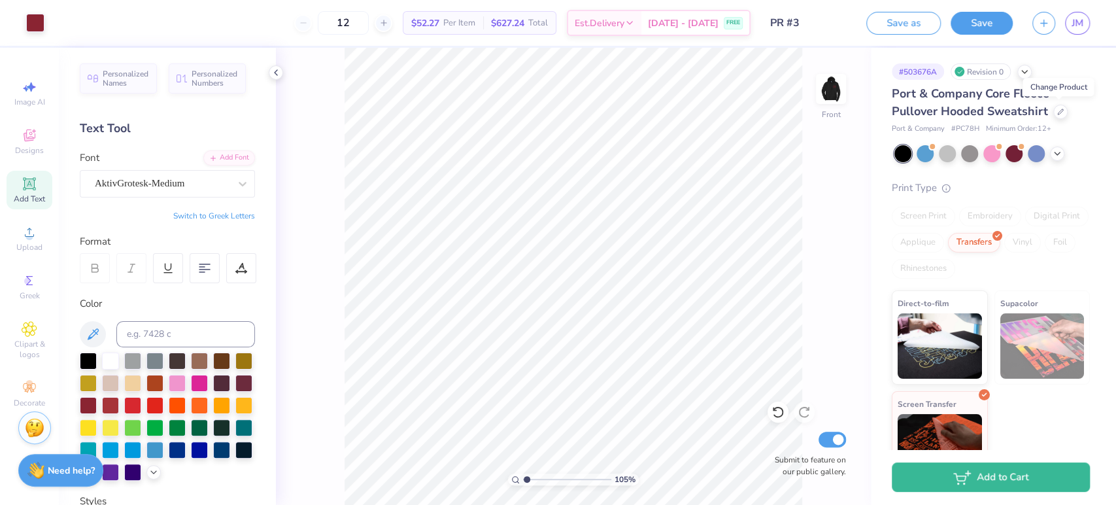
click at [43, 441] on div "Stuck? Our Art team will finish your design for free." at bounding box center [34, 427] width 33 height 33
type input "1.04782665766693"
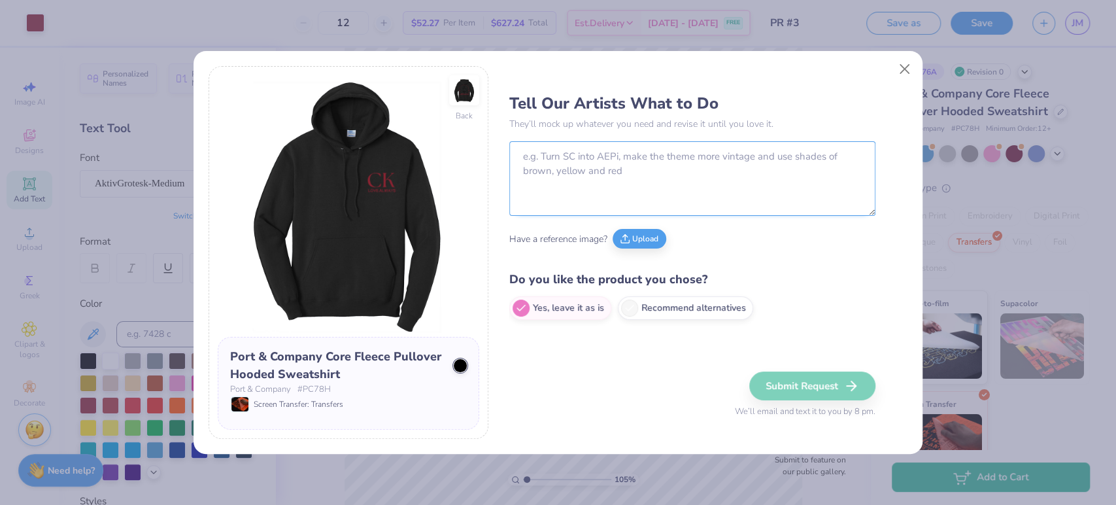
click at [556, 171] on textarea at bounding box center [692, 178] width 366 height 75
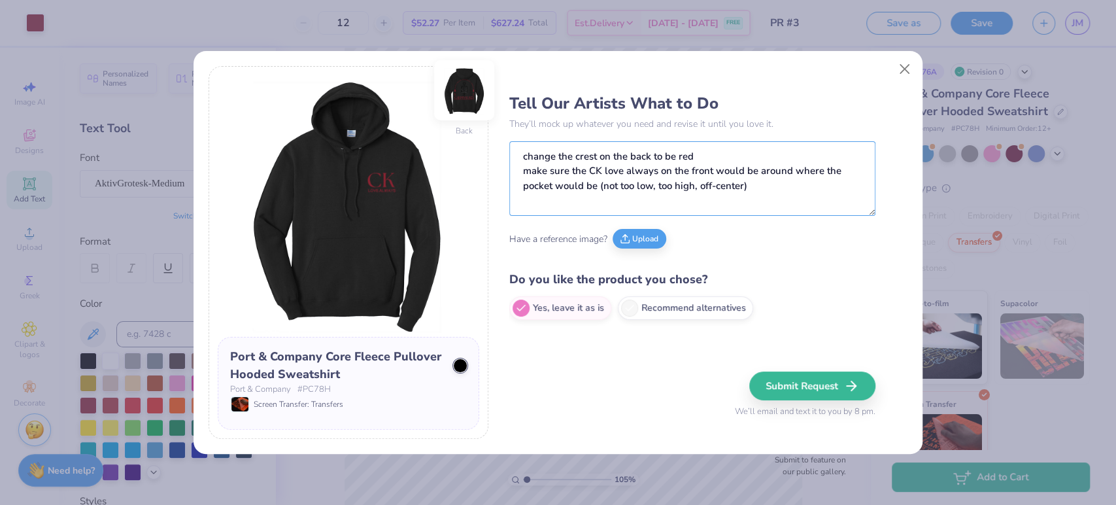
type textarea "change the crest on the back to be red make sure the CK love always on the fron…"
click at [455, 93] on img at bounding box center [464, 90] width 60 height 60
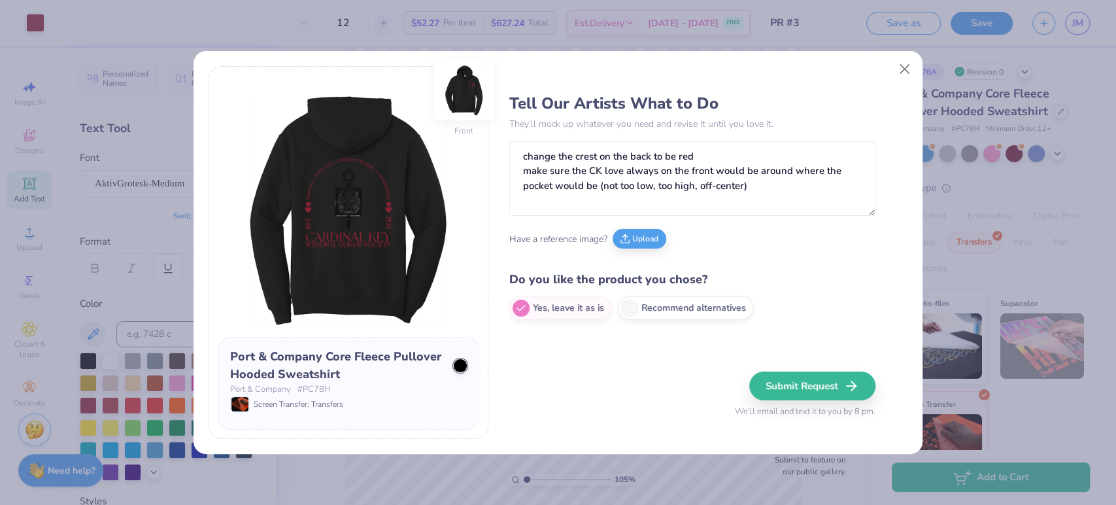
click at [466, 88] on img at bounding box center [464, 90] width 60 height 60
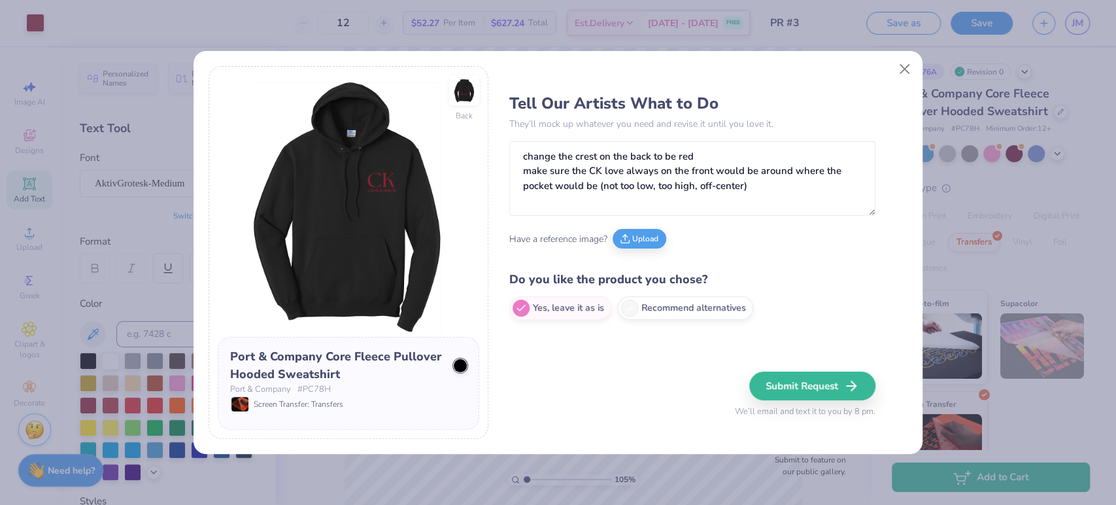
click at [466, 88] on img at bounding box center [464, 90] width 30 height 30
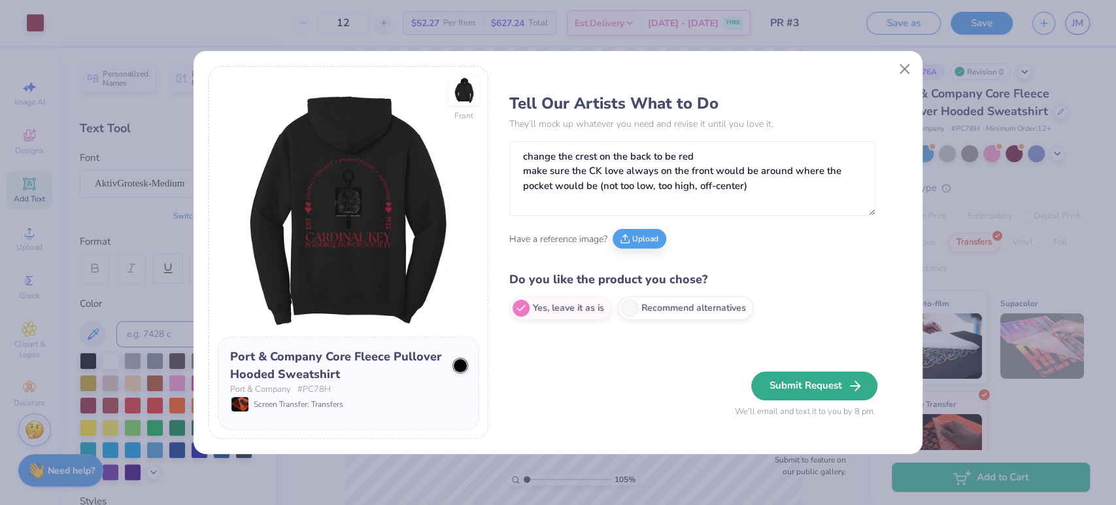
click at [802, 392] on button "Submit Request" at bounding box center [814, 385] width 126 height 29
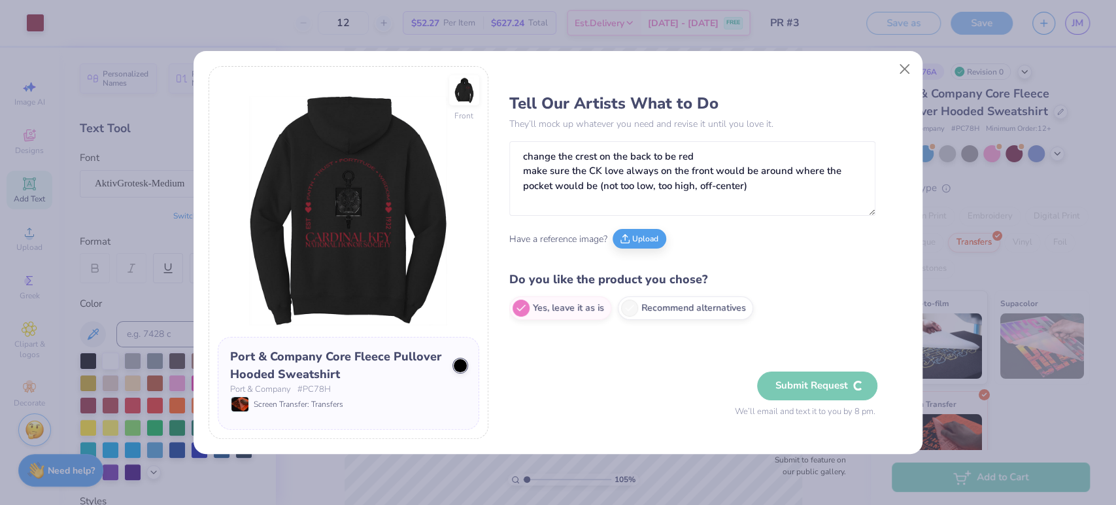
type textarea "x"
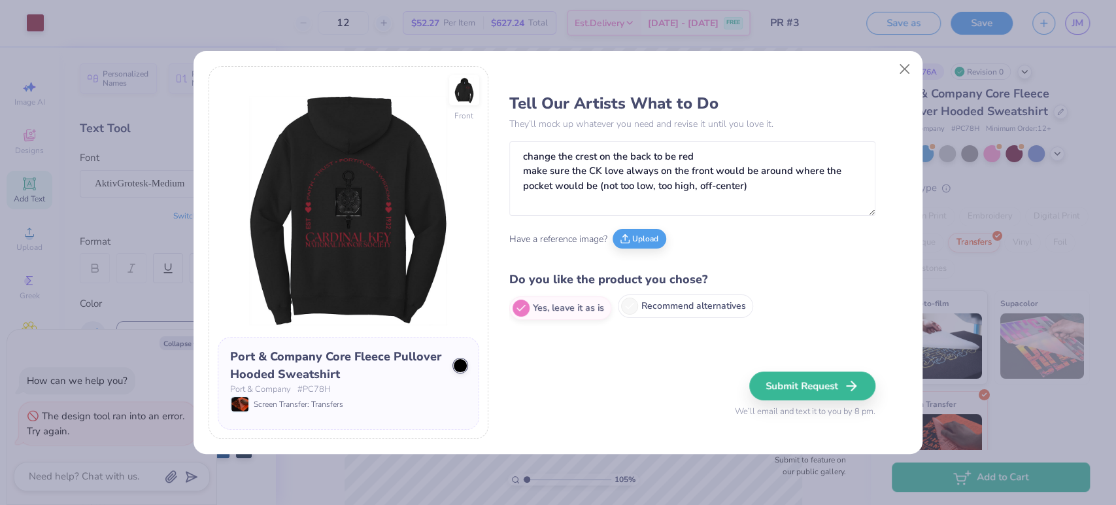
click at [693, 311] on label "Recommend alternatives" at bounding box center [685, 306] width 135 height 24
click at [518, 311] on input "Recommend alternatives" at bounding box center [513, 308] width 8 height 8
radio input "true"
click at [548, 316] on label "Yes, leave it as is" at bounding box center [560, 306] width 102 height 24
click at [518, 313] on input "Yes, leave it as is" at bounding box center [513, 308] width 8 height 8
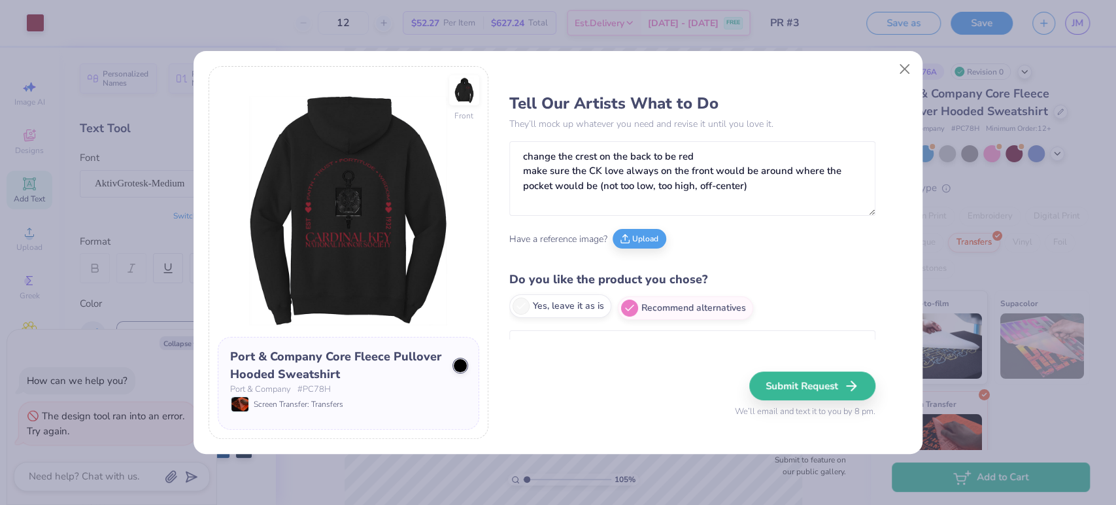
radio input "true"
click at [783, 379] on button "Submit Request" at bounding box center [814, 385] width 126 height 29
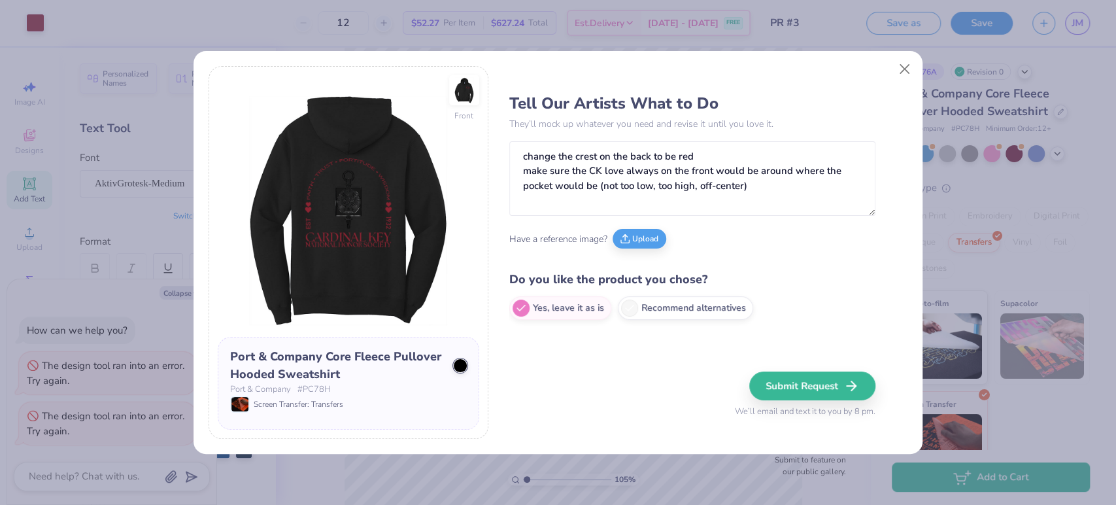
click at [823, 401] on div "Submit Request We’ll email and text it to you by 8 pm." at bounding box center [805, 394] width 141 height 47
click at [819, 393] on button "Submit Request" at bounding box center [814, 385] width 126 height 29
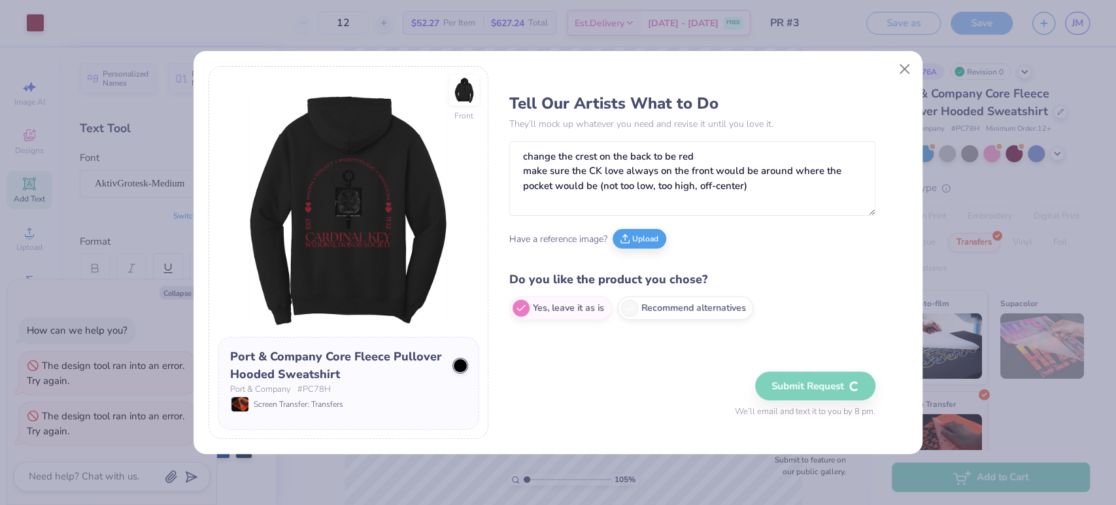
type textarea "x"
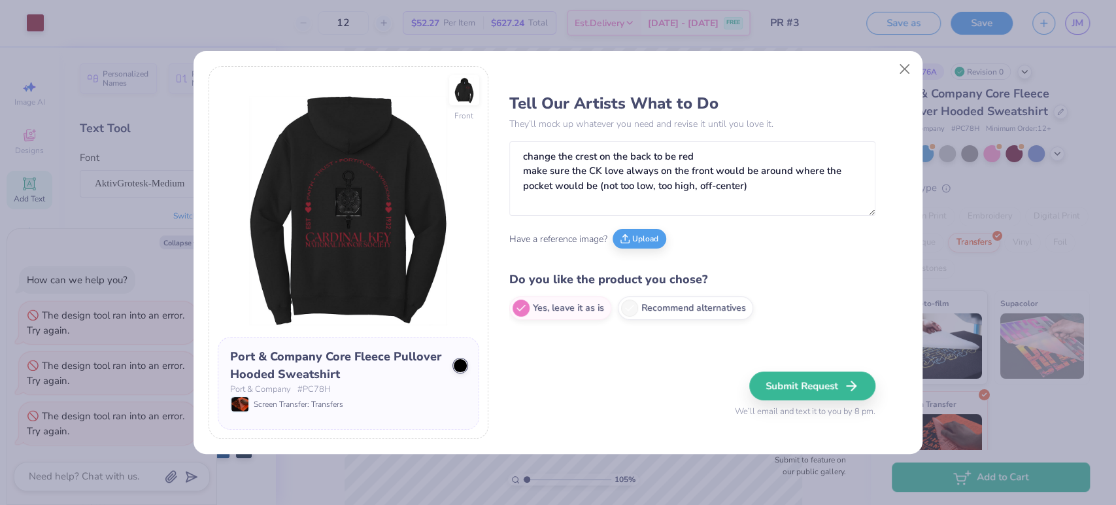
type input "1.04782665766693"
type textarea "x"
type input "1.04782665766693"
type textarea "x"
click at [805, 386] on button "Submit Request" at bounding box center [814, 385] width 126 height 29
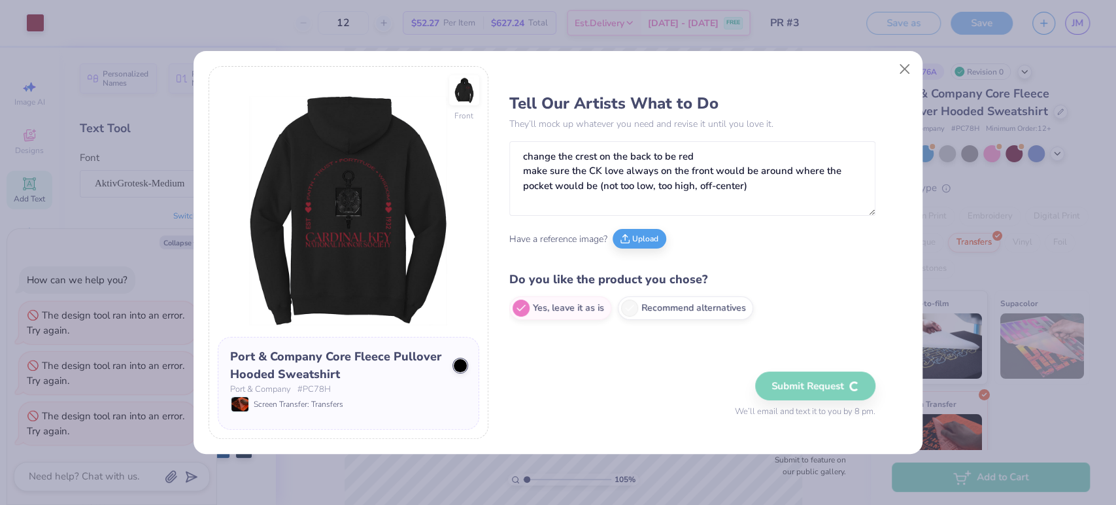
type input "1.04782665766693"
type textarea "x"
type input "1.04782665766693"
type textarea "x"
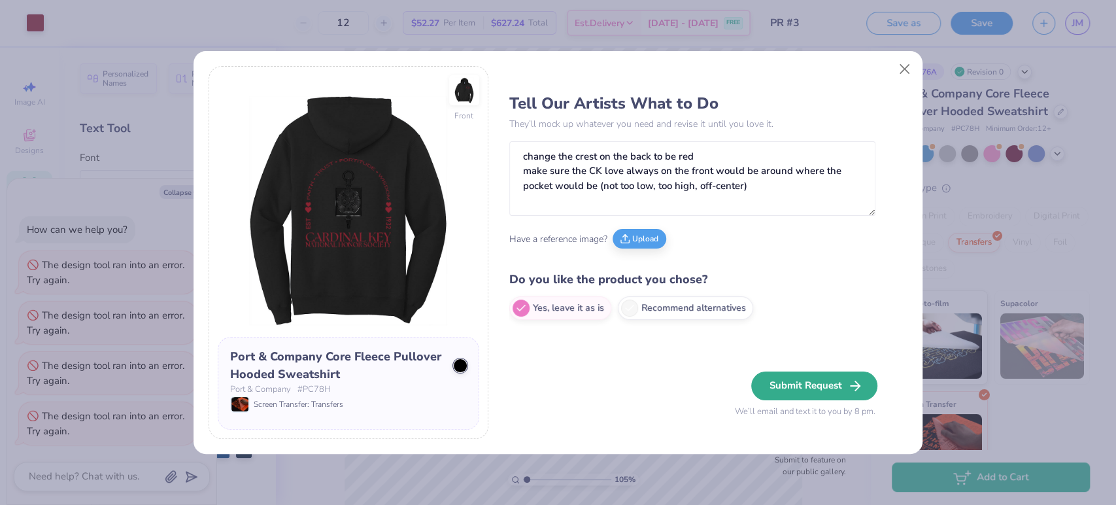
click at [798, 386] on button "Submit Request" at bounding box center [814, 385] width 126 height 29
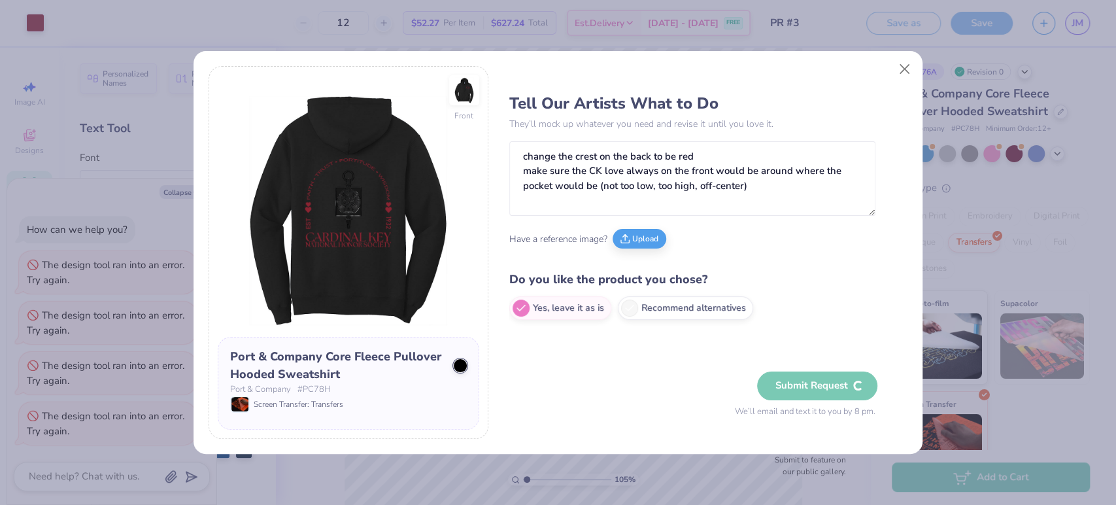
type input "1.04782665766693"
type textarea "x"
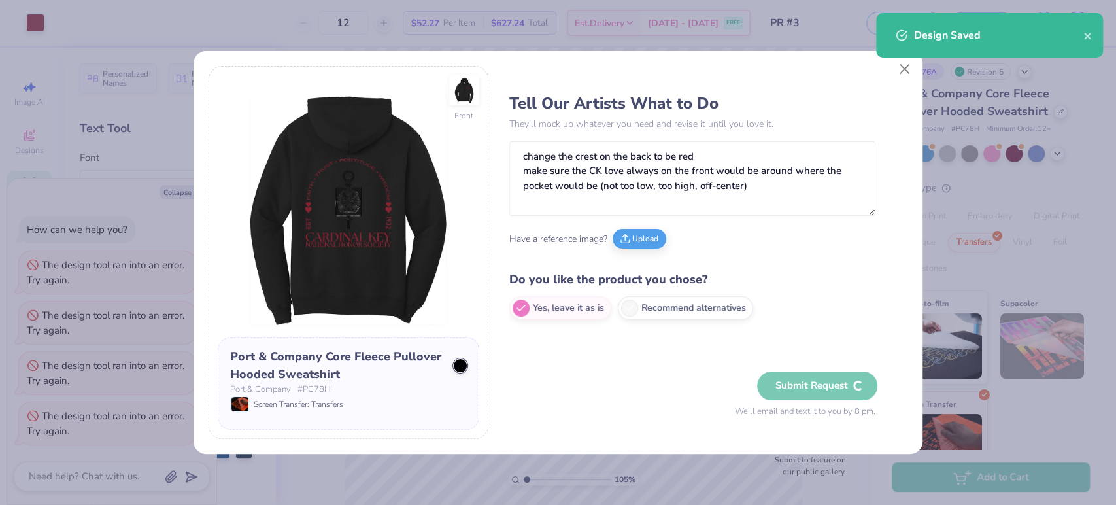
type input "1.04782665766693"
click at [905, 43] on div "Design Saved" at bounding box center [990, 35] width 188 height 16
type textarea "x"
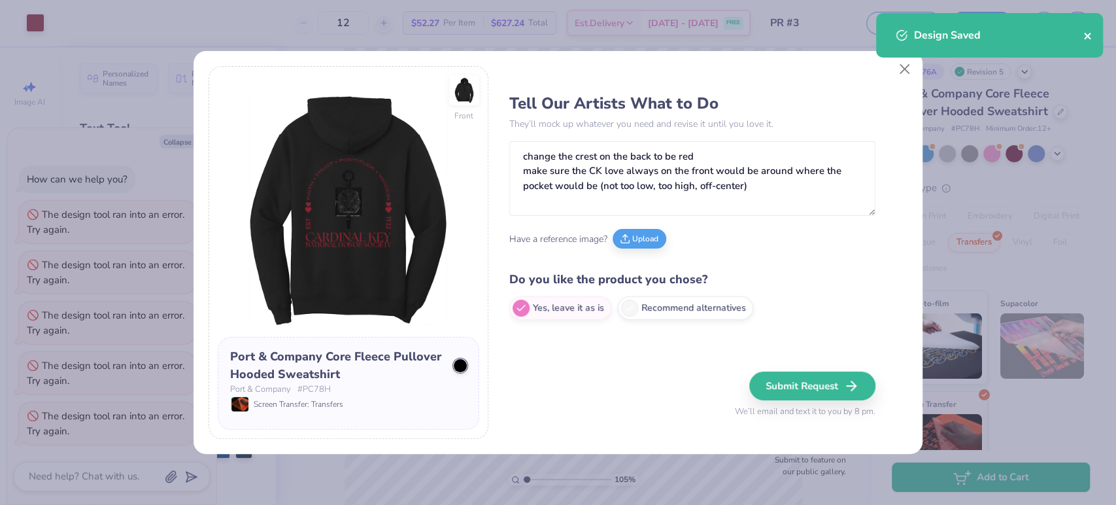
click at [1085, 39] on icon "close" at bounding box center [1087, 36] width 9 height 10
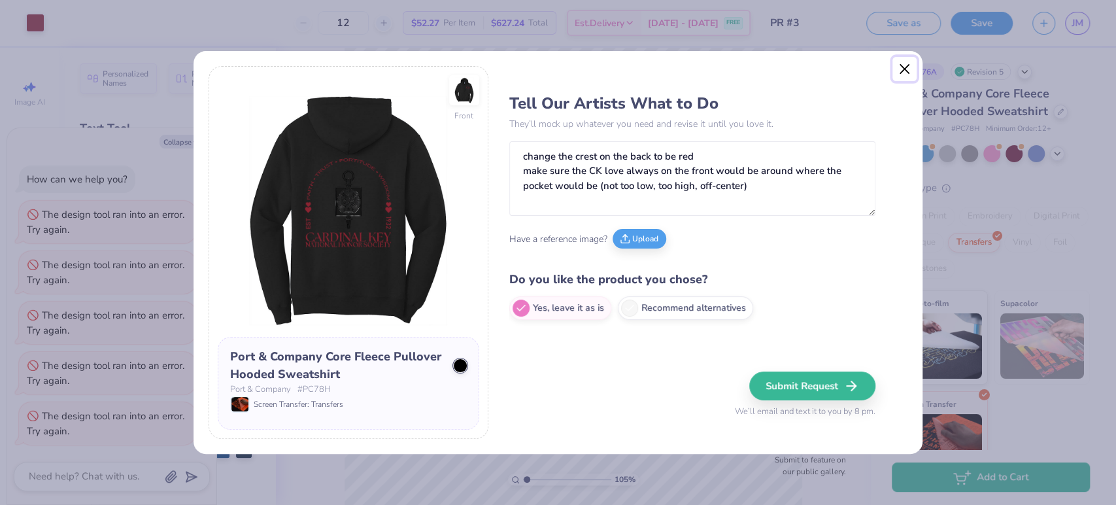
click at [906, 69] on button "Close" at bounding box center [904, 69] width 25 height 25
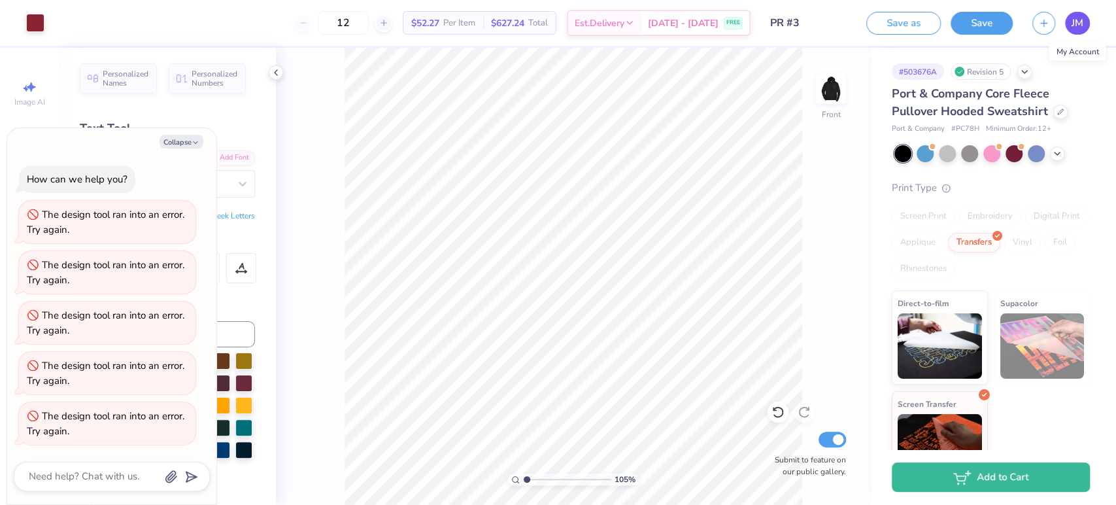
click at [1081, 22] on span "JM" at bounding box center [1078, 23] width 12 height 15
type textarea "x"
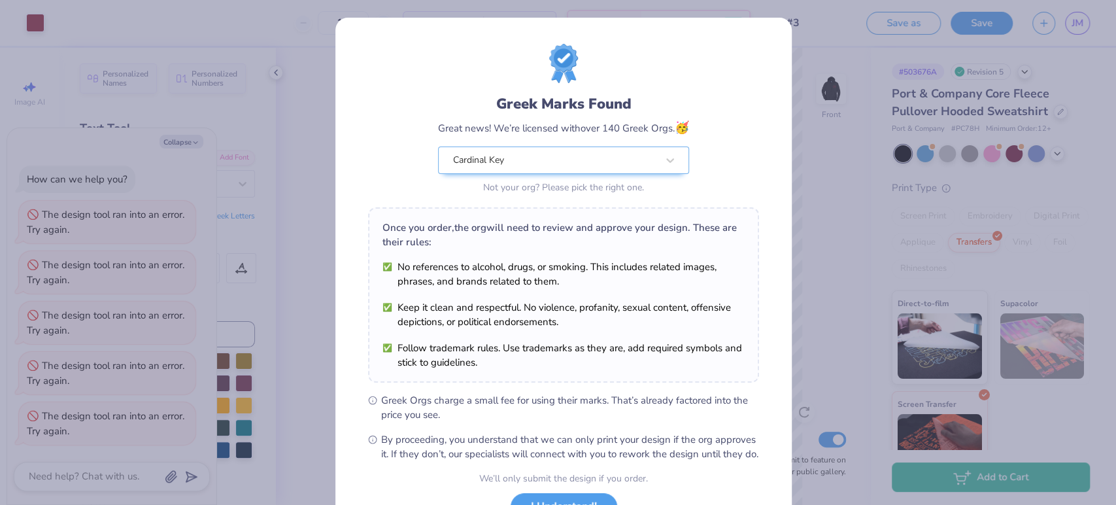
click at [760, 42] on div "Greek Marks Found Great news! We’re licensed with over 140 Greek Orgs. 🥳 Cardin…" at bounding box center [563, 299] width 456 height 562
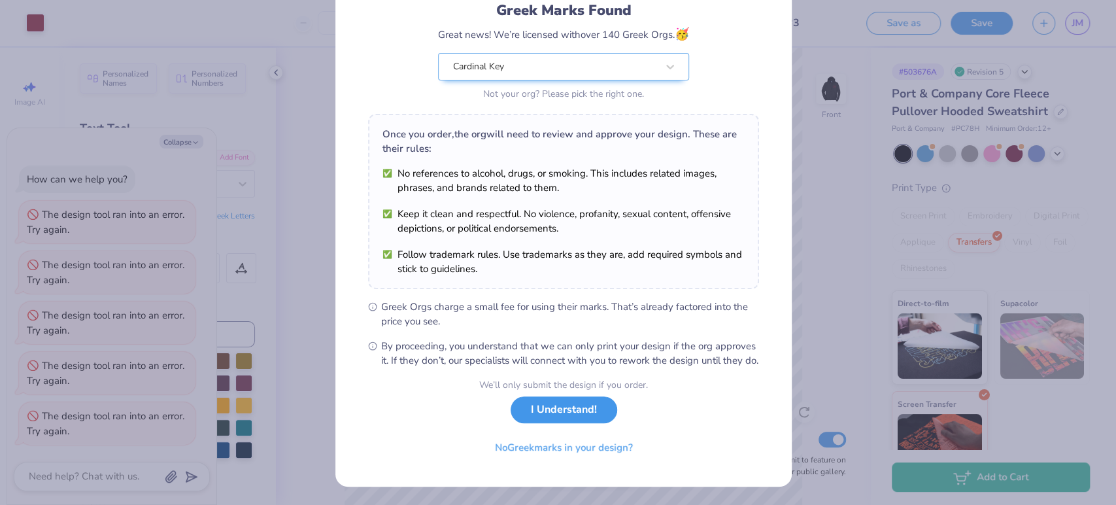
click at [532, 412] on button "I Understand!" at bounding box center [564, 409] width 107 height 27
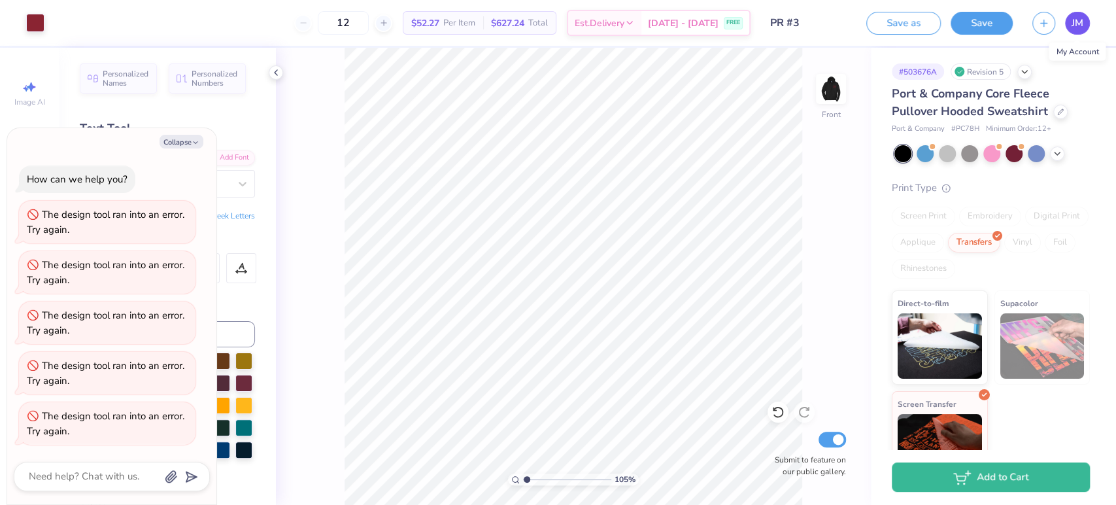
click at [1074, 18] on span "JM" at bounding box center [1078, 23] width 12 height 15
